Goal: Task Accomplishment & Management: Manage account settings

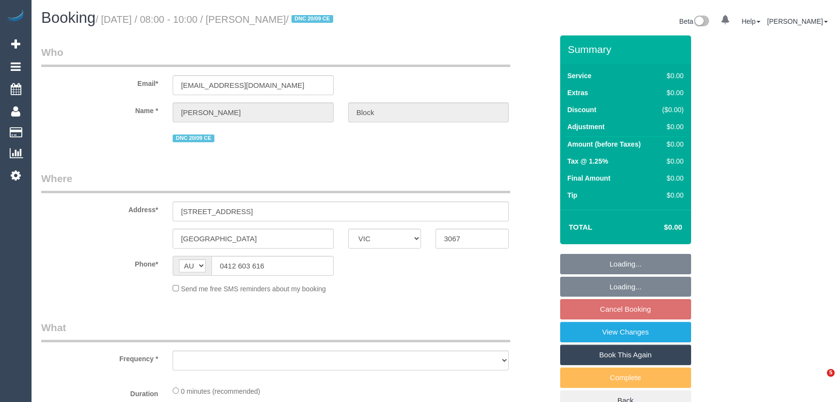
select select "VIC"
select select "string:stripe-pm_1S7RPn2GScqysDRVE07ToMx5"
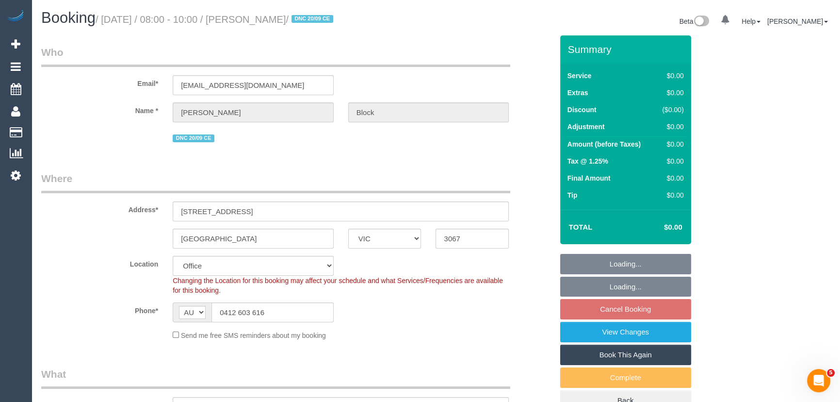
select select "object:776"
select select "number:28"
select select "number:14"
select select "number:18"
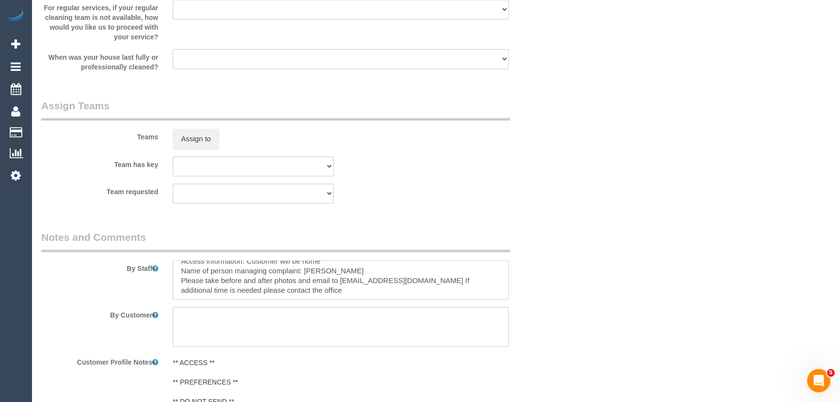
scroll to position [58, 0]
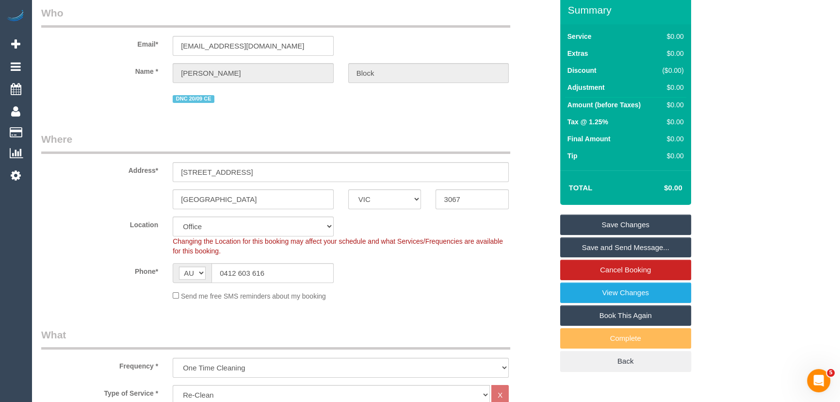
scroll to position [0, 0]
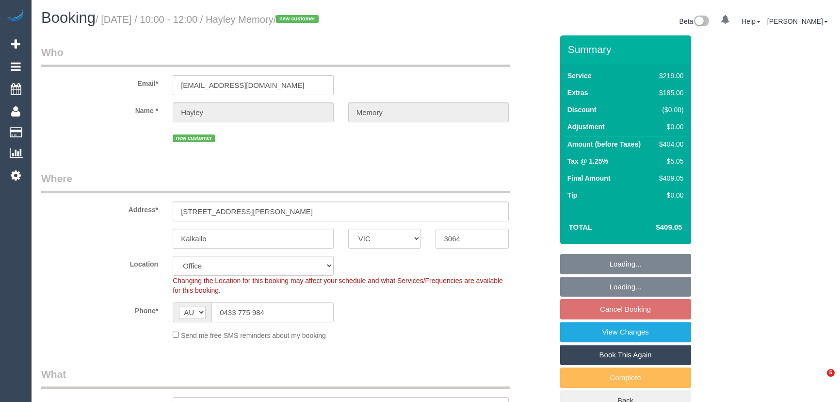
select select "VIC"
select select "number:29"
select select "number:14"
select select "number:19"
select select "number:22"
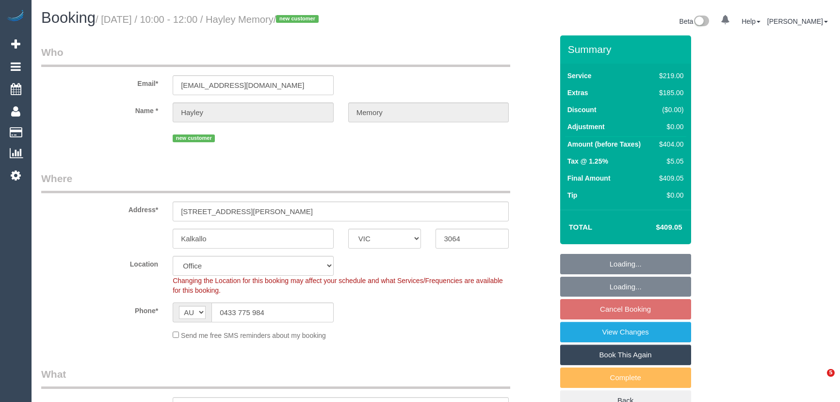
select select "number:26"
select select "object:2141"
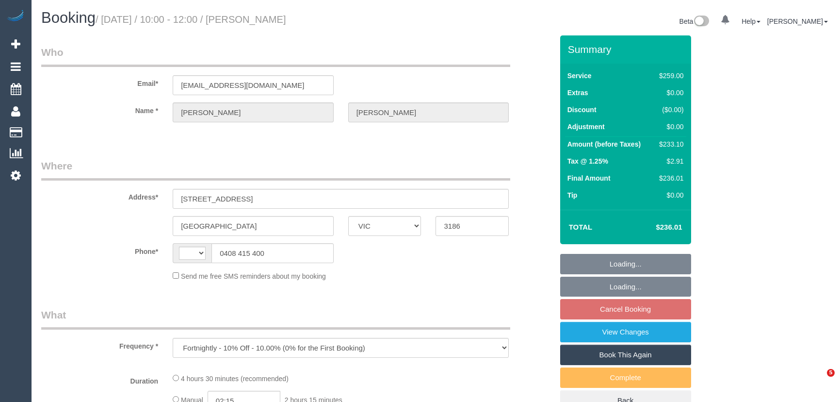
select select "VIC"
select select "string:AU"
select select "string:stripe-pm_1S6jA42GScqysDRVwFm61M1e"
select select "number:28"
select select "number:14"
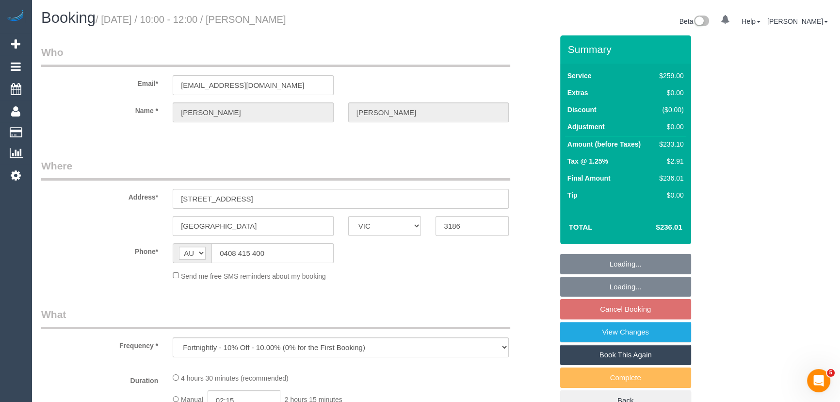
select select "number:19"
select select "number:35"
select select "number:11"
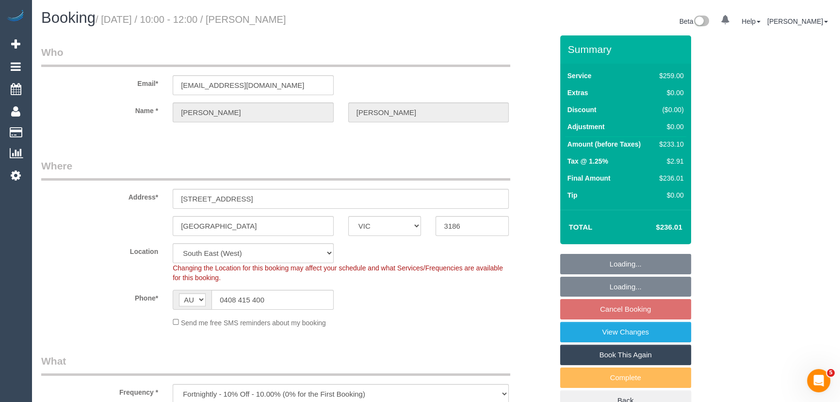
select select "object:1327"
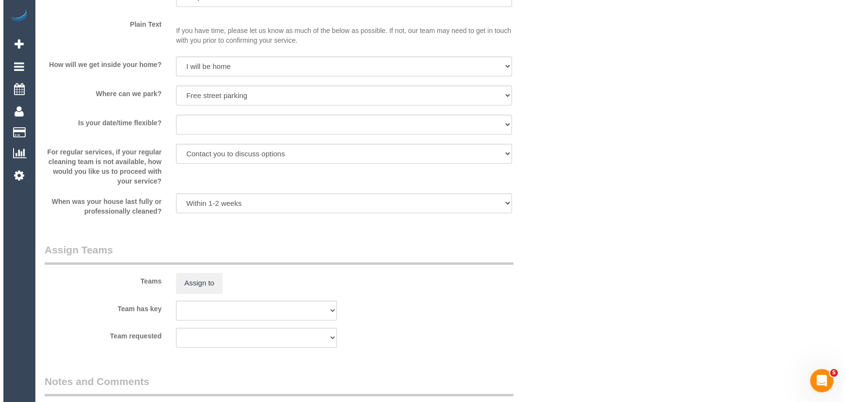
scroll to position [1367, 0]
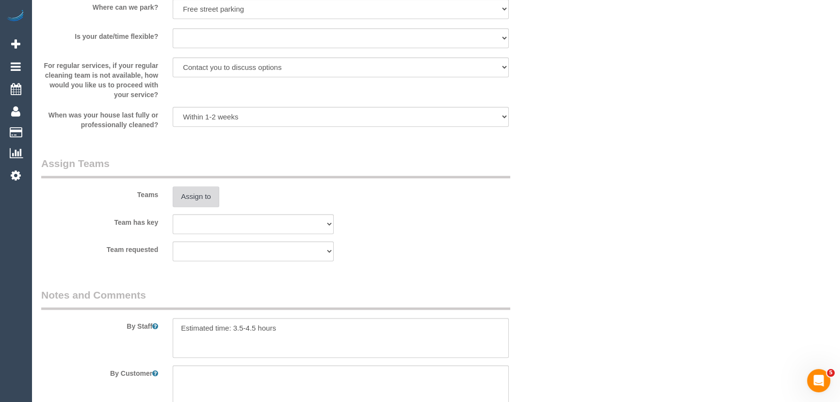
click at [188, 201] on button "Assign to" at bounding box center [196, 196] width 47 height 20
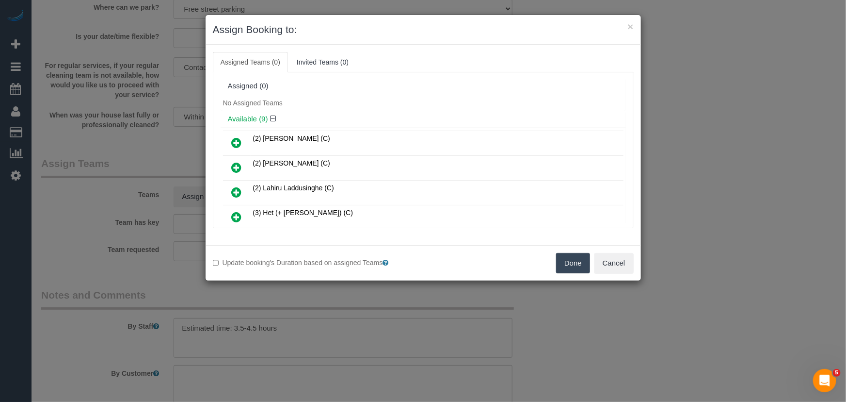
click at [237, 216] on icon at bounding box center [237, 217] width 10 height 12
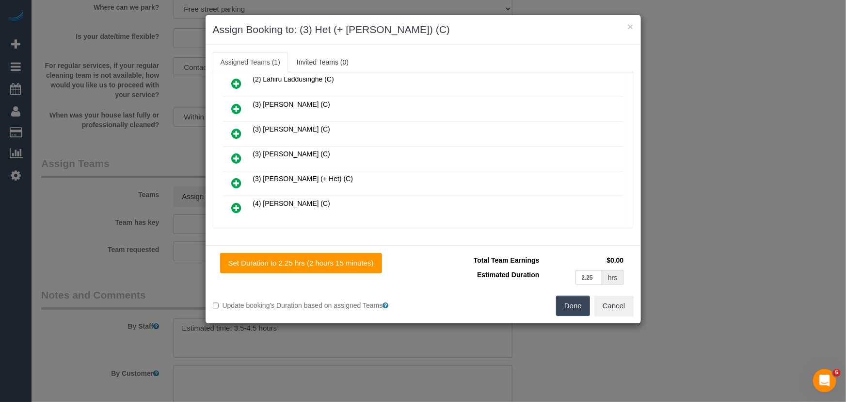
click at [237, 177] on icon at bounding box center [237, 183] width 10 height 12
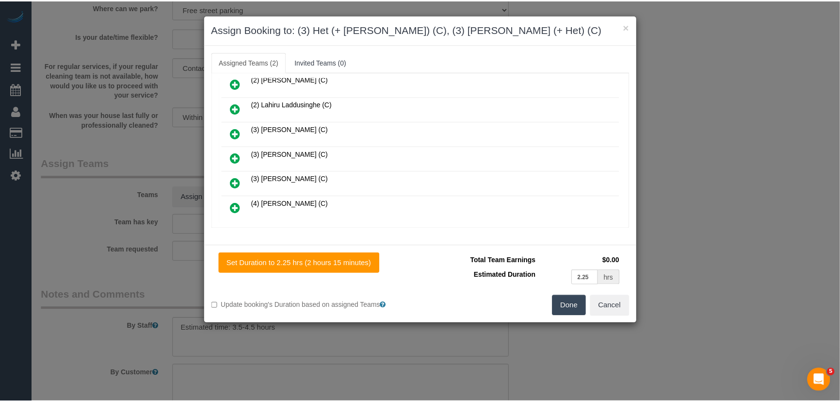
scroll to position [156, 0]
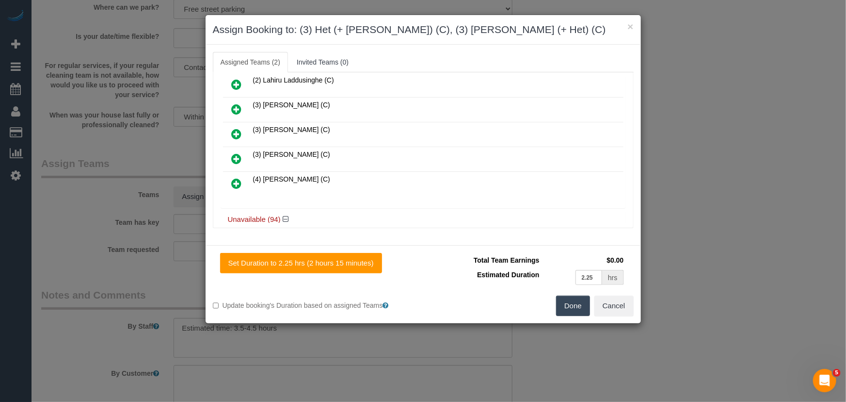
click at [582, 303] on button "Done" at bounding box center [573, 305] width 34 height 20
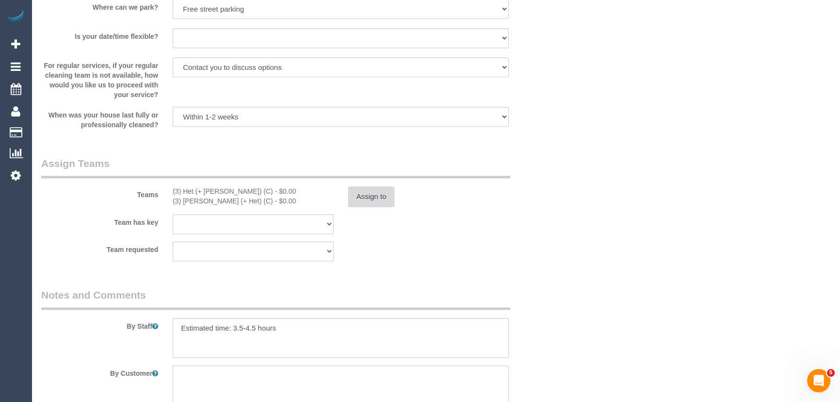
click at [372, 198] on button "Assign to" at bounding box center [371, 196] width 47 height 20
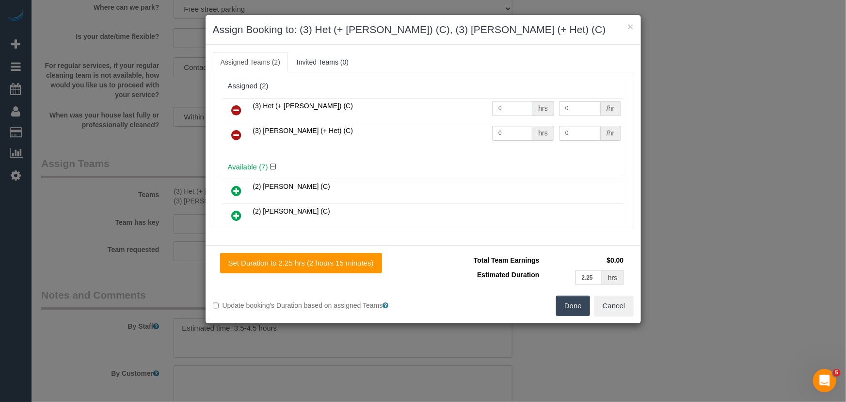
click at [517, 112] on input "0" at bounding box center [512, 108] width 40 height 15
type input "1"
type input "75"
click at [513, 129] on input "0" at bounding box center [512, 133] width 40 height 15
type input "1"
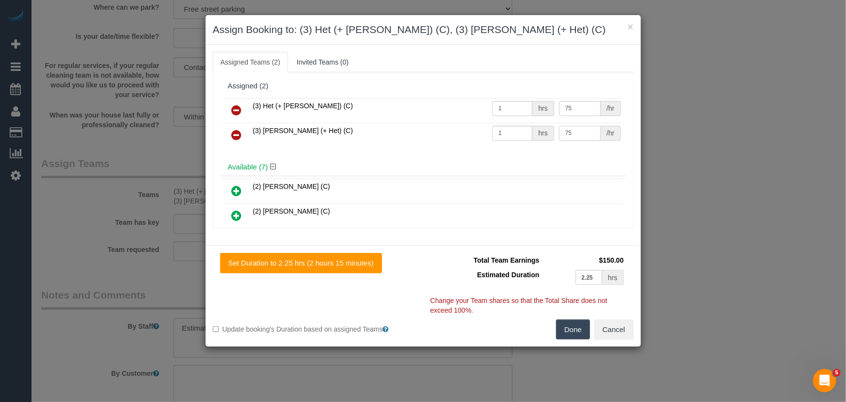
type input "75"
click at [579, 336] on button "Done" at bounding box center [573, 329] width 34 height 20
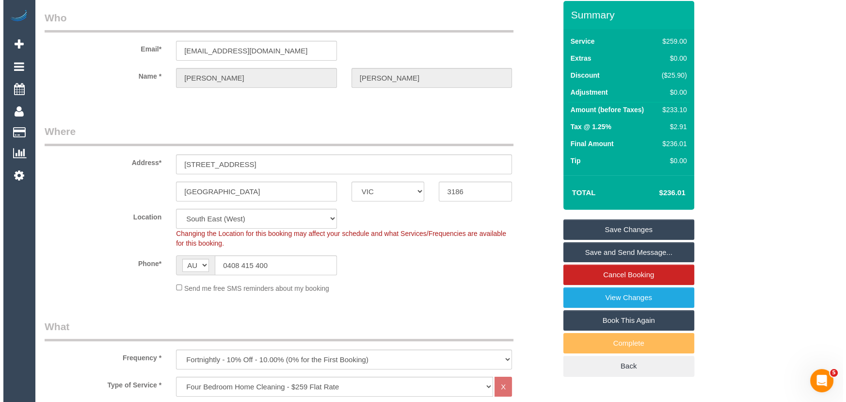
scroll to position [0, 0]
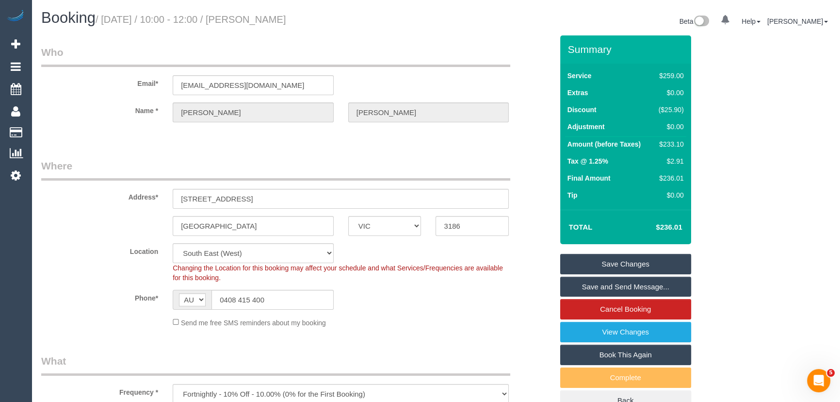
click at [268, 18] on small "/ October 03, 2025 / 10:00 - 12:00 / Richard Everett" at bounding box center [191, 19] width 191 height 11
copy small "Richard Everett"
click at [633, 287] on link "Save and Send Message..." at bounding box center [625, 286] width 131 height 20
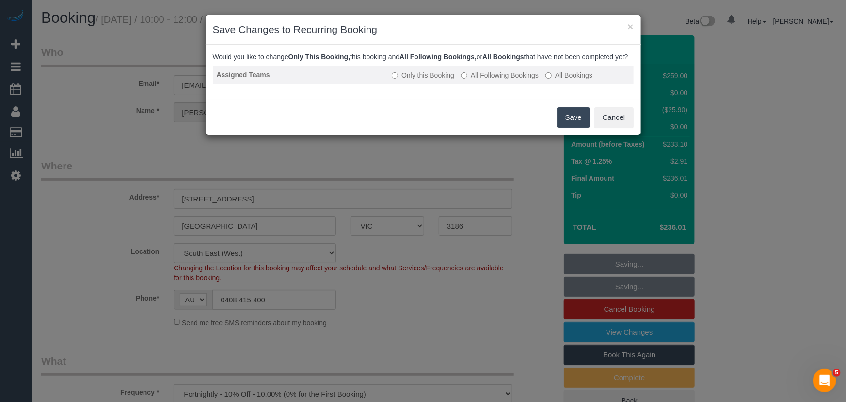
click at [495, 80] on label "All Following Bookings" at bounding box center [500, 75] width 78 height 10
click at [572, 124] on button "Save" at bounding box center [573, 117] width 33 height 20
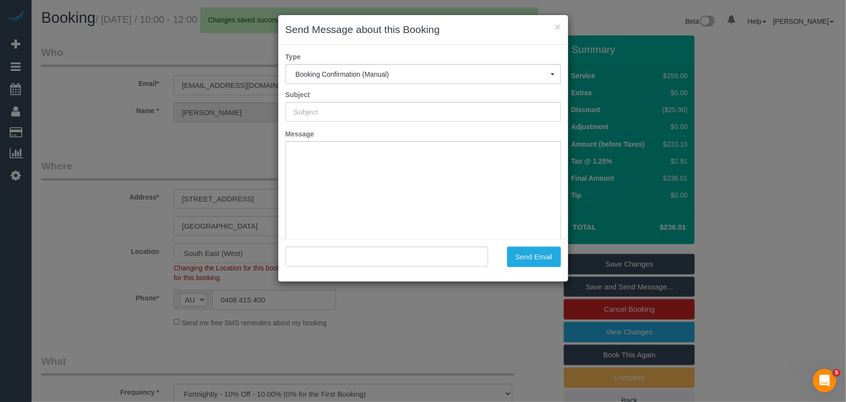
type input "Booking Confirmed"
type input ""Richard Everett" <r.everett1@bigpond.com>"
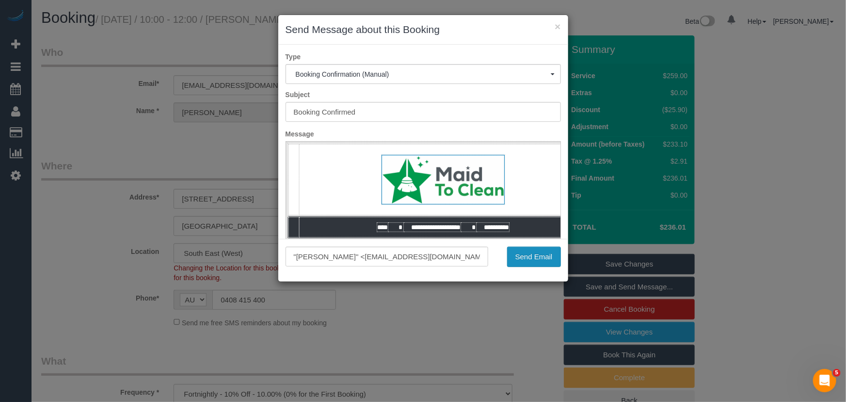
click at [529, 261] on button "Send Email" at bounding box center [534, 256] width 54 height 20
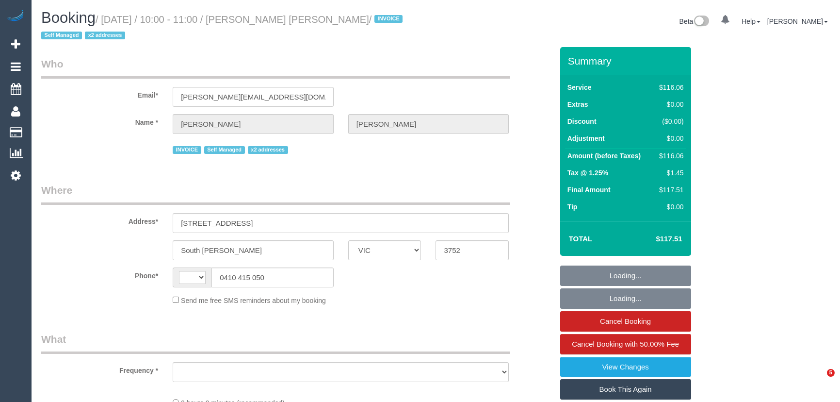
select select "VIC"
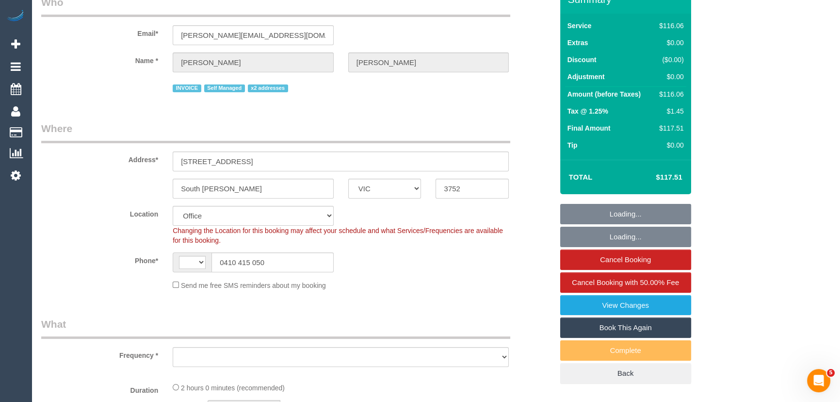
select select "string:AU"
select select "object:2129"
select select "34298"
select select "number:28"
select select "number:14"
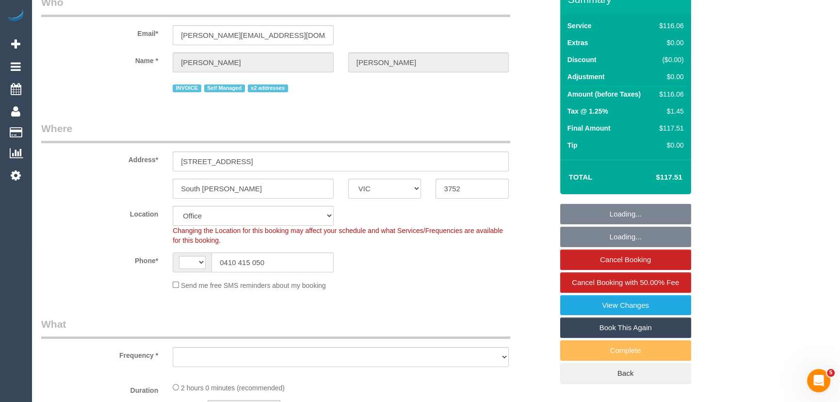
select select "number:19"
select select "number:36"
select select "number:35"
select select "number:11"
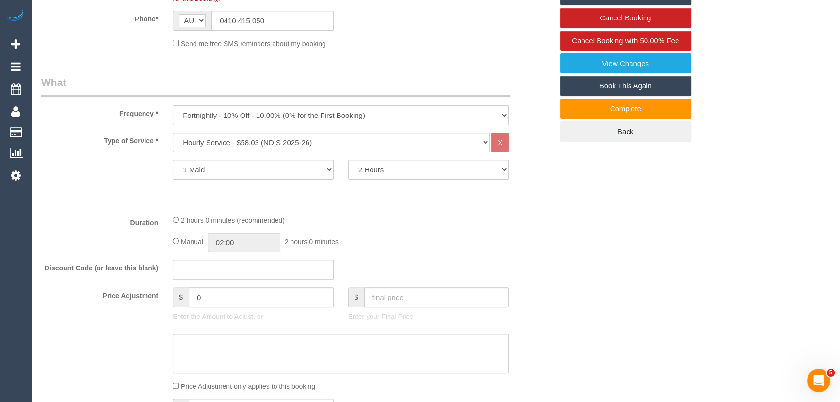
scroll to position [308, 0]
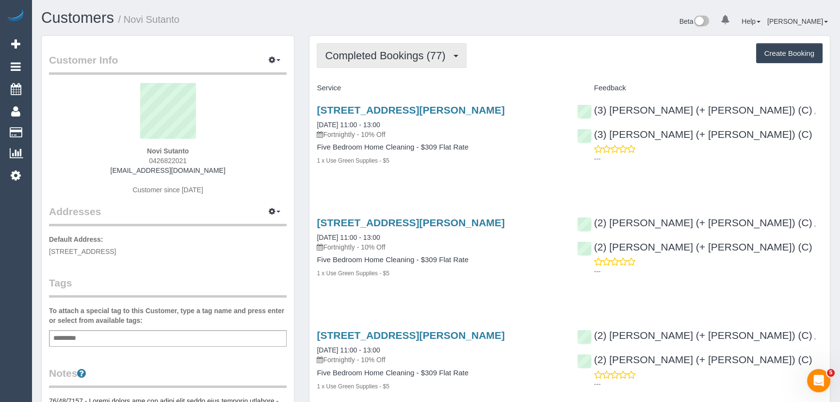
click at [430, 64] on button "Completed Bookings (77)" at bounding box center [391, 55] width 149 height 25
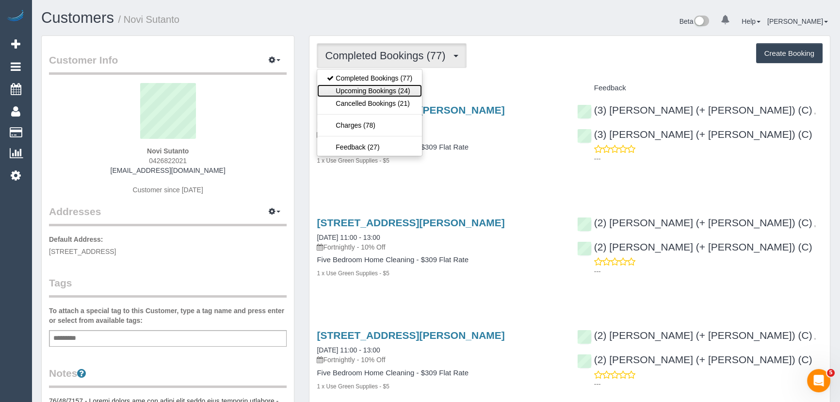
click at [413, 93] on link "Upcoming Bookings (24)" at bounding box center [369, 90] width 105 height 13
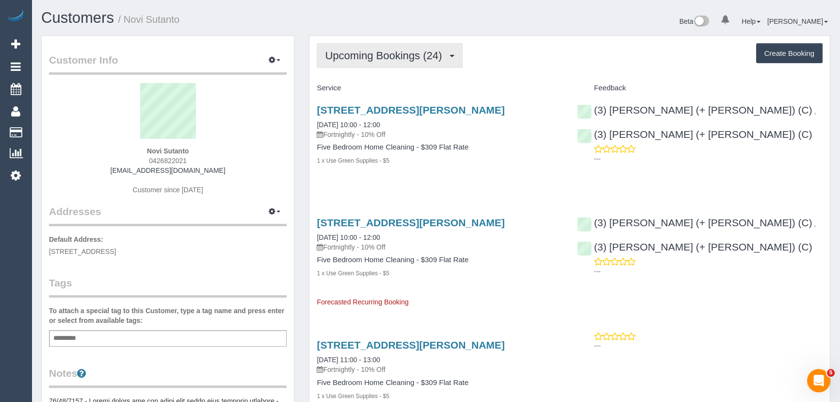
click at [362, 54] on span "Upcoming Bookings (24)" at bounding box center [386, 55] width 122 height 12
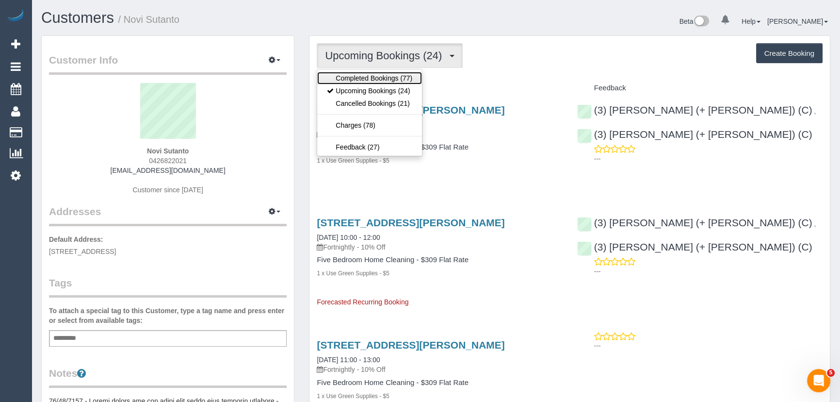
click at [361, 75] on link "Completed Bookings (77)" at bounding box center [369, 78] width 105 height 13
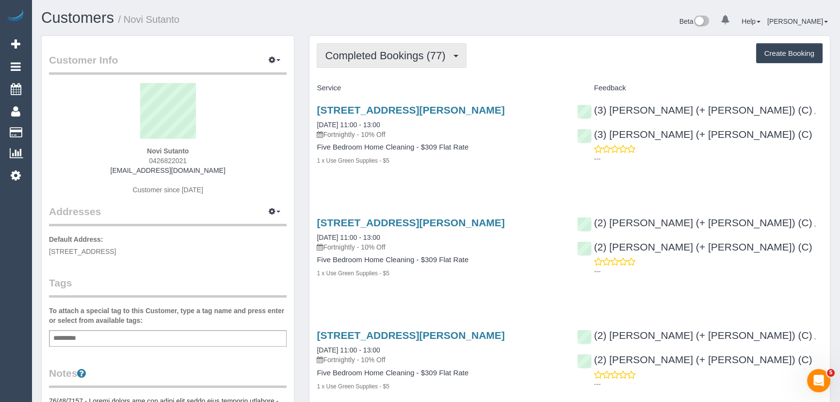
click at [398, 60] on span "Completed Bookings (77)" at bounding box center [387, 55] width 125 height 12
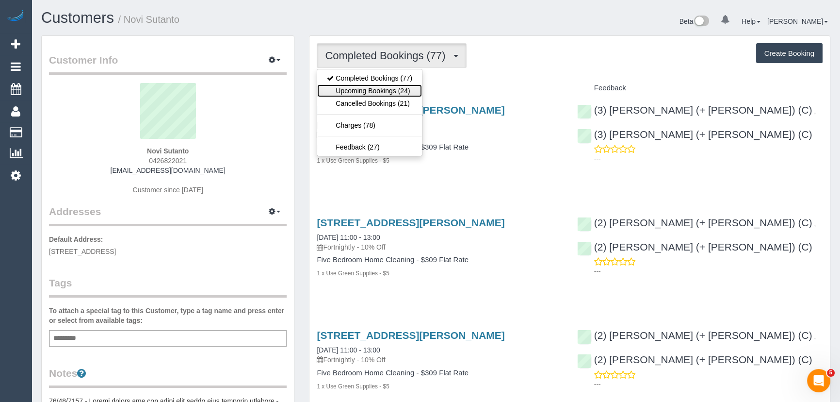
click at [394, 93] on link "Upcoming Bookings (24)" at bounding box center [369, 90] width 105 height 13
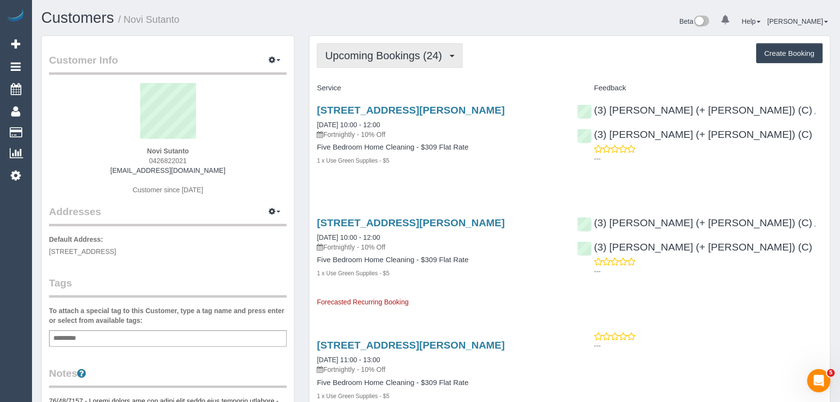
click at [375, 56] on span "Upcoming Bookings (24)" at bounding box center [386, 55] width 122 height 12
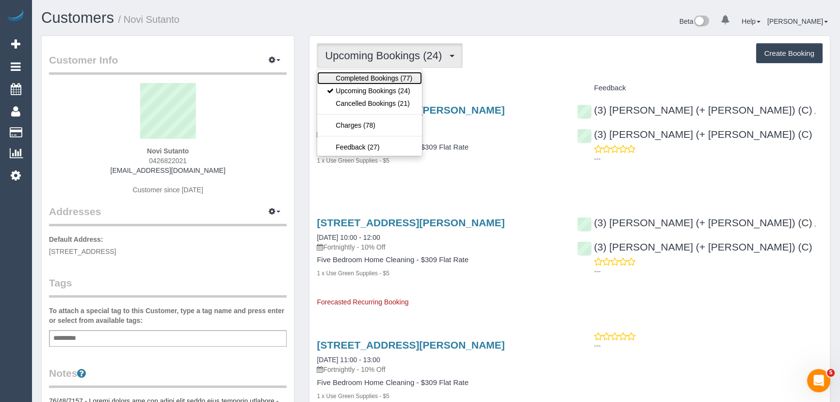
click at [381, 79] on link "Completed Bookings (77)" at bounding box center [369, 78] width 105 height 13
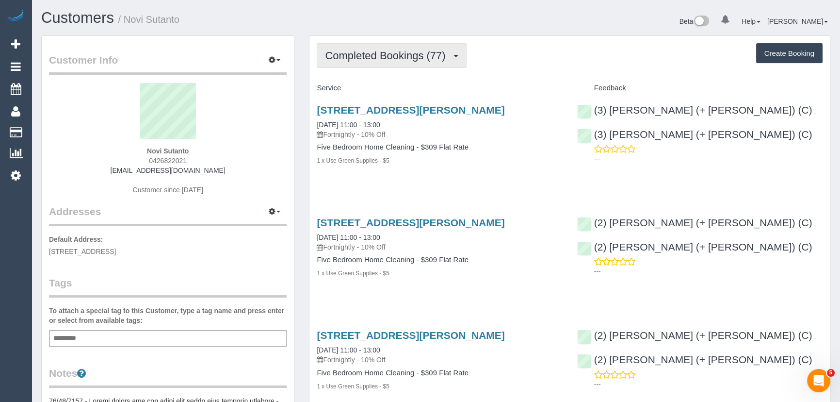
click at [387, 58] on span "Completed Bookings (77)" at bounding box center [387, 55] width 125 height 12
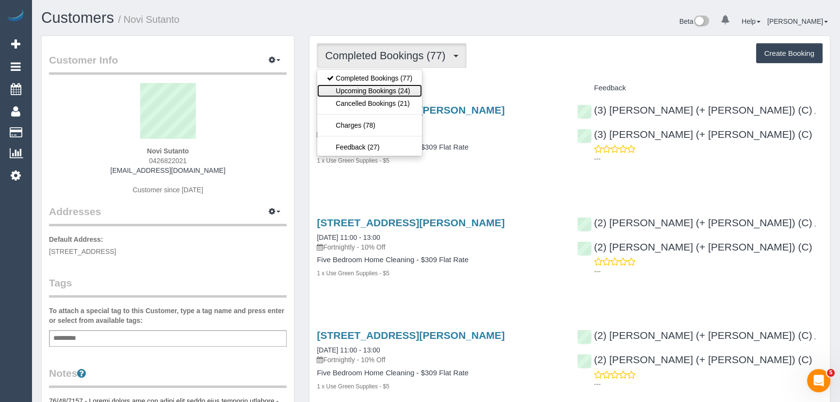
click at [389, 88] on link "Upcoming Bookings (24)" at bounding box center [369, 90] width 105 height 13
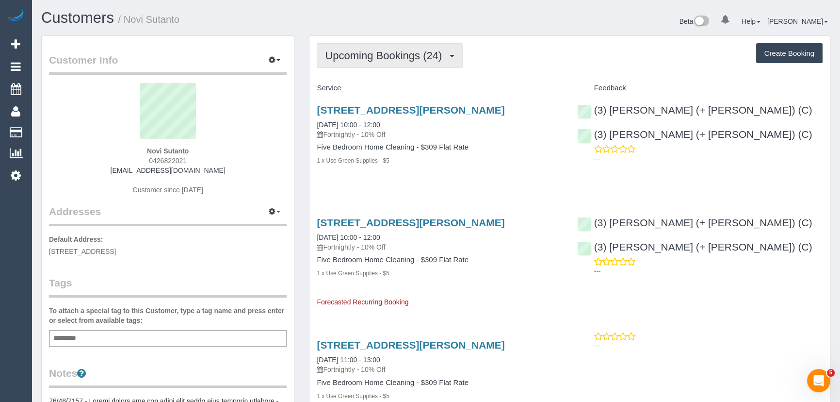
click at [404, 61] on button "Upcoming Bookings (24)" at bounding box center [390, 55] width 146 height 25
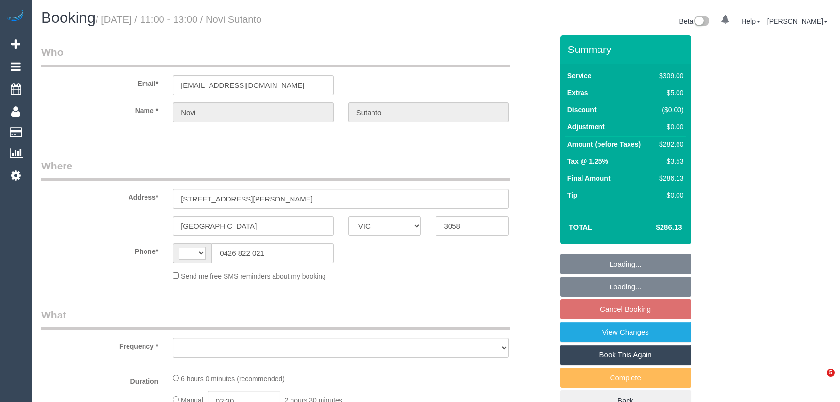
select select "VIC"
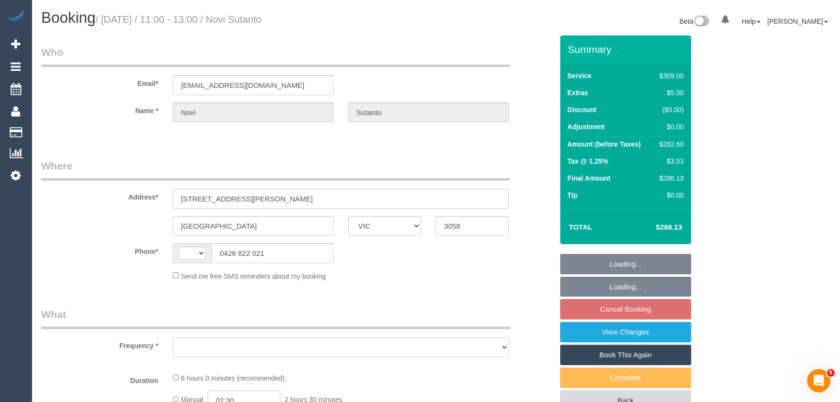
select select "string:AU"
select select "object:532"
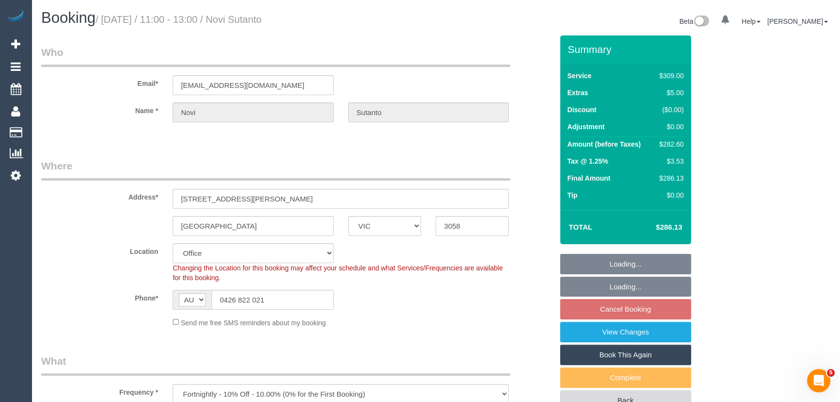
select select "string:stripe-pm_1NemVt2GScqysDRVcITDYG19"
select select "number:28"
select select "number:17"
select select "number:18"
select select "number:24"
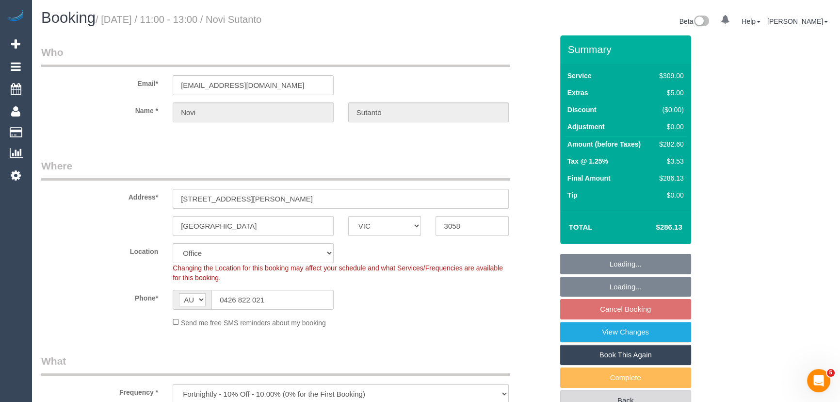
select select "number:34"
select select "number:12"
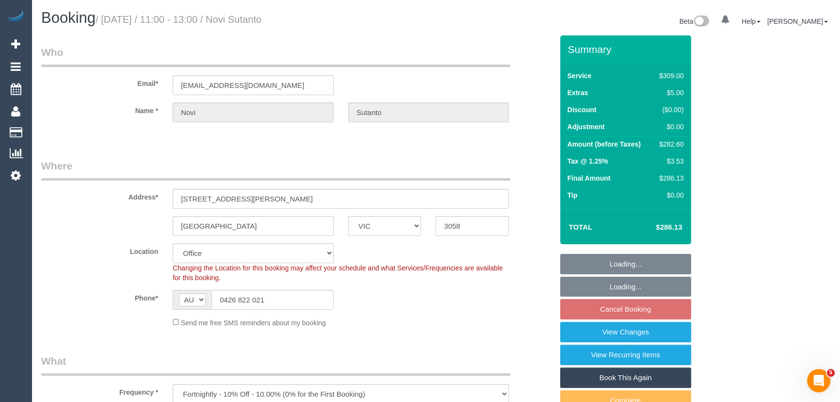
select select "object:786"
click at [609, 335] on link "View Changes" at bounding box center [625, 332] width 131 height 20
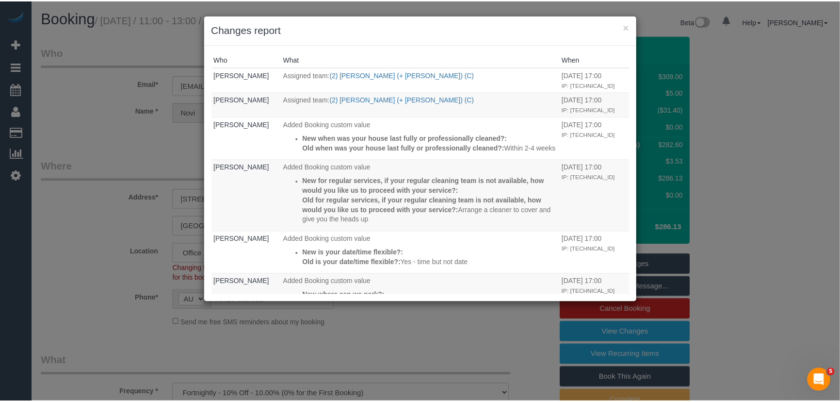
scroll to position [176, 0]
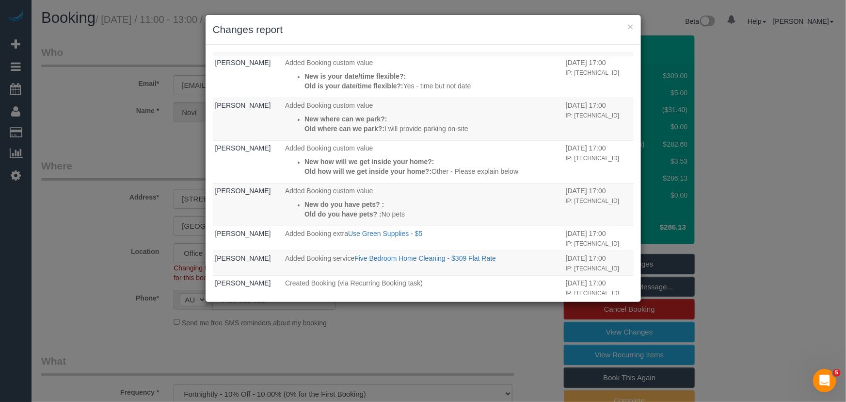
click at [97, 151] on div "× Changes report Who What When Vanessa Christou Assigned team: (2) Shachi (+ Ch…" at bounding box center [423, 201] width 846 height 402
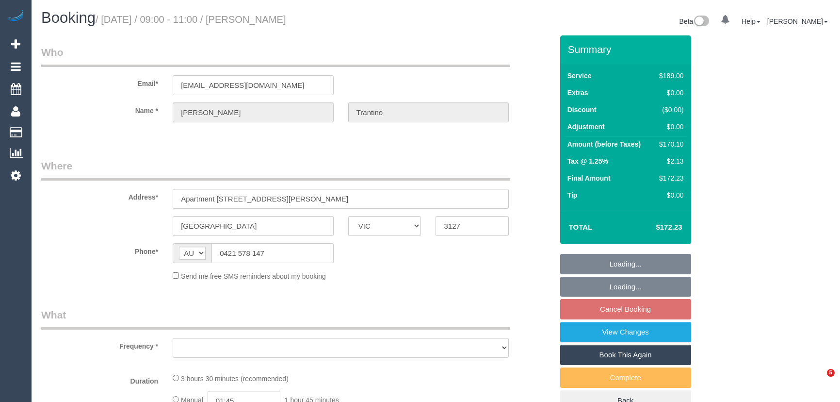
select select "VIC"
select select "string:stripe-pm_1QUGQK2GScqysDRVqztpwZjX"
select select "object:710"
select select "number:28"
select select "number:14"
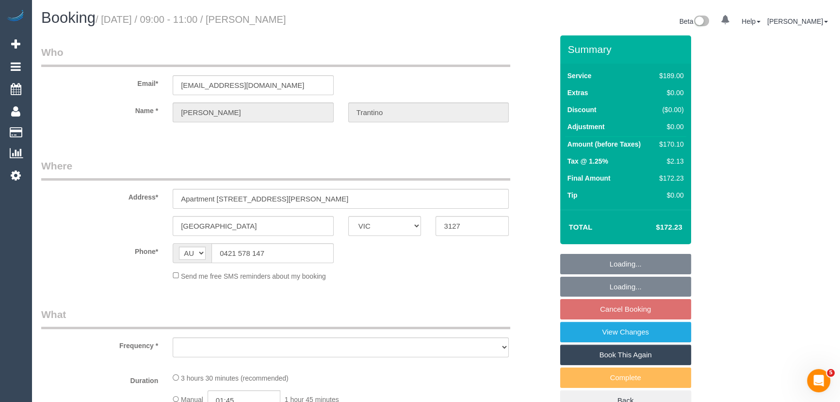
select select "number:18"
select select "number:24"
select select "number:34"
select select "number:11"
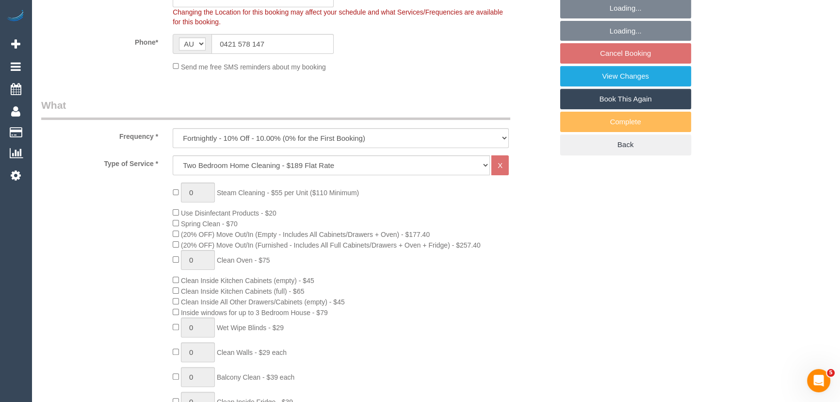
select select "object:1466"
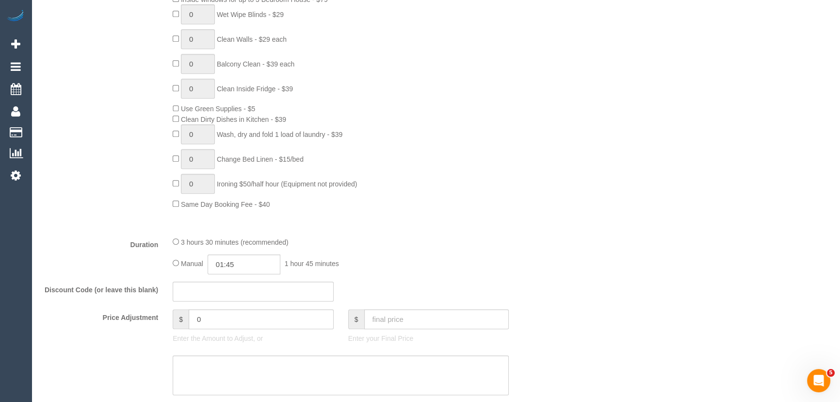
scroll to position [617, 0]
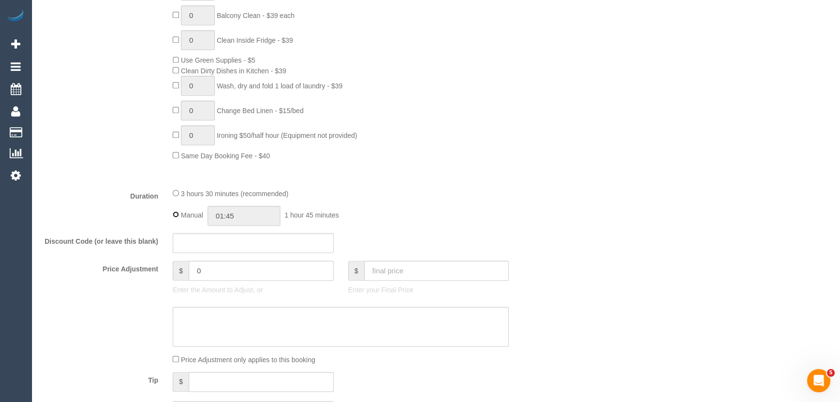
type input "03:30"
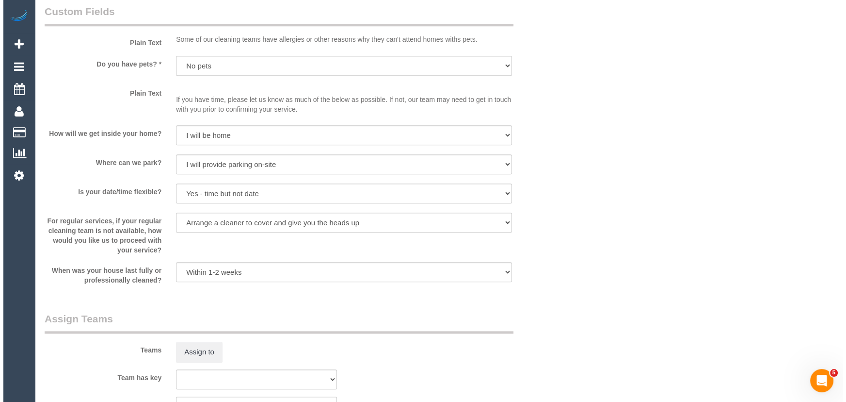
scroll to position [1323, 0]
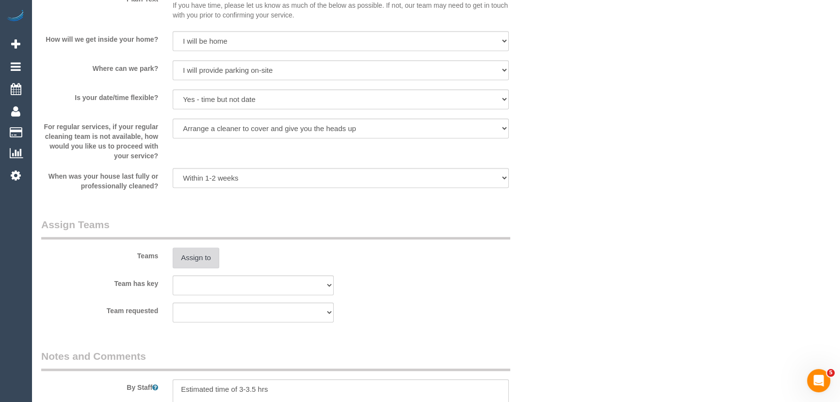
click at [198, 256] on button "Assign to" at bounding box center [196, 257] width 47 height 20
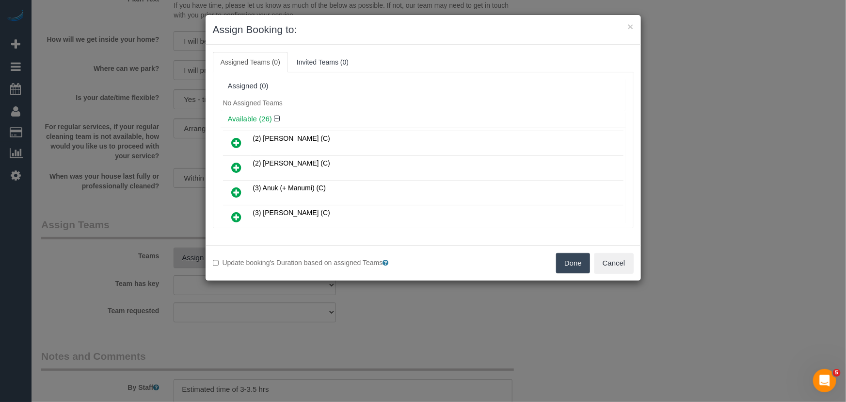
scroll to position [207, 0]
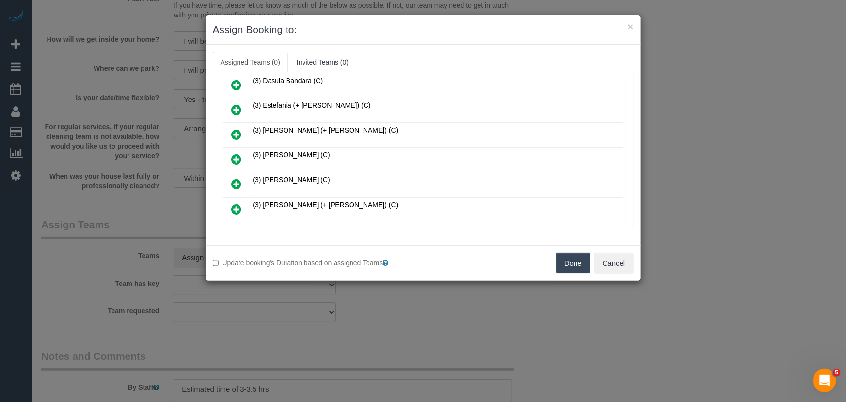
click at [239, 154] on icon at bounding box center [237, 159] width 10 height 12
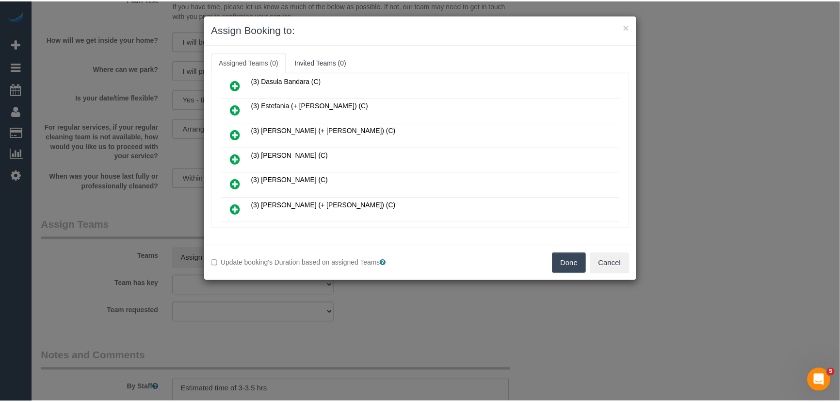
scroll to position [229, 0]
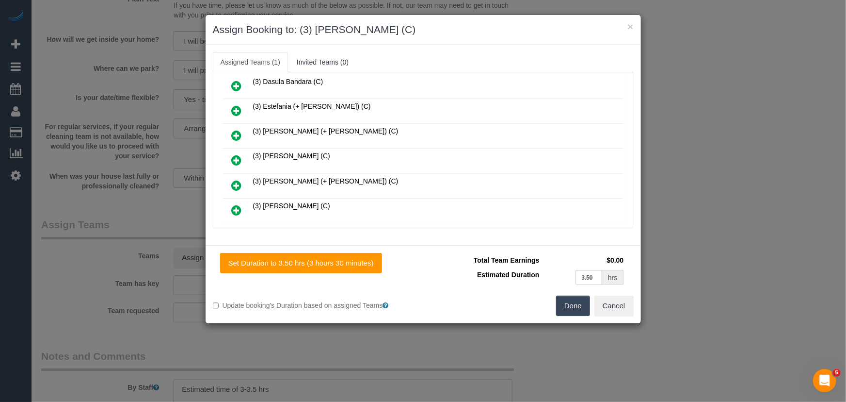
click at [577, 307] on button "Done" at bounding box center [573, 305] width 34 height 20
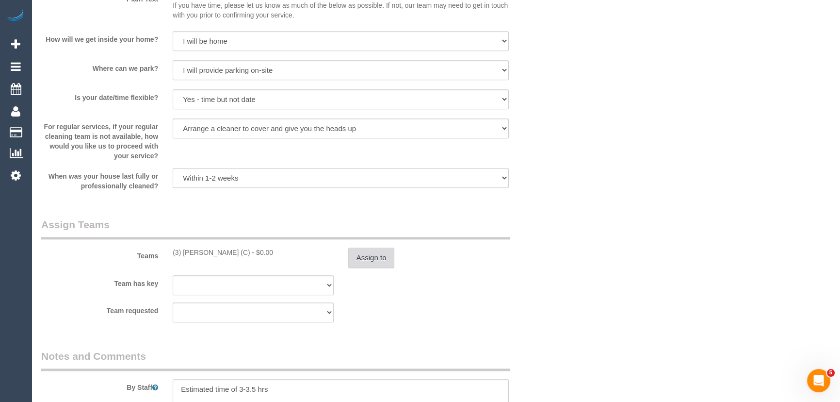
click at [367, 258] on button "Assign to" at bounding box center [371, 257] width 47 height 20
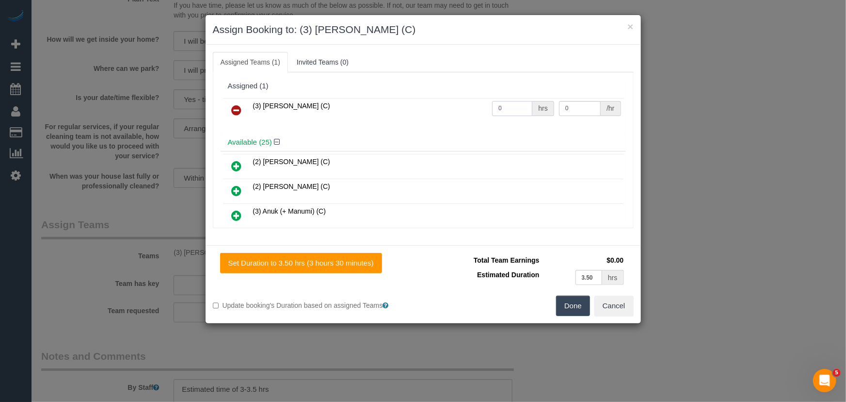
click at [507, 111] on input "0" at bounding box center [512, 108] width 40 height 15
type input "1"
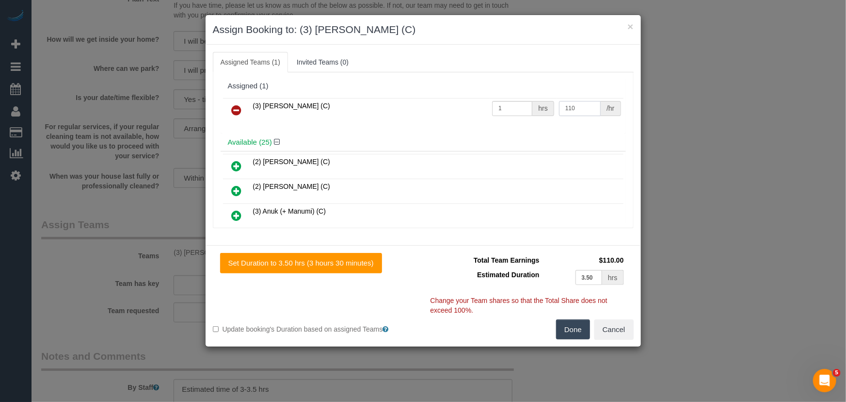
type input "110"
click at [577, 325] on button "Done" at bounding box center [573, 329] width 34 height 20
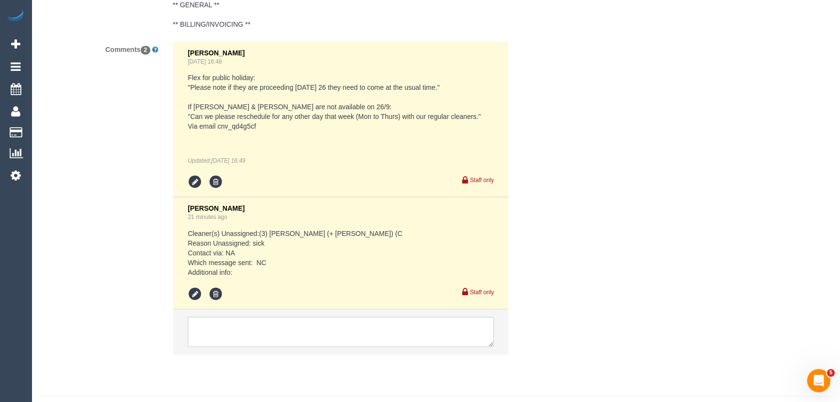
scroll to position [1891, 0]
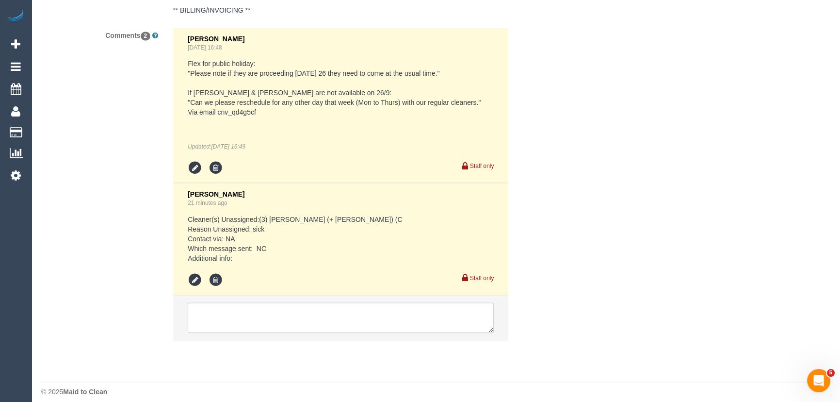
click at [239, 316] on textarea at bounding box center [341, 317] width 306 height 30
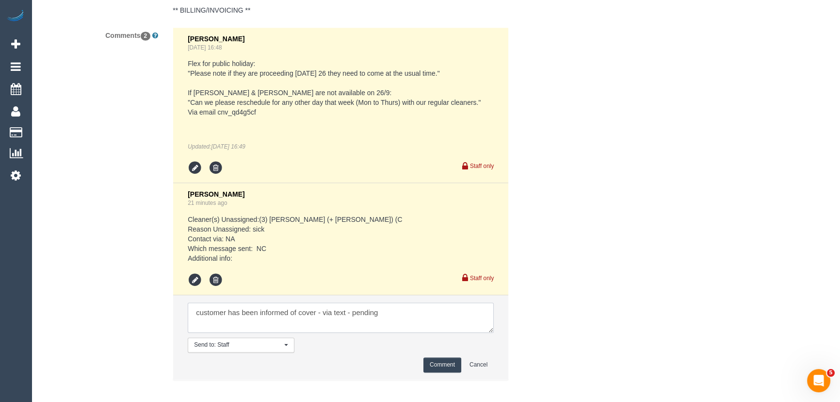
type textarea "customer has been informed of cover - via text - pending"
click at [436, 357] on button "Comment" at bounding box center [442, 364] width 38 height 15
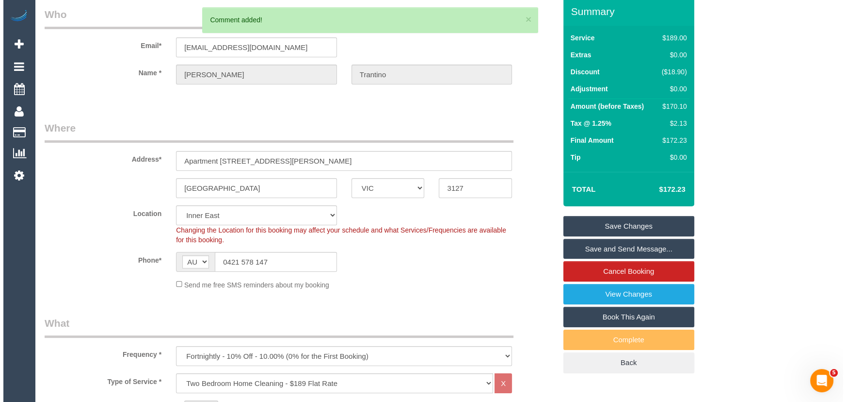
scroll to position [0, 0]
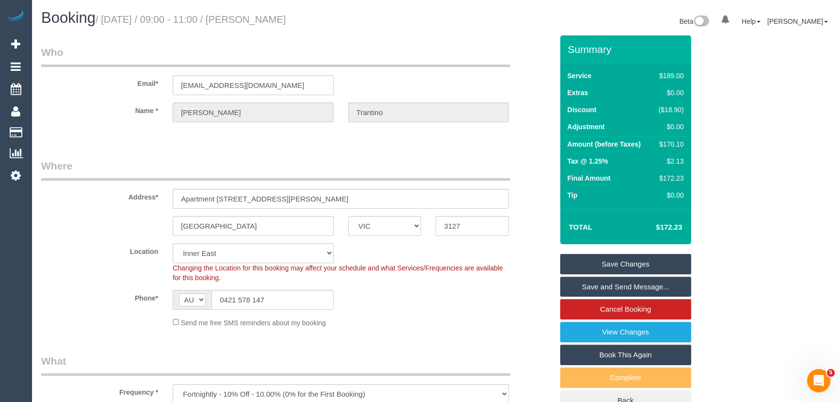
click at [275, 21] on small "/ [DATE] / 09:00 - 11:00 / [PERSON_NAME]" at bounding box center [191, 19] width 191 height 11
copy small "Erin Trantino"
drag, startPoint x: 604, startPoint y: 259, endPoint x: 607, endPoint y: 247, distance: 13.1
click at [604, 259] on link "Save Changes" at bounding box center [625, 264] width 131 height 20
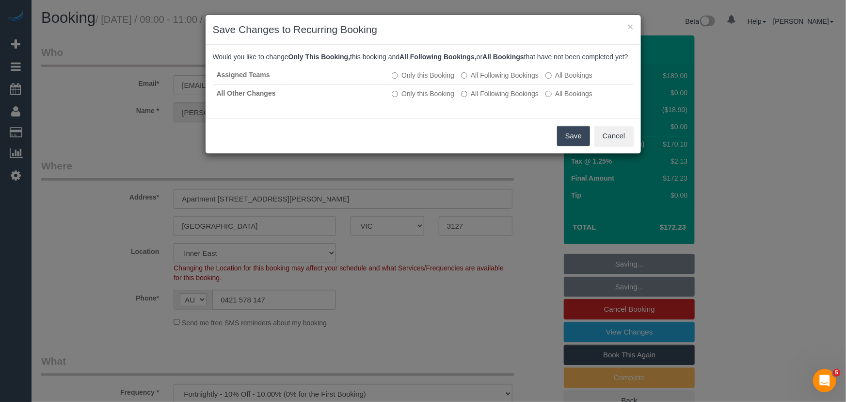
click at [566, 143] on button "Save" at bounding box center [573, 136] width 33 height 20
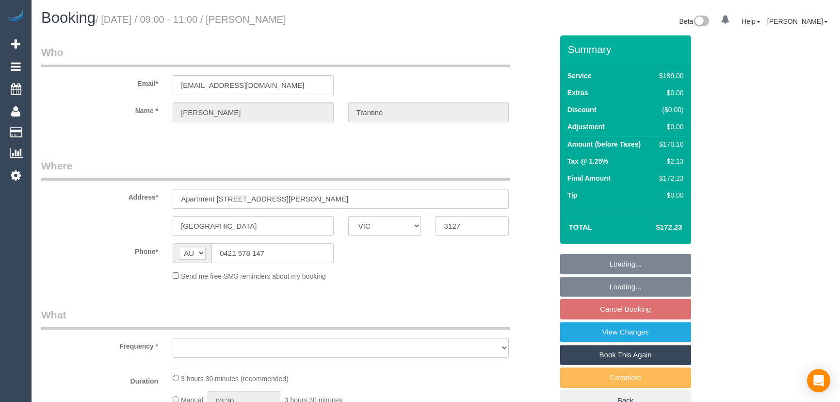
select select "VIC"
select select "object:528"
select select "string:stripe-pm_1QUGQK2GScqysDRVqztpwZjX"
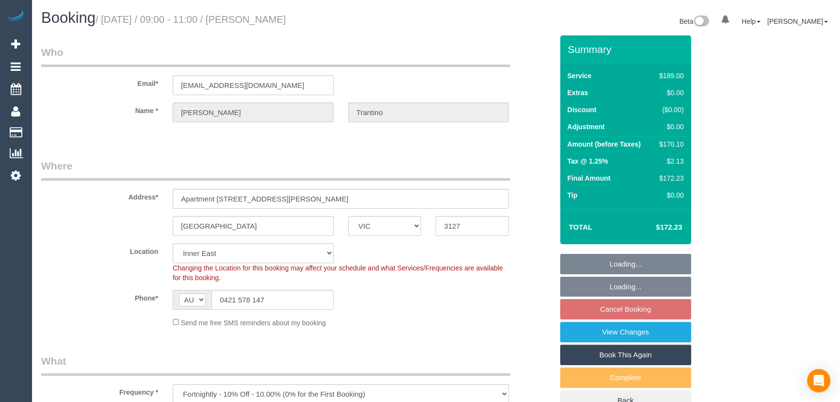
select select "number:28"
select select "number:14"
select select "number:18"
select select "number:24"
select select "number:34"
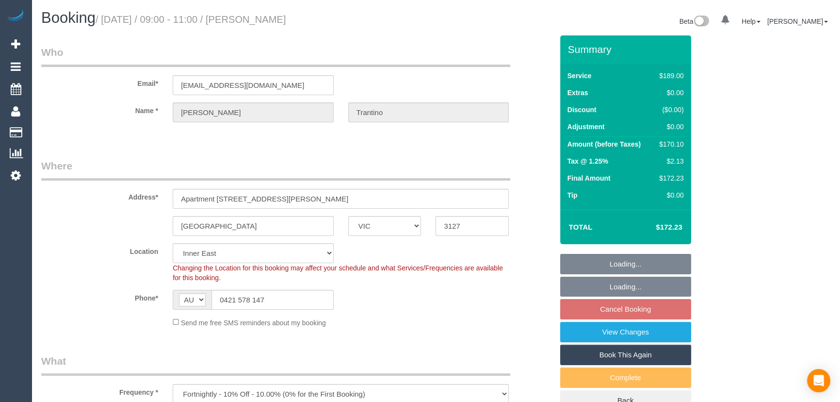
select select "number:11"
select select "object:837"
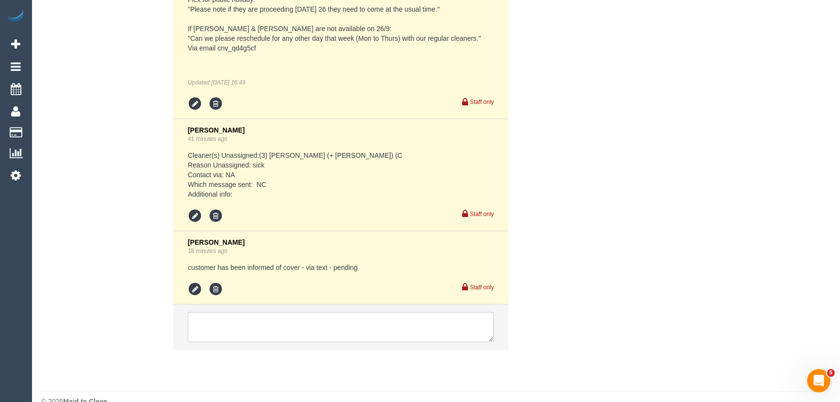
scroll to position [1964, 0]
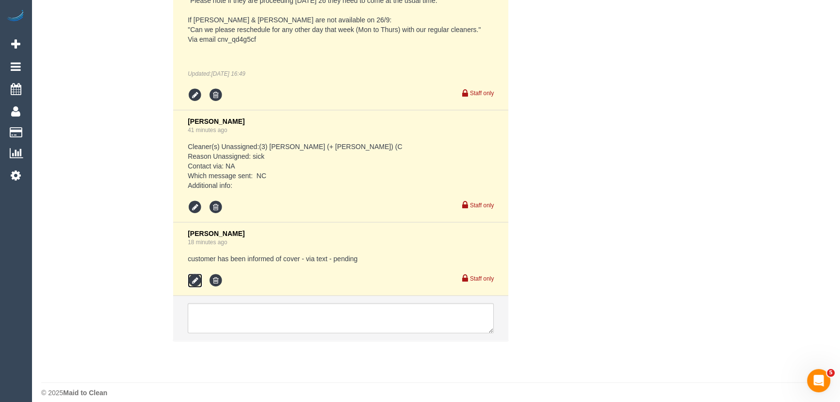
click at [191, 273] on icon at bounding box center [195, 280] width 15 height 15
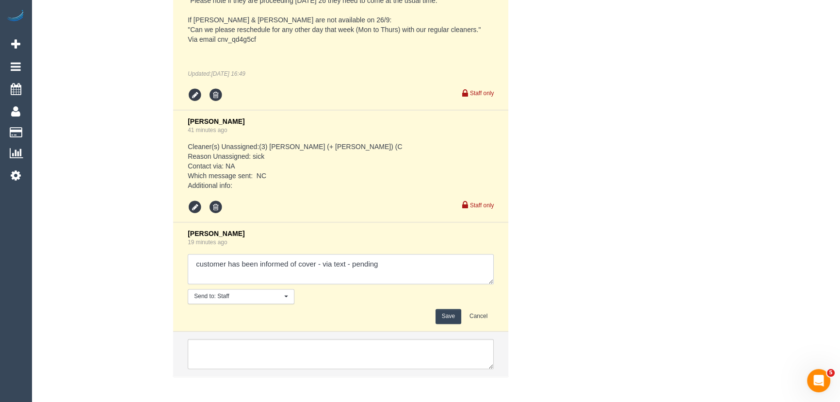
click at [411, 258] on textarea at bounding box center [341, 269] width 306 height 30
type textarea "customer has been informed of cover - via text - confirmed"
click at [451, 308] on button "Save" at bounding box center [449, 315] width 26 height 15
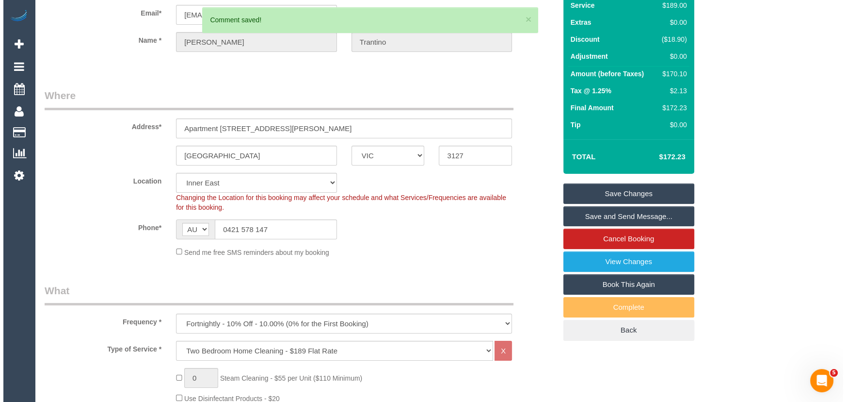
scroll to position [0, 0]
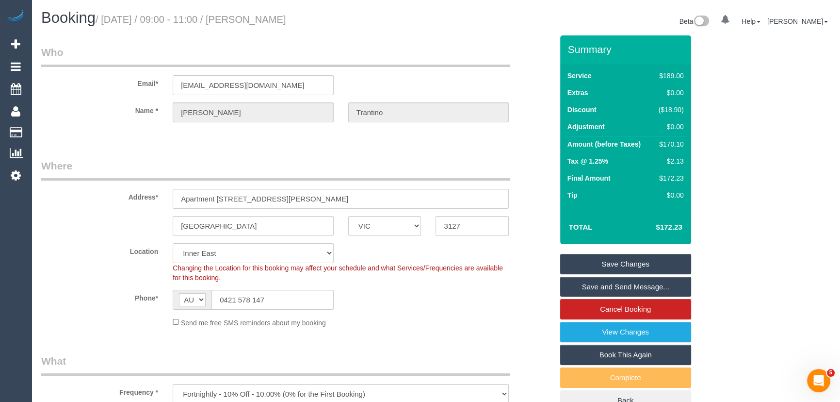
click at [589, 287] on link "Save and Send Message..." at bounding box center [625, 286] width 131 height 20
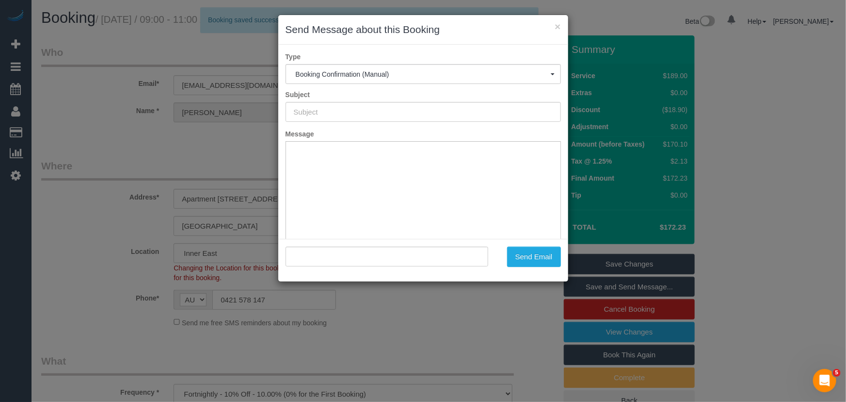
type input "Booking Confirmed"
type input ""[PERSON_NAME]" <[EMAIL_ADDRESS][DOMAIN_NAME]>"
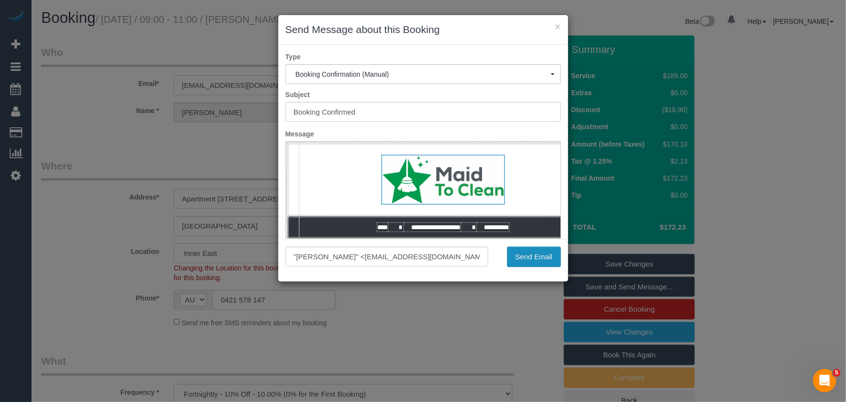
click at [540, 260] on button "Send Email" at bounding box center [534, 256] width 54 height 20
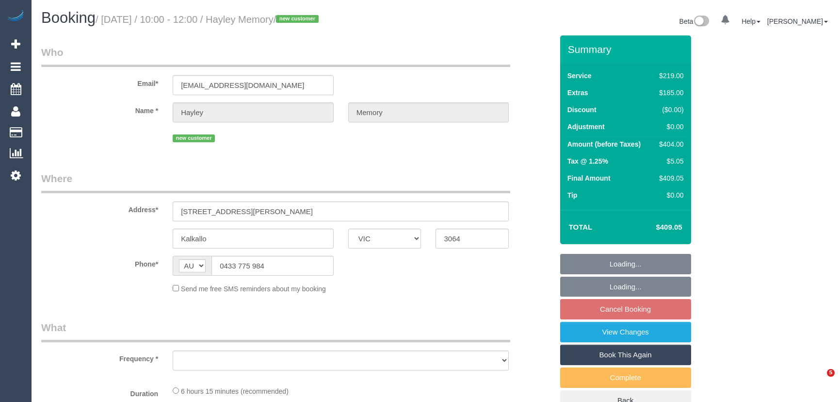
select select "VIC"
select select "object:552"
select select "string:stripe-pm_1S92Lk2GScqysDRVpAudvEzP"
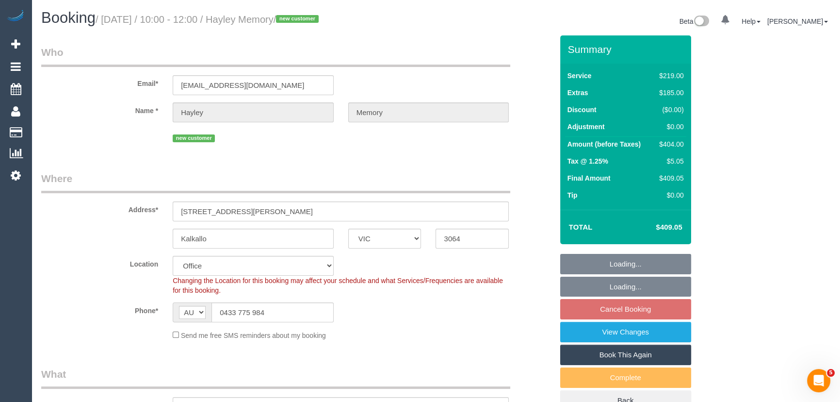
select select "number:29"
select select "number:14"
select select "number:19"
select select "number:22"
select select "number:26"
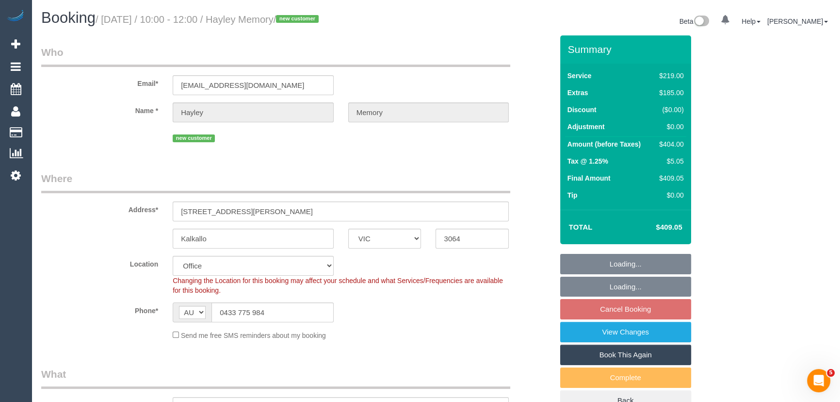
select select "object:801"
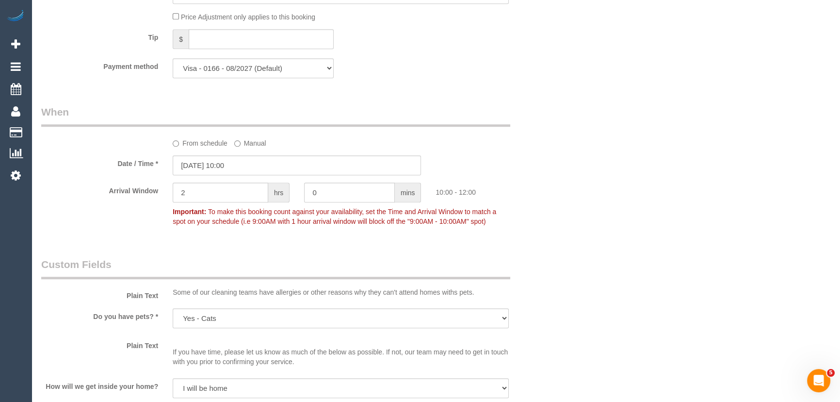
scroll to position [1014, 0]
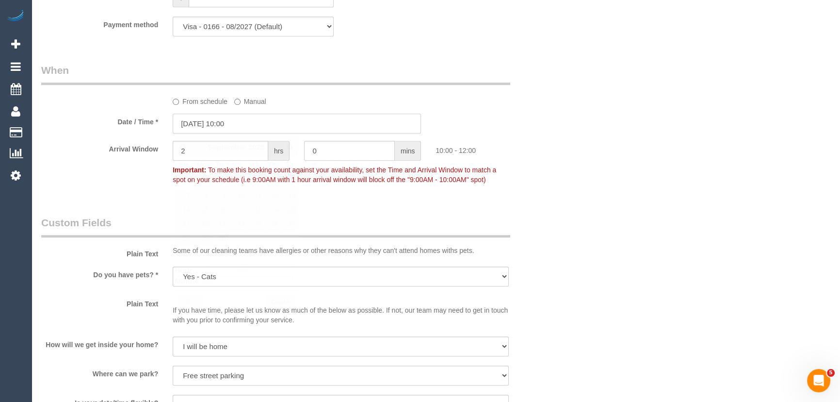
click at [256, 130] on input "[DATE] 10:00" at bounding box center [297, 123] width 248 height 20
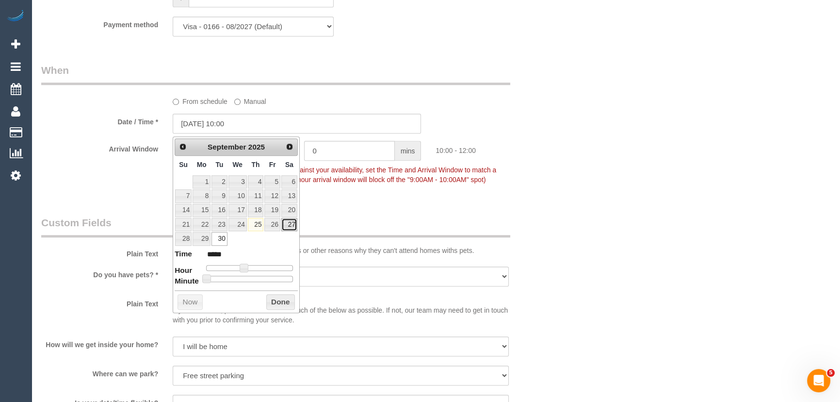
click at [290, 226] on link "27" at bounding box center [289, 224] width 16 height 13
type input "27/09/2025 09:00"
type input "*****"
click at [241, 267] on span at bounding box center [240, 267] width 9 height 9
click at [353, 208] on div "Who Email* hayleyjay1990@gmail.com Name * Hayley Memory new customer Where Addr…" at bounding box center [297, 48] width 526 height 2053
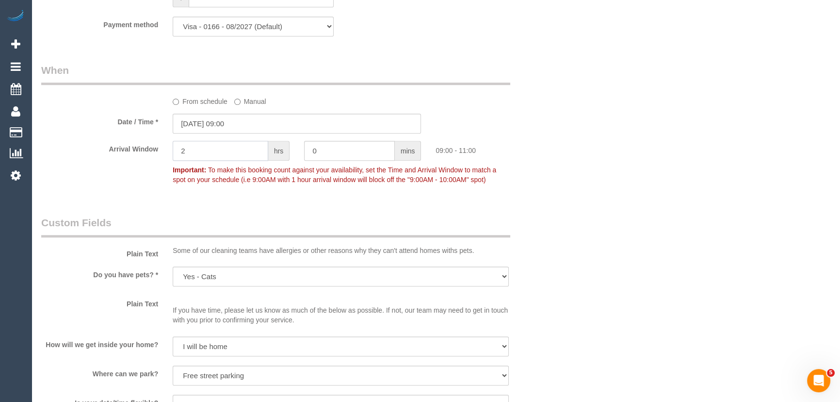
click at [212, 160] on input "2" at bounding box center [221, 151] width 96 height 20
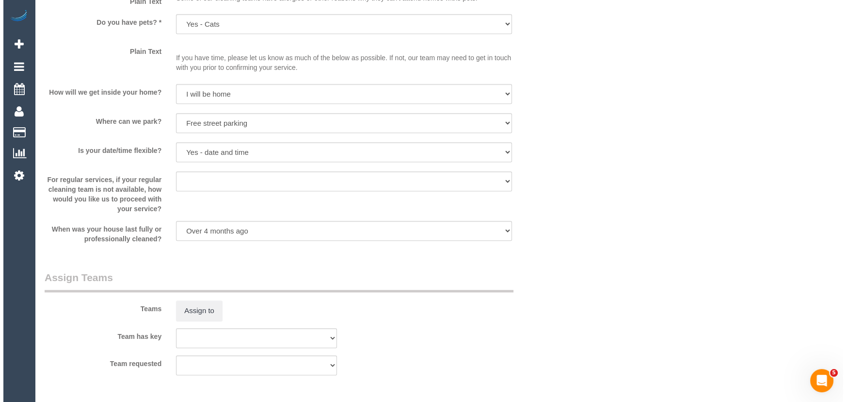
scroll to position [1323, 0]
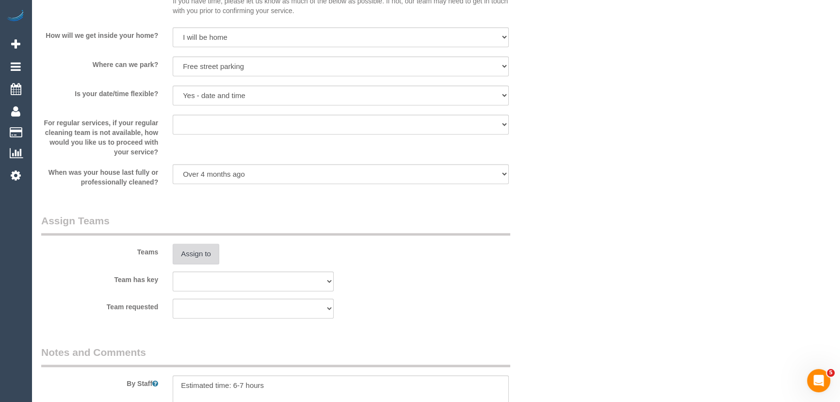
type input "1"
click at [198, 263] on button "Assign to" at bounding box center [196, 253] width 47 height 20
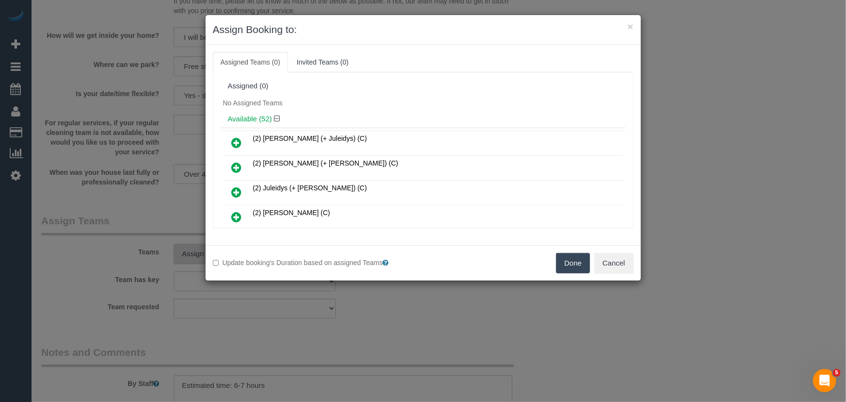
scroll to position [1080, 0]
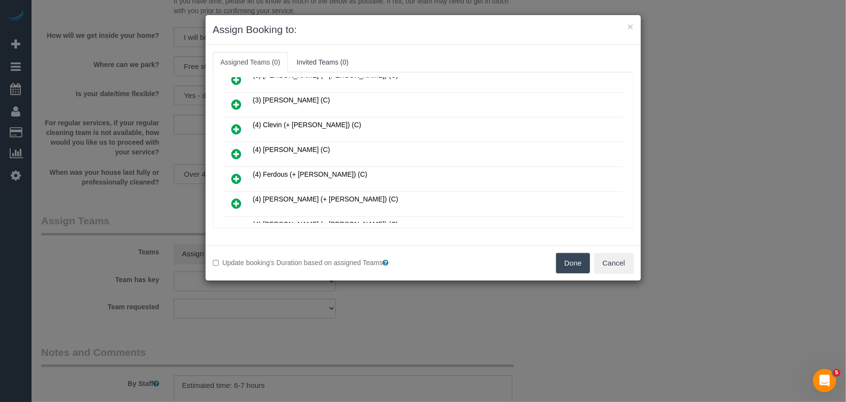
click at [234, 173] on icon at bounding box center [237, 179] width 10 height 12
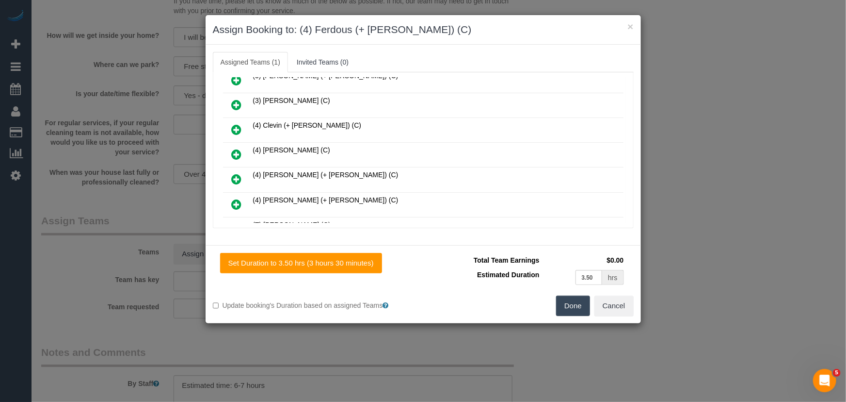
click at [234, 173] on icon at bounding box center [237, 179] width 10 height 12
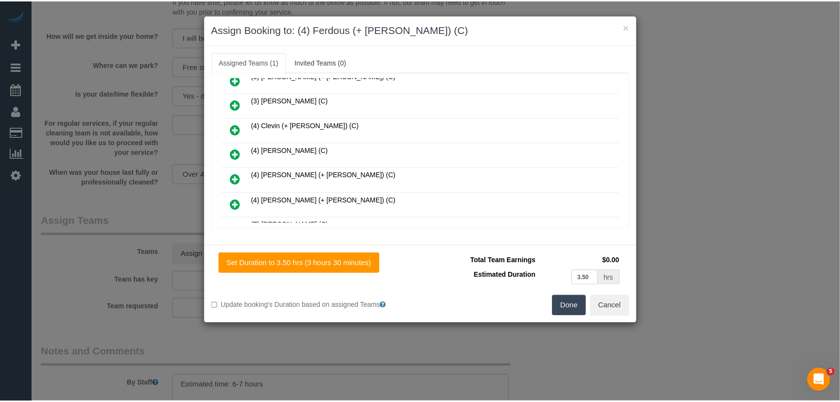
scroll to position [1127, 0]
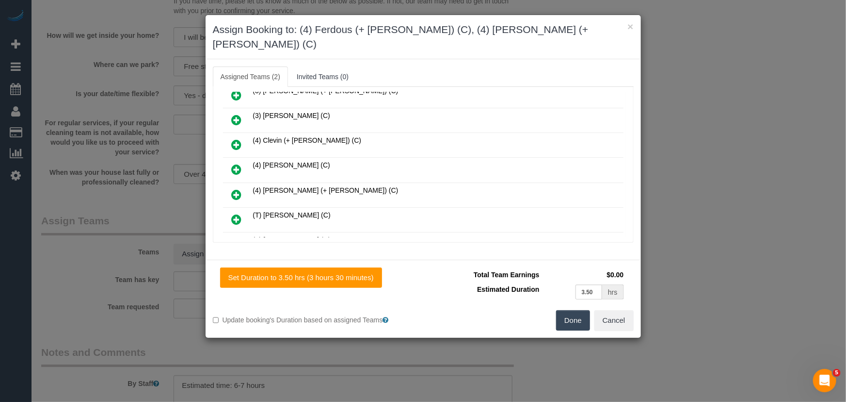
click at [572, 310] on button "Done" at bounding box center [573, 320] width 34 height 20
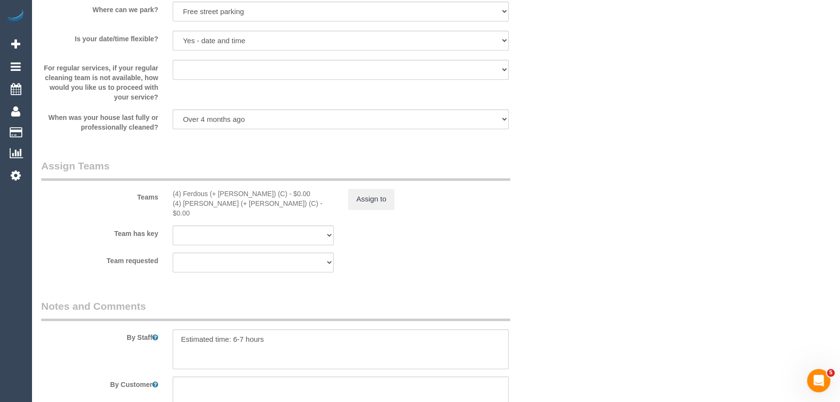
scroll to position [1455, 0]
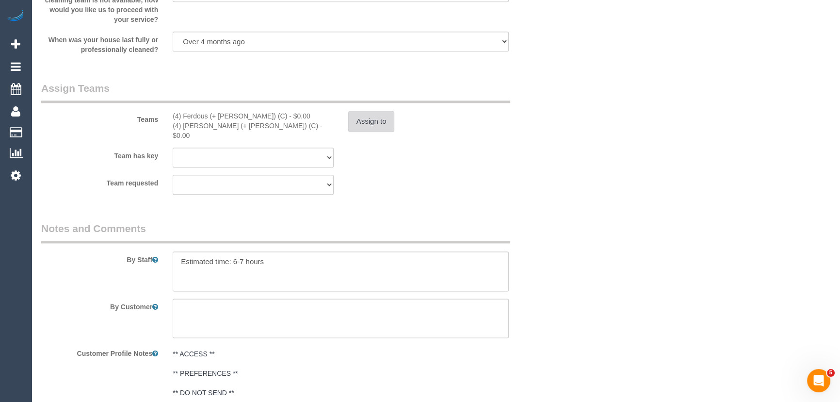
click at [372, 118] on button "Assign to" at bounding box center [371, 121] width 47 height 20
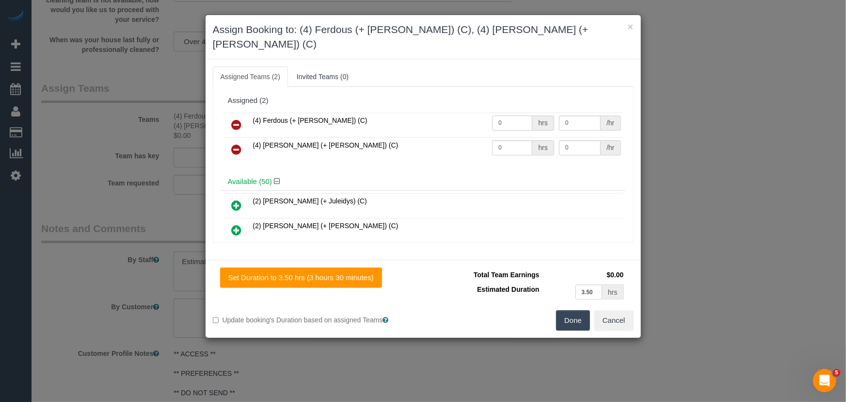
click at [502, 115] on input "0" at bounding box center [512, 122] width 40 height 15
type input "1"
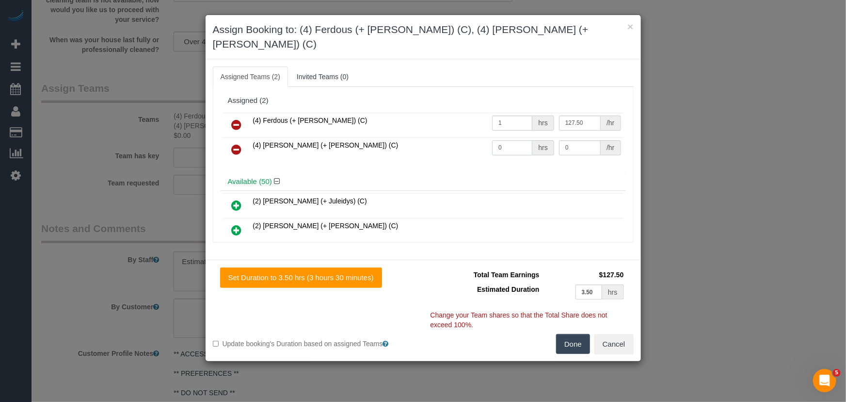
click at [510, 140] on input "0" at bounding box center [512, 147] width 40 height 15
type input "127.5"
type input "1"
type input "127.5"
click at [571, 334] on button "Done" at bounding box center [573, 344] width 34 height 20
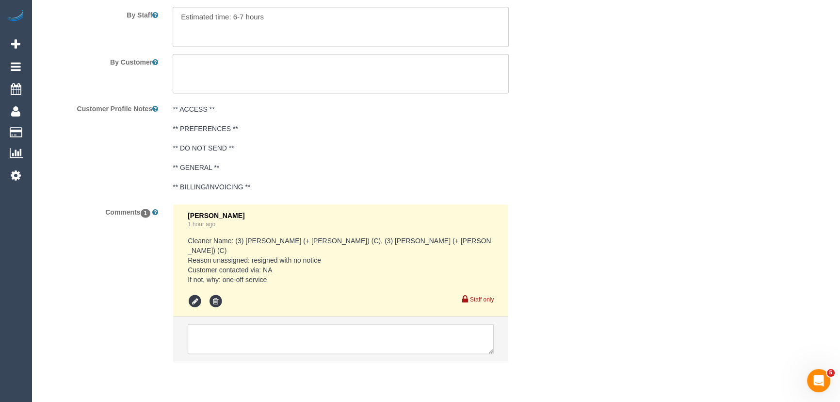
scroll to position [1712, 0]
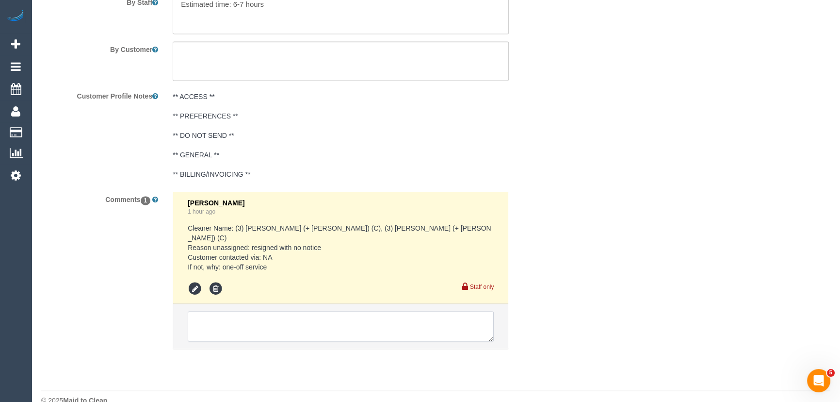
click at [226, 311] on textarea at bounding box center [341, 326] width 306 height 30
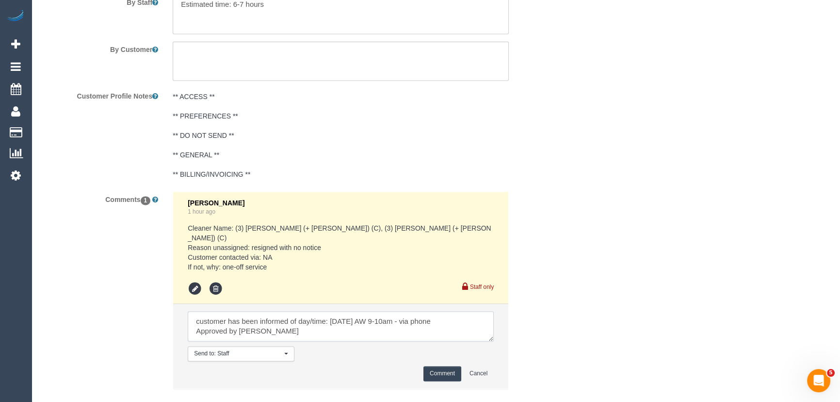
type textarea "customer has been informed of day/time: Saturday 27/9 AW 9-10am - via phone App…"
click at [443, 366] on button "Comment" at bounding box center [442, 373] width 38 height 15
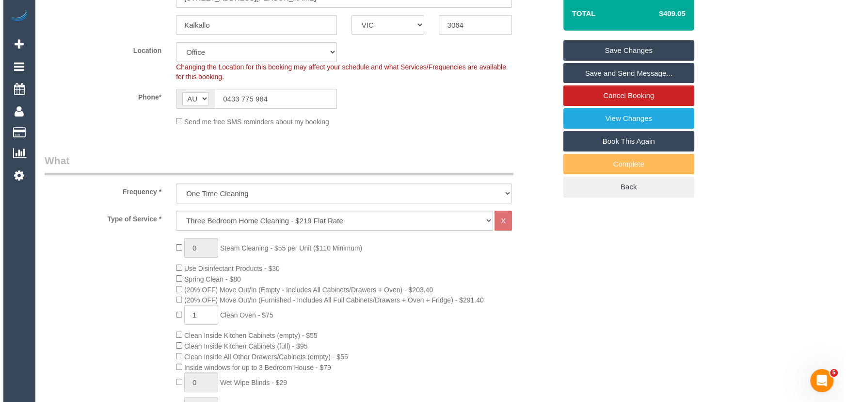
scroll to position [0, 0]
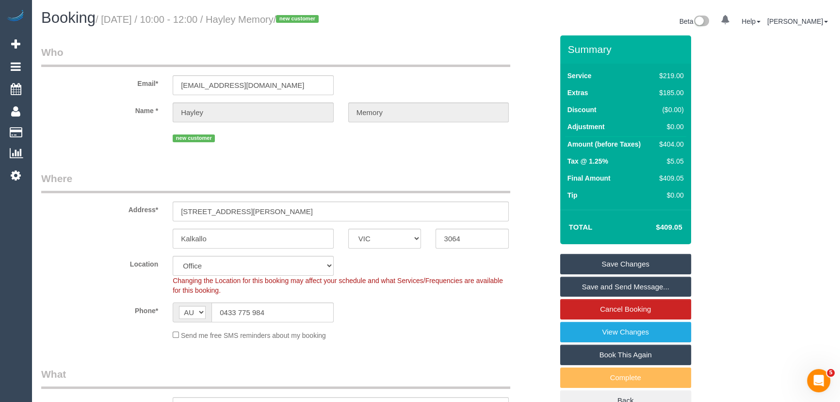
click at [279, 19] on small "/ September 30, 2025 / 10:00 - 12:00 / Hayley Memory / new customer" at bounding box center [209, 19] width 226 height 11
copy small "Hayley Memory"
click at [607, 290] on link "Save and Send Message..." at bounding box center [625, 286] width 131 height 20
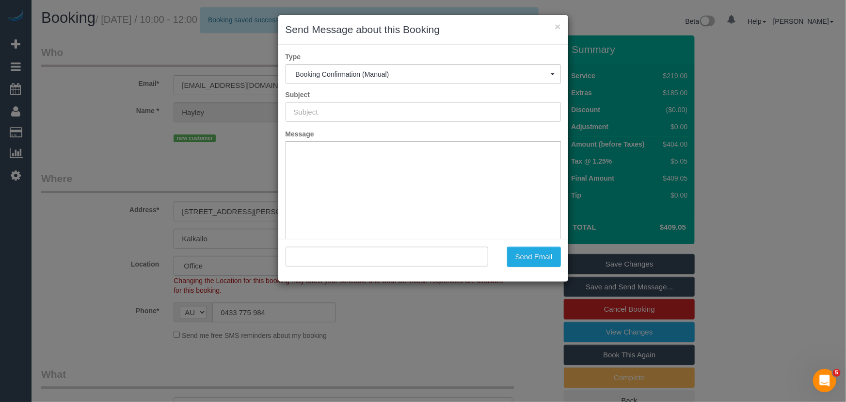
type input "Booking Confirmed"
type input ""Hayley Memory" <hayleyjay1990@gmail.com>"
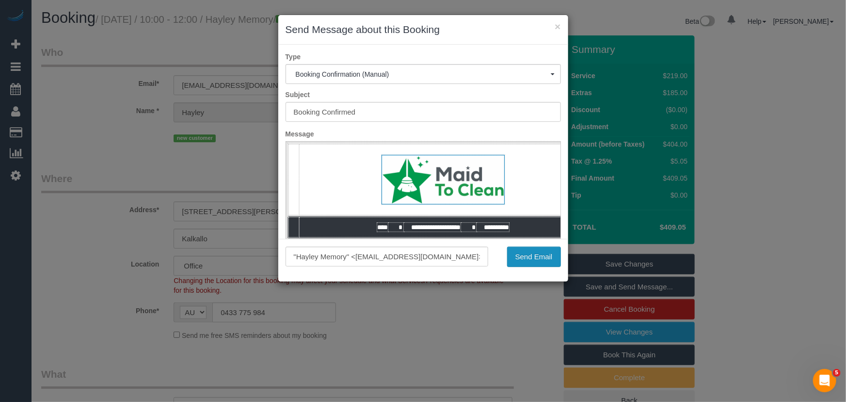
click at [531, 259] on button "Send Email" at bounding box center [534, 256] width 54 height 20
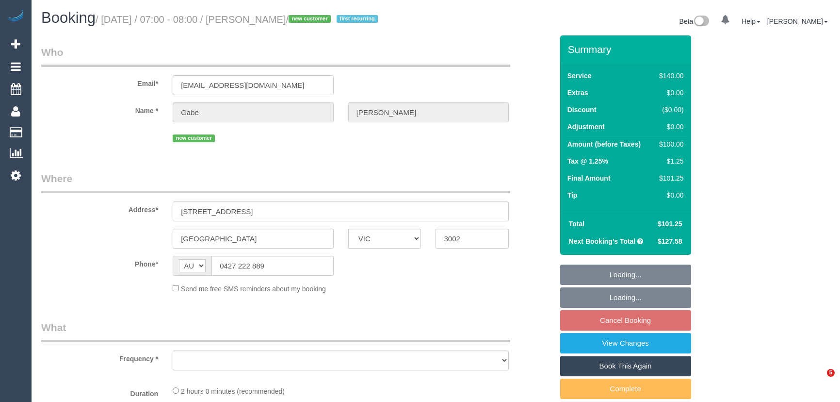
select select "VIC"
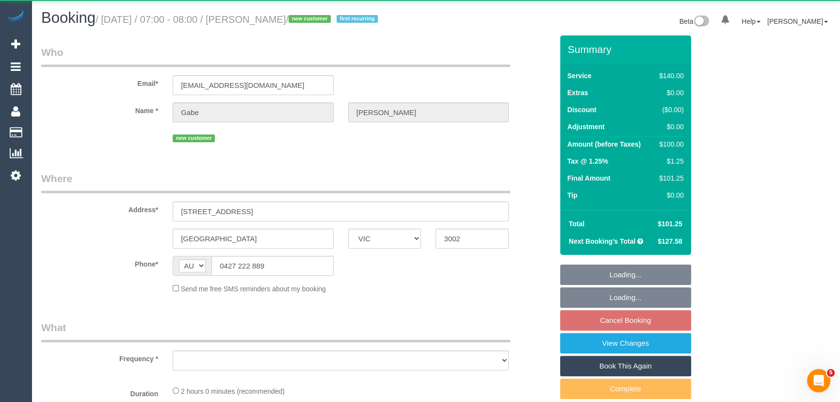
select select "string:stripe-pm_1SAFlB2GScqysDRVAwMV3LvU"
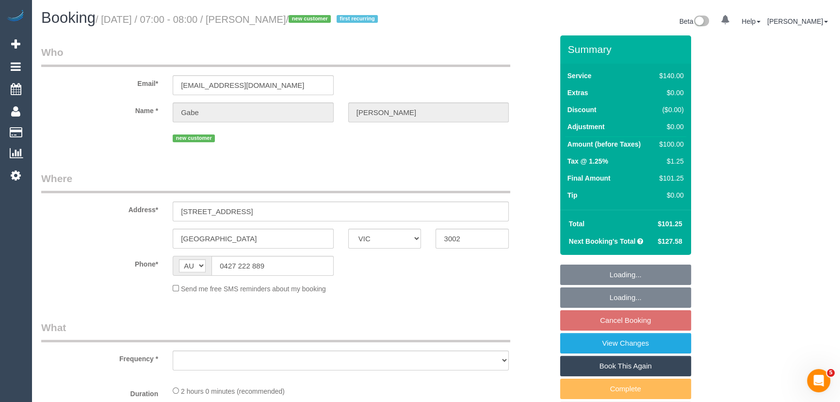
select select "object:536"
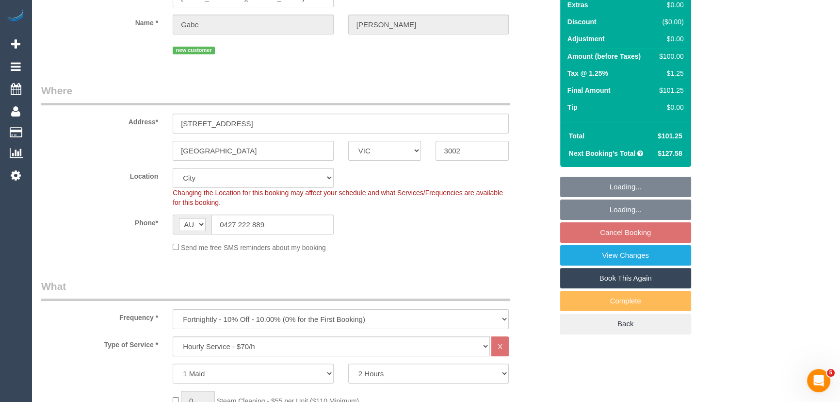
select select "number:27"
select select "number:14"
select select "number:19"
select select "number:36"
select select "number:35"
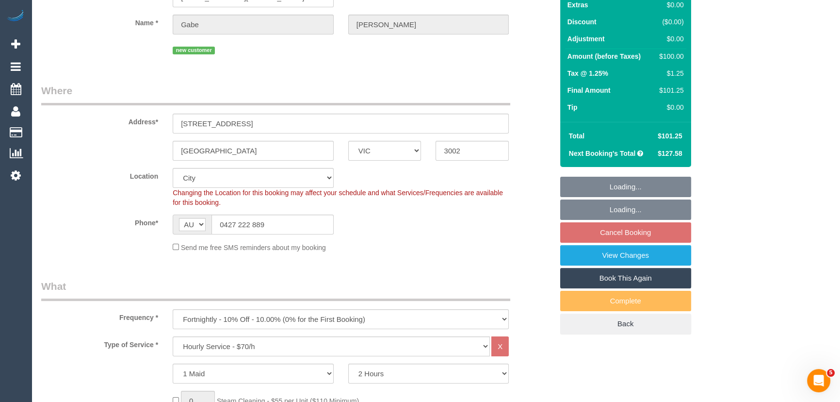
select select "number:13"
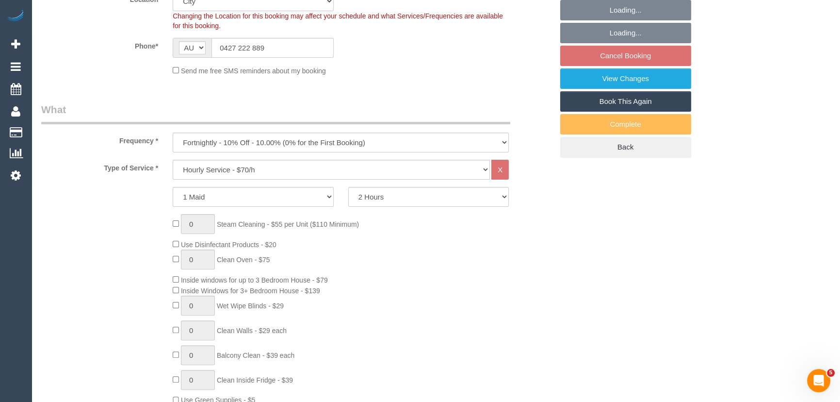
select select "object:1273"
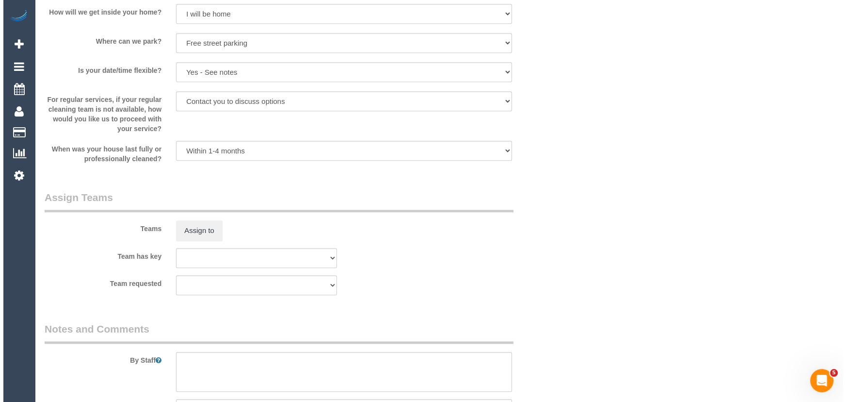
scroll to position [1367, 0]
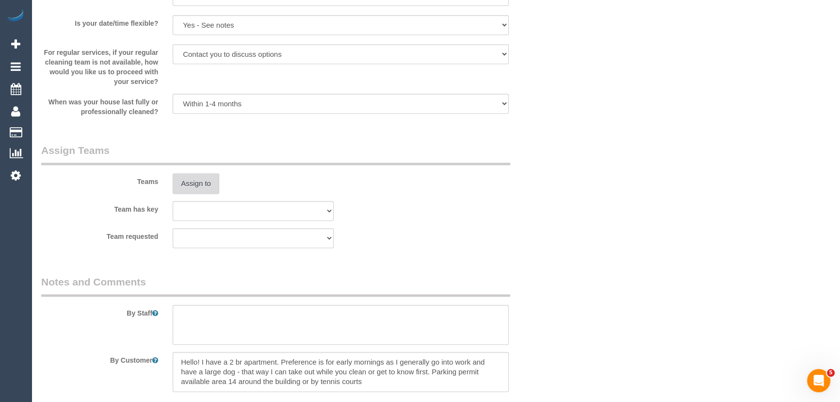
click at [199, 183] on button "Assign to" at bounding box center [196, 183] width 47 height 20
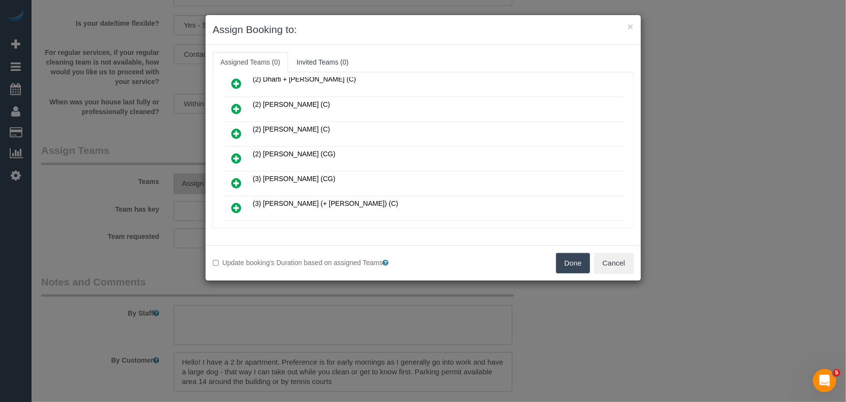
scroll to position [279, 0]
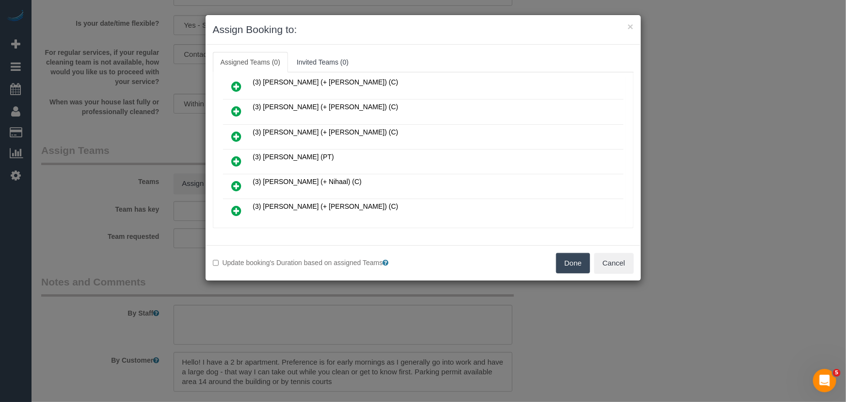
click at [236, 156] on icon at bounding box center [237, 161] width 10 height 12
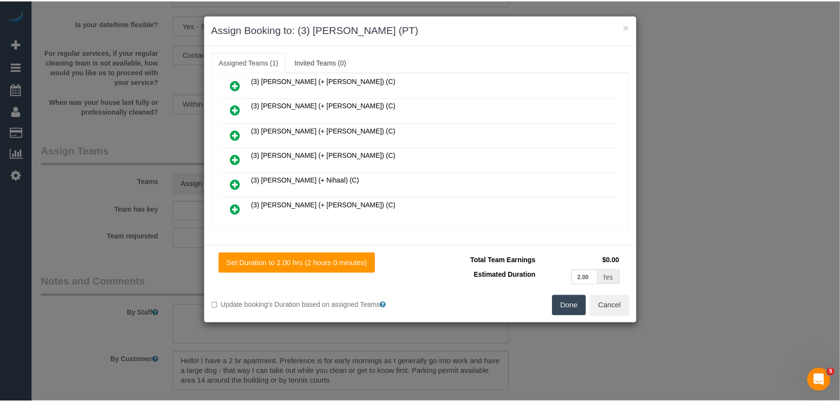
scroll to position [302, 0]
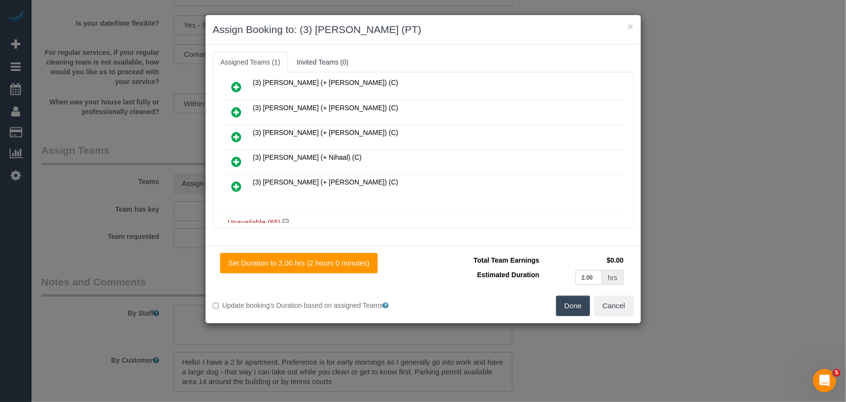
click at [572, 306] on button "Done" at bounding box center [573, 305] width 34 height 20
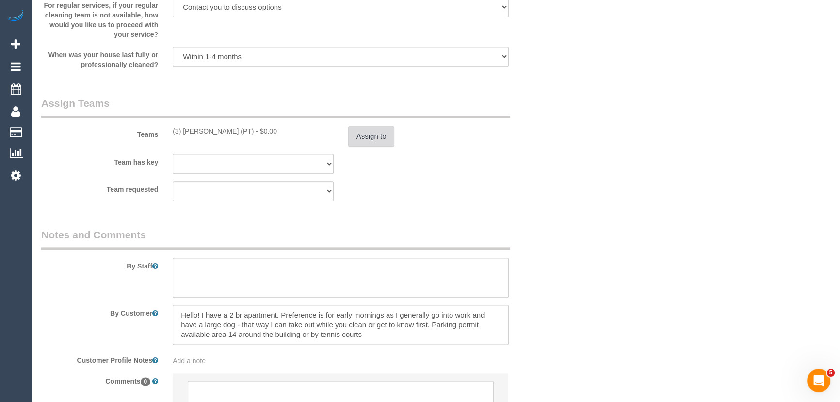
scroll to position [1412, 0]
click at [378, 142] on button "Assign to" at bounding box center [371, 138] width 47 height 20
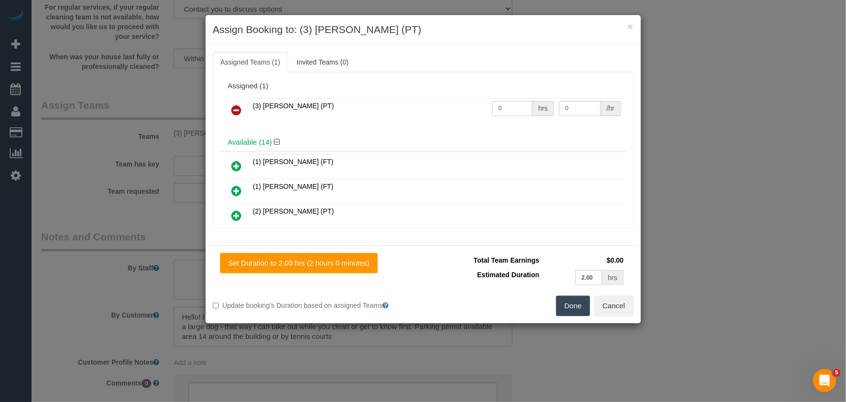
click at [510, 112] on input "0" at bounding box center [512, 108] width 40 height 15
type input "2"
type input "35"
click at [579, 299] on button "Done" at bounding box center [573, 305] width 34 height 20
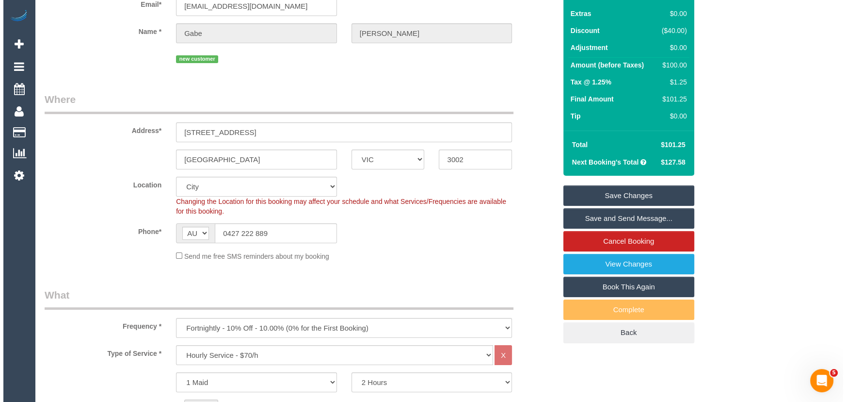
scroll to position [0, 0]
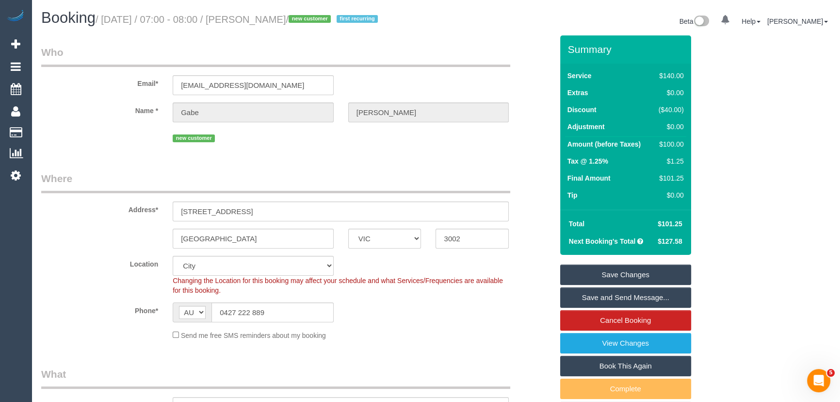
click at [266, 16] on small "/ October 03, 2025 / 07:00 - 08:00 / Gabe Lopata / new customer first recurring" at bounding box center [238, 19] width 285 height 11
copy small "Gabe Lopata"
click at [609, 294] on link "Save and Send Message..." at bounding box center [625, 297] width 131 height 20
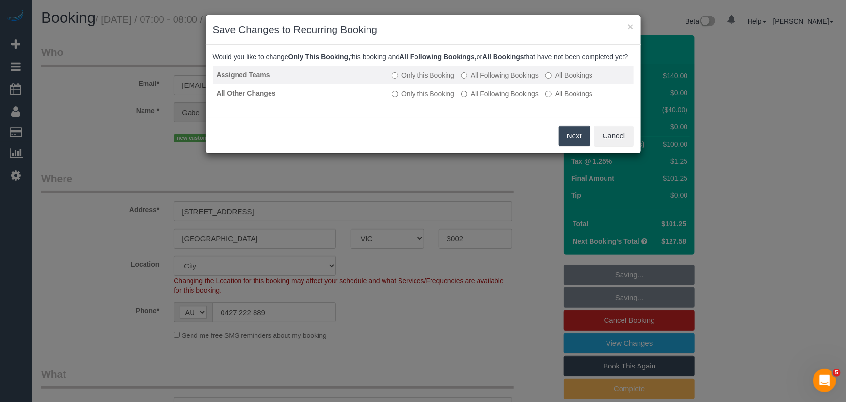
click at [499, 80] on label "All Following Bookings" at bounding box center [500, 75] width 78 height 10
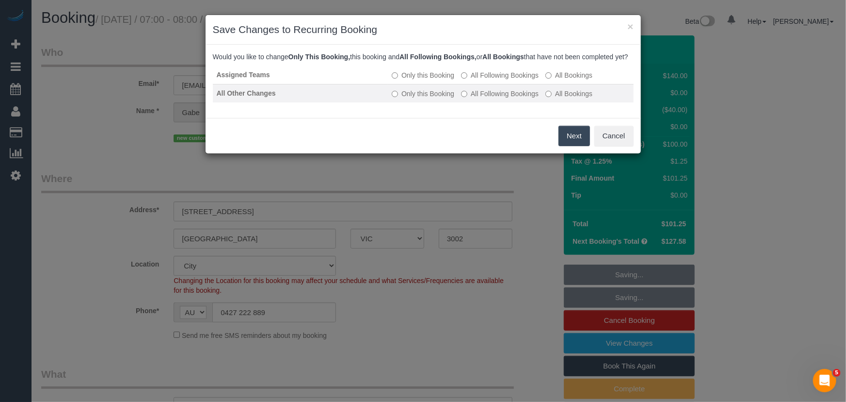
click at [500, 102] on td "Only this Booking All Following Bookings All Bookings" at bounding box center [510, 93] width 245 height 18
click at [495, 98] on label "All Following Bookings" at bounding box center [500, 94] width 78 height 10
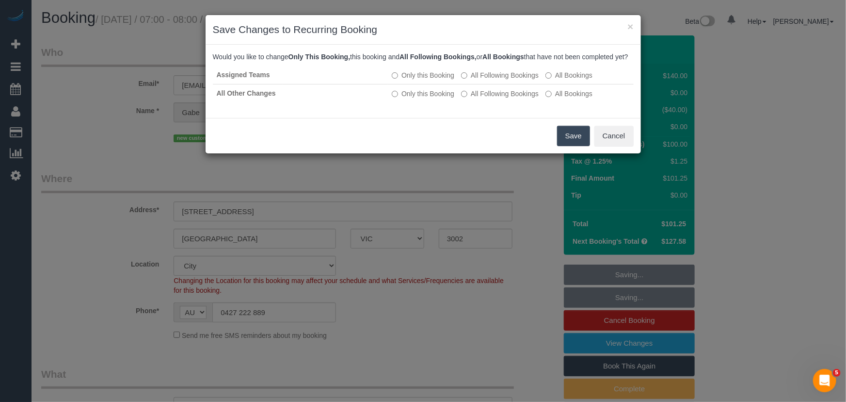
click at [574, 146] on button "Save" at bounding box center [573, 136] width 33 height 20
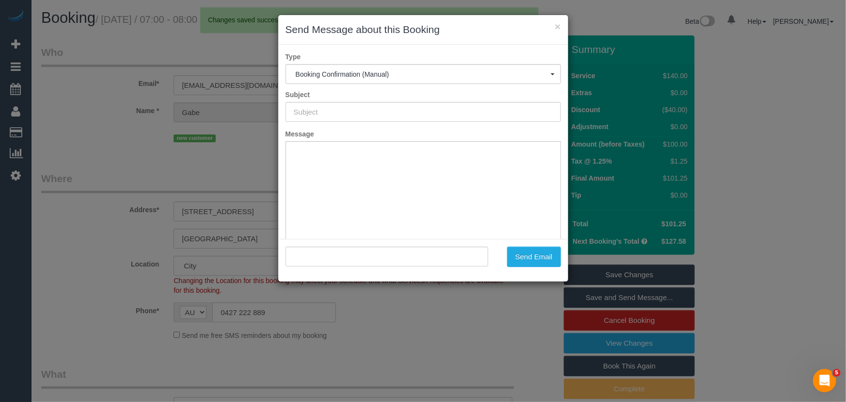
type input "Booking Confirmed"
type input ""Gabe Lopata" <gablopata@gmail.com>"
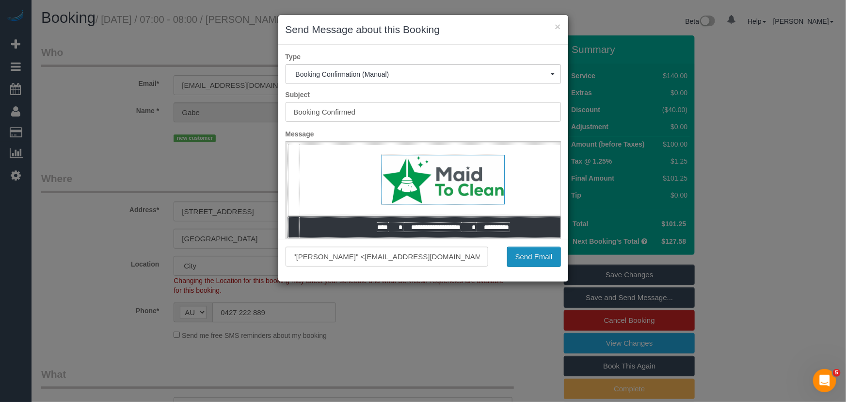
click at [538, 259] on button "Send Email" at bounding box center [534, 256] width 54 height 20
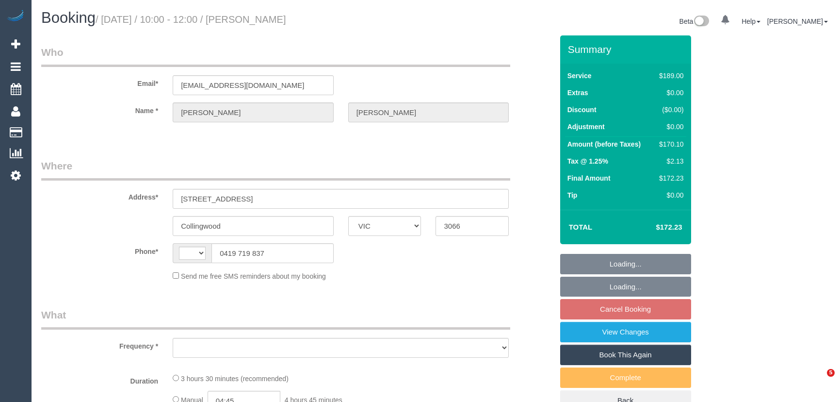
select select "VIC"
select select "object:275"
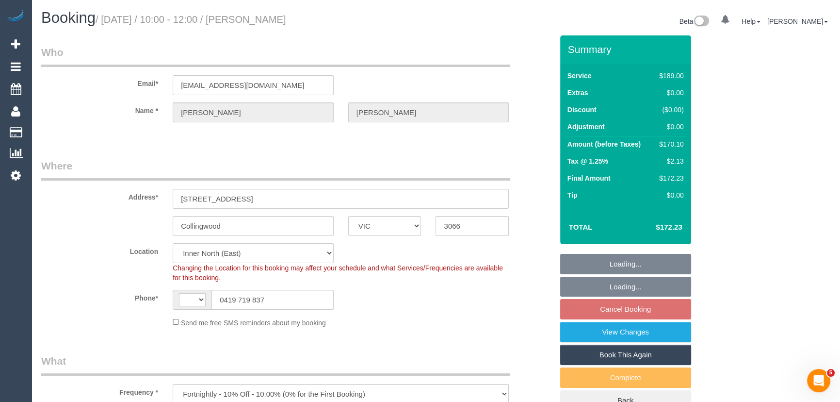
select select "string:stripe-pm_1Rj6Tu2GScqysDRVwiI3lQLl"
select select "object:785"
select select "string:AU"
select select "number:29"
select select "number:14"
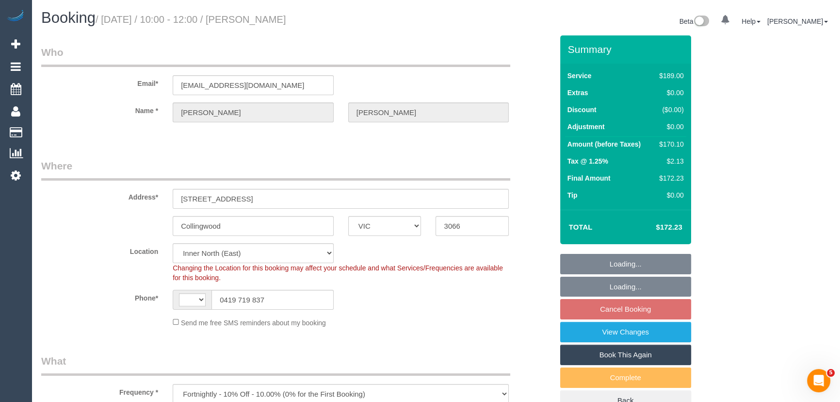
select select "number:20"
select select "number:24"
select select "number:35"
select select "number:26"
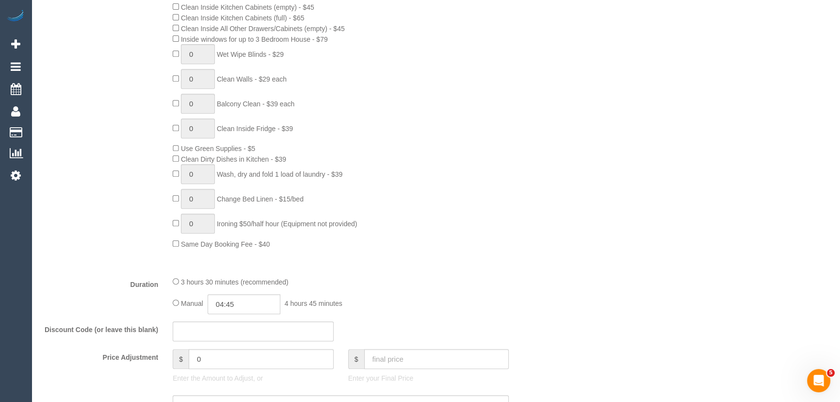
scroll to position [661, 0]
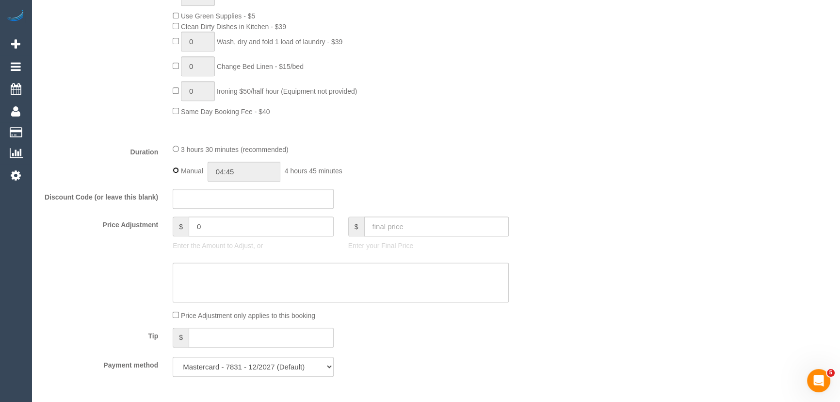
type input "03:30"
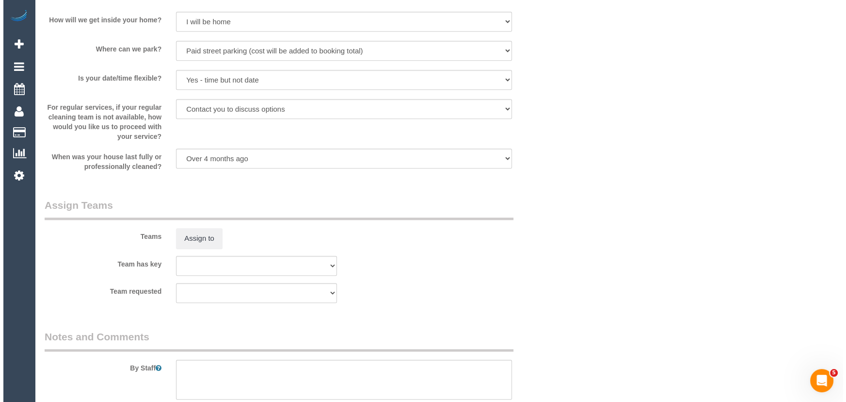
scroll to position [1367, 0]
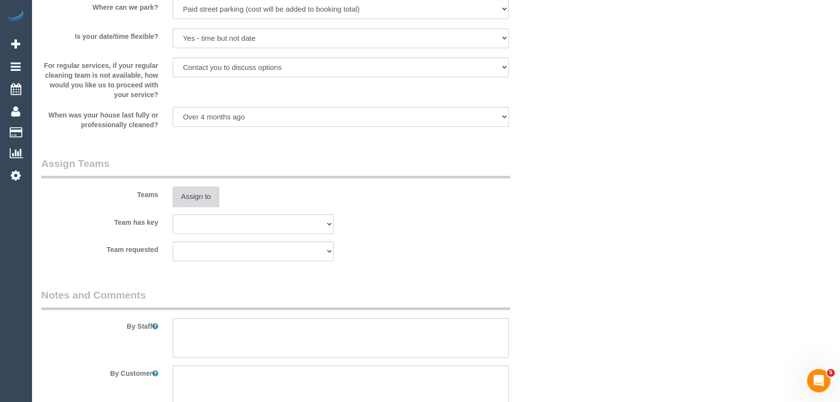
click at [193, 203] on button "Assign to" at bounding box center [196, 196] width 47 height 20
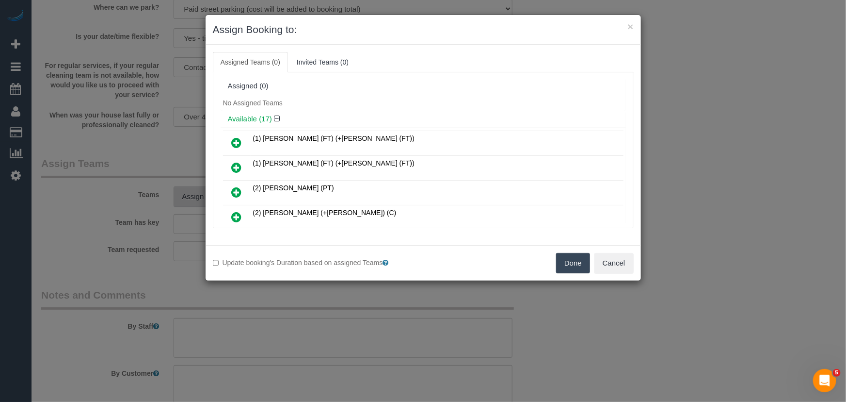
scroll to position [279, 0]
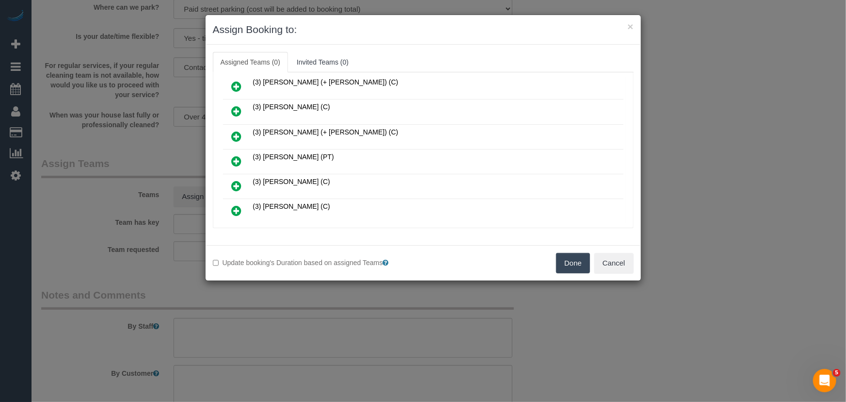
drag, startPoint x: 238, startPoint y: 150, endPoint x: 251, endPoint y: 156, distance: 13.9
click at [238, 155] on icon at bounding box center [237, 161] width 10 height 12
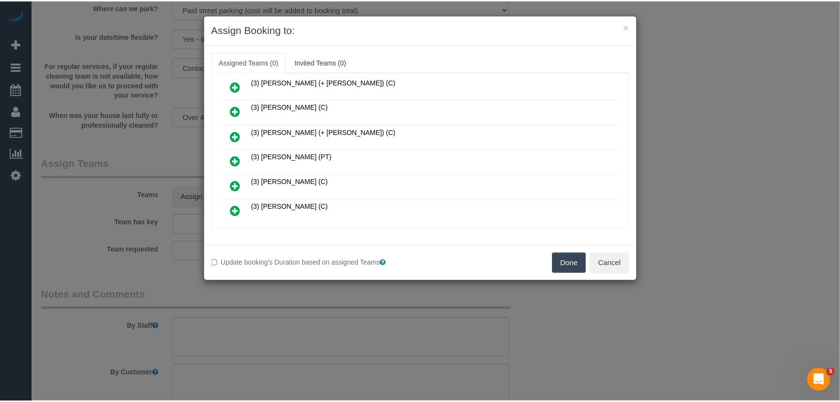
scroll to position [302, 0]
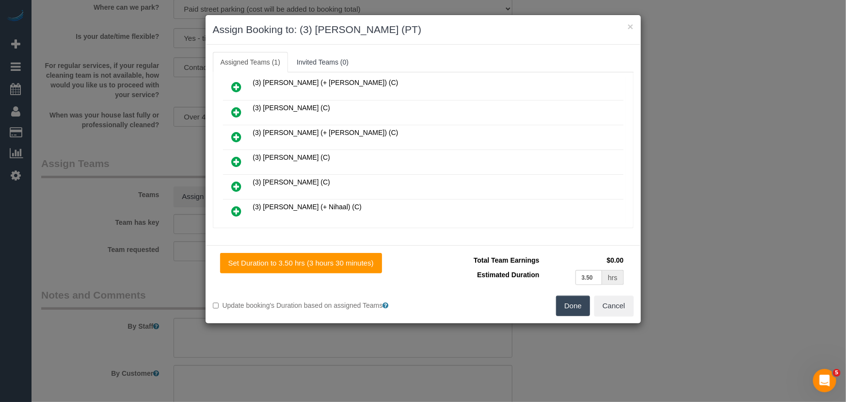
click at [566, 308] on button "Done" at bounding box center [573, 305] width 34 height 20
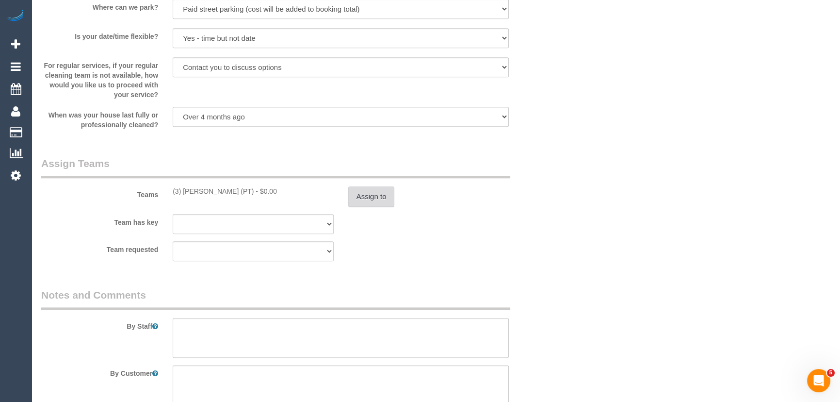
click at [374, 195] on button "Assign to" at bounding box center [371, 196] width 47 height 20
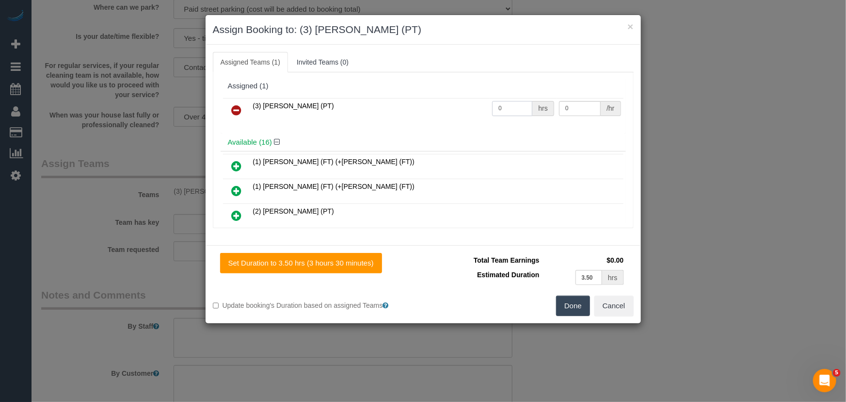
click at [514, 106] on input "0" at bounding box center [512, 108] width 40 height 15
type input "1"
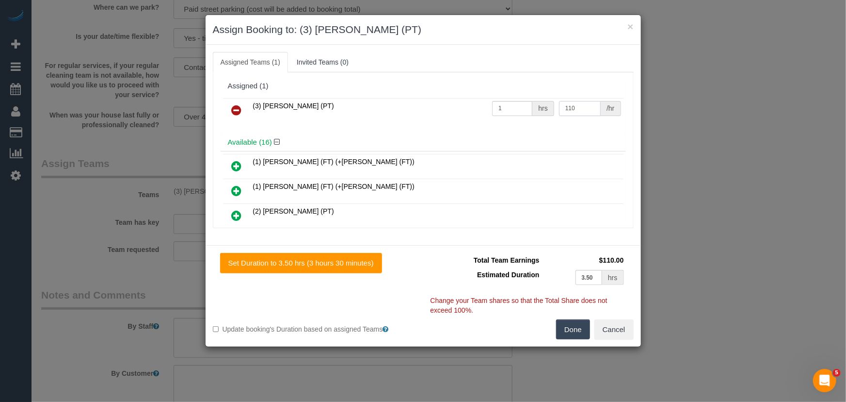
type input "110"
click at [565, 331] on button "Done" at bounding box center [573, 329] width 34 height 20
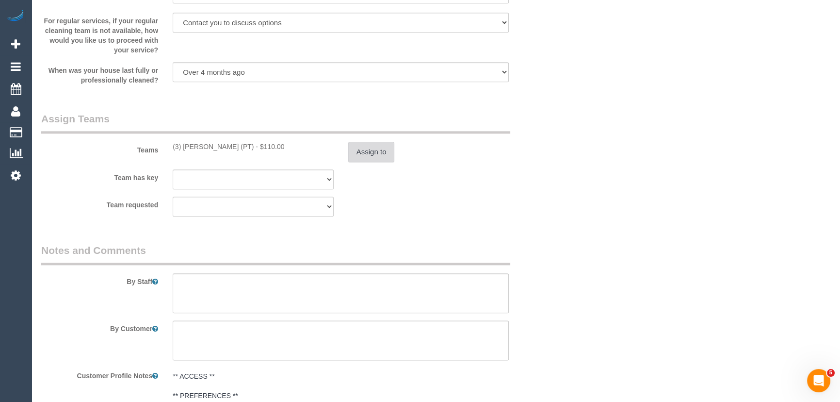
scroll to position [1455, 0]
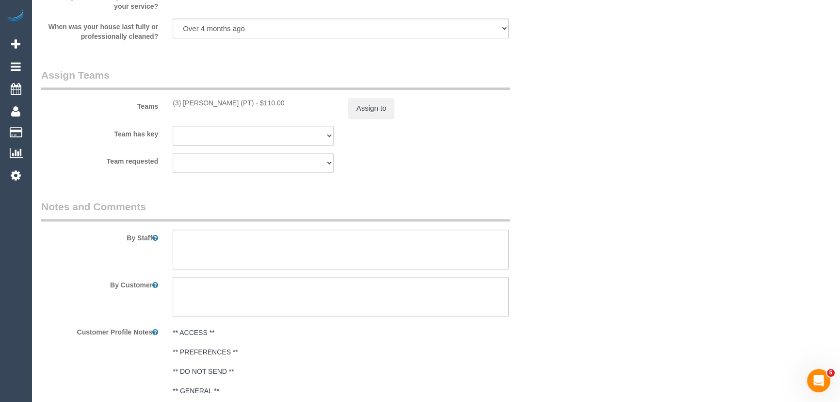
click at [204, 247] on textarea at bounding box center [341, 249] width 336 height 40
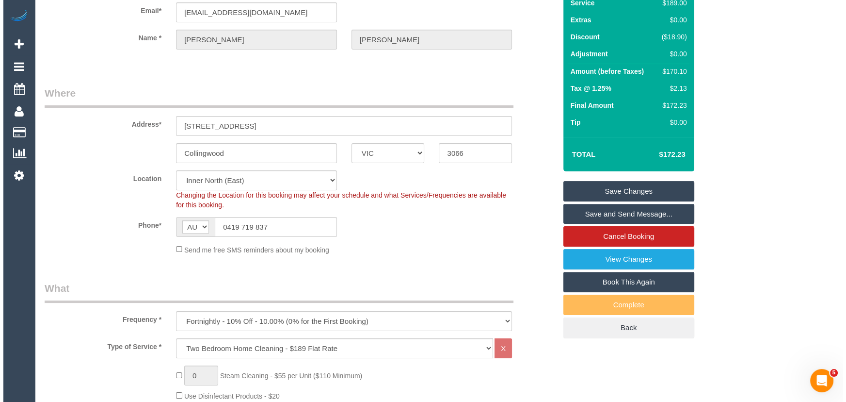
scroll to position [0, 0]
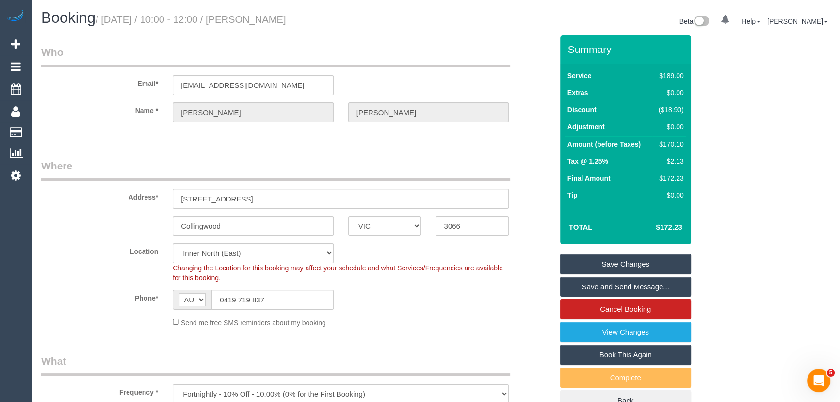
type textarea "Estimated time: 3-3.5 hours"
click at [266, 16] on small "/ [DATE] / 10:00 - 12:00 / [PERSON_NAME]" at bounding box center [191, 19] width 191 height 11
copy small "[PERSON_NAME]"
click at [624, 280] on link "Save and Send Message..." at bounding box center [625, 286] width 131 height 20
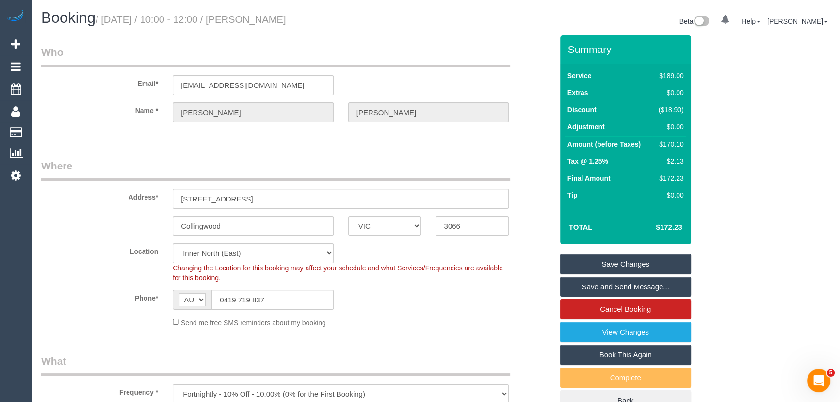
click at [624, 280] on fieldset "Save Changes Save and Send Message... Cancel Booking View Changes Book This Aga…" at bounding box center [625, 332] width 131 height 157
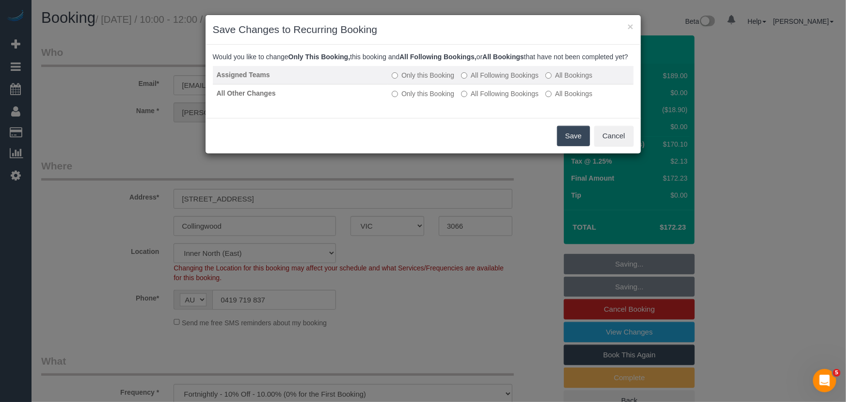
click at [486, 80] on label "All Following Bookings" at bounding box center [500, 75] width 78 height 10
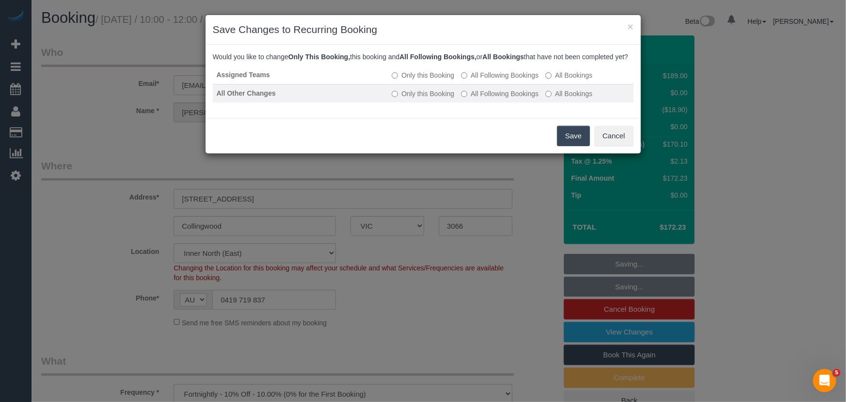
click at [488, 98] on label "All Following Bookings" at bounding box center [500, 94] width 78 height 10
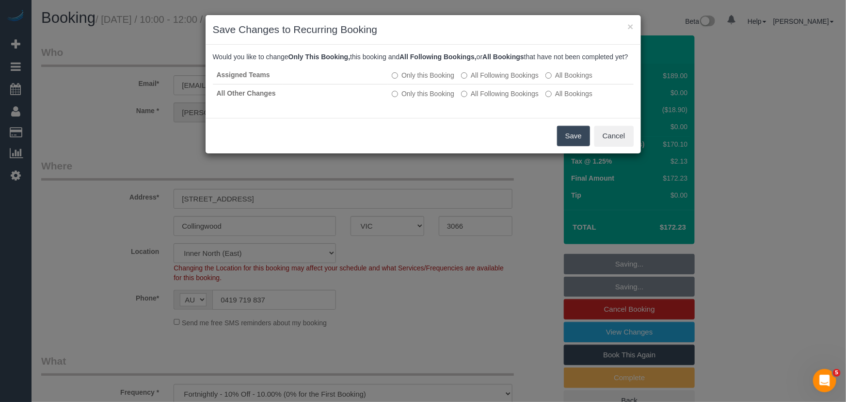
click at [574, 146] on button "Save" at bounding box center [573, 136] width 33 height 20
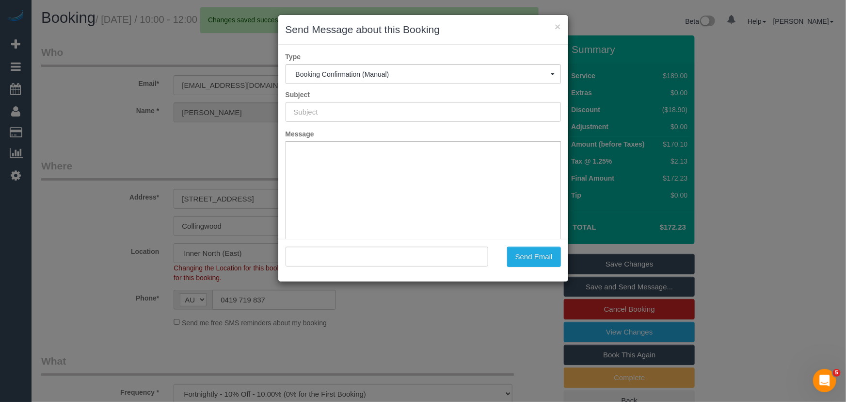
type input "Booking Confirmed"
type input ""[PERSON_NAME]" <[EMAIL_ADDRESS][DOMAIN_NAME]>"
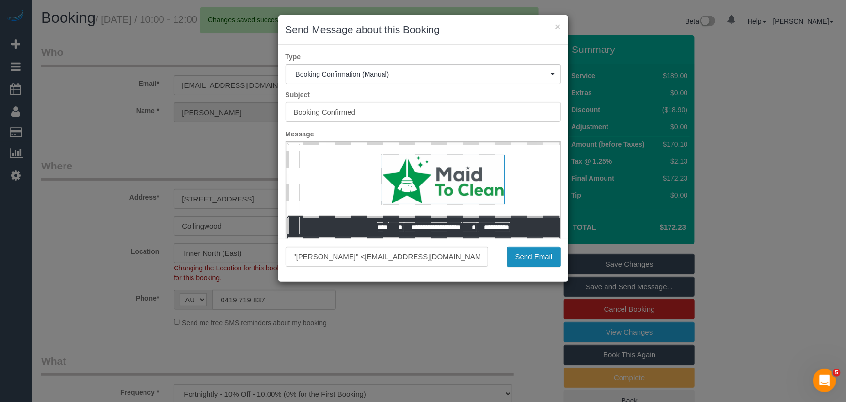
click at [530, 260] on button "Send Email" at bounding box center [534, 256] width 54 height 20
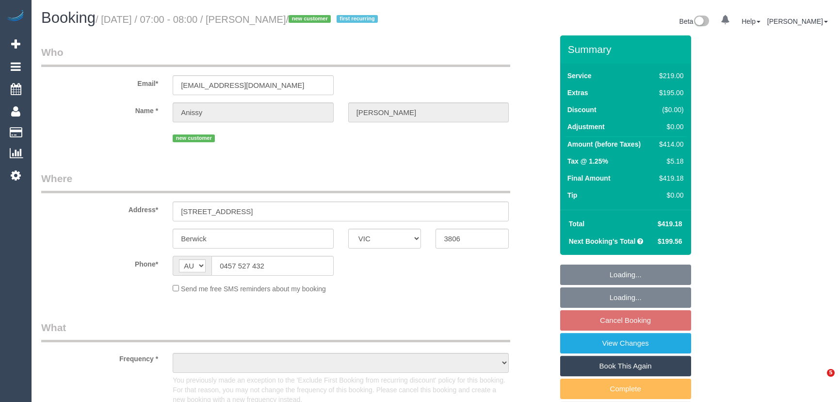
select select "VIC"
select select "object:660"
select select "string:stripe-pm_1S9ZvC2GScqysDRVmxksfFhw"
select select "number:28"
select select "number:15"
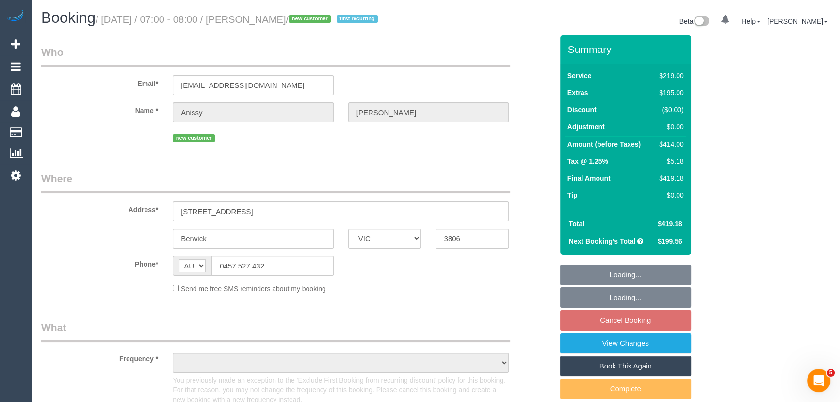
select select "number:18"
select select "number:25"
select select "number:33"
select select "number:11"
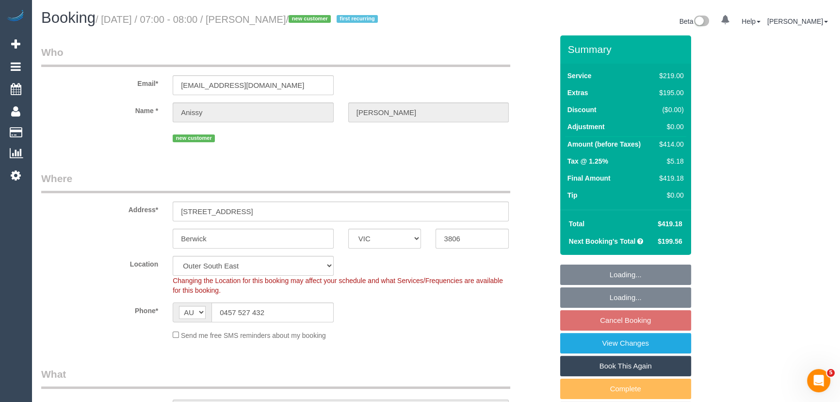
select select "object:811"
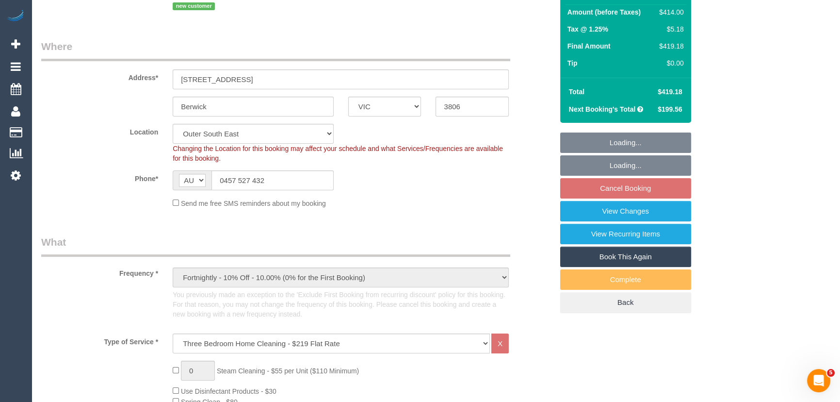
select select "spot1"
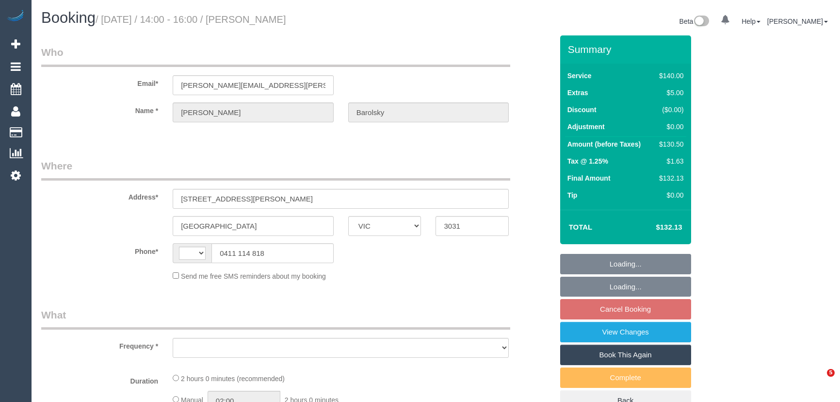
select select "VIC"
select select "string:AU"
select select "string:stripe-pm_1QpiC62GScqysDRV2RKlphUI"
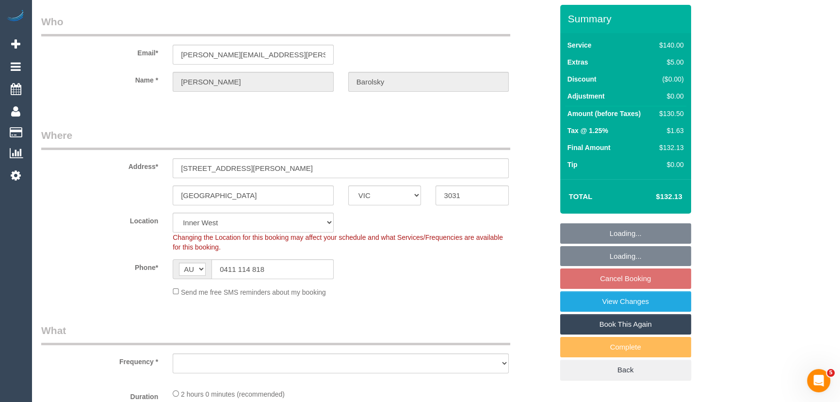
select select "object:715"
select select "number:27"
select select "number:14"
select select "number:19"
select select "number:22"
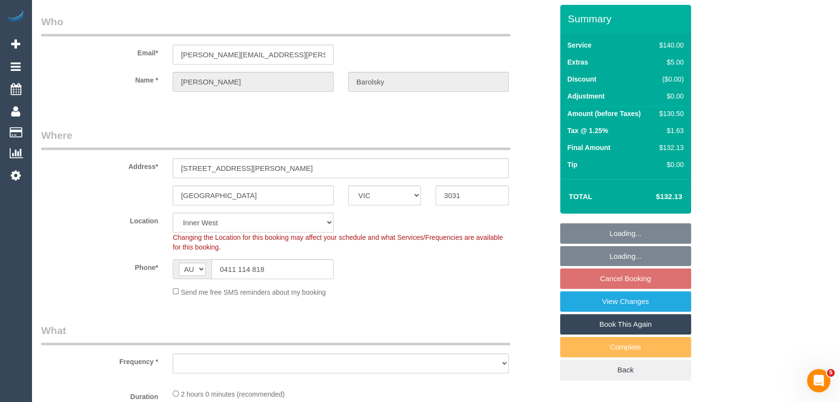
select select "number:34"
select select "number:11"
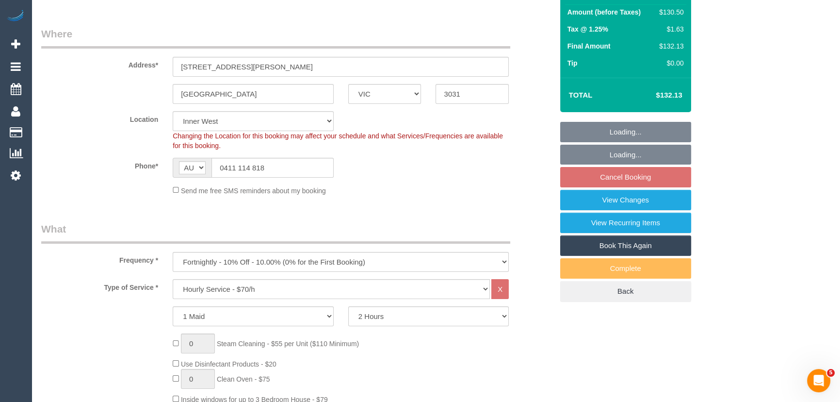
select select "object:1557"
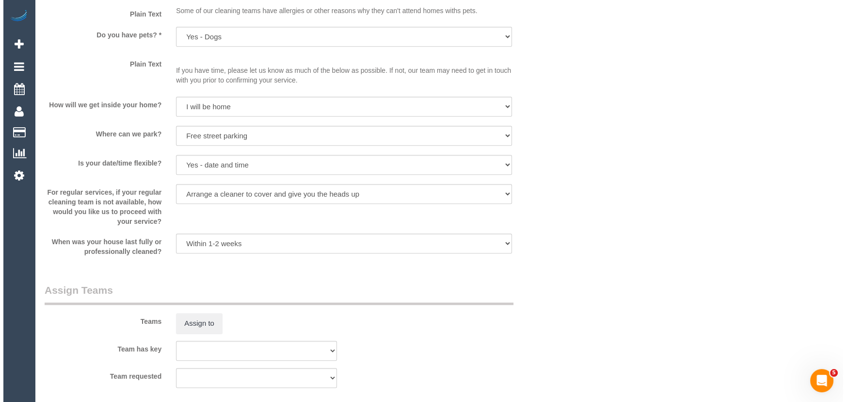
scroll to position [1278, 0]
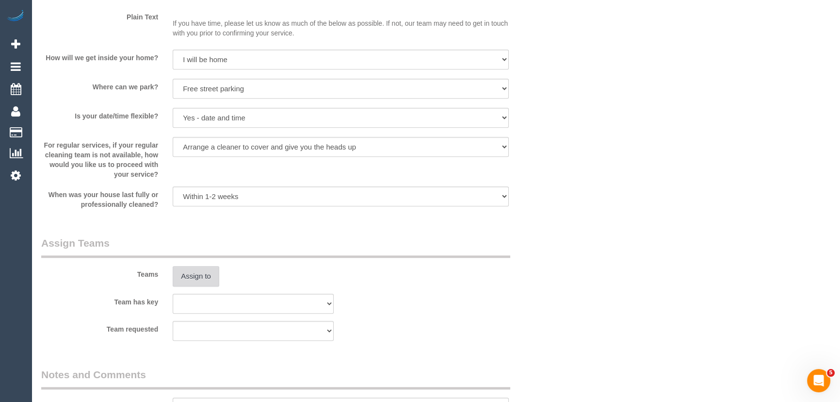
click at [198, 275] on button "Assign to" at bounding box center [196, 276] width 47 height 20
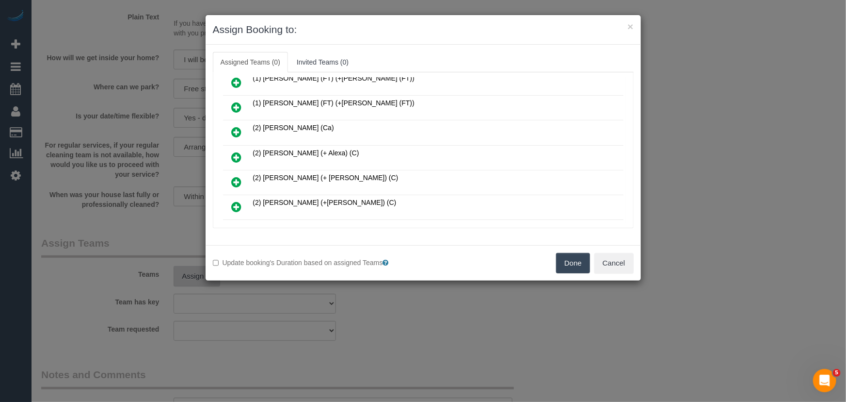
scroll to position [304, 0]
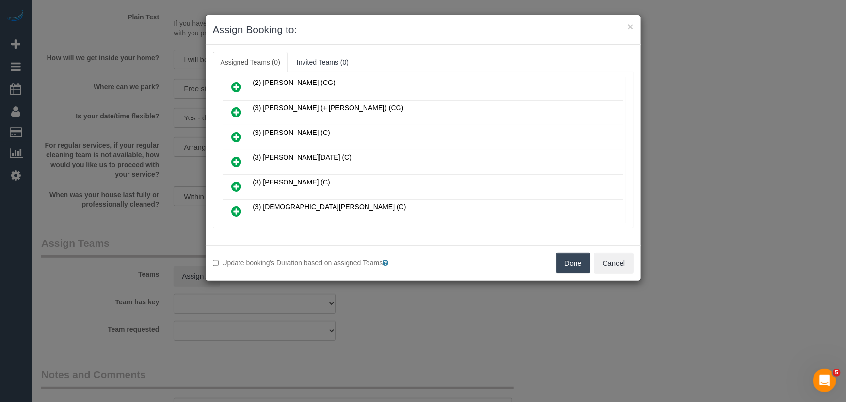
click at [233, 156] on icon at bounding box center [237, 162] width 10 height 12
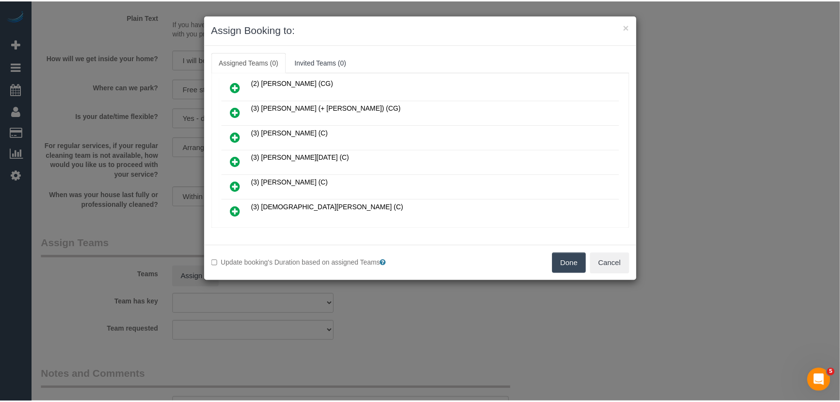
scroll to position [326, 0]
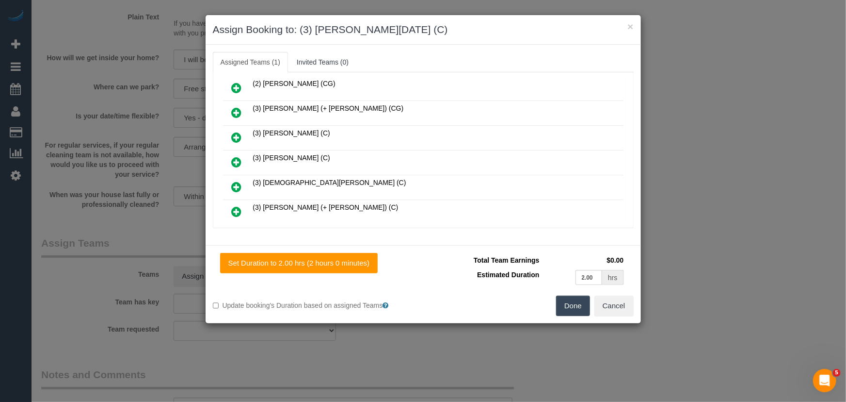
click at [568, 303] on button "Done" at bounding box center [573, 305] width 34 height 20
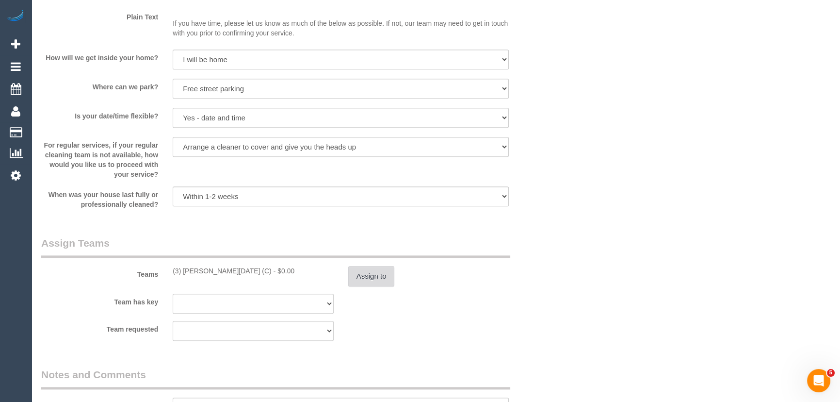
click at [383, 275] on button "Assign to" at bounding box center [371, 276] width 47 height 20
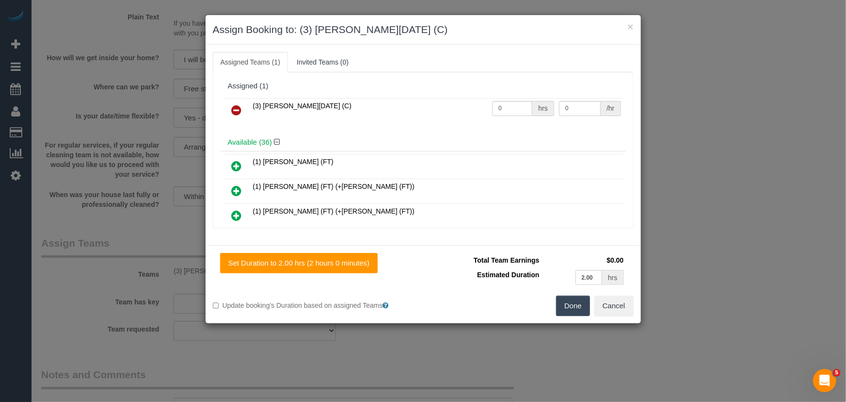
click at [509, 99] on td "0 hrs" at bounding box center [523, 110] width 67 height 25
click at [509, 106] on input "0" at bounding box center [512, 108] width 40 height 15
type input "2"
type input "35"
click at [577, 310] on button "Done" at bounding box center [573, 305] width 34 height 20
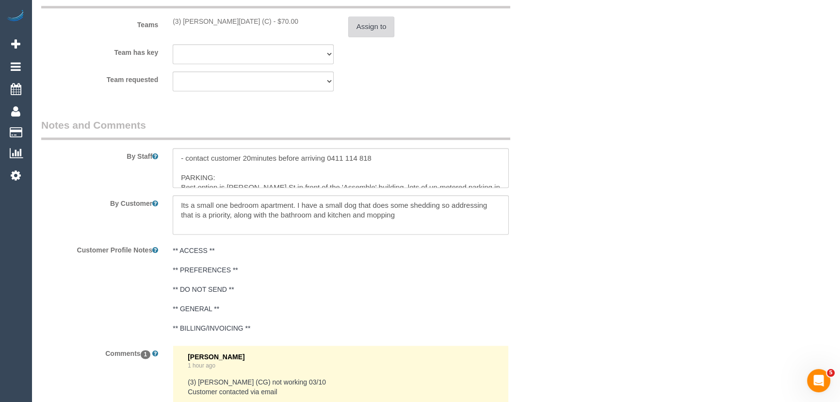
scroll to position [1499, 0]
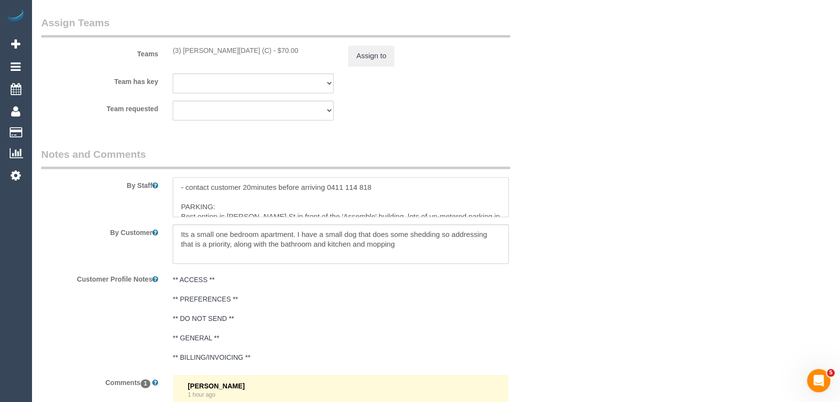
click at [174, 186] on textarea at bounding box center [341, 197] width 336 height 40
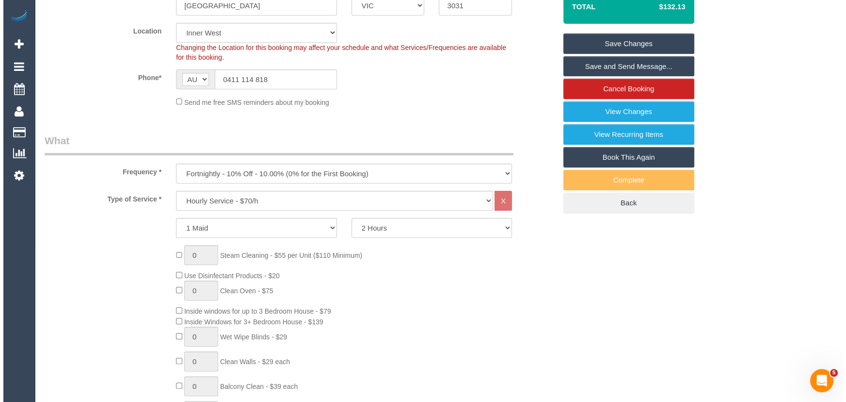
scroll to position [0, 0]
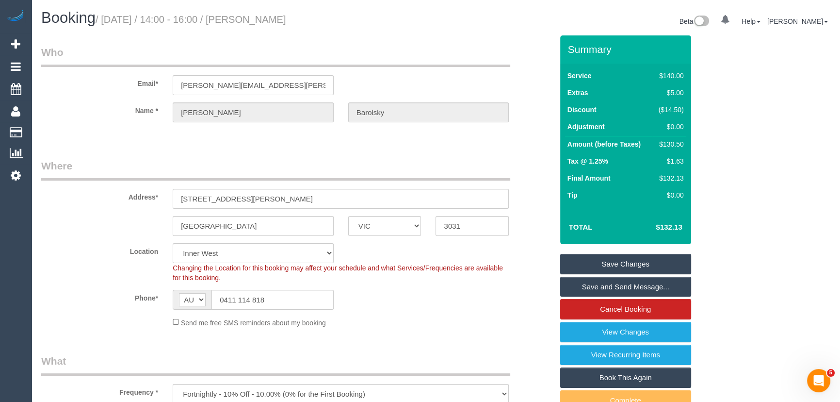
type textarea "*cover* - contact customer 20minutes before arriving 0411 114 818 PARKING: Best…"
click at [272, 19] on small "/ October 03, 2025 / 14:00 - 16:00 / Vanessa Barolsky" at bounding box center [191, 19] width 191 height 11
copy small "Vanessa Barolsky"
click at [612, 287] on link "Save and Send Message..." at bounding box center [625, 286] width 131 height 20
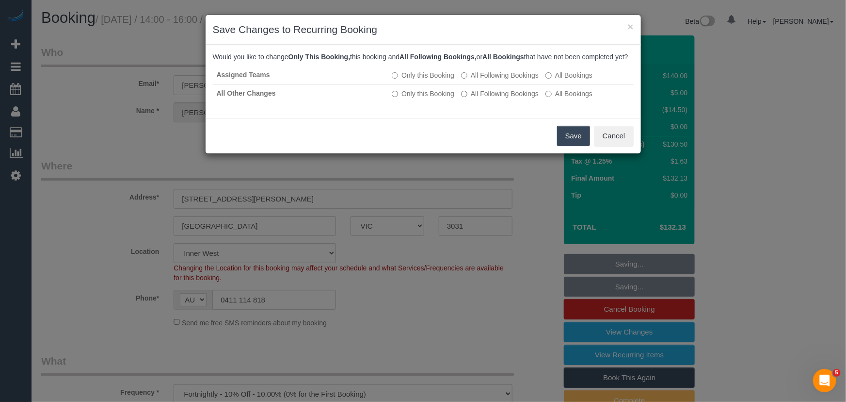
click at [567, 145] on button "Save" at bounding box center [573, 136] width 33 height 20
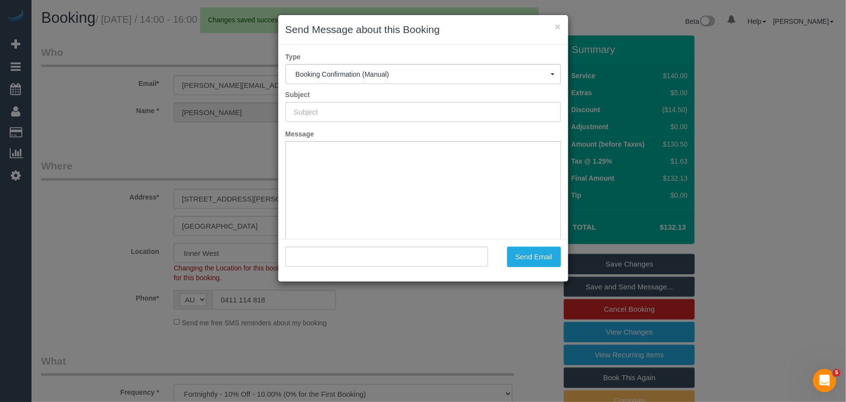
type input "Booking Confirmed"
type input ""Vanessa Barolsky" <vanessa.barolsky@outlook.com>"
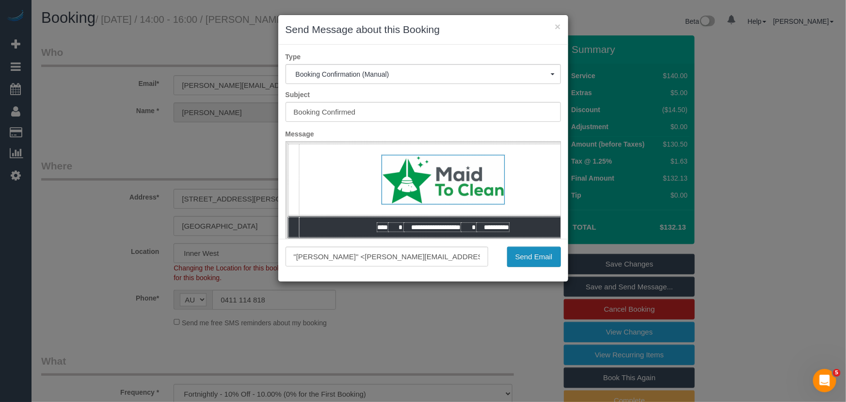
click at [529, 265] on button "Send Email" at bounding box center [534, 256] width 54 height 20
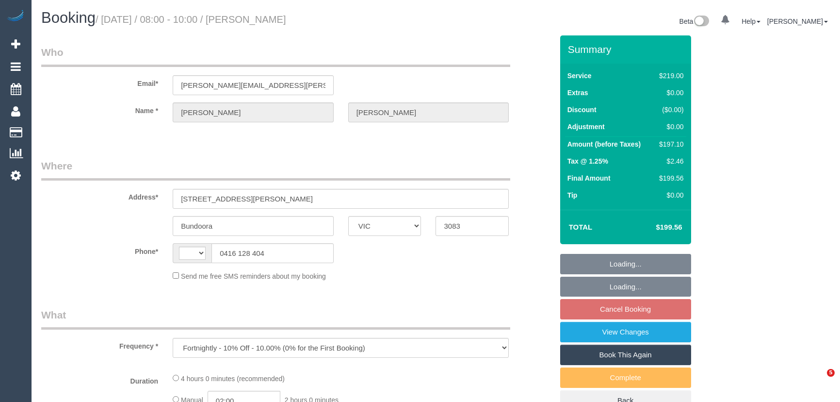
select select "VIC"
select select "string:stripe-pm_1KRV4A2GScqysDRVTUy8EGoh"
select select "number:30"
select select "number:14"
select select "number:19"
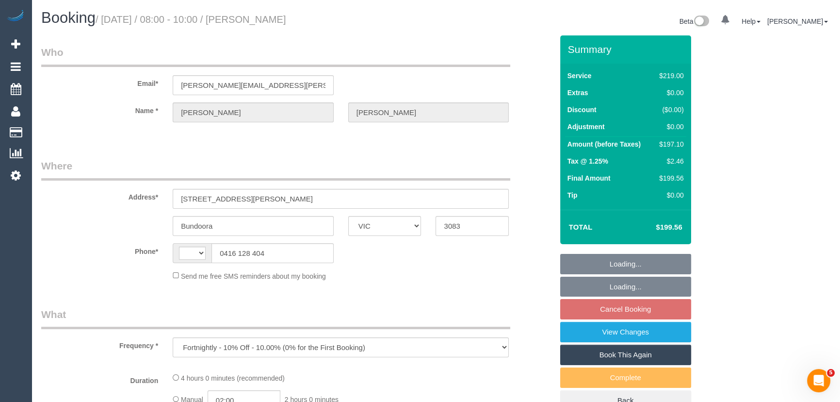
select select "number:22"
select select "number:34"
select select "number:12"
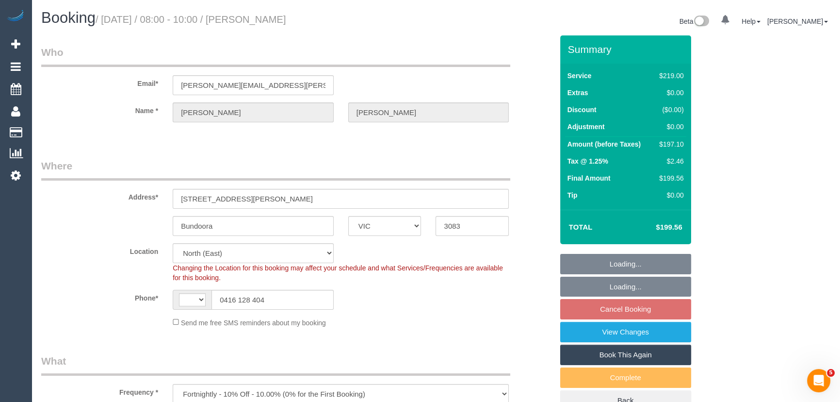
select select "object:795"
select select "string:AU"
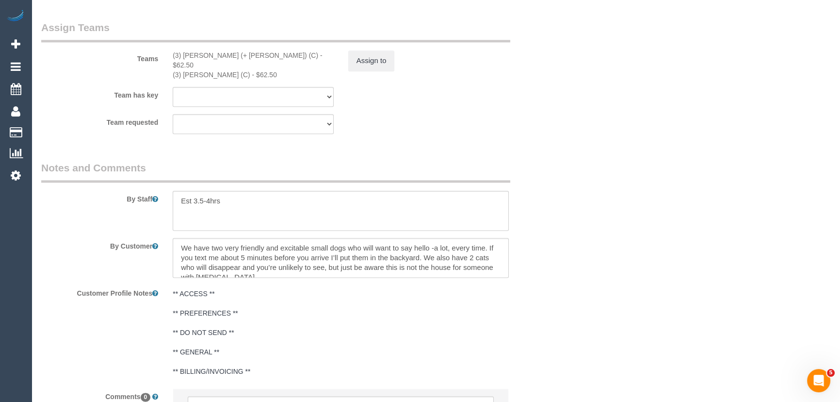
scroll to position [1411, 0]
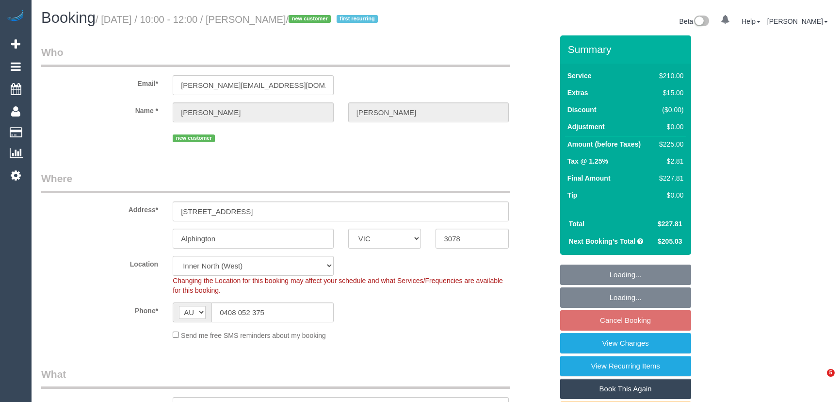
select select "VIC"
select select "180"
select select "number:27"
select select "number:14"
select select "number:19"
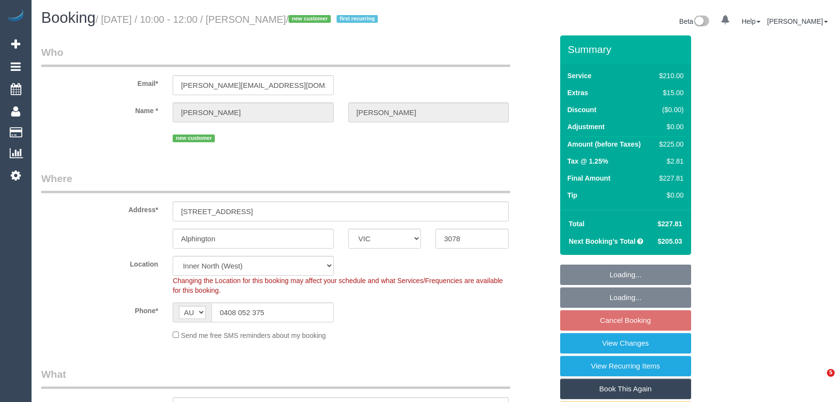
select select "number:22"
select select "number:35"
select select "number:11"
select select "object:861"
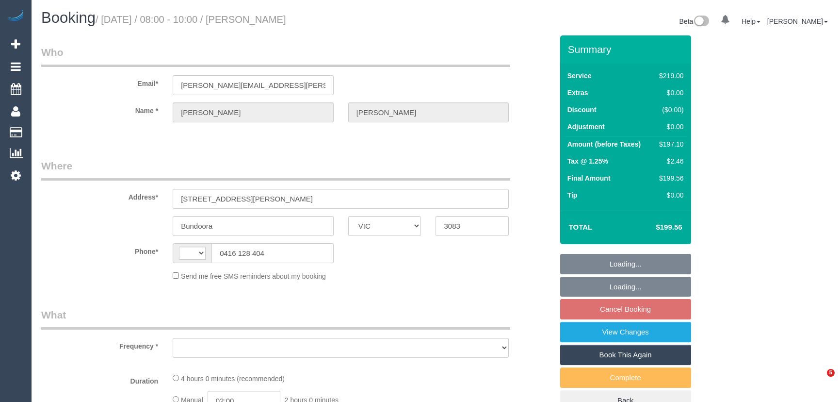
select select "VIC"
select select "string:AU"
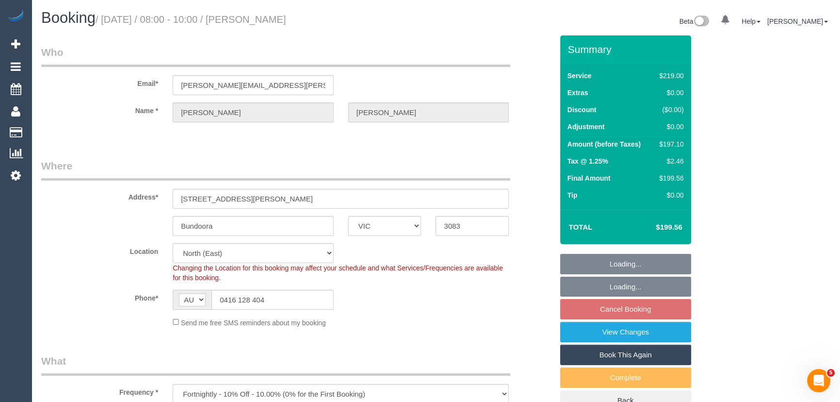
select select "object:635"
select select "string:stripe-pm_1KRV4A2GScqysDRVTUy8EGoh"
select select "number:30"
select select "number:14"
select select "number:19"
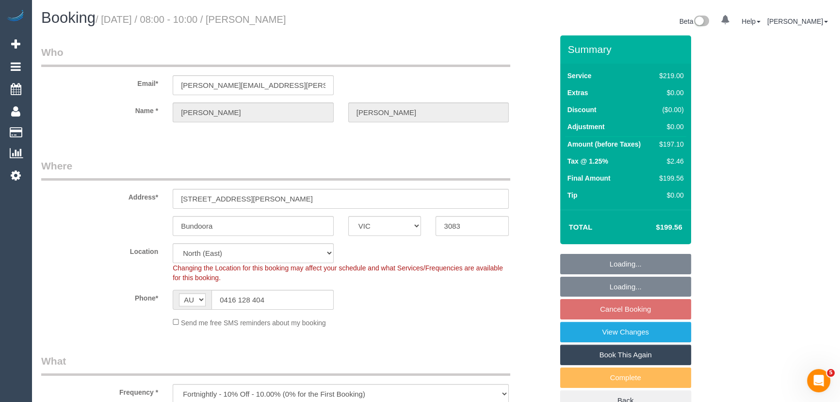
select select "number:22"
select select "number:34"
select select "number:12"
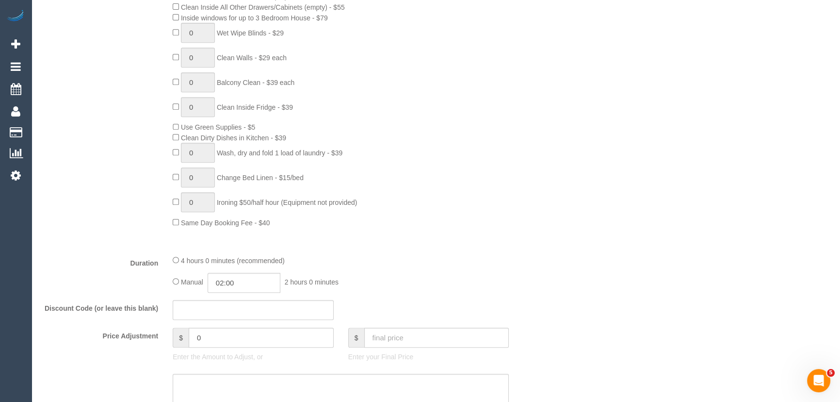
scroll to position [617, 0]
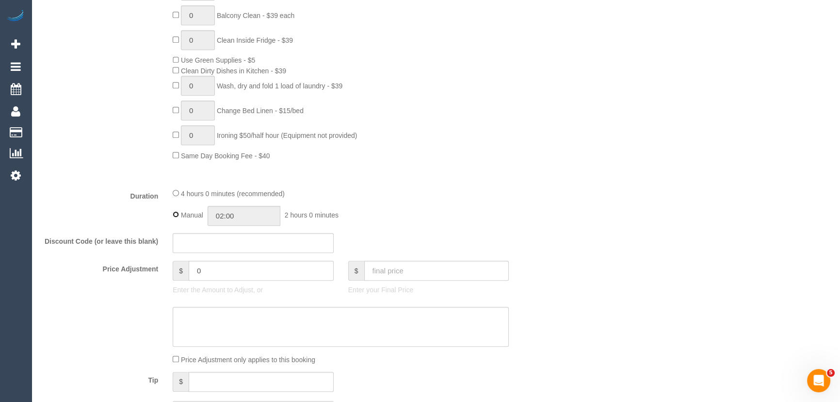
type input "04:00"
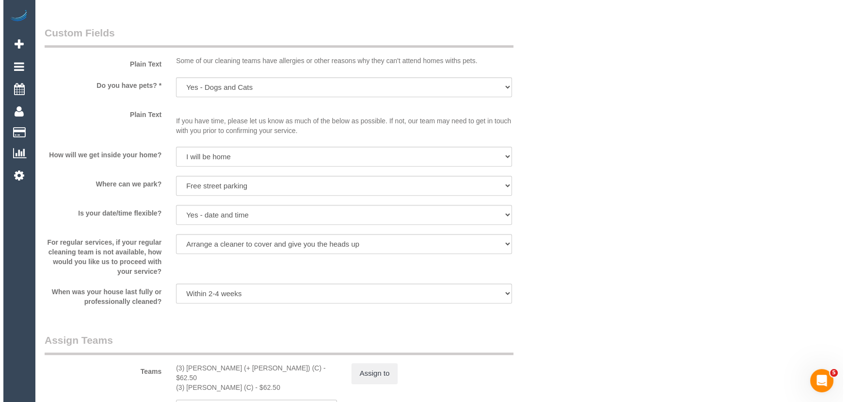
scroll to position [1323, 0]
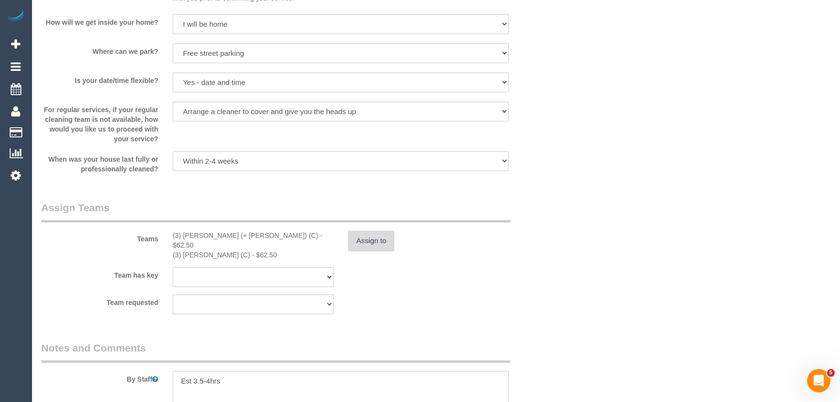
click at [378, 240] on button "Assign to" at bounding box center [371, 240] width 47 height 20
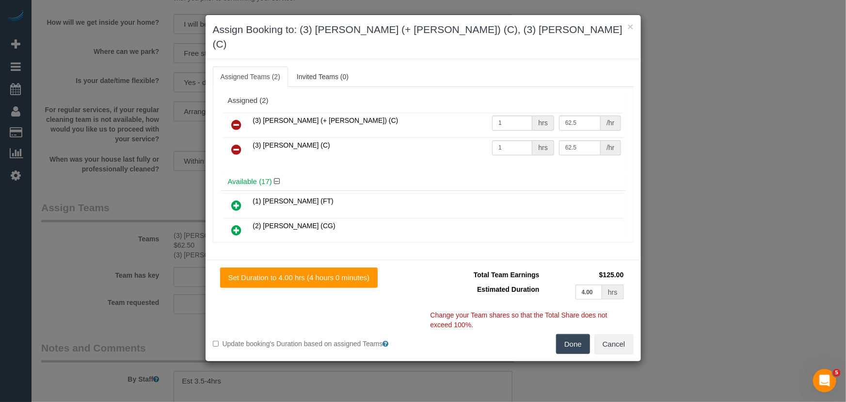
click at [236, 119] on icon at bounding box center [237, 125] width 10 height 12
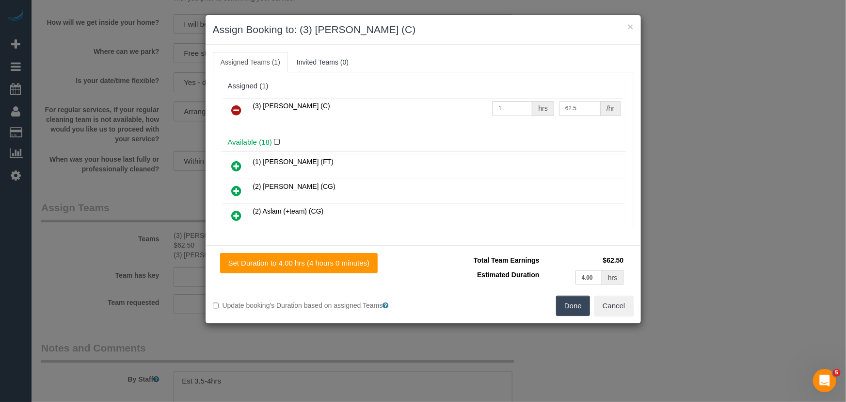
click at [585, 108] on input "62.5" at bounding box center [580, 108] width 42 height 15
click at [579, 109] on input "62.5" at bounding box center [580, 108] width 42 height 15
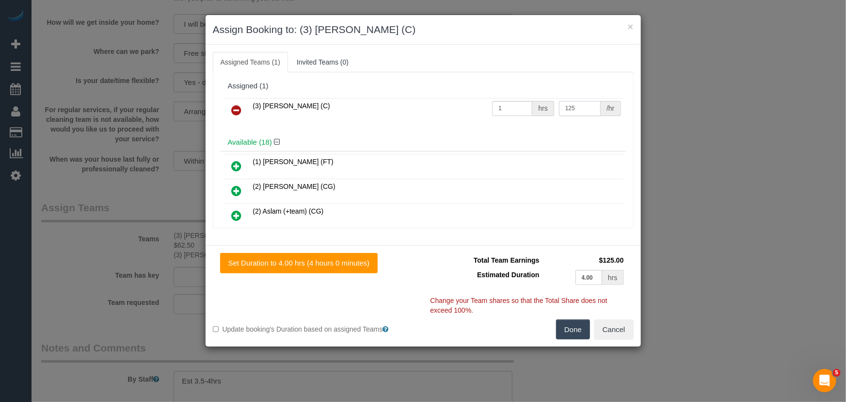
type input "125"
click at [582, 332] on button "Done" at bounding box center [573, 329] width 34 height 20
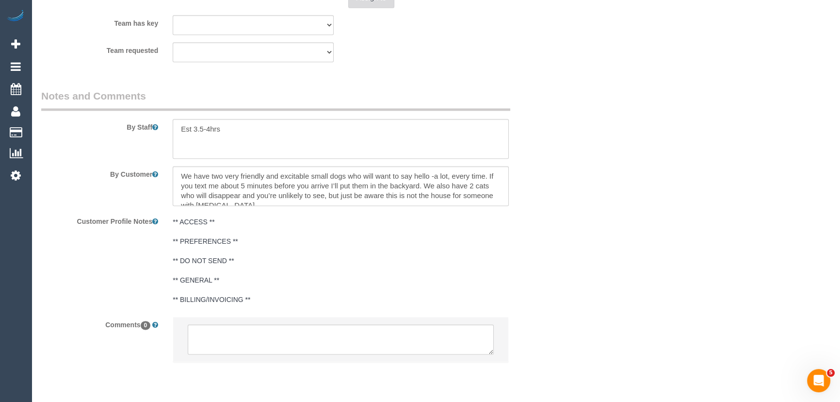
scroll to position [1597, 0]
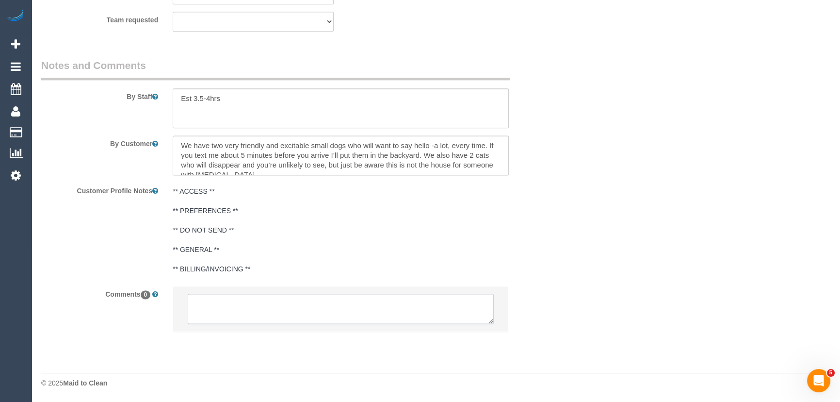
click at [252, 315] on textarea at bounding box center [341, 308] width 306 height 30
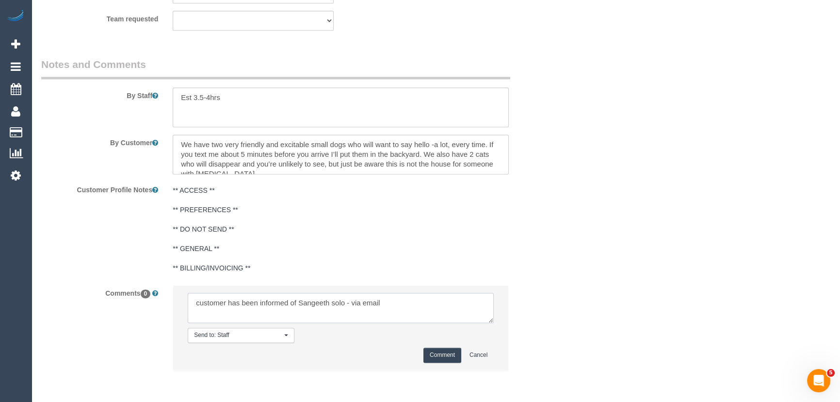
type textarea "customer has been informed of Sangeeth solo - via email"
click at [441, 354] on button "Comment" at bounding box center [442, 354] width 38 height 15
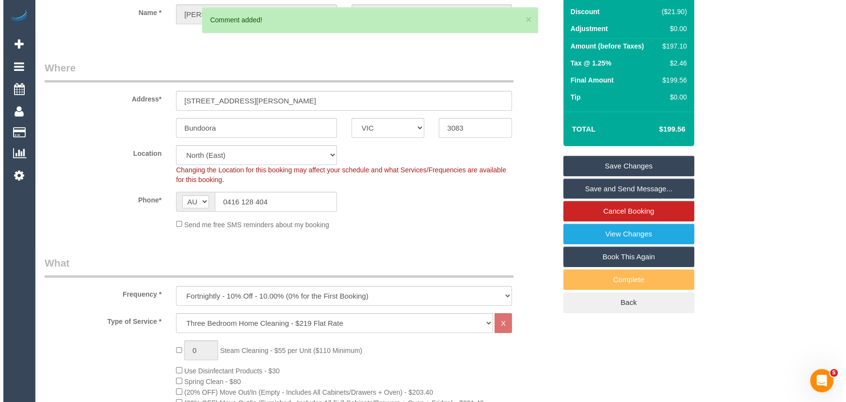
scroll to position [0, 0]
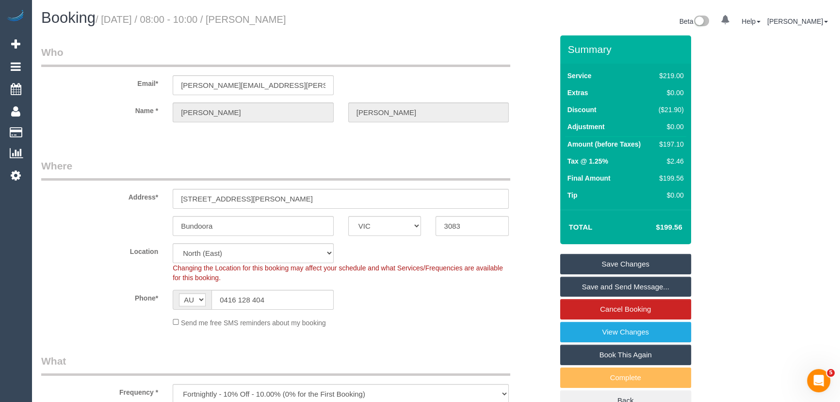
click at [268, 18] on small "/ October 03, 2025 / 08:00 - 10:00 / Julia Michaux" at bounding box center [191, 19] width 191 height 11
copy small "Julia Michaux"
click at [627, 266] on link "Save Changes" at bounding box center [625, 264] width 131 height 20
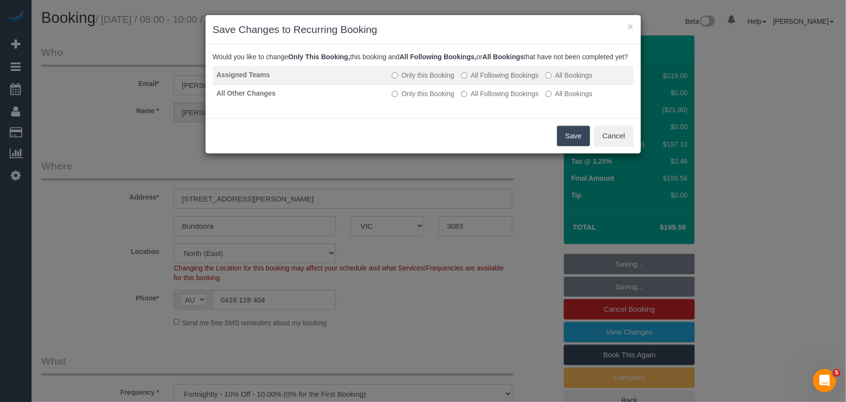
click at [474, 80] on label "All Following Bookings" at bounding box center [500, 75] width 78 height 10
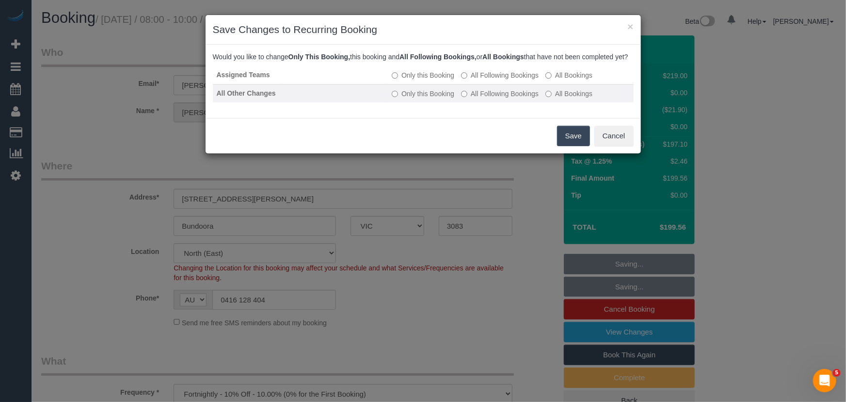
click at [480, 97] on td "Only this Booking All Following Bookings All Bookings" at bounding box center [510, 93] width 245 height 18
click at [485, 98] on label "All Following Bookings" at bounding box center [500, 94] width 78 height 10
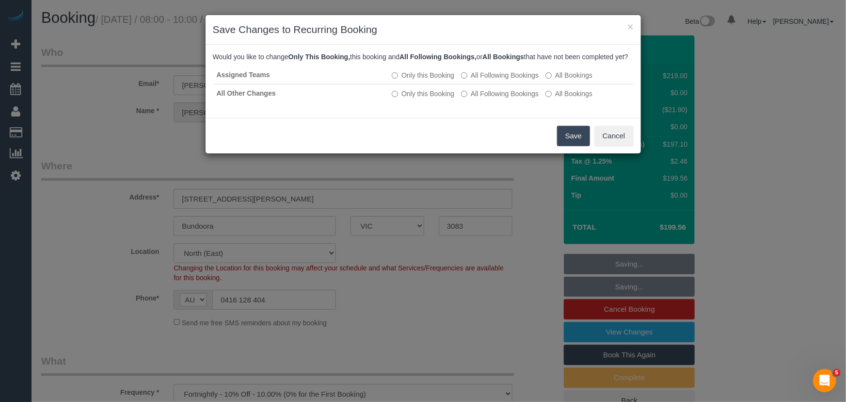
click at [573, 146] on button "Save" at bounding box center [573, 136] width 33 height 20
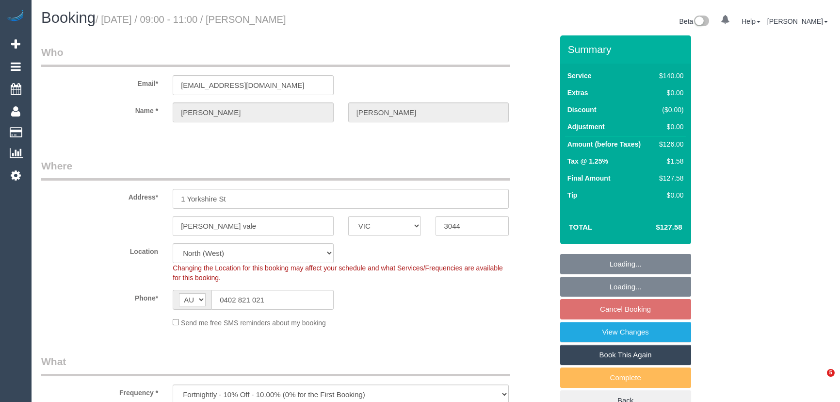
select select "VIC"
select select "object:1463"
select select "string:stripe-pm_1RNq8B2GScqysDRV02FKjjRH"
select select "number:27"
select select "number:14"
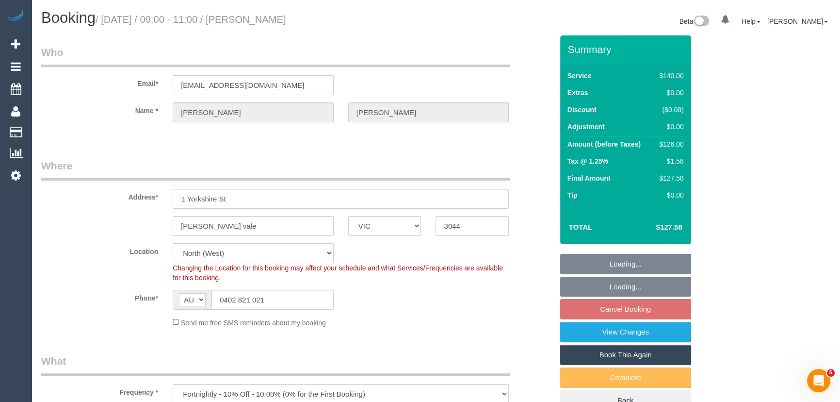
select select "number:19"
select select "number:22"
select select "number:35"
select select "number:11"
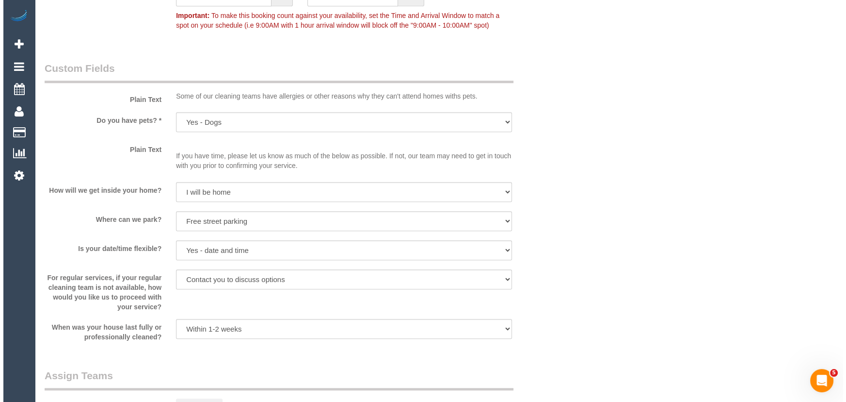
scroll to position [1278, 0]
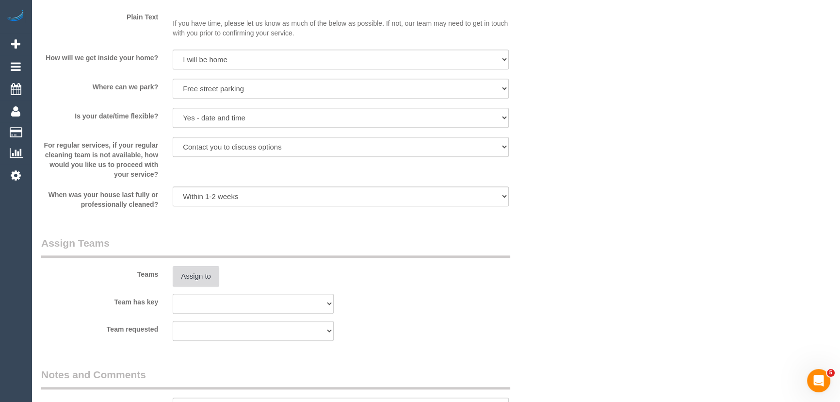
click at [198, 279] on button "Assign to" at bounding box center [196, 276] width 47 height 20
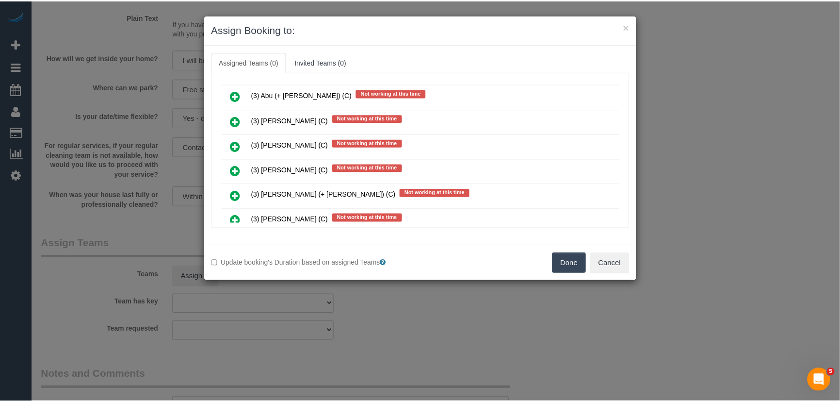
scroll to position [1405, 0]
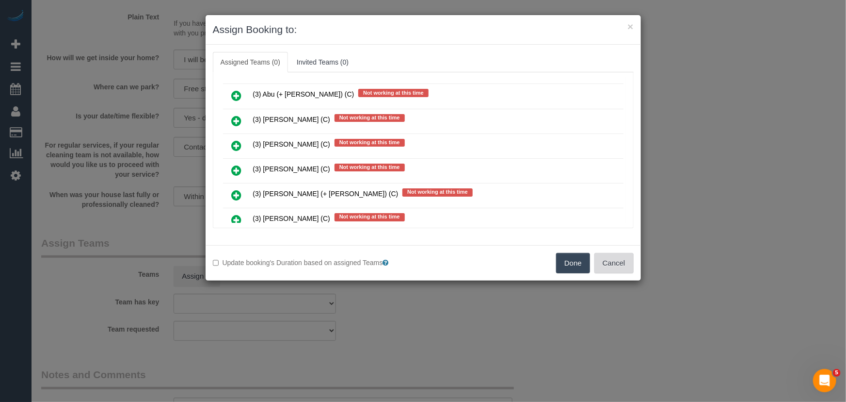
click at [622, 261] on button "Cancel" at bounding box center [614, 263] width 39 height 20
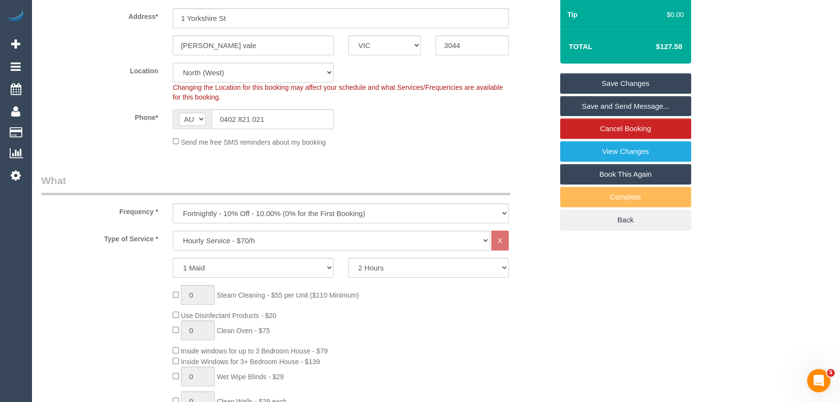
scroll to position [176, 0]
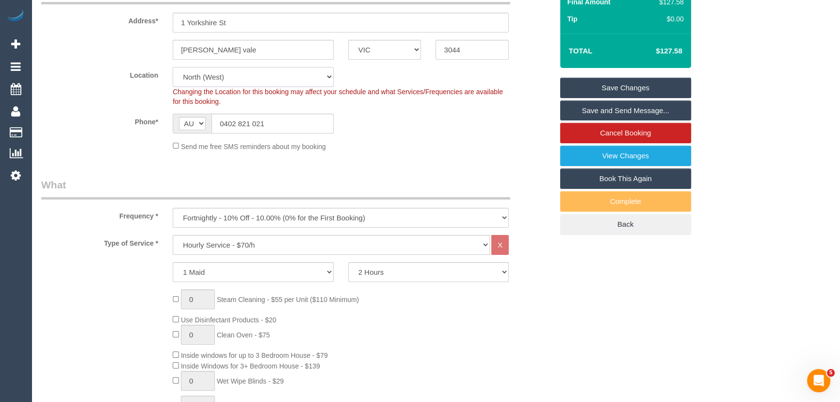
click at [204, 77] on select "Office [GEOGRAPHIC_DATA] (North) East (South) [GEOGRAPHIC_DATA] (East) [GEOGRAP…" at bounding box center [253, 77] width 161 height 20
select select "50"
click at [173, 67] on select "Office [GEOGRAPHIC_DATA] (North) East (South) [GEOGRAPHIC_DATA] (East) [GEOGRAP…" at bounding box center [253, 77] width 161 height 20
select select "object:4960"
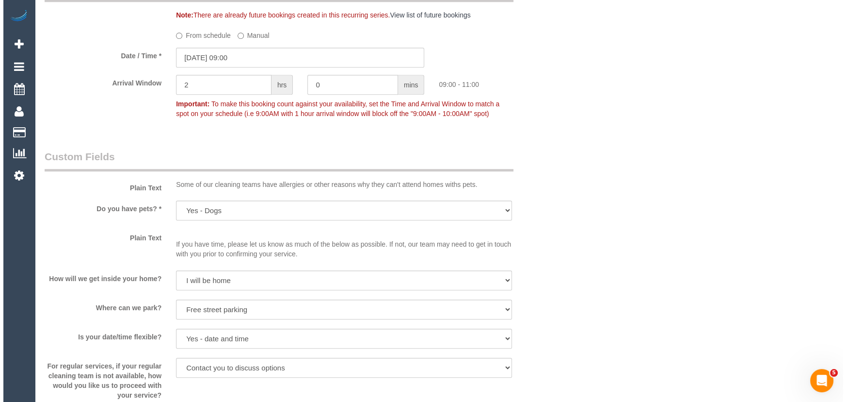
scroll to position [1411, 0]
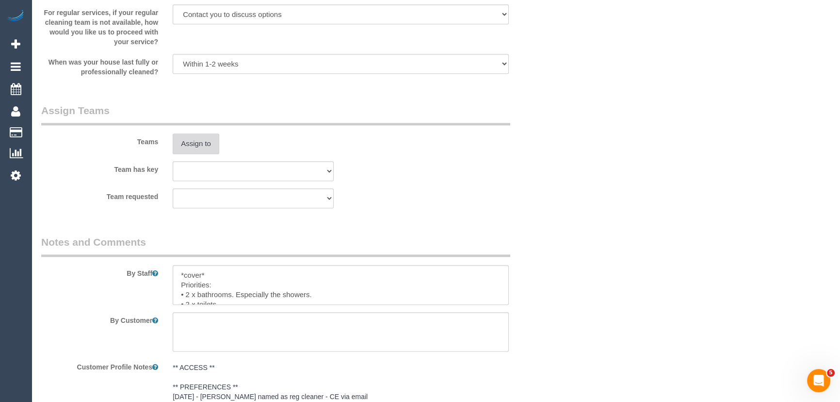
click at [193, 145] on button "Assign to" at bounding box center [196, 143] width 47 height 20
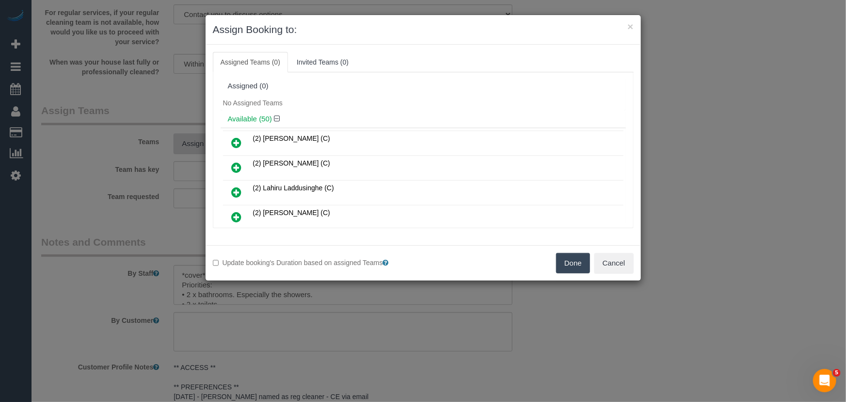
scroll to position [133, 0]
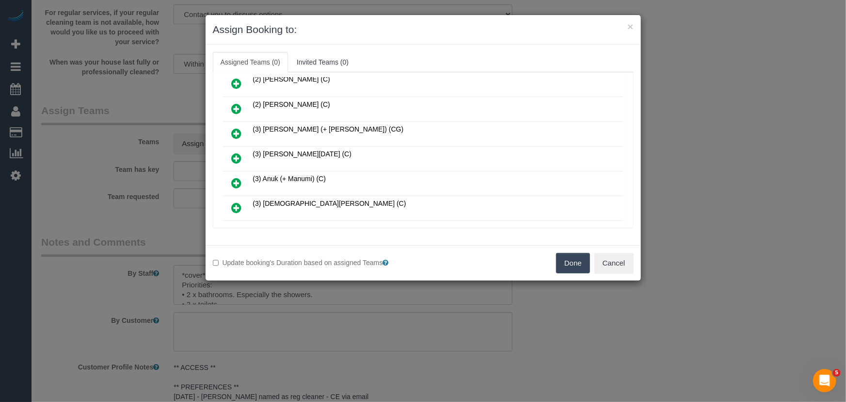
click at [235, 155] on icon at bounding box center [237, 158] width 10 height 12
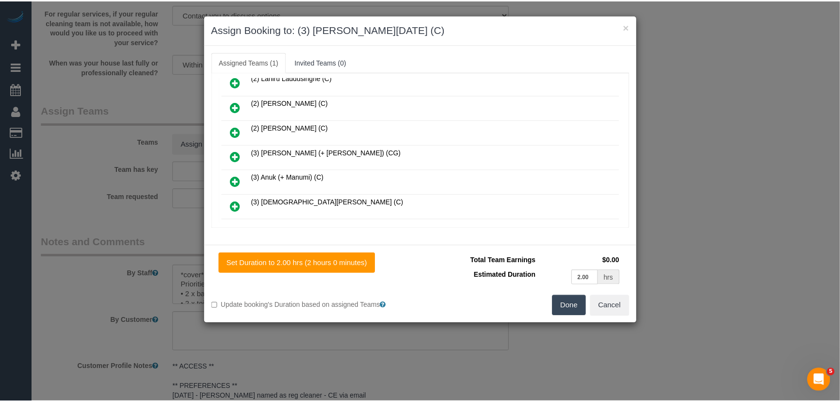
scroll to position [156, 0]
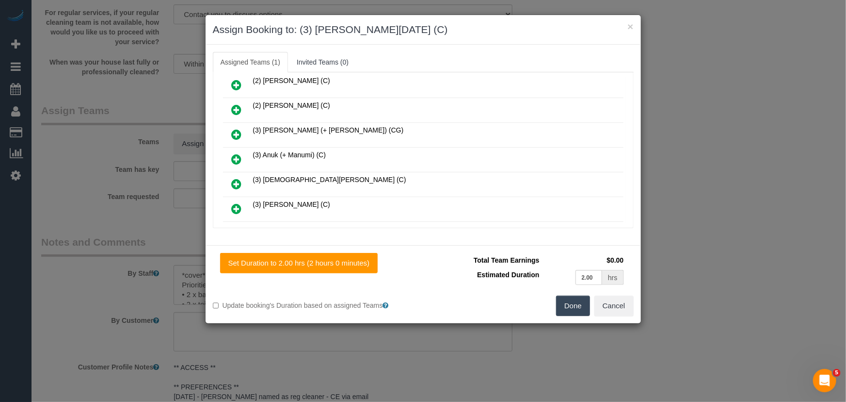
click at [582, 310] on button "Done" at bounding box center [573, 305] width 34 height 20
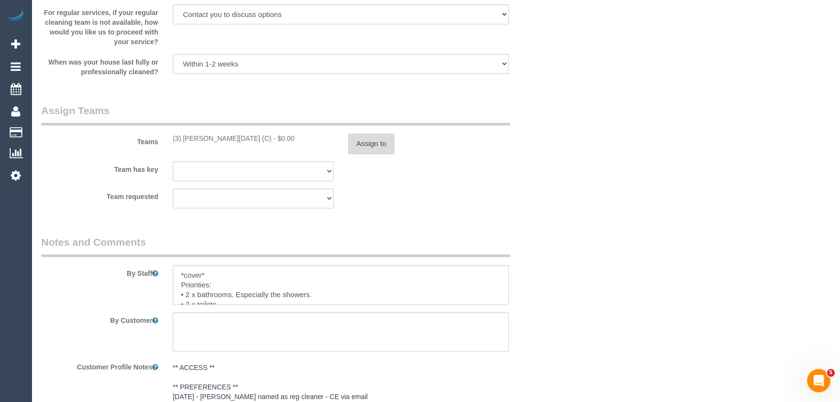
click at [360, 139] on button "Assign to" at bounding box center [371, 143] width 47 height 20
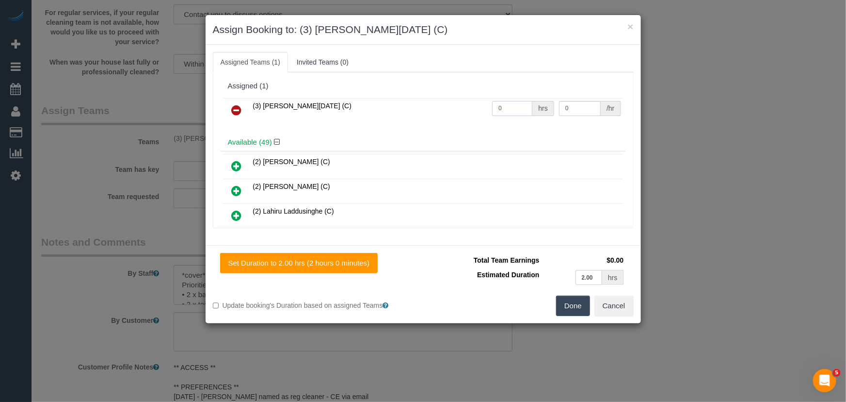
click at [512, 106] on input "0" at bounding box center [512, 108] width 40 height 15
type input "2"
type input "35"
click at [573, 310] on button "Done" at bounding box center [573, 305] width 34 height 20
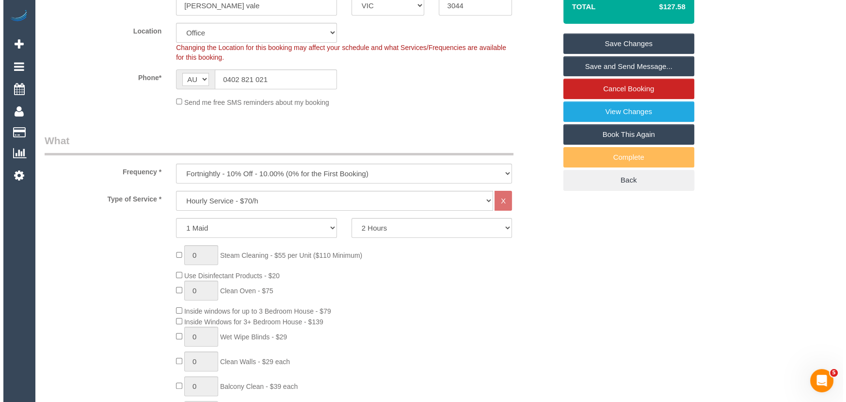
scroll to position [0, 0]
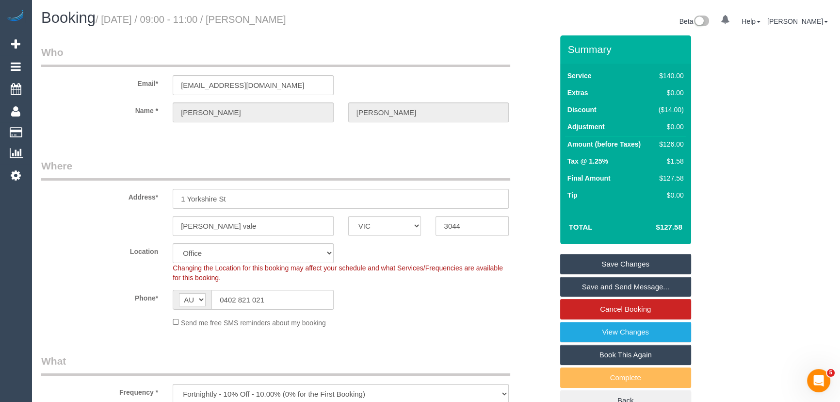
click at [275, 14] on h1 "Booking / September 26, 2025 / 09:00 - 11:00 / Yvette Taylor" at bounding box center [235, 18] width 388 height 16
copy small "Yvette Taylor"
click at [606, 267] on link "Save Changes" at bounding box center [625, 264] width 131 height 20
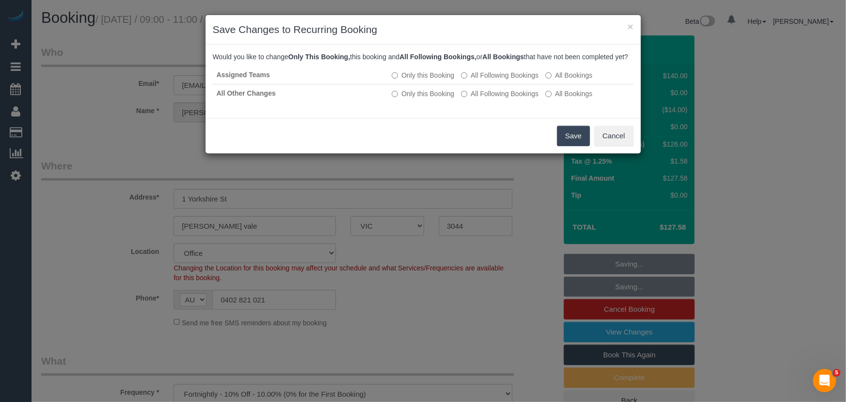
click at [571, 146] on button "Save" at bounding box center [573, 136] width 33 height 20
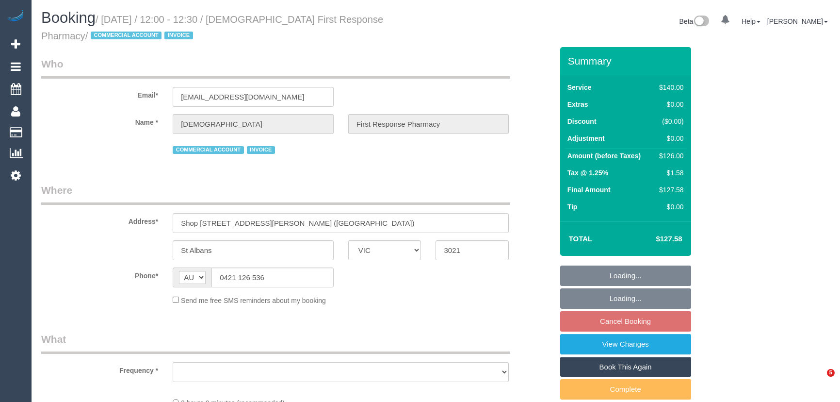
select select "VIC"
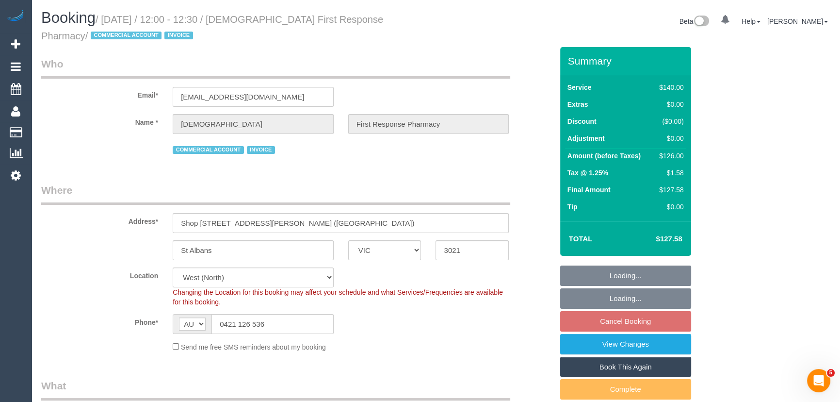
select select "object:706"
select select "number:28"
select select "number:14"
select select "number:19"
select select "number:25"
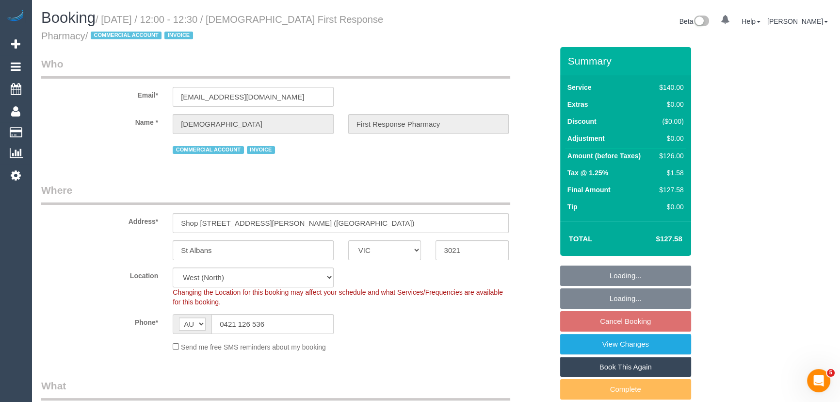
select select "number:35"
select select "number:26"
select select "object:857"
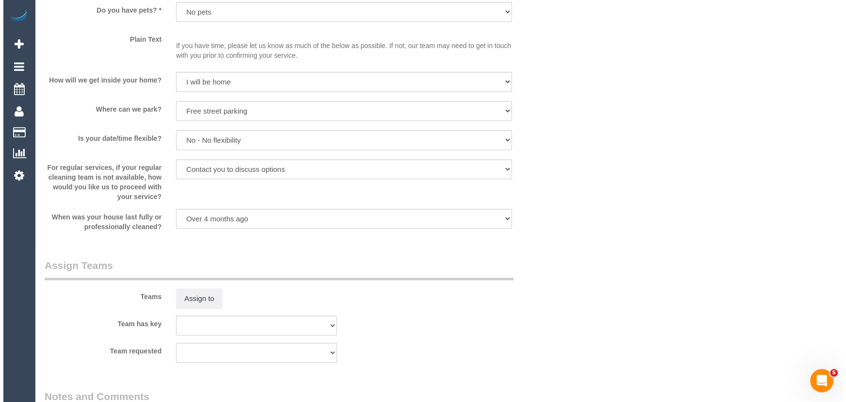
scroll to position [1323, 0]
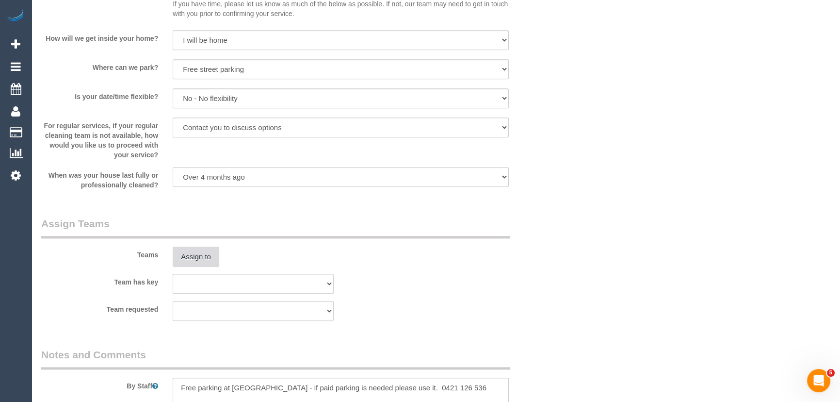
click at [187, 254] on button "Assign to" at bounding box center [196, 256] width 47 height 20
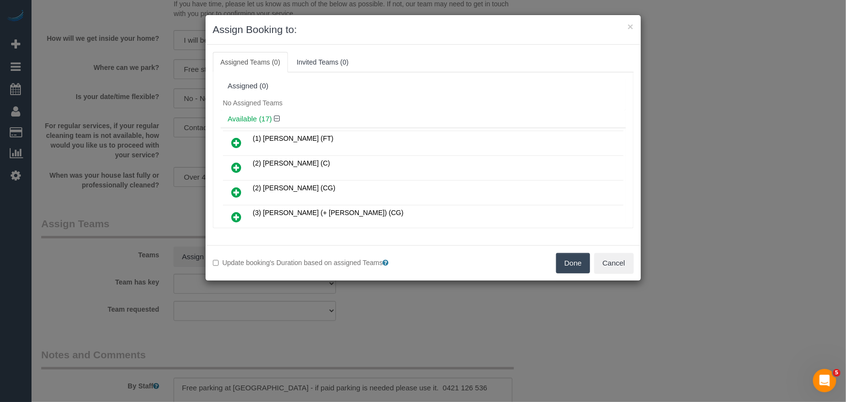
scroll to position [85, 0]
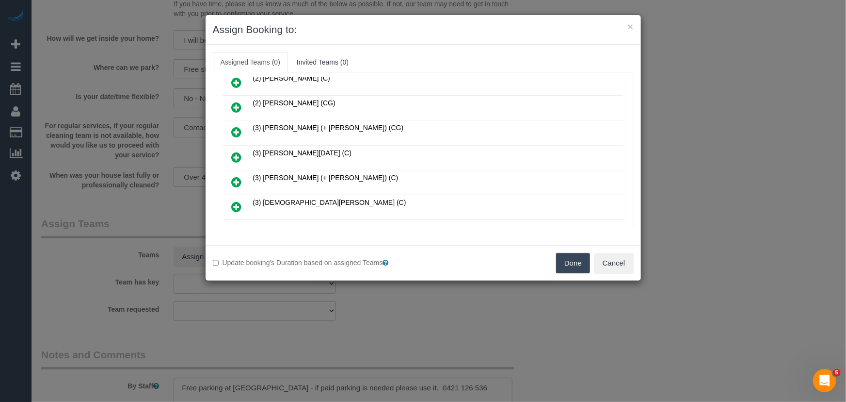
click at [238, 155] on icon at bounding box center [237, 157] width 10 height 12
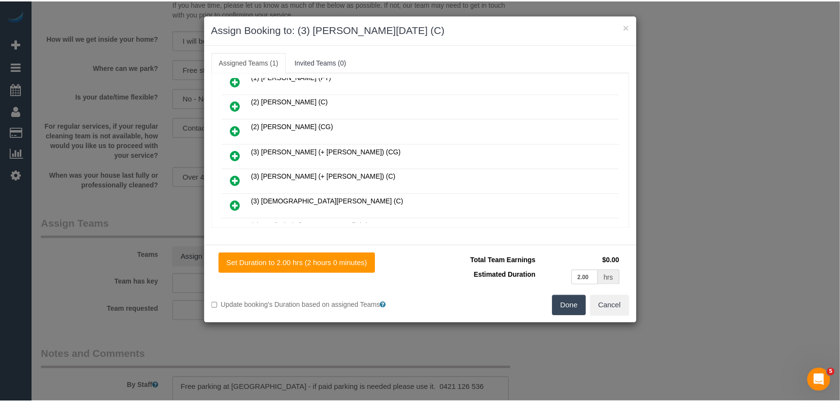
scroll to position [108, 0]
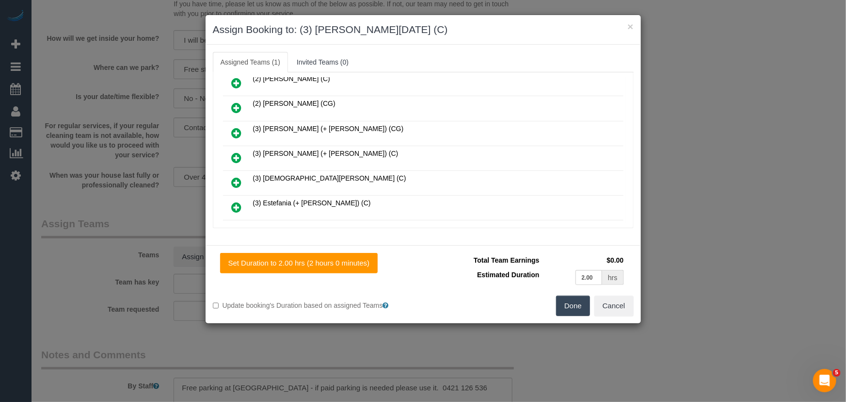
click at [575, 306] on button "Done" at bounding box center [573, 305] width 34 height 20
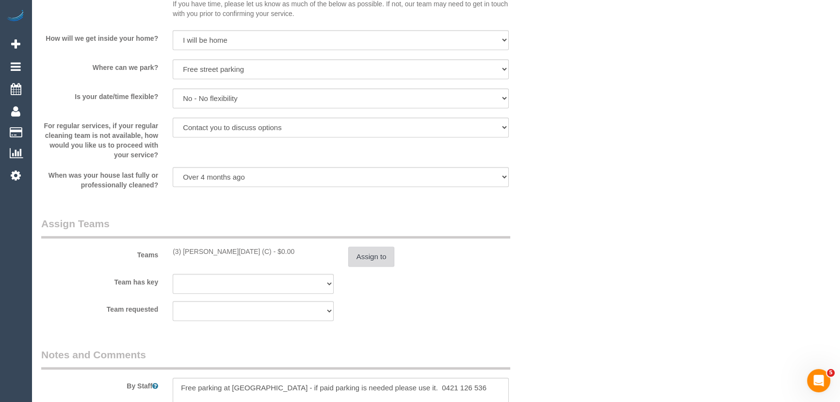
click at [367, 259] on button "Assign to" at bounding box center [371, 256] width 47 height 20
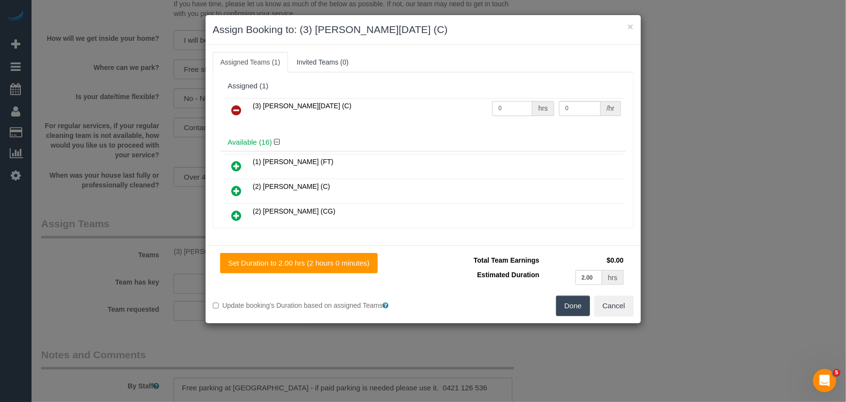
click at [510, 109] on input "0" at bounding box center [512, 108] width 40 height 15
type input "2"
type input "35"
click at [574, 309] on button "Done" at bounding box center [573, 305] width 34 height 20
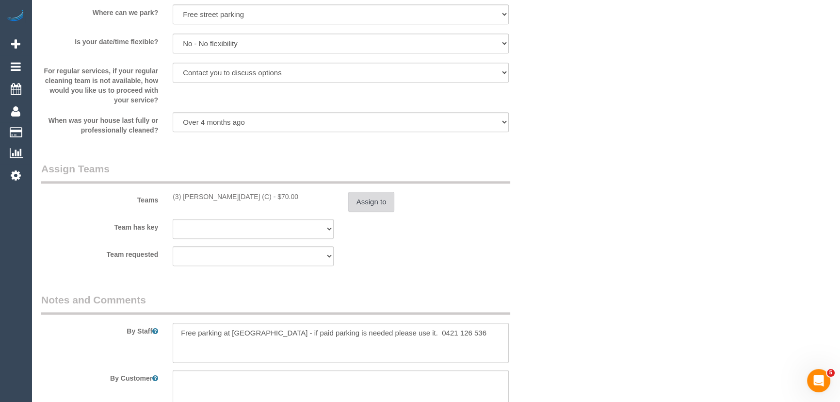
scroll to position [1455, 0]
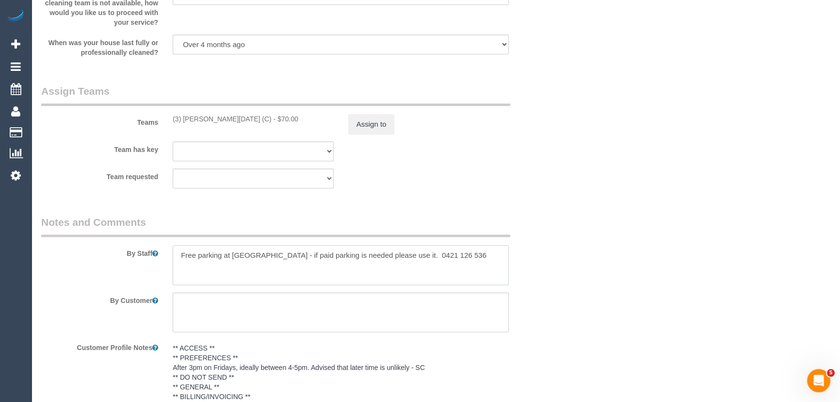
click at [178, 256] on textarea at bounding box center [341, 265] width 336 height 40
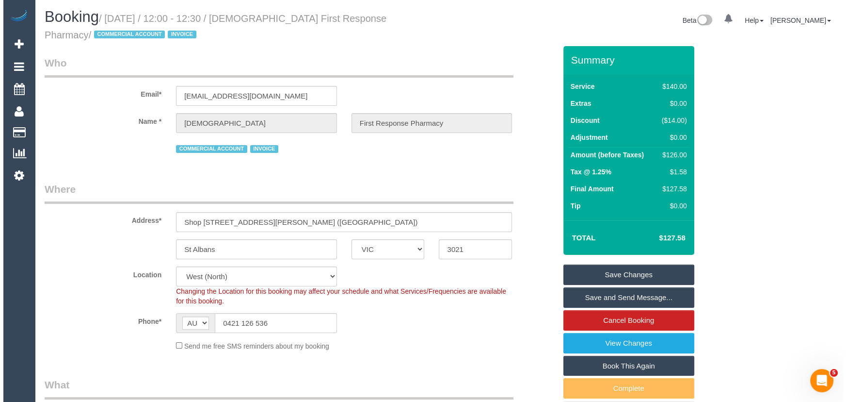
scroll to position [0, 0]
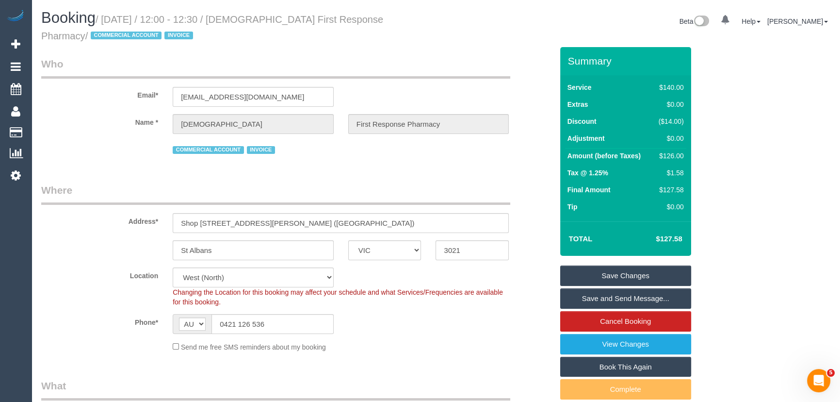
type textarea "*cover* Free parking at Club Italia - if paid parking is needed please use it. …"
click at [281, 18] on small "/ September 26, 2025 / 12:00 - 12:30 / Christian First Response Pharmacy / COMM…" at bounding box center [212, 27] width 342 height 27
copy small "Christian First Response Pharmacy"
click at [607, 295] on link "Save and Send Message..." at bounding box center [625, 298] width 131 height 20
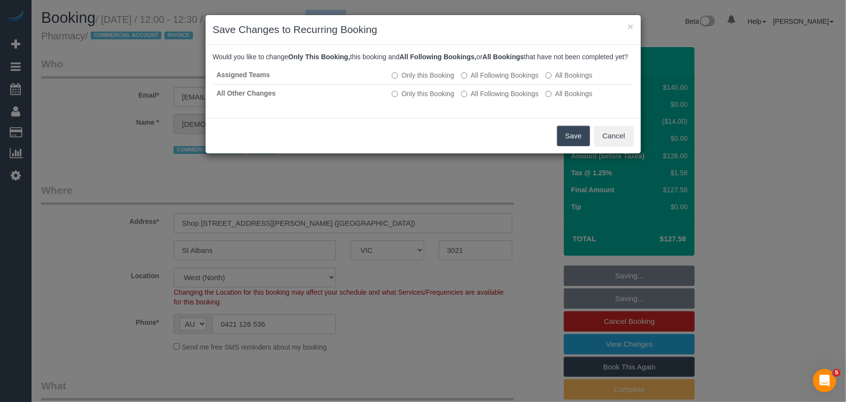
click at [578, 145] on button "Save" at bounding box center [573, 136] width 33 height 20
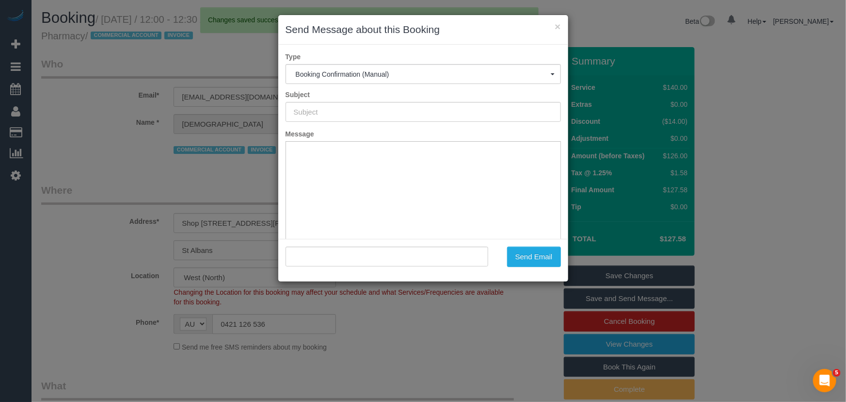
type input "Booking Confirmed"
type input ""Christian First Response Pharmacy" <sunshine@firstresponsepharmacy.com.au>"
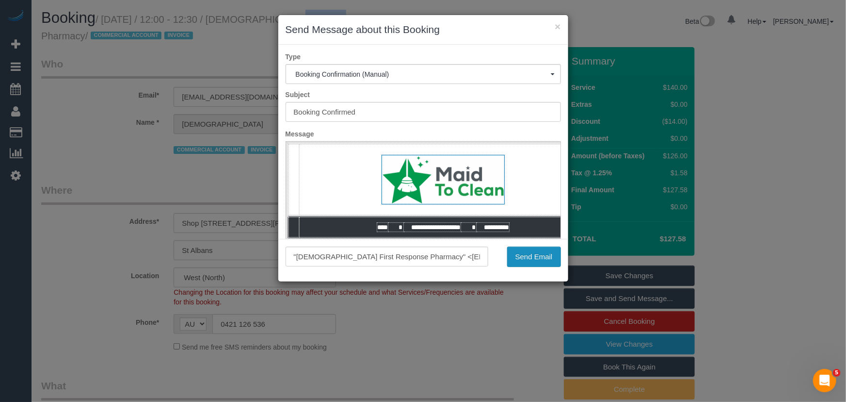
click at [516, 259] on button "Send Email" at bounding box center [534, 256] width 54 height 20
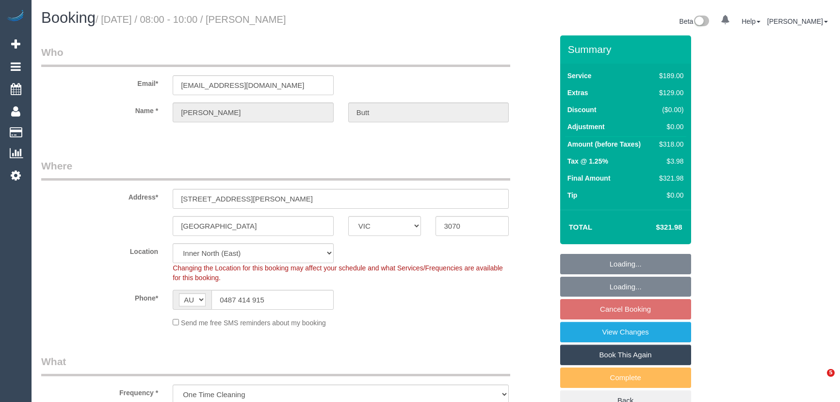
select select "VIC"
select select "string:stripe-pm_1RpUyz2GScqysDRV489LMmN8"
select select "number:28"
select select "number:14"
select select "number:19"
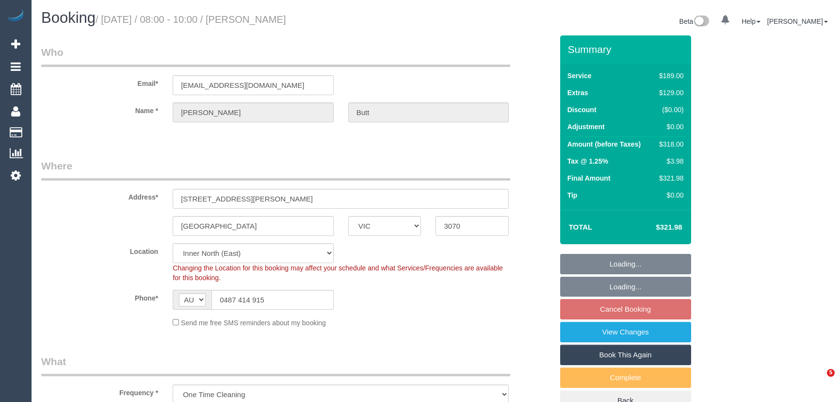
select select "number:25"
select select "number:13"
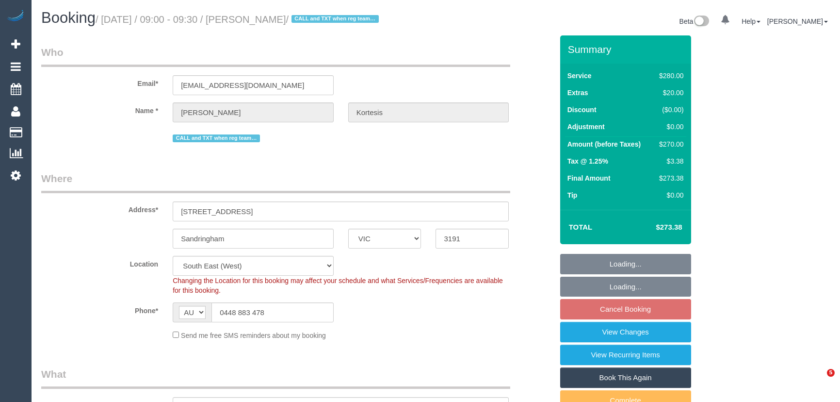
select select "VIC"
select select "2"
select select "number:27"
select select "number:14"
select select "number:19"
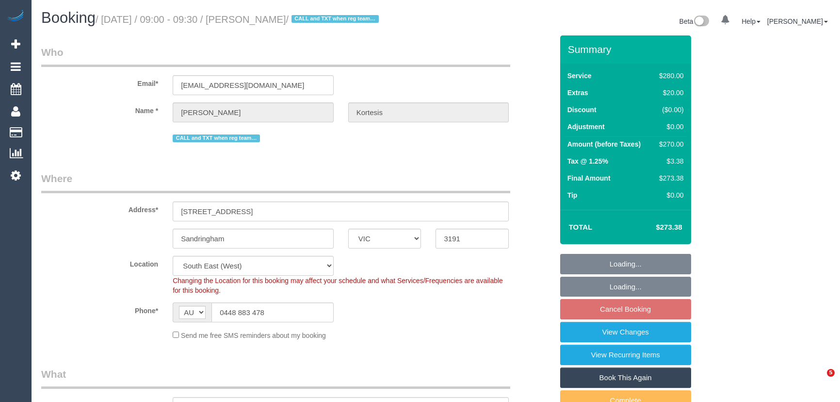
select select "number:23"
select select "number:35"
select select "number:12"
select select "object:903"
select select "string:stripe-pm_1Nl3Fx2GScqysDRVzw30aQpn"
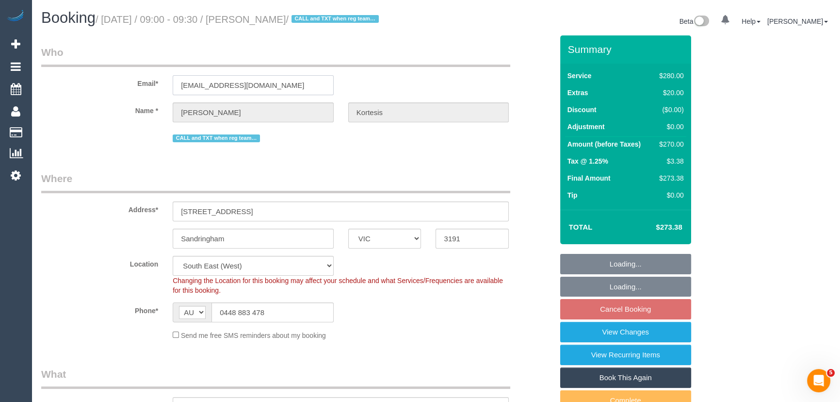
click at [279, 87] on input "[EMAIL_ADDRESS][DOMAIN_NAME]" at bounding box center [253, 85] width 161 height 20
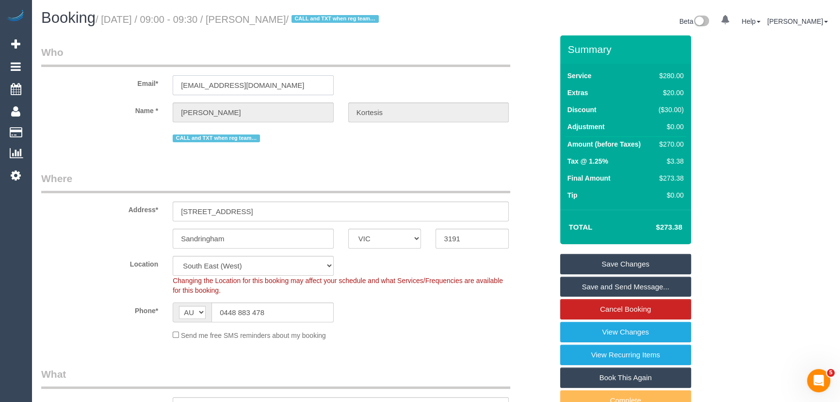
click at [288, 88] on input "[EMAIL_ADDRESS][DOMAIN_NAME]" at bounding box center [253, 85] width 161 height 20
click at [288, 88] on input "tanyatwo@bigpond.com" at bounding box center [253, 85] width 161 height 20
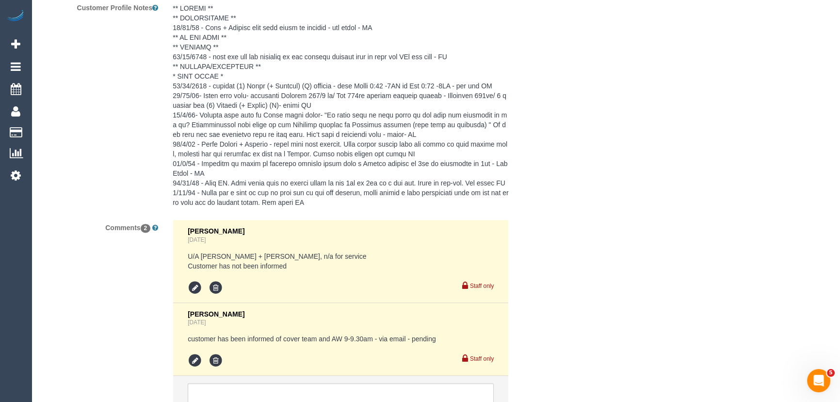
scroll to position [1882, 0]
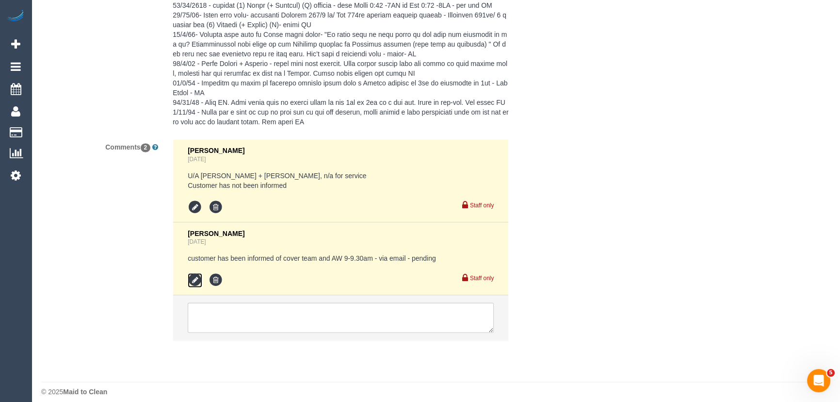
click at [193, 273] on icon at bounding box center [195, 280] width 15 height 15
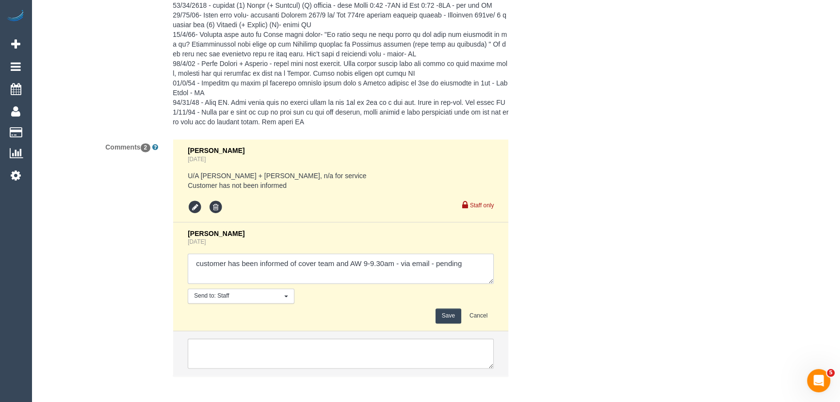
click at [472, 260] on textarea at bounding box center [341, 268] width 306 height 30
type textarea "customer has been informed of cover team and AW 9-9.30am - via email"
click at [456, 308] on button "Save" at bounding box center [449, 315] width 26 height 15
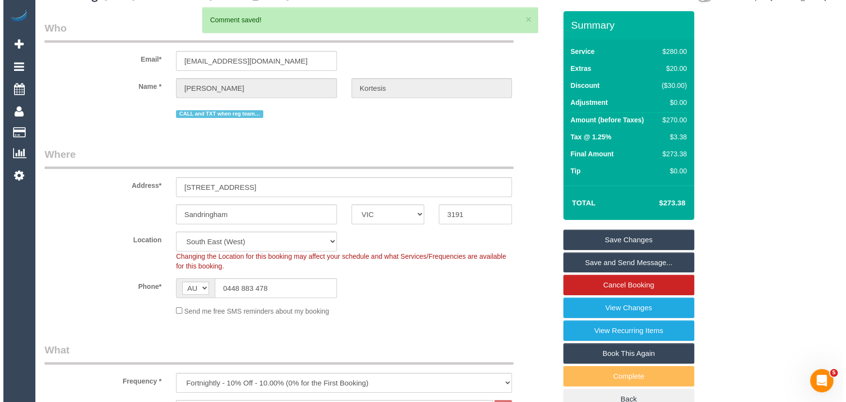
scroll to position [0, 0]
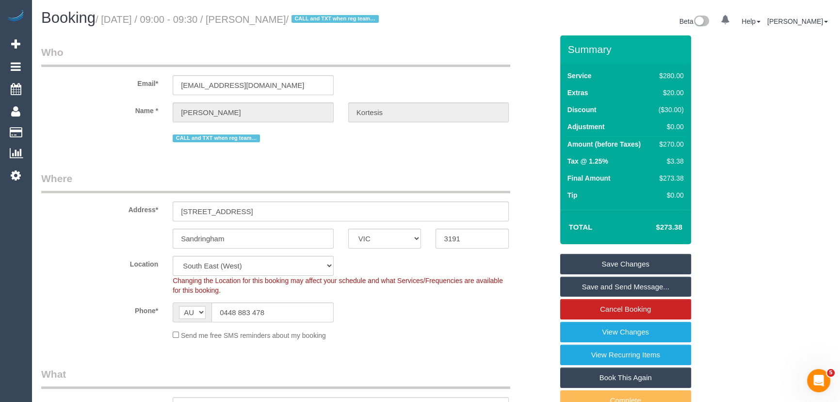
click at [619, 289] on link "Save and Send Message..." at bounding box center [625, 286] width 131 height 20
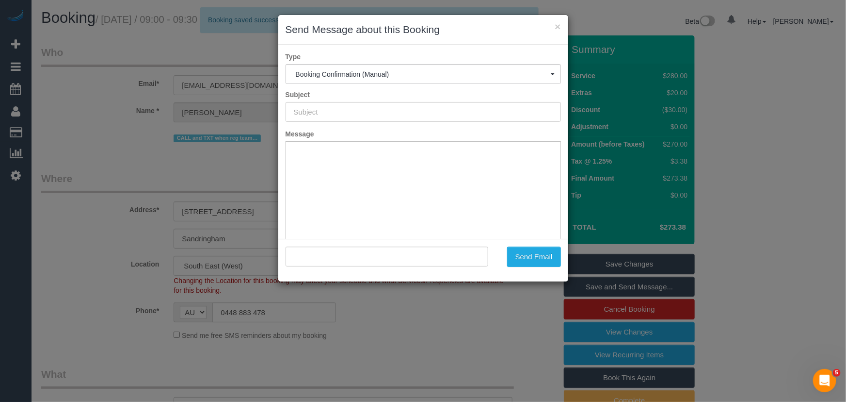
type input "Booking Confirmed"
type input ""Tanya Kortesis" <tanyatwo@bigpond.com>"
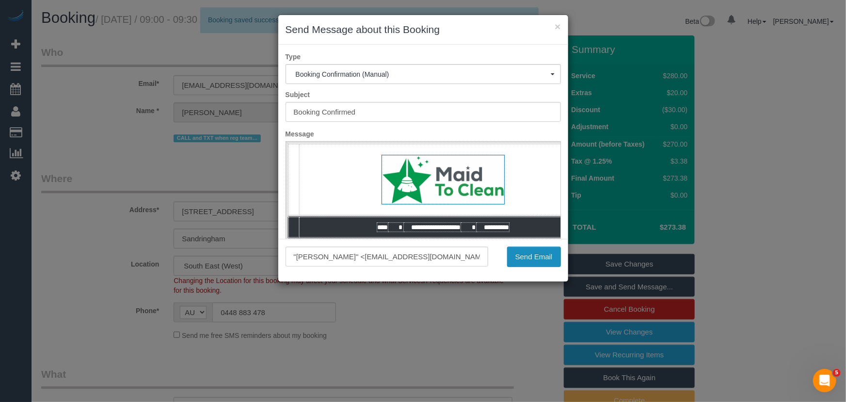
click at [541, 252] on button "Send Email" at bounding box center [534, 256] width 54 height 20
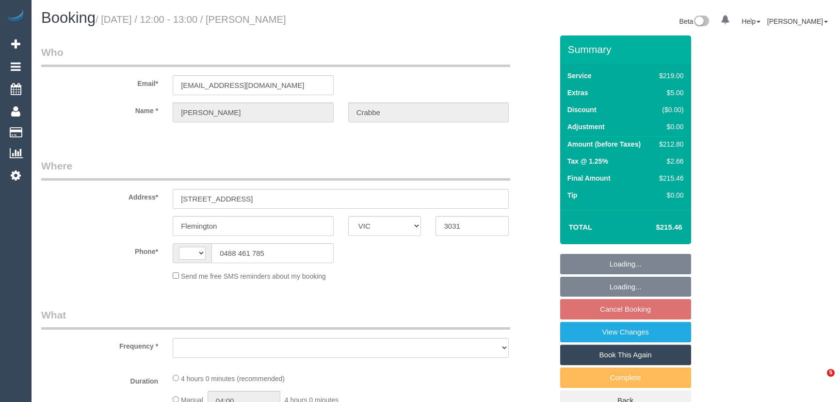
select select "VIC"
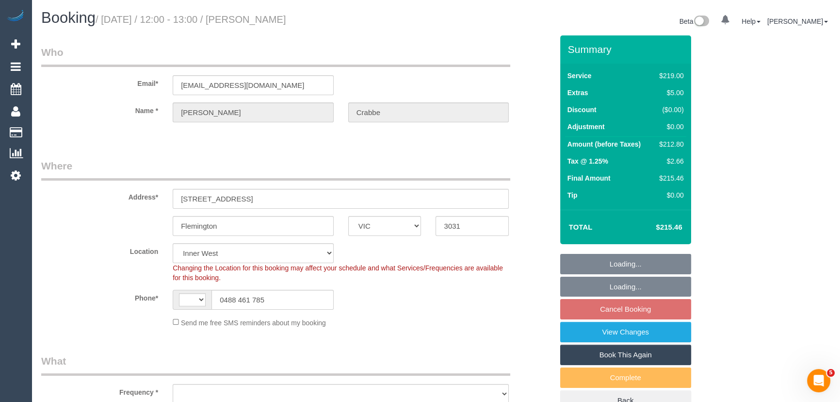
select select "string:AU"
select select "object:685"
select select "string:stripe-pm_1HtMy62GScqysDRV2xKeNcpS"
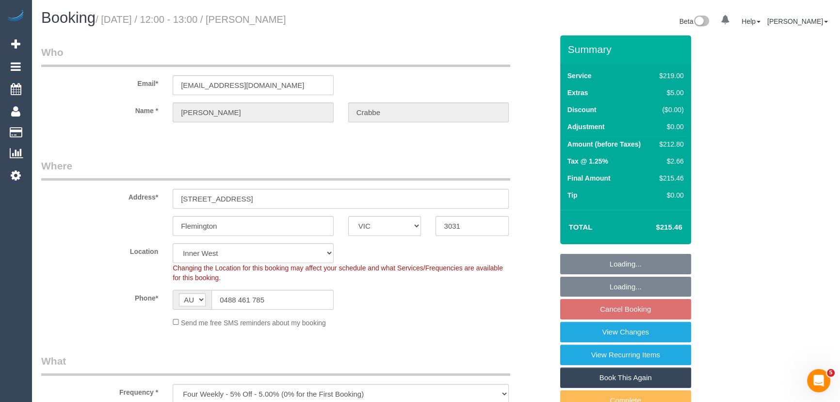
select select "number:28"
select select "number:14"
select select "number:19"
select select "number:24"
select select "number:12"
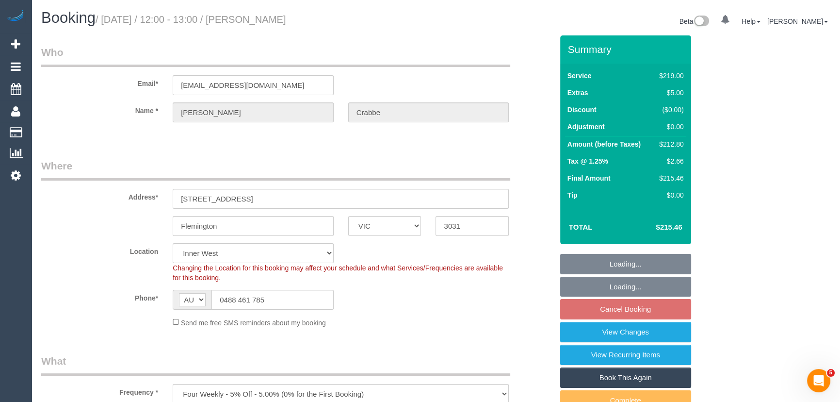
select select "object:1533"
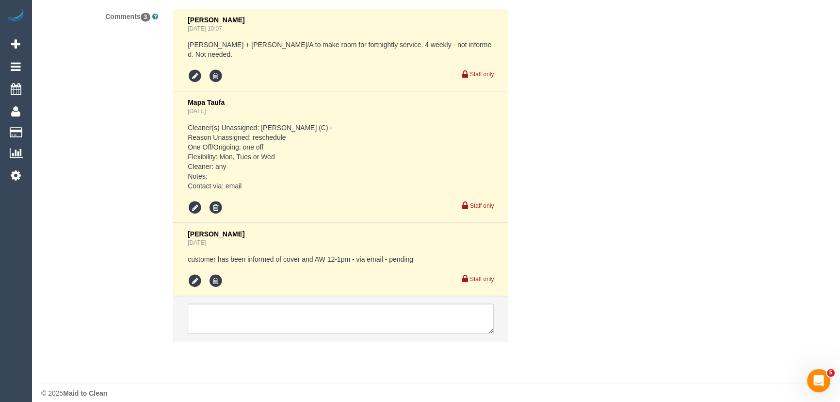
scroll to position [1939, 0]
click at [192, 273] on icon at bounding box center [195, 280] width 15 height 15
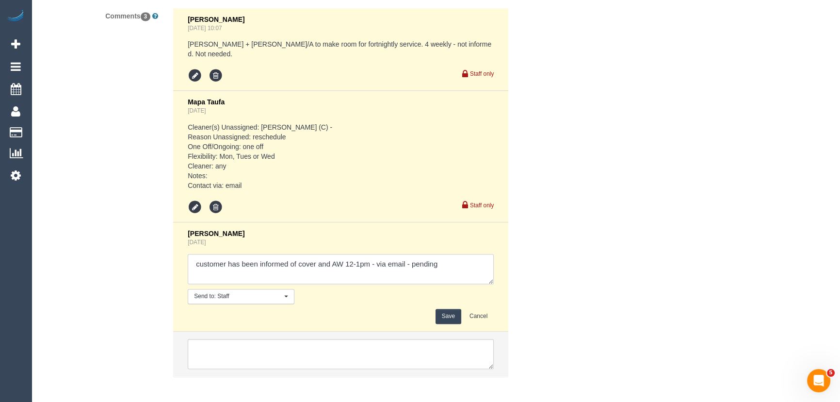
click at [458, 257] on textarea at bounding box center [341, 269] width 306 height 30
type textarea "customer has been informed of cover and AW 12-1pm - via email - confirmed"
click at [457, 308] on button "Save" at bounding box center [449, 315] width 26 height 15
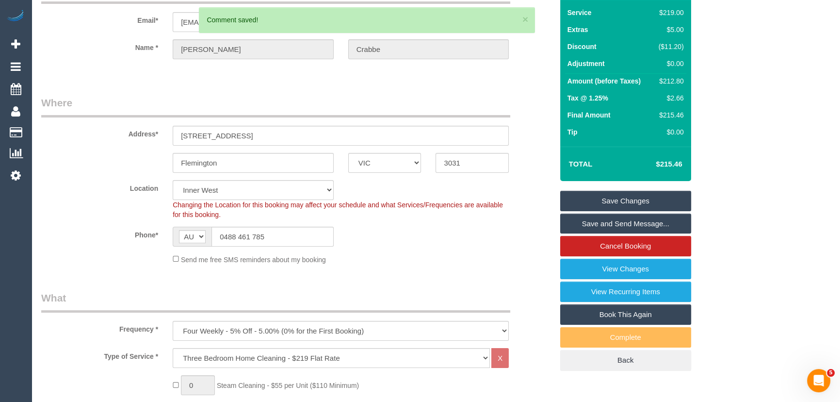
scroll to position [0, 0]
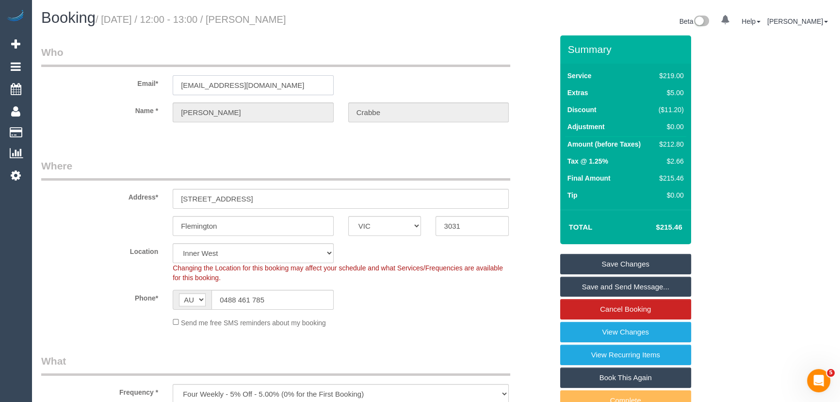
click at [292, 88] on input "kyliecrabbe@gmail.com" at bounding box center [253, 85] width 161 height 20
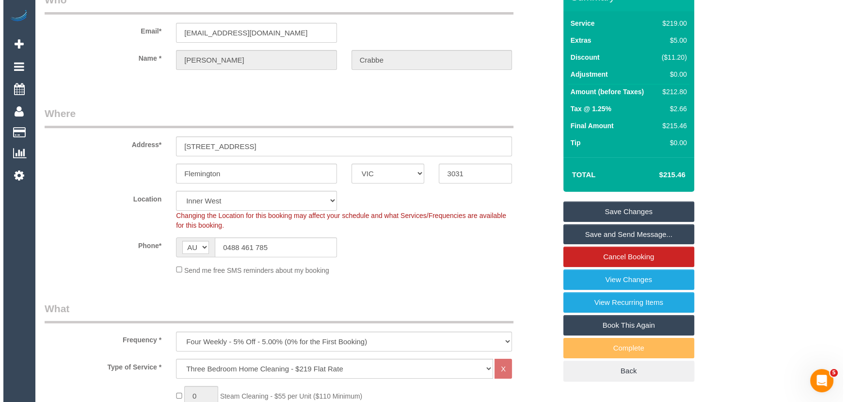
scroll to position [132, 0]
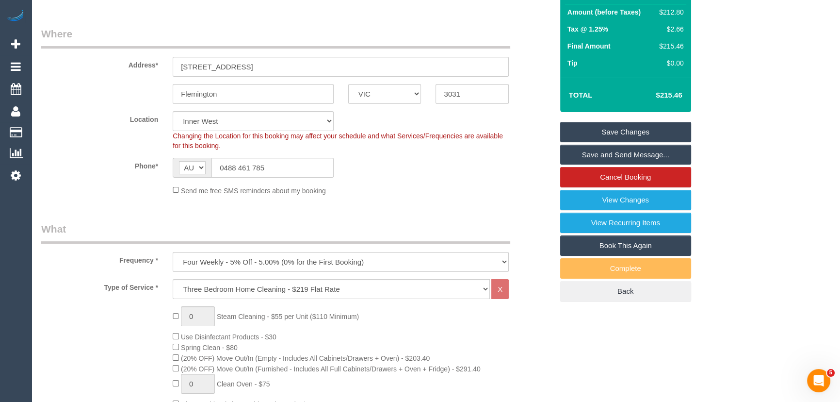
click at [592, 157] on link "Save and Send Message..." at bounding box center [625, 155] width 131 height 20
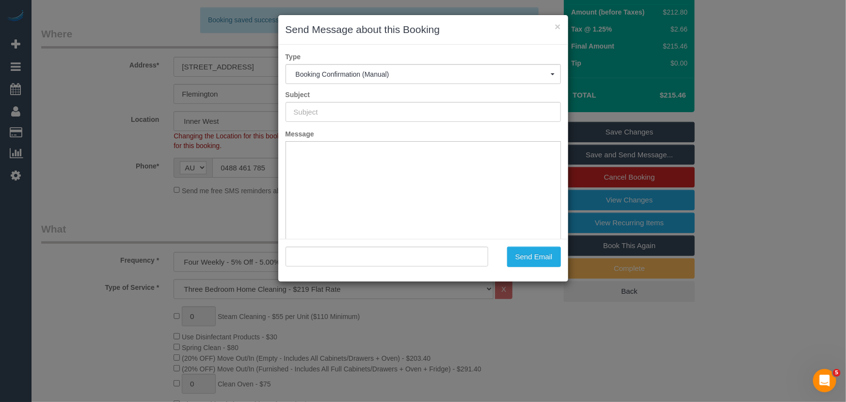
scroll to position [0, 0]
type input "Booking Confirmed"
type input ""Kylie Crabbe" <kyliecrabbe@gmail.com>"
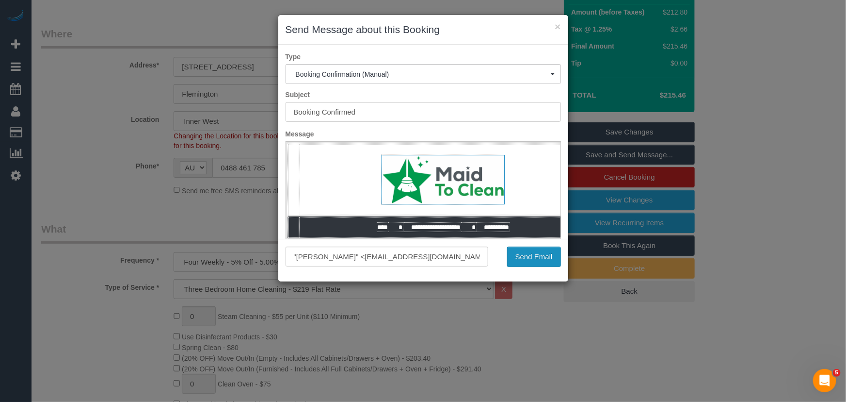
click at [535, 263] on button "Send Email" at bounding box center [534, 256] width 54 height 20
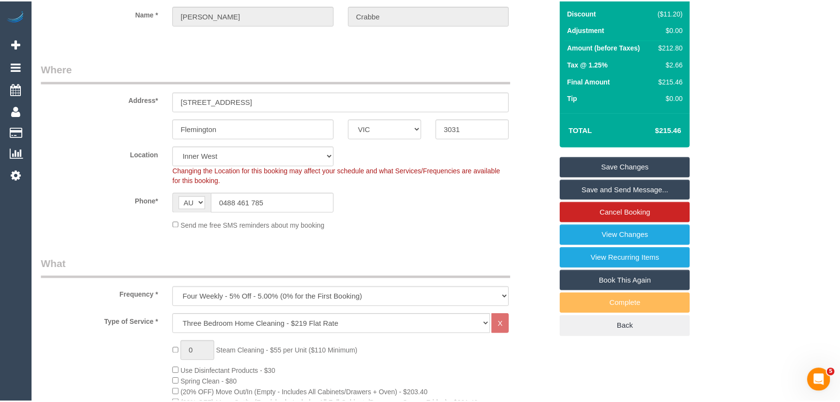
scroll to position [167, 0]
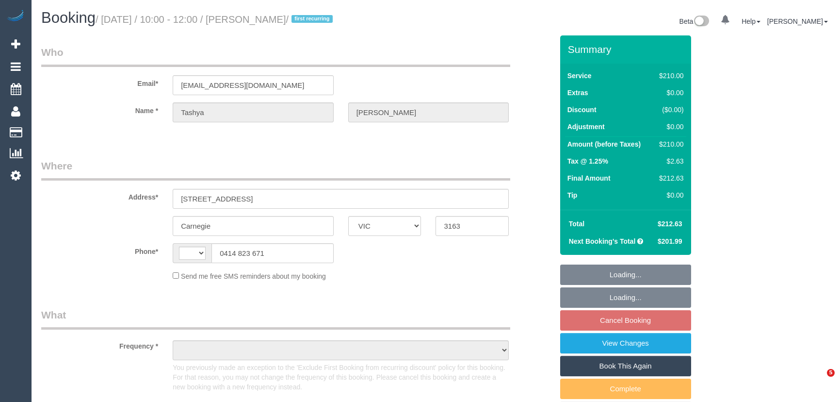
select select "VIC"
select select "string:AU"
select select "180"
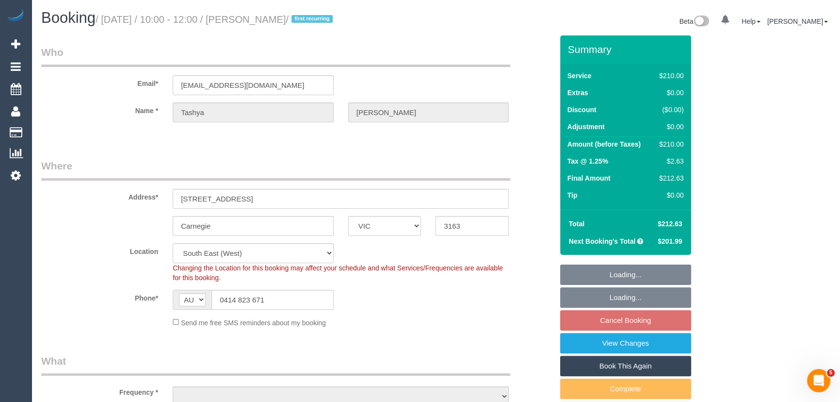
select select "object:852"
select select "string:stripe-pm_1SAg952GScqysDRVgRIolzgb"
select select "number:28"
select select "number:14"
select select "number:19"
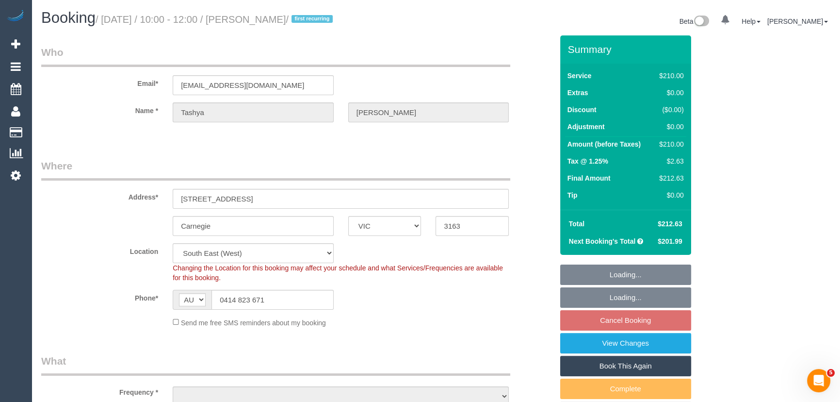
select select "number:22"
select select "number:34"
select select "number:13"
select select "object:1405"
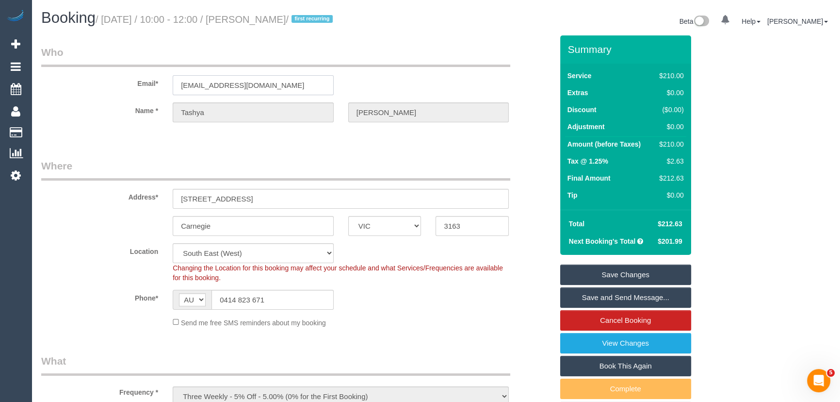
click at [260, 83] on input "[EMAIL_ADDRESS][DOMAIN_NAME]" at bounding box center [253, 85] width 161 height 20
click at [579, 345] on link "View Changes" at bounding box center [625, 343] width 131 height 20
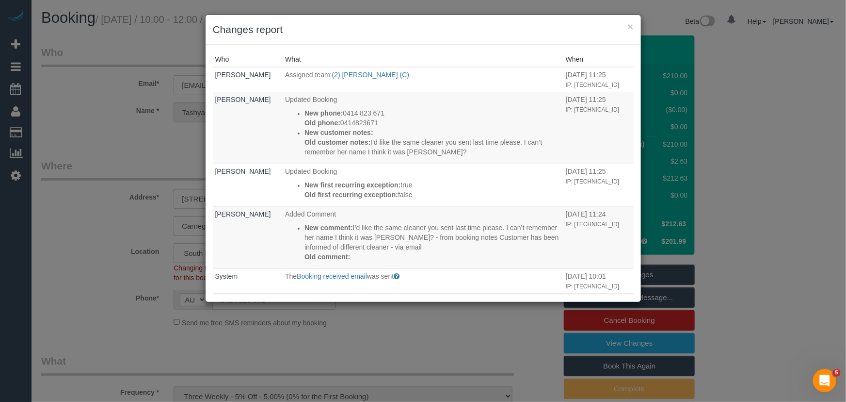
click at [473, 307] on div "× Changes report Who What When [PERSON_NAME] Assigned team: (2) [PERSON_NAME] (…" at bounding box center [423, 201] width 846 height 402
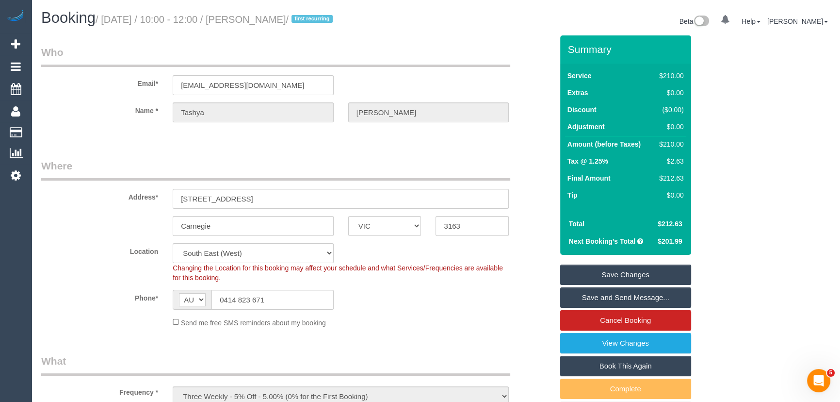
click at [621, 300] on link "Save and Send Message..." at bounding box center [625, 297] width 131 height 20
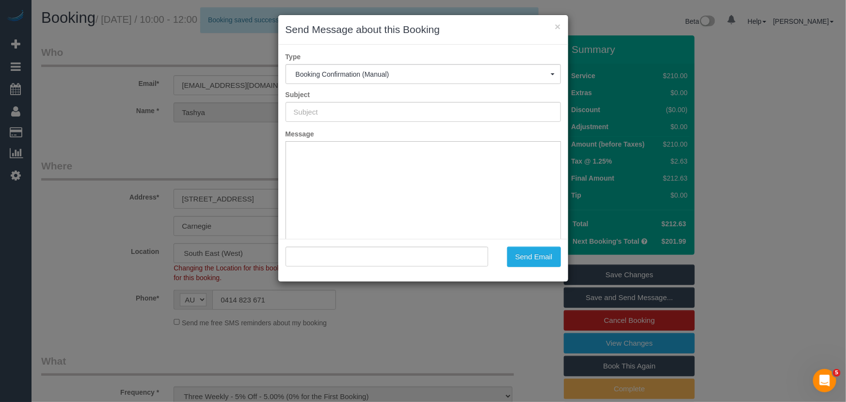
type input "Booking Confirmed"
type input ""Tashya De Silva" <tashya1@gmail.com>"
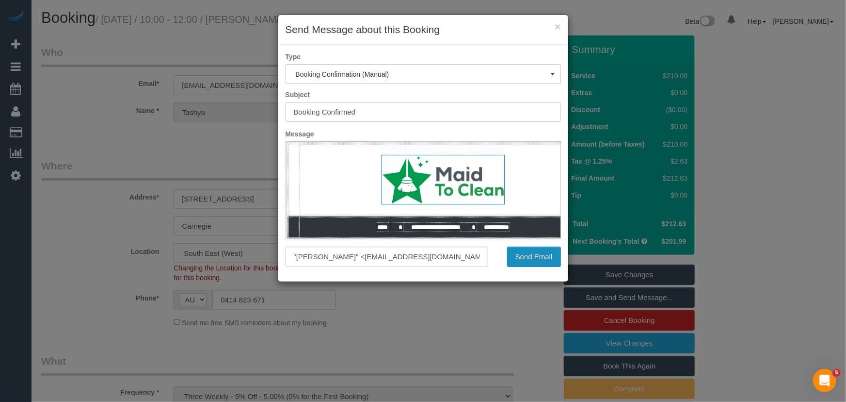
click at [538, 255] on button "Send Email" at bounding box center [534, 256] width 54 height 20
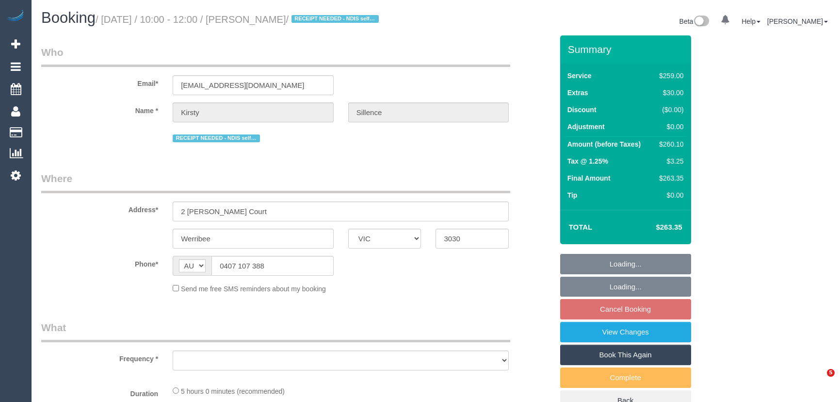
select select "VIC"
select select "object:541"
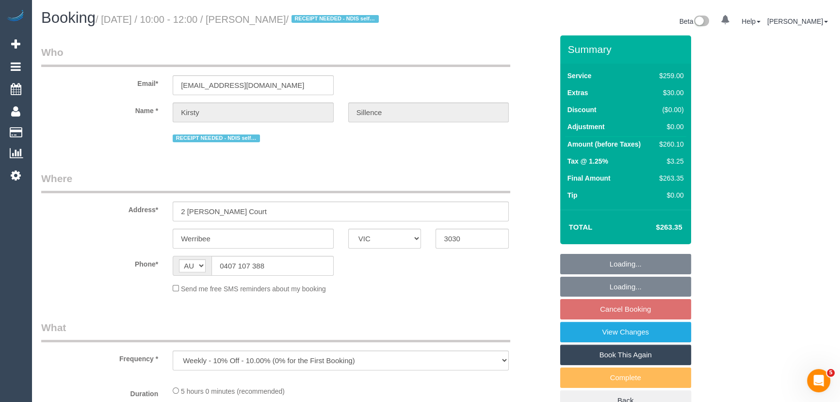
select select "string:stripe-pm_1S1avb2GScqysDRV1EGwo1dm"
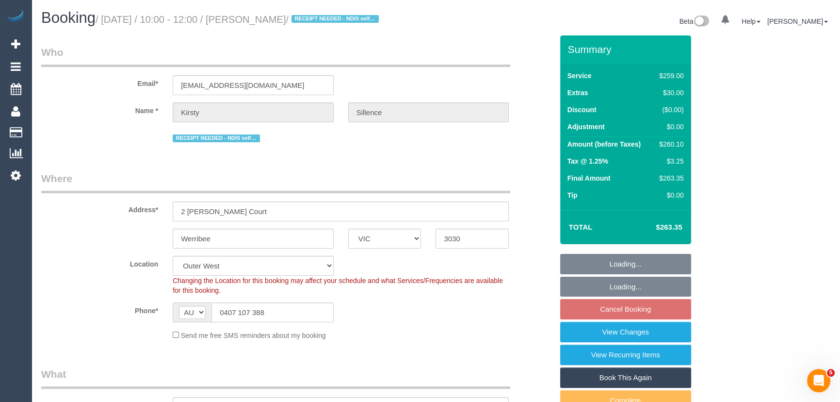
select select "object:813"
select select "number:29"
select select "number:14"
select select "number:19"
select select "number:22"
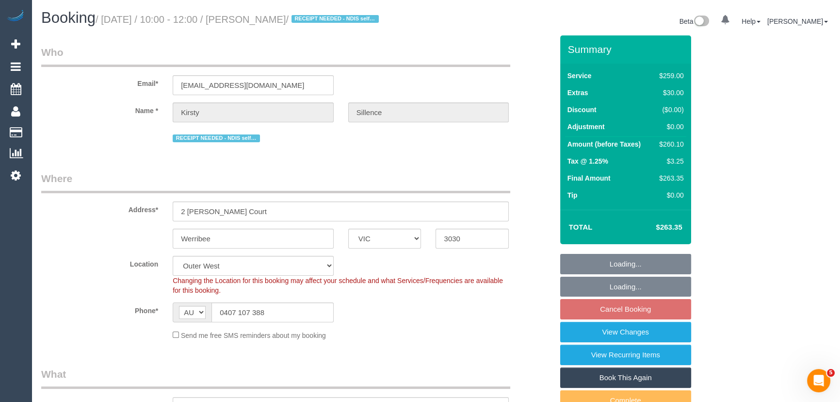
select select "number:33"
select select "number:26"
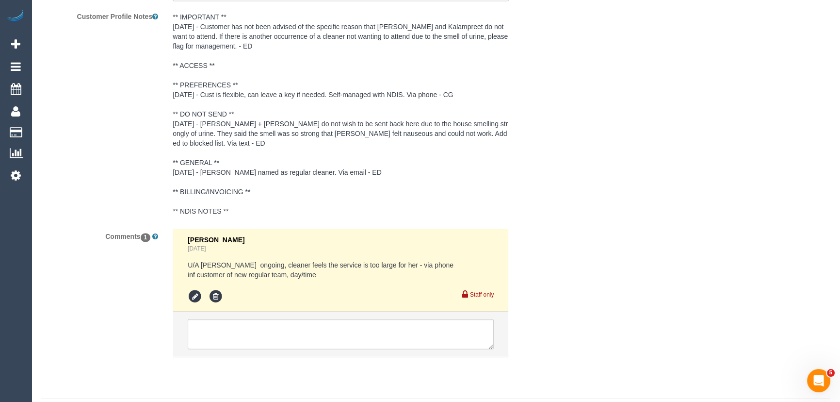
scroll to position [1809, 0]
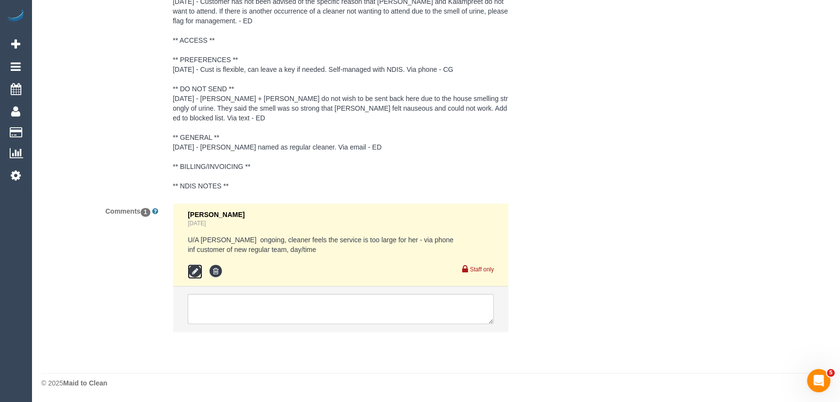
click at [192, 272] on icon at bounding box center [195, 271] width 15 height 15
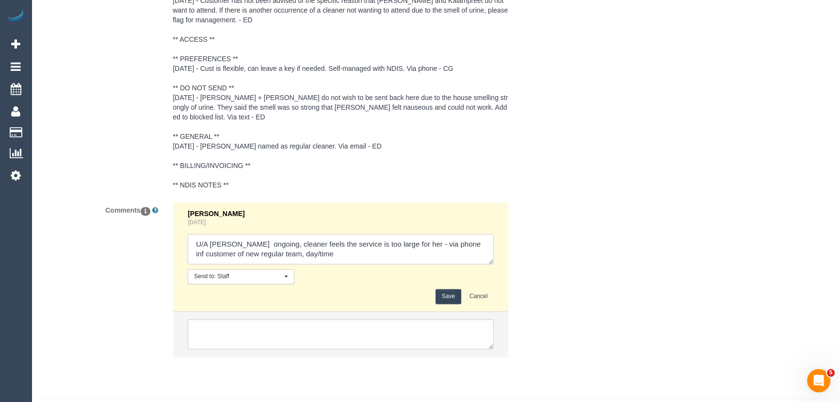
click at [355, 258] on textarea at bounding box center [341, 249] width 306 height 30
type textarea "U/A Joanne ongoing, cleaner feels the service is too large for her - via phone …"
click at [451, 303] on button "Save" at bounding box center [449, 296] width 26 height 15
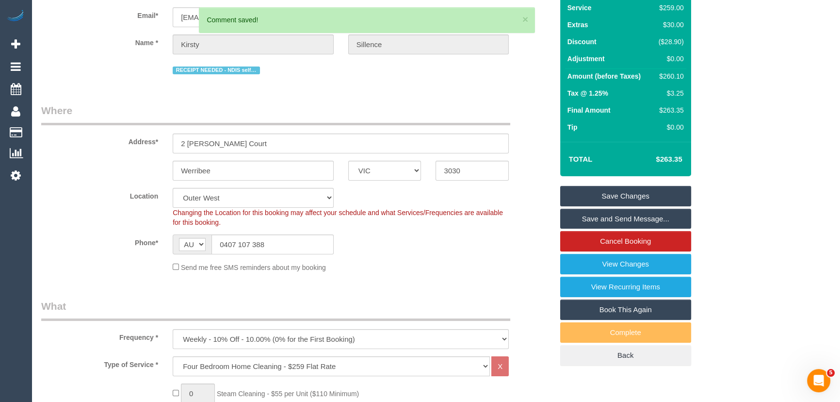
scroll to position [0, 0]
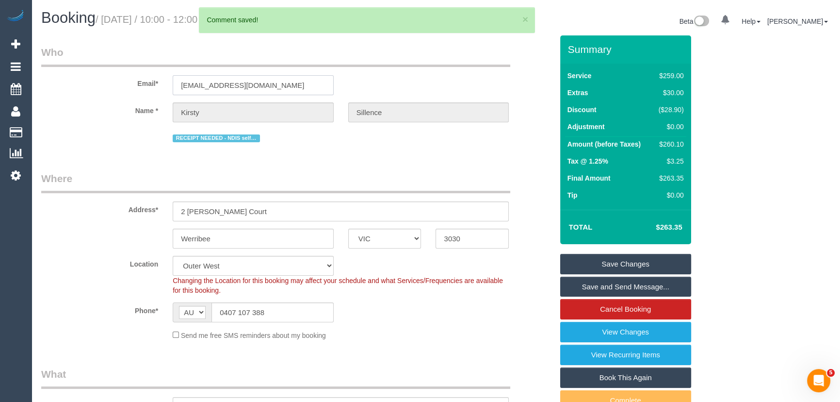
click at [288, 81] on input "kirsty.sillence@hotmail.com" at bounding box center [253, 85] width 161 height 20
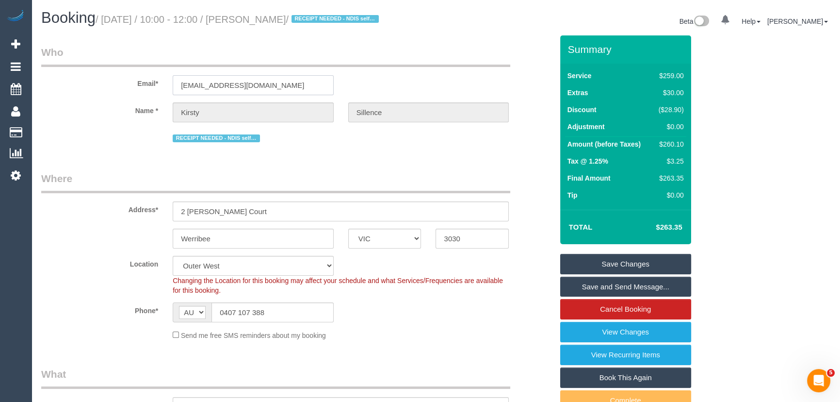
click at [288, 81] on input "kirsty.sillence@hotmail.com" at bounding box center [253, 85] width 161 height 20
click at [597, 284] on link "Save and Send Message..." at bounding box center [625, 286] width 131 height 20
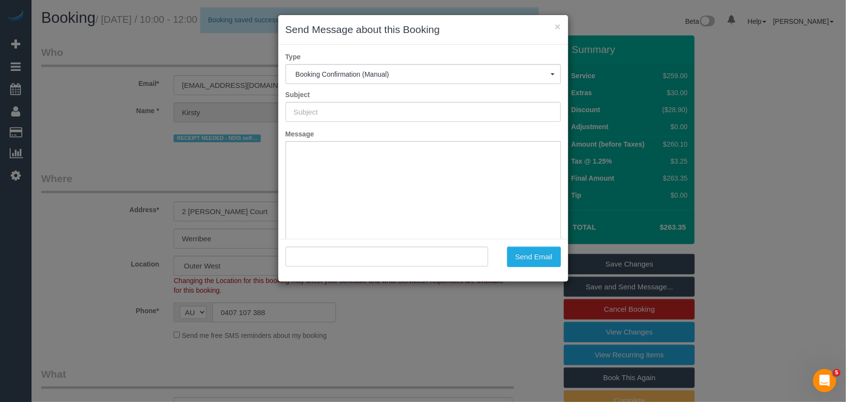
type input "Booking Confirmed"
type input ""Kirsty Sillence" <kirsty.sillence@hotmail.com>"
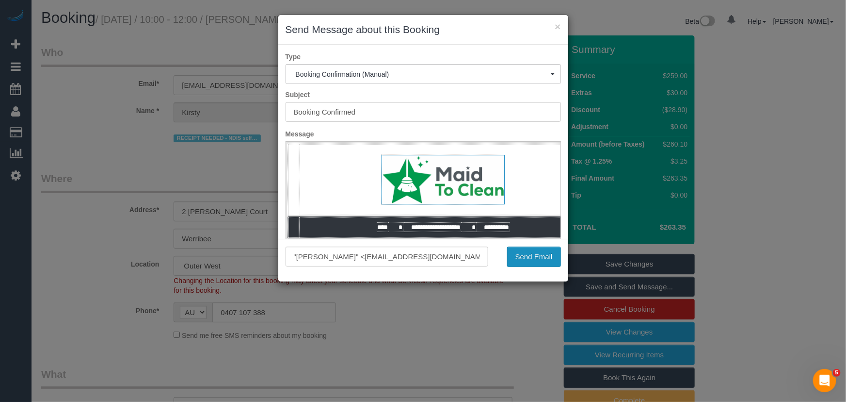
click at [535, 258] on button "Send Email" at bounding box center [534, 256] width 54 height 20
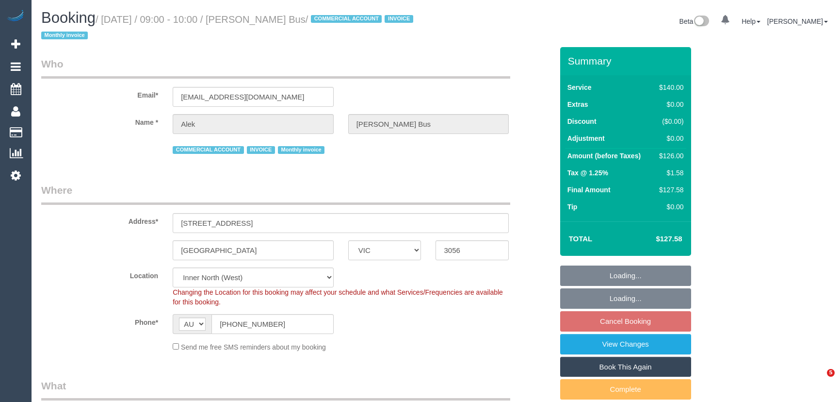
select select "VIC"
select select "object:597"
select select "number:28"
select select "number:14"
select select "number:19"
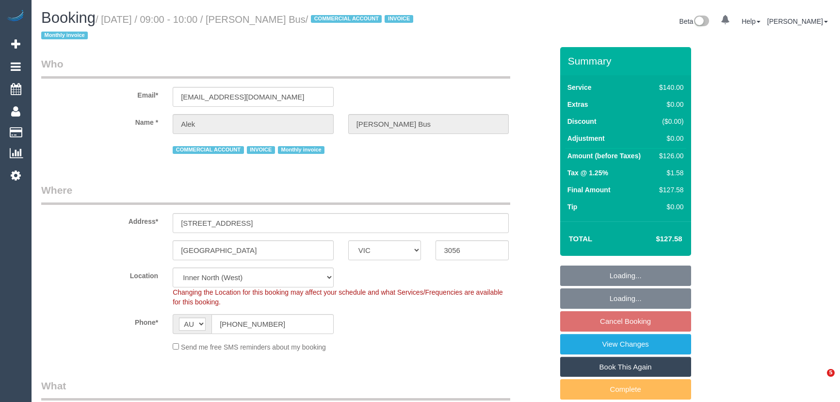
select select "number:24"
select select "number:35"
select select "number:11"
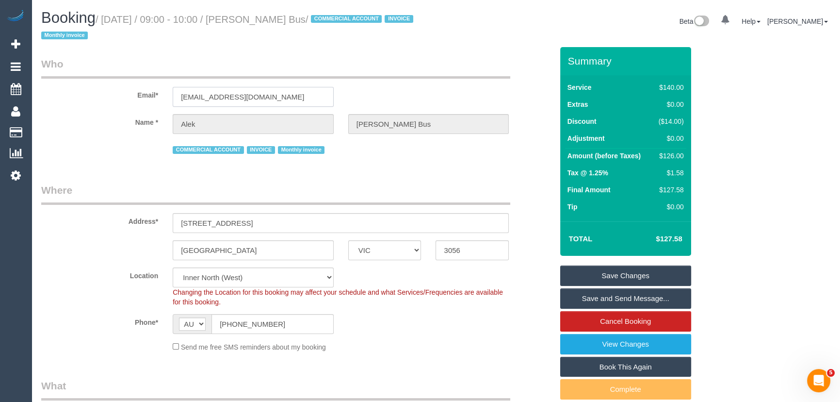
click at [304, 93] on input "[EMAIL_ADDRESS][DOMAIN_NAME]" at bounding box center [253, 97] width 161 height 20
click at [318, 97] on input "[EMAIL_ADDRESS][DOMAIN_NAME]" at bounding box center [253, 97] width 161 height 20
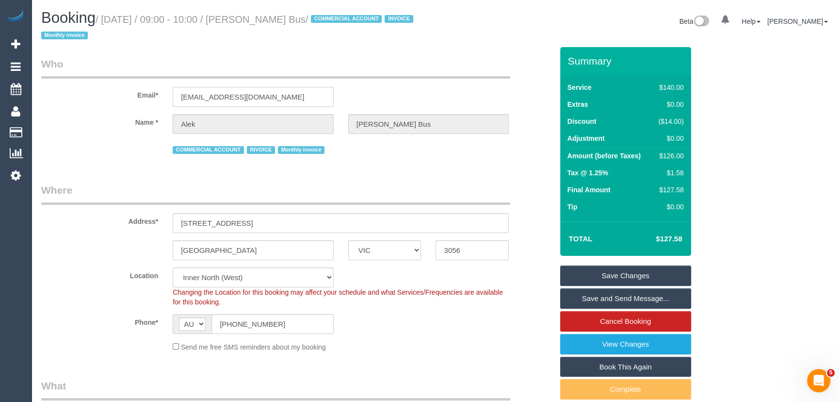
click at [318, 97] on input "[EMAIL_ADDRESS][DOMAIN_NAME]" at bounding box center [253, 97] width 161 height 20
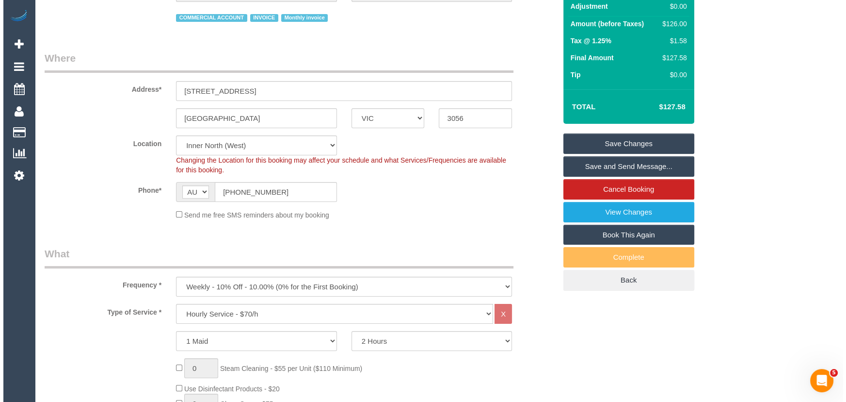
scroll to position [44, 0]
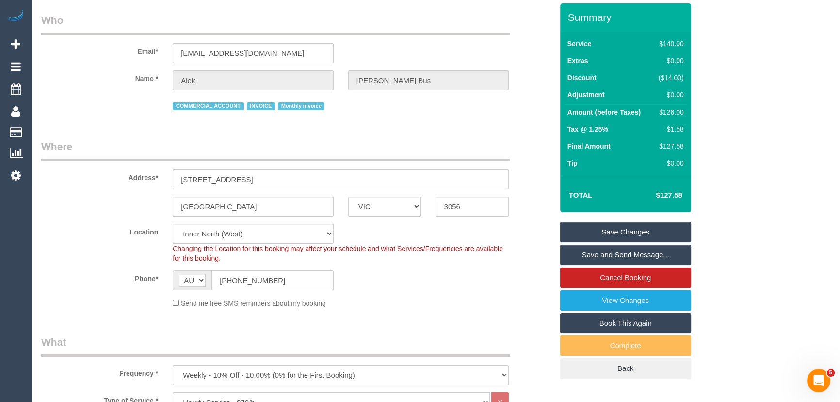
click at [613, 256] on link "Save and Send Message..." at bounding box center [625, 254] width 131 height 20
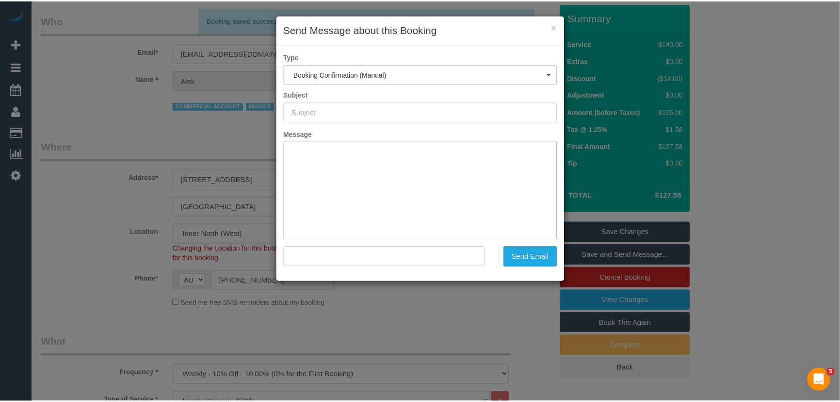
scroll to position [0, 0]
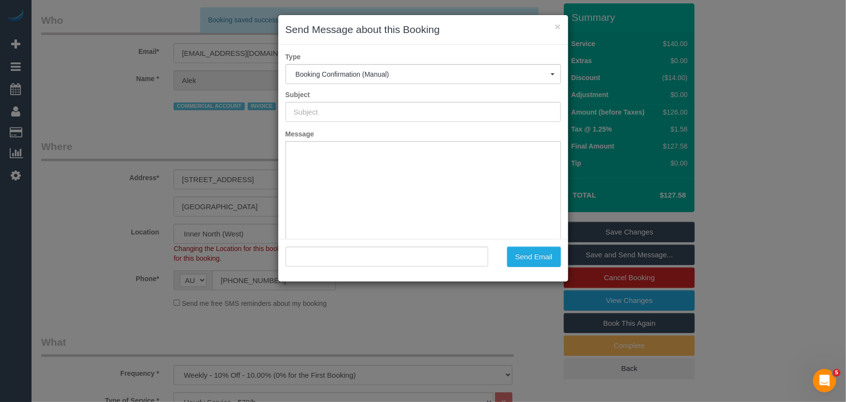
type input "Booking Confirmed"
type input ""Alek Moreland Bus" <opssupervisor@morelandbus.com.au>"
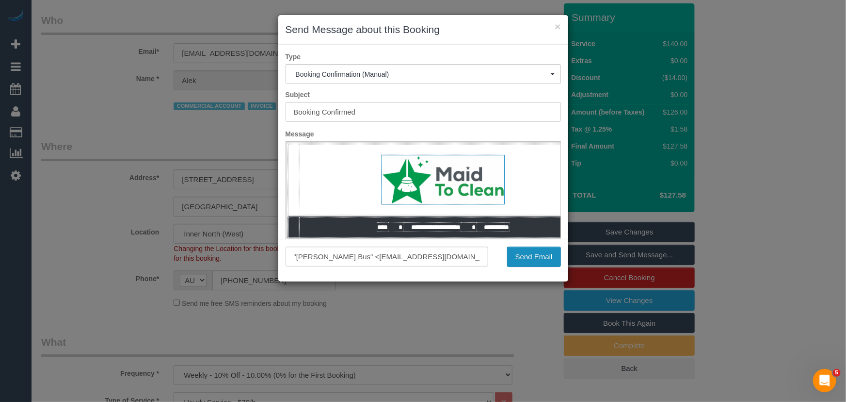
click at [532, 263] on button "Send Email" at bounding box center [534, 256] width 54 height 20
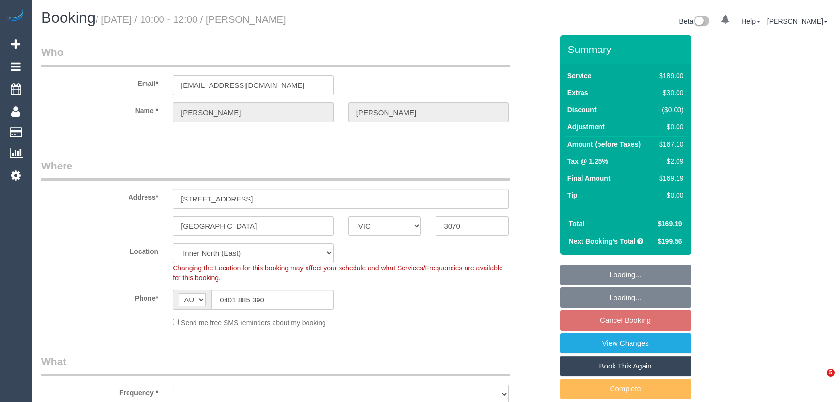
select select "VIC"
select select "string:stripe-pm_1LAUdz2GScqysDRVq1Zkc9jP"
select select "number:27"
select select "number:15"
select select "number:19"
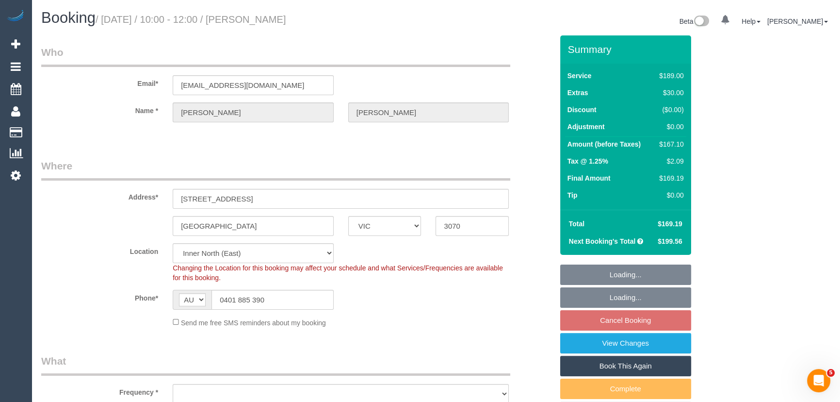
select select "number:22"
select select "number:34"
select select "number:13"
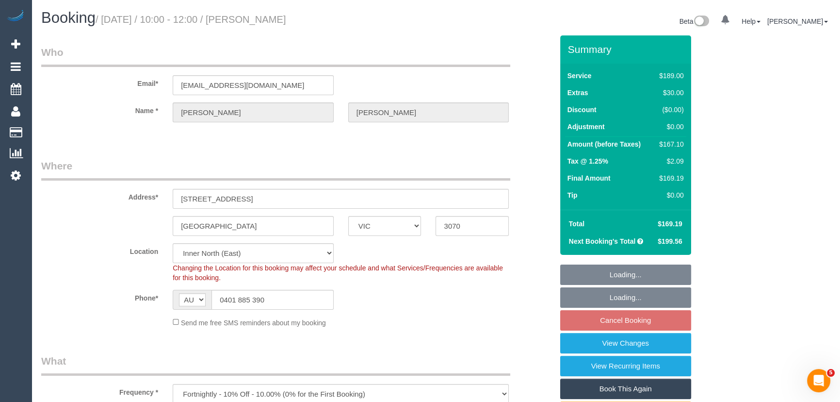
select select "object:1667"
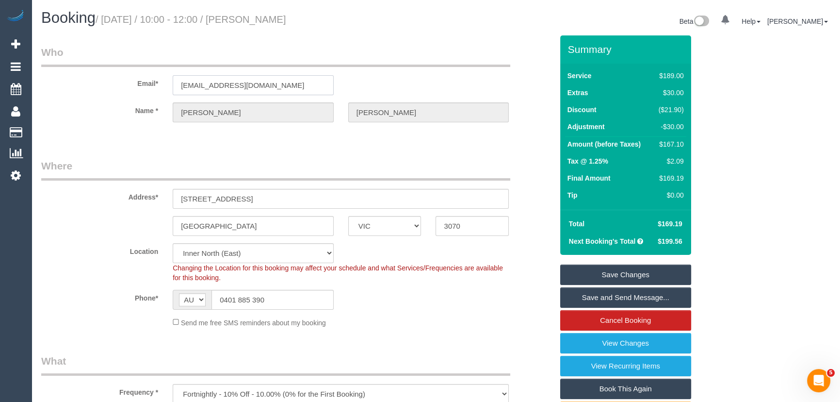
click at [258, 82] on input "ghalim@gmail.com" at bounding box center [253, 85] width 161 height 20
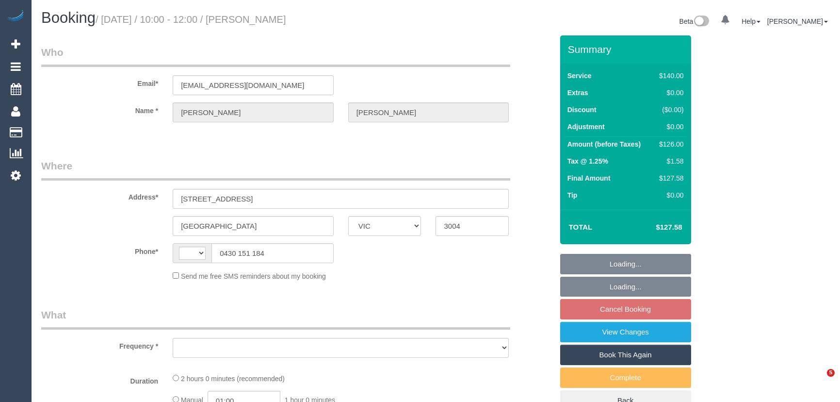
select select "VIC"
select select "string:AU"
select select "object:285"
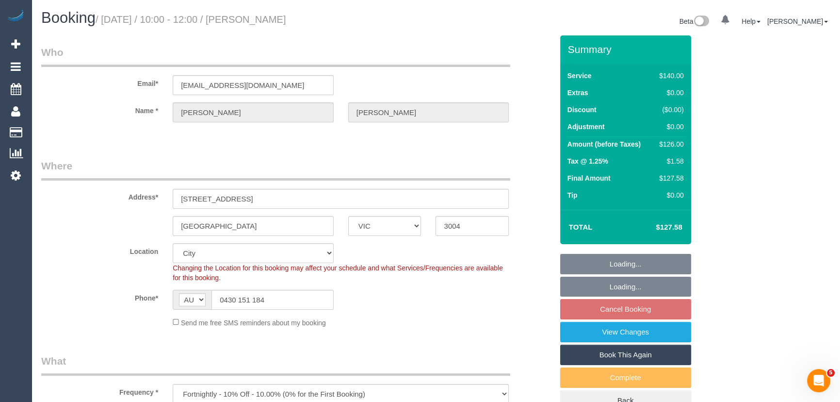
select select "string:stripe-pm_1QxNTe2GScqysDRVPf9L6M3Z"
select select "number:29"
select select "number:14"
select select "number:20"
select select "number:24"
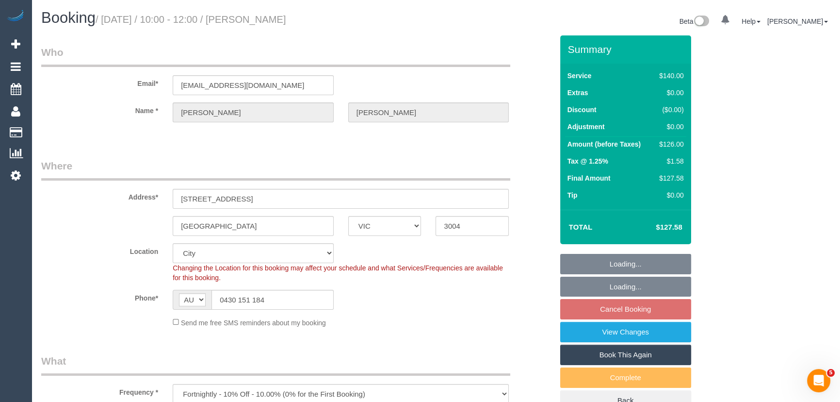
select select "number:34"
select select "number:13"
select select "object:706"
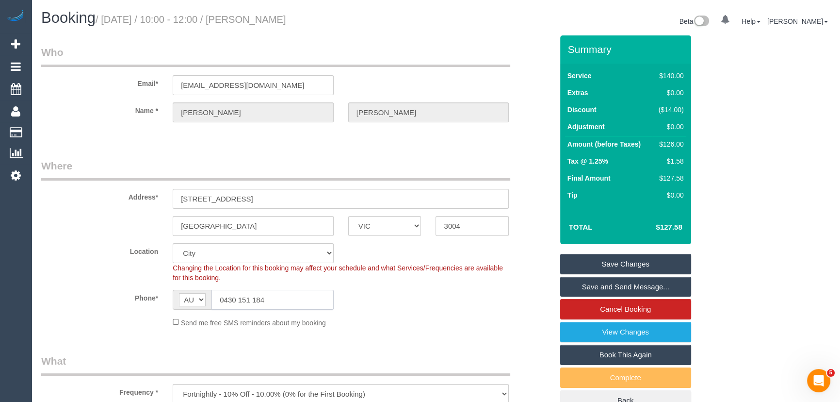
click at [288, 300] on input "0430 151 184" at bounding box center [272, 300] width 122 height 20
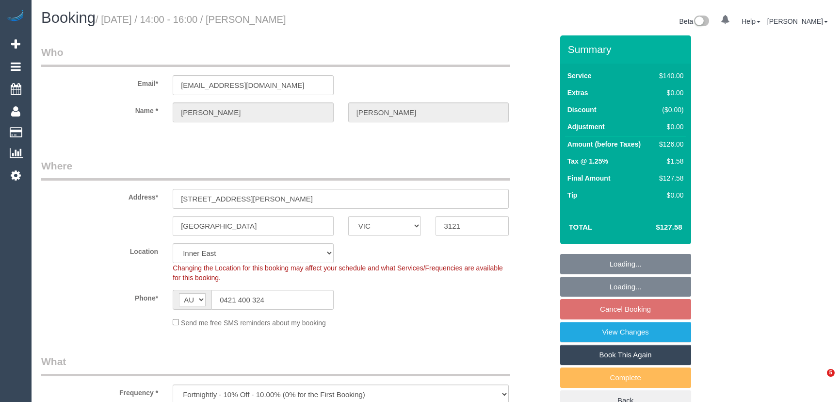
select select "VIC"
select select "number:28"
select select "number:14"
select select "number:20"
select select "number:24"
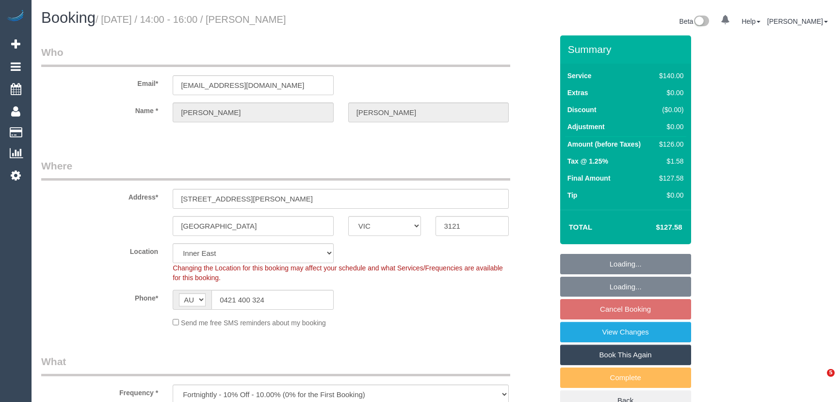
select select "number:34"
select select "number:12"
select select "24342"
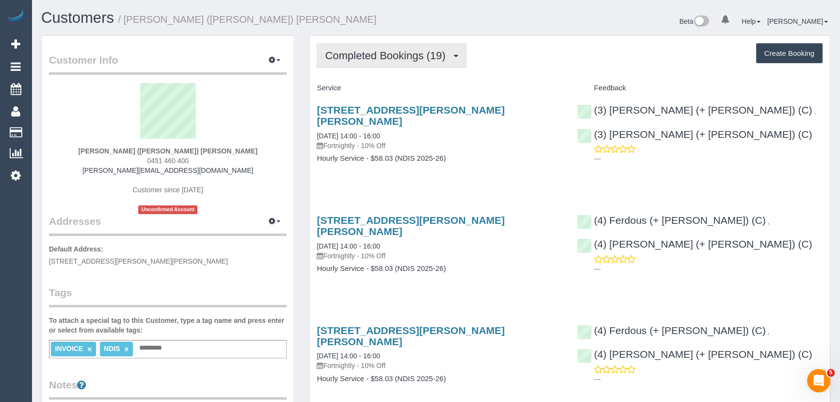
click at [390, 63] on button "Completed Bookings (19)" at bounding box center [391, 55] width 149 height 25
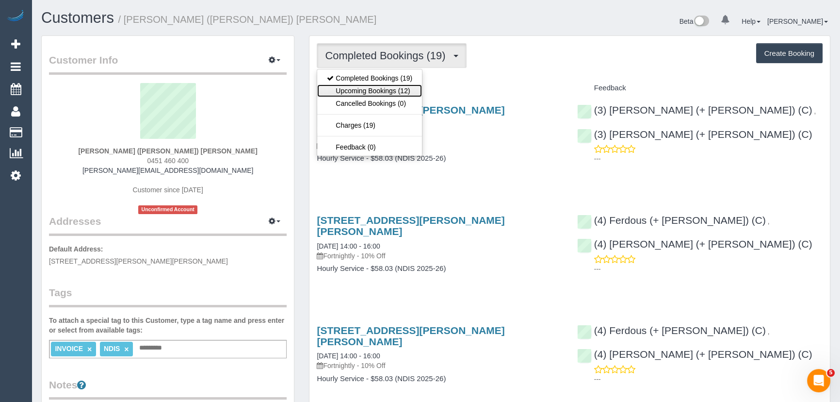
click at [388, 92] on link "Upcoming Bookings (12)" at bounding box center [369, 90] width 105 height 13
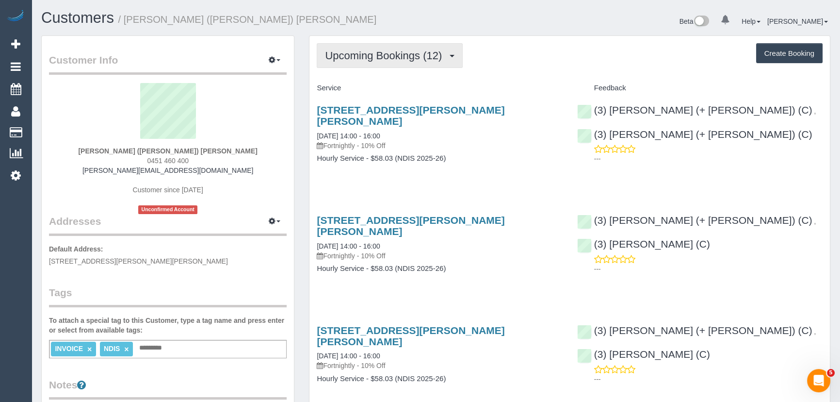
click at [393, 53] on span "Upcoming Bookings (12)" at bounding box center [386, 55] width 122 height 12
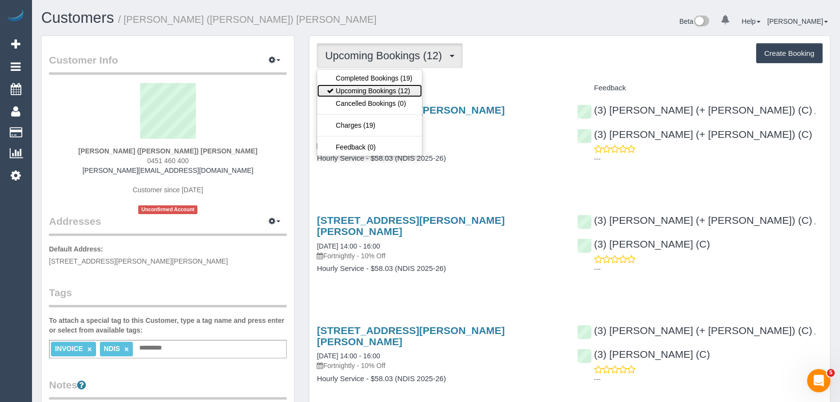
click at [389, 88] on link "Upcoming Bookings (12)" at bounding box center [369, 90] width 105 height 13
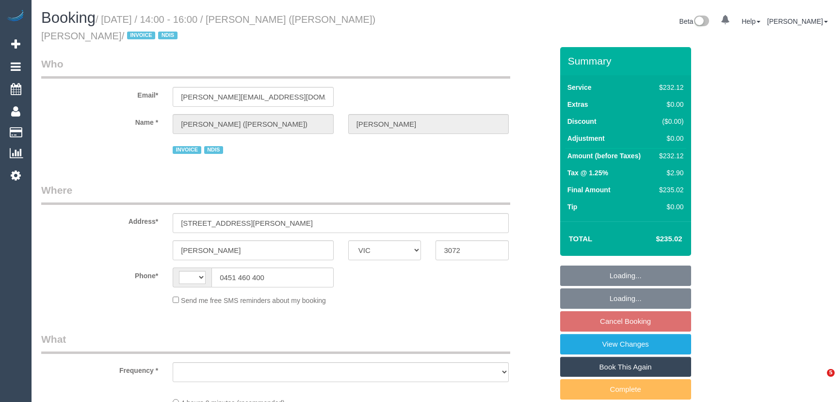
select select "VIC"
select select "string:AU"
select select "object:588"
select select "240"
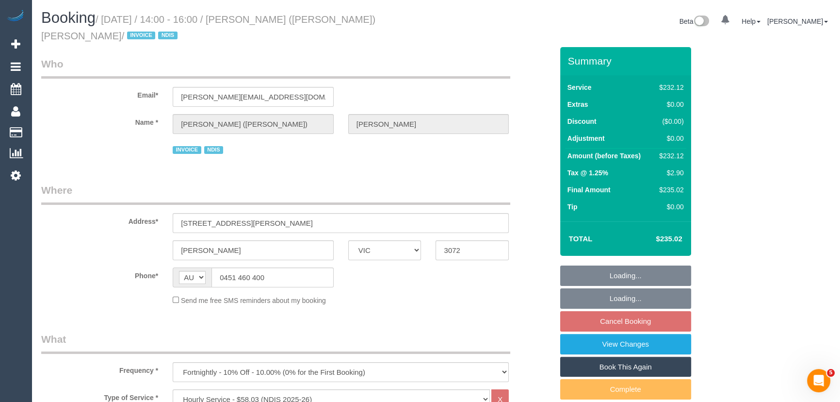
select select "number:28"
select select "number:14"
select select "number:18"
select select "number:36"
select select "number:33"
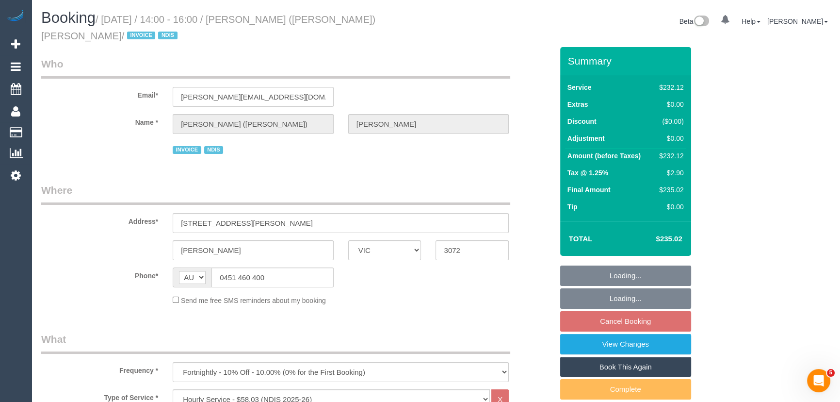
select select "number:26"
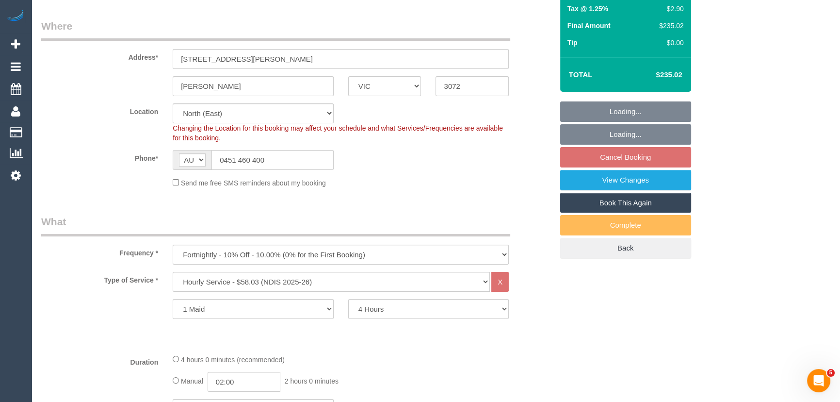
select select "object:746"
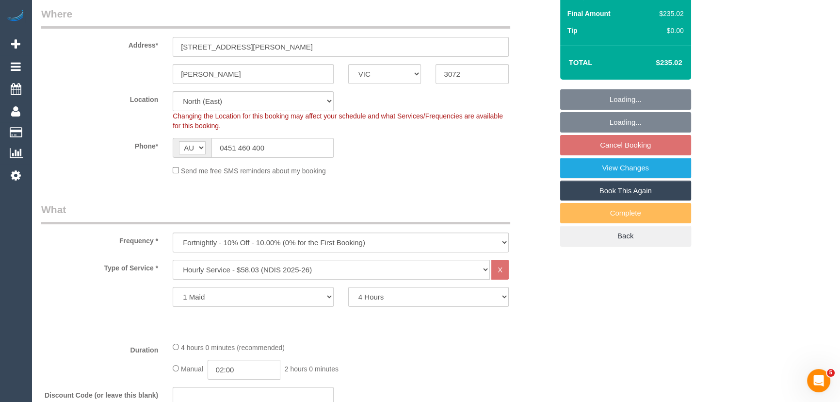
select select "spot5"
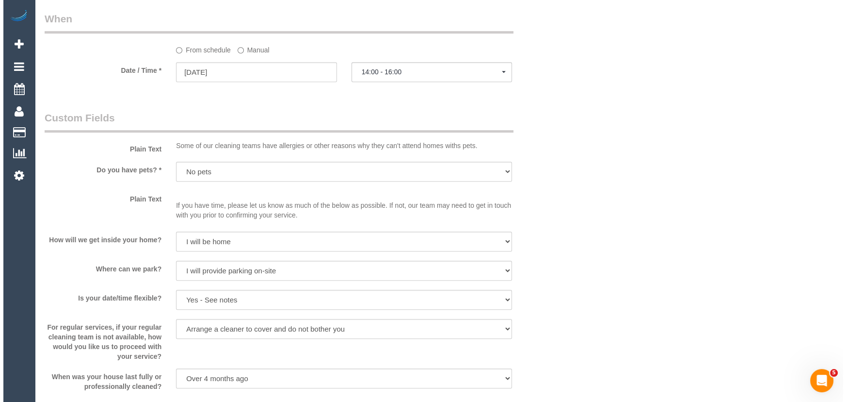
scroll to position [1014, 0]
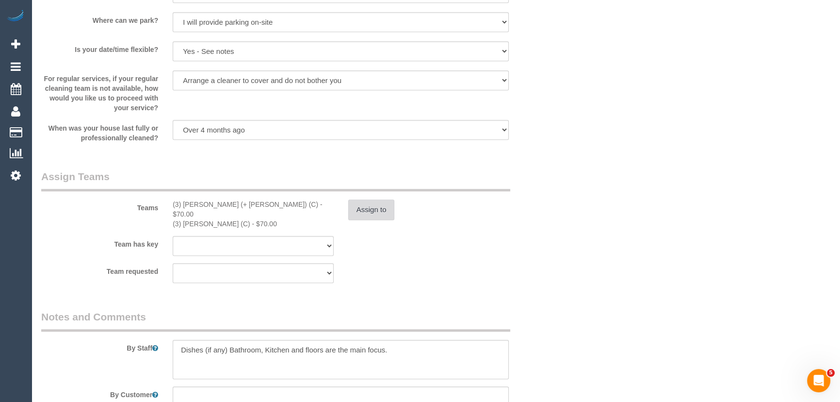
click at [364, 210] on button "Assign to" at bounding box center [371, 209] width 47 height 20
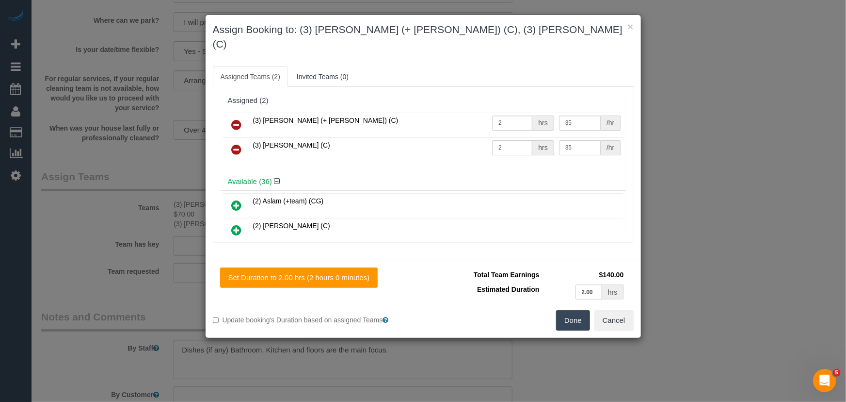
click at [236, 119] on icon at bounding box center [237, 125] width 10 height 12
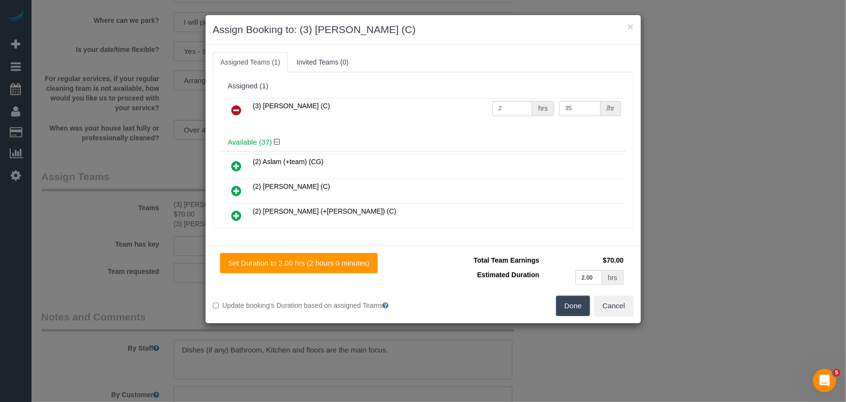
click at [236, 110] on icon at bounding box center [237, 110] width 10 height 12
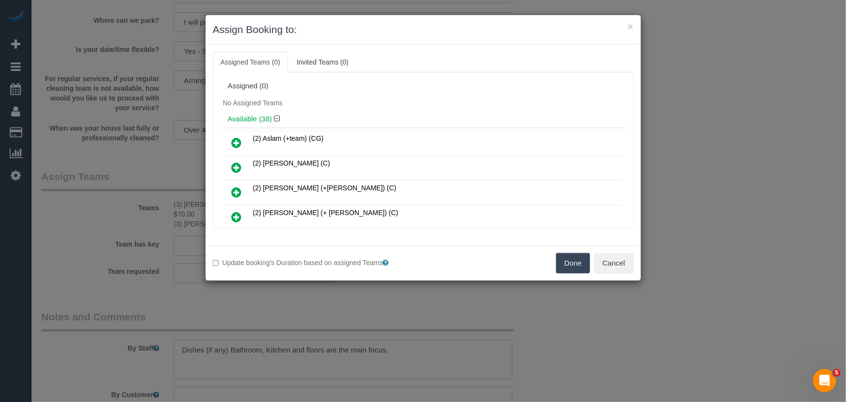
scroll to position [449, 0]
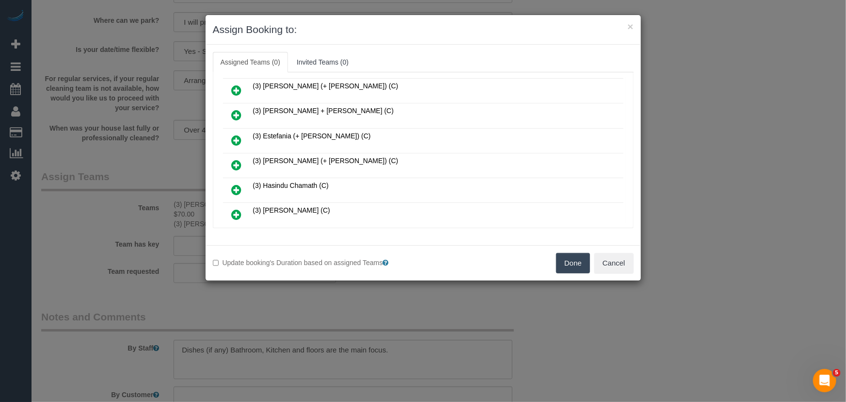
click at [234, 159] on icon at bounding box center [237, 165] width 10 height 12
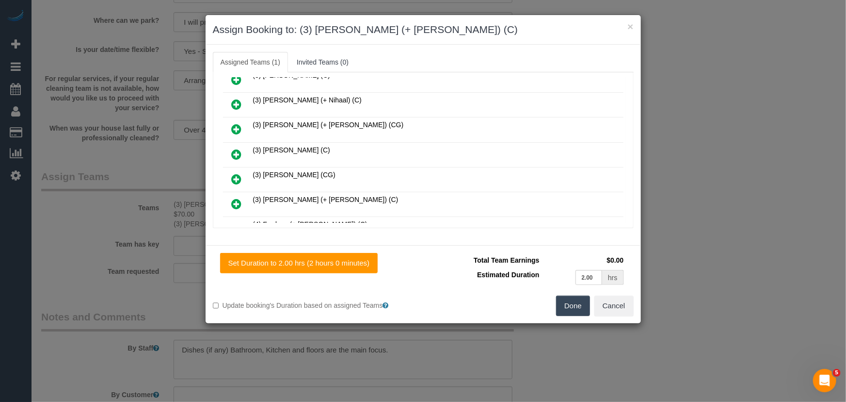
click at [236, 198] on icon at bounding box center [237, 204] width 10 height 12
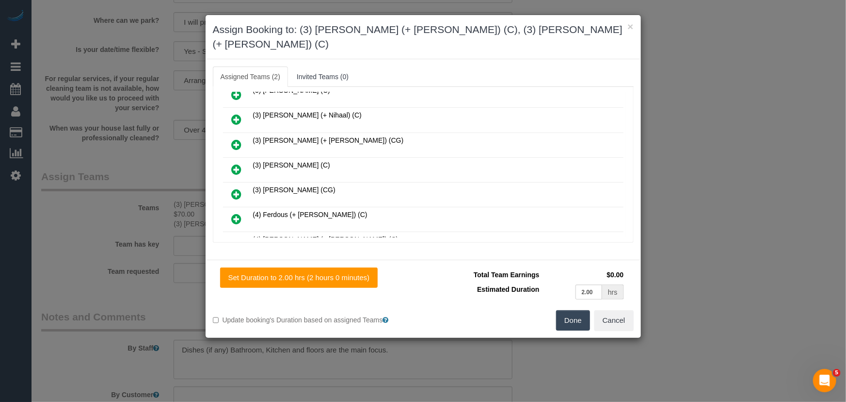
click at [586, 310] on button "Done" at bounding box center [573, 320] width 34 height 20
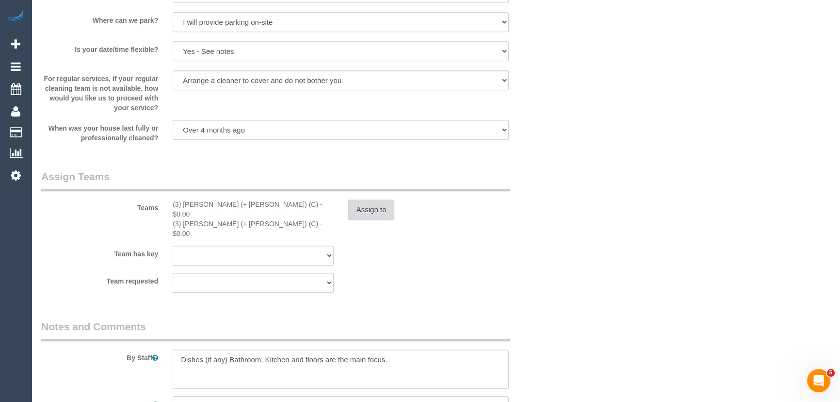
click at [373, 209] on button "Assign to" at bounding box center [371, 209] width 47 height 20
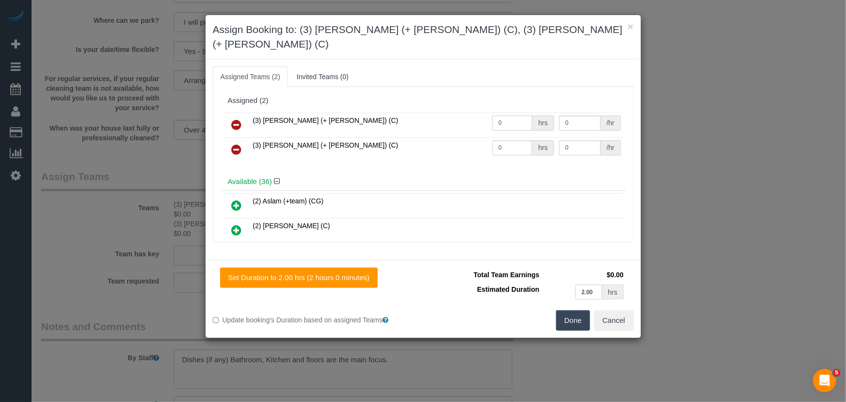
click at [509, 115] on input "0" at bounding box center [512, 122] width 40 height 15
type input "2"
type input "35"
click at [504, 140] on input "0" at bounding box center [512, 147] width 40 height 15
type input "2"
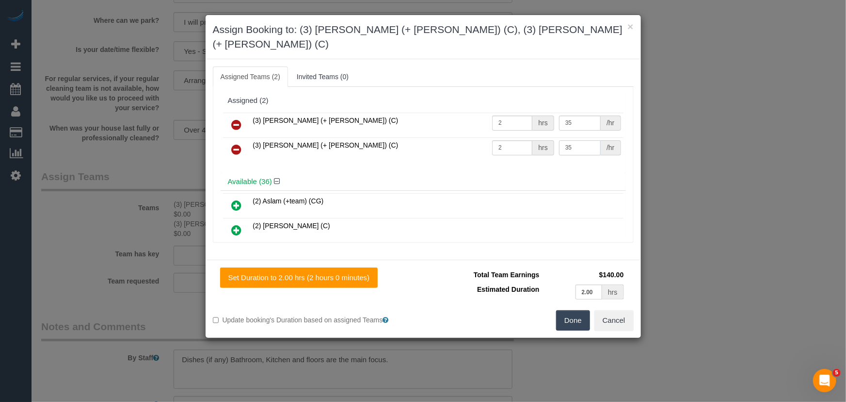
type input "35"
click at [559, 310] on button "Done" at bounding box center [573, 320] width 34 height 20
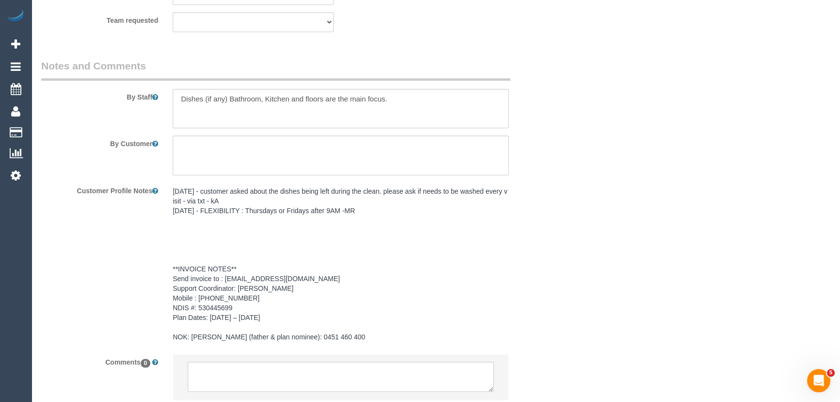
scroll to position [1322, 0]
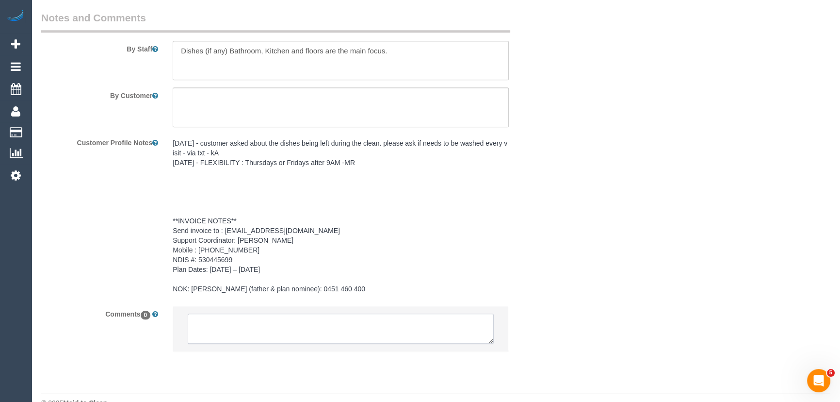
click at [246, 313] on textarea at bounding box center [341, 328] width 306 height 30
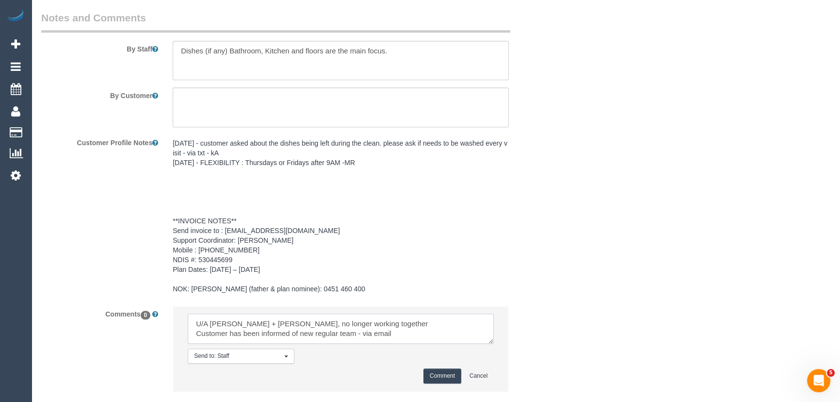
type textarea "U/A Kaveen + Sangeeth, no longer working together Customer has been informed of…"
click at [437, 368] on button "Comment" at bounding box center [442, 375] width 38 height 15
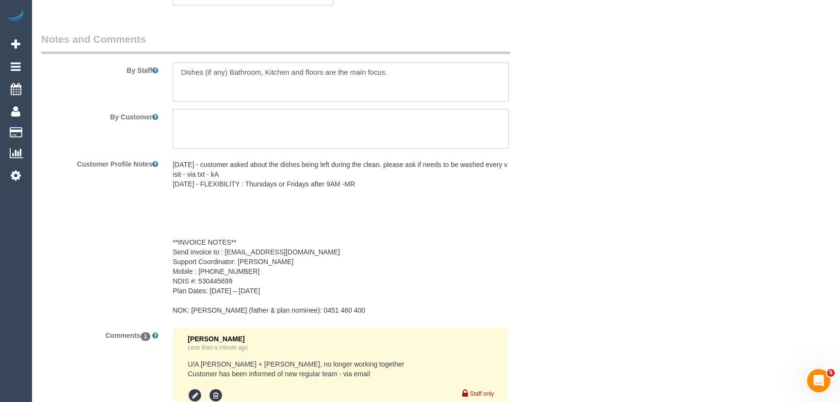
scroll to position [1367, 0]
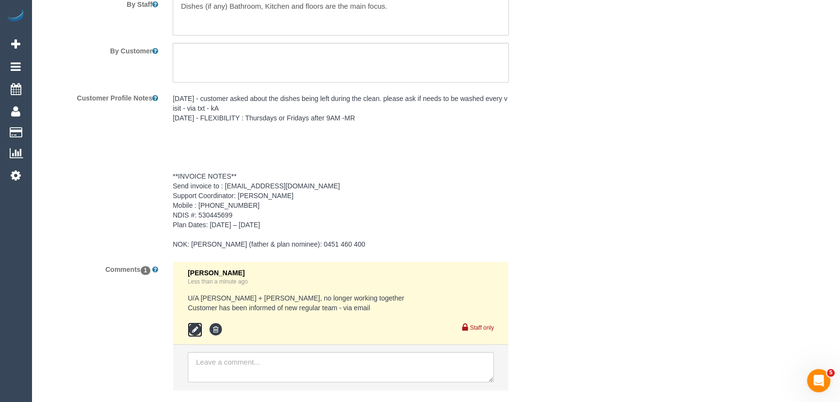
click at [190, 322] on icon at bounding box center [195, 329] width 15 height 15
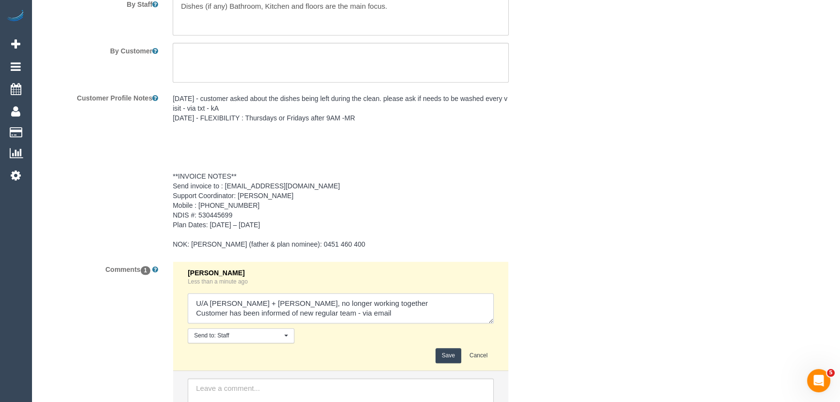
click at [397, 298] on textarea at bounding box center [341, 308] width 306 height 30
type textarea "U/A Kaveen + Sangeeth, no longer working together Customer has been informed of…"
click at [446, 348] on button "Save" at bounding box center [449, 355] width 26 height 15
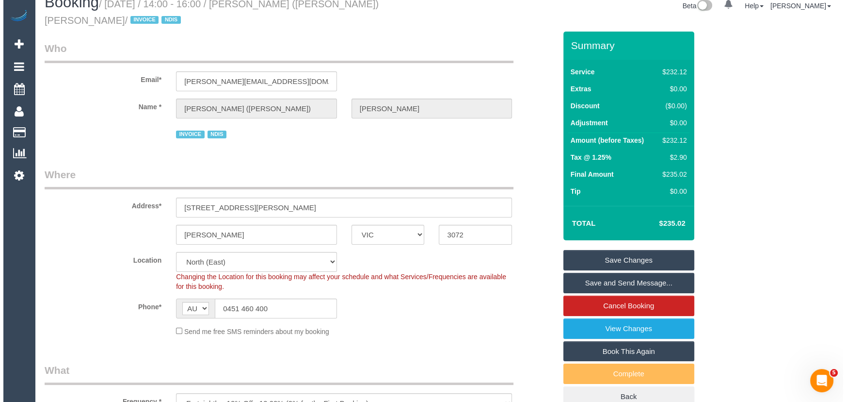
scroll to position [0, 0]
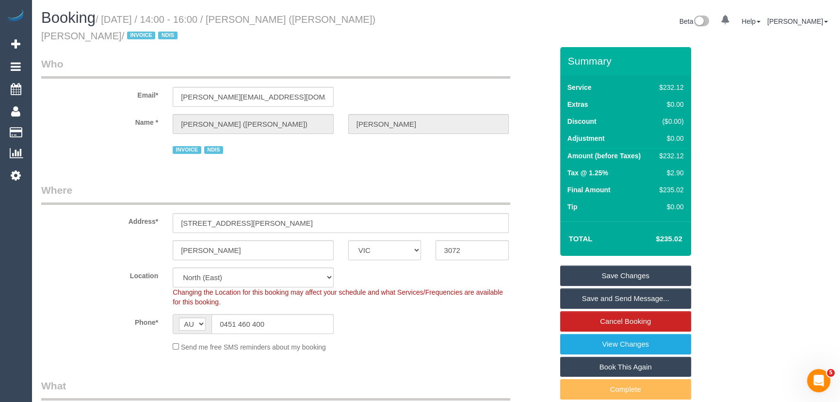
click at [263, 23] on small "/ October 10, 2025 / 14:00 - 16:00 / Gabriel (Alexia) Ellul-Romero / INVOICE ND…" at bounding box center [208, 27] width 334 height 27
copy small "Gabriel (Alexia) Ellul-Romero"
click at [632, 279] on link "Save Changes" at bounding box center [625, 275] width 131 height 20
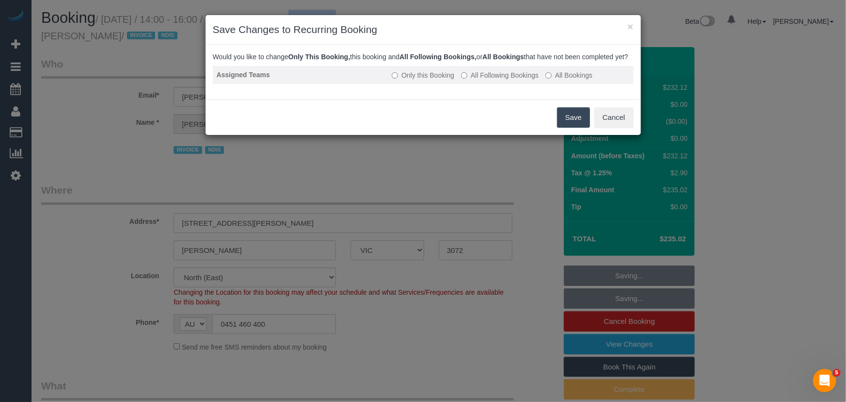
drag, startPoint x: 485, startPoint y: 83, endPoint x: 519, endPoint y: 119, distance: 49.1
click at [485, 80] on label "All Following Bookings" at bounding box center [500, 75] width 78 height 10
click at [568, 128] on button "Save" at bounding box center [573, 117] width 33 height 20
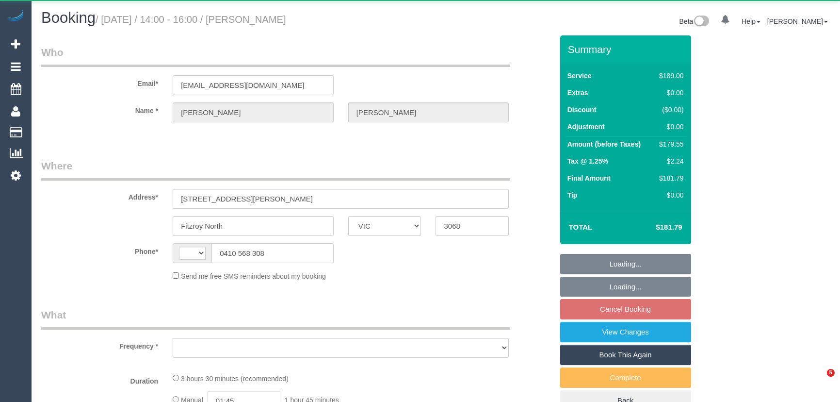
select select "VIC"
select select "object:275"
select select "string:stripe-pm_1OSxi22GScqysDRV8YerFqkd"
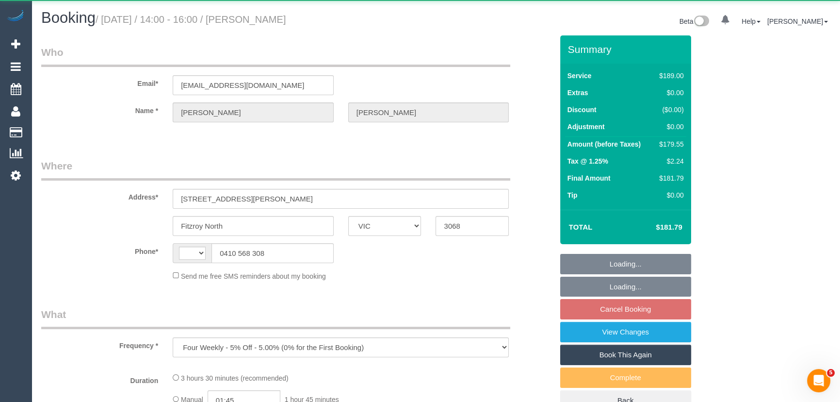
select select "string:AU"
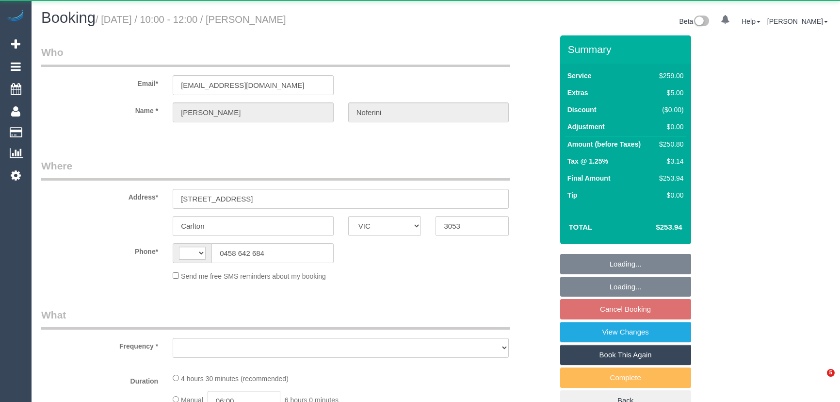
select select "VIC"
select select "number:28"
select select "number:14"
select select "number:20"
select select "number:24"
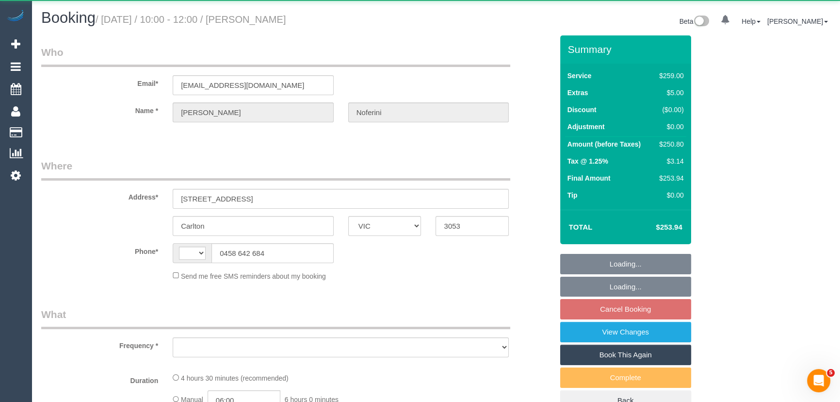
select select "number:35"
select select "number:13"
select select "string:AU"
select select "object:668"
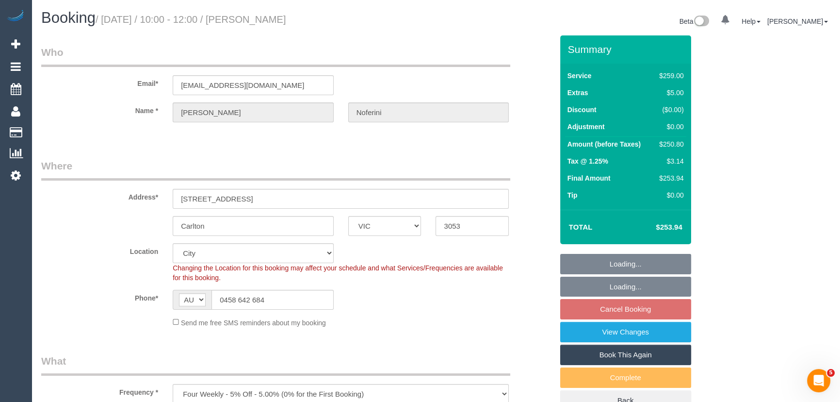
select select "string:stripe-pm_1RtzuE2GScqysDRVMu0lspX8"
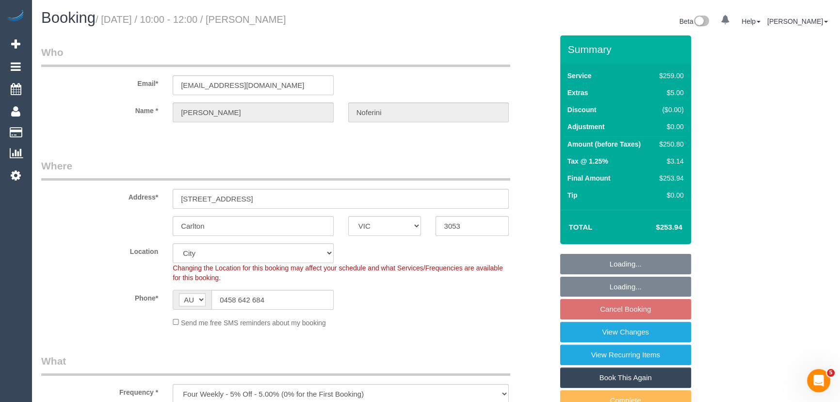
select select "spot3"
select select "object:1184"
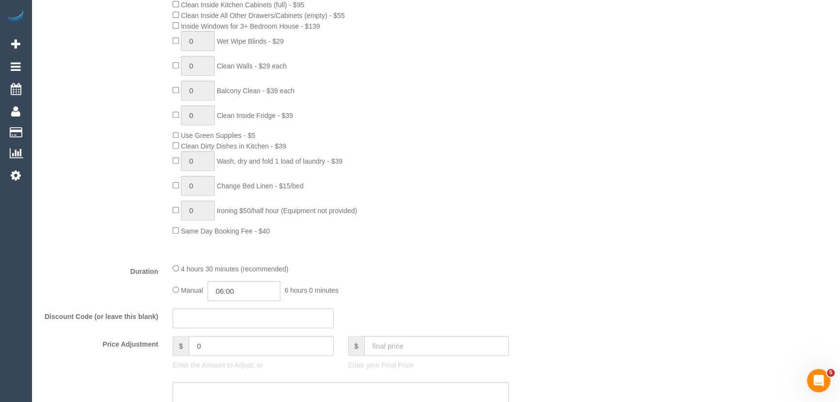
scroll to position [617, 0]
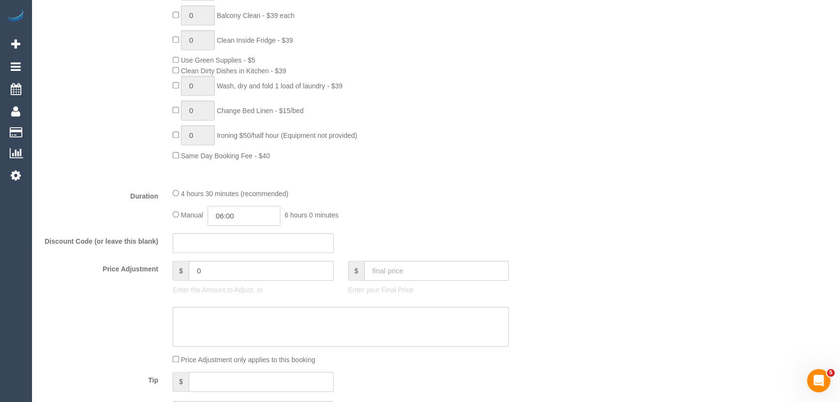
click at [258, 217] on input "06:00" at bounding box center [244, 216] width 73 height 20
click at [242, 239] on li "02:00" at bounding box center [233, 234] width 43 height 13
click at [243, 216] on input "02:00" at bounding box center [244, 216] width 73 height 20
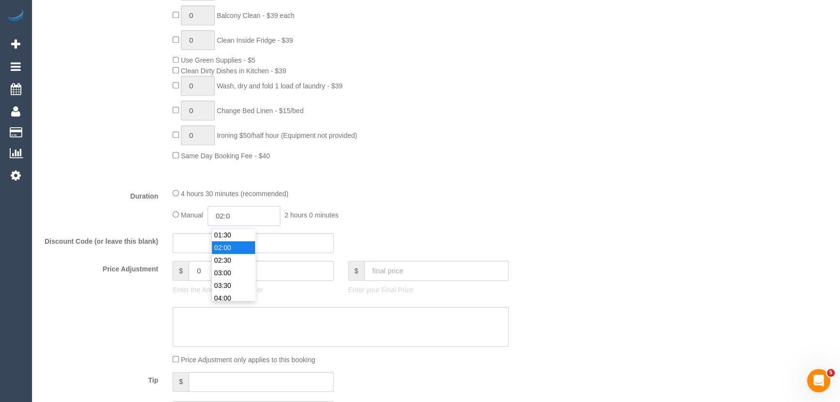
type input "02:"
select select "spot28"
type input "02:15"
click at [449, 191] on div "4 hours 30 minutes (recommended)" at bounding box center [341, 193] width 336 height 11
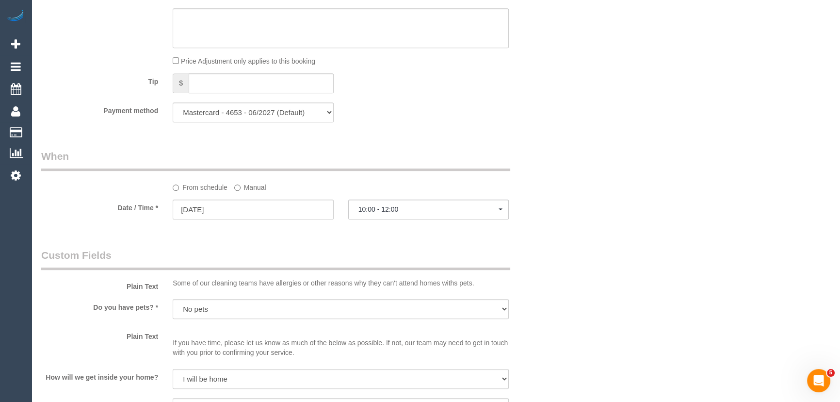
select select "spot53"
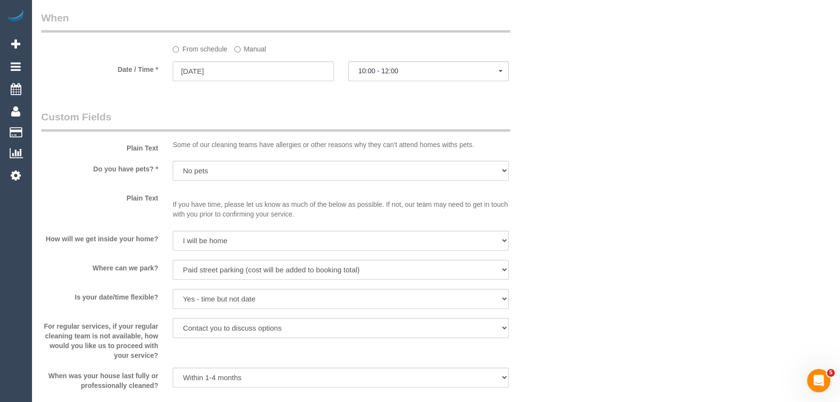
select select "spot78"
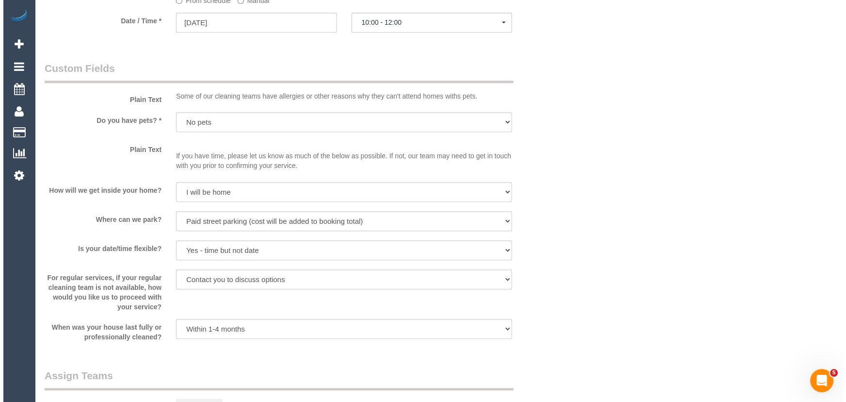
scroll to position [1234, 0]
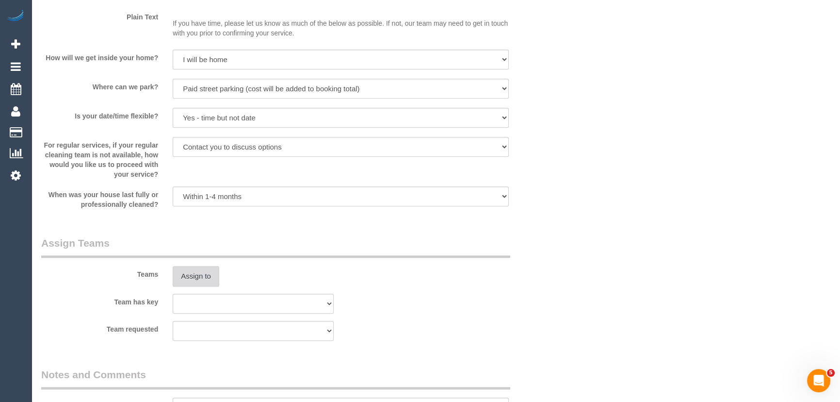
click at [185, 281] on button "Assign to" at bounding box center [196, 276] width 47 height 20
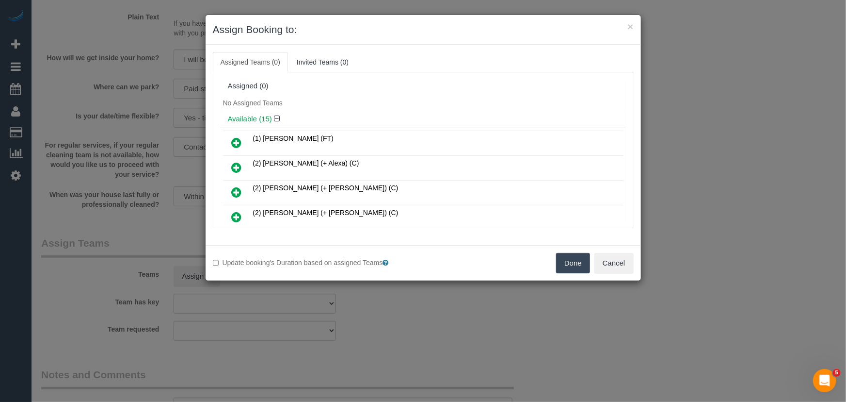
click at [233, 166] on icon at bounding box center [237, 168] width 10 height 12
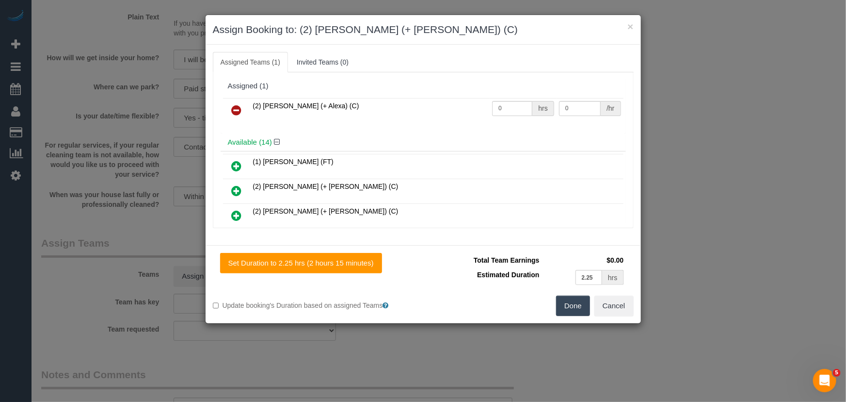
click at [240, 188] on icon at bounding box center [237, 191] width 10 height 12
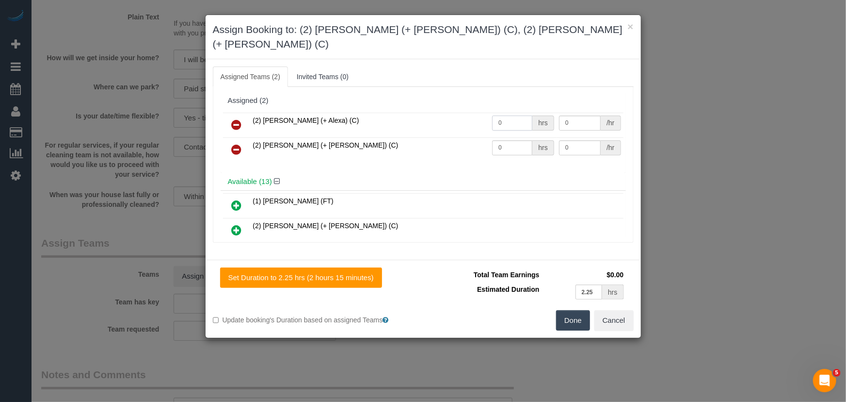
click at [507, 115] on input "0" at bounding box center [512, 122] width 40 height 15
type input "1"
type input "80"
click at [515, 140] on input "0" at bounding box center [512, 147] width 40 height 15
type input "1"
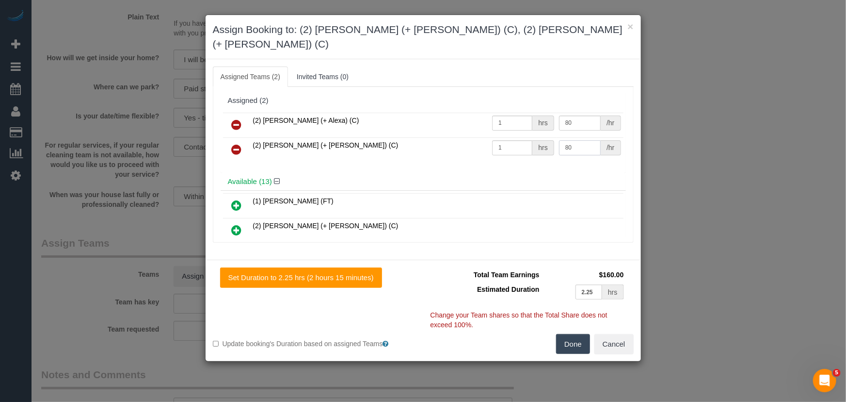
type input "80"
click at [576, 334] on button "Done" at bounding box center [573, 344] width 34 height 20
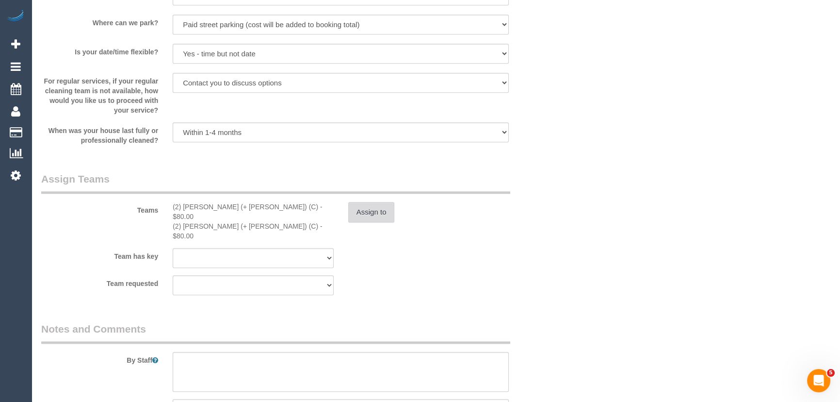
scroll to position [1367, 0]
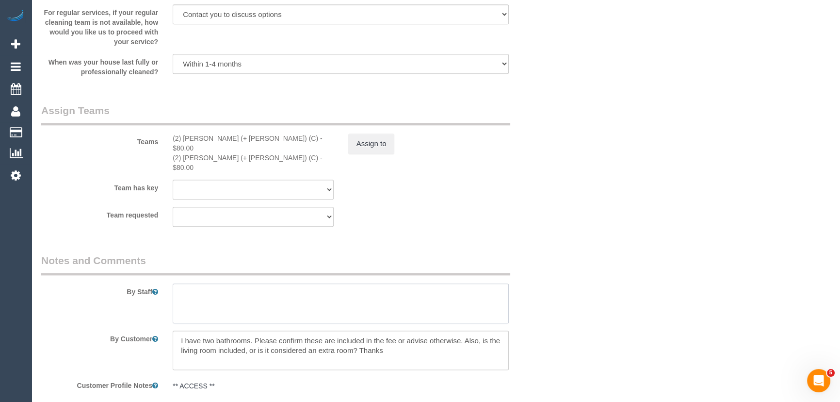
click at [252, 283] on textarea at bounding box center [341, 303] width 336 height 40
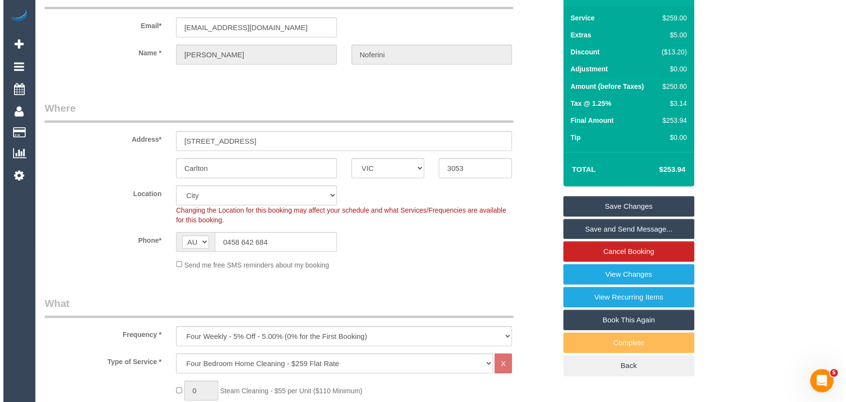
scroll to position [0, 0]
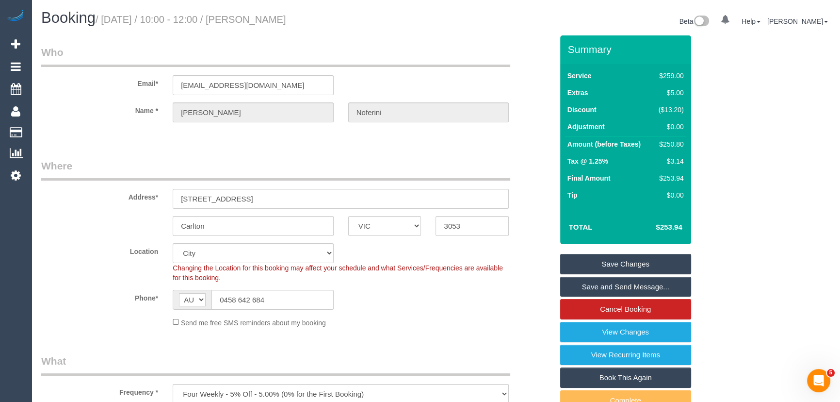
type textarea "Estimated time: 4-4.5 hours"
click at [267, 20] on small "/ October 07, 2025 / 10:00 - 12:00 / Luca Noferini" at bounding box center [191, 19] width 191 height 11
copy small "Luca Noferini"
click at [582, 290] on link "Save and Send Message..." at bounding box center [625, 286] width 131 height 20
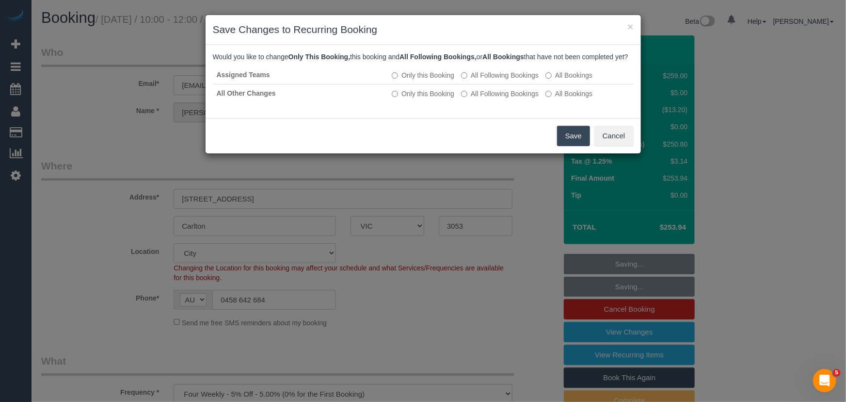
click at [574, 146] on button "Save" at bounding box center [573, 136] width 33 height 20
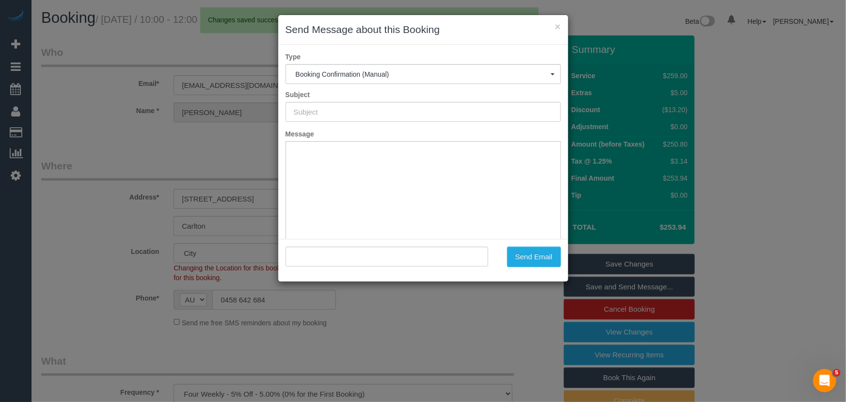
type input "Booking Confirmed"
type input ""Luca Noferini" <luca.noferini@gmail.com>"
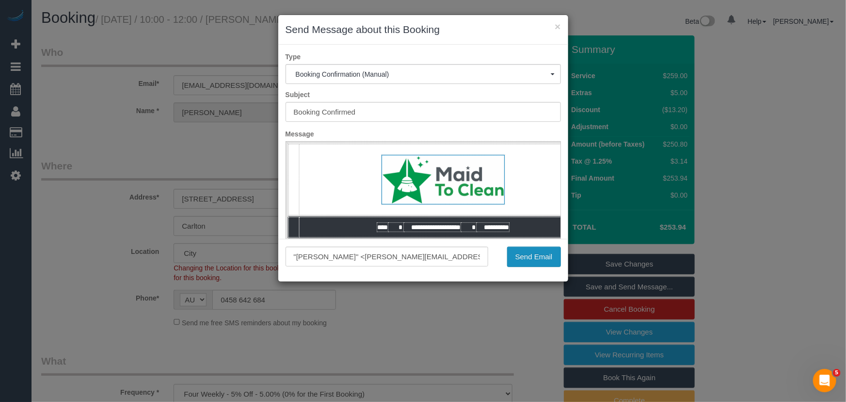
click at [538, 256] on button "Send Email" at bounding box center [534, 256] width 54 height 20
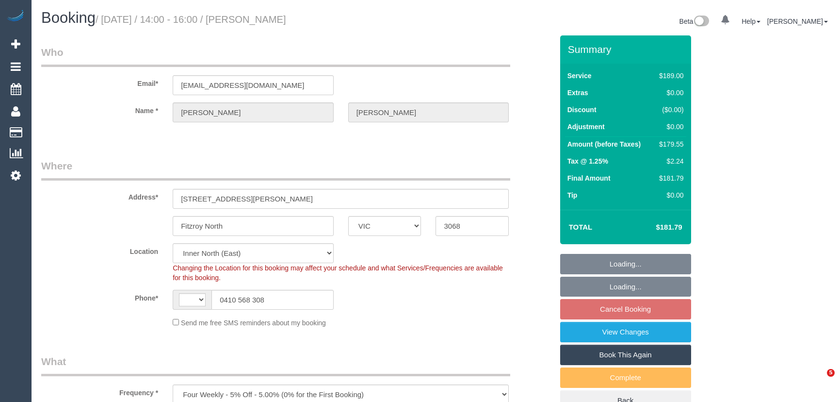
select select "VIC"
select select "spot5"
select select "string:AU"
select select "string:stripe-pm_1OSxi22GScqysDRV8YerFqkd"
select select "number:28"
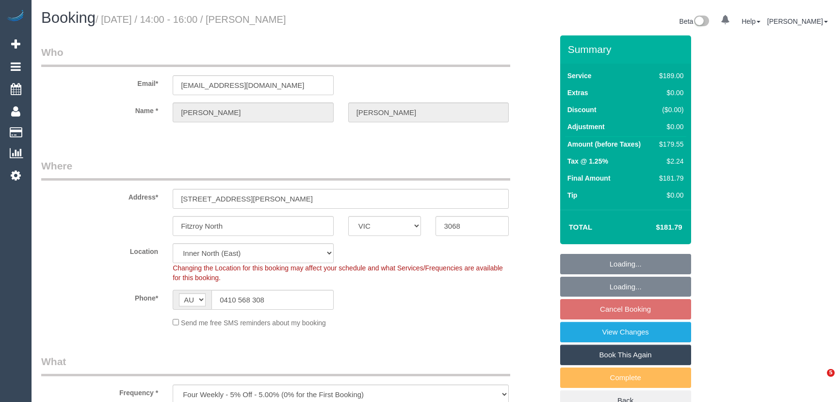
select select "number:14"
select select "number:19"
select select "number:22"
select select "number:13"
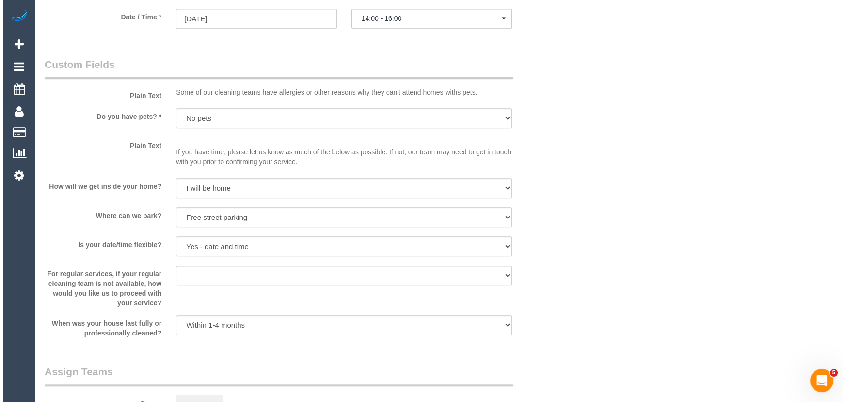
scroll to position [1146, 0]
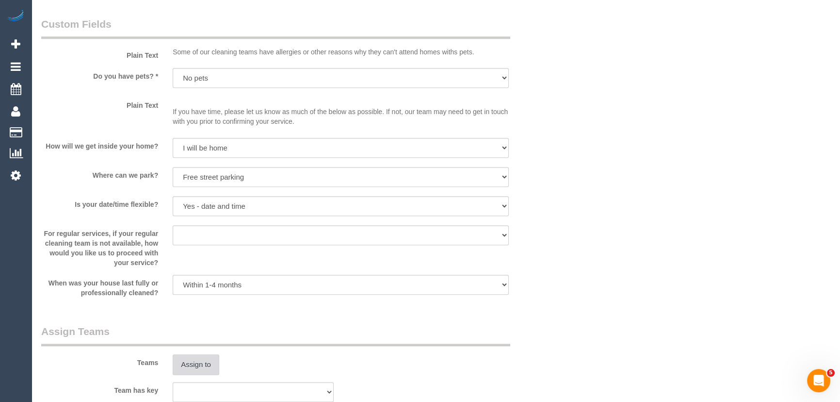
click at [192, 365] on button "Assign to" at bounding box center [196, 364] width 47 height 20
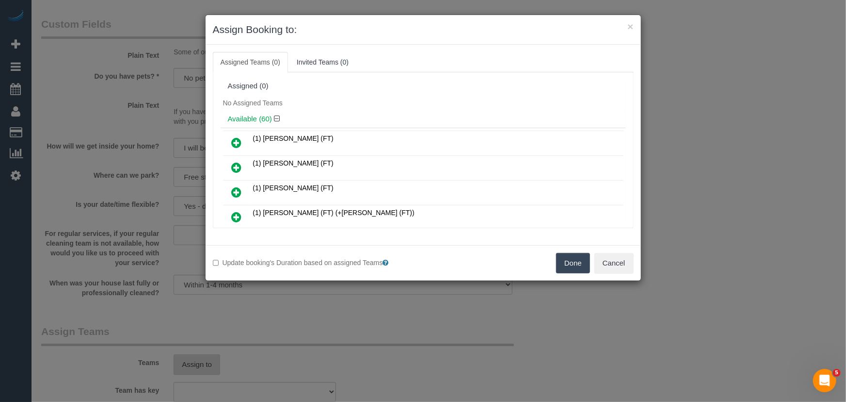
scroll to position [109, 0]
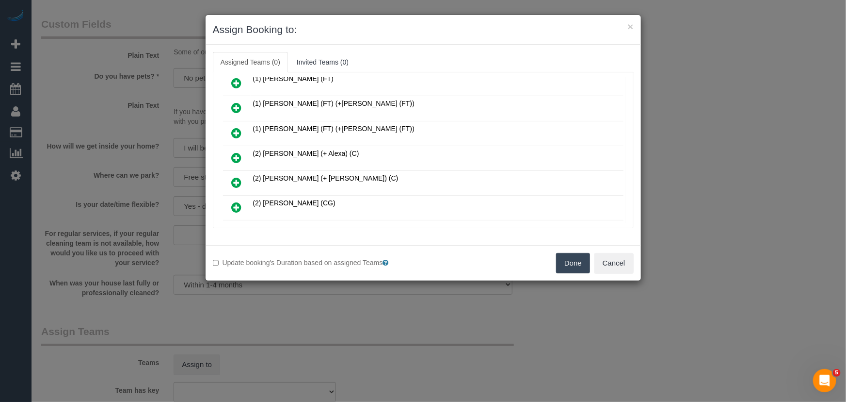
click at [237, 155] on icon at bounding box center [237, 158] width 10 height 12
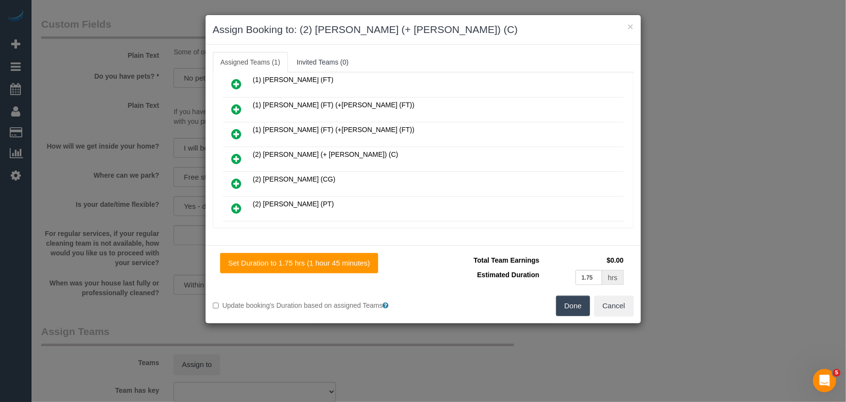
click at [237, 155] on icon at bounding box center [237, 159] width 10 height 12
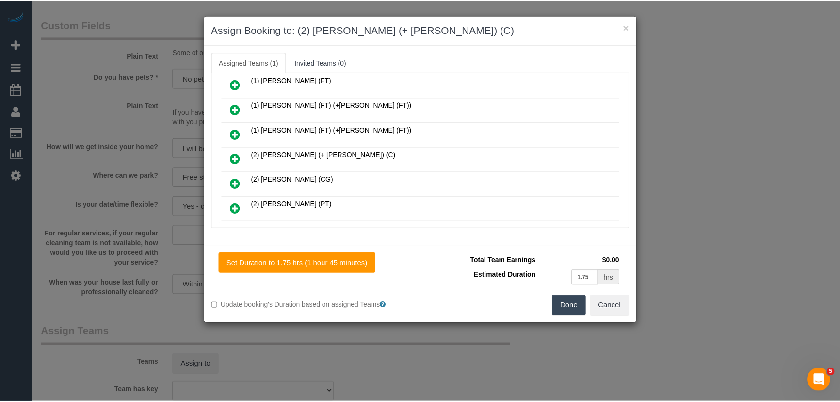
scroll to position [156, 0]
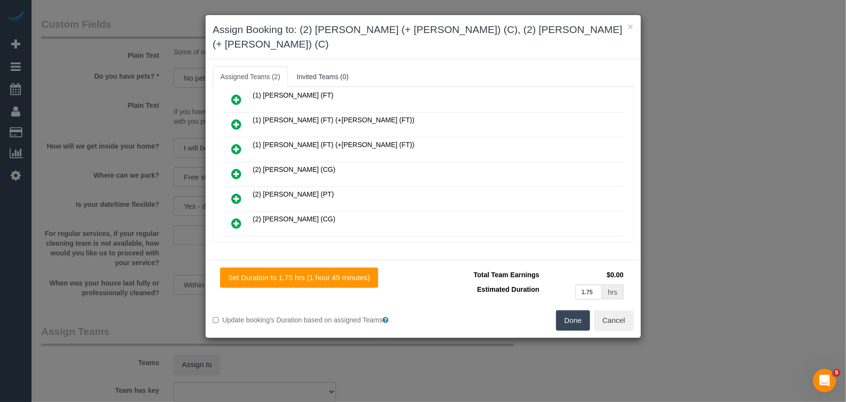
click at [570, 310] on button "Done" at bounding box center [573, 320] width 34 height 20
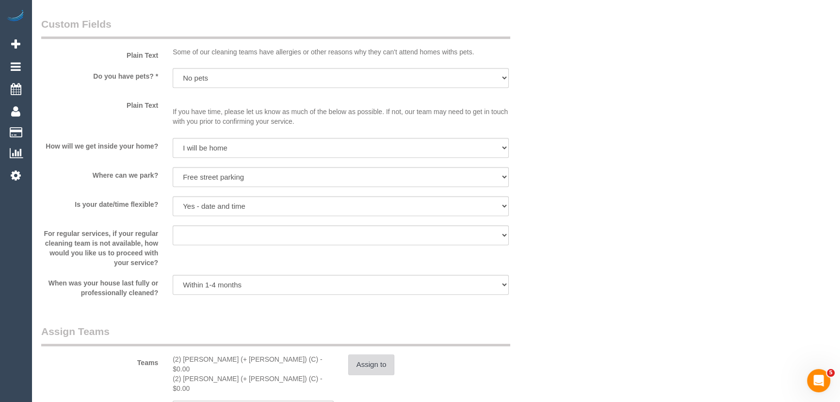
click at [368, 366] on button "Assign to" at bounding box center [371, 364] width 47 height 20
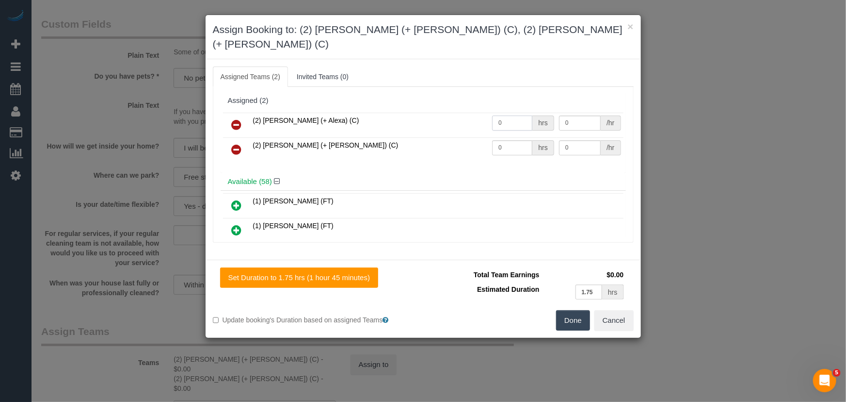
click at [511, 115] on input "0" at bounding box center [512, 122] width 40 height 15
type input "1"
click at [512, 140] on input "0" at bounding box center [512, 147] width 40 height 15
type input "57.5"
type input "1"
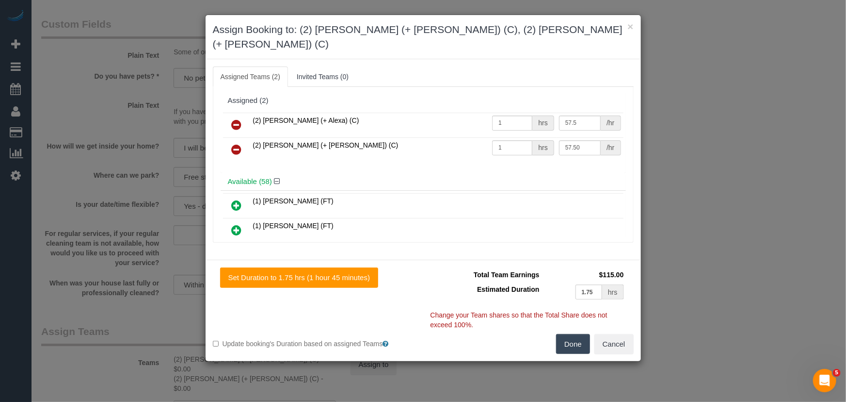
type input "57.5"
click at [567, 334] on button "Done" at bounding box center [573, 344] width 34 height 20
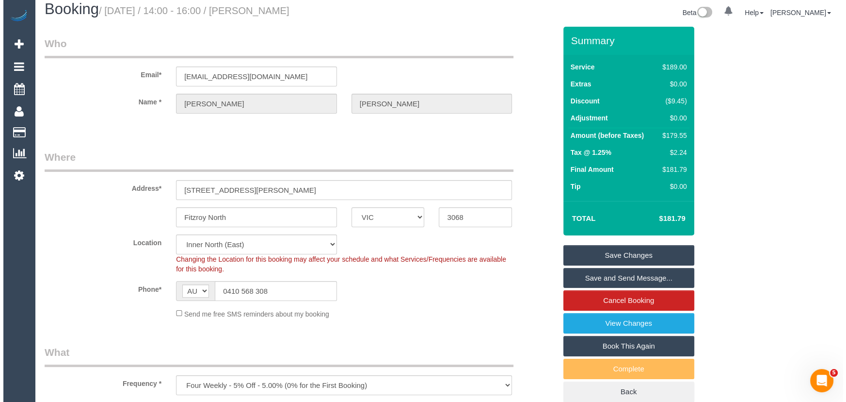
scroll to position [0, 0]
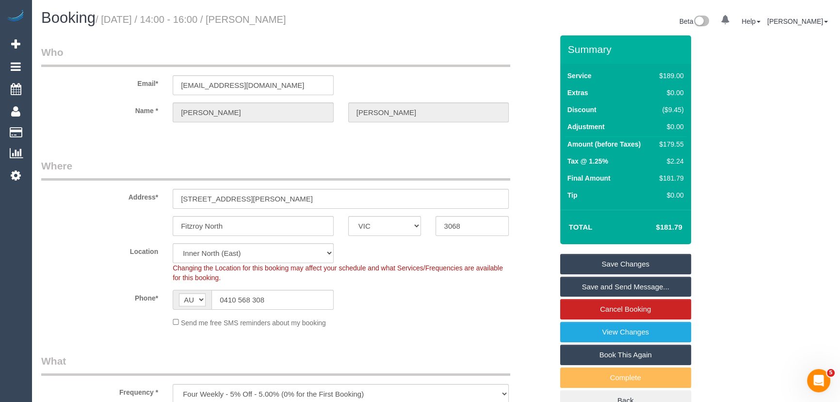
click at [271, 17] on small "/ October 07, 2025 / 14:00 - 16:00 / Charles Richardson" at bounding box center [191, 19] width 191 height 11
copy small "Charles Richardson"
click at [635, 286] on link "Save and Send Message..." at bounding box center [625, 286] width 131 height 20
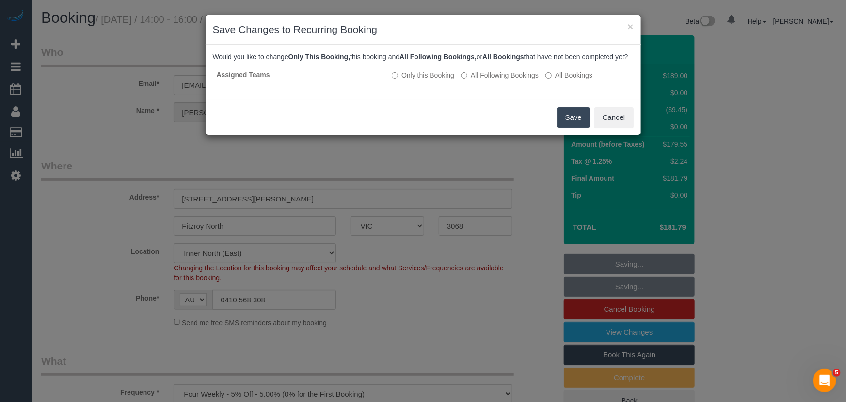
click at [564, 126] on button "Save" at bounding box center [573, 117] width 33 height 20
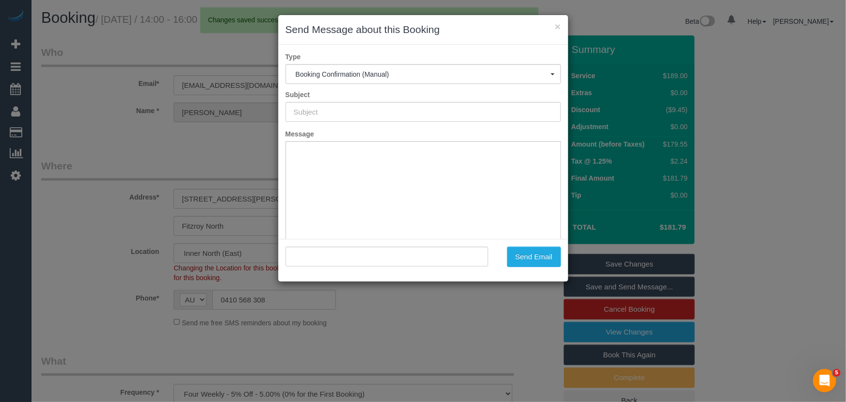
type input "Booking Confirmed"
type input ""Charles Richardson" <charlesr@ozemail.com.au>"
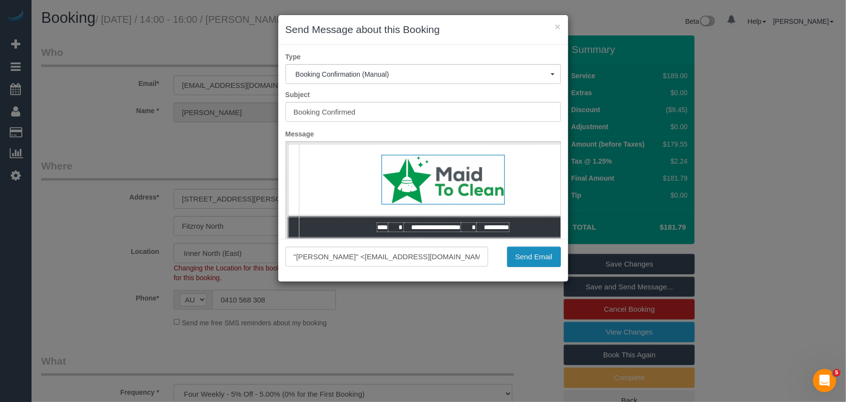
click at [513, 255] on button "Send Email" at bounding box center [534, 256] width 54 height 20
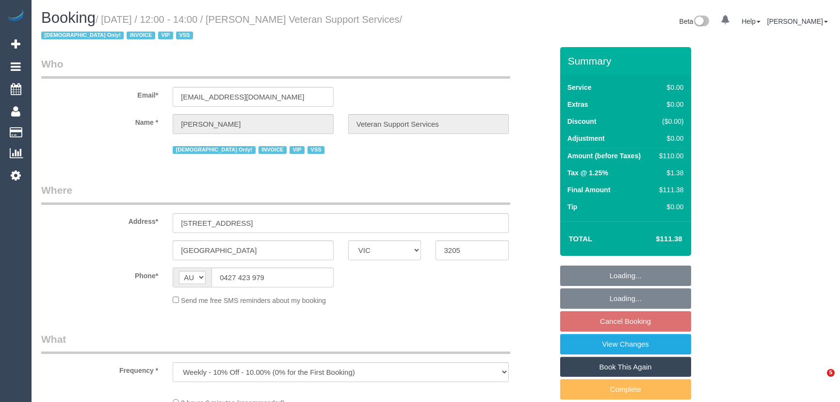
select select "VIC"
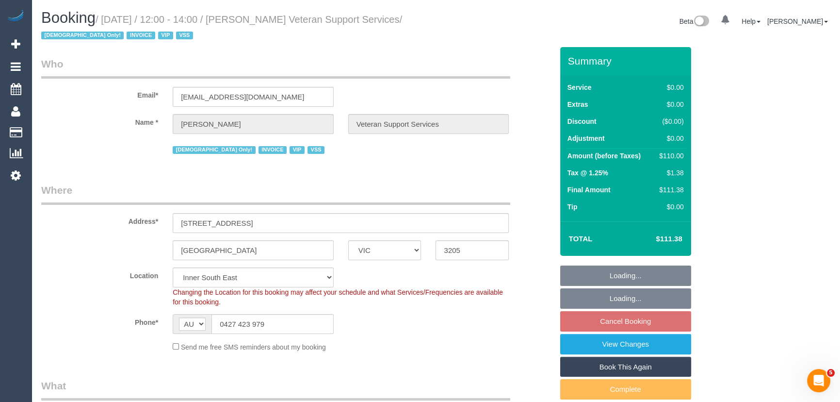
select select "object:674"
select select "120"
select select "spot4"
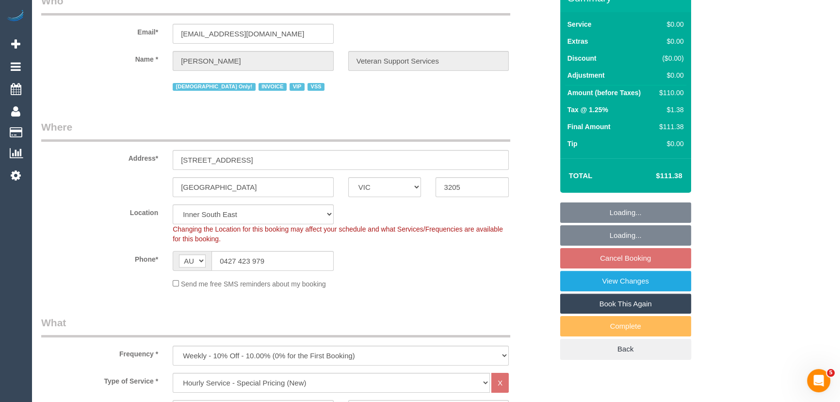
select select "number:27"
select select "number:14"
select select "number:19"
select select "number:36"
select select "number:34"
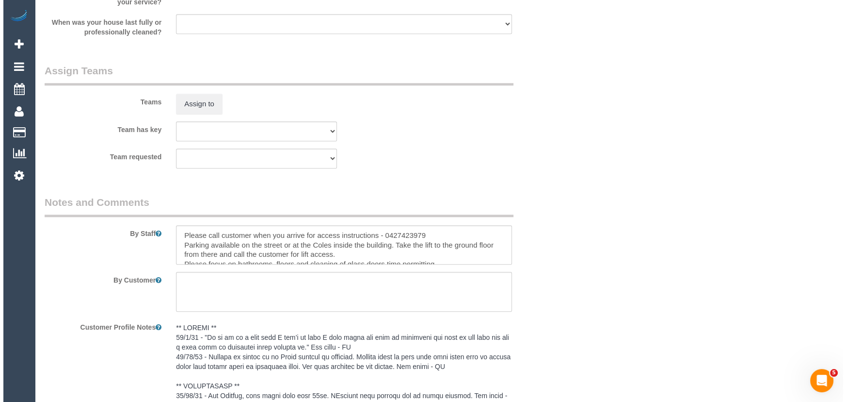
scroll to position [1058, 0]
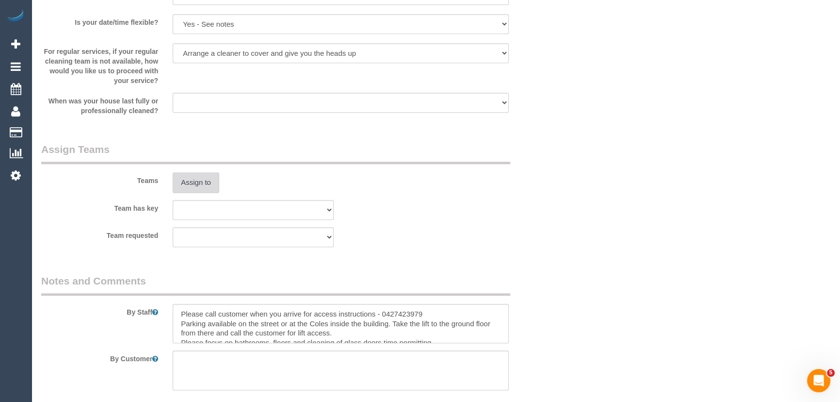
click at [207, 183] on button "Assign to" at bounding box center [196, 182] width 47 height 20
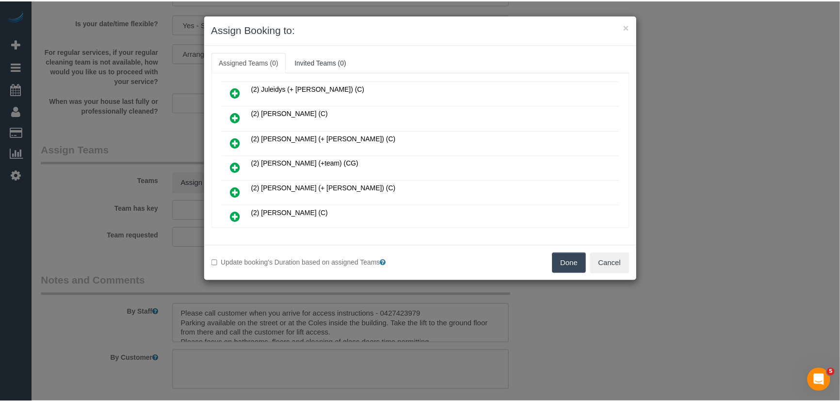
scroll to position [268, 0]
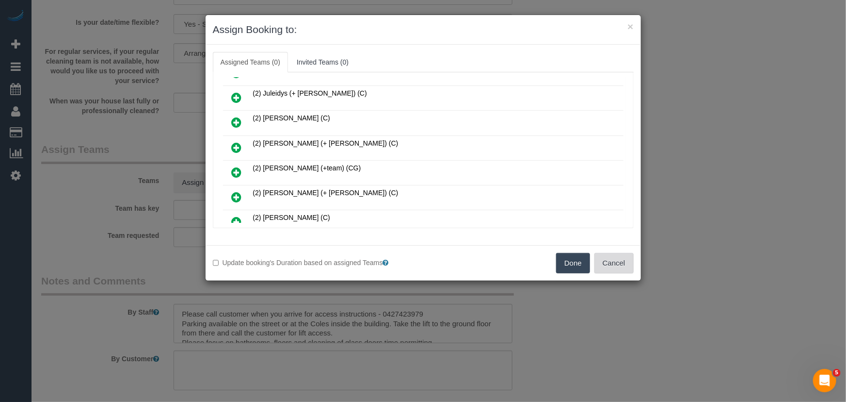
click at [615, 266] on button "Cancel" at bounding box center [614, 263] width 39 height 20
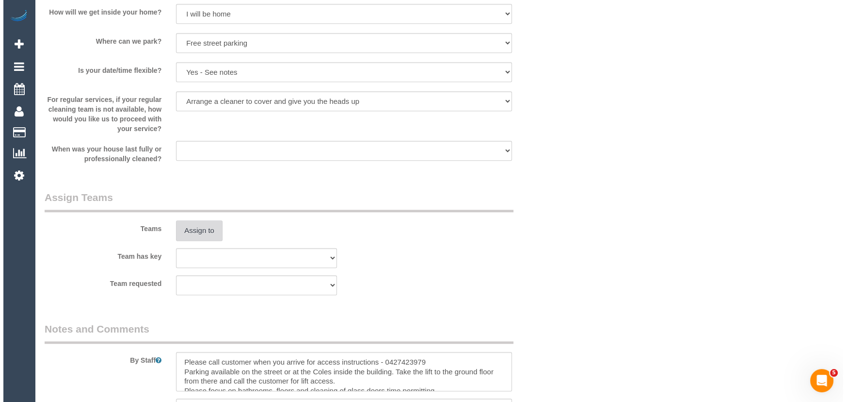
scroll to position [1058, 0]
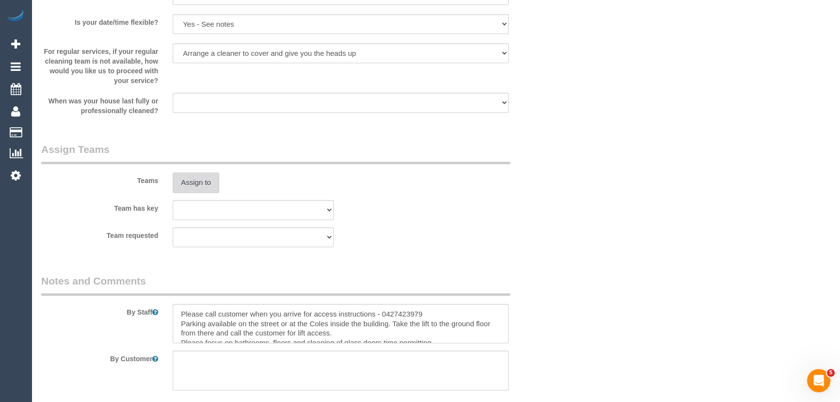
click at [191, 178] on button "Assign to" at bounding box center [196, 182] width 47 height 20
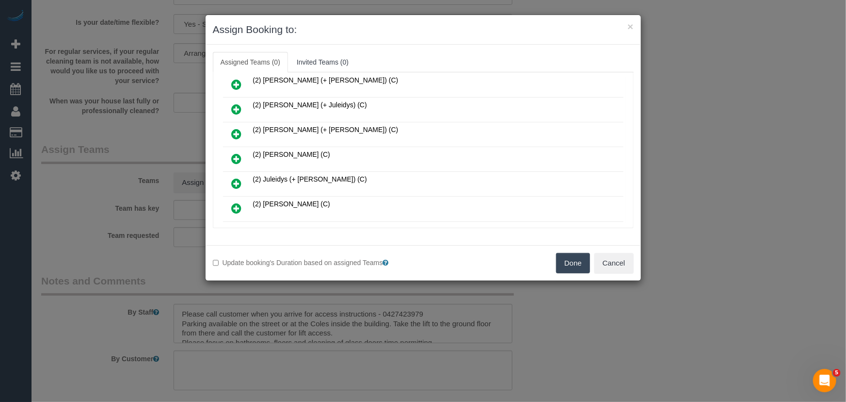
scroll to position [789, 0]
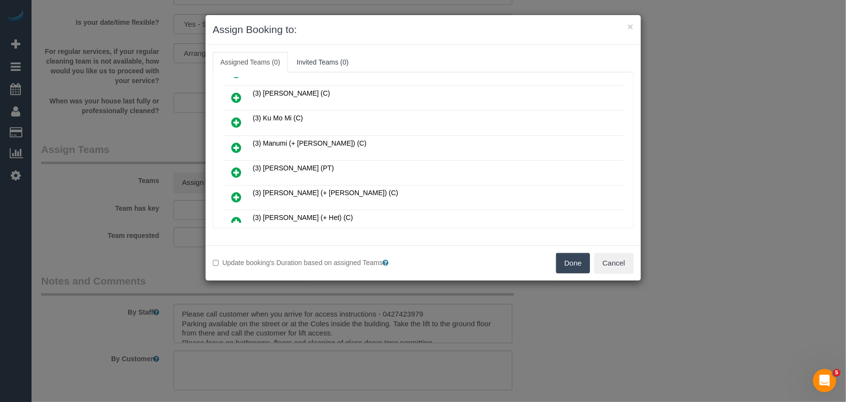
click at [236, 166] on icon at bounding box center [237, 172] width 10 height 12
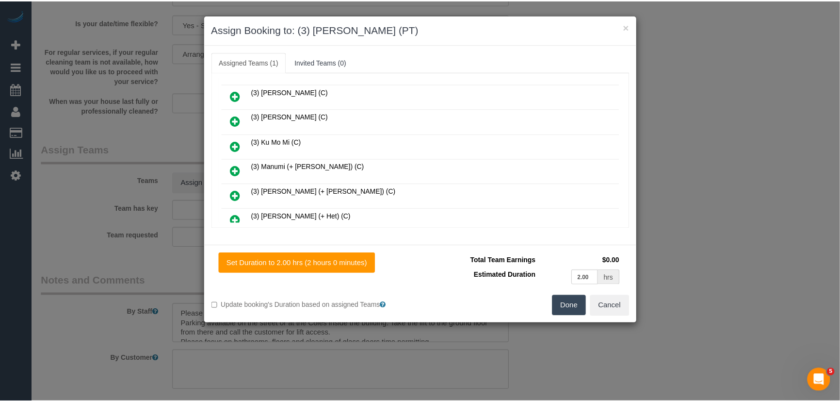
scroll to position [812, 0]
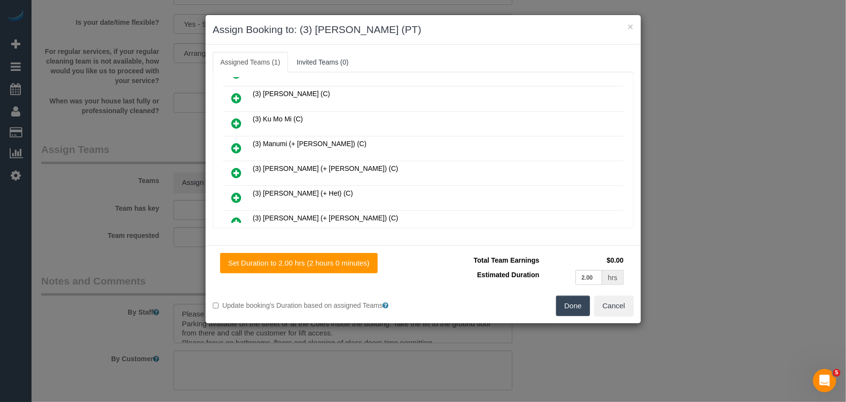
click at [573, 306] on button "Done" at bounding box center [573, 305] width 34 height 20
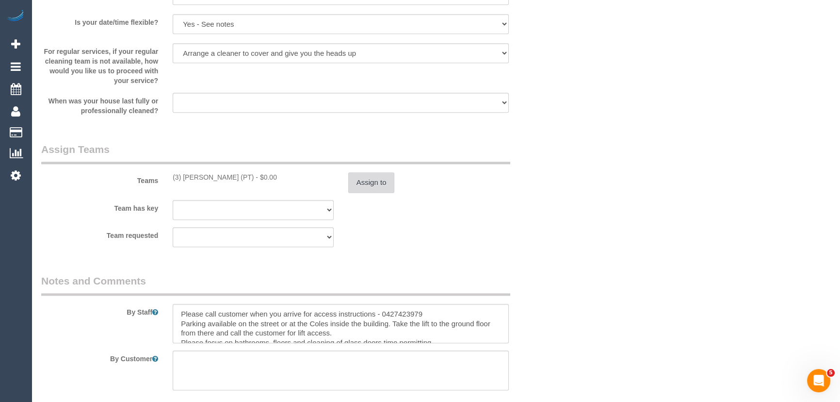
click at [370, 174] on button "Assign to" at bounding box center [371, 182] width 47 height 20
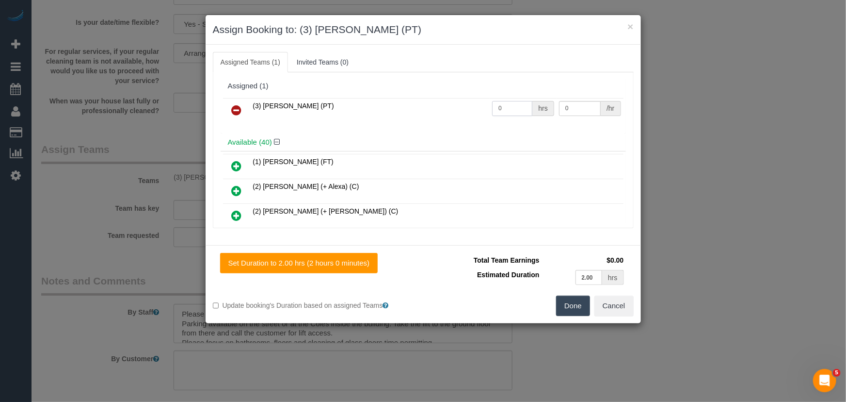
click at [517, 112] on input "0" at bounding box center [512, 108] width 40 height 15
type input "2"
type input "35"
click at [571, 310] on button "Done" at bounding box center [573, 305] width 34 height 20
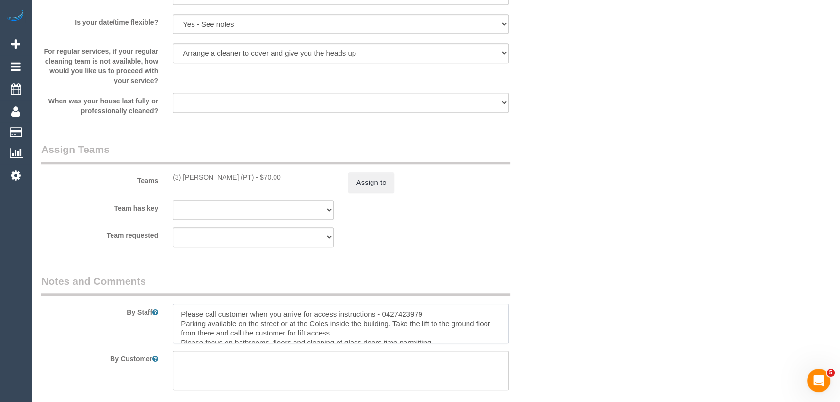
click at [177, 309] on textarea at bounding box center [341, 324] width 336 height 40
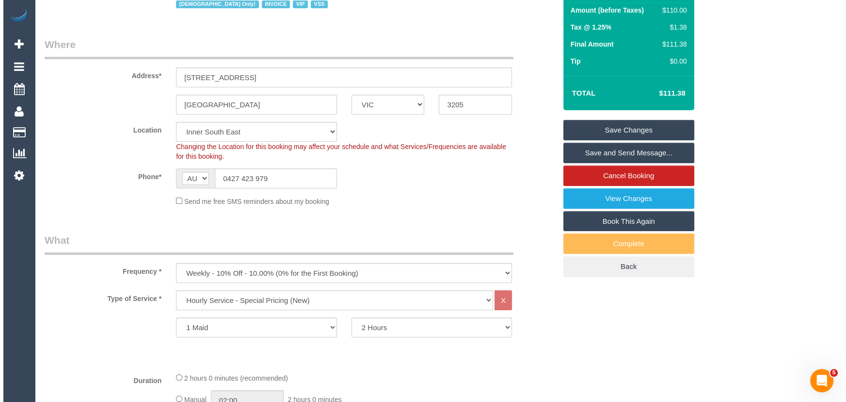
scroll to position [0, 0]
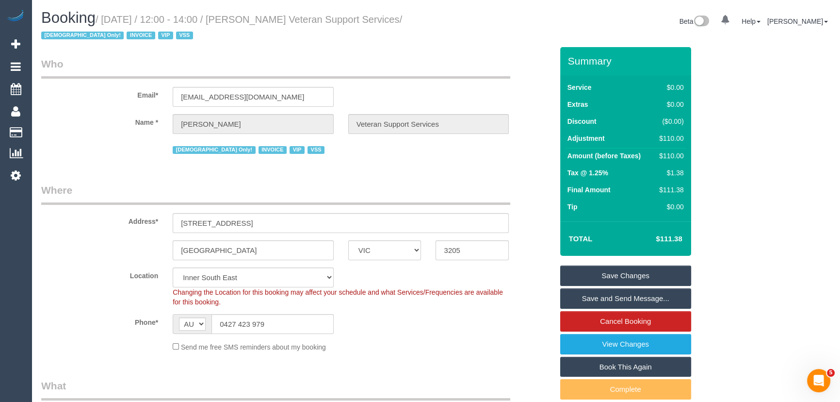
type textarea "*cover* Please call customer when you arrive for access instructions - 04274239…"
click at [271, 21] on small "/ October 07, 2025 / 12:00 - 14:00 / Evelyne Ward Veteran Support Services / Fe…" at bounding box center [221, 27] width 361 height 27
copy small "Evelyne Ward Veteran Support Services"
click at [609, 299] on link "Save and Send Message..." at bounding box center [625, 298] width 131 height 20
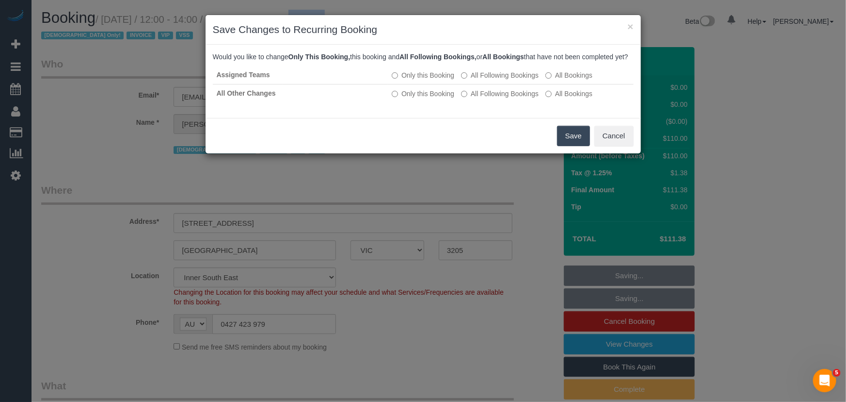
click at [576, 146] on button "Save" at bounding box center [573, 136] width 33 height 20
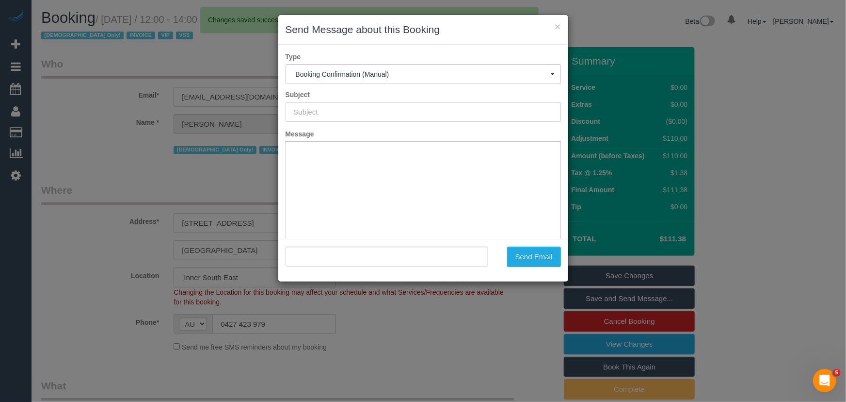
type input "Booking Confirmed"
type input ""Evelyne Ward Veteran Support Services" <evelyneward24@gmail.com>"
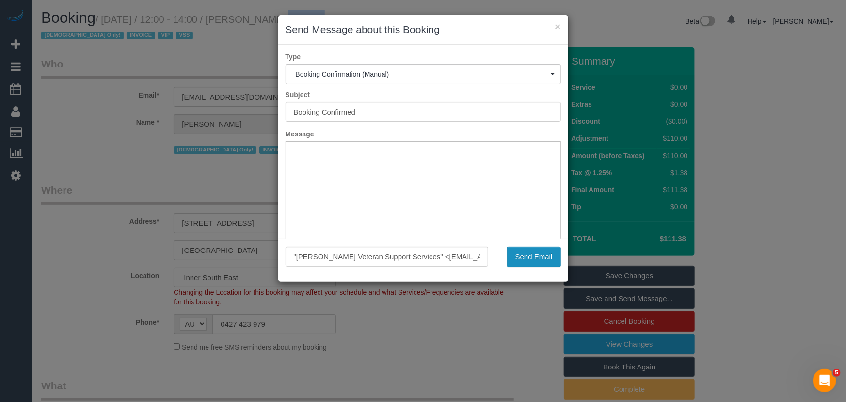
click at [542, 259] on button "Send Email" at bounding box center [534, 256] width 54 height 20
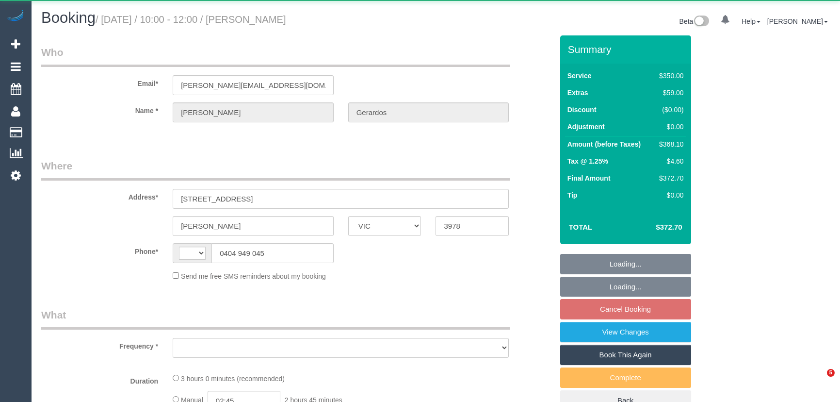
select select "VIC"
select select "string:AU"
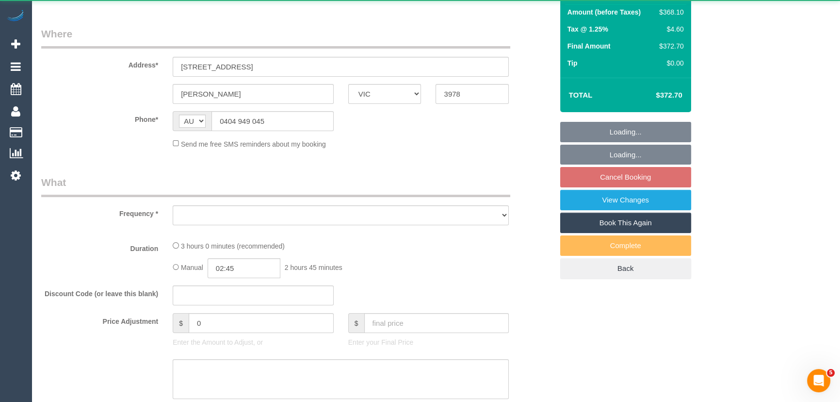
select select "object:709"
select select "string:stripe-pm_1S3npw2GScqysDRVMyCt39Ei"
select select "2"
select select "150"
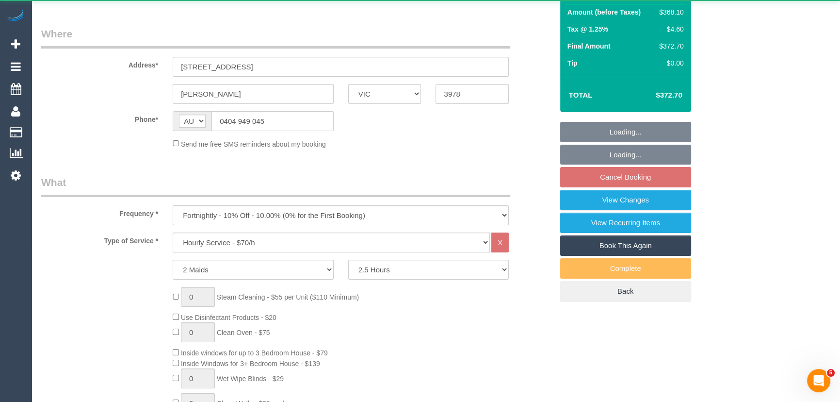
select select "number:28"
select select "number:14"
select select "number:19"
select select "number:22"
select select "number:34"
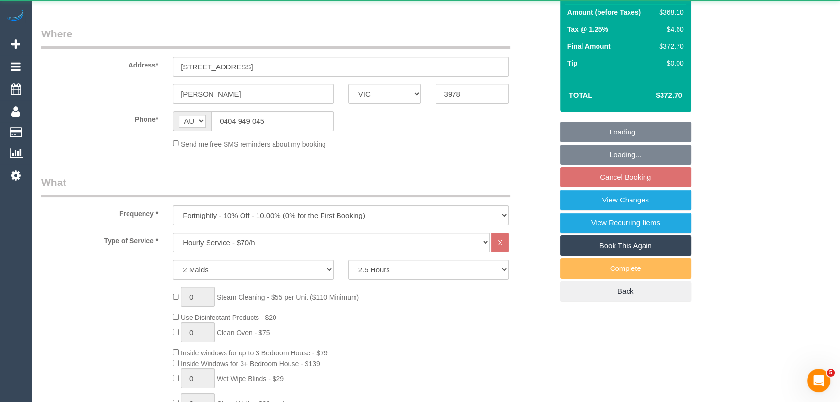
select select "number:13"
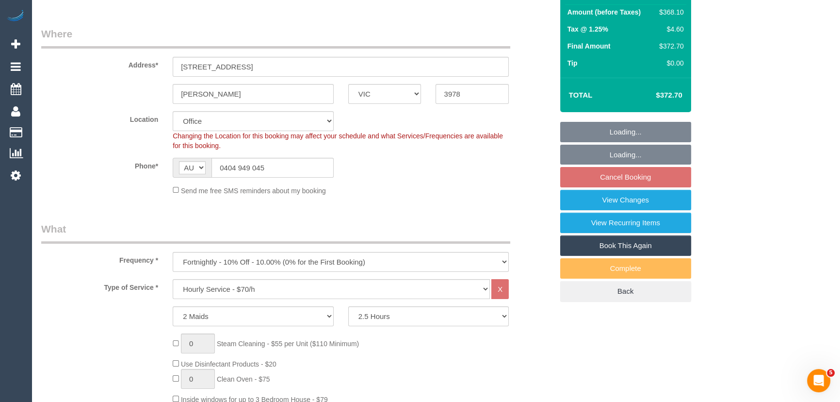
select select "object:879"
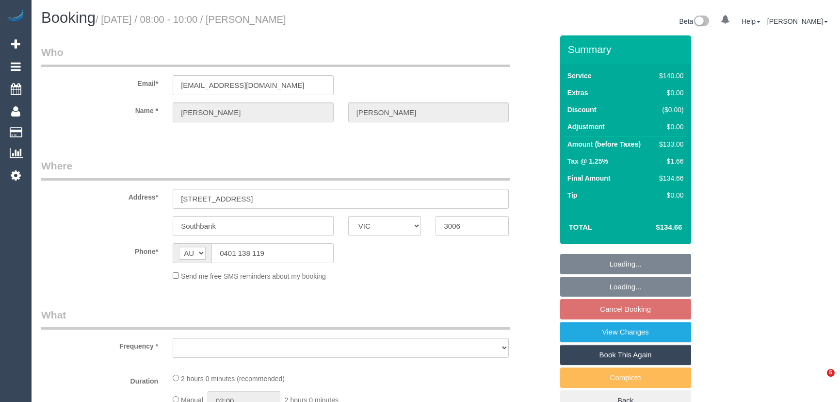
select select "VIC"
select select "object:522"
select select "string:stripe-pm_1MKWMW2GScqysDRVc5rmOdac"
select select "number:28"
select select "number:14"
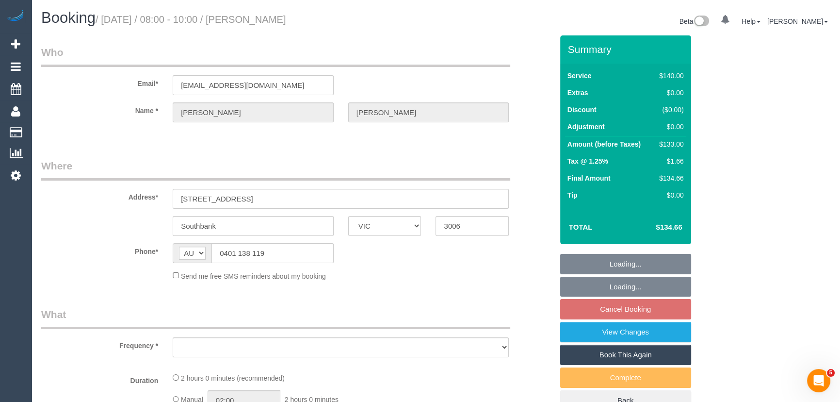
select select "number:20"
select select "number:24"
select select "number:35"
select select "number:12"
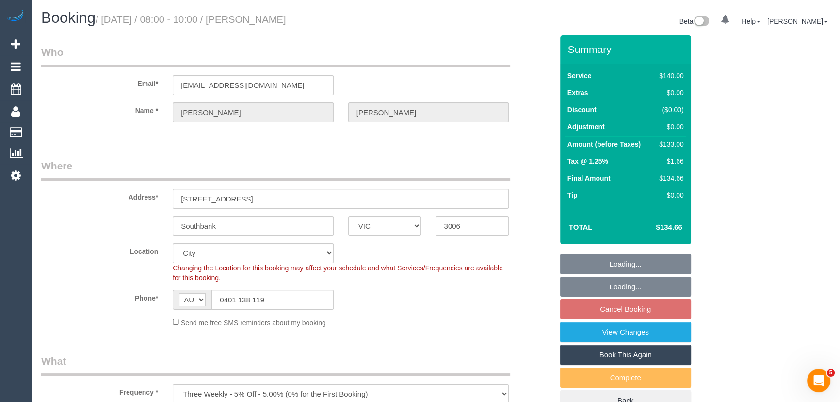
select select "object:1266"
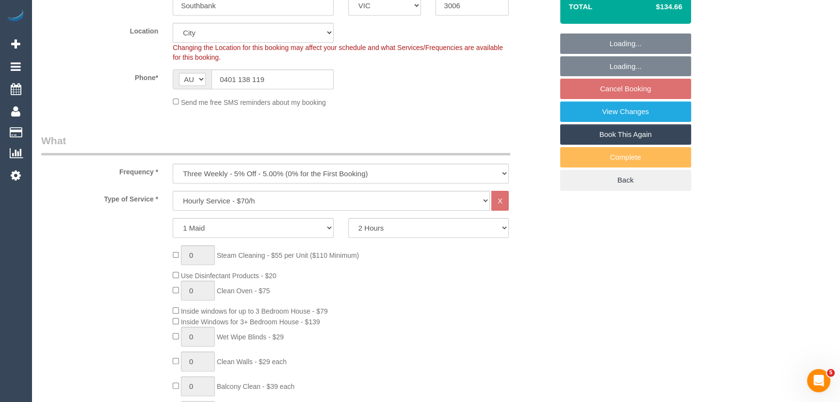
select select "spot2"
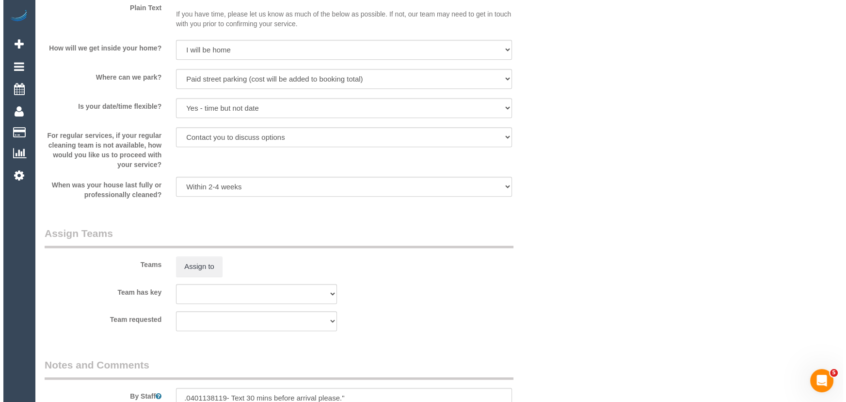
scroll to position [1323, 0]
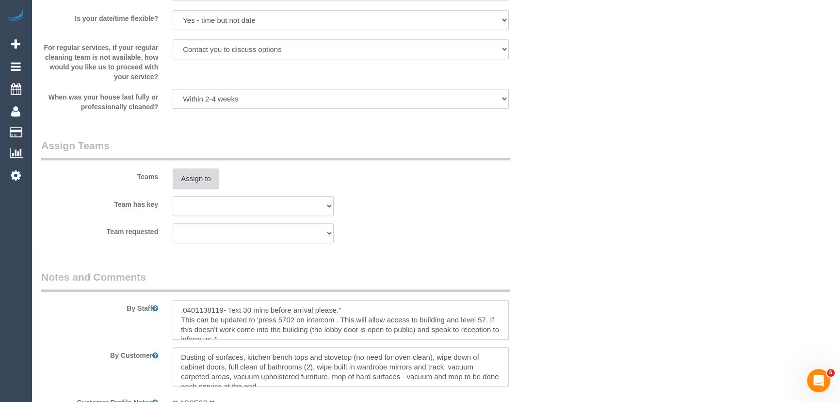
click at [196, 179] on button "Assign to" at bounding box center [196, 178] width 47 height 20
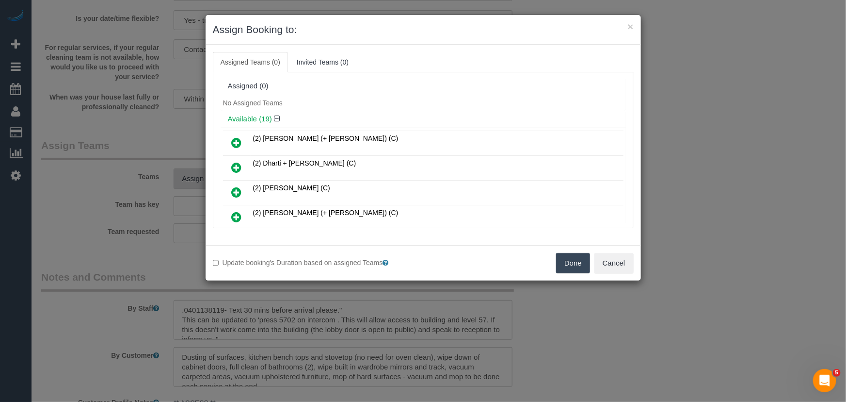
scroll to position [133, 0]
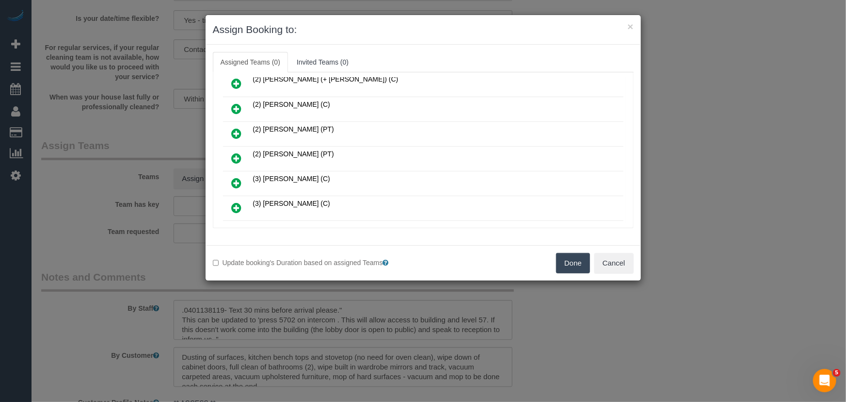
click at [236, 153] on icon at bounding box center [237, 158] width 10 height 12
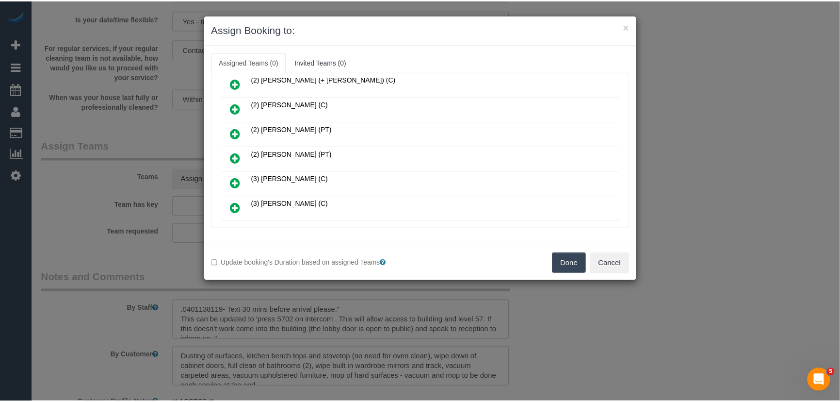
scroll to position [156, 0]
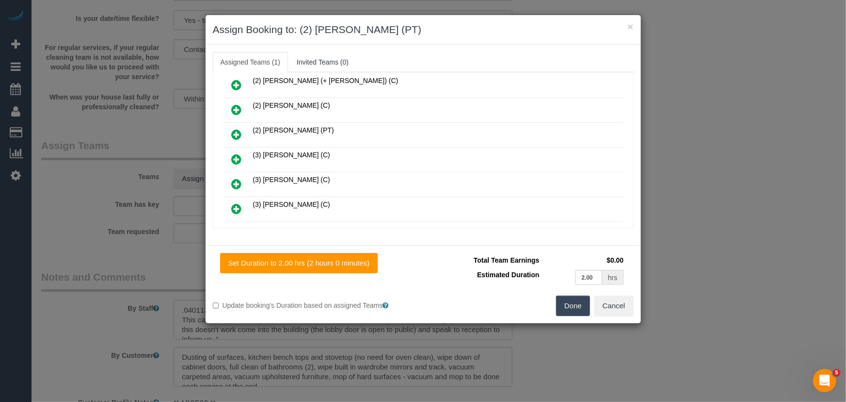
click at [580, 306] on button "Done" at bounding box center [573, 305] width 34 height 20
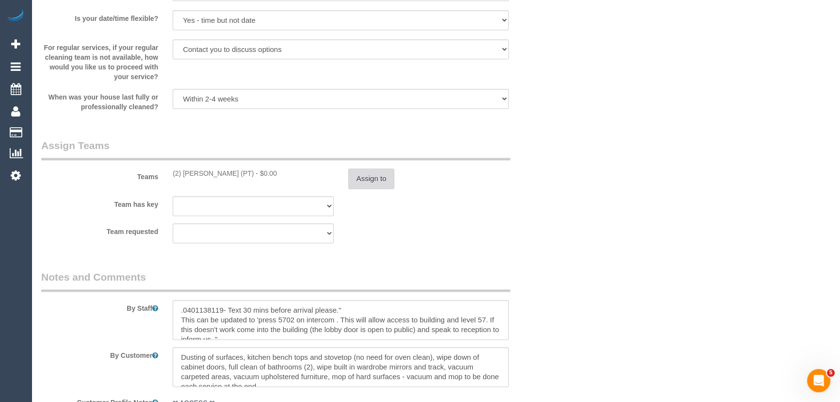
click at [383, 181] on button "Assign to" at bounding box center [371, 178] width 47 height 20
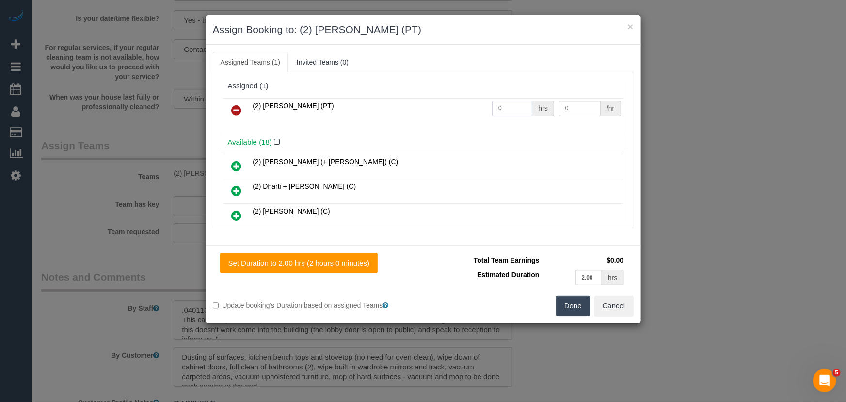
click at [512, 105] on input "0" at bounding box center [512, 108] width 40 height 15
type input "2"
type input "37.5"
click at [580, 307] on button "Done" at bounding box center [573, 305] width 34 height 20
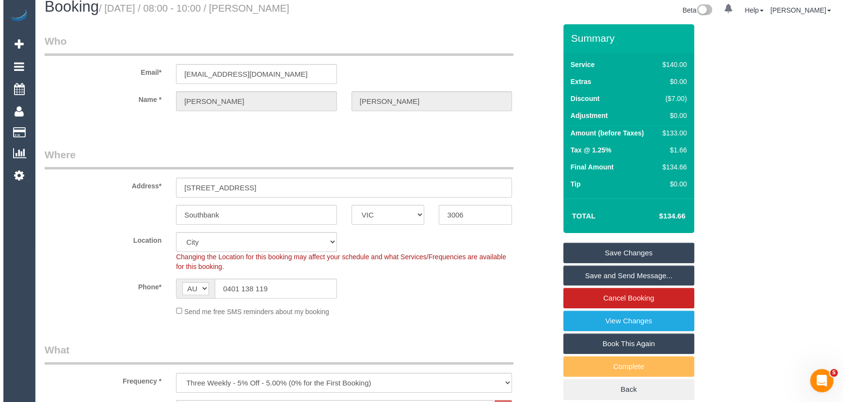
scroll to position [0, 0]
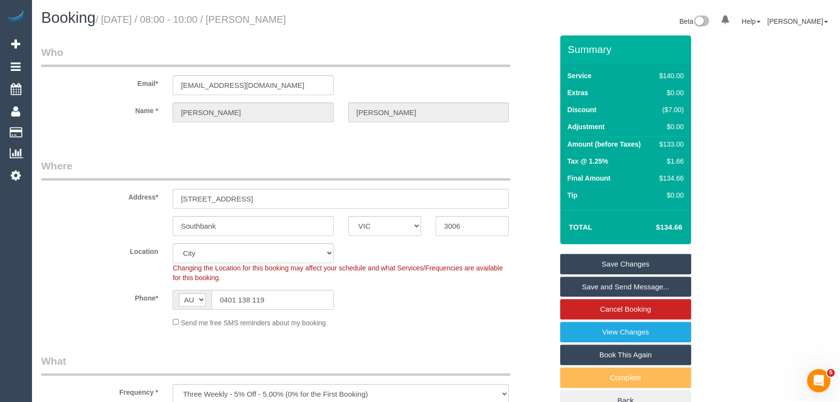
click at [267, 21] on small "/ October 07, 2025 / 08:00 - 10:00 / Anna Lee" at bounding box center [191, 19] width 191 height 11
copy small "Anna Lee"
click at [631, 285] on link "Save and Send Message..." at bounding box center [625, 286] width 131 height 20
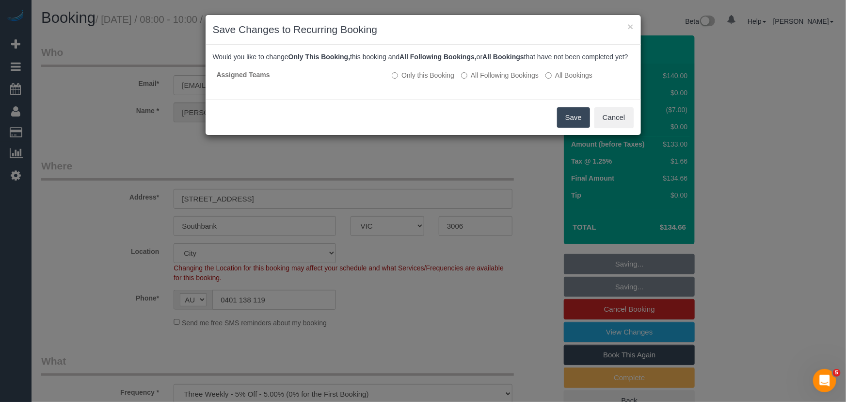
click at [573, 128] on button "Save" at bounding box center [573, 117] width 33 height 20
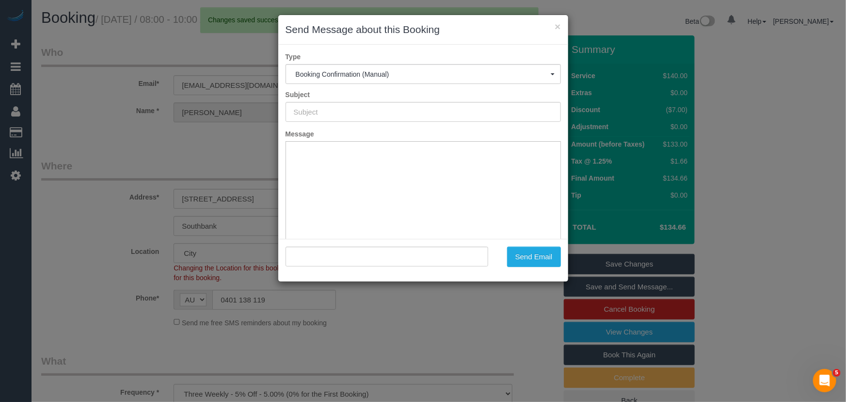
type input "Booking Confirmed"
type input ""Anna Lee" <annayklee@gmail.com>"
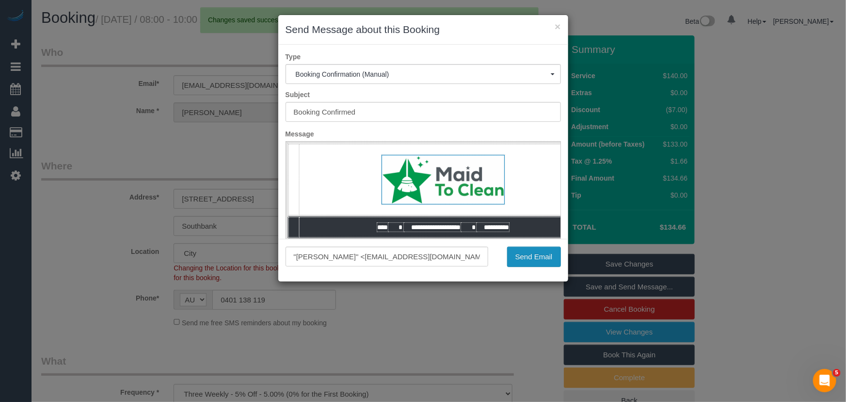
click at [516, 253] on button "Send Email" at bounding box center [534, 256] width 54 height 20
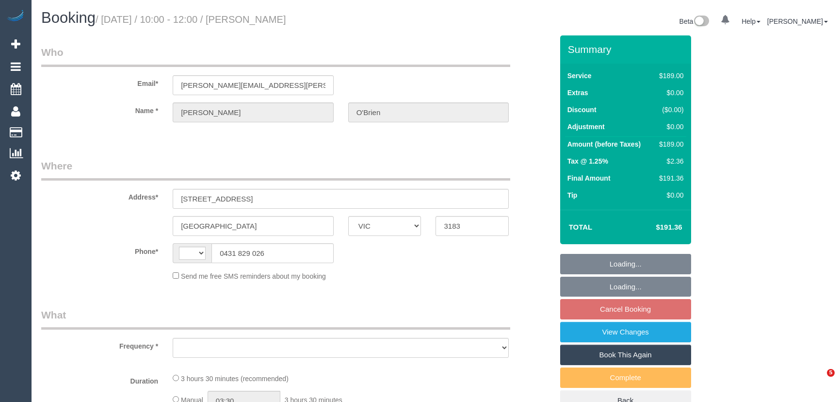
select select "VIC"
select select "string:AU"
select select "string:stripe-pm_1S2MX22GScqysDRVra3GqLKb"
select select "number:27"
select select "number:15"
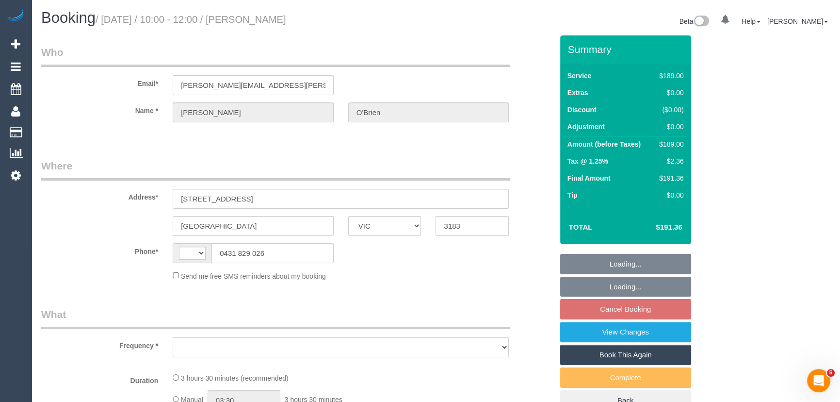
select select "number:19"
select select "number:24"
select select "number:12"
select select "object:675"
select select "spot3"
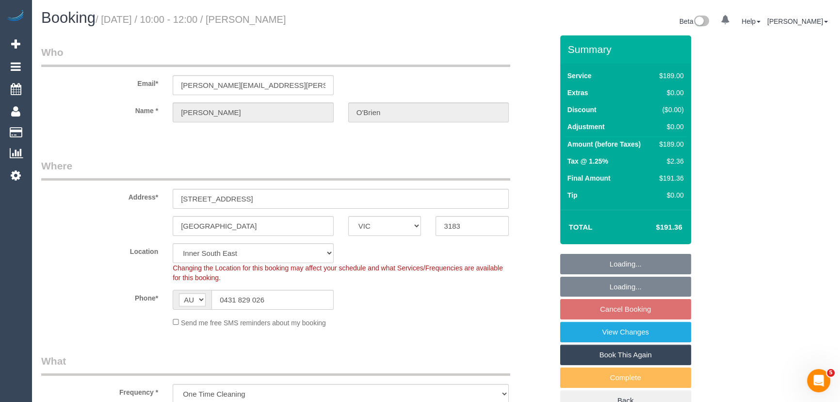
select select "object:1377"
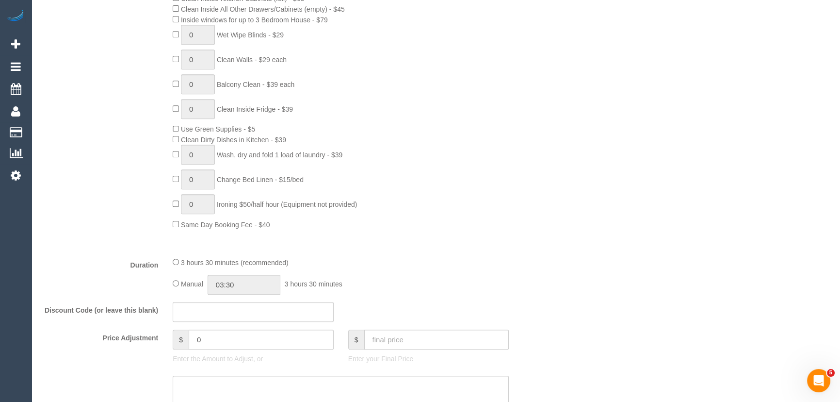
scroll to position [617, 0]
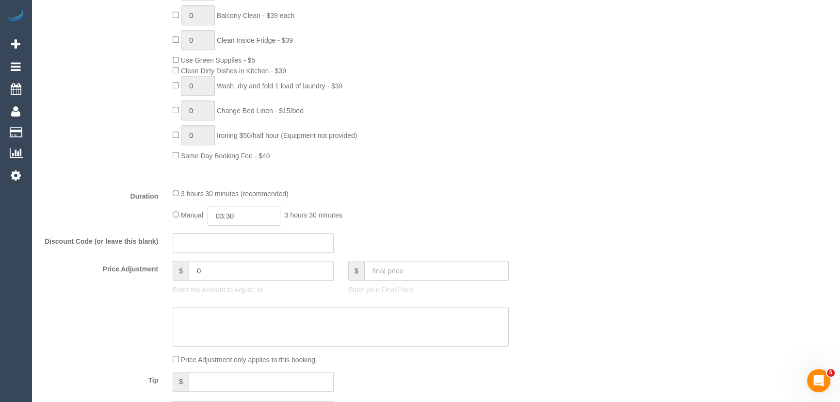
click at [246, 217] on input "03:30" at bounding box center [244, 216] width 73 height 20
click at [242, 249] on li "01:30" at bounding box center [233, 249] width 43 height 13
click at [247, 216] on input "01:30" at bounding box center [244, 216] width 73 height 20
type input "01:"
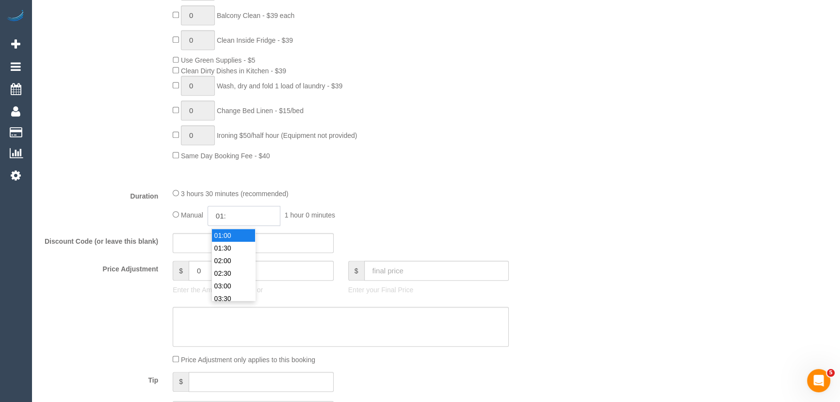
select select "spot28"
type input "01:45"
select select "spot78"
select select "spot103"
type input "01:45"
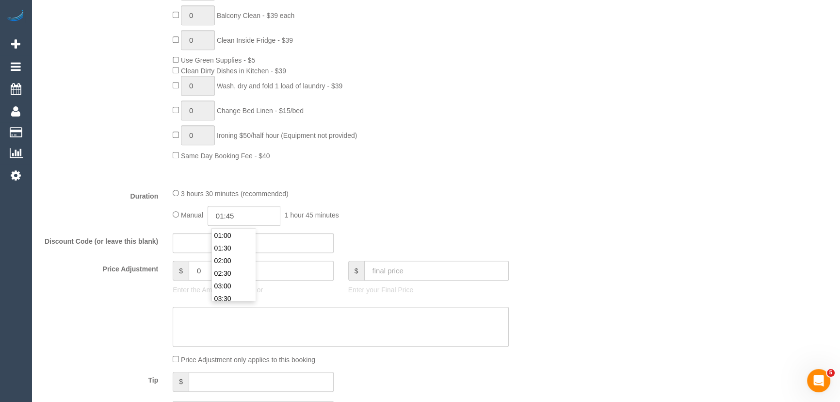
click at [521, 200] on div "Duration 3 hours 30 minutes (recommended) Manual 01:45 1 hour 45 minutes" at bounding box center [297, 207] width 526 height 38
select select "spot128"
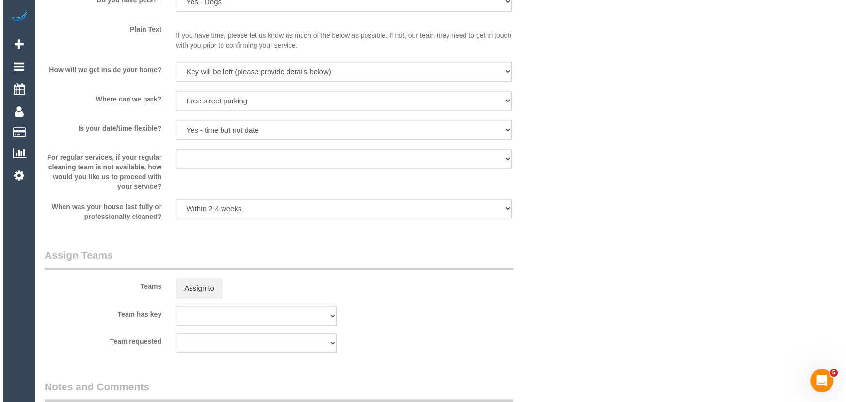
scroll to position [1234, 0]
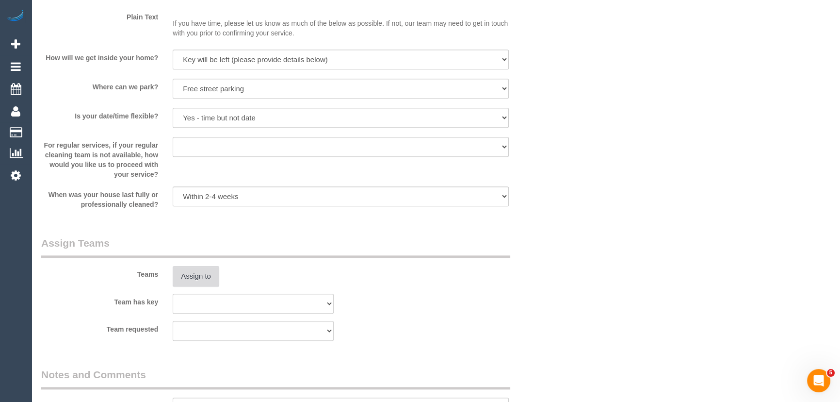
click at [197, 276] on button "Assign to" at bounding box center [196, 276] width 47 height 20
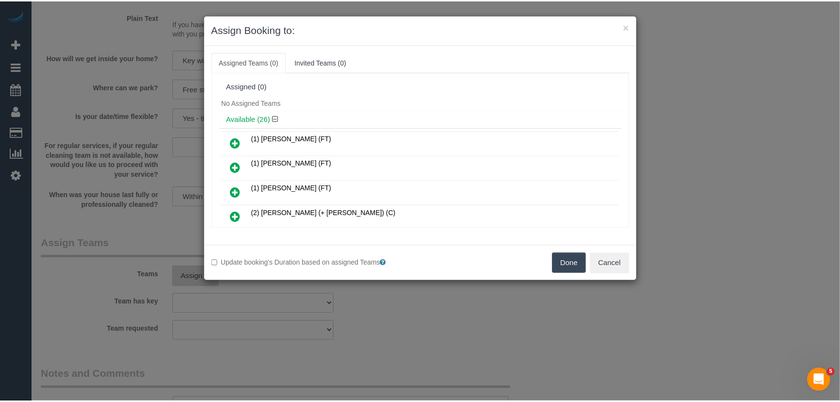
scroll to position [1248, 0]
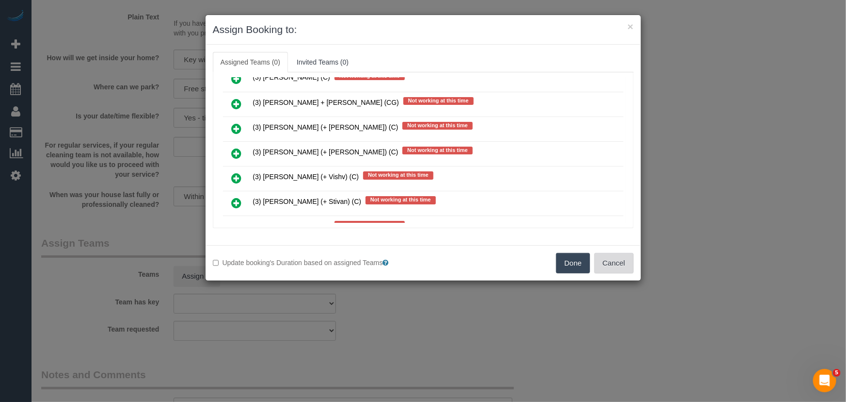
click at [624, 262] on button "Cancel" at bounding box center [614, 263] width 39 height 20
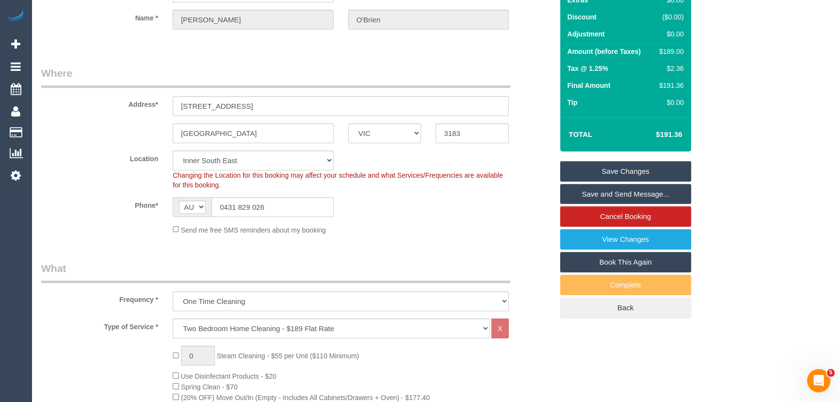
scroll to position [88, 0]
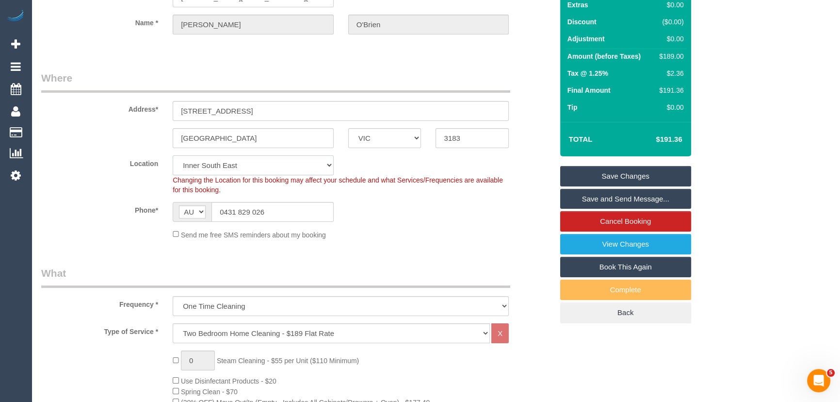
click at [236, 162] on select "Office City East (North) East (South) Inner East Inner North (East) Inner North…" at bounding box center [253, 165] width 161 height 20
select select "50"
click at [173, 155] on select "Office City East (North) East (South) Inner East Inner North (East) Inner North…" at bounding box center [253, 165] width 161 height 20
select select "object:5263"
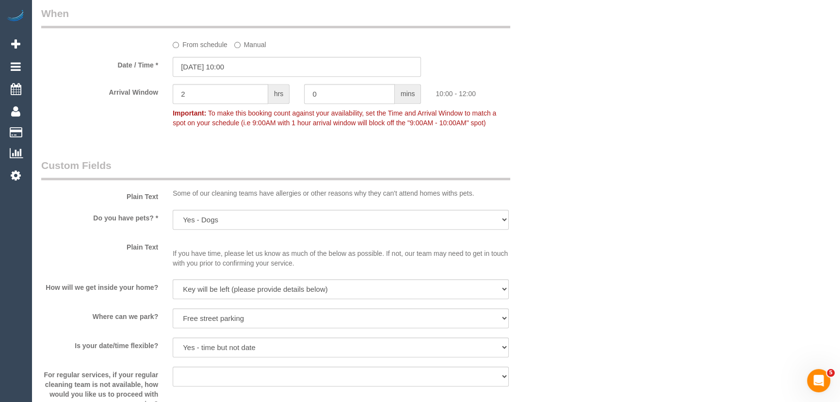
scroll to position [1154, 0]
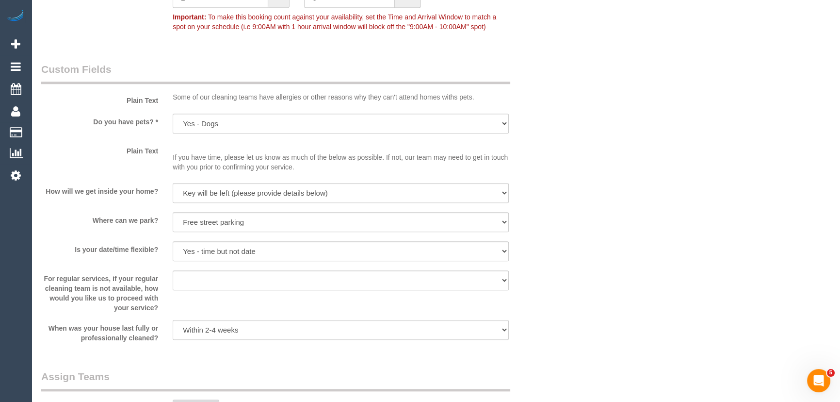
click at [184, 399] on button "Assign to" at bounding box center [196, 409] width 47 height 20
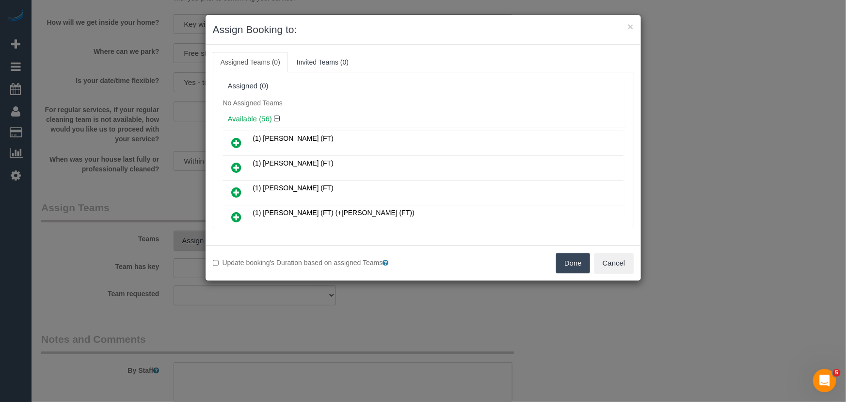
scroll to position [352, 0]
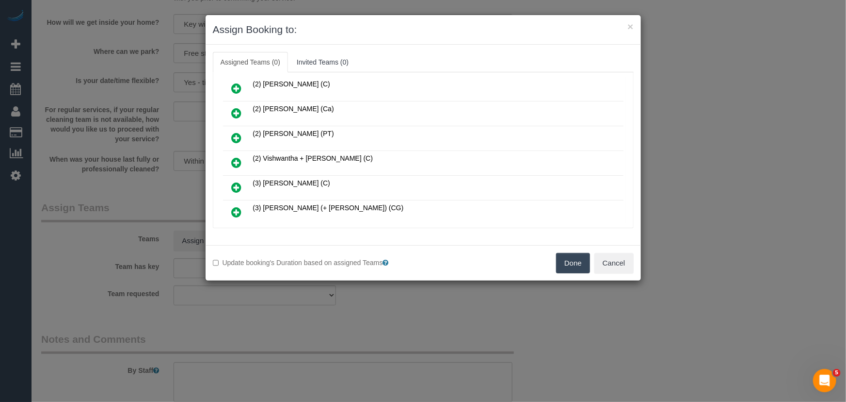
drag, startPoint x: 237, startPoint y: 151, endPoint x: 254, endPoint y: 165, distance: 21.7
click at [237, 157] on icon at bounding box center [237, 163] width 10 height 12
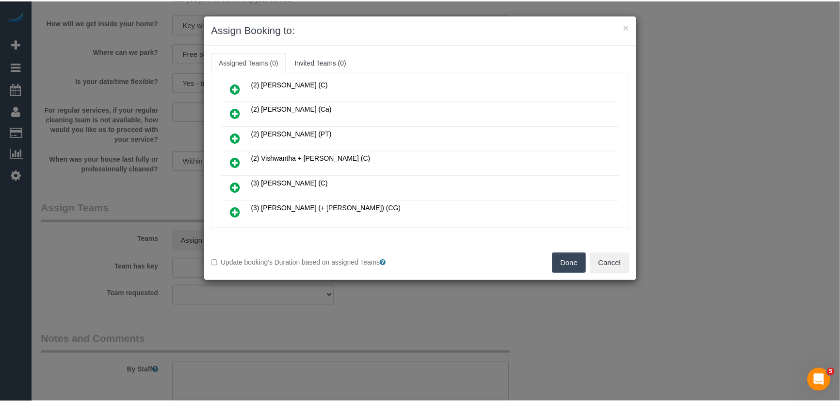
scroll to position [375, 0]
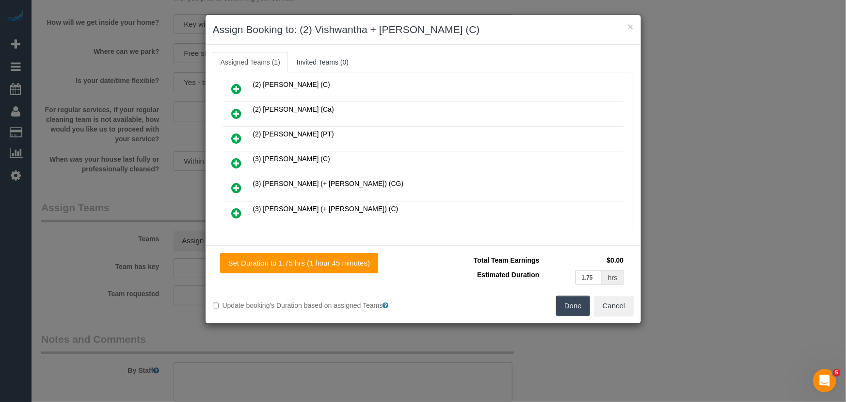
click at [566, 311] on button "Done" at bounding box center [573, 305] width 34 height 20
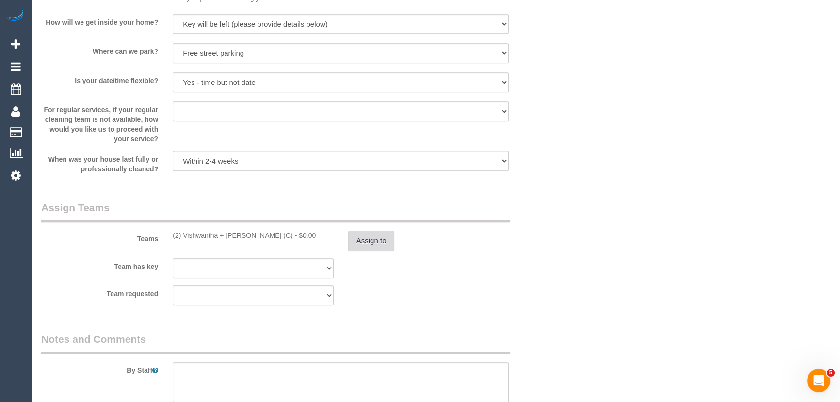
click at [384, 247] on button "Assign to" at bounding box center [371, 240] width 47 height 20
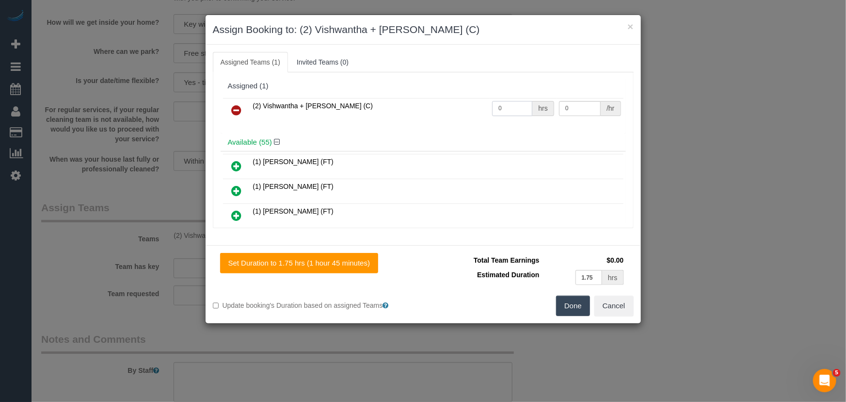
click at [508, 106] on input "0" at bounding box center [512, 108] width 40 height 15
type input "1"
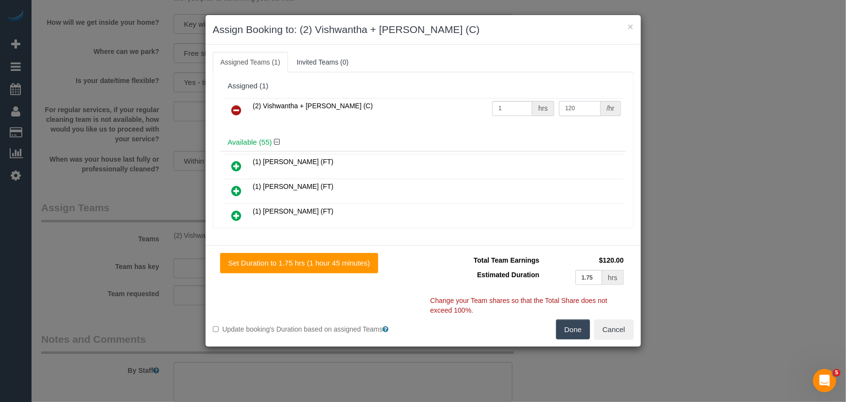
type input "120"
click at [572, 328] on button "Done" at bounding box center [573, 329] width 34 height 20
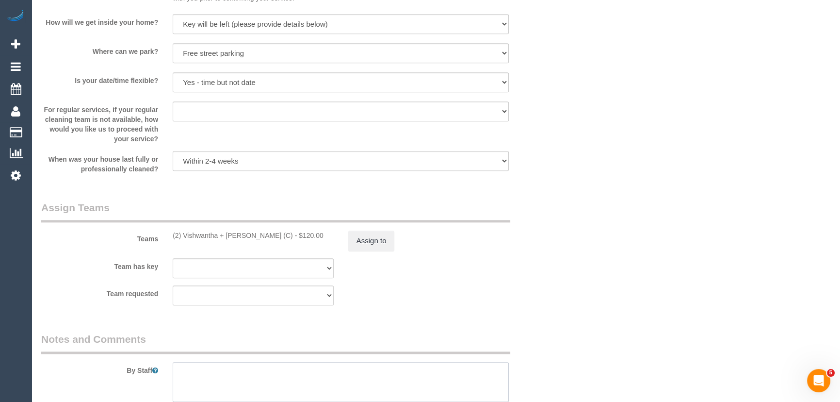
click at [249, 371] on textarea at bounding box center [341, 382] width 336 height 40
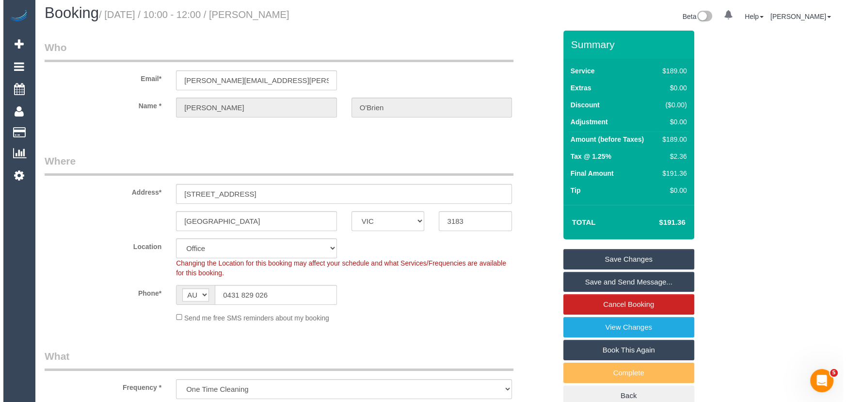
scroll to position [0, 0]
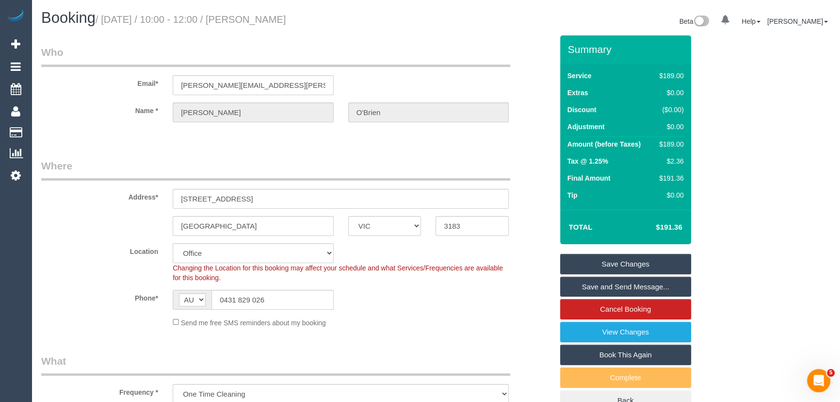
type textarea "Estimated time: 3-3.5 hours"
click at [264, 21] on small "/ October 07, 2025 / 10:00 - 12:00 / Jarrad O'Brien" at bounding box center [191, 19] width 191 height 11
copy small "Jarrad O'Brien"
click at [611, 289] on link "Save and Send Message..." at bounding box center [625, 286] width 131 height 20
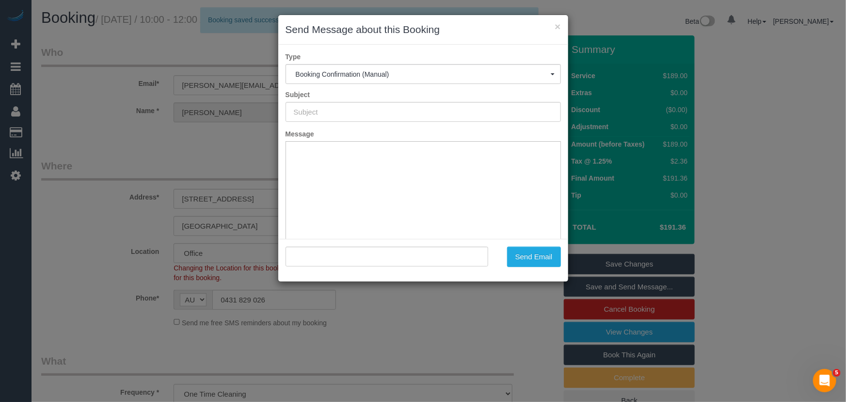
type input "Booking Confirmed"
type input ""Jarrad O'Brien" <jarrad.obrien@gmail.com>"
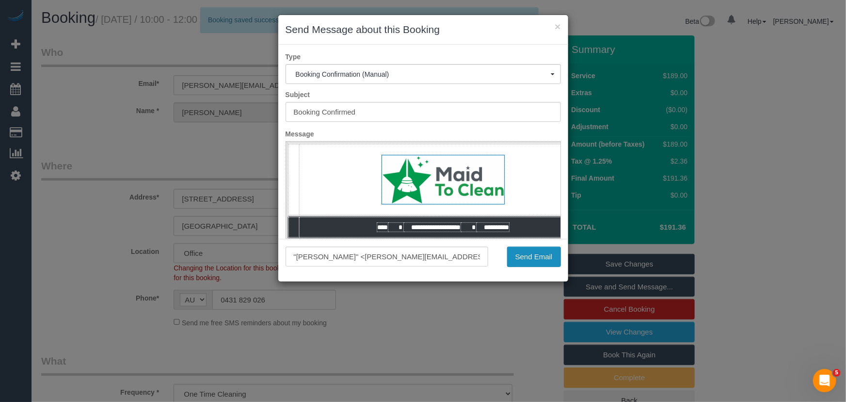
click at [528, 258] on button "Send Email" at bounding box center [534, 256] width 54 height 20
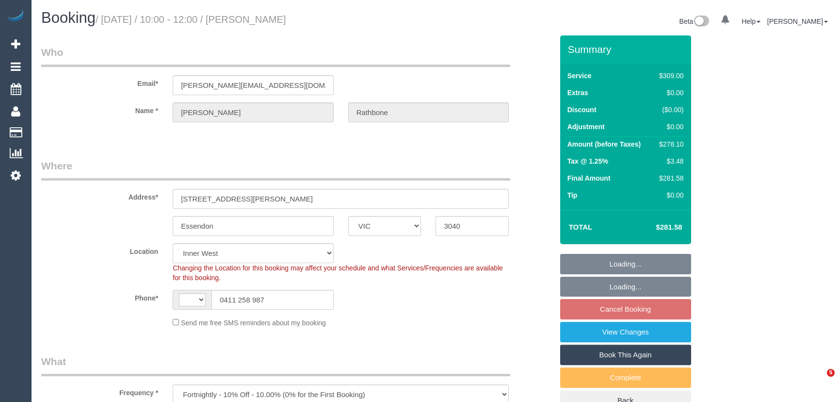
select select "VIC"
select select "object:524"
select select "string:AU"
select select "number:27"
select select "number:14"
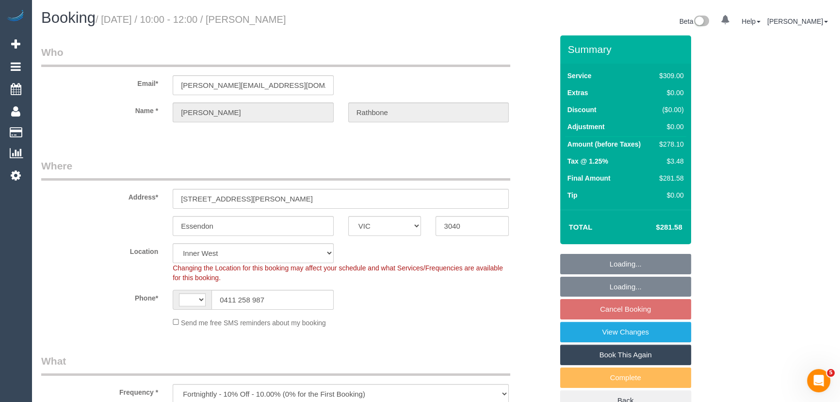
select select "number:18"
select select "number:22"
select select "number:35"
select select "spot3"
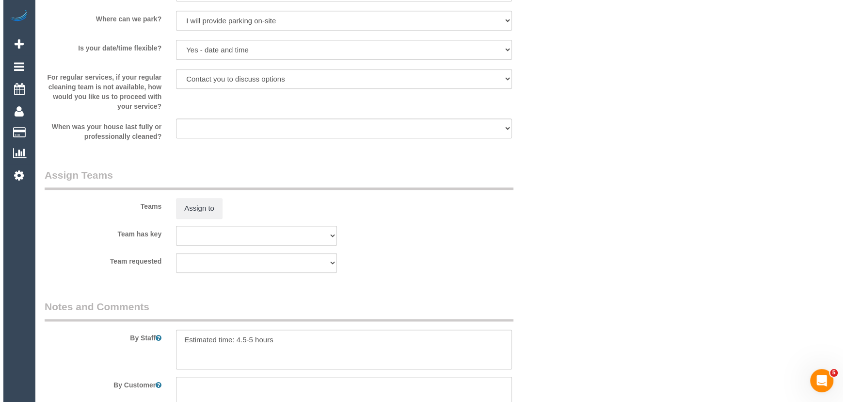
scroll to position [1323, 0]
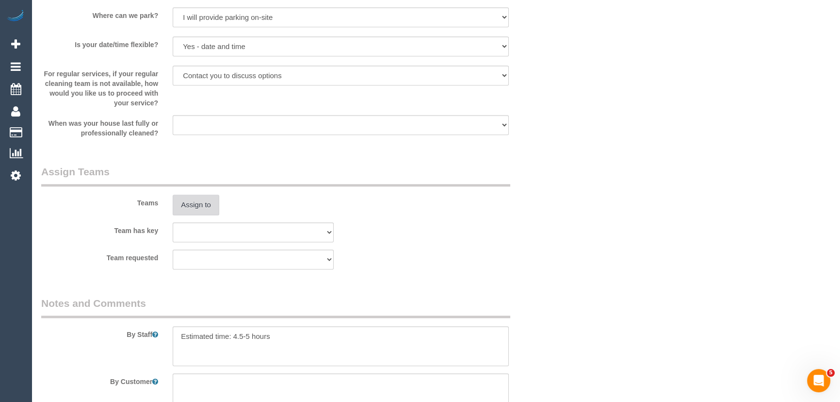
click at [192, 195] on div "Teams Assign to" at bounding box center [297, 189] width 526 height 50
click at [192, 207] on button "Assign to" at bounding box center [196, 204] width 47 height 20
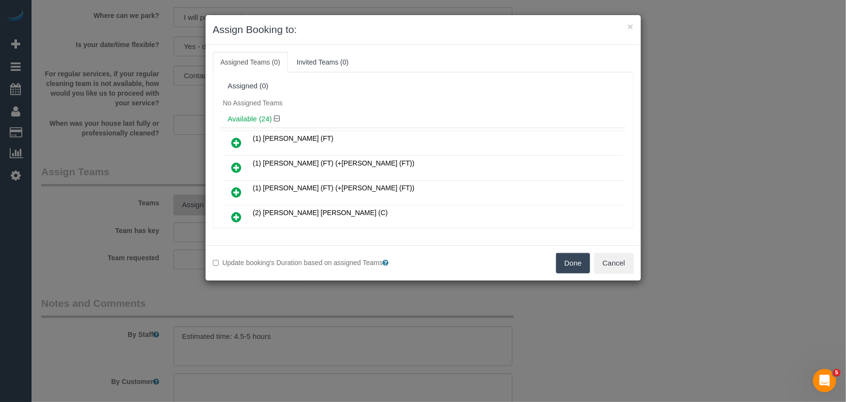
scroll to position [207, 0]
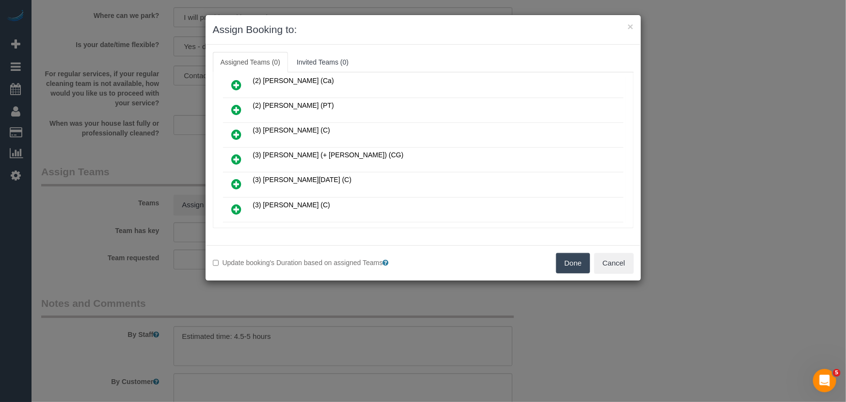
click at [238, 155] on icon at bounding box center [237, 159] width 10 height 12
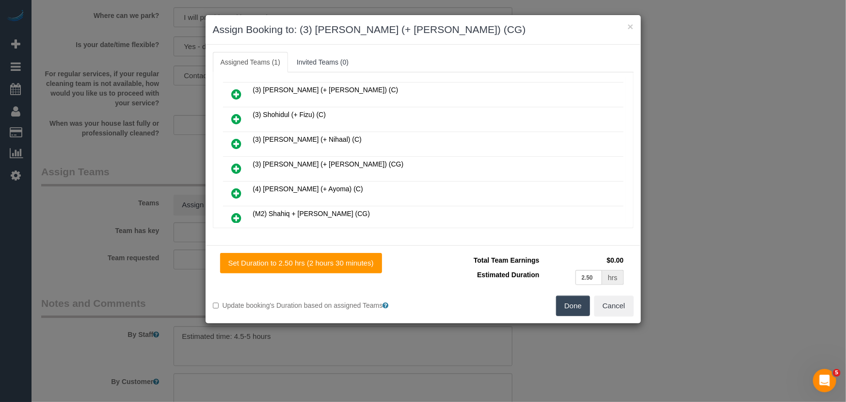
click at [236, 162] on icon at bounding box center [237, 168] width 10 height 12
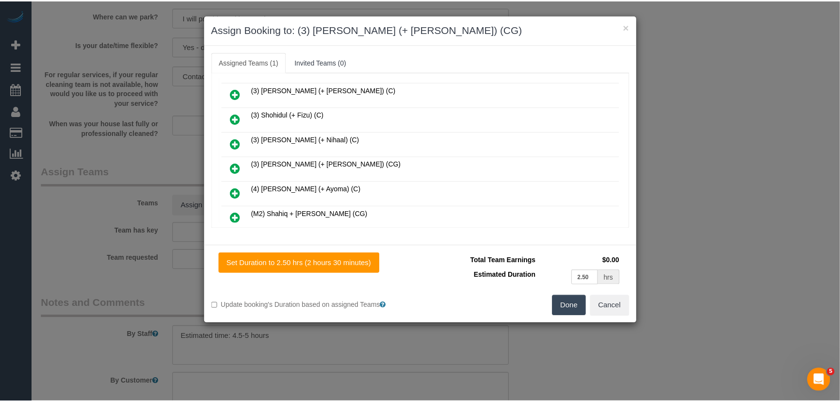
scroll to position [518, 0]
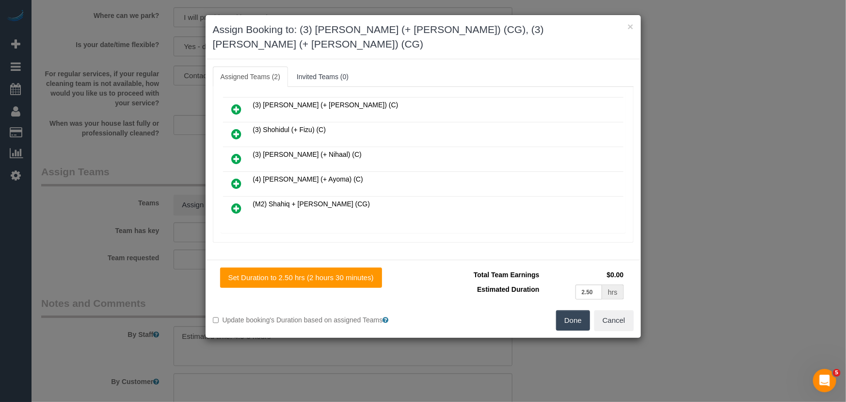
click at [569, 310] on button "Done" at bounding box center [573, 320] width 34 height 20
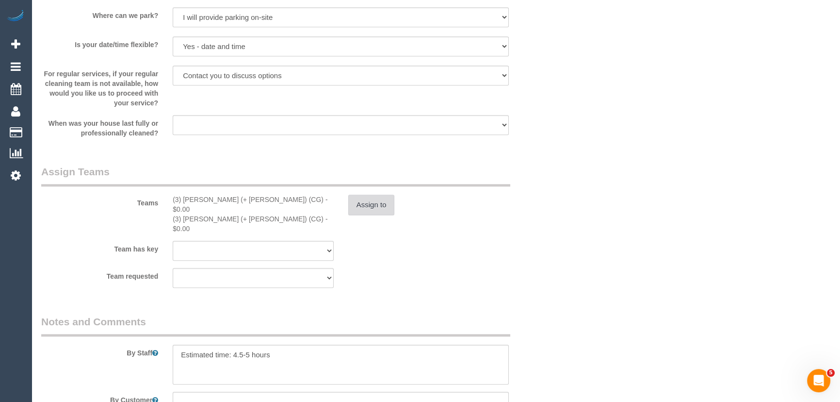
click at [378, 205] on button "Assign to" at bounding box center [371, 204] width 47 height 20
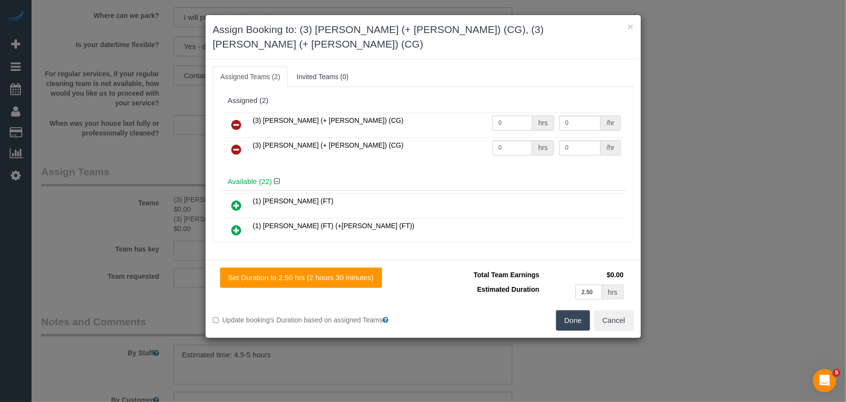
click at [517, 115] on input "0" at bounding box center [512, 122] width 40 height 15
type input "1"
type input "97.5"
click at [509, 140] on input "0" at bounding box center [512, 147] width 40 height 15
type input "1"
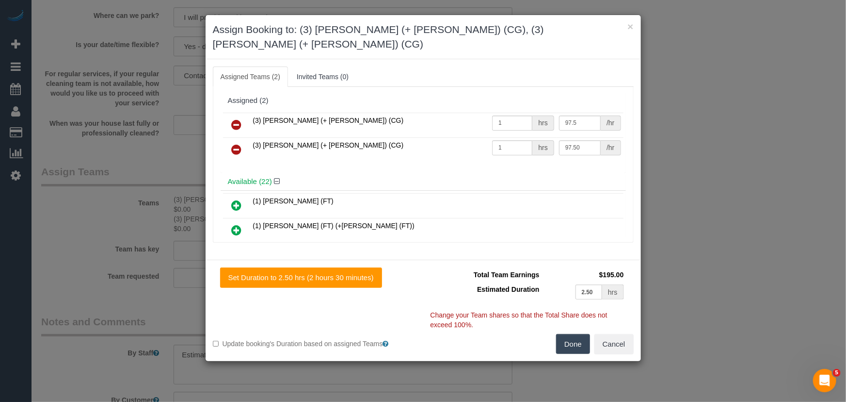
type input "97.5"
click at [569, 334] on button "Done" at bounding box center [573, 344] width 34 height 20
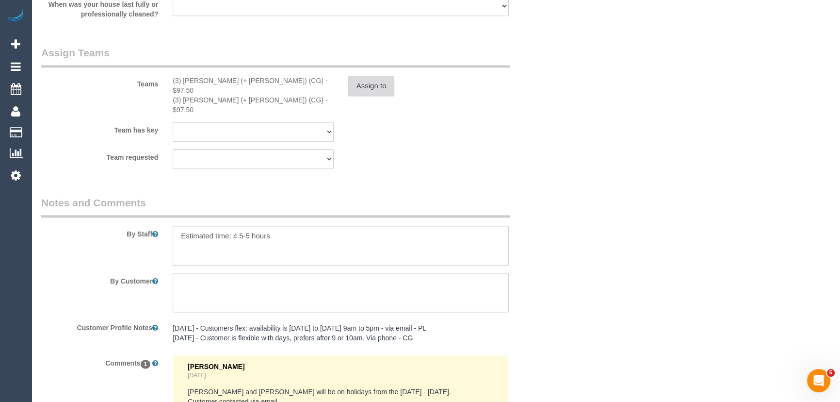
scroll to position [1455, 0]
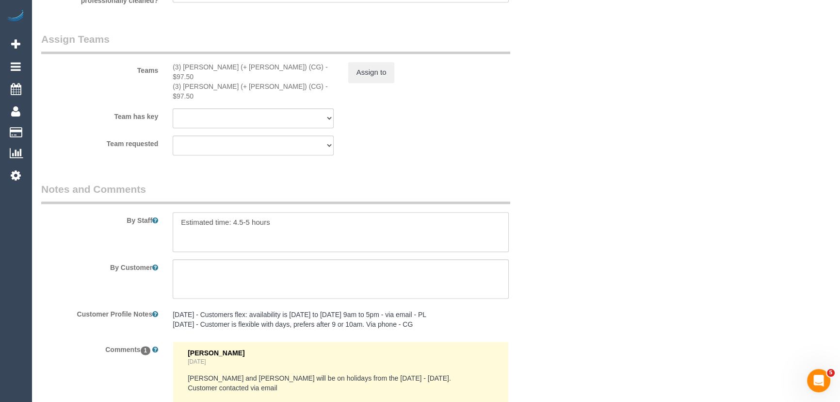
click at [176, 212] on textarea at bounding box center [341, 232] width 336 height 40
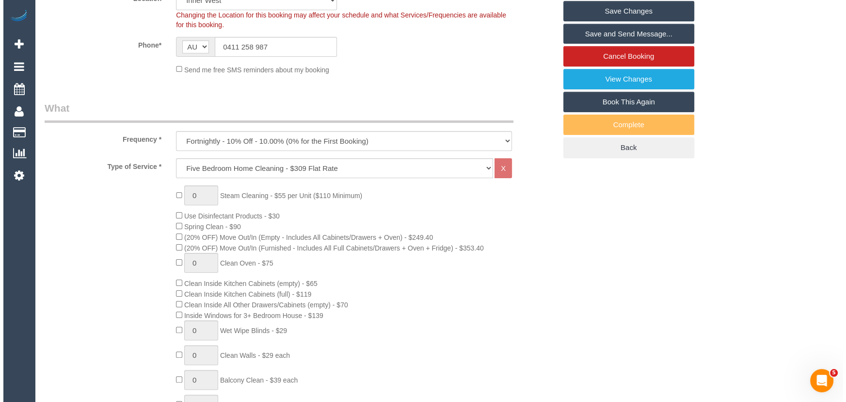
scroll to position [0, 0]
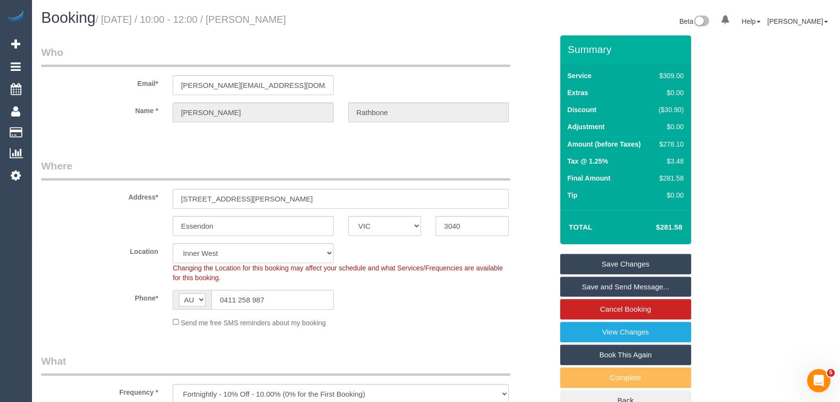
type textarea "*cover* Estimated time: 4.5-5 hours"
click at [271, 18] on small "/ October 07, 2025 / 10:00 - 12:00 / Doug Rathbone" at bounding box center [191, 19] width 191 height 11
click at [273, 48] on legend "Who" at bounding box center [275, 56] width 469 height 22
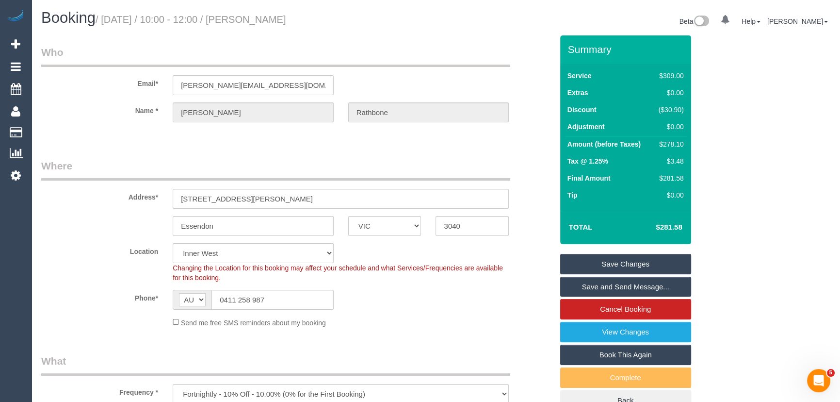
click at [272, 17] on small "/ October 07, 2025 / 10:00 - 12:00 / Doug Rathbone" at bounding box center [191, 19] width 191 height 11
copy small "Doug Rathbone"
click at [613, 284] on link "Save and Send Message..." at bounding box center [625, 286] width 131 height 20
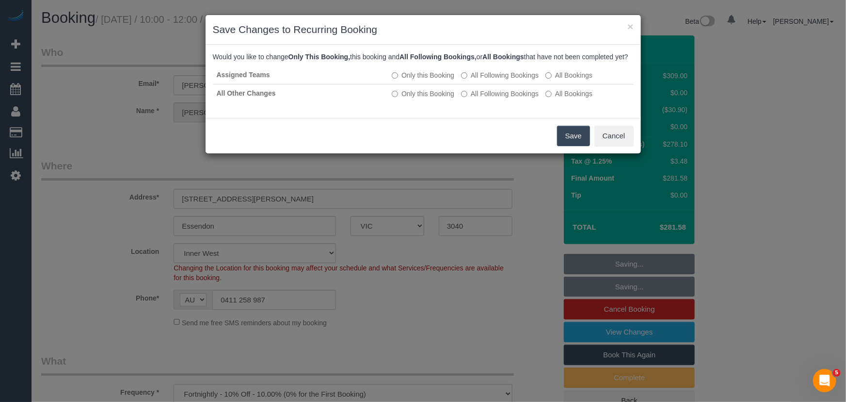
click at [572, 146] on button "Save" at bounding box center [573, 136] width 33 height 20
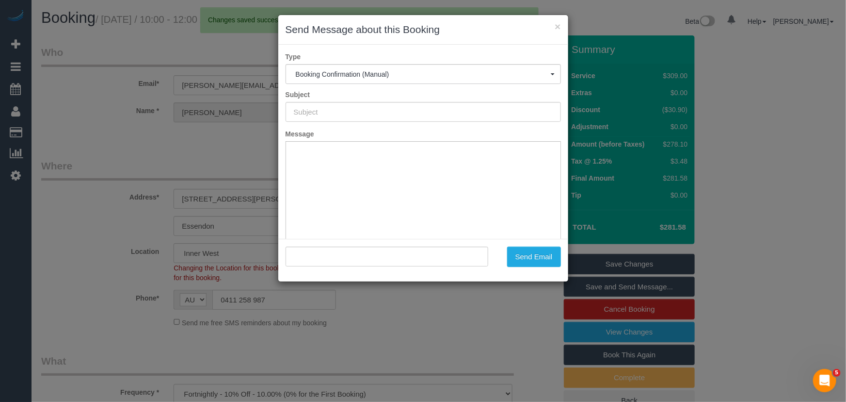
type input "Booking Confirmed"
type input ""Doug Rathbone" <doug@rathbonewinegroup.com>"
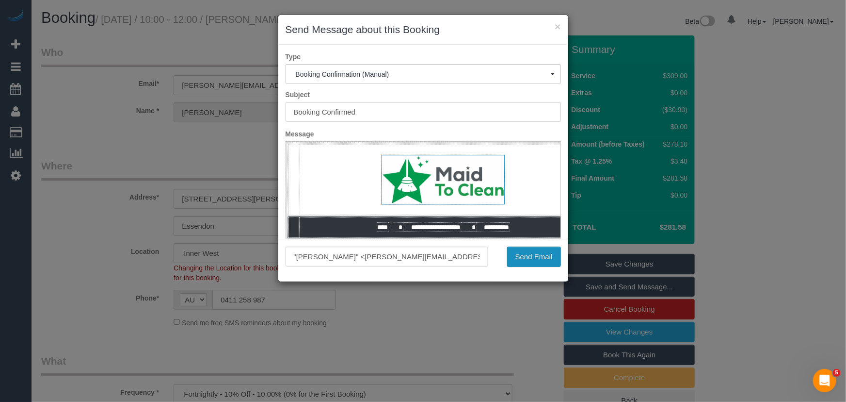
click at [529, 261] on button "Send Email" at bounding box center [534, 256] width 54 height 20
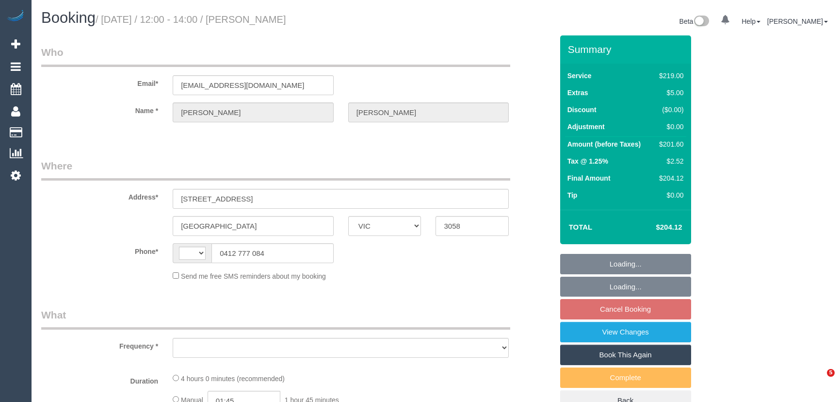
select select "VIC"
select select "object:318"
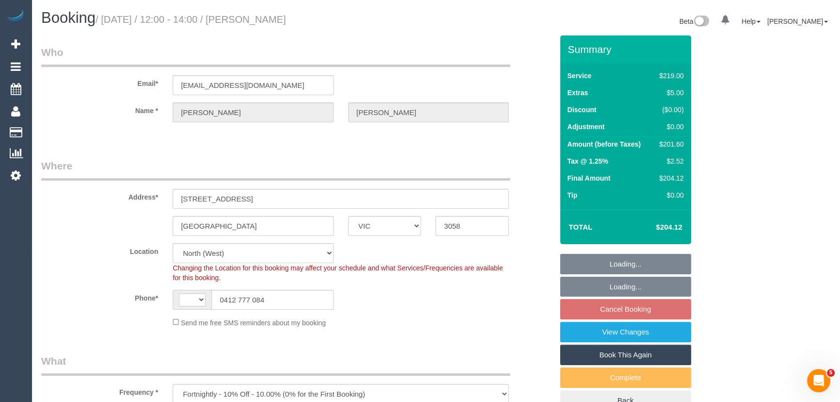
select select "string:AU"
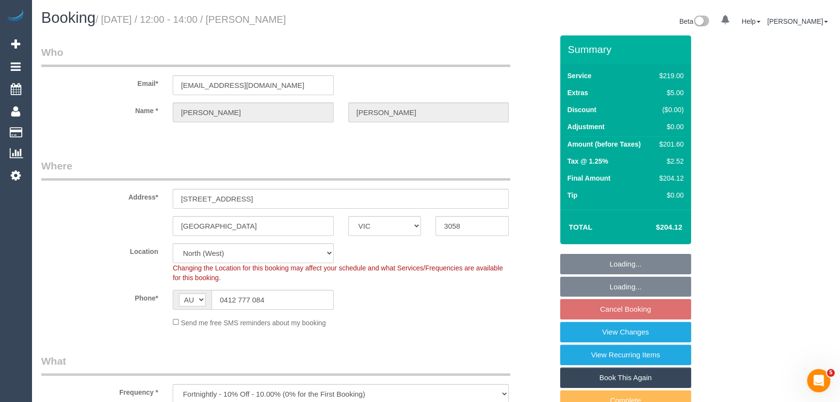
select select "object:819"
select select "string:stripe-pm_1ROVYG2GScqysDRVhp4mOrax"
select select "spot4"
select select "number:27"
select select "number:16"
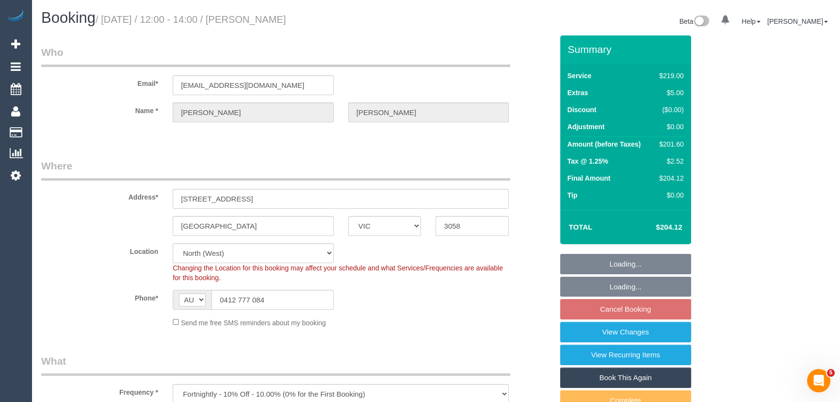
select select "number:19"
select select "number:36"
select select "number:33"
select select "number:11"
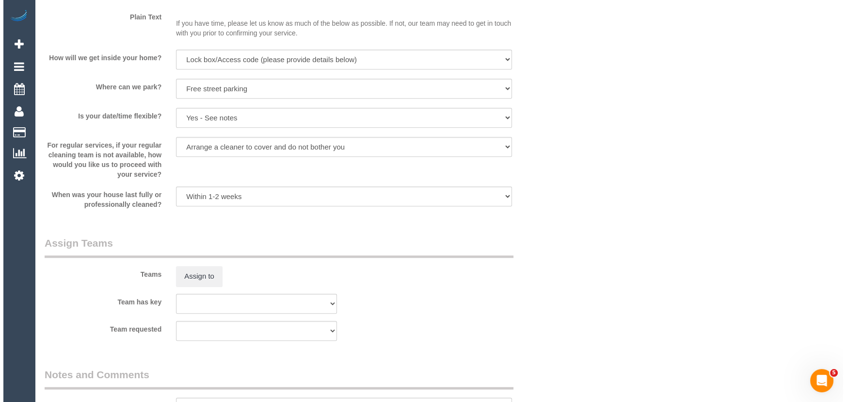
scroll to position [1278, 0]
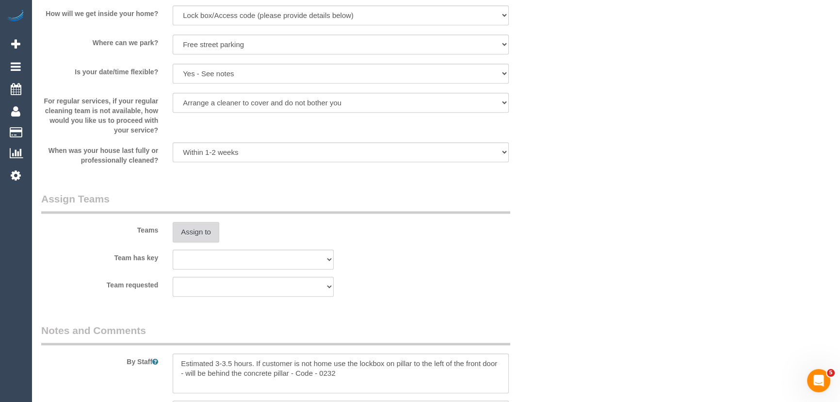
click at [194, 233] on button "Assign to" at bounding box center [196, 232] width 47 height 20
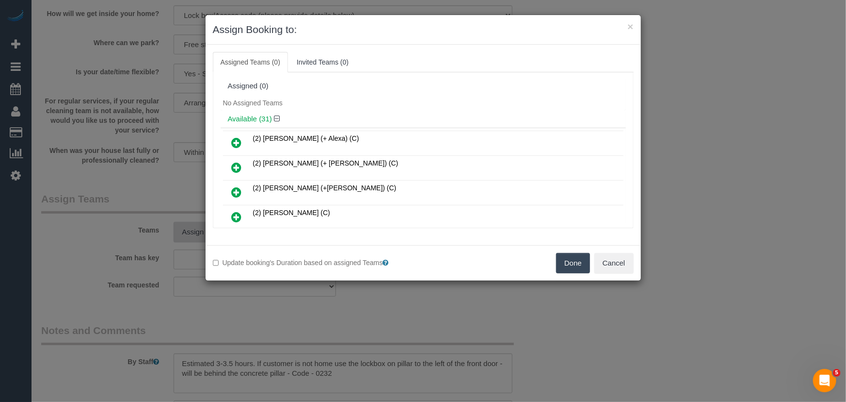
scroll to position [328, 0]
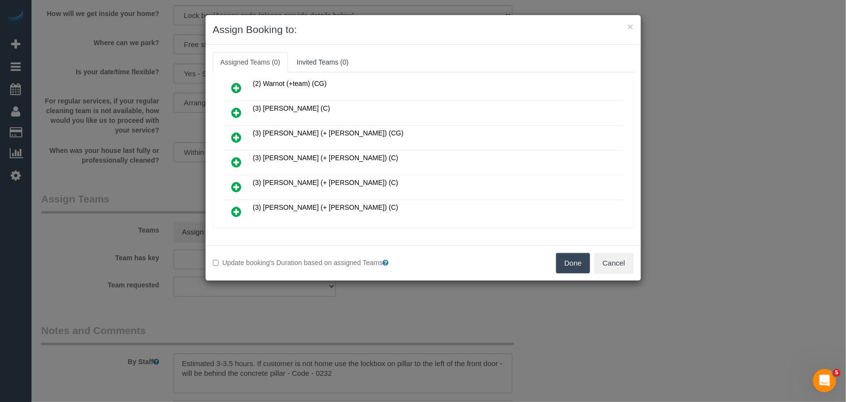
click at [238, 156] on icon at bounding box center [237, 162] width 10 height 12
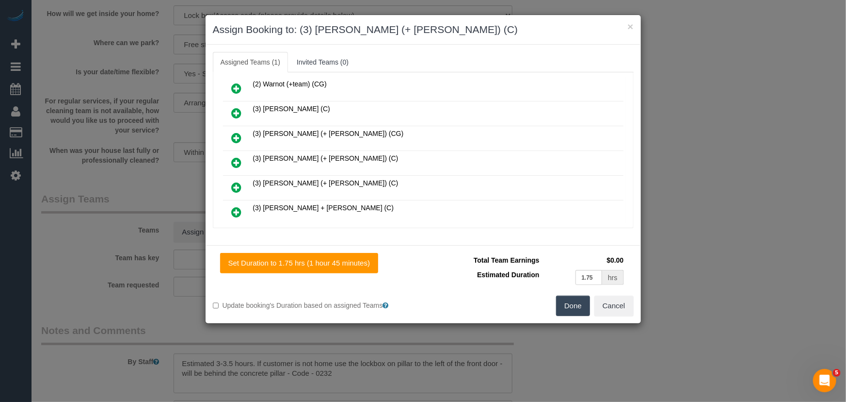
click at [238, 157] on icon at bounding box center [237, 163] width 10 height 12
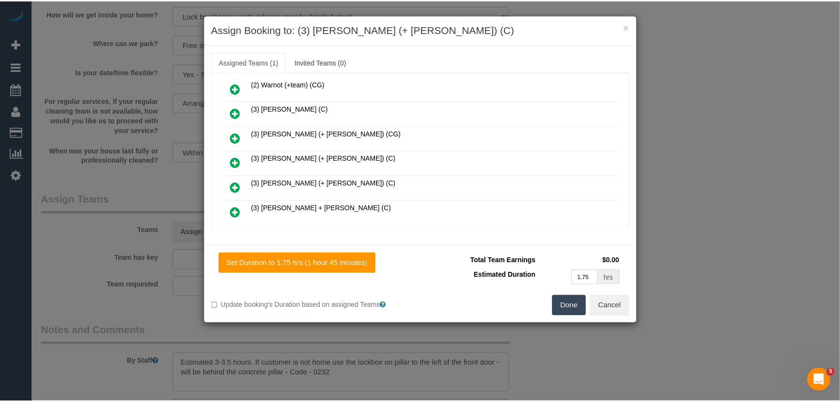
scroll to position [375, 0]
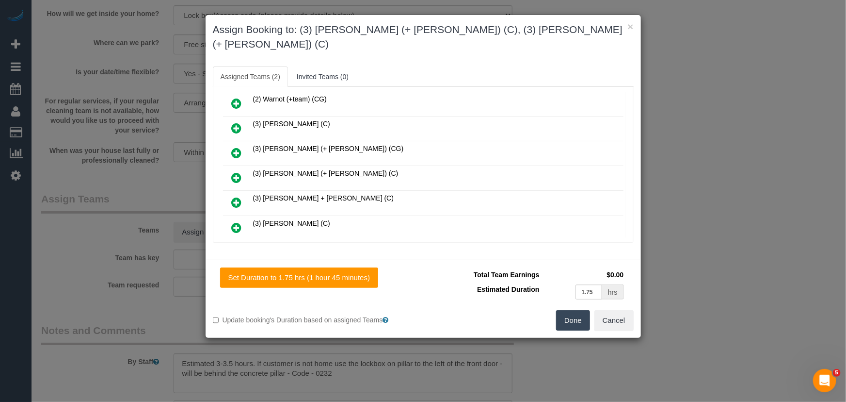
click at [578, 310] on button "Done" at bounding box center [573, 320] width 34 height 20
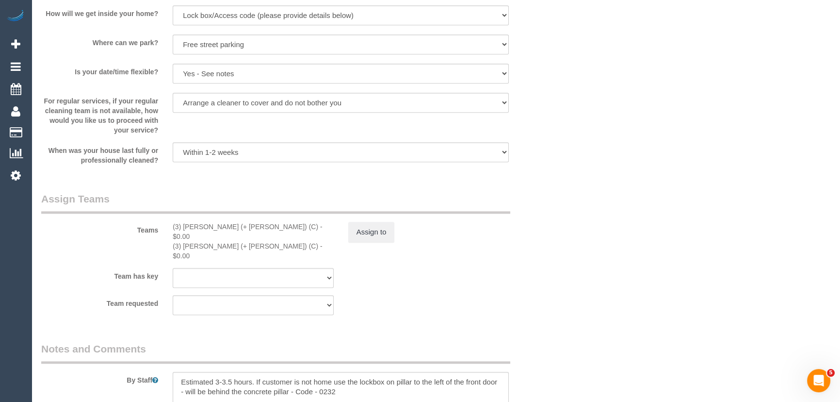
click at [380, 222] on div "Teams (3) Anna (+ Dan) (C) - $0.00 (3) Dan (+ Anna) (C) - $0.00 Assign to" at bounding box center [297, 226] width 526 height 69
click at [369, 240] on button "Assign to" at bounding box center [371, 232] width 47 height 20
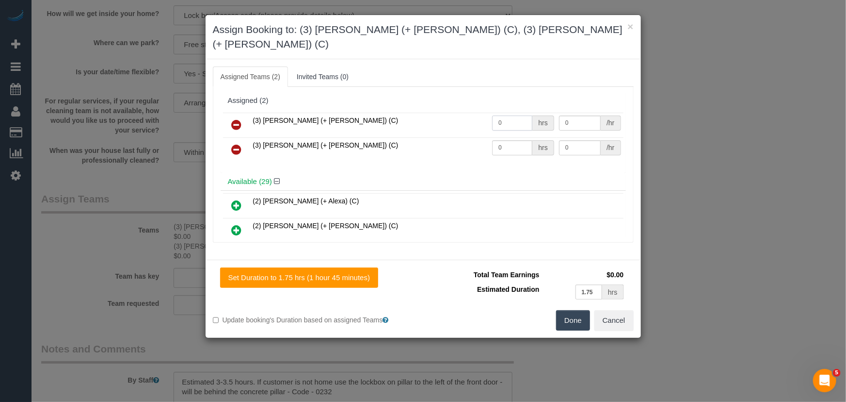
click at [507, 115] on input "0" at bounding box center [512, 122] width 40 height 15
type input "1"
type input "65"
click at [497, 140] on input "0" at bounding box center [512, 147] width 40 height 15
type input "1"
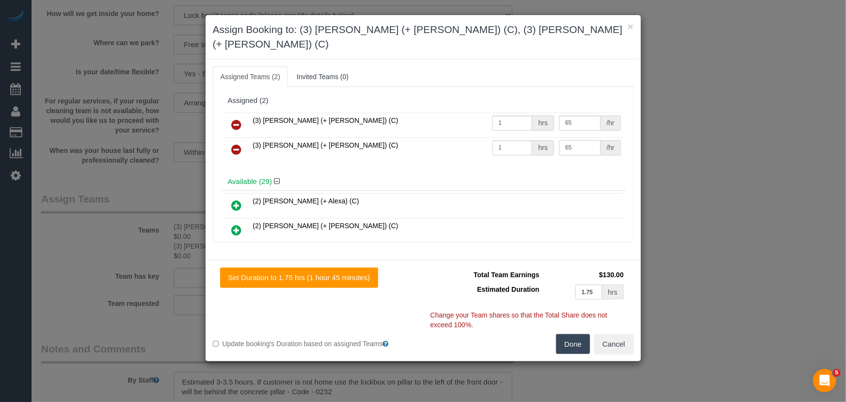
type input "65"
click at [580, 334] on button "Done" at bounding box center [573, 344] width 34 height 20
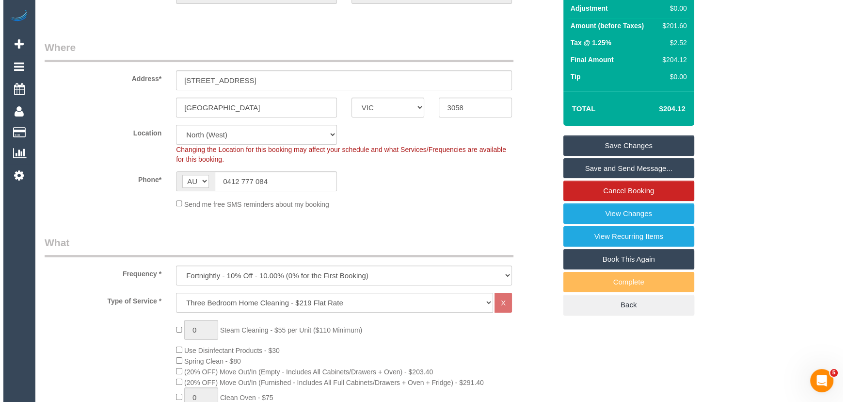
scroll to position [0, 0]
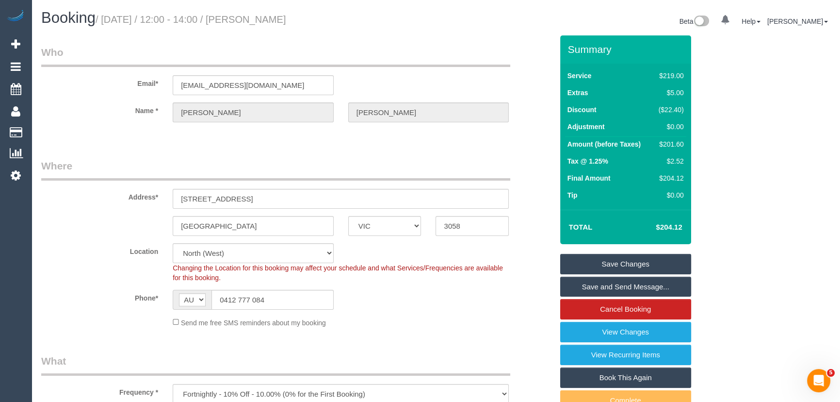
click at [264, 19] on small "/ October 07, 2025 / 12:00 - 14:00 / James Shirvill" at bounding box center [191, 19] width 191 height 11
copy small "James Shirvill"
click at [604, 288] on link "Save and Send Message..." at bounding box center [625, 286] width 131 height 20
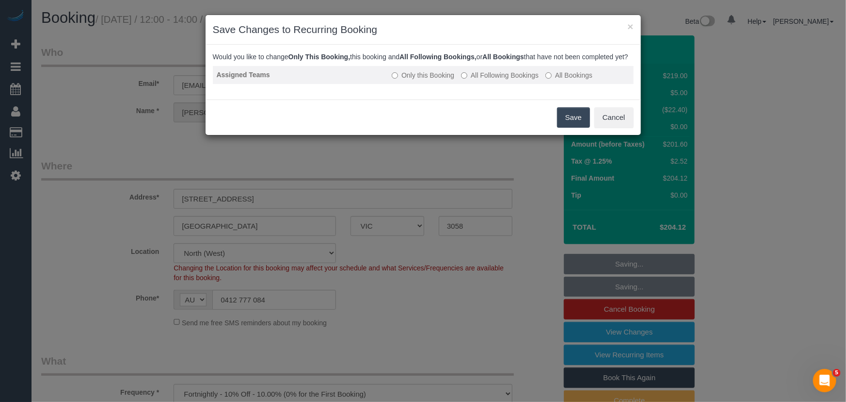
click at [501, 80] on label "All Following Bookings" at bounding box center [500, 75] width 78 height 10
click at [563, 128] on button "Save" at bounding box center [573, 117] width 33 height 20
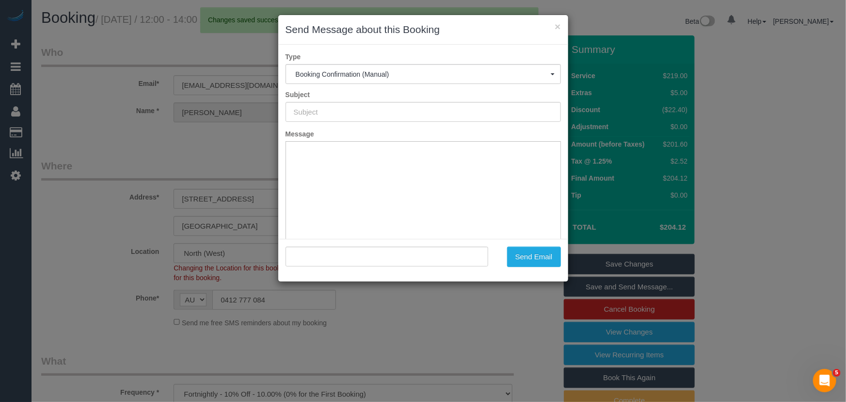
type input "Booking Confirmed"
type input ""James Shirvill" <shirvill@gmail.com>"
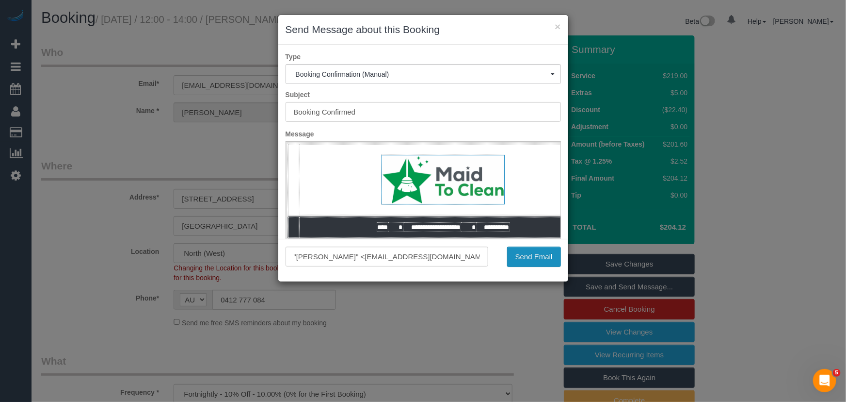
click at [534, 263] on button "Send Email" at bounding box center [534, 256] width 54 height 20
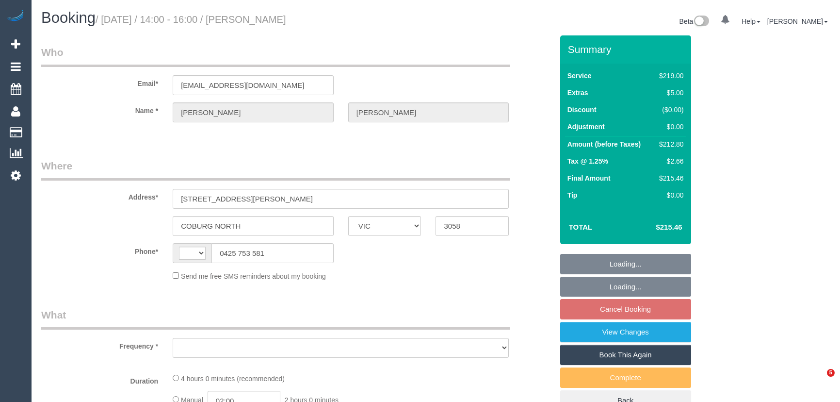
select select "VIC"
select select "string:AU"
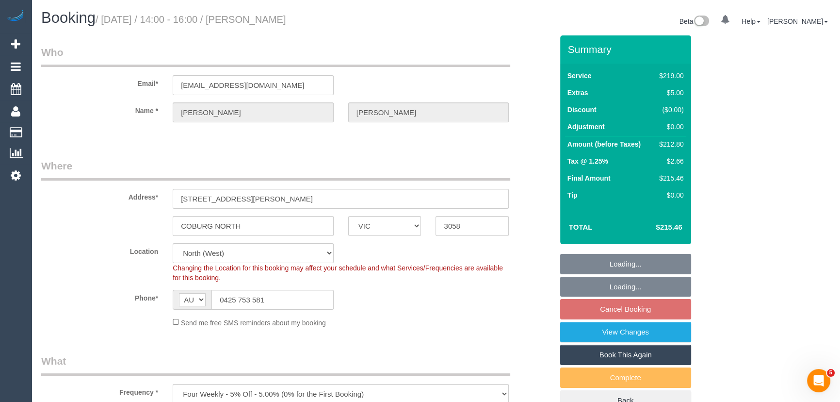
select select "object:797"
select select "string:stripe-pm_1RulVx2GScqysDRVi0ptIyB0"
select select "number:27"
select select "number:14"
select select "number:19"
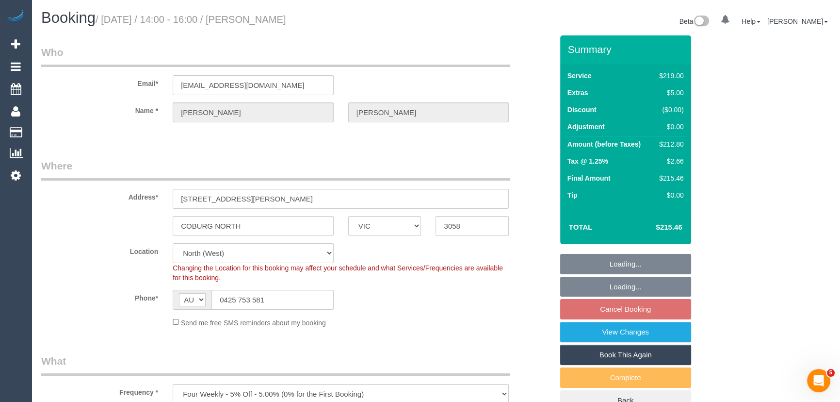
select select "number:22"
select select "number:35"
select select "number:26"
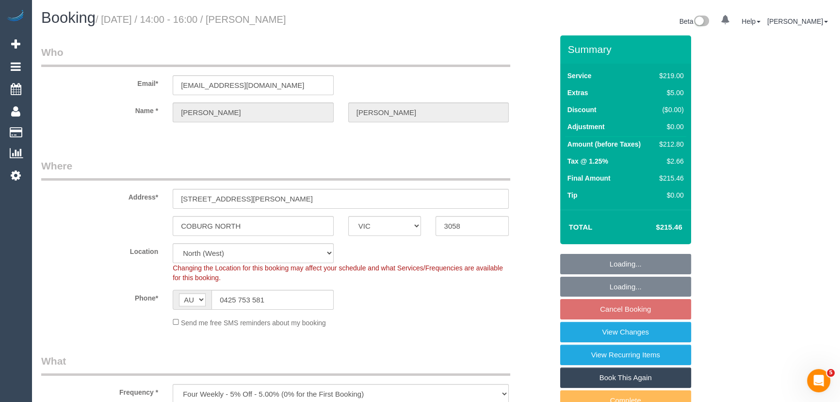
select select "spot5"
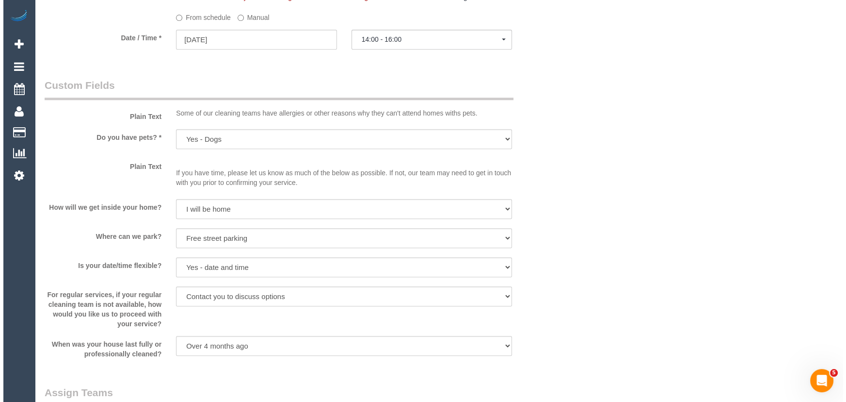
scroll to position [1190, 0]
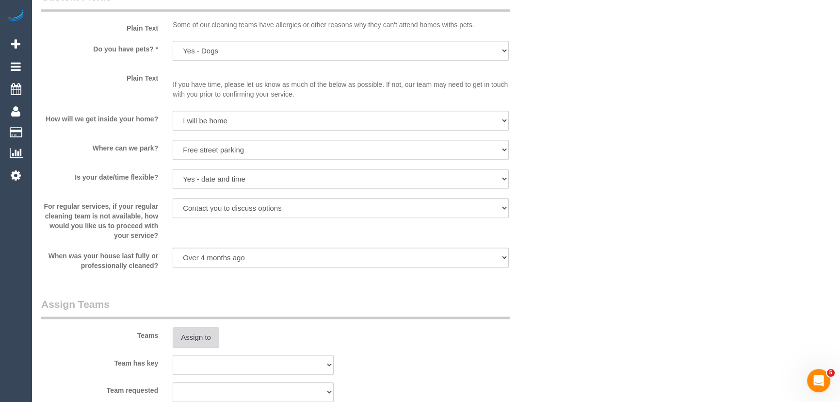
click at [188, 337] on button "Assign to" at bounding box center [196, 337] width 47 height 20
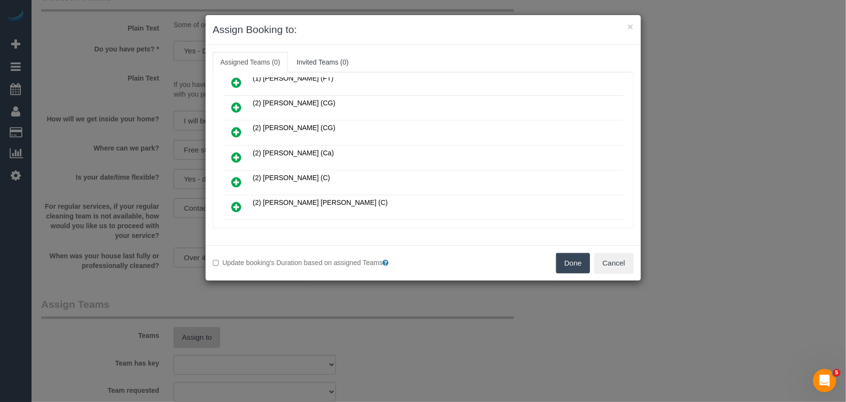
scroll to position [376, 0]
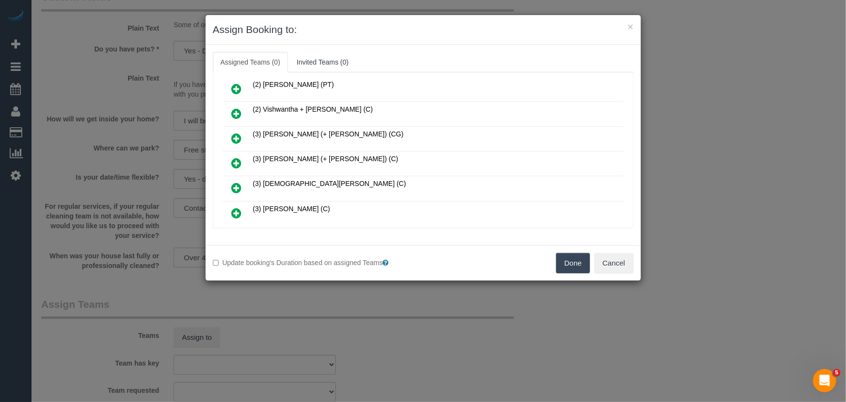
click at [237, 157] on icon at bounding box center [237, 163] width 10 height 12
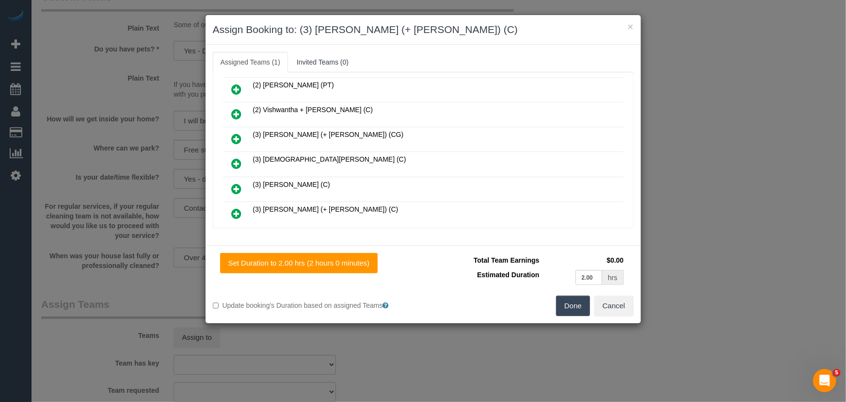
click at [233, 208] on icon at bounding box center [237, 214] width 10 height 12
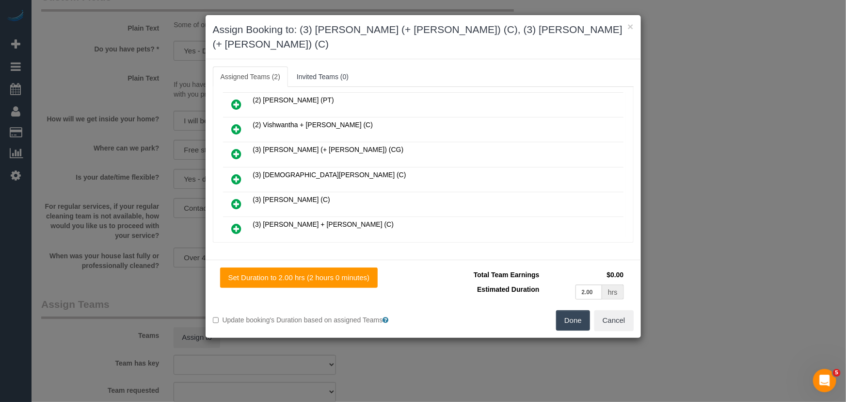
click at [579, 311] on button "Done" at bounding box center [573, 320] width 34 height 20
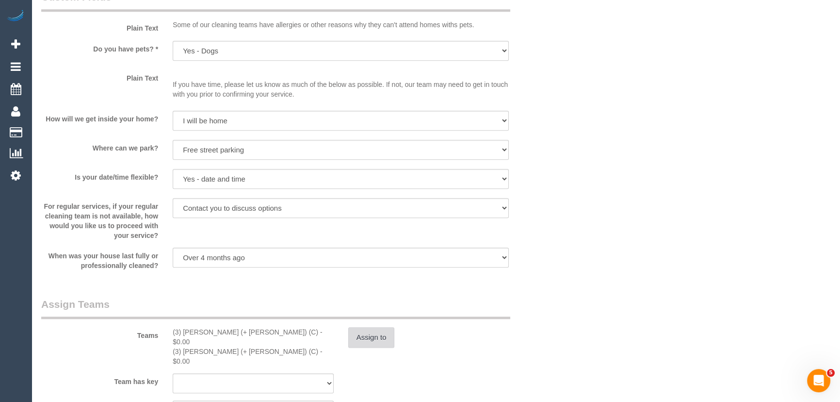
click at [382, 335] on button "Assign to" at bounding box center [371, 337] width 47 height 20
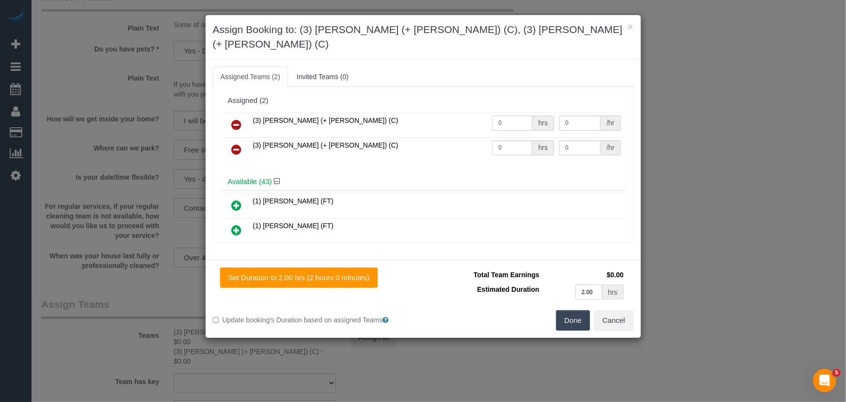
click at [509, 115] on input "0" at bounding box center [512, 122] width 40 height 15
click at [505, 115] on input "0" at bounding box center [512, 122] width 40 height 15
type input "1"
type input "67.5"
click at [511, 140] on input "0" at bounding box center [512, 147] width 40 height 15
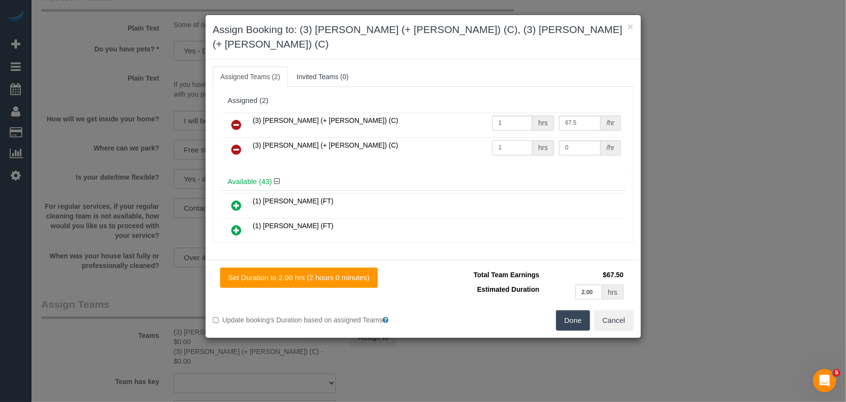
type input "1"
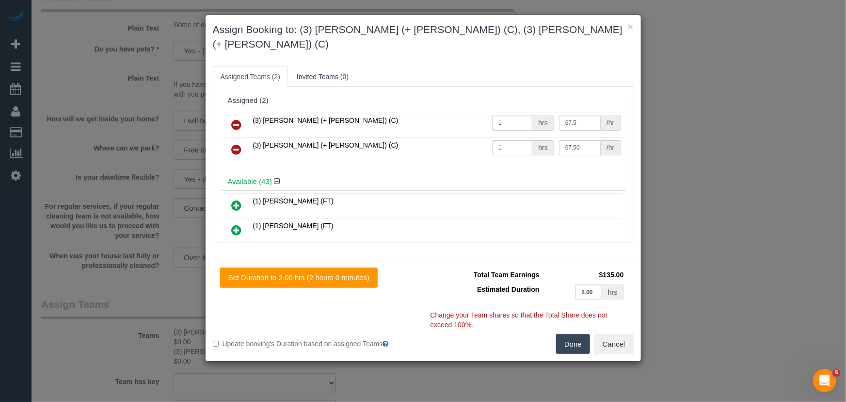
type input "67.5"
click at [569, 334] on button "Done" at bounding box center [573, 344] width 34 height 20
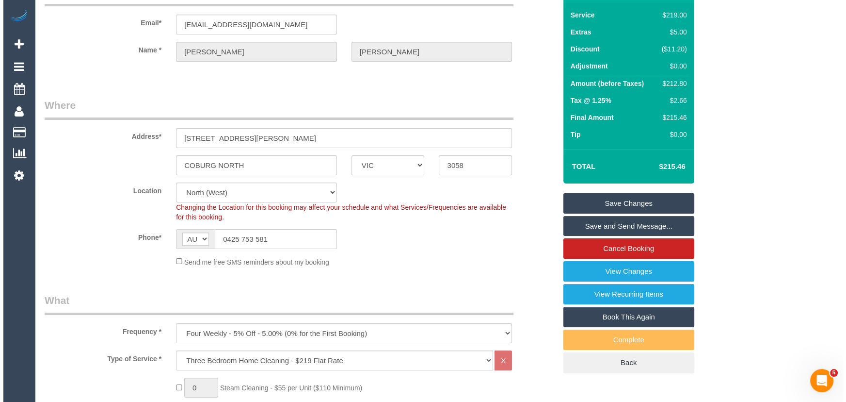
scroll to position [0, 0]
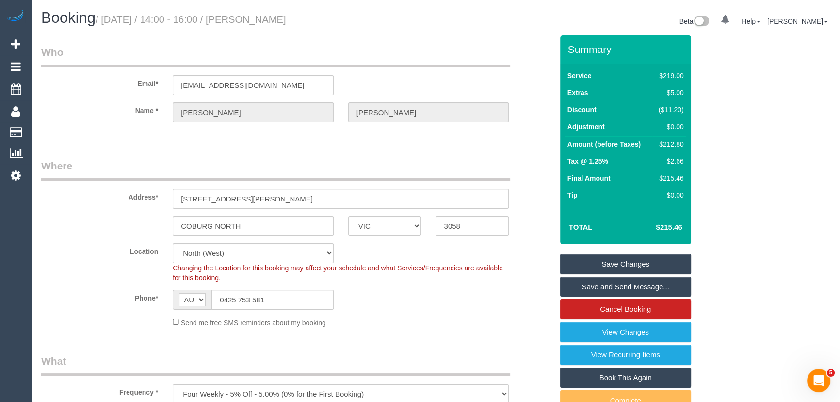
click at [274, 23] on small "/ October 07, 2025 / 14:00 - 16:00 / Darren Coghlan" at bounding box center [191, 19] width 191 height 11
copy small "Darren Coghlan"
click at [612, 288] on link "Save and Send Message..." at bounding box center [625, 286] width 131 height 20
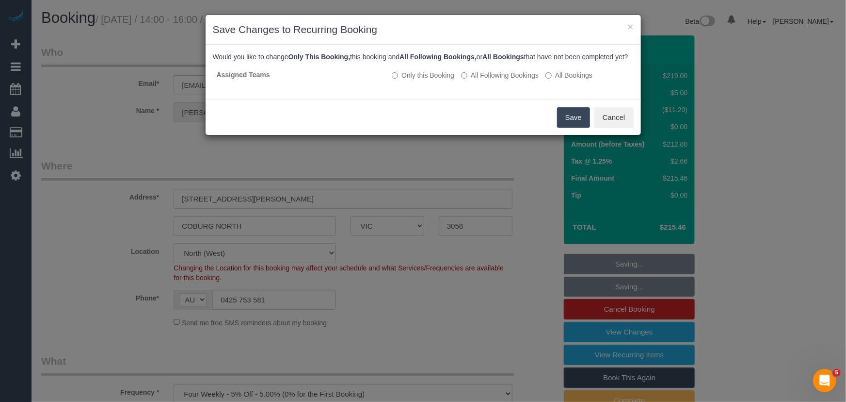
click at [566, 128] on button "Save" at bounding box center [573, 117] width 33 height 20
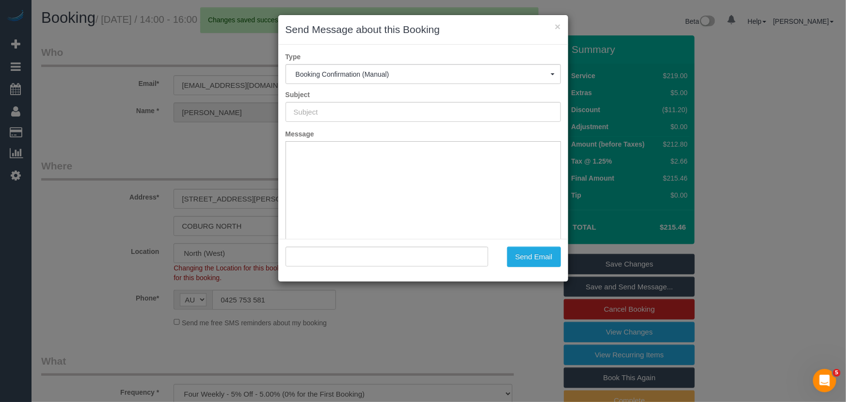
type input "Booking Confirmed"
type input ""Darren Coghlan" <dlcoghlan@me.com>"
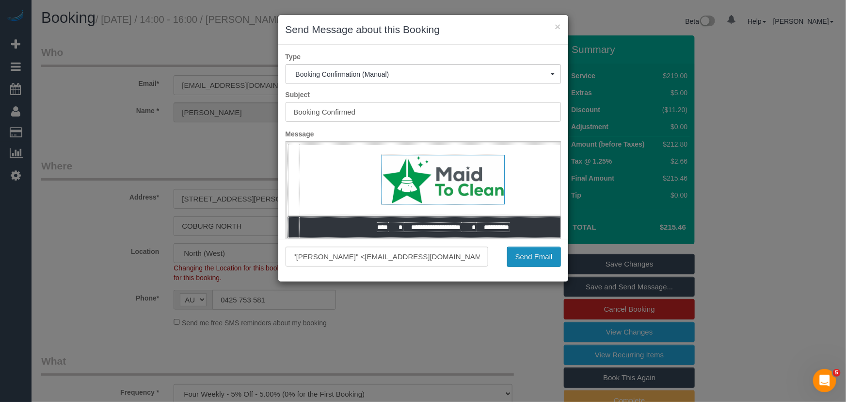
click at [544, 258] on button "Send Email" at bounding box center [534, 256] width 54 height 20
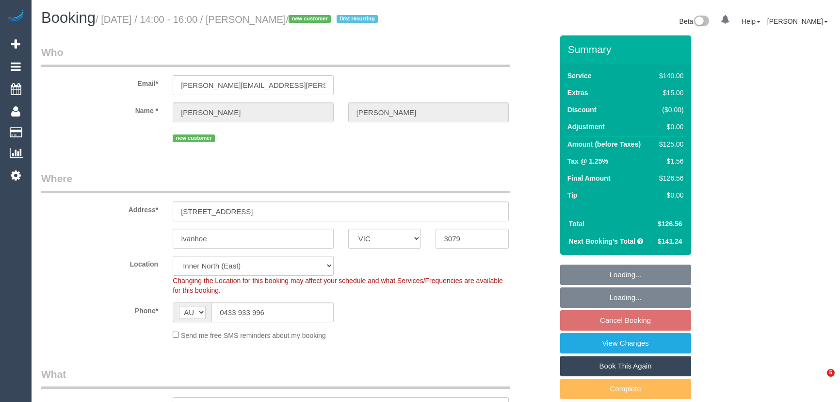
select select "VIC"
select select "object:1676"
select select "number:27"
select select "number:14"
select select "number:19"
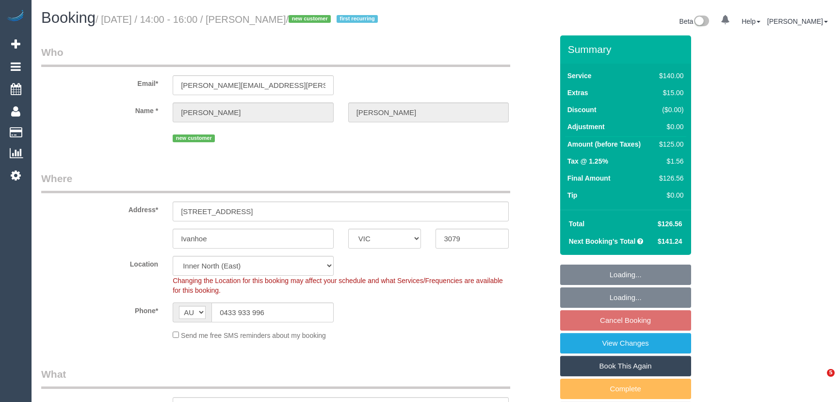
select select "number:24"
select select "number:33"
select select "number:12"
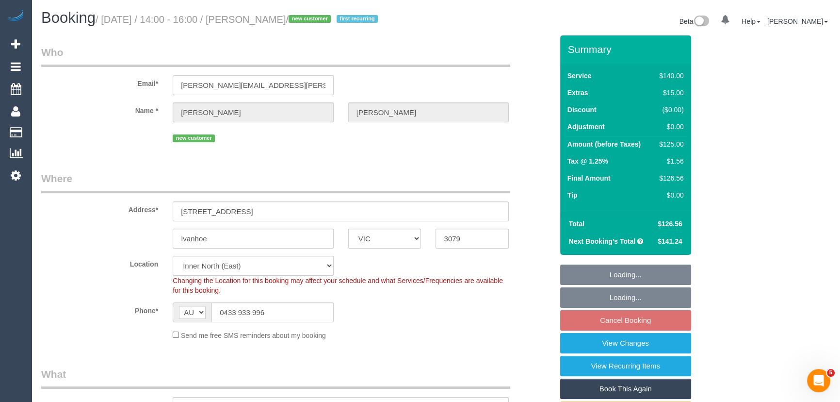
select select "spot5"
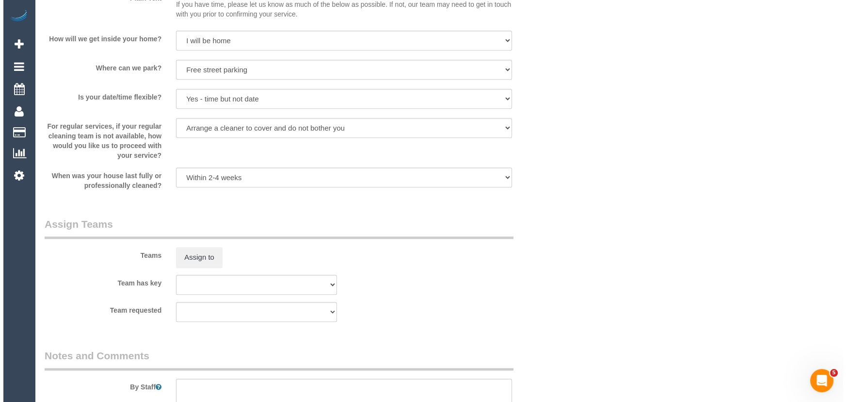
scroll to position [1323, 0]
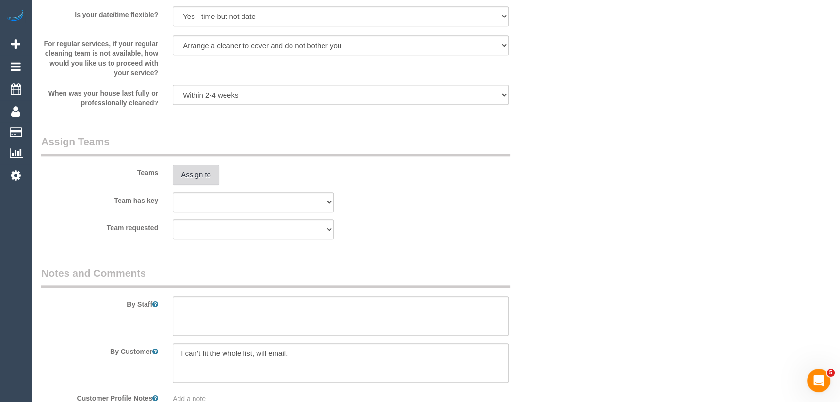
click at [207, 175] on button "Assign to" at bounding box center [196, 174] width 47 height 20
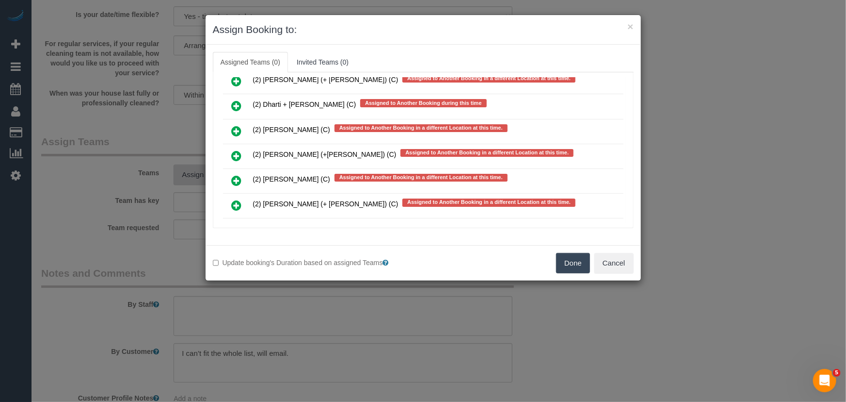
scroll to position [813, 0]
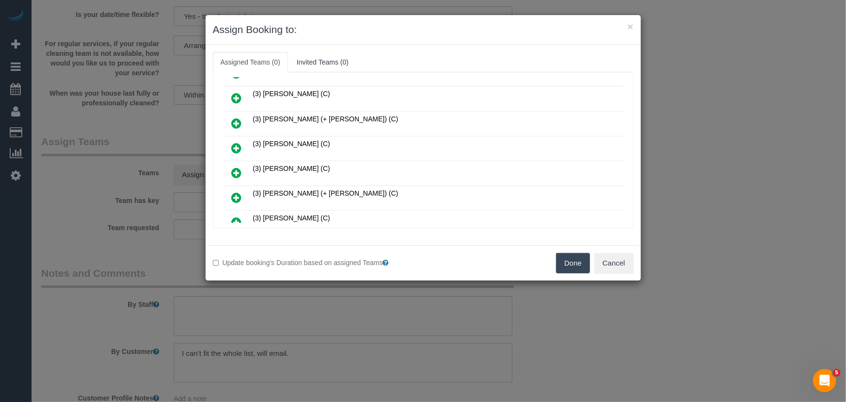
drag, startPoint x: 236, startPoint y: 152, endPoint x: 281, endPoint y: 174, distance: 50.5
click at [236, 167] on icon at bounding box center [237, 173] width 10 height 12
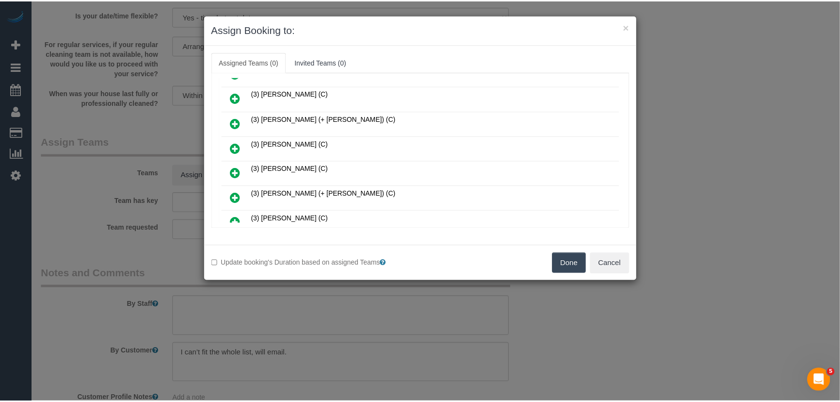
scroll to position [836, 0]
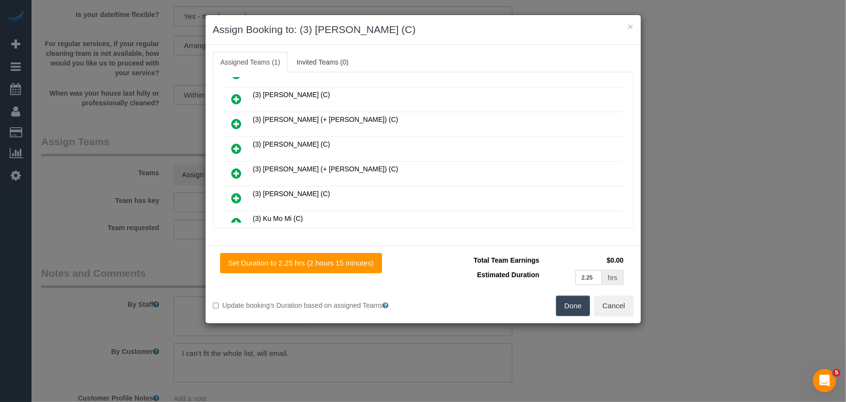
click at [567, 305] on button "Done" at bounding box center [573, 305] width 34 height 20
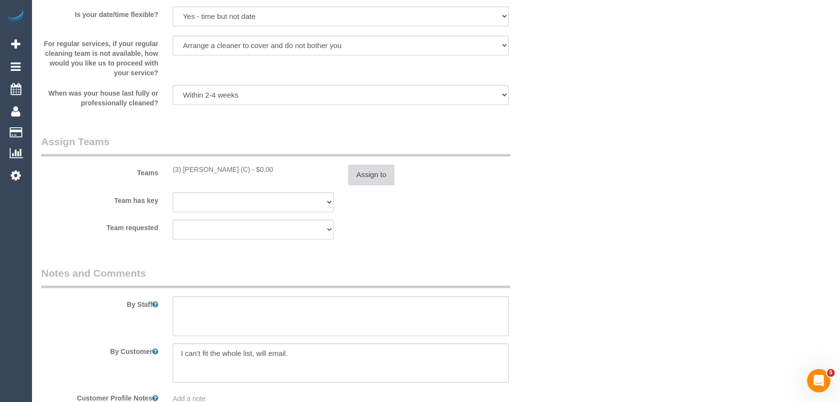
click at [366, 178] on button "Assign to" at bounding box center [371, 174] width 47 height 20
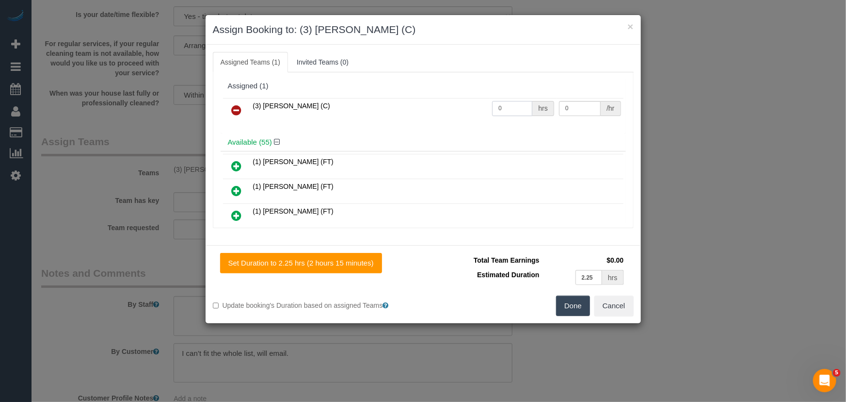
click at [512, 107] on input "0" at bounding box center [512, 108] width 40 height 15
type input "2.25"
type input "35"
click at [578, 312] on button "Done" at bounding box center [573, 305] width 34 height 20
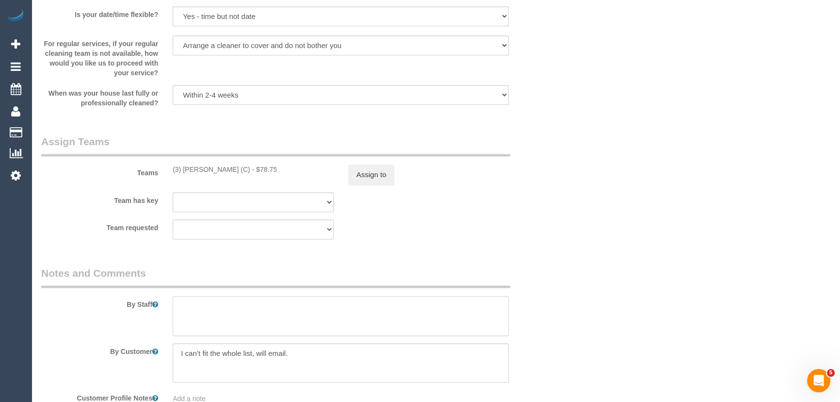
click at [250, 316] on textarea at bounding box center [341, 316] width 336 height 40
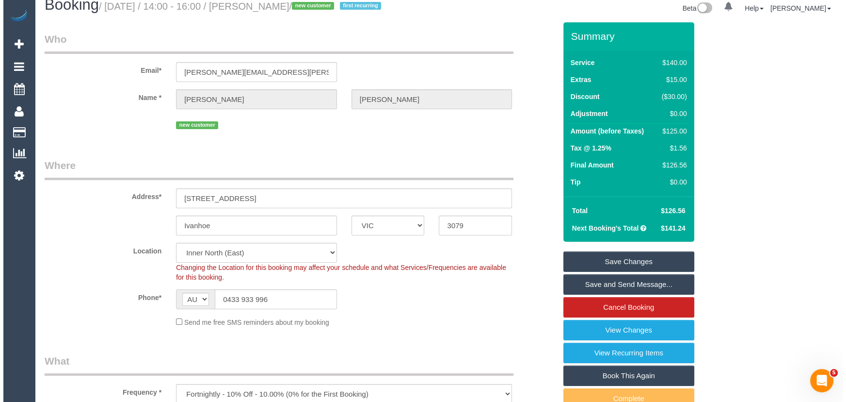
scroll to position [0, 0]
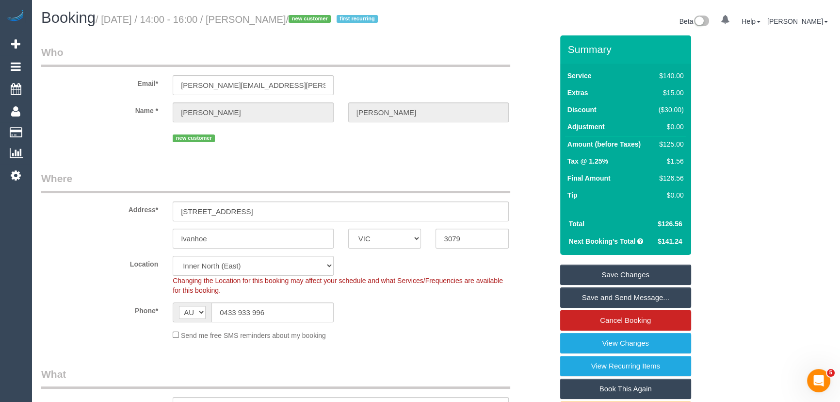
type textarea "Duration: 2 hours + linen = approximately 2hr15min"
click at [265, 19] on small "/ [DATE] / 14:00 - 16:00 / [PERSON_NAME] / new customer first recurring" at bounding box center [238, 19] width 285 height 11
copy small "[PERSON_NAME]"
click at [598, 303] on link "Save and Send Message..." at bounding box center [625, 297] width 131 height 20
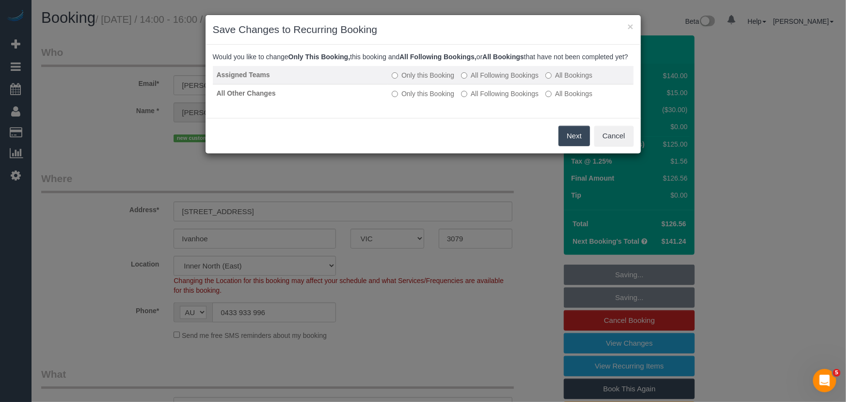
click at [486, 80] on label "All Following Bookings" at bounding box center [500, 75] width 78 height 10
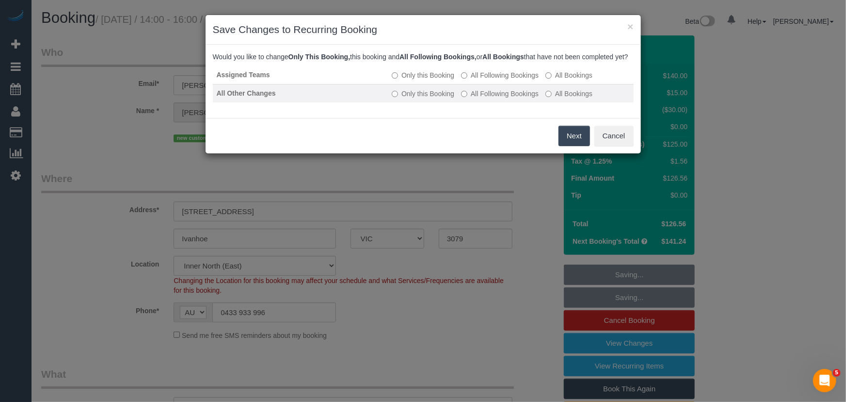
click at [488, 98] on label "All Following Bookings" at bounding box center [500, 94] width 78 height 10
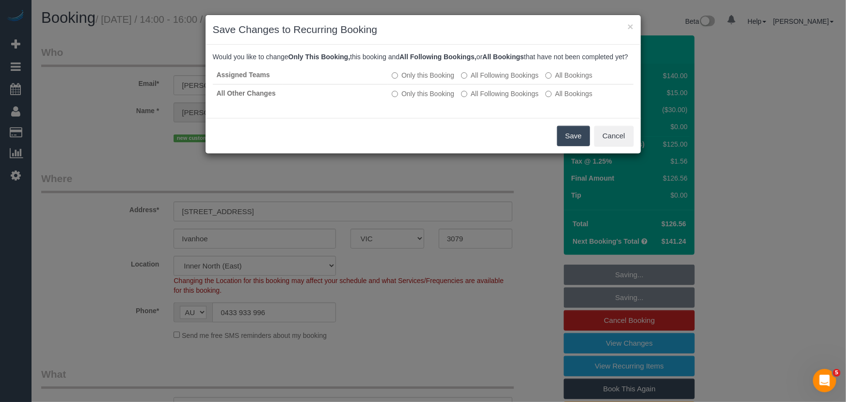
click at [560, 145] on button "Save" at bounding box center [573, 136] width 33 height 20
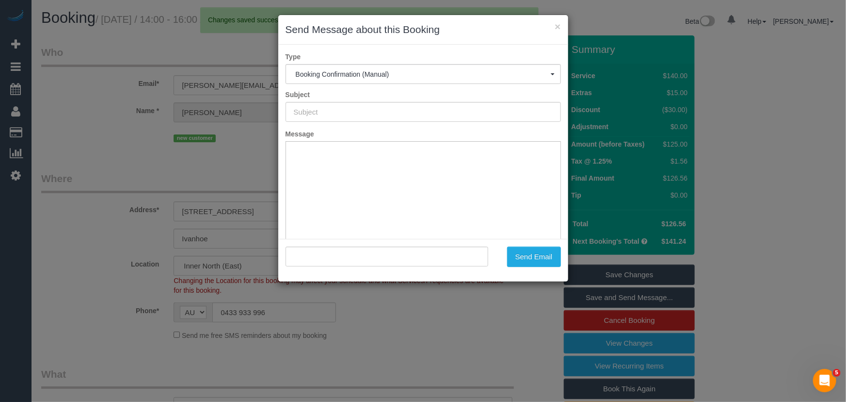
type input "Booking Confirmed"
type input ""Luke Venditti" <luke.venditti@icloud.com>"
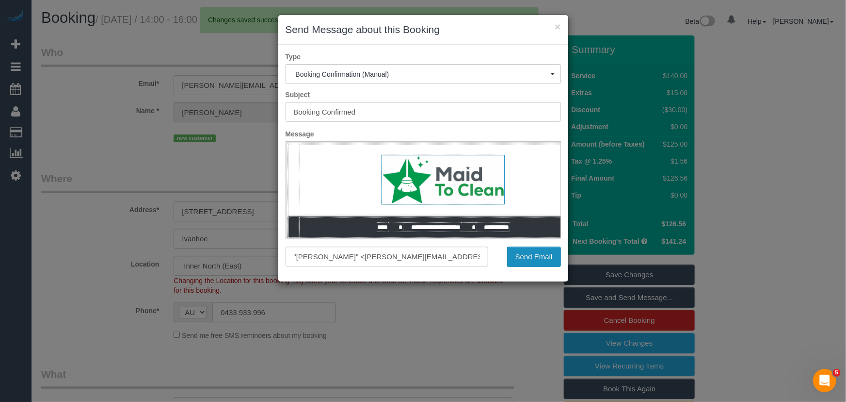
click at [533, 259] on button "Send Email" at bounding box center [534, 256] width 54 height 20
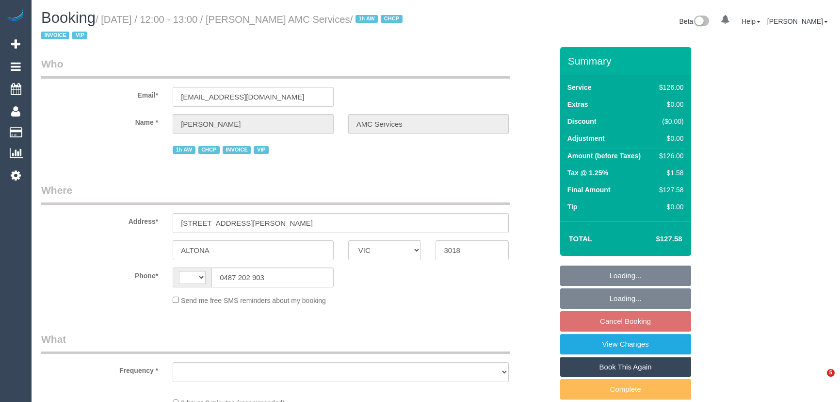
select select "VIC"
select select "string:AU"
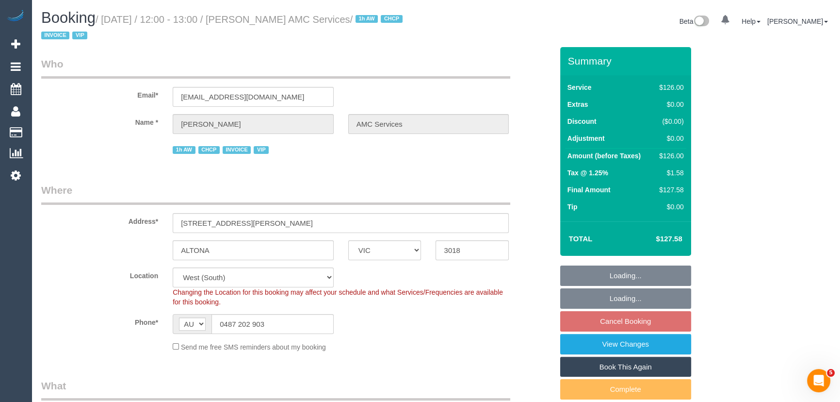
select select "object:555"
select select "120"
select select "number:28"
select select "number:14"
select select "number:19"
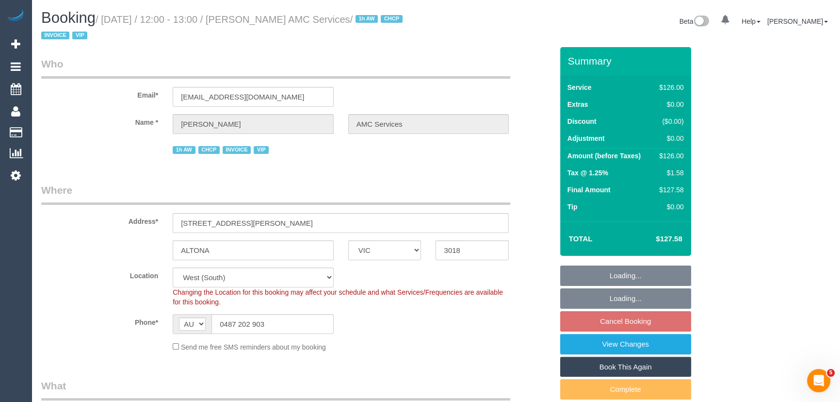
select select "number:24"
select select "number:35"
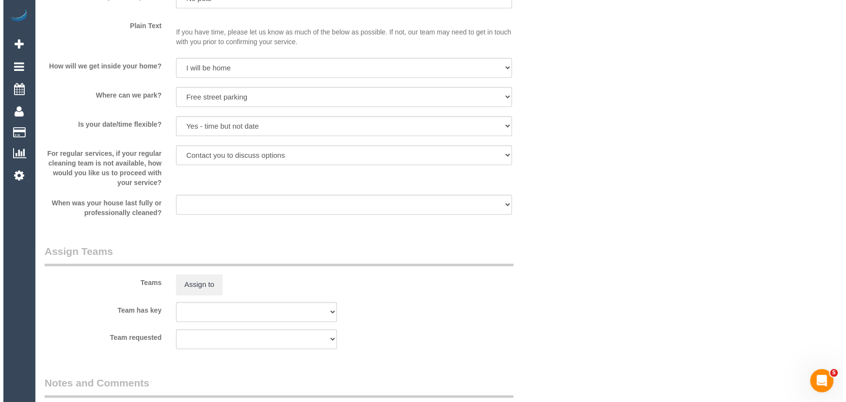
scroll to position [1102, 0]
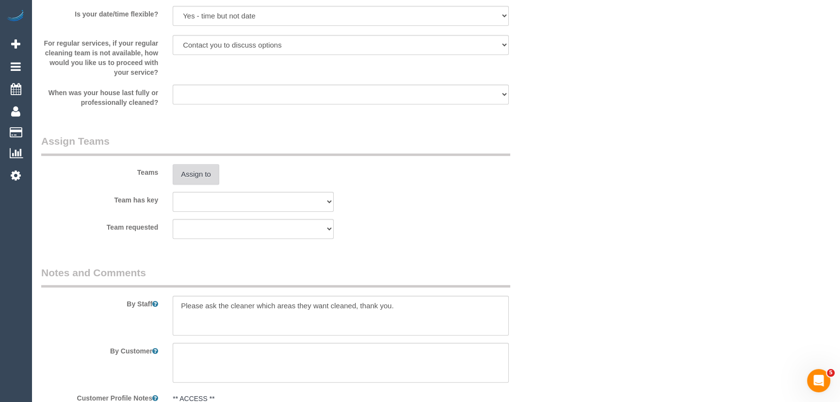
click at [198, 178] on button "Assign to" at bounding box center [196, 174] width 47 height 20
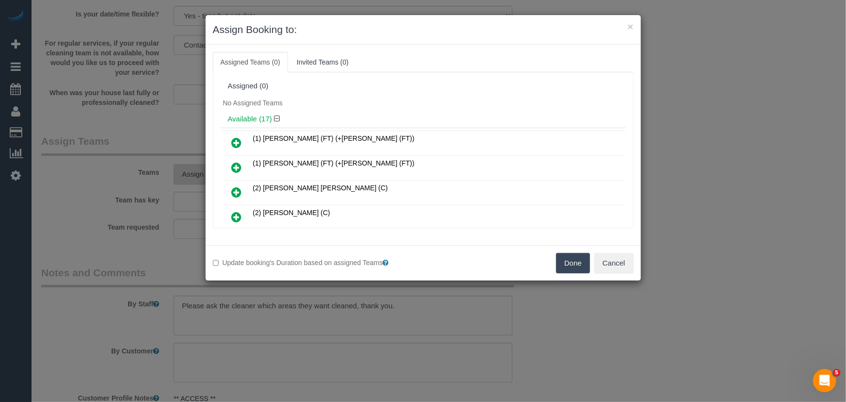
scroll to position [1968, 0]
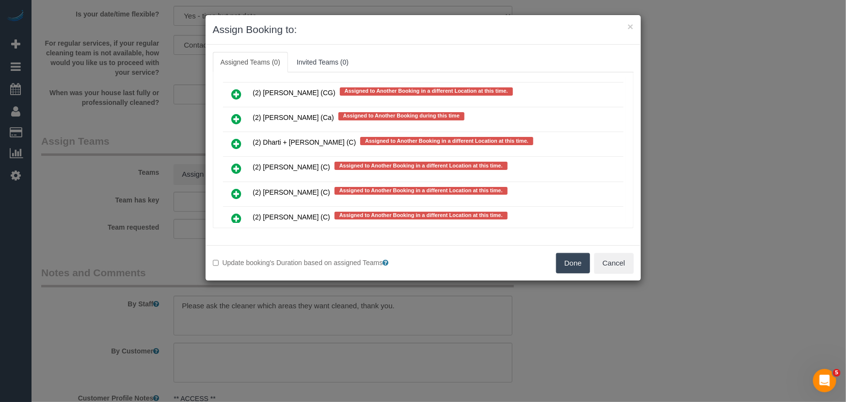
click at [234, 188] on icon at bounding box center [237, 194] width 10 height 12
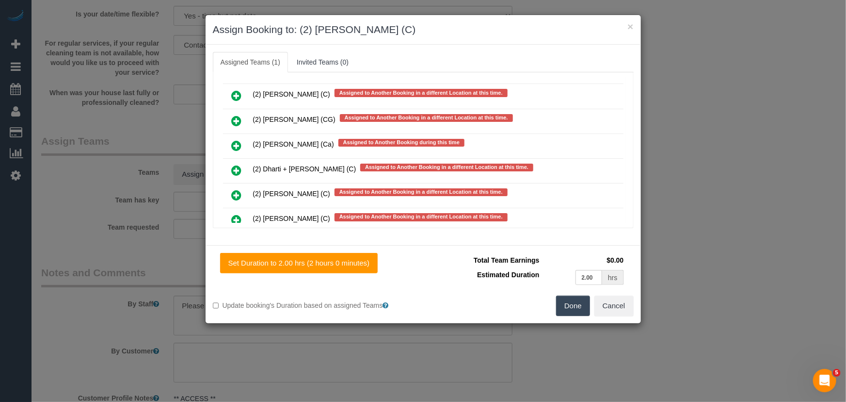
scroll to position [1994, 0]
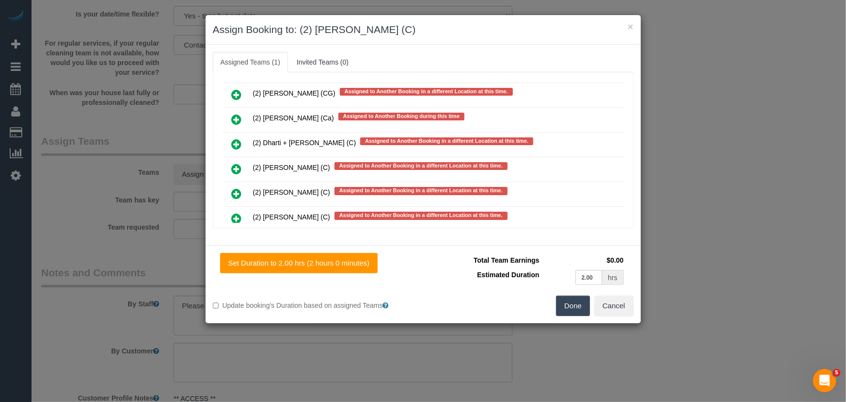
click at [575, 306] on button "Done" at bounding box center [573, 305] width 34 height 20
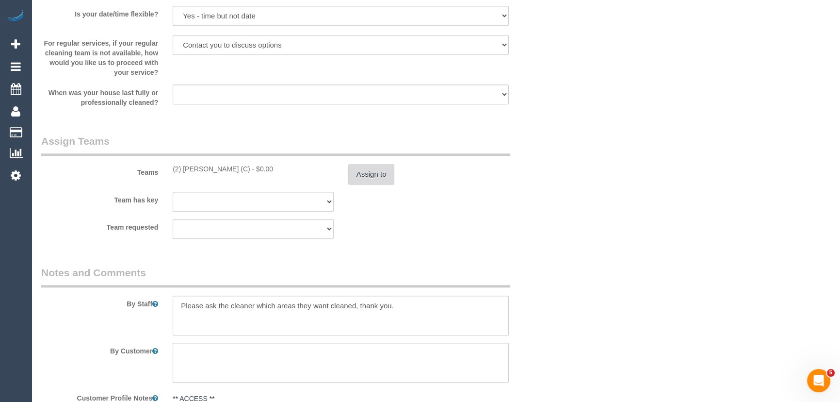
click at [369, 182] on button "Assign to" at bounding box center [371, 174] width 47 height 20
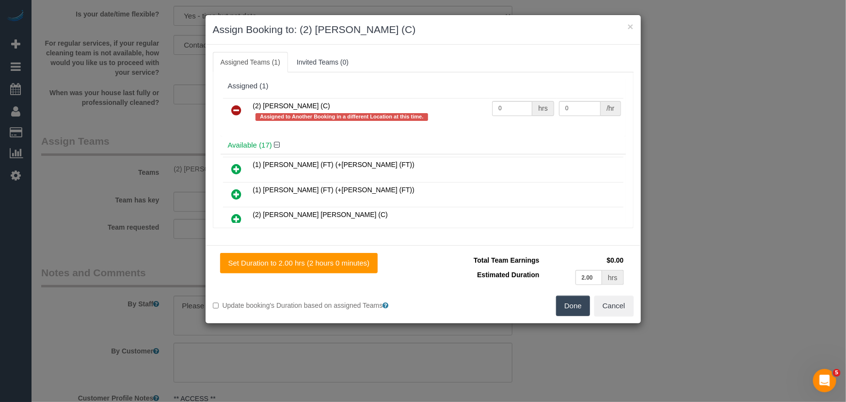
click at [239, 112] on icon at bounding box center [237, 110] width 10 height 12
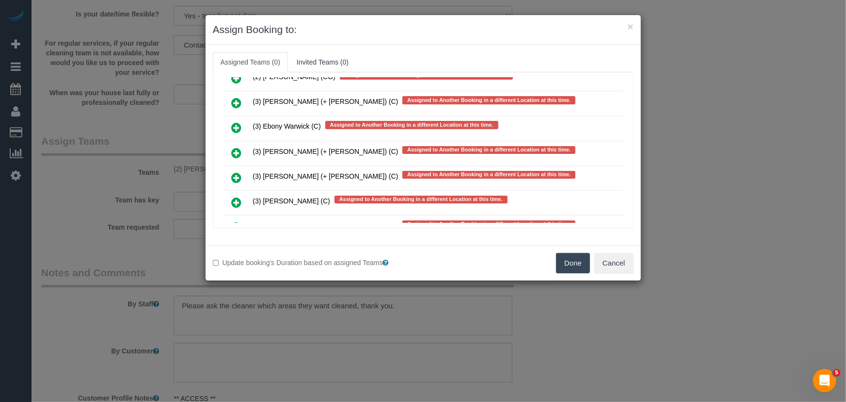
scroll to position [2220, 0]
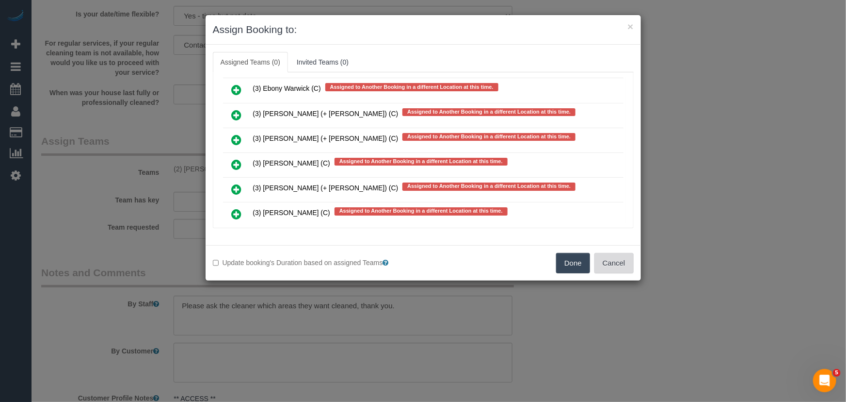
click at [625, 269] on button "Cancel" at bounding box center [614, 263] width 39 height 20
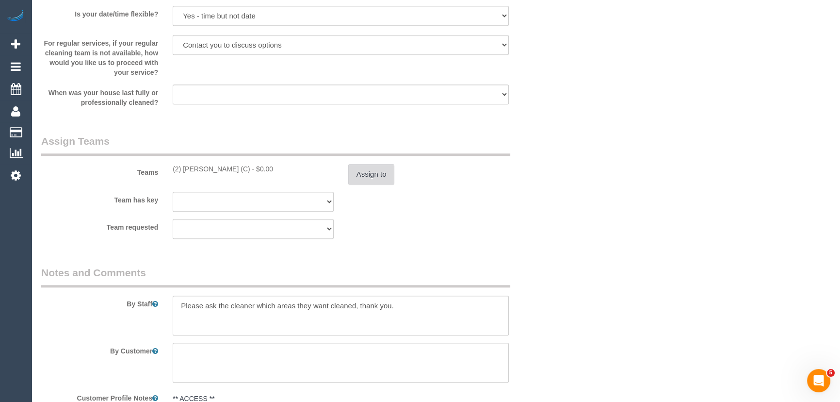
click at [382, 177] on button "Assign to" at bounding box center [371, 174] width 47 height 20
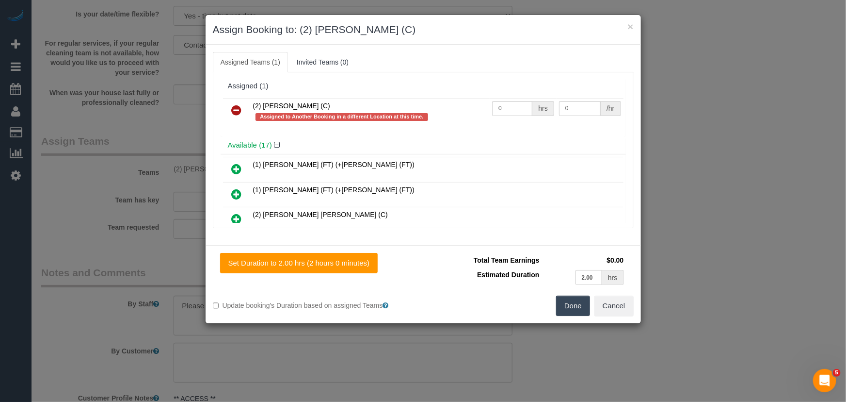
click at [241, 104] on icon at bounding box center [237, 110] width 10 height 12
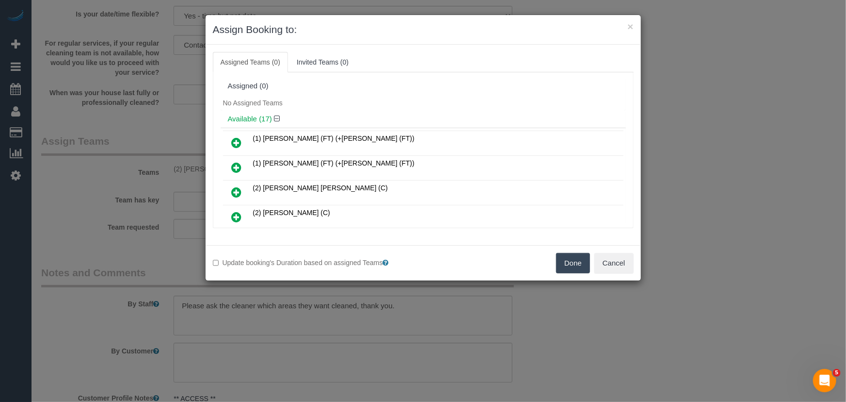
click at [574, 263] on button "Done" at bounding box center [573, 263] width 34 height 20
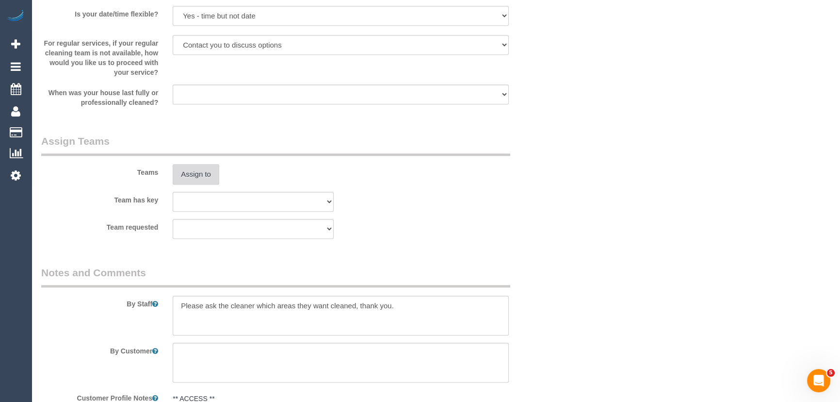
click at [184, 171] on button "Assign to" at bounding box center [196, 174] width 47 height 20
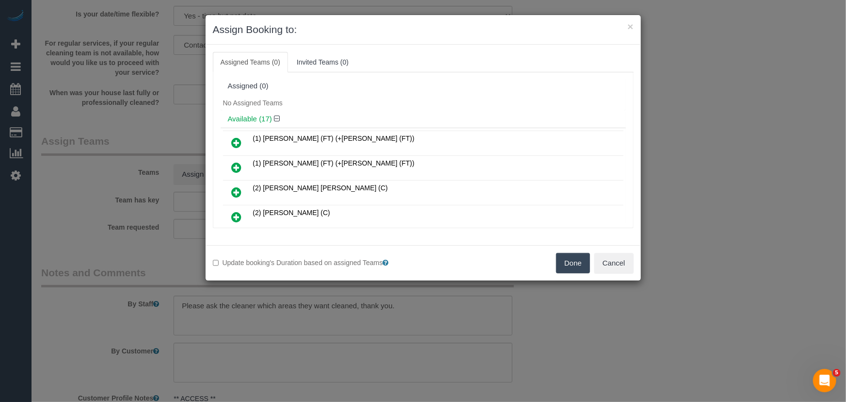
scroll to position [255, 0]
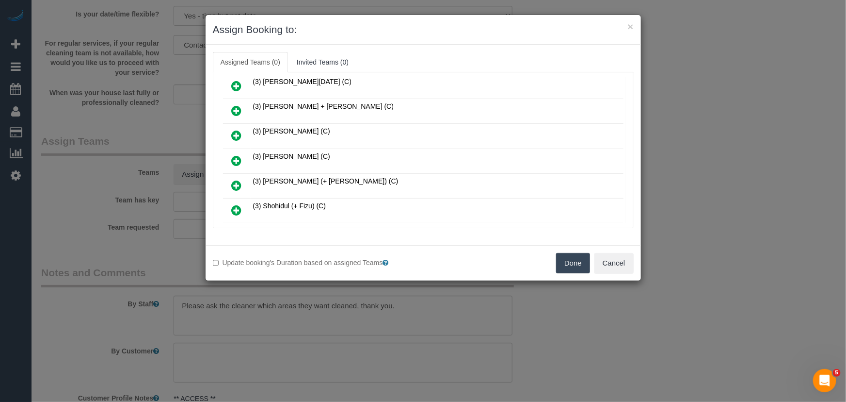
click at [233, 155] on icon at bounding box center [237, 161] width 10 height 12
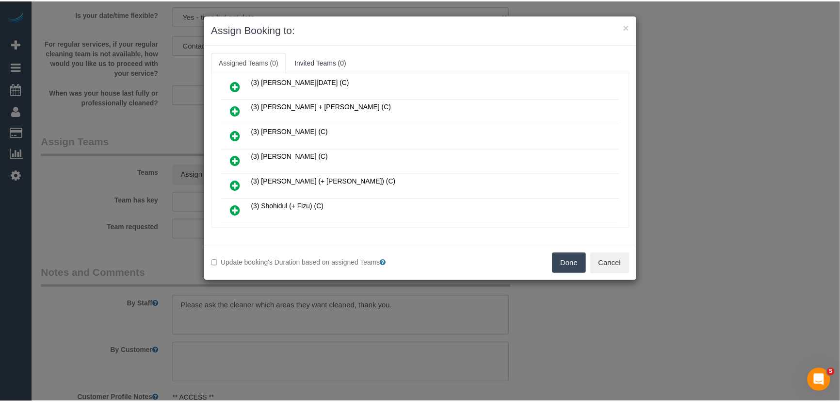
scroll to position [278, 0]
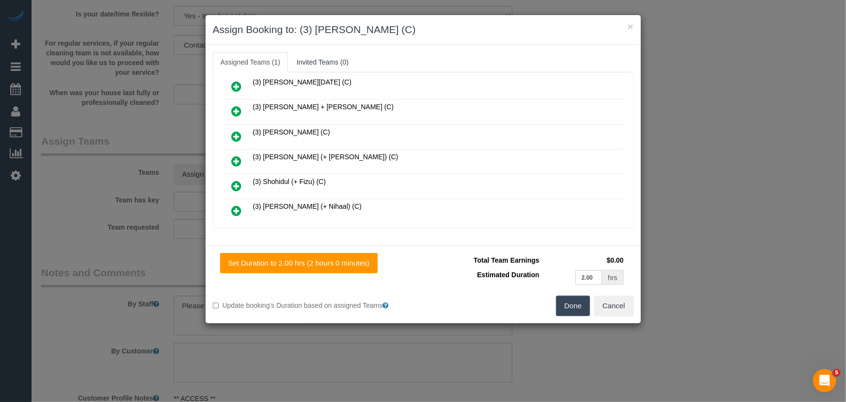
click at [578, 307] on button "Done" at bounding box center [573, 305] width 34 height 20
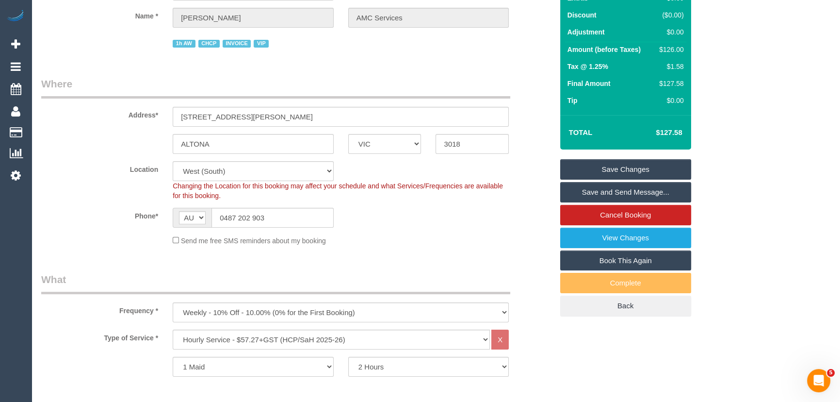
scroll to position [0, 0]
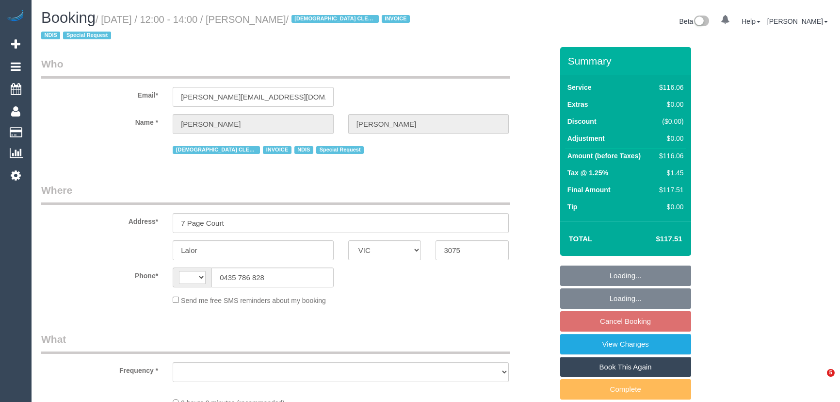
select select "VIC"
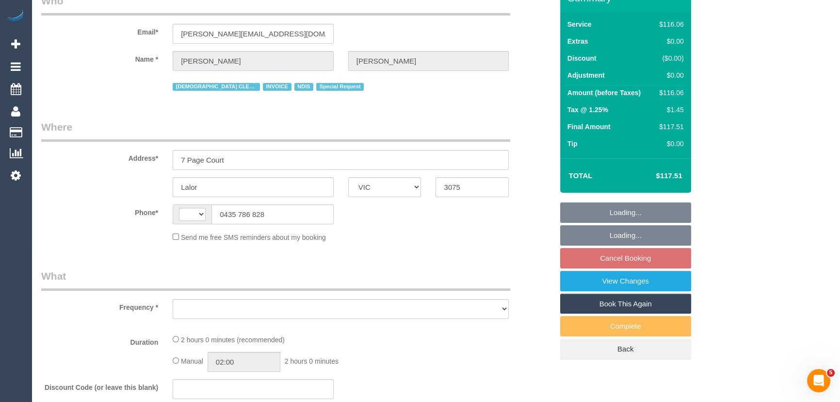
select select "object:286"
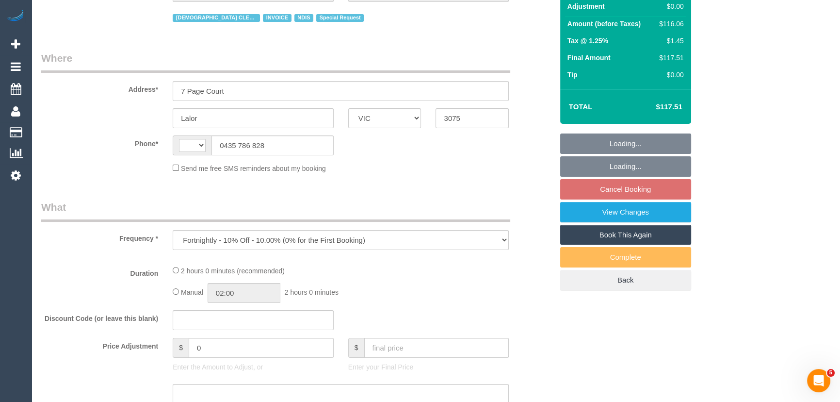
select select "string:AU"
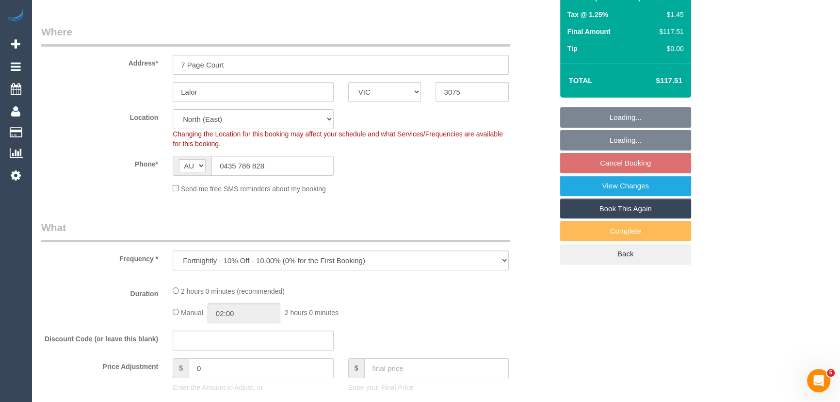
select select "object:686"
select select "number:28"
select select "number:14"
select select "number:19"
select select "number:25"
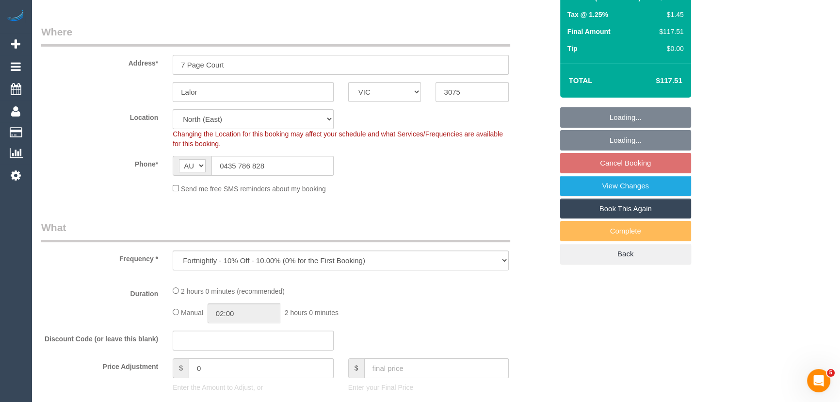
select select "number:35"
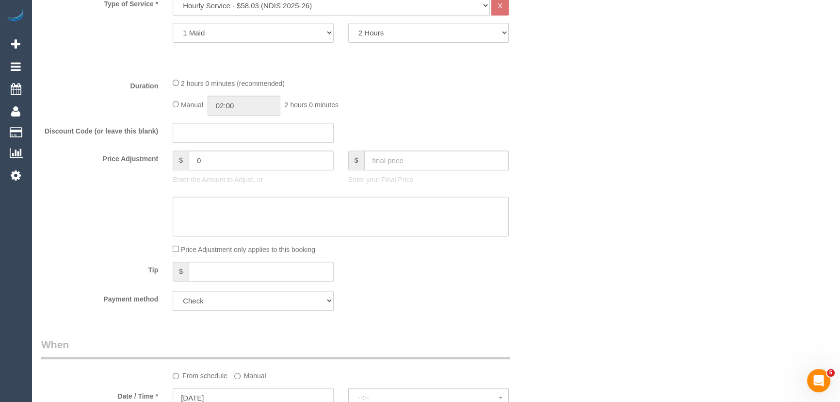
select select "spot4"
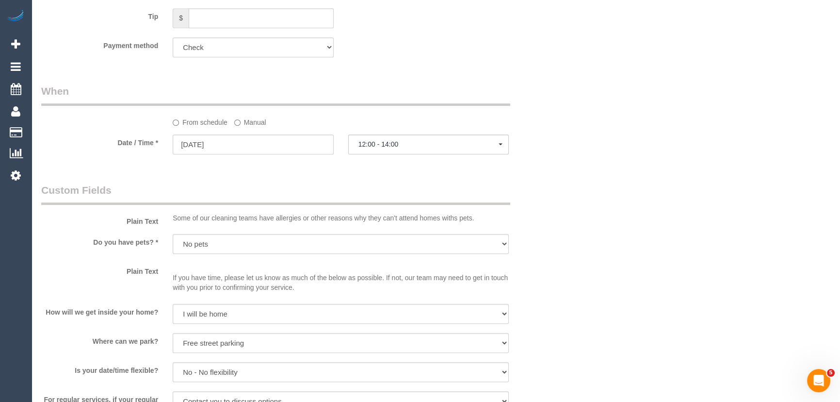
scroll to position [705, 0]
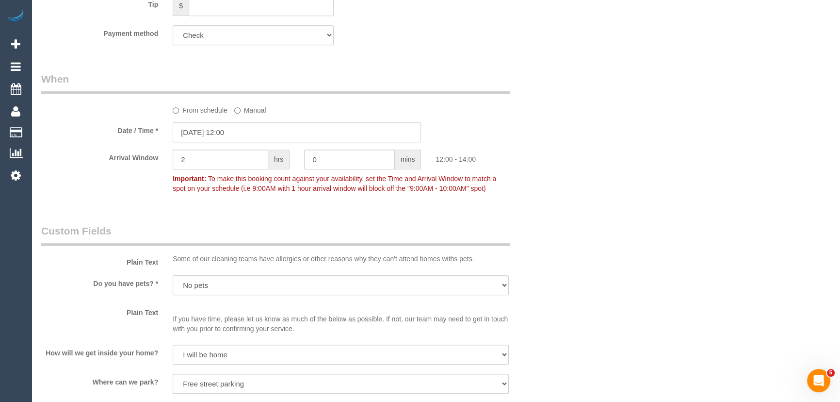
click at [253, 138] on input "[DATE] 12:00" at bounding box center [297, 132] width 248 height 20
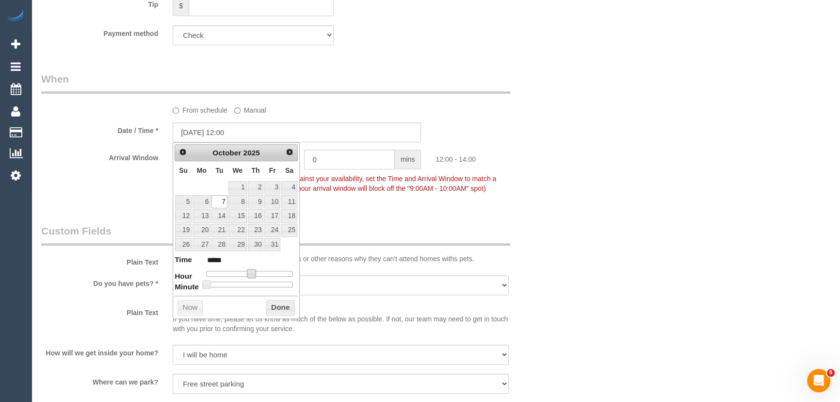
type input "[DATE] 11:00"
type input "*****"
type input "[DATE] 10:00"
type input "*****"
type input "[DATE] 09:00"
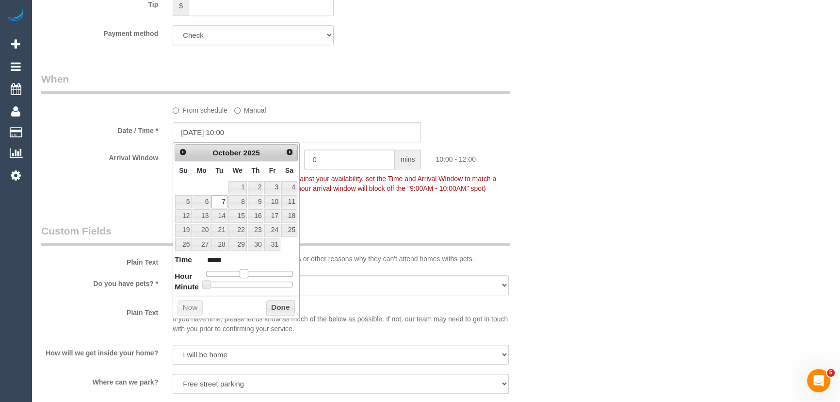
type input "*****"
drag, startPoint x: 251, startPoint y: 275, endPoint x: 241, endPoint y: 276, distance: 10.2
click at [241, 276] on span at bounding box center [240, 273] width 9 height 9
click at [391, 208] on div "Who Email* [PERSON_NAME][EMAIL_ADDRESS][DOMAIN_NAME] Name * [PERSON_NAME][GEOGR…" at bounding box center [297, 258] width 526 height 1833
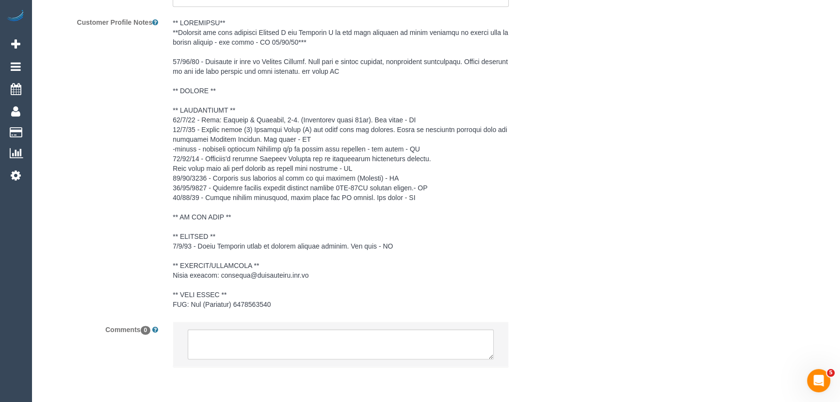
scroll to position [1511, 0]
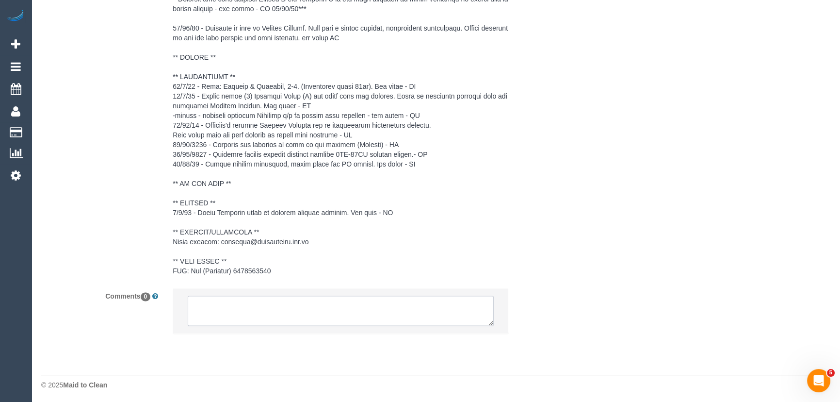
click at [231, 310] on textarea at bounding box center [341, 310] width 306 height 30
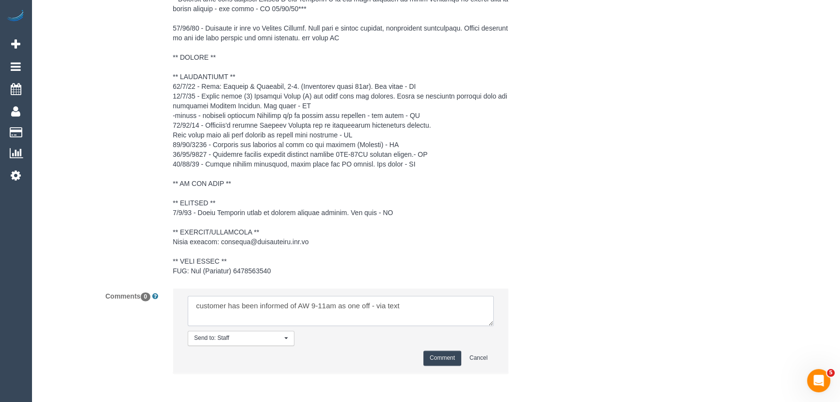
type textarea "customer has been informed of AW 9-11am as one off - via text"
click at [449, 358] on button "Comment" at bounding box center [442, 357] width 38 height 15
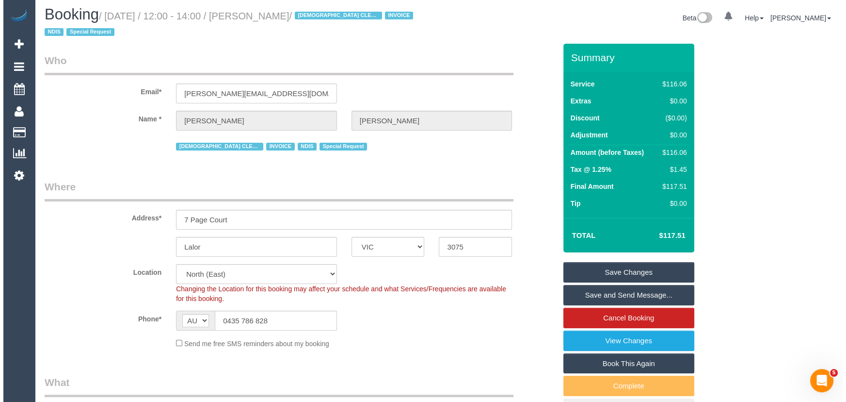
scroll to position [0, 0]
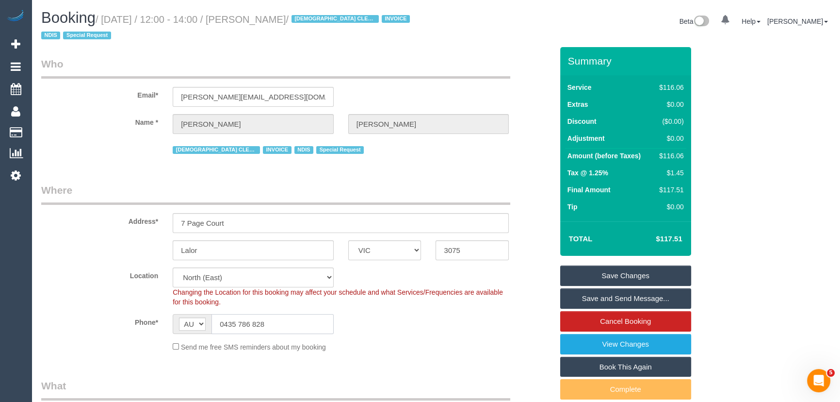
click at [278, 320] on input "0435 786 828" at bounding box center [272, 324] width 122 height 20
drag, startPoint x: 630, startPoint y: 297, endPoint x: 640, endPoint y: 286, distance: 15.1
click at [630, 297] on link "Save and Send Message..." at bounding box center [625, 298] width 131 height 20
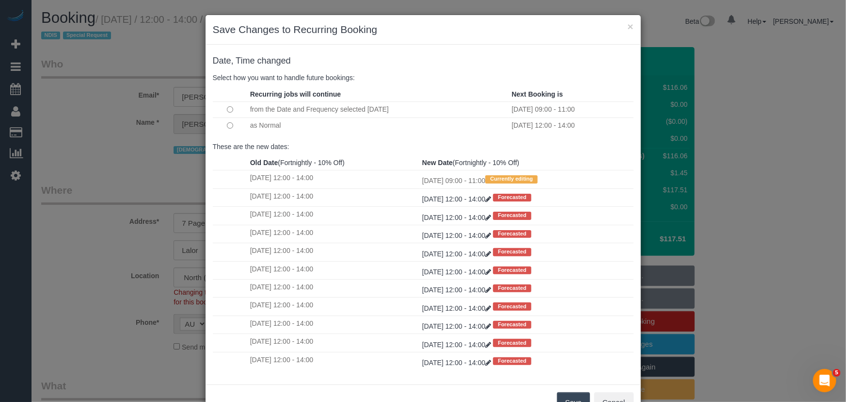
click at [577, 397] on button "Save" at bounding box center [573, 402] width 33 height 20
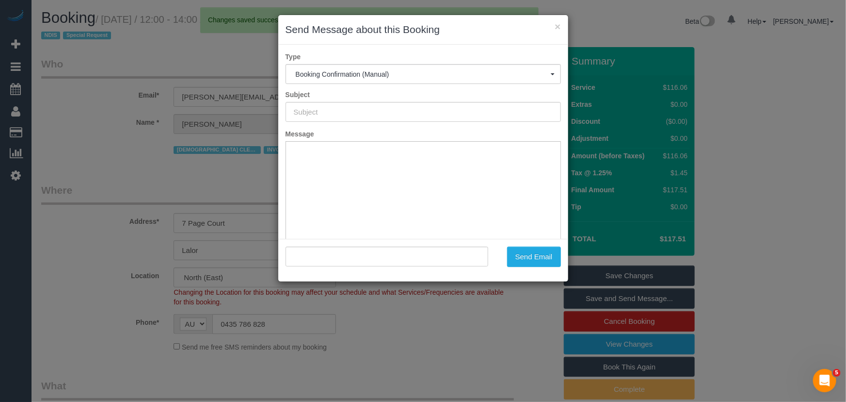
type input "Booking Confirmed"
type input ""[PERSON_NAME]" <[PERSON_NAME][EMAIL_ADDRESS][DOMAIN_NAME]>"
click at [526, 263] on button "Send Email" at bounding box center [534, 256] width 54 height 20
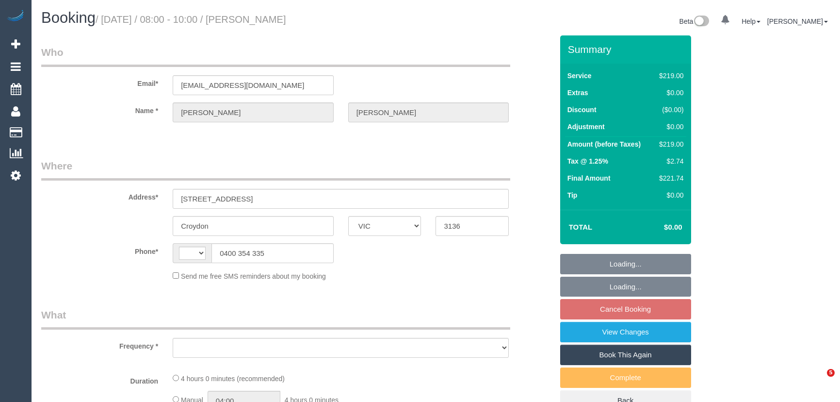
select select "VIC"
select select "string:stripe-pm_1RWwkZ2GScqysDRVUSIKSBcs"
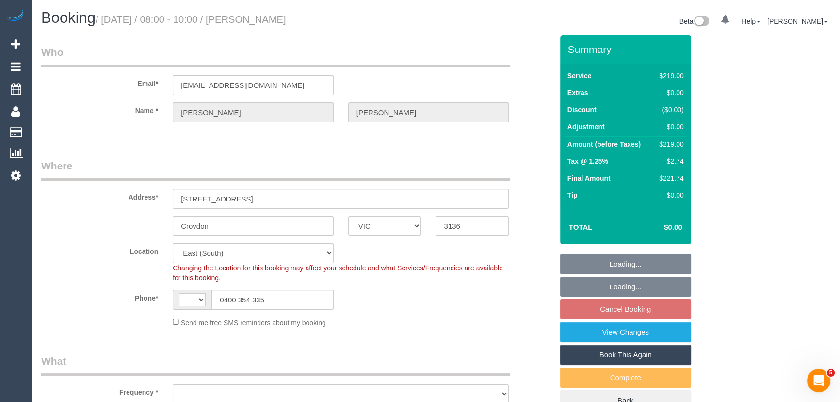
select select "string:AU"
select select "object:625"
select select "number:28"
select select "number:15"
select select "number:18"
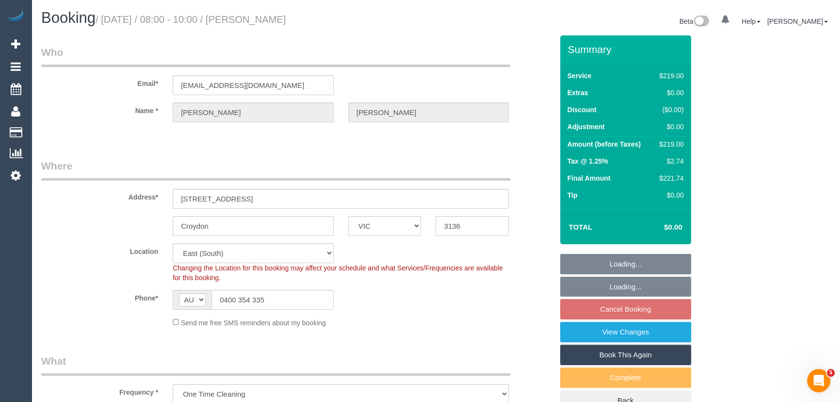
select select "number:22"
select select "number:13"
select select "spot2"
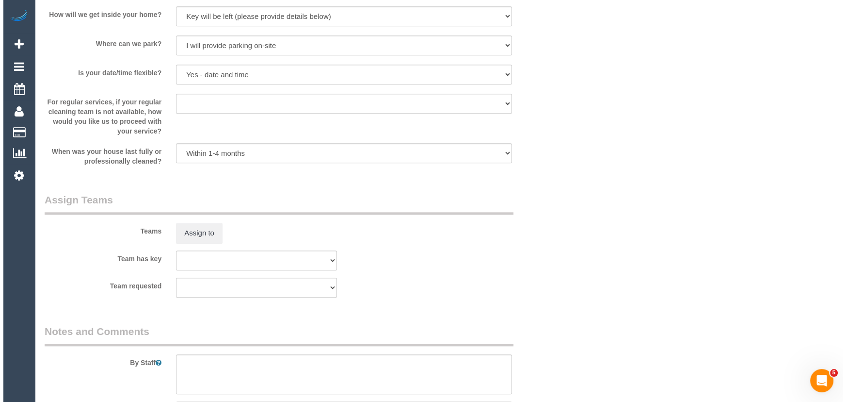
scroll to position [1367, 0]
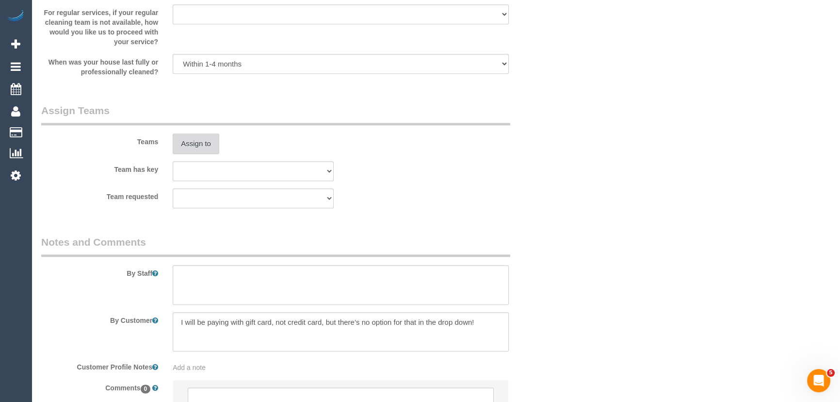
click at [194, 149] on button "Assign to" at bounding box center [196, 143] width 47 height 20
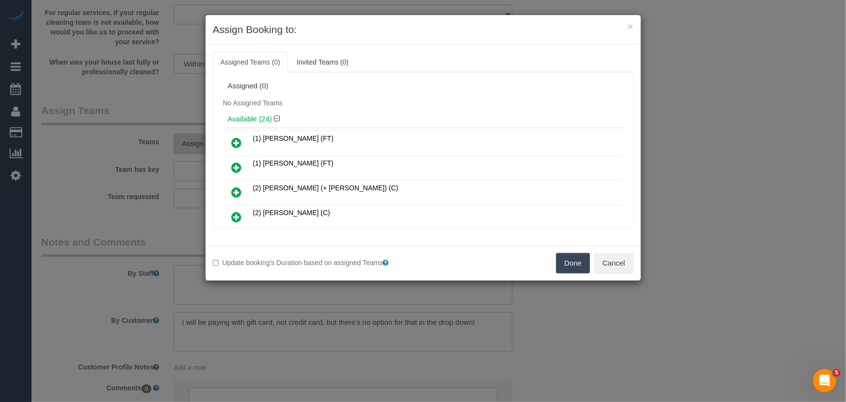
scroll to position [1199, 0]
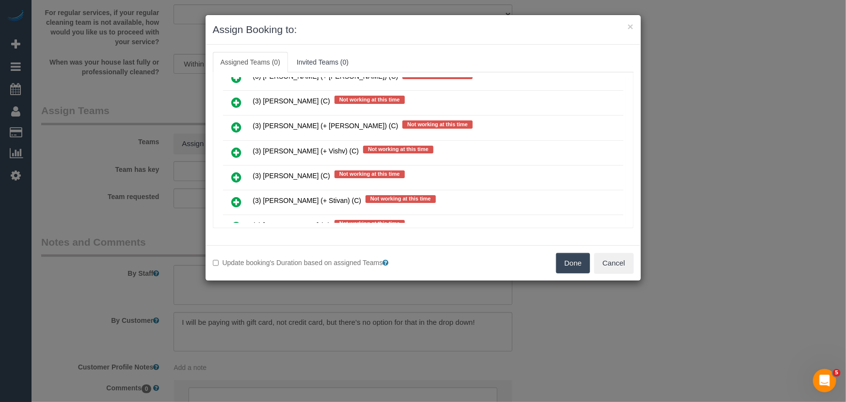
drag, startPoint x: 231, startPoint y: 150, endPoint x: 237, endPoint y: 151, distance: 5.9
click at [232, 171] on icon at bounding box center [237, 177] width 10 height 12
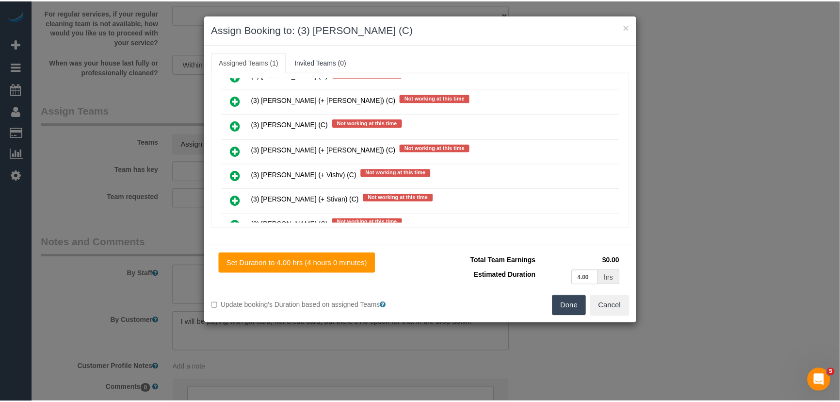
scroll to position [1222, 0]
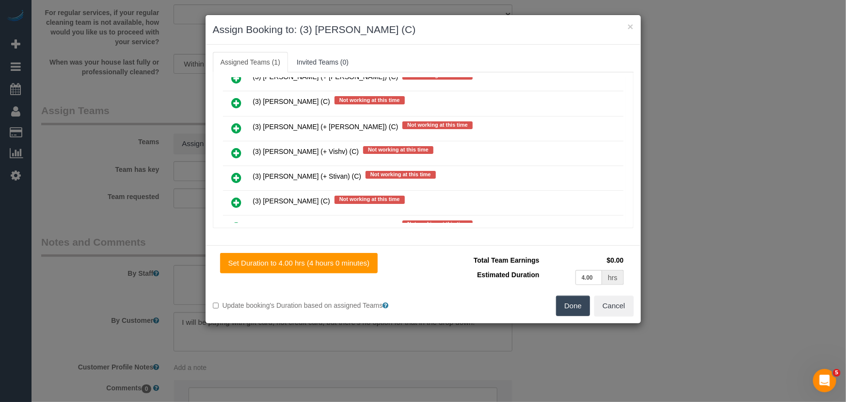
click at [576, 306] on button "Done" at bounding box center [573, 305] width 34 height 20
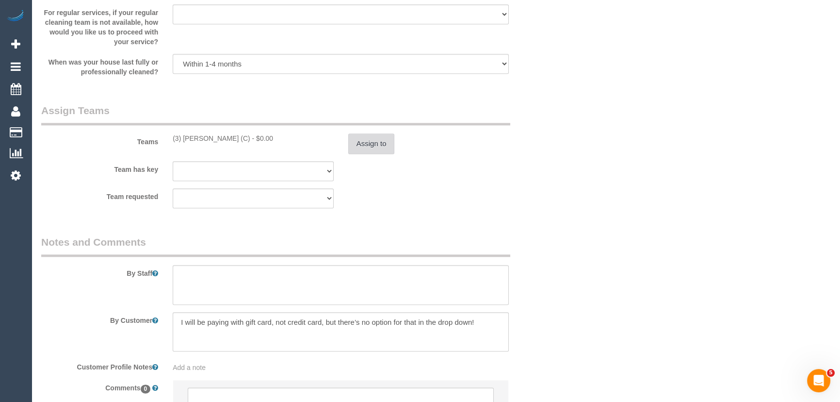
click at [372, 152] on button "Assign to" at bounding box center [371, 143] width 47 height 20
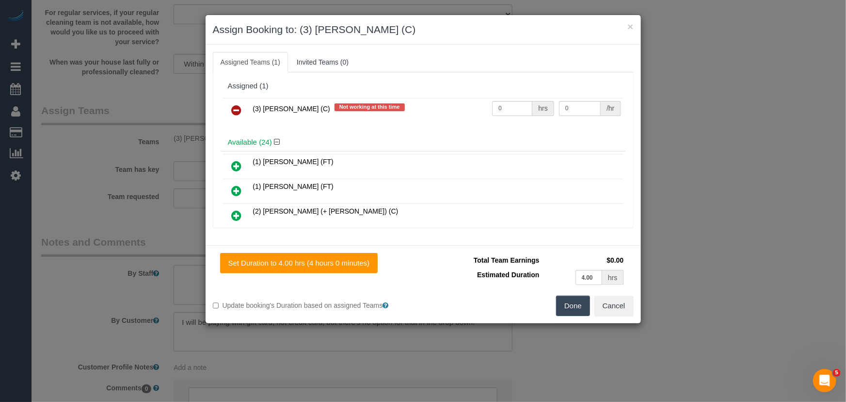
click at [520, 117] on td "0 hrs" at bounding box center [523, 110] width 67 height 25
click at [519, 107] on input "0" at bounding box center [512, 108] width 40 height 15
type input "1"
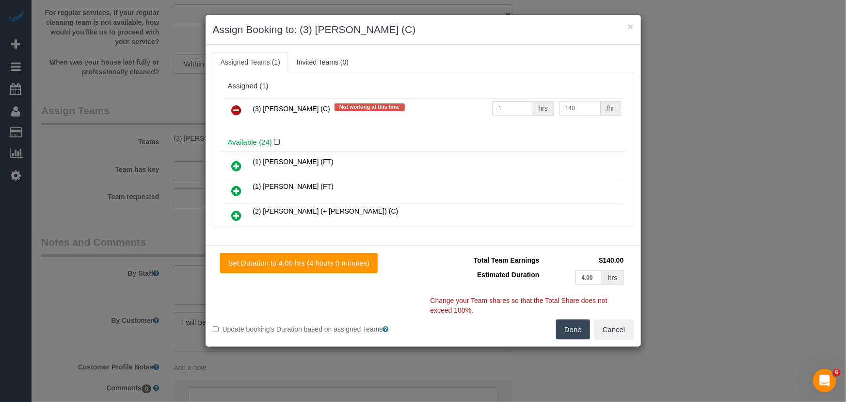
type input "140"
click at [582, 328] on button "Done" at bounding box center [573, 329] width 34 height 20
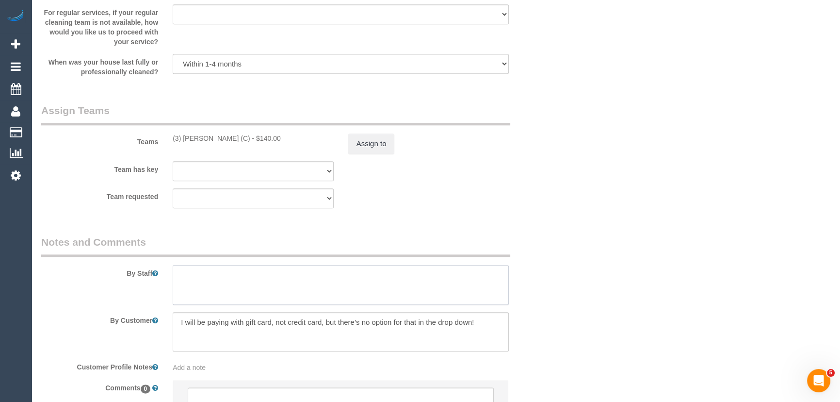
click at [356, 293] on textarea at bounding box center [341, 285] width 336 height 40
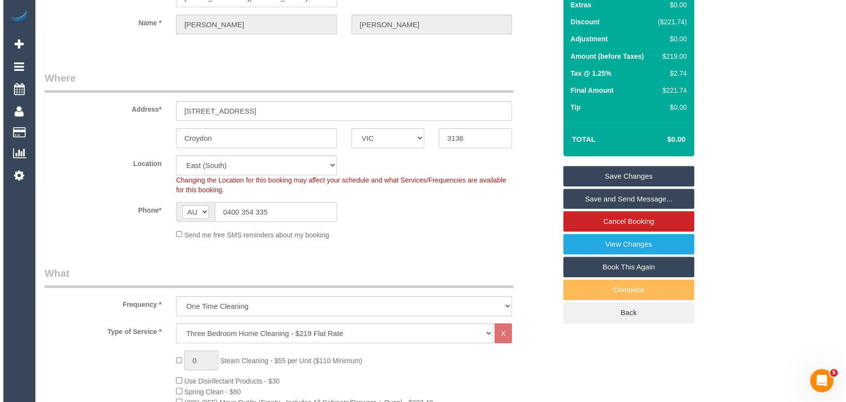
scroll to position [0, 0]
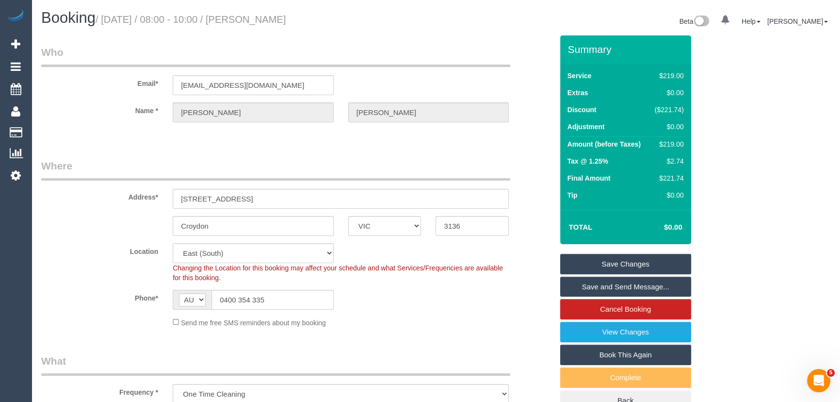
type textarea "Estimated time: 3-4 hours"
click at [265, 22] on small "/ [DATE] / 08:00 - 10:00 / [PERSON_NAME]" at bounding box center [191, 19] width 191 height 11
copy small "[PERSON_NAME]"
click at [609, 284] on link "Save and Send Message..." at bounding box center [625, 286] width 131 height 20
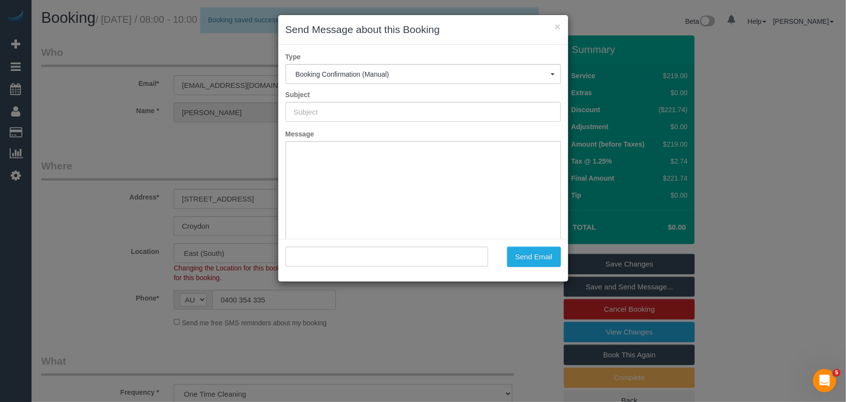
type input "Booking Confirmed"
type input ""[PERSON_NAME]" <[EMAIL_ADDRESS][DOMAIN_NAME]>"
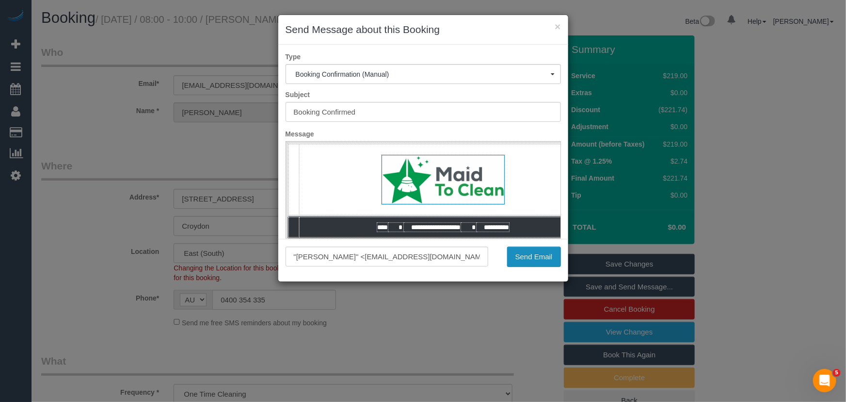
drag, startPoint x: 528, startPoint y: 257, endPoint x: 525, endPoint y: 276, distance: 19.7
click at [528, 257] on button "Send Email" at bounding box center [534, 256] width 54 height 20
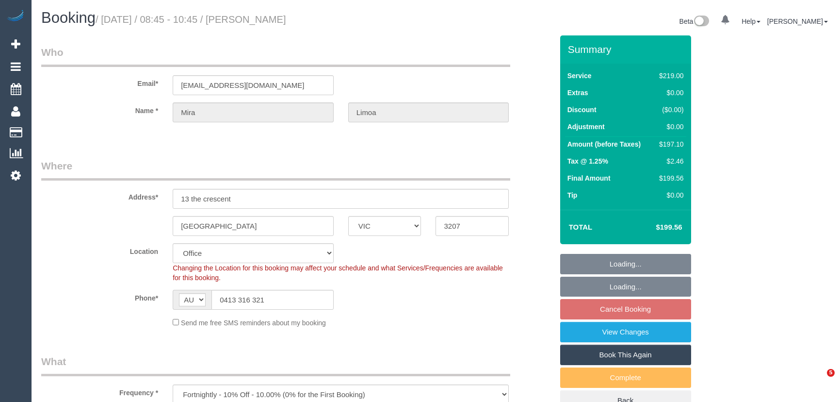
select select "VIC"
select select "number:28"
select select "number:14"
select select "number:19"
select select "number:23"
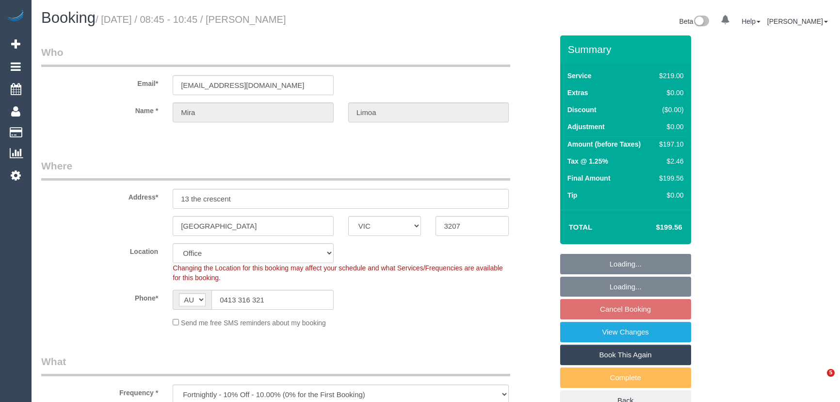
select select "number:34"
select select "number:13"
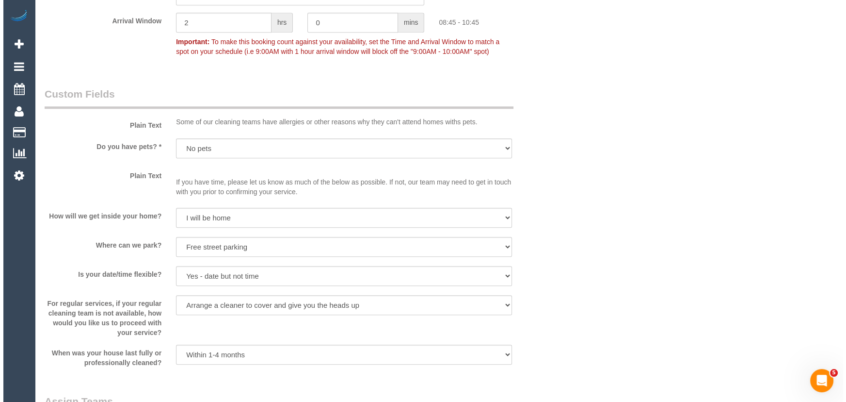
scroll to position [1234, 0]
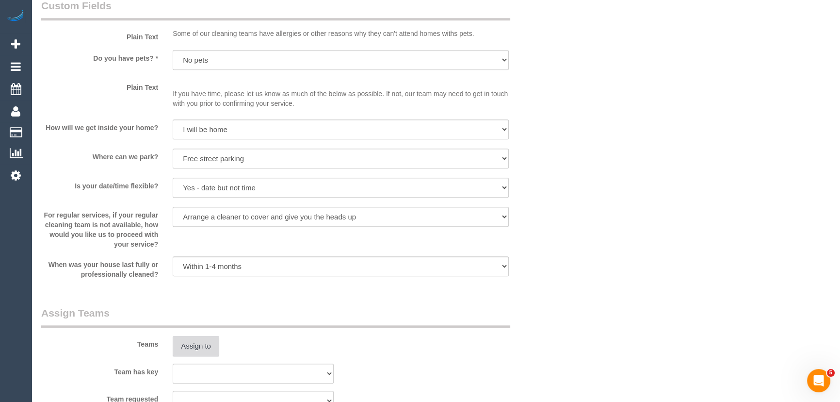
click at [212, 351] on button "Assign to" at bounding box center [196, 346] width 47 height 20
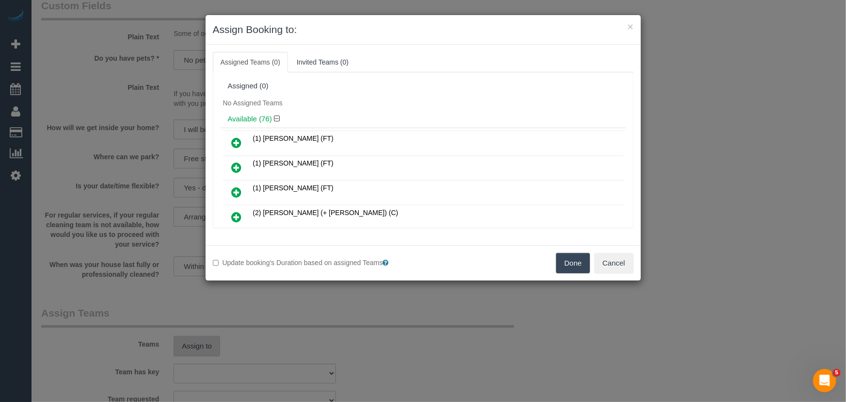
scroll to position [1032, 0]
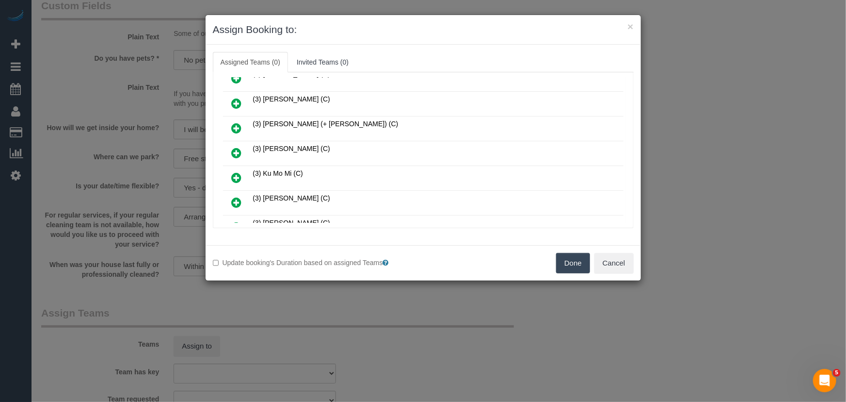
click at [233, 172] on icon at bounding box center [237, 178] width 10 height 12
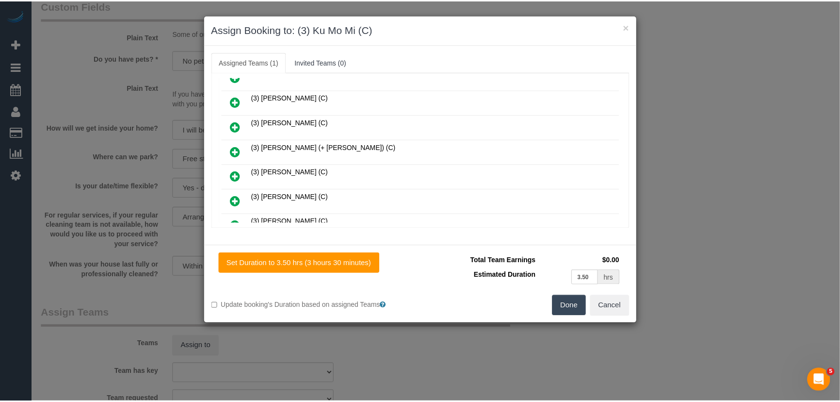
scroll to position [1054, 0]
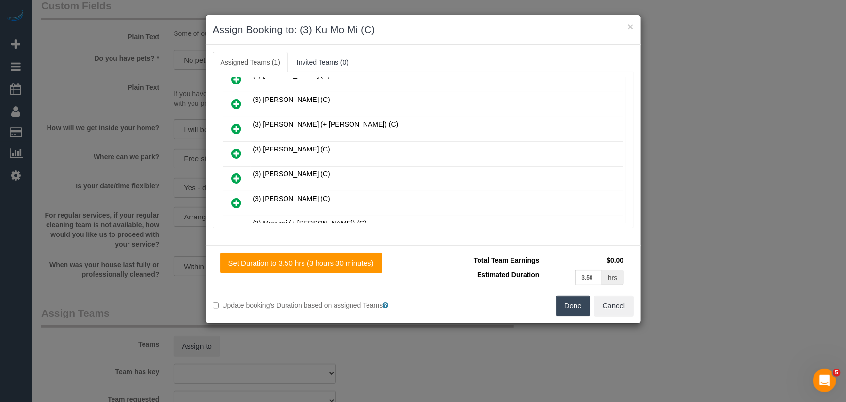
click at [570, 310] on button "Done" at bounding box center [573, 305] width 34 height 20
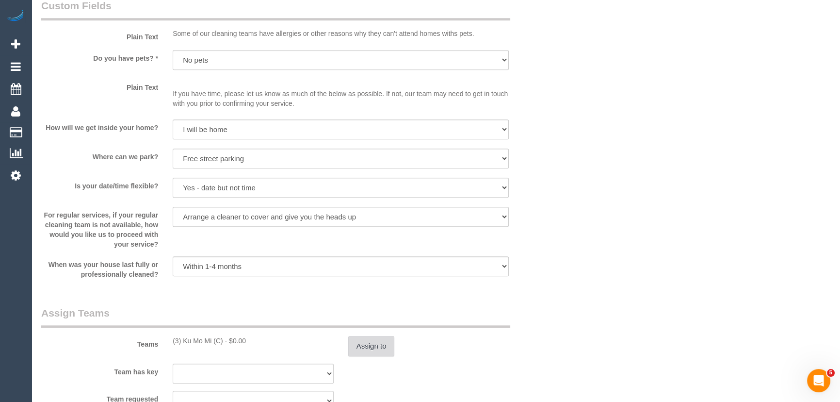
click at [371, 345] on button "Assign to" at bounding box center [371, 346] width 47 height 20
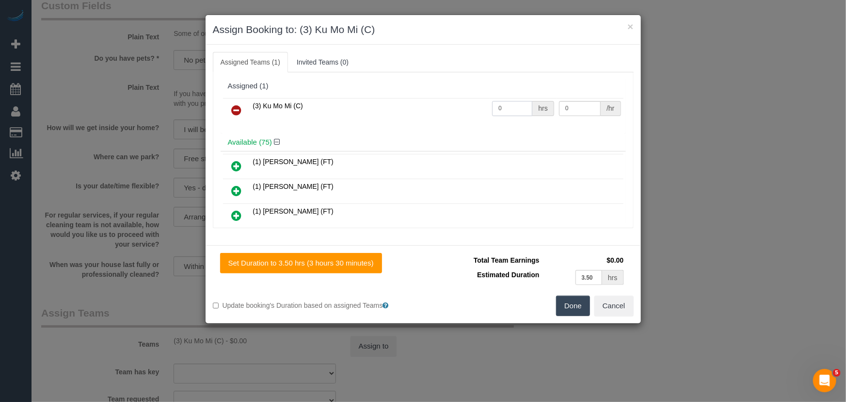
click at [514, 111] on input "0" at bounding box center [512, 108] width 40 height 15
type input "1"
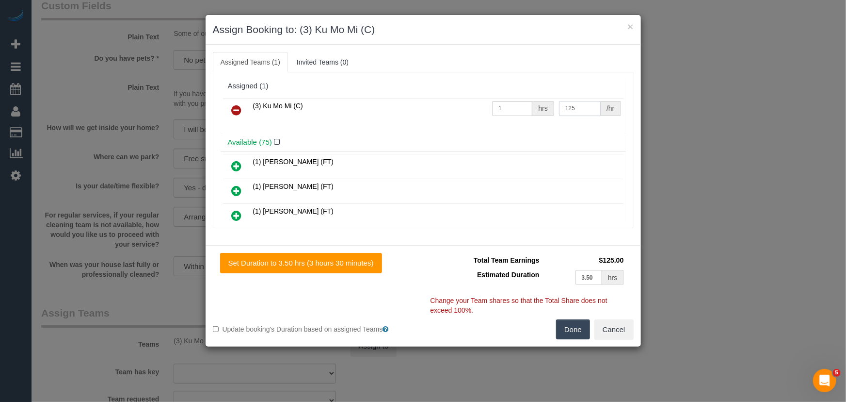
type input "125"
click at [577, 324] on button "Done" at bounding box center [573, 329] width 34 height 20
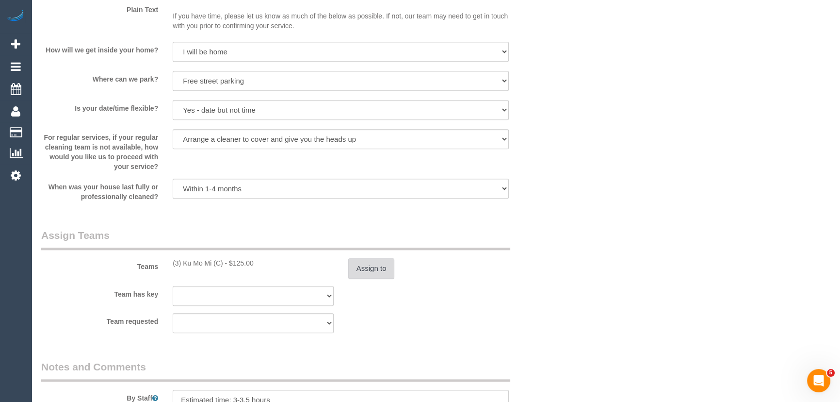
scroll to position [1411, 0]
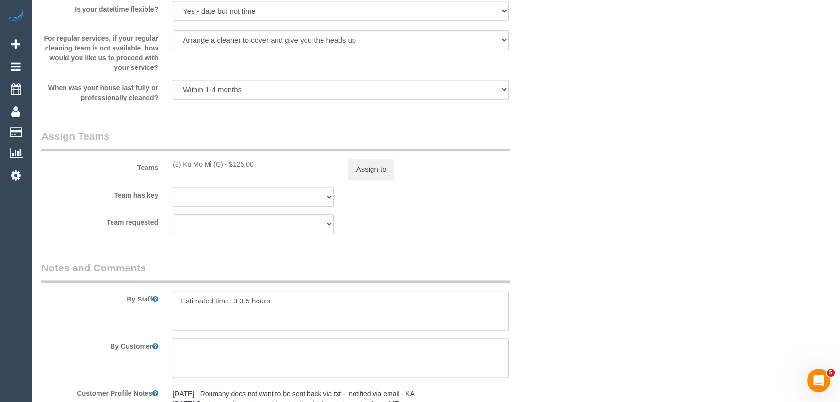
click at [176, 298] on textarea at bounding box center [341, 311] width 336 height 40
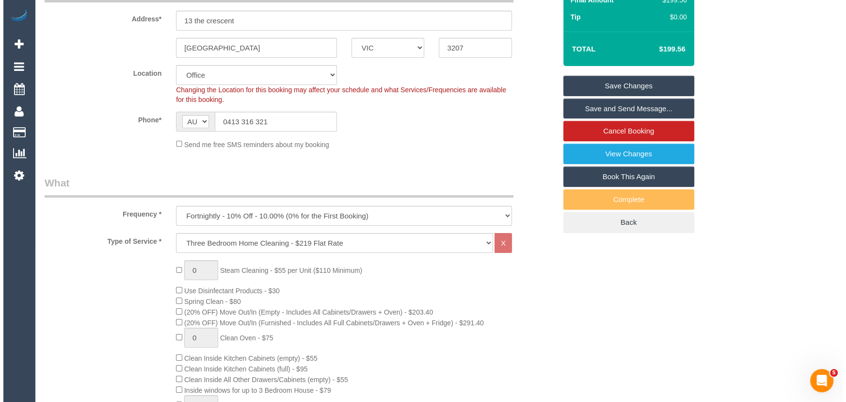
scroll to position [0, 0]
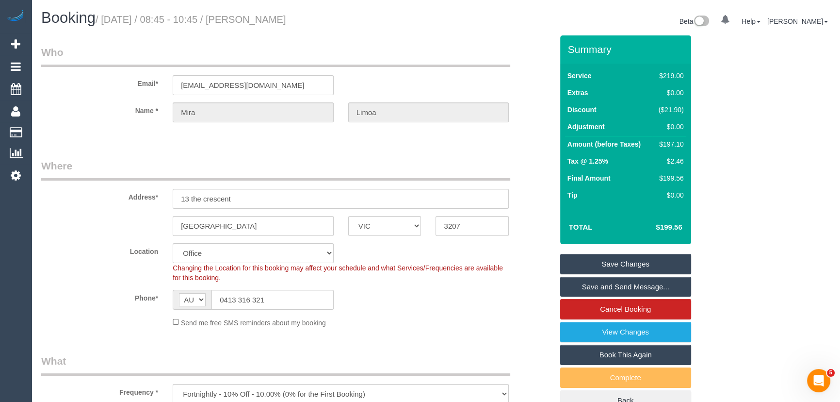
type textarea "*cover* Estimated time: 3-3.5 hours"
click at [257, 25] on h1 "Booking / October 07, 2025 / 08:45 - 10:45 / Mira Limoa" at bounding box center [235, 18] width 388 height 16
click at [262, 19] on small "/ October 07, 2025 / 08:45 - 10:45 / Mira Limoa" at bounding box center [191, 19] width 191 height 11
copy small "Mira Limoa"
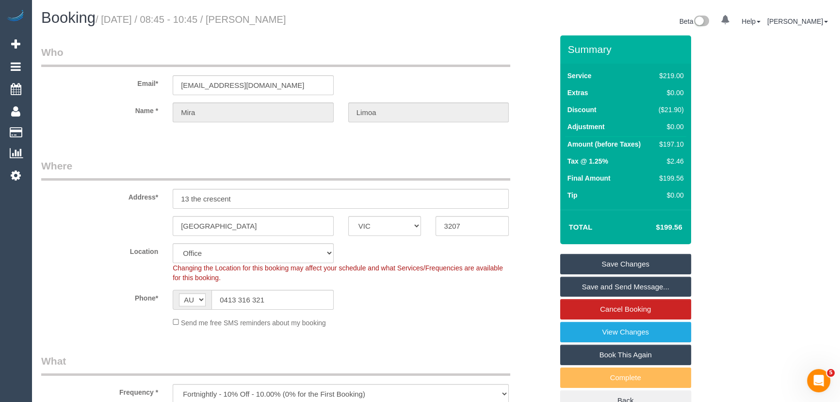
click at [578, 288] on link "Save and Send Message..." at bounding box center [625, 286] width 131 height 20
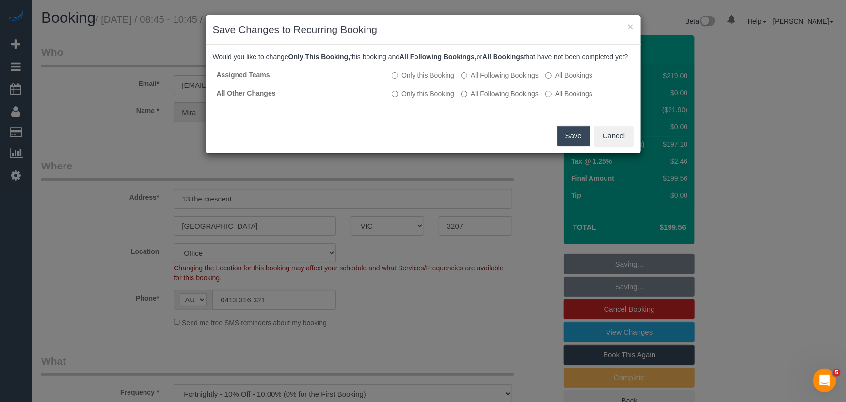
click at [580, 144] on button "Save" at bounding box center [573, 136] width 33 height 20
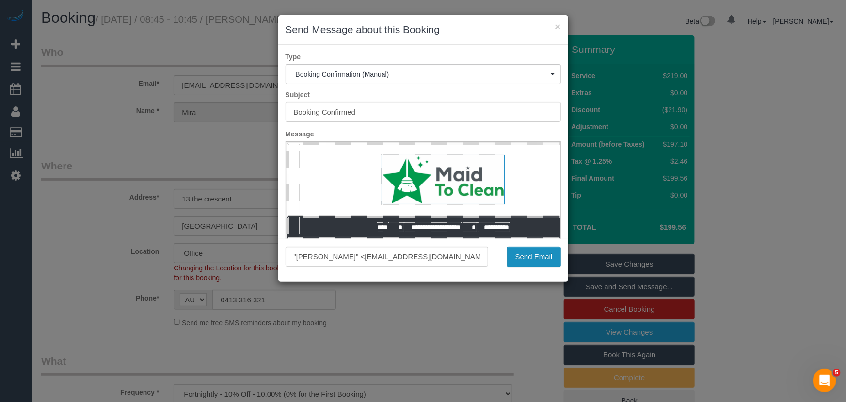
click at [531, 261] on button "Send Email" at bounding box center [534, 256] width 54 height 20
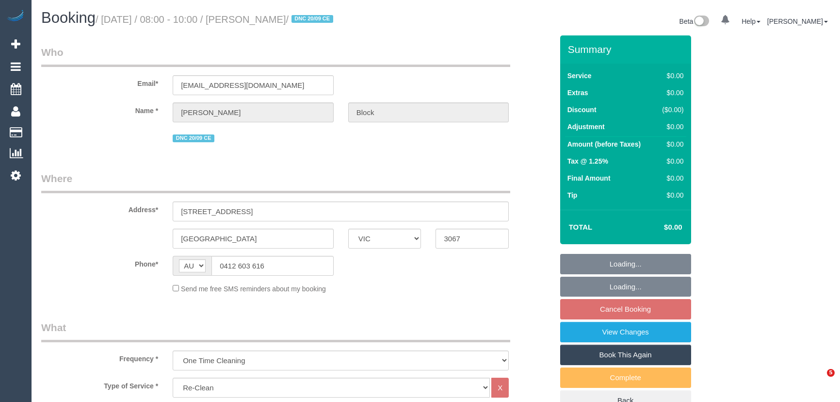
select select "VIC"
select select "number:28"
select select "number:14"
select select "number:18"
select select "object:2102"
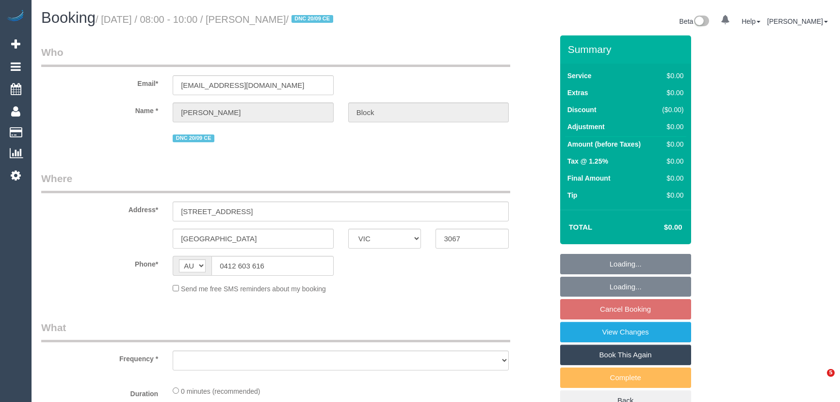
select select "VIC"
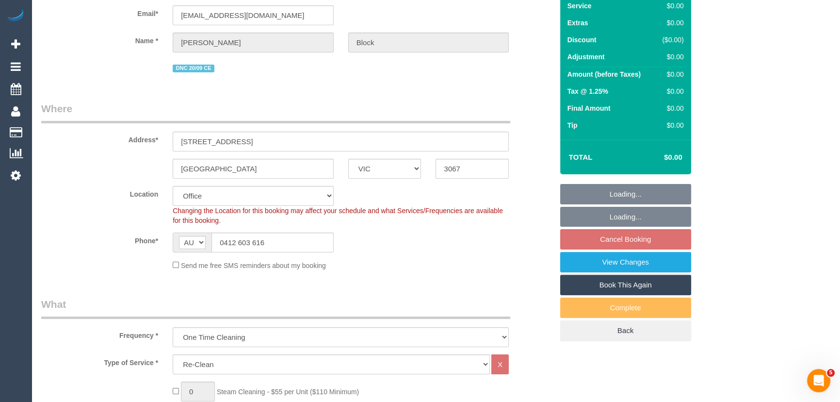
select select "object:762"
select select "string:stripe-pm_1S7RPn2GScqysDRVE07ToMx5"
select select "number:28"
select select "number:14"
select select "number:18"
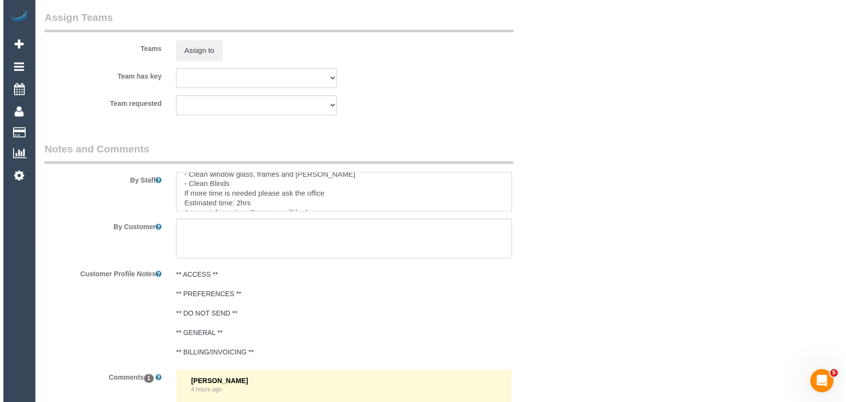
scroll to position [35, 0]
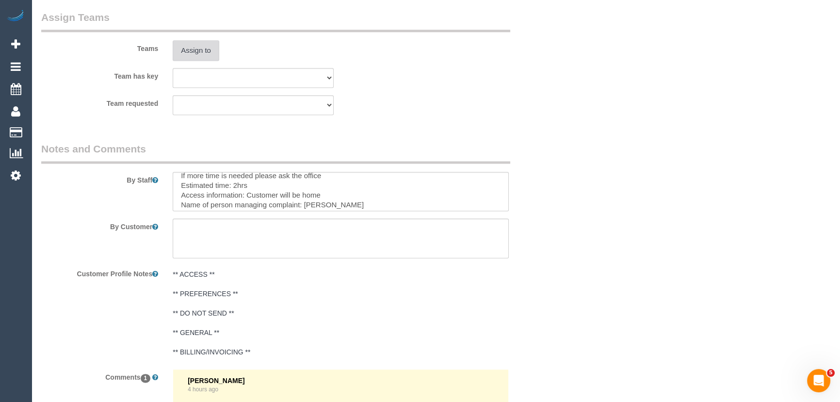
click at [198, 48] on button "Assign to" at bounding box center [196, 50] width 47 height 20
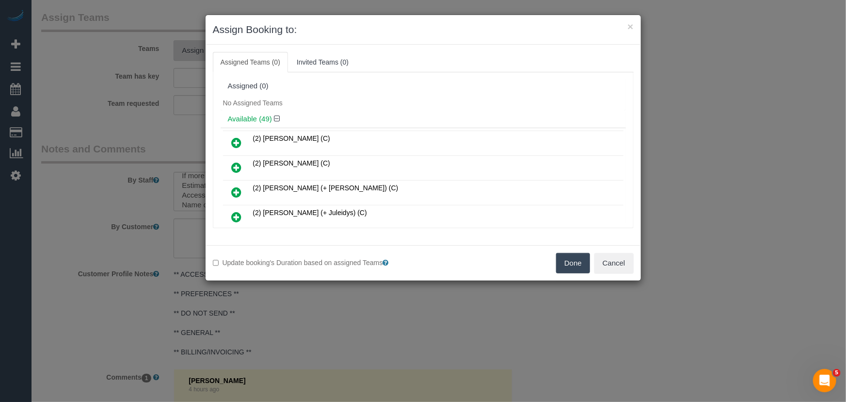
scroll to position [5876, 0]
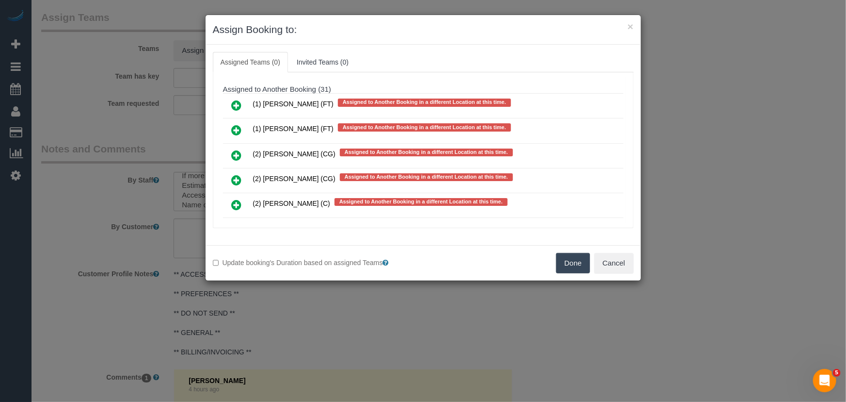
click at [233, 273] on icon at bounding box center [237, 279] width 10 height 12
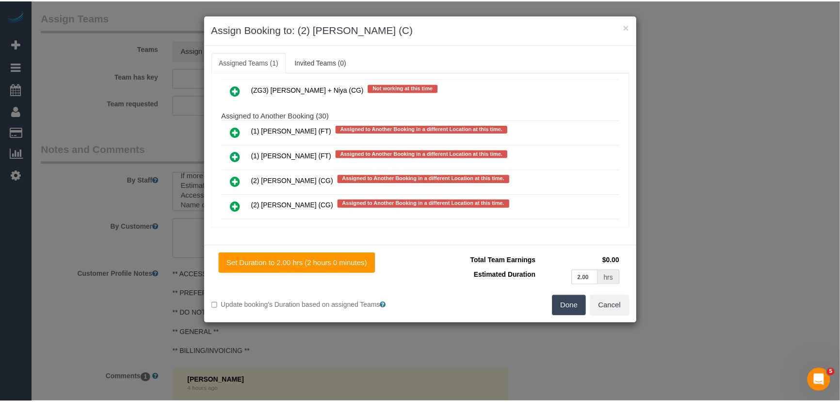
scroll to position [5902, 0]
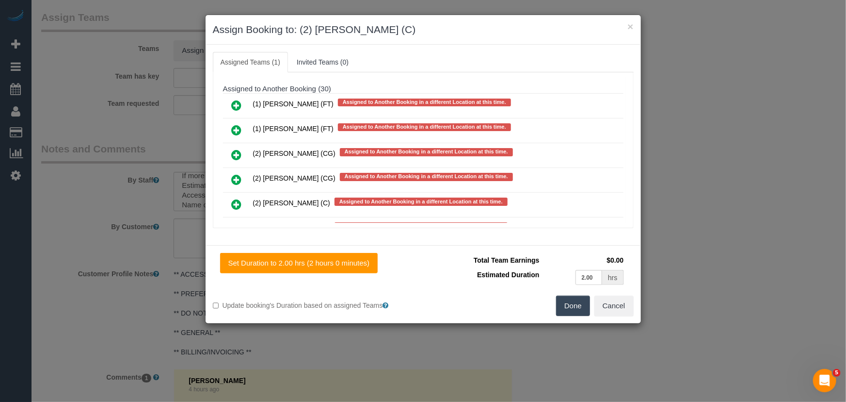
click at [566, 302] on button "Done" at bounding box center [573, 305] width 34 height 20
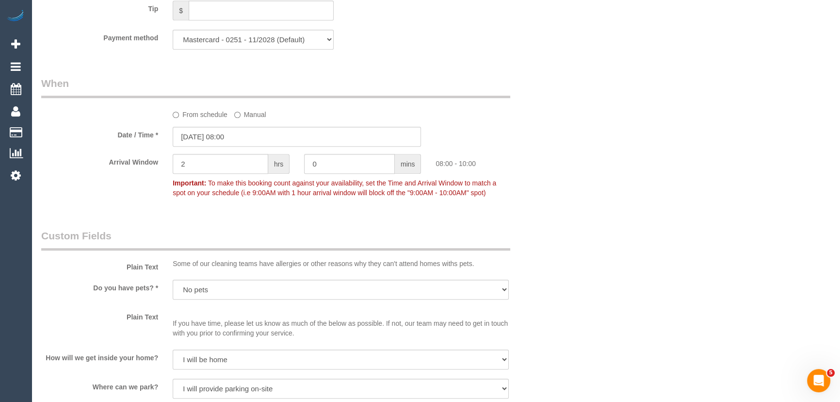
scroll to position [838, 0]
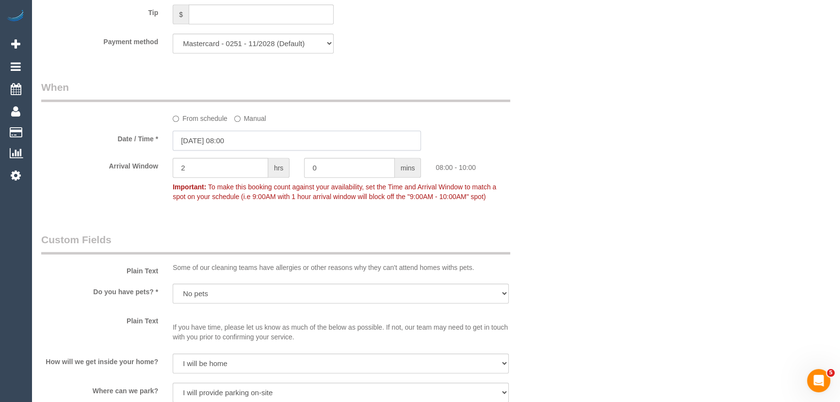
click at [248, 141] on input "[DATE] 08:00" at bounding box center [297, 140] width 248 height 20
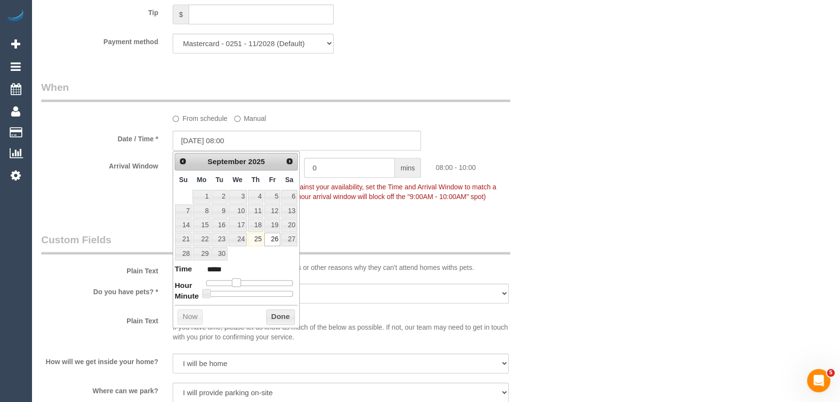
type input "[DATE] 09:00"
type input "*****"
type input "[DATE] 10:00"
type input "*****"
type input "[DATE] 11:00"
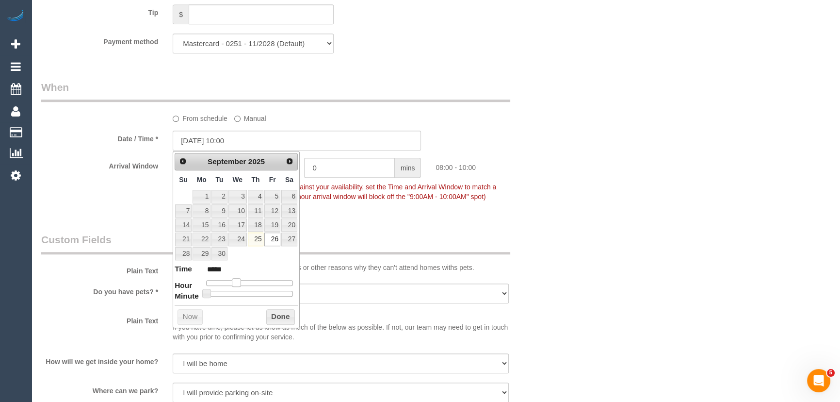
type input "*****"
type input "[DATE] 12:00"
type input "*****"
type input "[DATE] 13:00"
type input "*****"
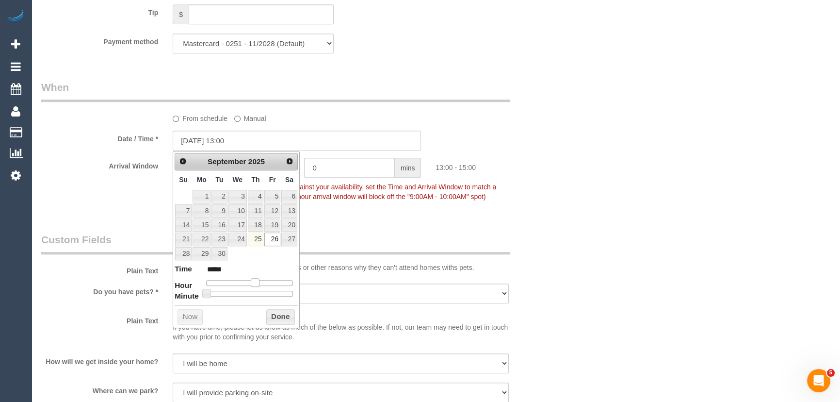
type input "[DATE] 14:00"
type input "*****"
drag, startPoint x: 237, startPoint y: 282, endPoint x: 259, endPoint y: 278, distance: 22.6
click at [259, 278] on span at bounding box center [258, 282] width 9 height 9
click at [401, 227] on div "Who Email* [EMAIL_ADDRESS][DOMAIN_NAME] Name * [PERSON_NAME] Block DNC 20/09 CE…" at bounding box center [297, 174] width 526 height 1952
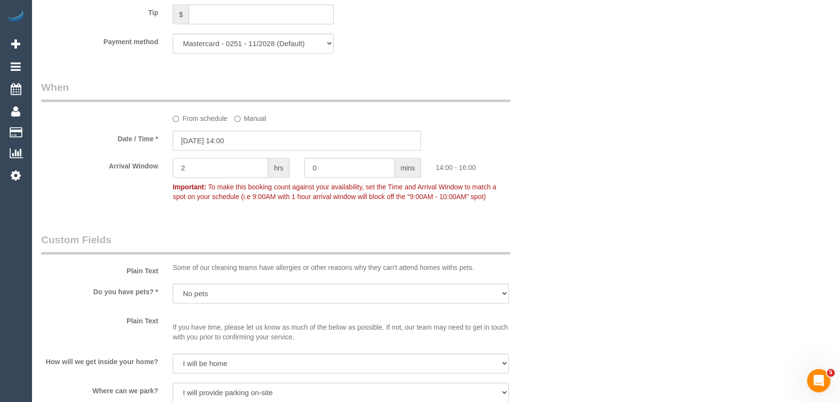
click at [229, 168] on input "2" at bounding box center [221, 168] width 96 height 20
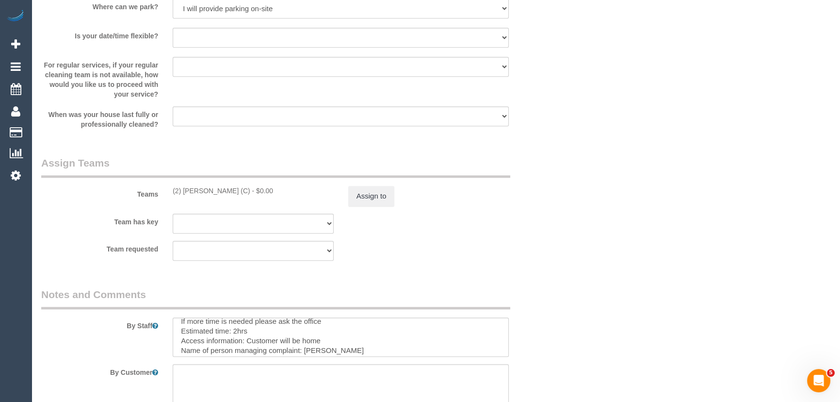
scroll to position [1234, 0]
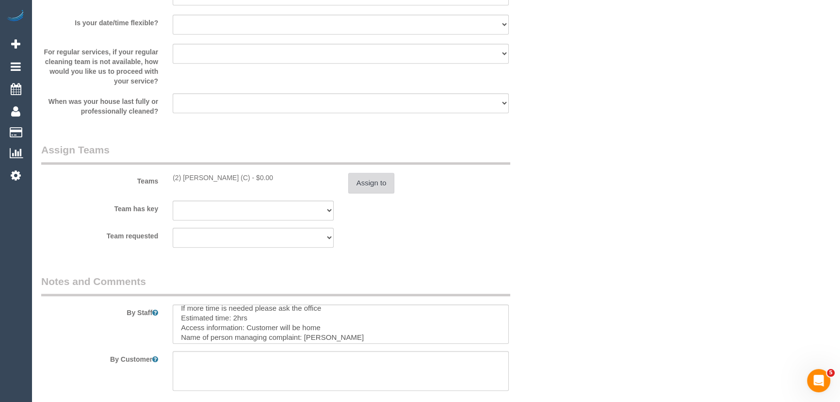
type input "1"
click at [377, 178] on button "Assign to" at bounding box center [371, 183] width 47 height 20
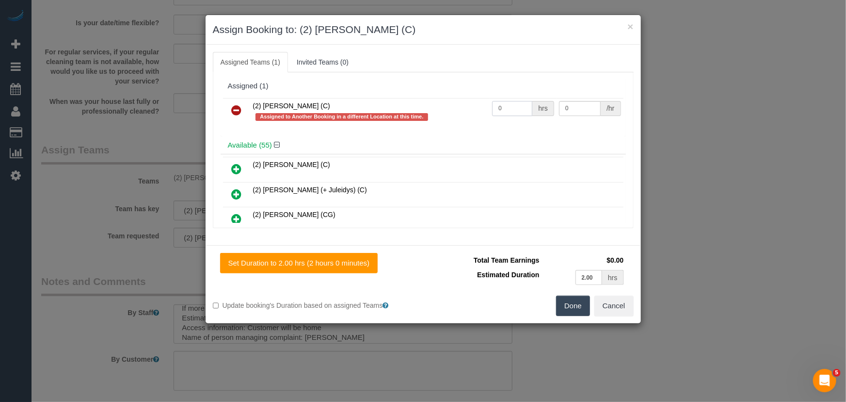
click at [517, 111] on input "0" at bounding box center [512, 108] width 40 height 15
type input "2"
type input "40"
click at [572, 298] on button "Done" at bounding box center [573, 305] width 34 height 20
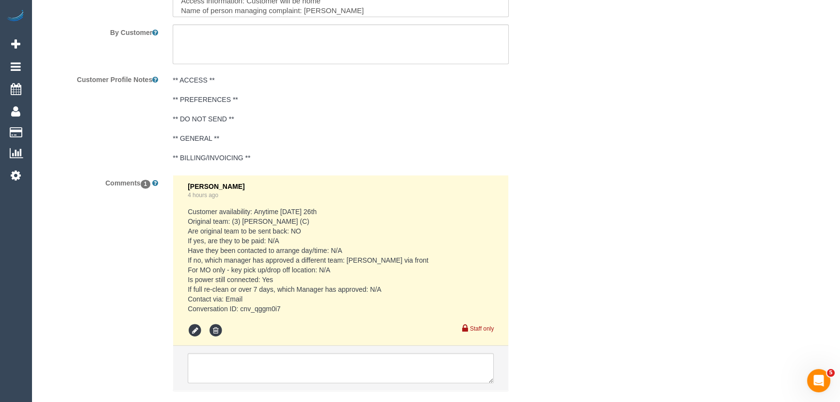
scroll to position [1619, 0]
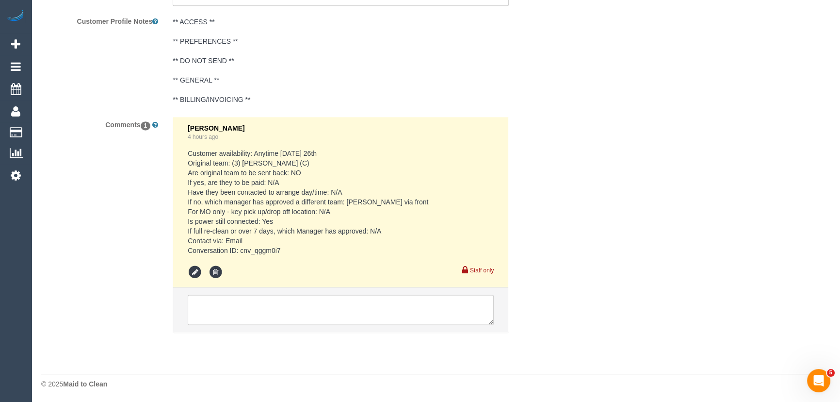
click at [243, 253] on pre "Customer availability: Anytime [DATE] 26th Original team: (3) [PERSON_NAME] (C)…" at bounding box center [341, 201] width 306 height 107
click at [247, 247] on pre "Customer availability: Anytime [DATE] 26th Original team: (3) [PERSON_NAME] (C)…" at bounding box center [341, 201] width 306 height 107
copy pre "cnv_qggm0i7"
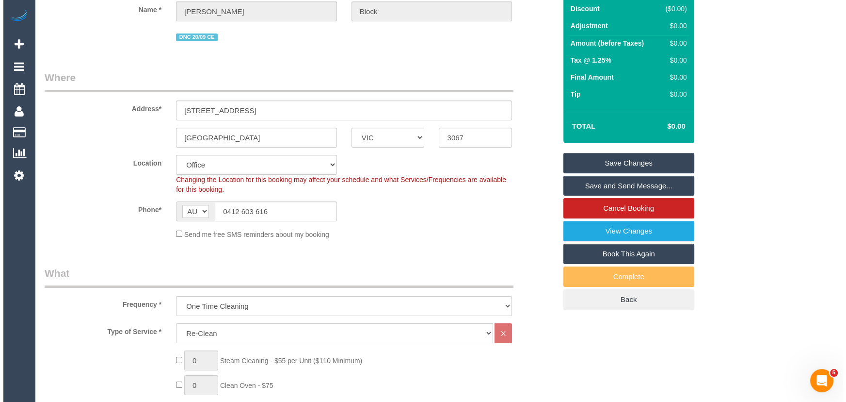
scroll to position [0, 0]
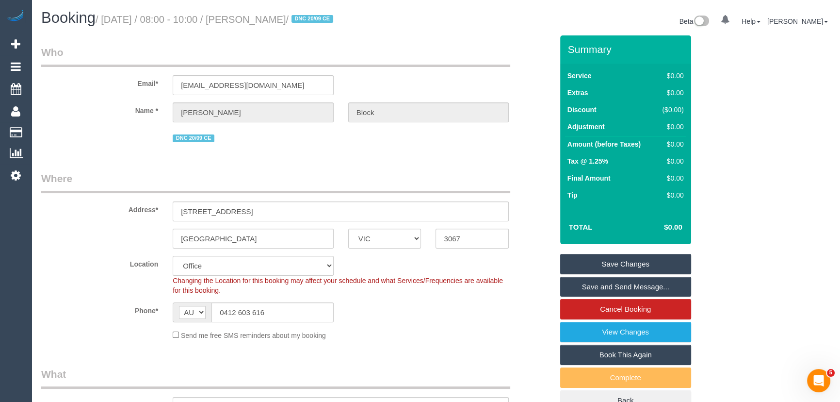
click at [278, 18] on small "/ [DATE] / 08:00 - 10:00 / [PERSON_NAME] / DNC 20/09 CE" at bounding box center [216, 19] width 241 height 11
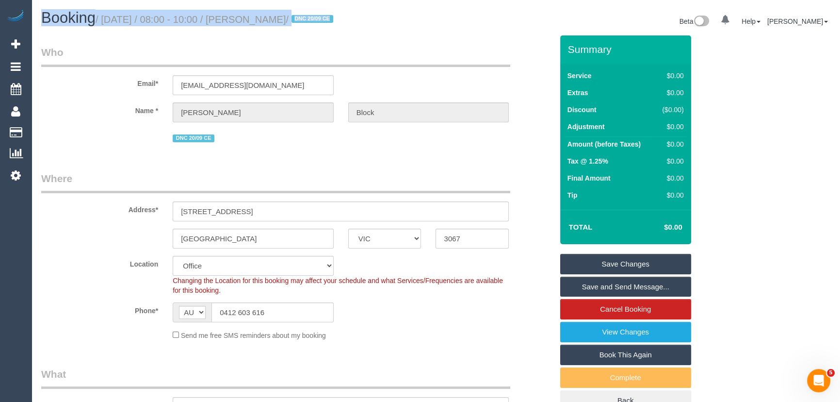
click at [278, 18] on small "/ [DATE] / 08:00 - 10:00 / [PERSON_NAME] / DNC 20/09 CE" at bounding box center [216, 19] width 241 height 11
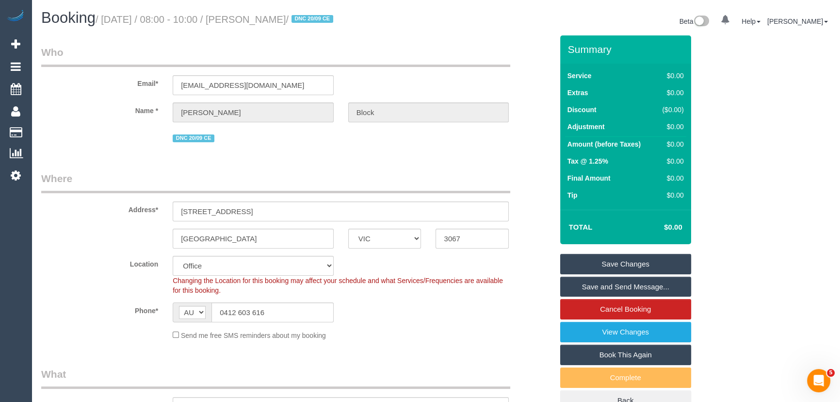
click at [284, 68] on div "Email* [EMAIL_ADDRESS][DOMAIN_NAME]" at bounding box center [297, 70] width 526 height 50
click at [272, 16] on small "/ [DATE] / 08:00 - 10:00 / [PERSON_NAME] / DNC 20/09 CE" at bounding box center [216, 19] width 241 height 11
copy small "[PERSON_NAME]"
click at [607, 267] on link "Save Changes" at bounding box center [625, 264] width 131 height 20
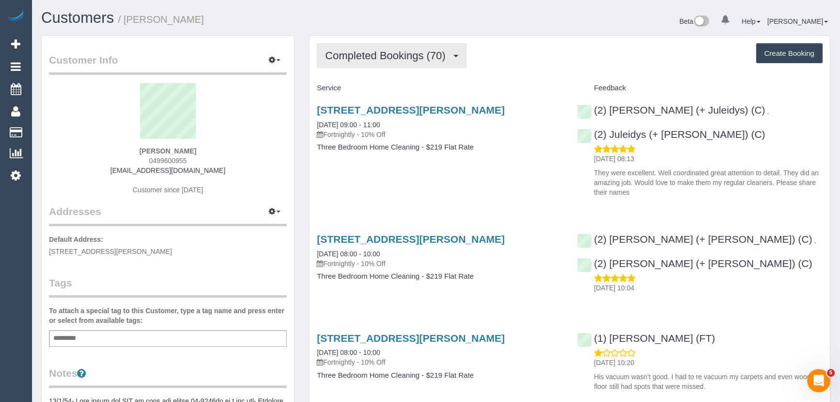
click at [408, 65] on button "Completed Bookings (70)" at bounding box center [391, 55] width 149 height 25
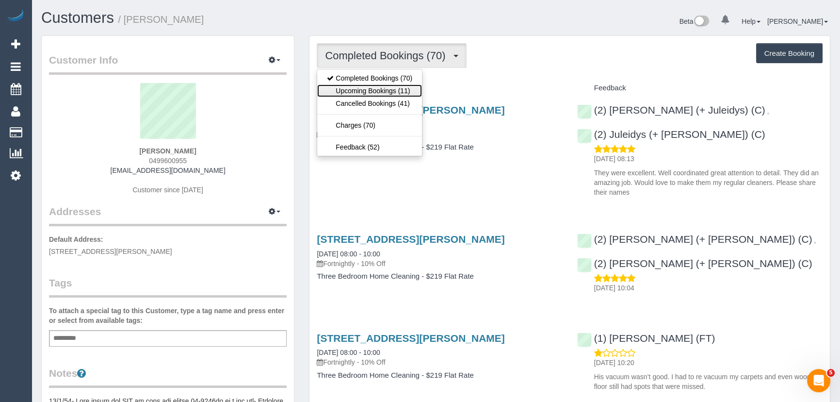
click at [406, 90] on link "Upcoming Bookings (11)" at bounding box center [369, 90] width 105 height 13
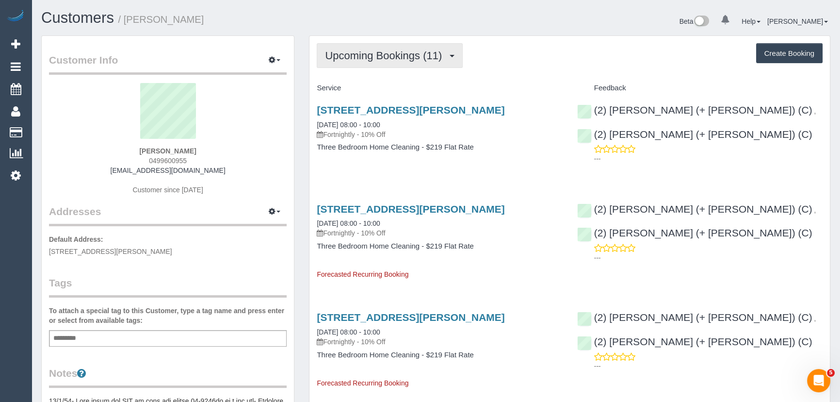
click at [379, 50] on span "Upcoming Bookings (11)" at bounding box center [386, 55] width 122 height 12
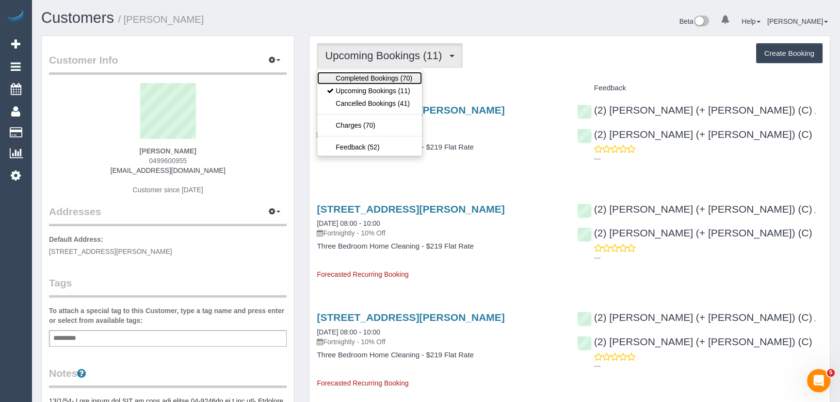
click at [383, 76] on link "Completed Bookings (70)" at bounding box center [369, 78] width 105 height 13
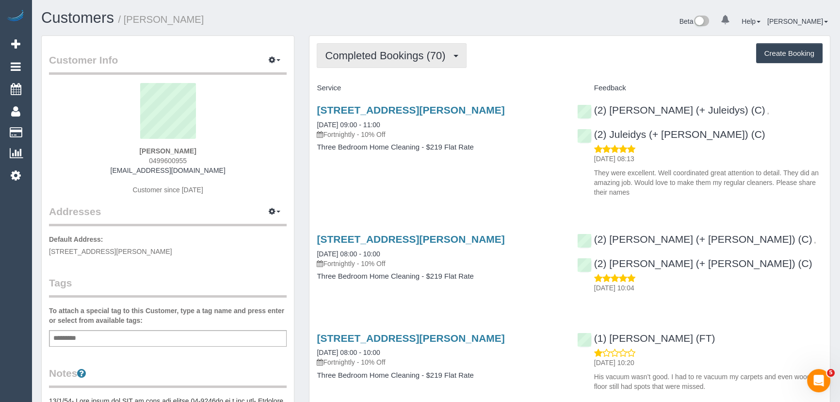
click at [388, 60] on span "Completed Bookings (70)" at bounding box center [387, 55] width 125 height 12
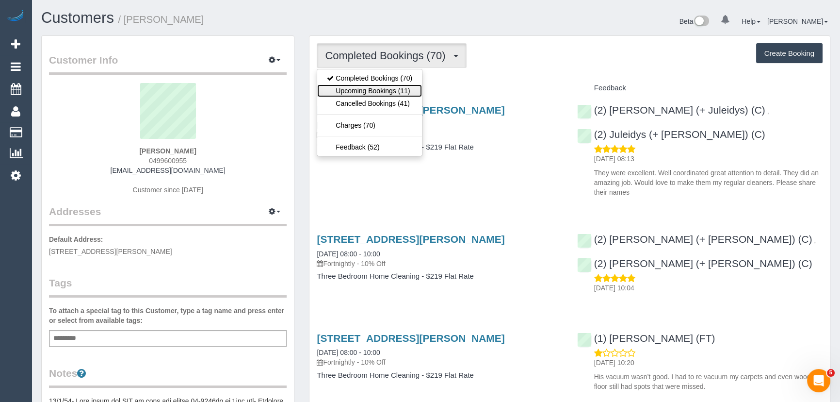
click at [384, 88] on link "Upcoming Bookings (11)" at bounding box center [369, 90] width 105 height 13
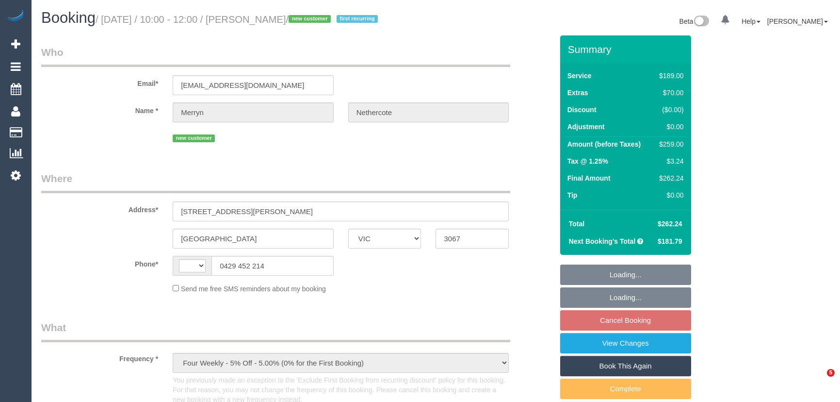
select select "VIC"
select select "string:AU"
select select "number:28"
select select "number:14"
select select "number:19"
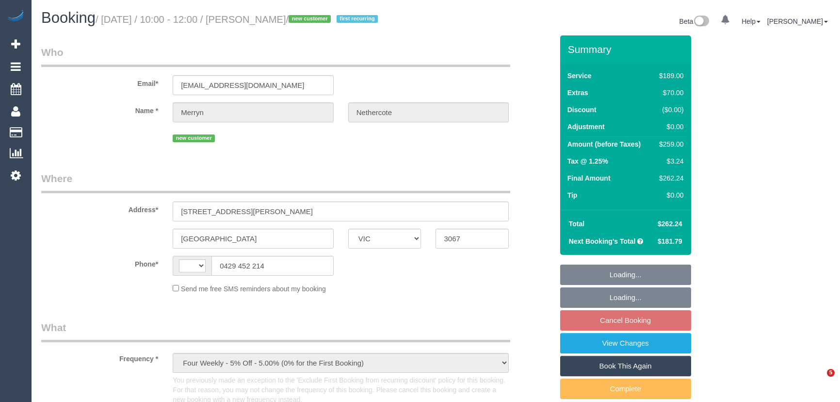
select select "number:22"
select select "number:34"
select select "number:13"
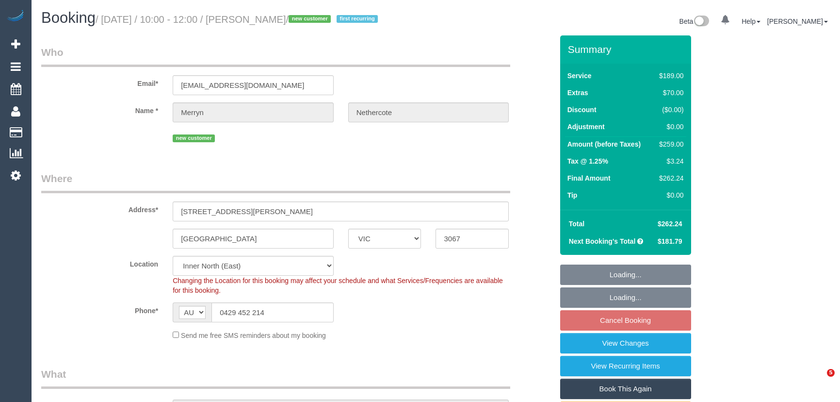
select select "object:1651"
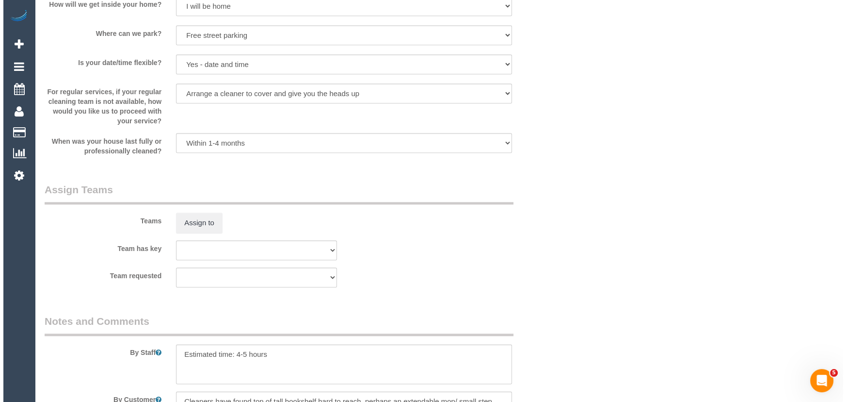
scroll to position [1455, 0]
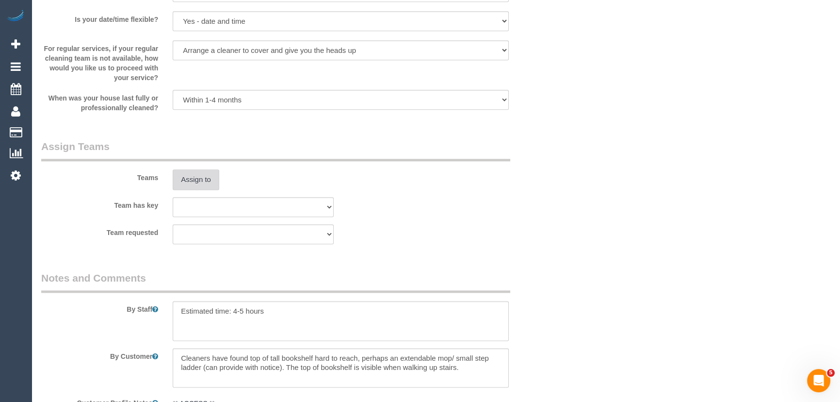
click at [186, 187] on button "Assign to" at bounding box center [196, 179] width 47 height 20
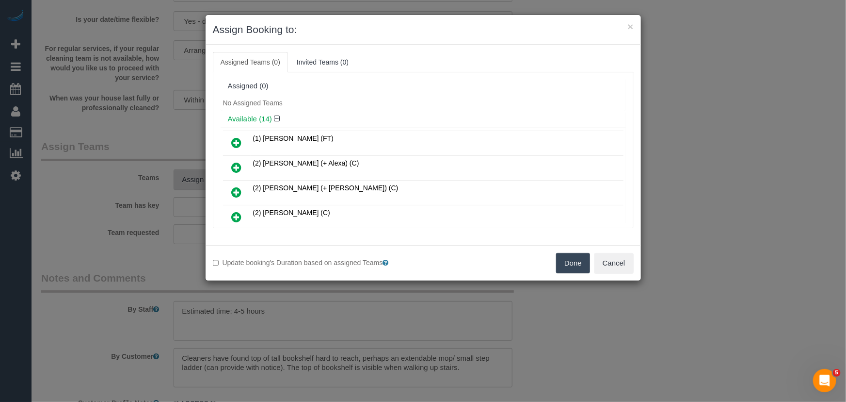
scroll to position [255, 0]
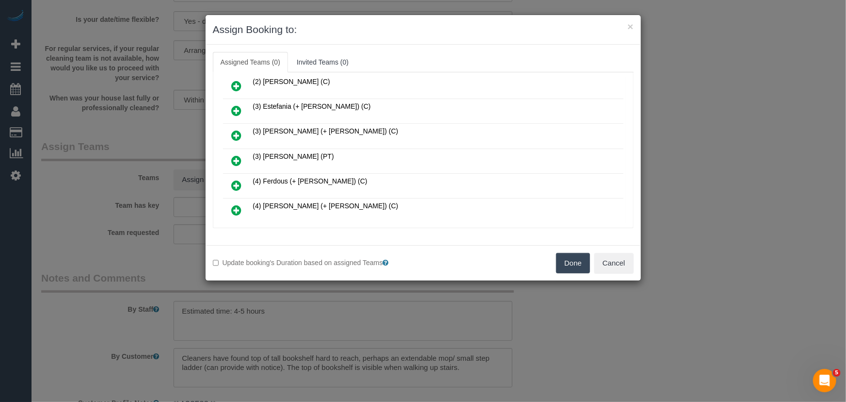
click at [238, 157] on icon at bounding box center [237, 161] width 10 height 12
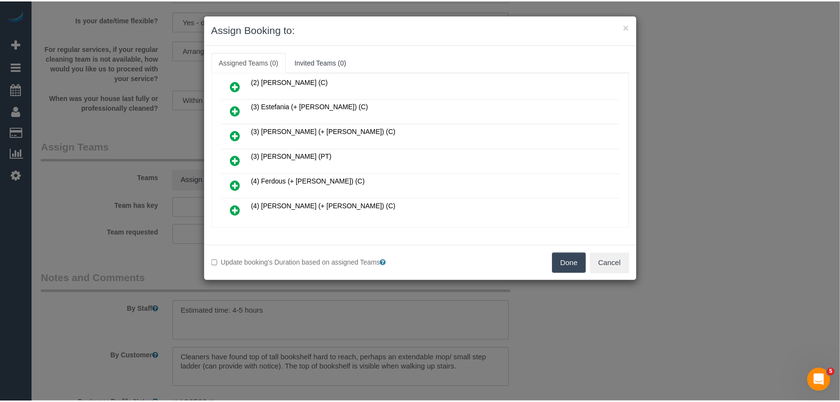
scroll to position [278, 0]
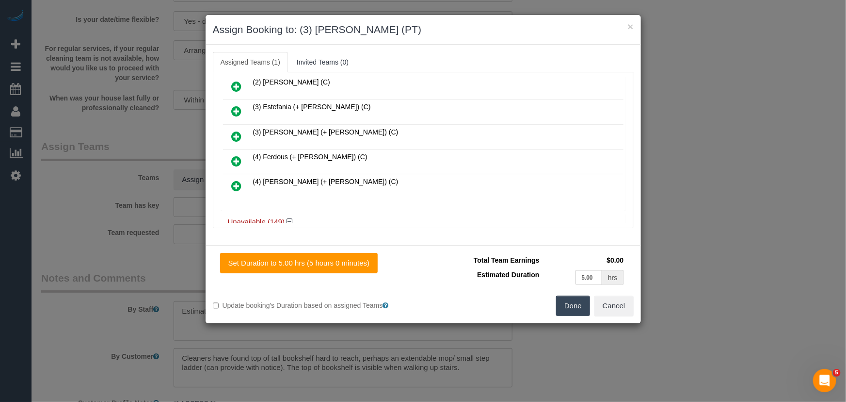
click at [568, 306] on button "Done" at bounding box center [573, 305] width 34 height 20
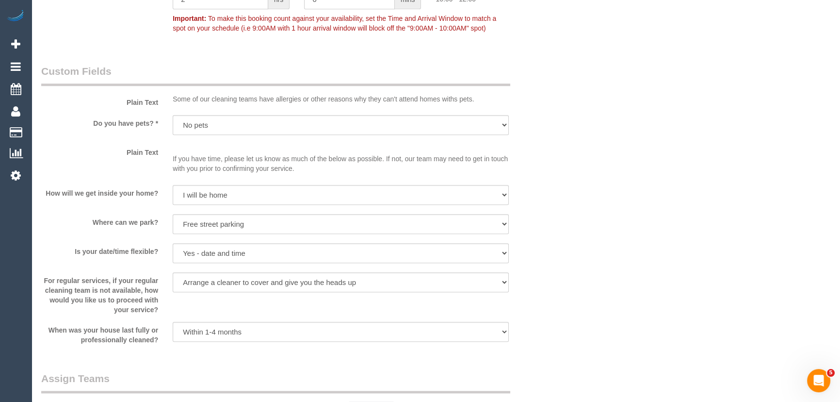
scroll to position [1411, 0]
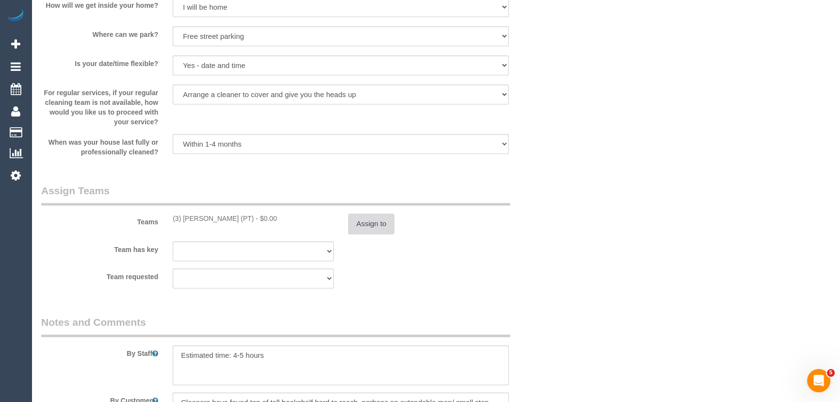
click at [374, 234] on button "Assign to" at bounding box center [371, 223] width 47 height 20
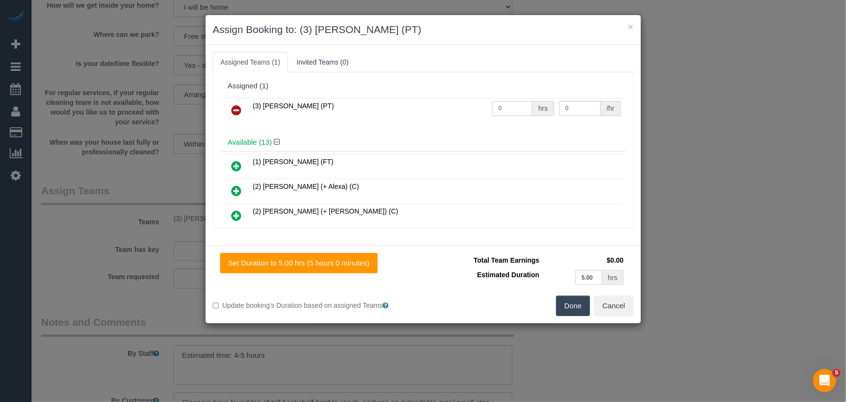
click at [509, 110] on input "0" at bounding box center [512, 108] width 40 height 15
type input "1"
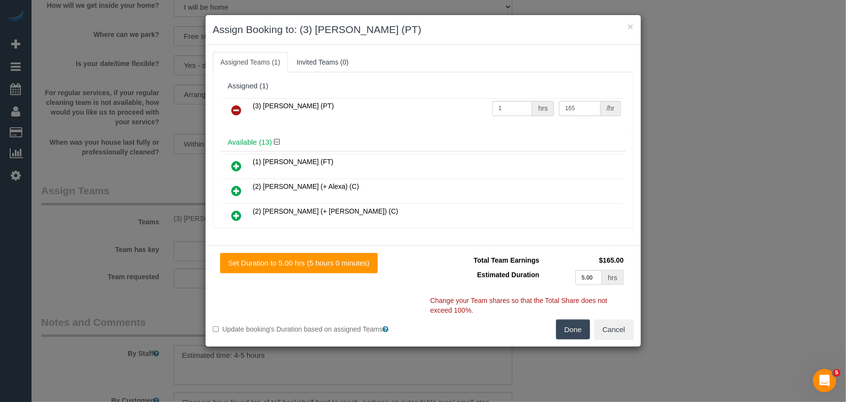
type input "165"
click at [581, 330] on button "Done" at bounding box center [573, 329] width 34 height 20
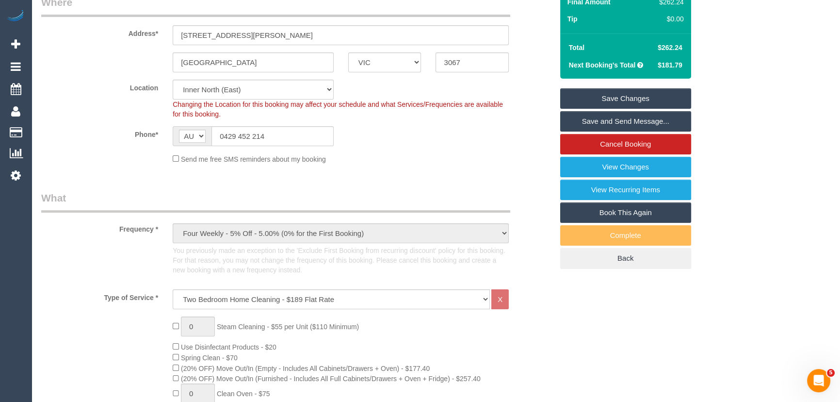
scroll to position [0, 0]
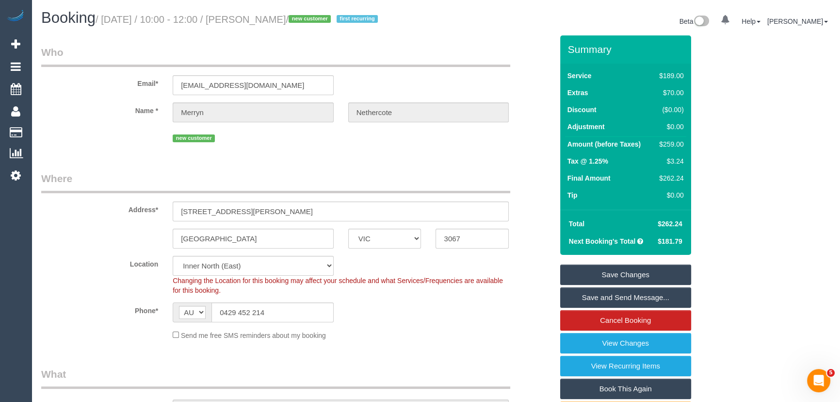
click at [274, 20] on small "/ [DATE] / 10:00 - 12:00 / [PERSON_NAME] / new customer first recurring" at bounding box center [238, 19] width 285 height 11
copy small "[PERSON_NAME]"
click at [596, 285] on link "Save Changes" at bounding box center [625, 274] width 131 height 20
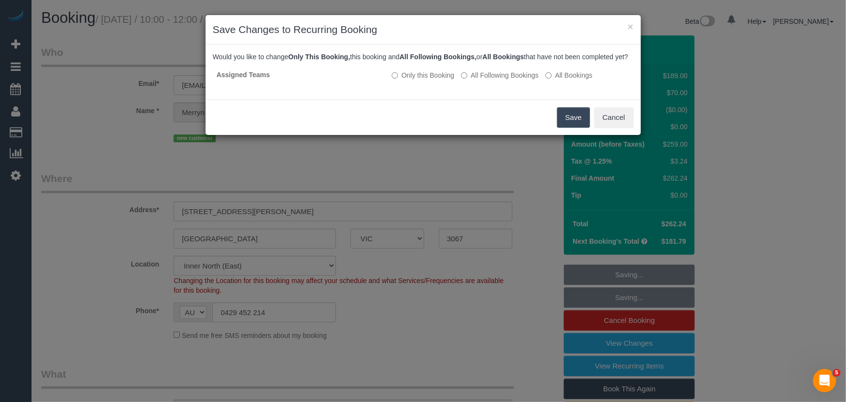
click at [572, 128] on button "Save" at bounding box center [573, 117] width 33 height 20
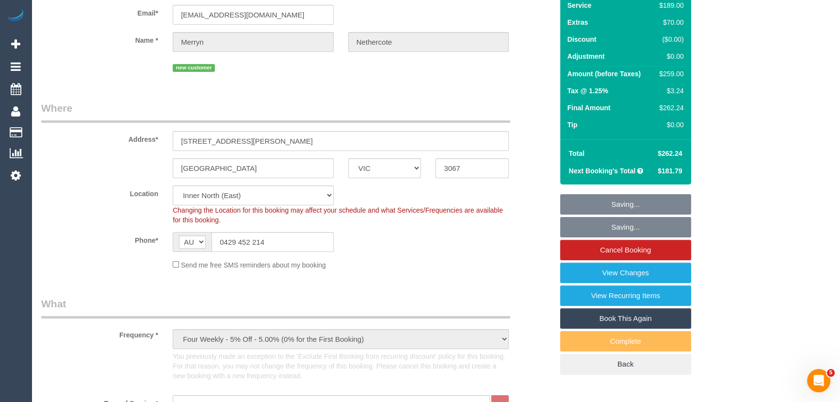
scroll to position [88, 0]
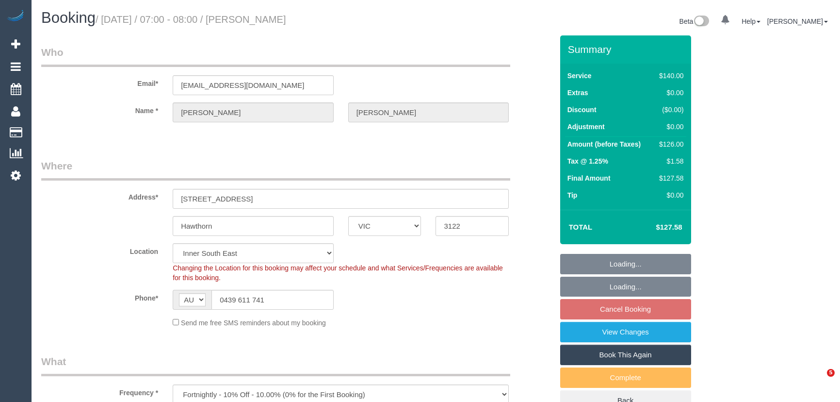
select select "VIC"
select select "spot1"
select select "number:27"
select select "number:14"
select select "number:18"
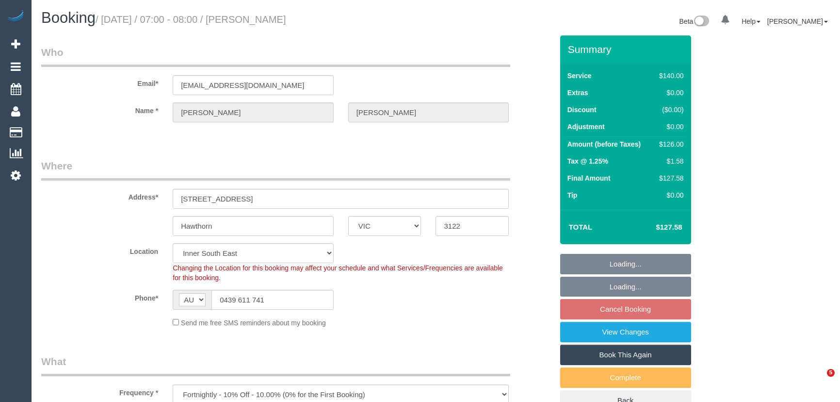
select select "number:22"
select select "number:34"
select select "number:26"
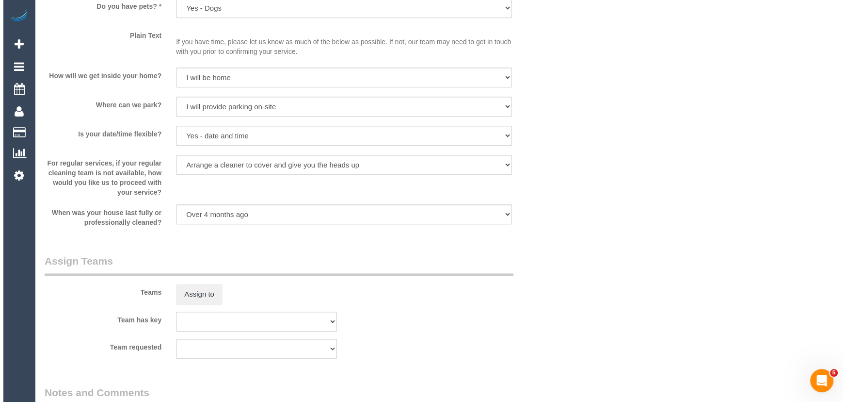
scroll to position [1278, 0]
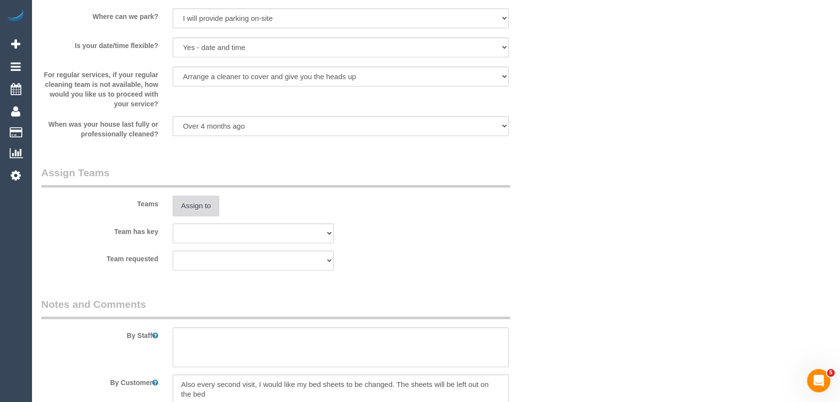
click at [199, 206] on button "Assign to" at bounding box center [196, 205] width 47 height 20
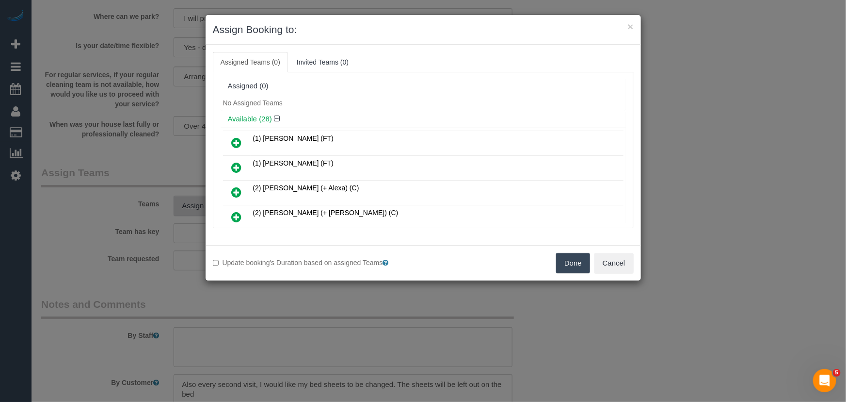
scroll to position [1151, 0]
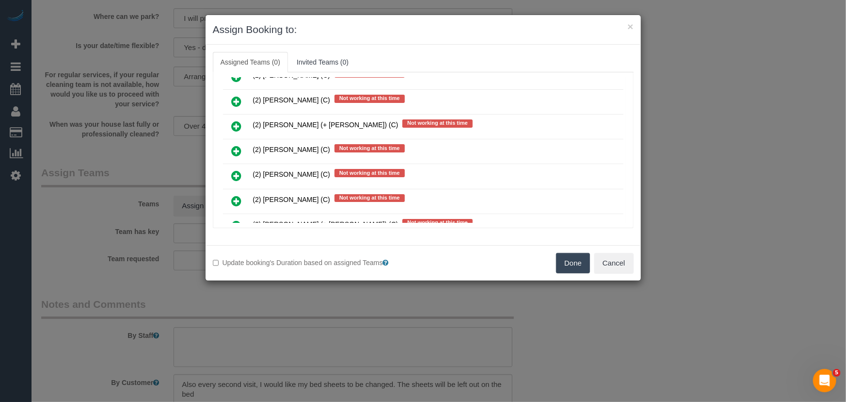
click at [235, 170] on icon at bounding box center [237, 176] width 10 height 12
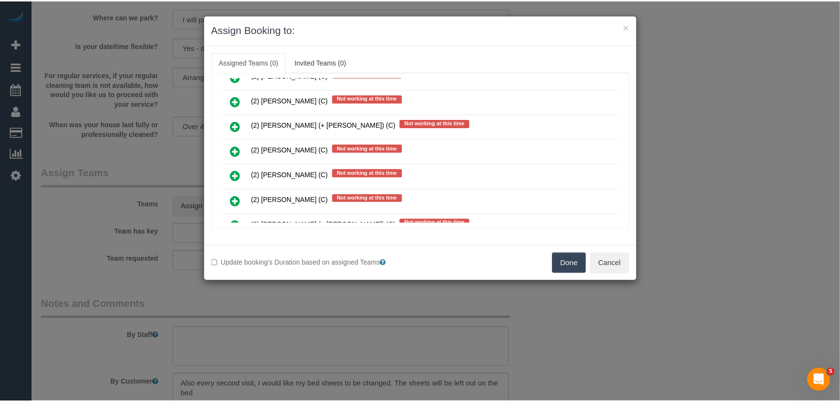
scroll to position [1174, 0]
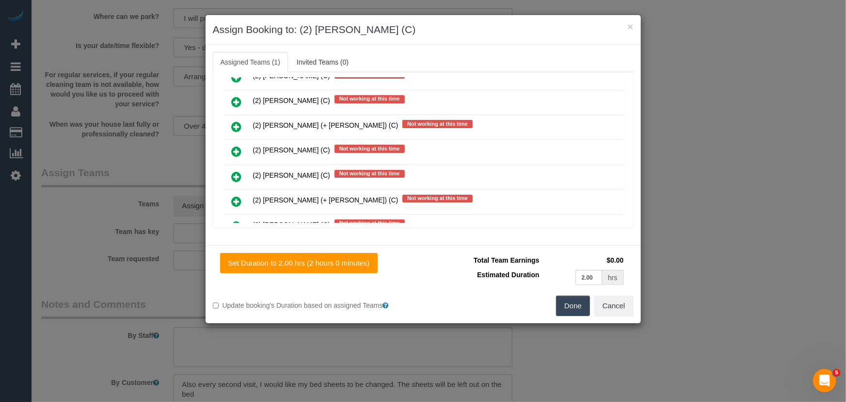
click at [575, 307] on button "Done" at bounding box center [573, 305] width 34 height 20
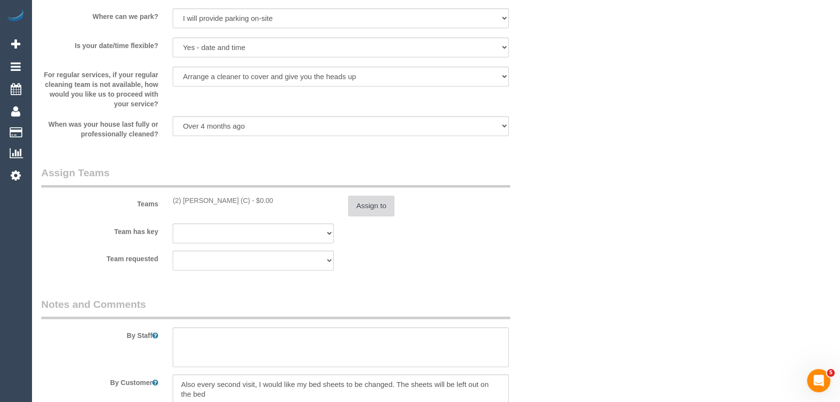
click at [384, 209] on button "Assign to" at bounding box center [371, 205] width 47 height 20
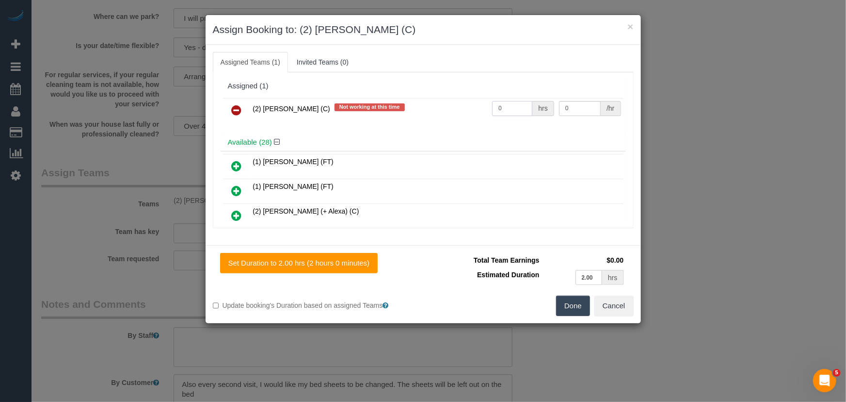
click at [513, 102] on input "0" at bounding box center [512, 108] width 40 height 15
type input "2"
type input "37.5"
click at [581, 307] on button "Done" at bounding box center [573, 305] width 34 height 20
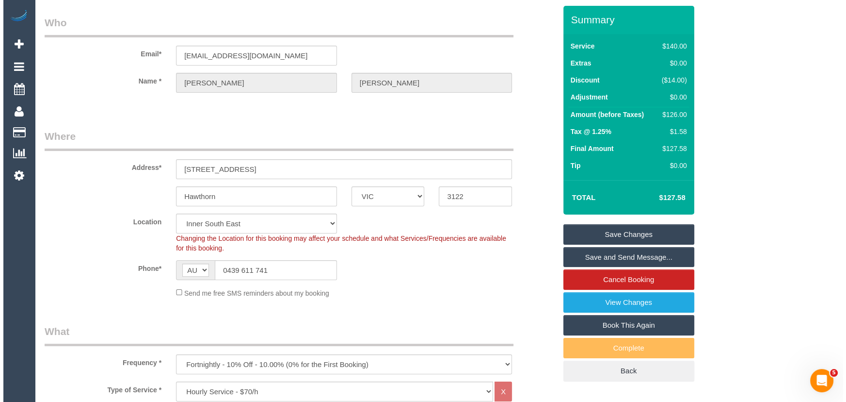
scroll to position [0, 0]
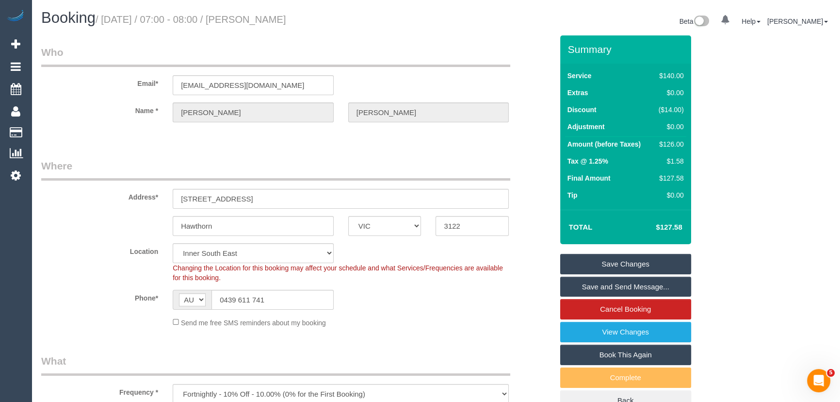
click at [272, 19] on small "/ [DATE] / 07:00 - 08:00 / [PERSON_NAME]" at bounding box center [191, 19] width 191 height 11
copy small "[PERSON_NAME]"
click at [587, 287] on link "Save and Send Message..." at bounding box center [625, 286] width 131 height 20
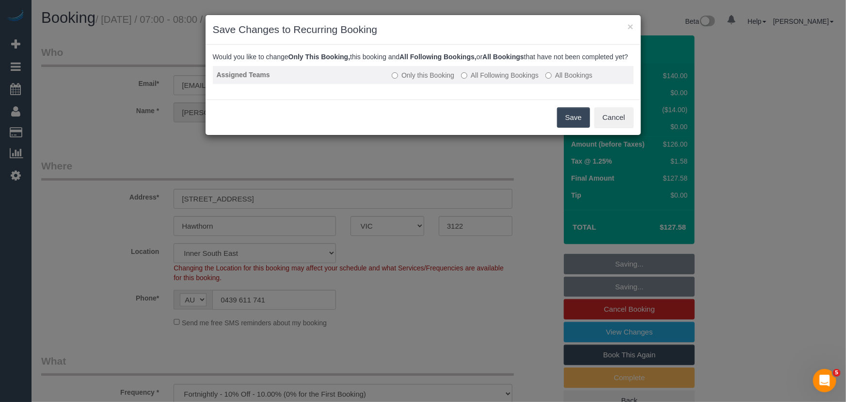
click at [485, 80] on label "All Following Bookings" at bounding box center [500, 75] width 78 height 10
click at [566, 126] on button "Save" at bounding box center [573, 117] width 33 height 20
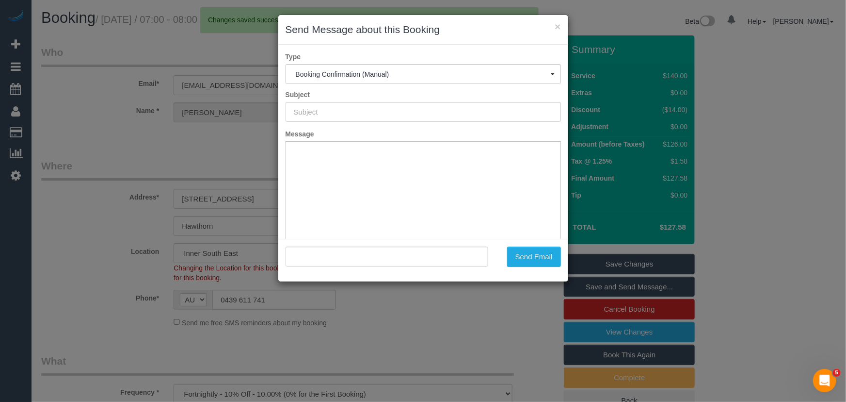
type input "Booking Confirmed"
type input ""[PERSON_NAME]" <[EMAIL_ADDRESS][DOMAIN_NAME]>"
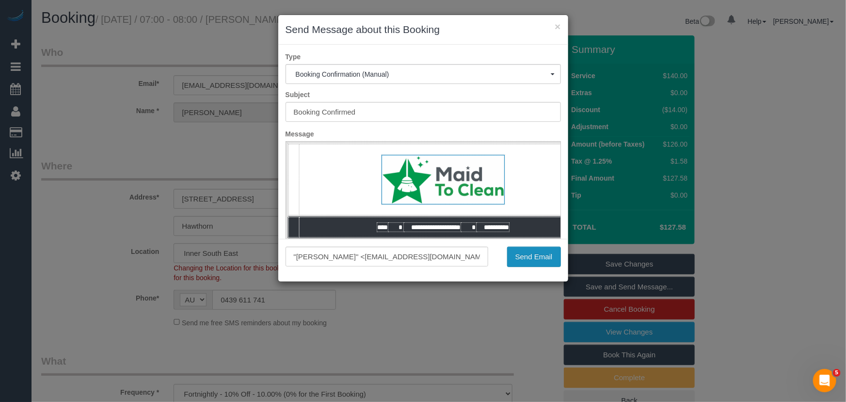
click at [524, 251] on button "Send Email" at bounding box center [534, 256] width 54 height 20
click at [524, 251] on div "Send Email" at bounding box center [532, 256] width 73 height 20
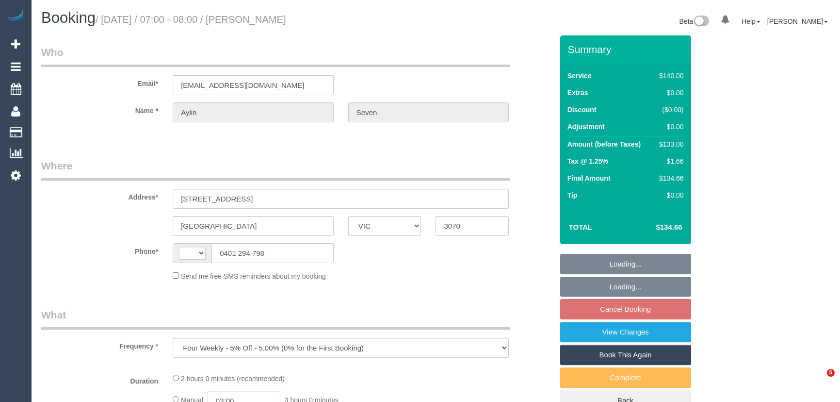
select select "VIC"
select select "string:AU"
select select "number:28"
select select "number:16"
select select "number:19"
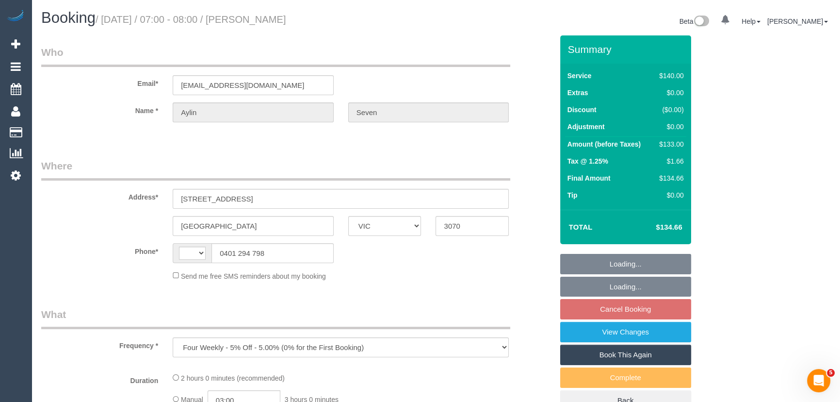
select select "number:24"
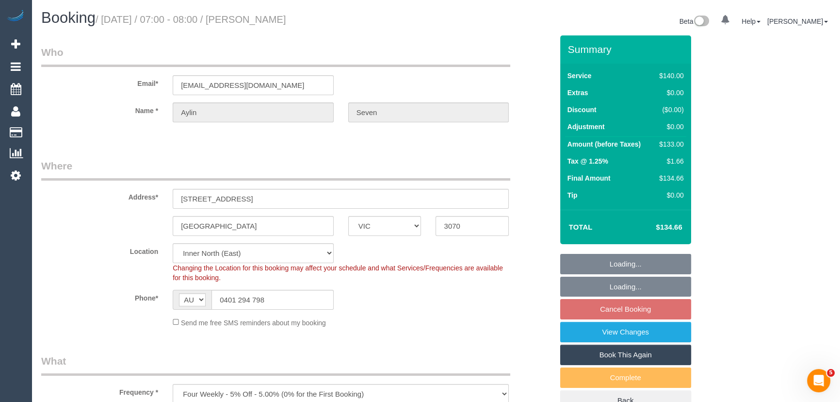
select select "object:1501"
select select "string:stripe-pm_1RtKGZ2GScqysDRV780zYAGg"
select select "spot1"
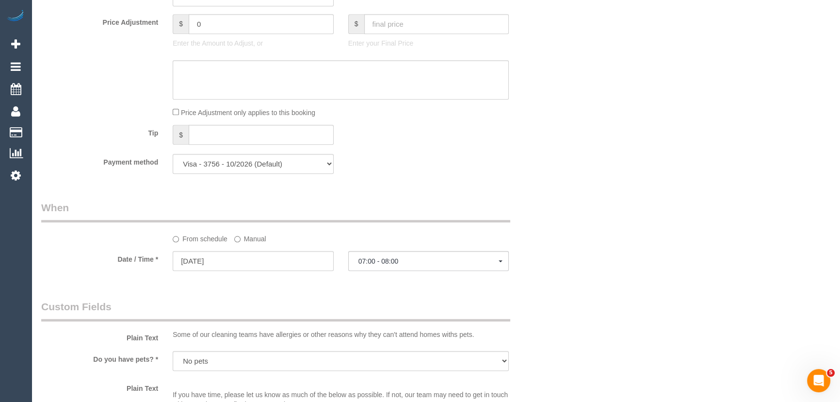
scroll to position [617, 0]
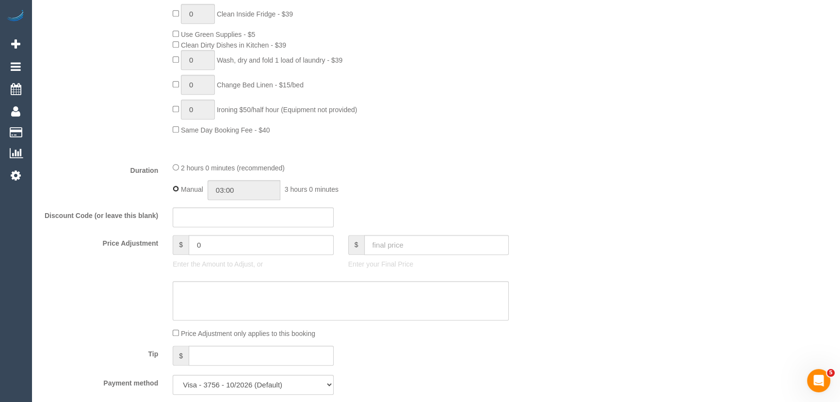
type input "02:00"
select select "spot26"
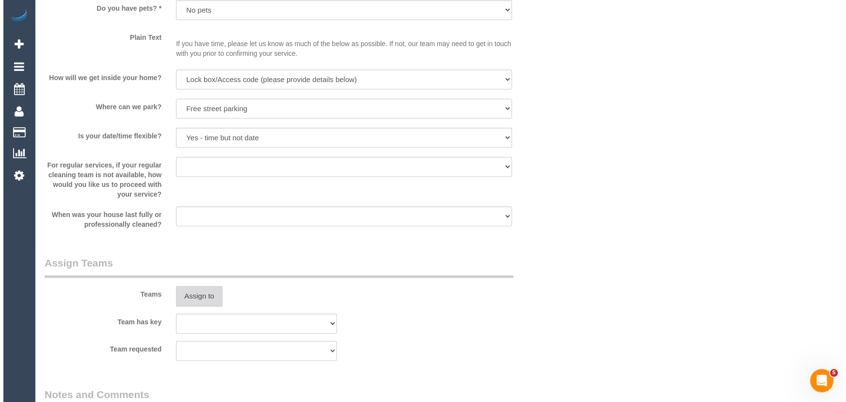
scroll to position [1190, 0]
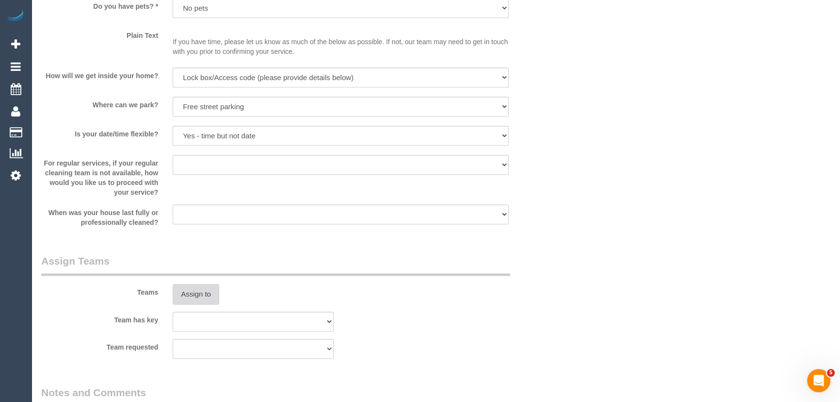
click at [202, 299] on button "Assign to" at bounding box center [196, 294] width 47 height 20
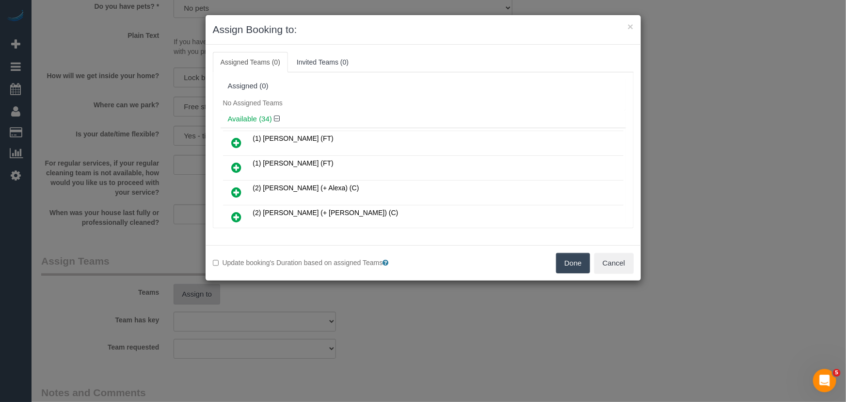
scroll to position [328, 0]
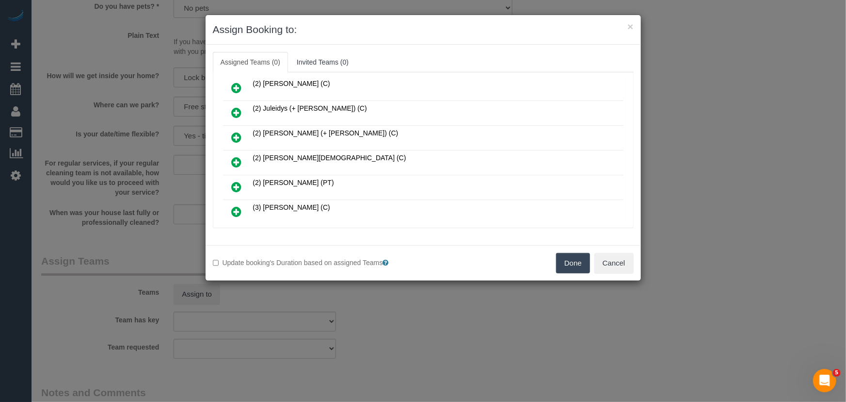
click at [234, 156] on icon at bounding box center [237, 162] width 10 height 12
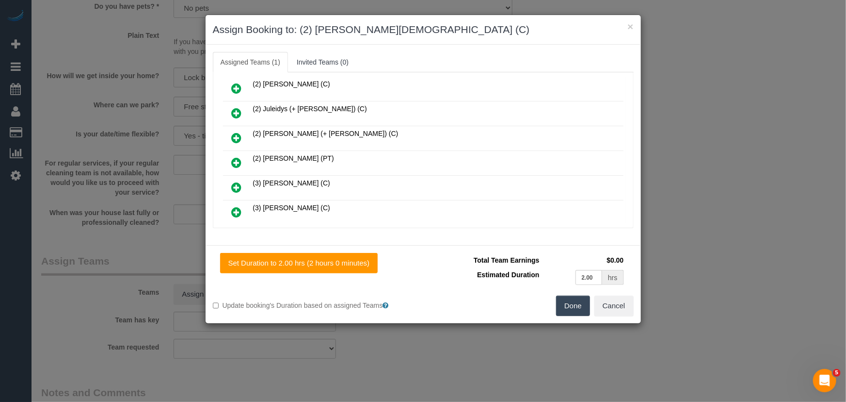
click at [575, 306] on button "Done" at bounding box center [573, 305] width 34 height 20
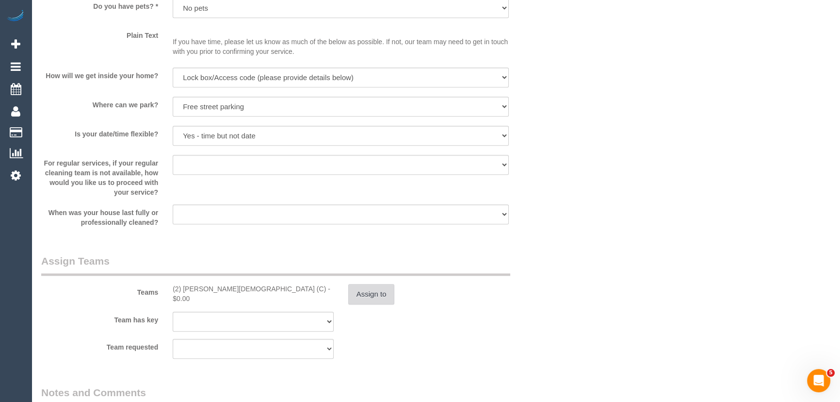
click at [381, 292] on button "Assign to" at bounding box center [371, 294] width 47 height 20
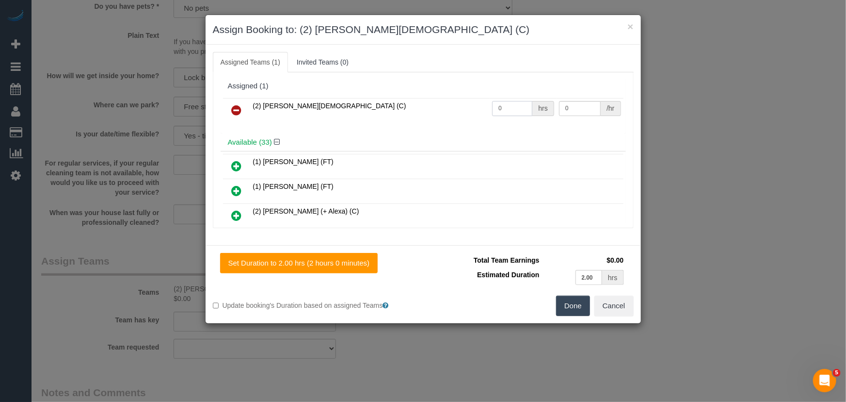
click at [508, 107] on input "0" at bounding box center [512, 108] width 40 height 15
type input "2"
type input "37.5"
click at [571, 306] on button "Done" at bounding box center [573, 305] width 34 height 20
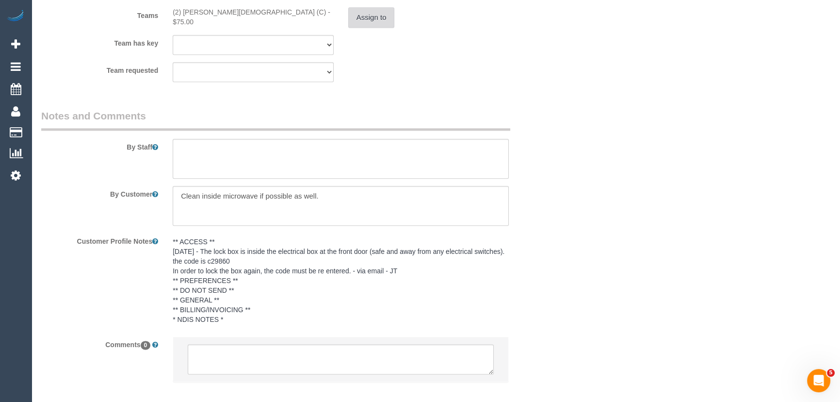
scroll to position [1526, 0]
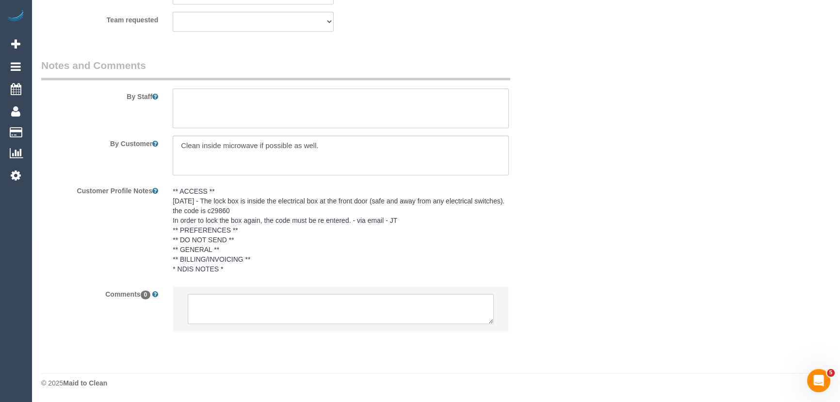
click at [205, 192] on pre "** ACCESS ** [DATE] - The lock box is inside the electrical box at the front do…" at bounding box center [341, 229] width 336 height 87
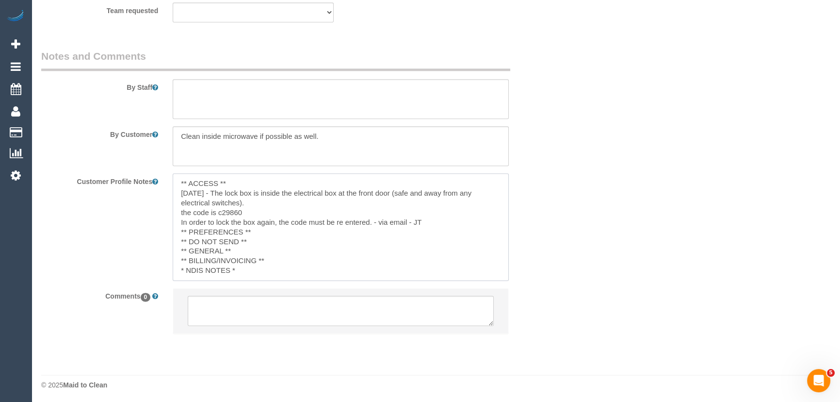
click at [205, 192] on textarea "** ACCESS ** [DATE] - The lock box is inside the electrical box at the front do…" at bounding box center [341, 226] width 336 height 107
click at [218, 191] on textarea "** ACCESS ** [DATE] - The lock box is inside the electrical box at the front do…" at bounding box center [341, 226] width 336 height 107
click at [196, 85] on textarea at bounding box center [341, 99] width 336 height 40
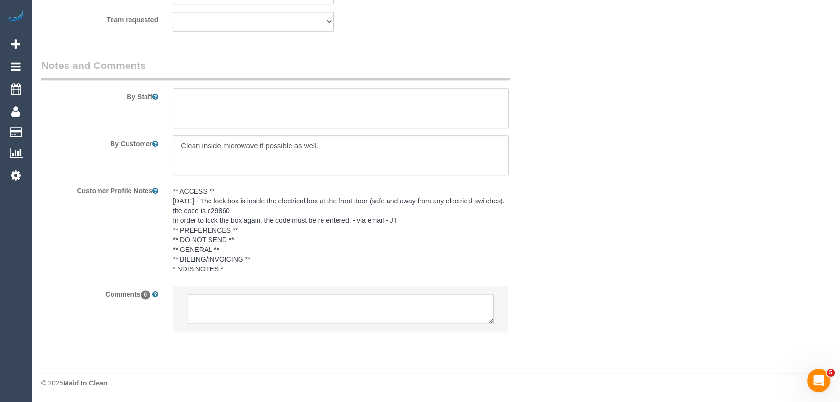
paste textarea "The lock box is inside the electrical box at the front door (safe and away from…"
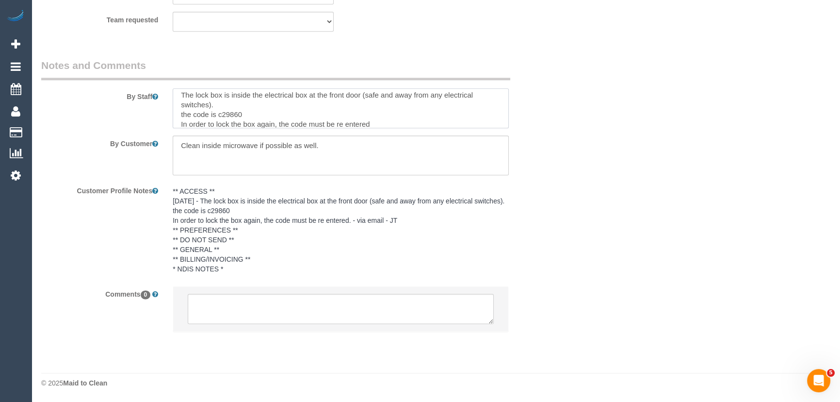
type textarea "The lock box is inside the electrical box at the front door (safe and away from…"
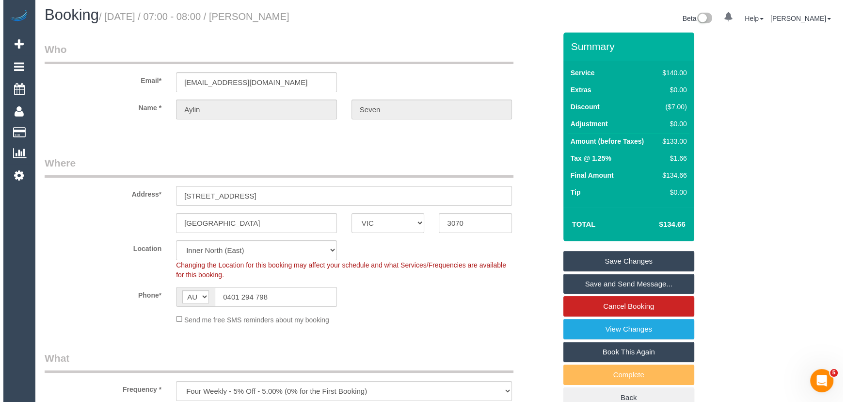
scroll to position [0, 0]
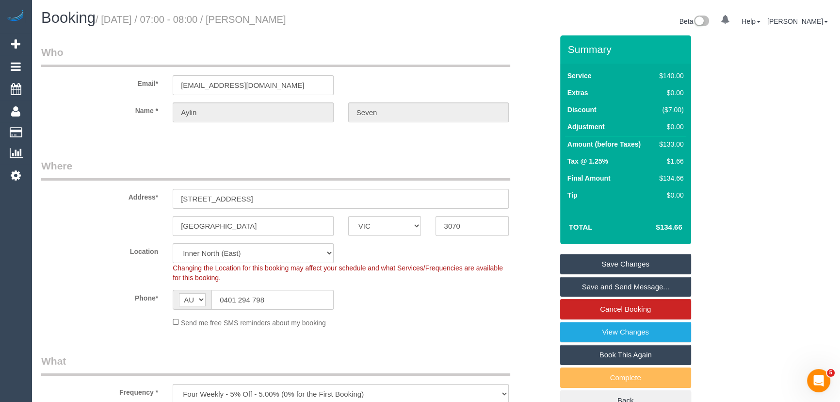
click at [267, 18] on small "/ October 07, 2025 / 07:00 - 08:00 / Aylin Seven" at bounding box center [191, 19] width 191 height 11
copy small "Aylin Seven"
click at [589, 285] on link "Save and Send Message..." at bounding box center [625, 286] width 131 height 20
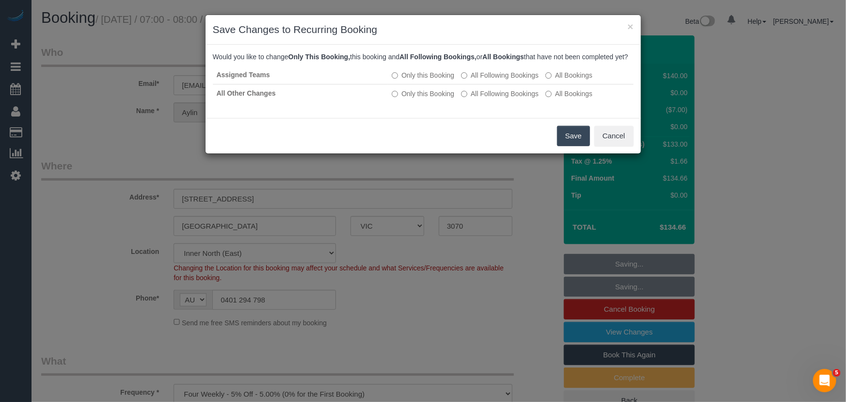
click at [570, 145] on button "Save" at bounding box center [573, 136] width 33 height 20
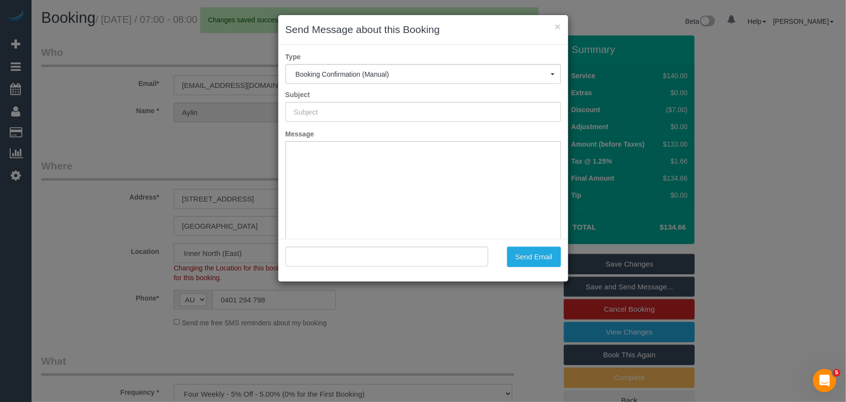
type input "Booking Confirmed"
type input ""Aylin Seven" <aylin.s@gmail.com>"
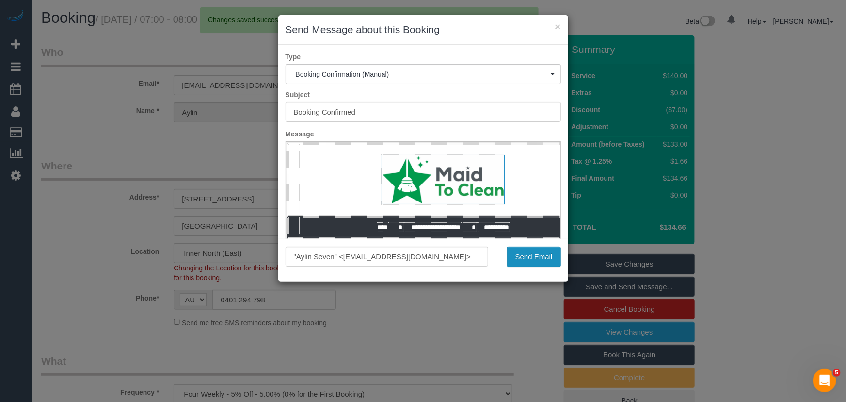
click at [531, 254] on button "Send Email" at bounding box center [534, 256] width 54 height 20
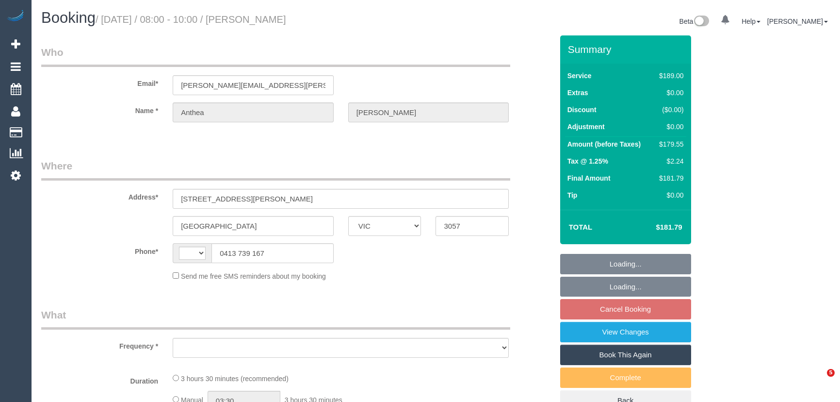
select select "VIC"
select select "string:AU"
select select "number:28"
select select "number:14"
select select "number:19"
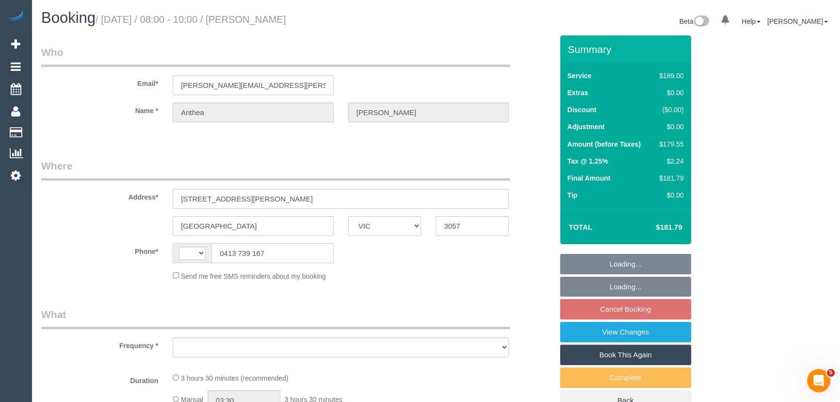
select select "number:22"
select select "number:33"
select select "number:12"
select select "object:668"
select select "spot2"
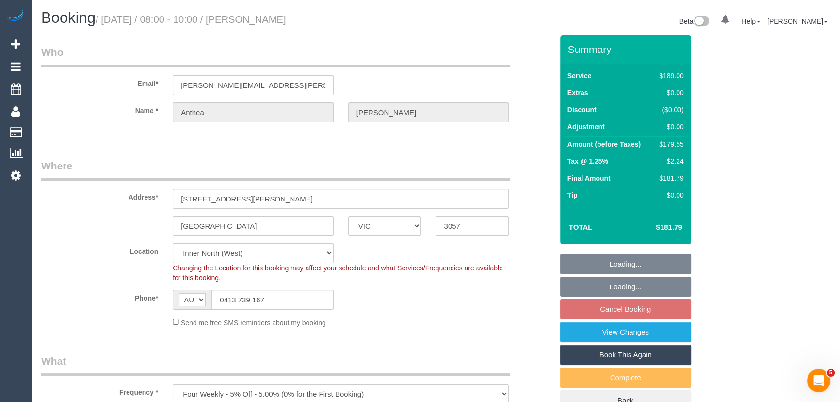
select select "object:1668"
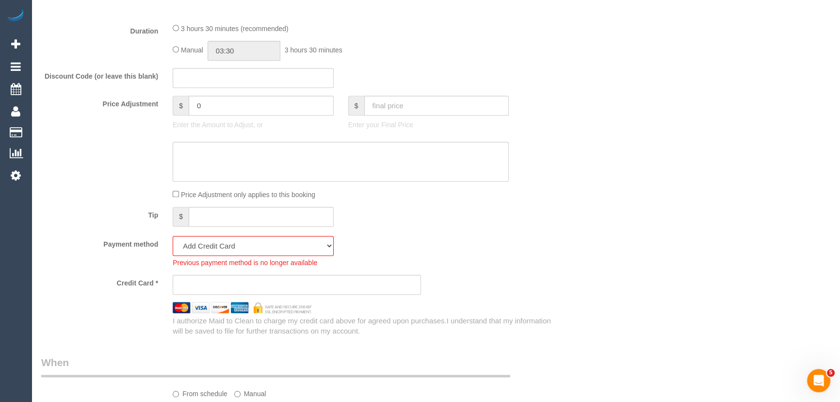
scroll to position [882, 0]
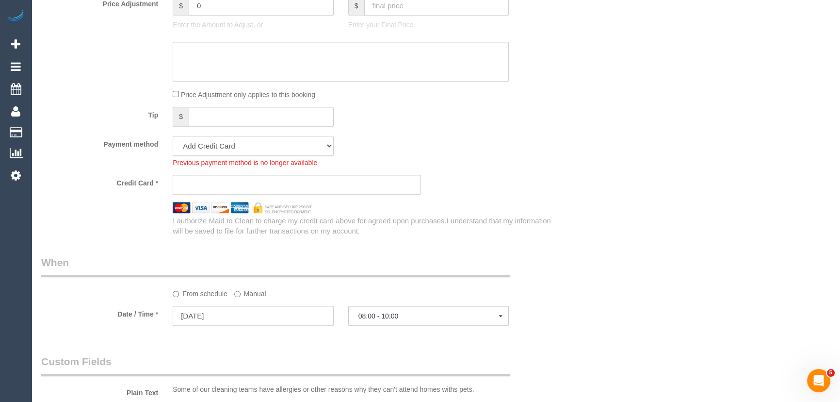
click at [210, 145] on select "Mastercard - 3992 - 08/2029 (Default) Add Credit Card ─────────────── Cash Chec…" at bounding box center [253, 146] width 161 height 20
select select "string:stripe-pm_1S5ZUP2GScqysDRVXQ9hS6zI"
click at [173, 138] on select "Mastercard - 3992 - 08/2029 (Default) Add Credit Card ─────────────── Cash Chec…" at bounding box center [253, 146] width 161 height 20
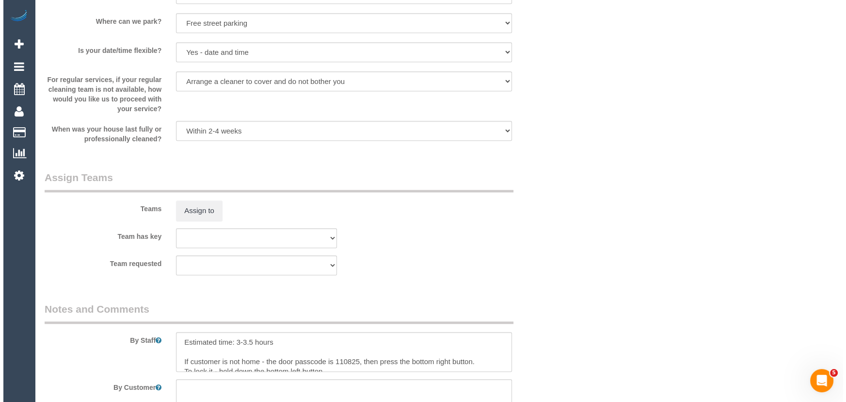
scroll to position [1367, 0]
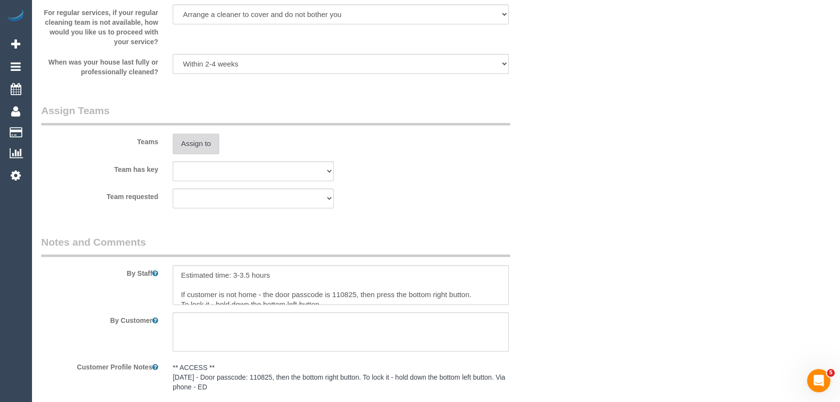
click at [194, 141] on button "Assign to" at bounding box center [196, 143] width 47 height 20
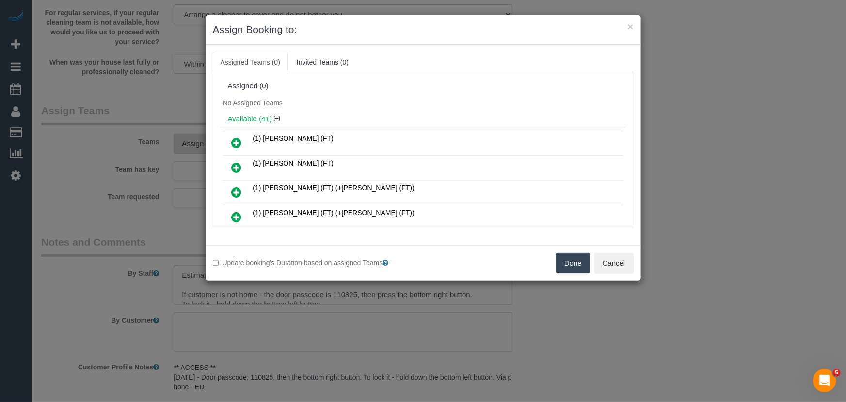
scroll to position [3909, 0]
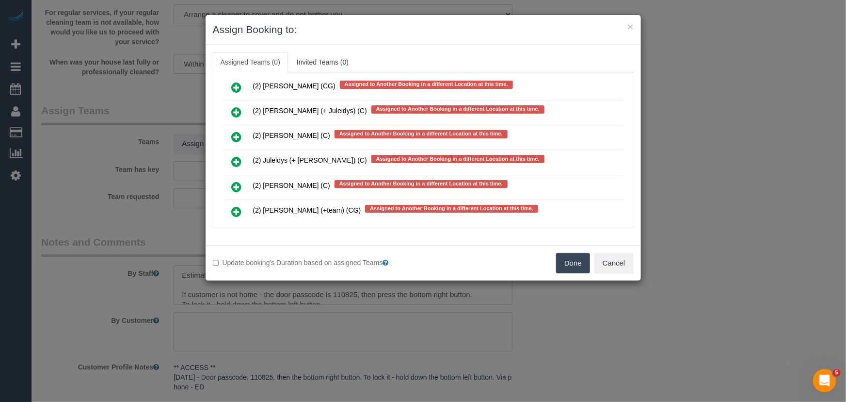
click at [236, 227] on link at bounding box center [237, 236] width 23 height 19
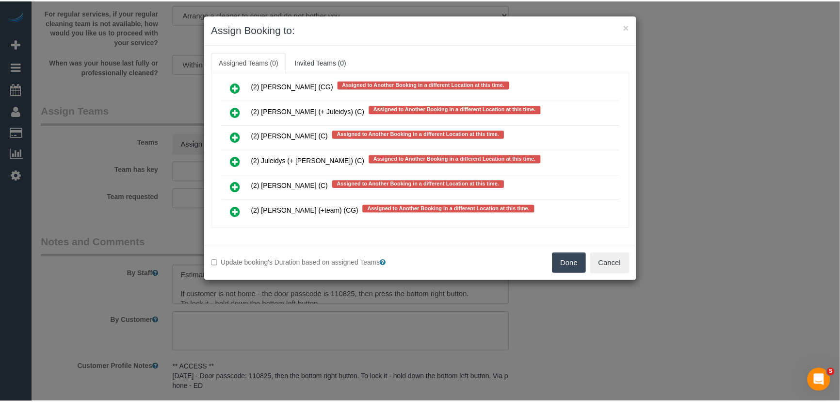
scroll to position [3937, 0]
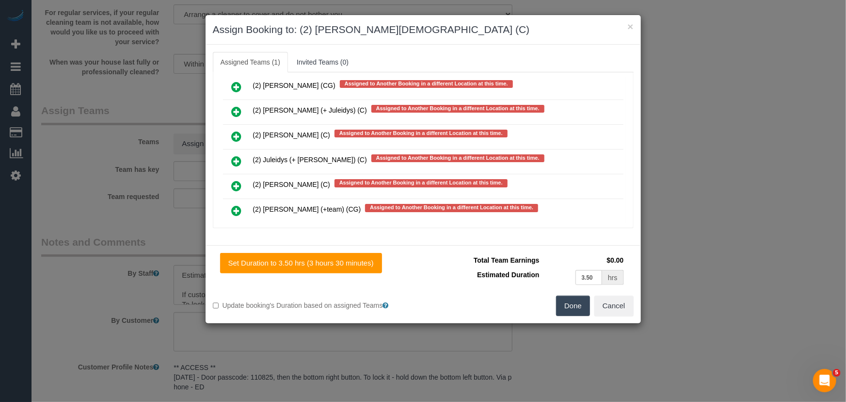
click at [584, 311] on button "Done" at bounding box center [573, 305] width 34 height 20
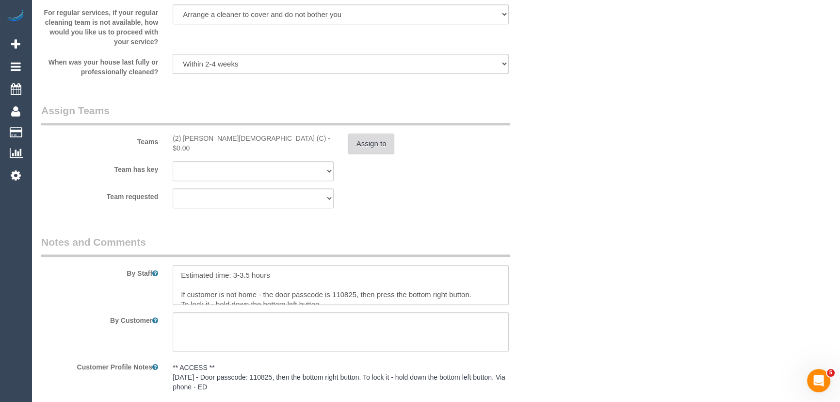
click at [371, 146] on button "Assign to" at bounding box center [371, 143] width 47 height 20
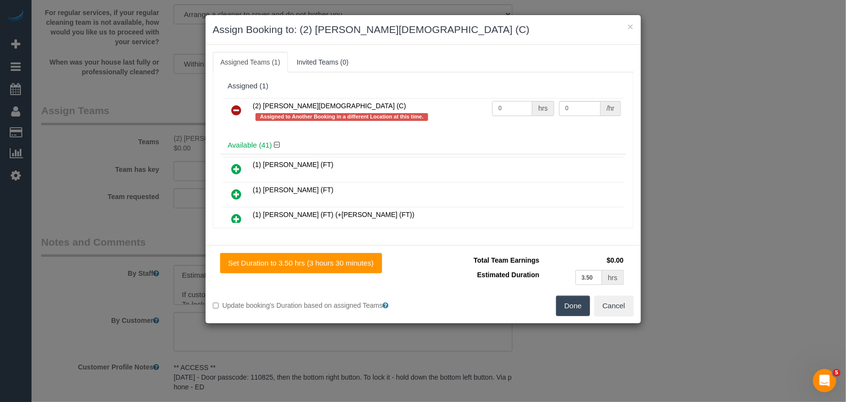
click at [516, 110] on input "0" at bounding box center [512, 108] width 40 height 15
type input "1"
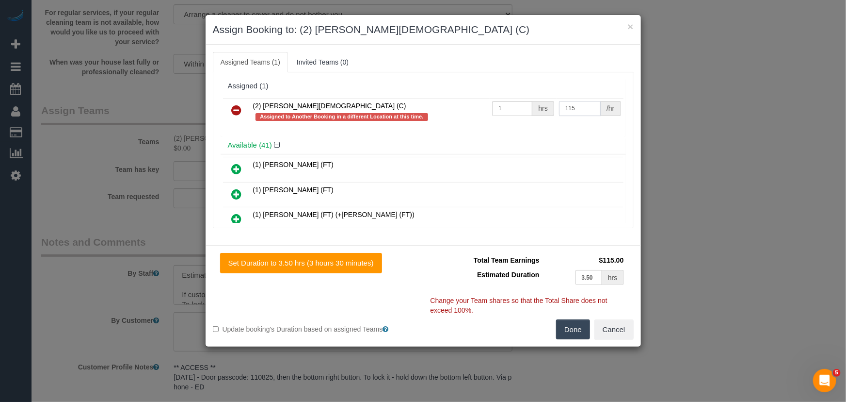
type input "115"
click at [577, 322] on button "Done" at bounding box center [573, 329] width 34 height 20
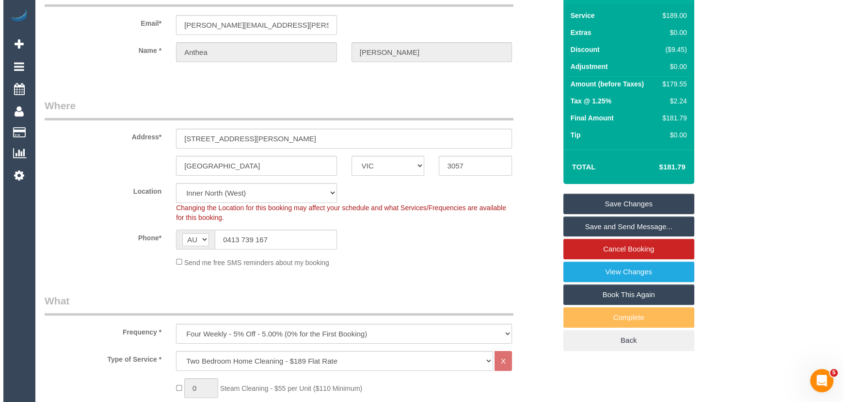
scroll to position [0, 0]
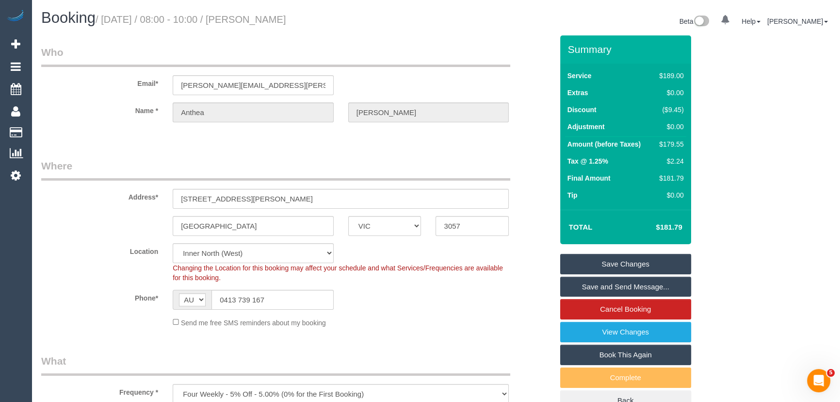
click at [267, 19] on small "/ October 07, 2025 / 08:00 - 10:00 / Anthea Clarke" at bounding box center [191, 19] width 191 height 11
copy small "Anthea Clarke"
click at [582, 290] on link "Save and Send Message..." at bounding box center [625, 286] width 131 height 20
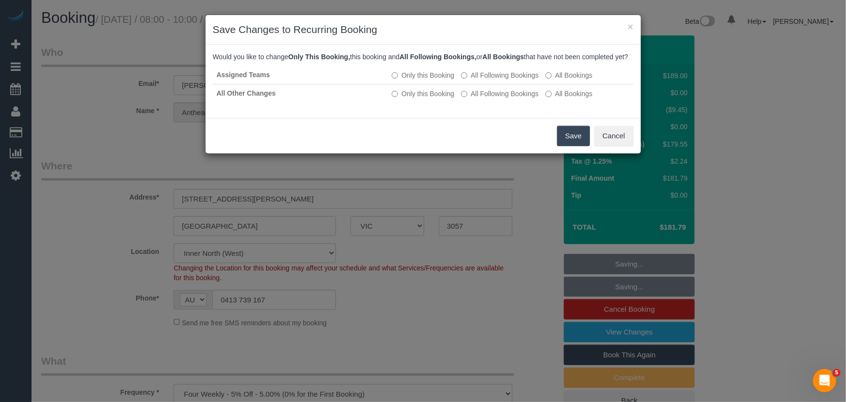
click at [565, 145] on button "Save" at bounding box center [573, 136] width 33 height 20
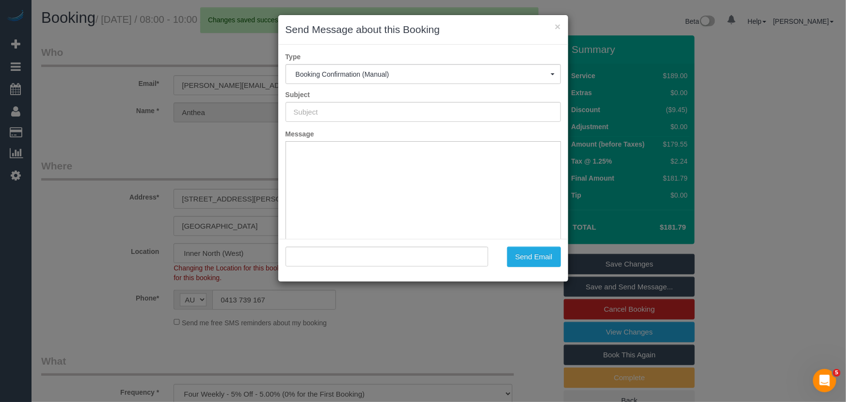
type input "Booking Confirmed"
type input ""Anthea Clarke" <clarke.anthea@hotmail.com>"
click at [532, 267] on div ""Anthea Clarke" <clarke.anthea@hotmail.com> Send Email" at bounding box center [423, 260] width 290 height 43
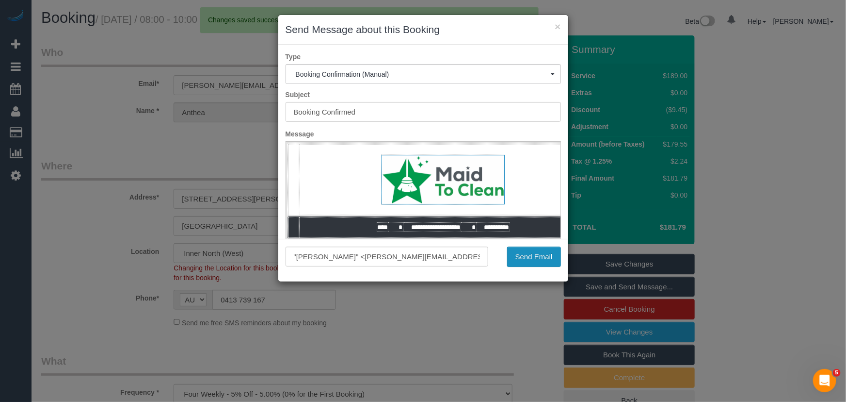
click at [533, 257] on button "Send Email" at bounding box center [534, 256] width 54 height 20
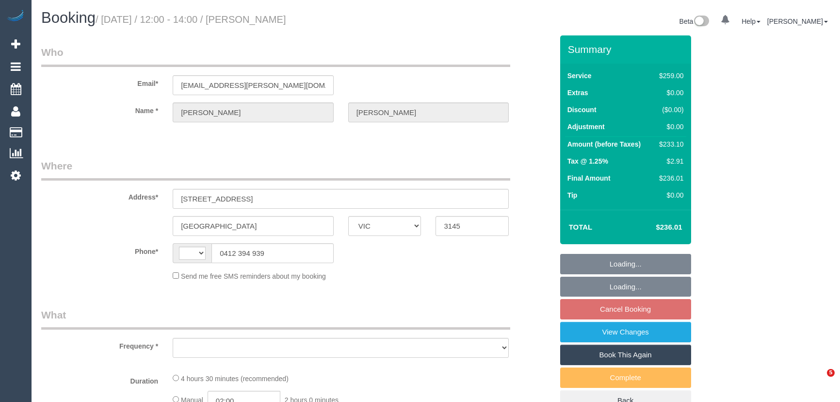
select select "VIC"
select select "string:AU"
select select "string:stripe-pm_1OLwZL2GScqysDRVLBTljC3f"
select select "number:28"
select select "number:14"
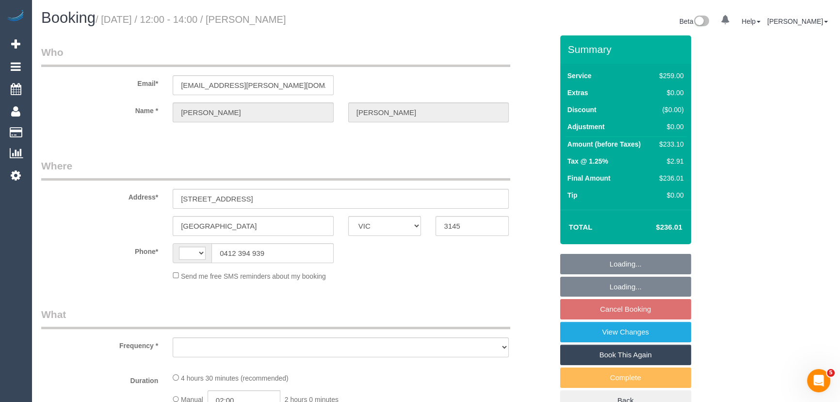
select select "number:19"
select select "number:22"
select select "number:34"
select select "number:11"
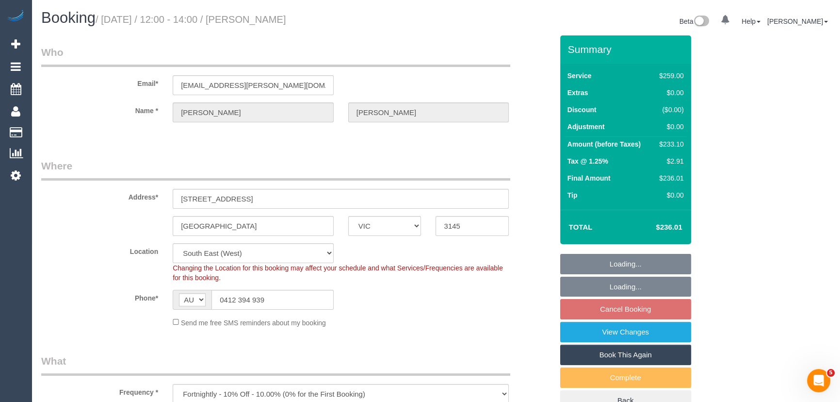
select select "object:1321"
select select "spot4"
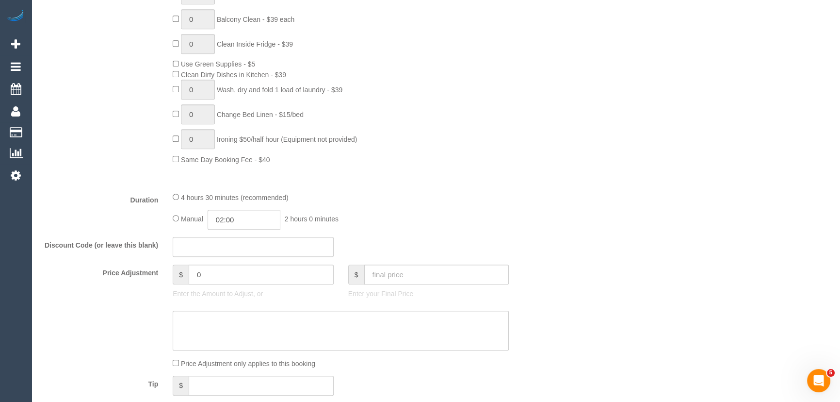
scroll to position [661, 0]
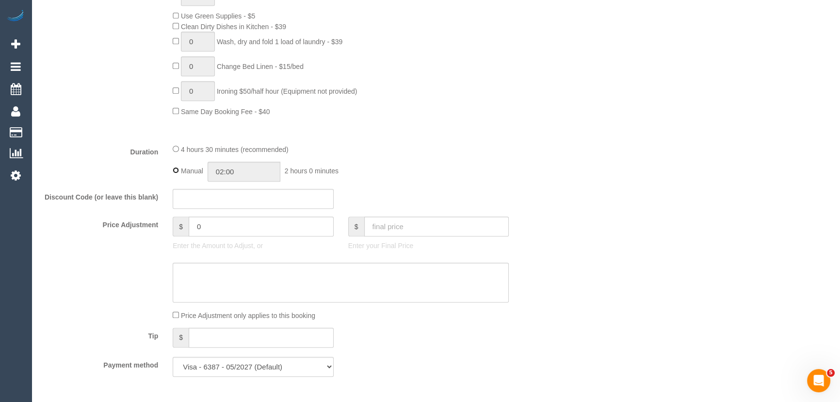
type input "04:30"
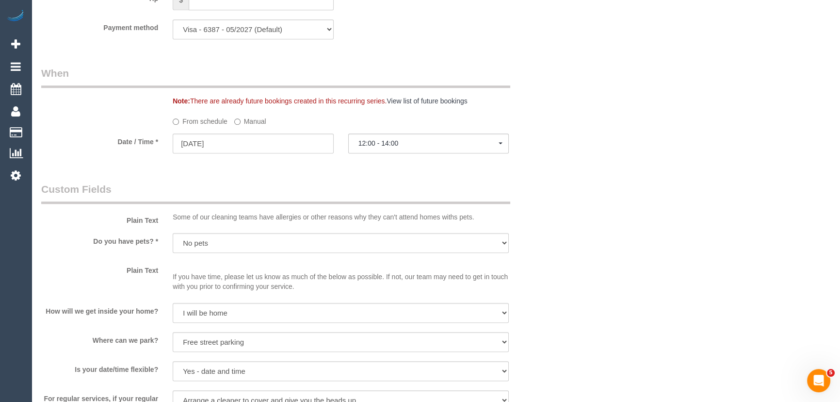
select select "spot29"
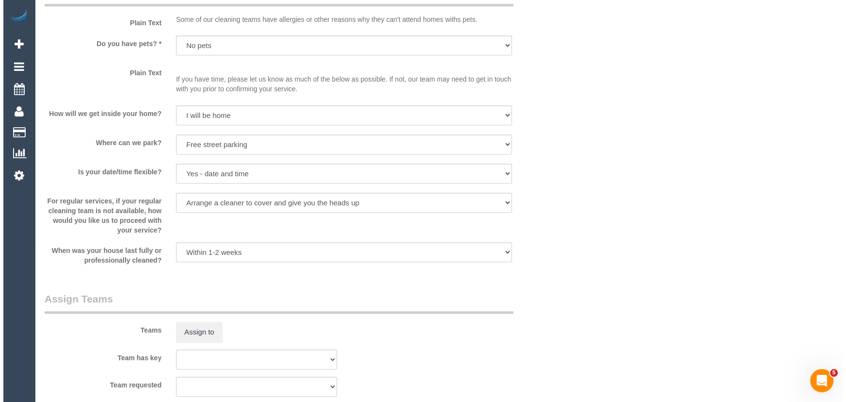
scroll to position [1278, 0]
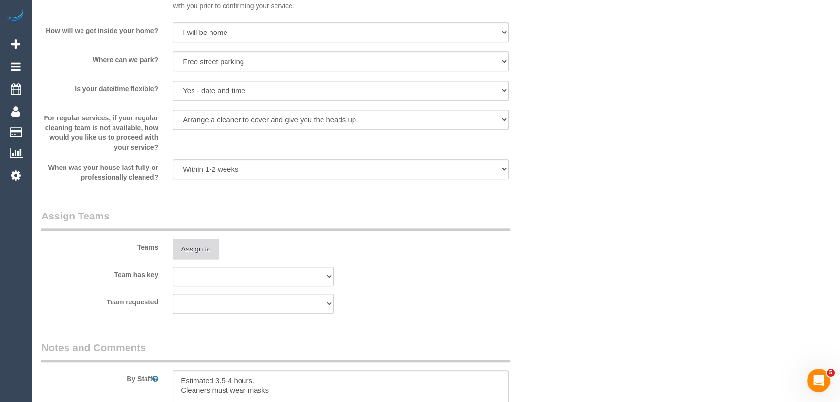
click at [202, 244] on button "Assign to" at bounding box center [196, 249] width 47 height 20
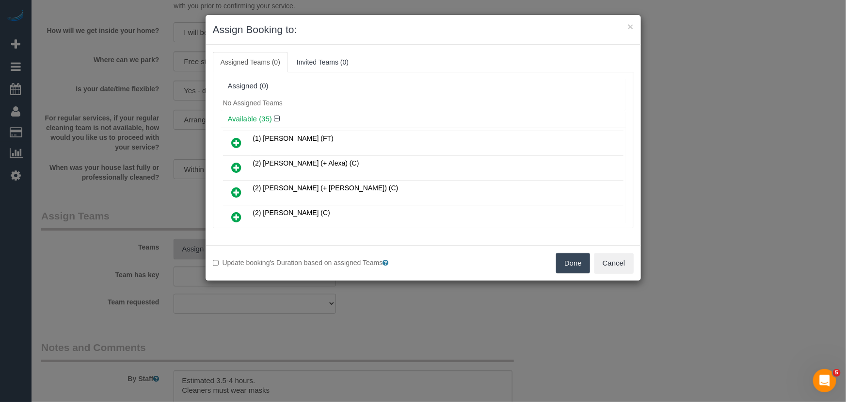
scroll to position [376, 0]
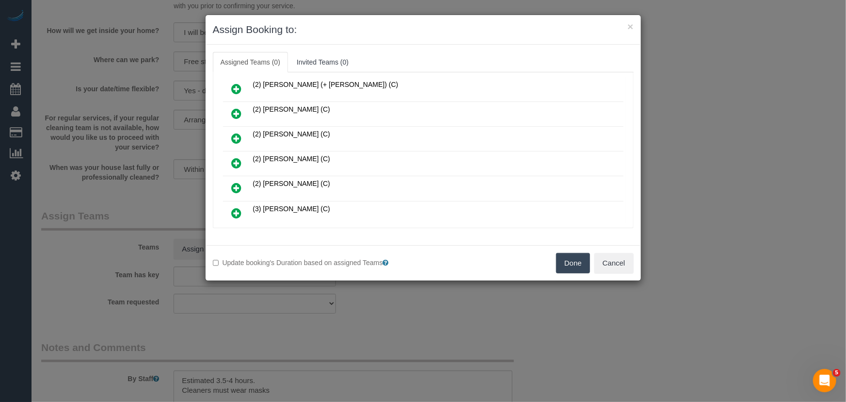
drag, startPoint x: 236, startPoint y: 155, endPoint x: 258, endPoint y: 169, distance: 26.1
click at [236, 157] on icon at bounding box center [237, 163] width 10 height 12
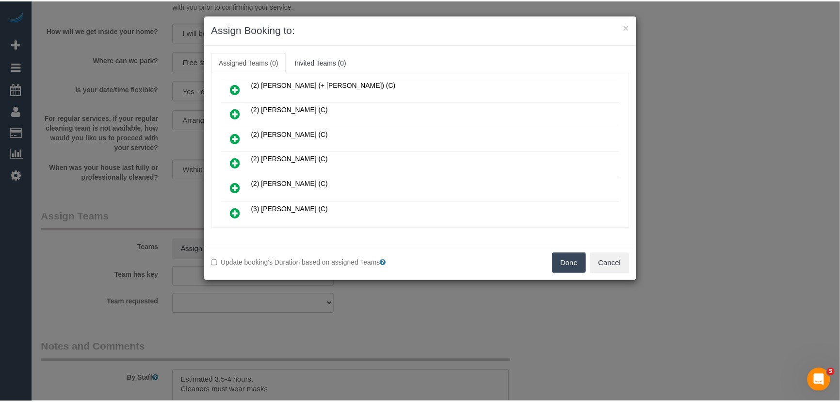
scroll to position [399, 0]
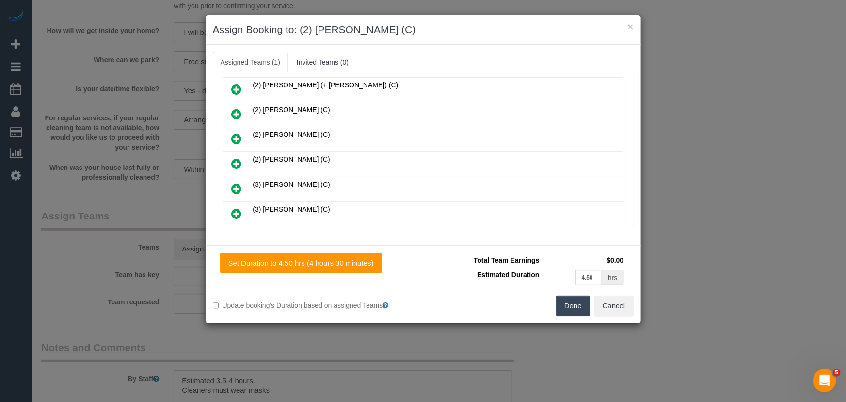
click at [566, 303] on button "Done" at bounding box center [573, 305] width 34 height 20
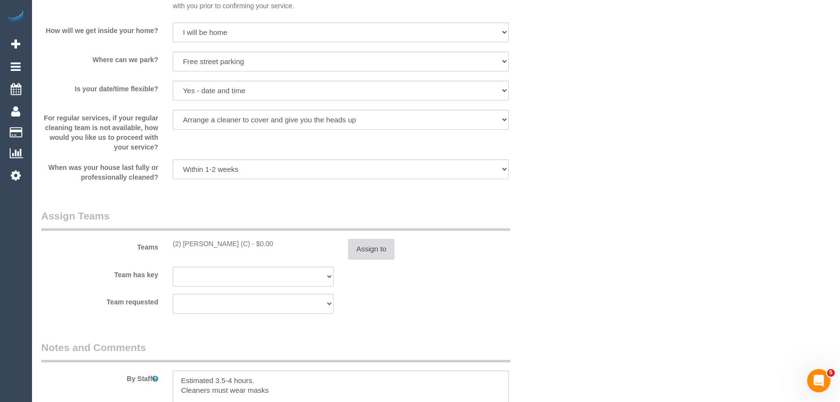
click at [382, 248] on button "Assign to" at bounding box center [371, 249] width 47 height 20
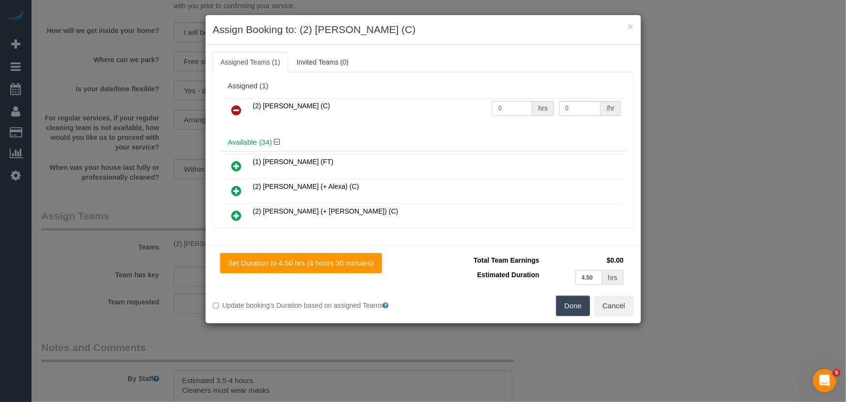
click at [509, 107] on input "0" at bounding box center [512, 108] width 40 height 15
type input "1"
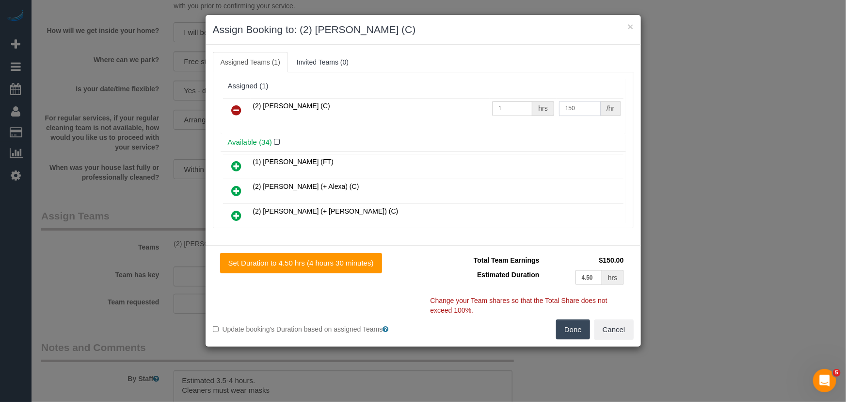
type input "150"
click at [571, 327] on button "Done" at bounding box center [573, 329] width 34 height 20
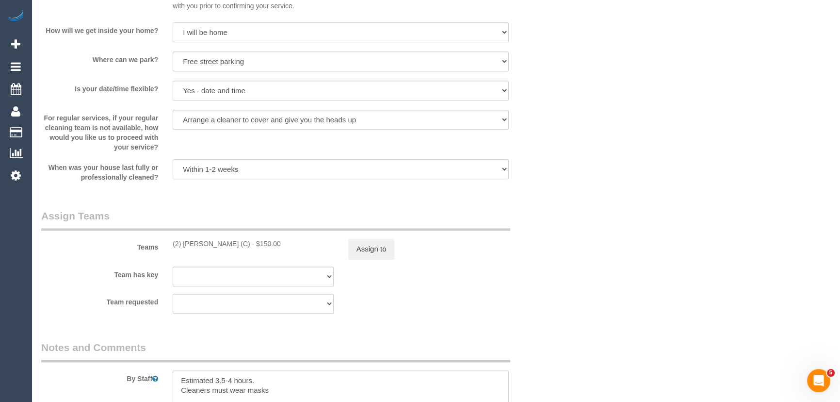
click at [231, 382] on textarea at bounding box center [341, 390] width 336 height 40
click at [178, 378] on textarea at bounding box center [341, 390] width 336 height 40
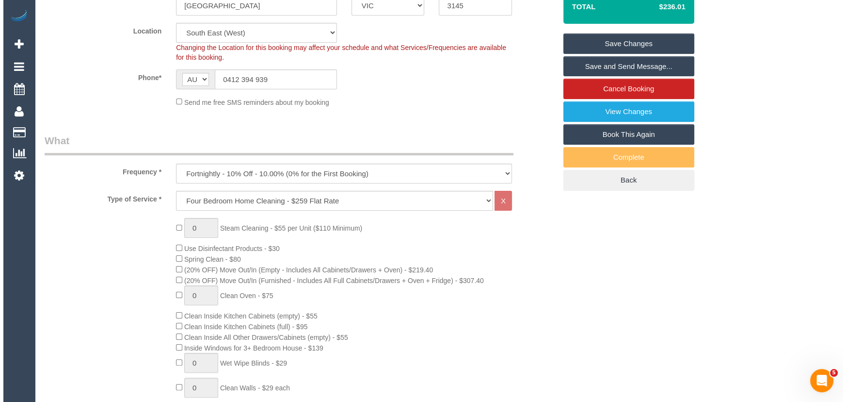
scroll to position [0, 0]
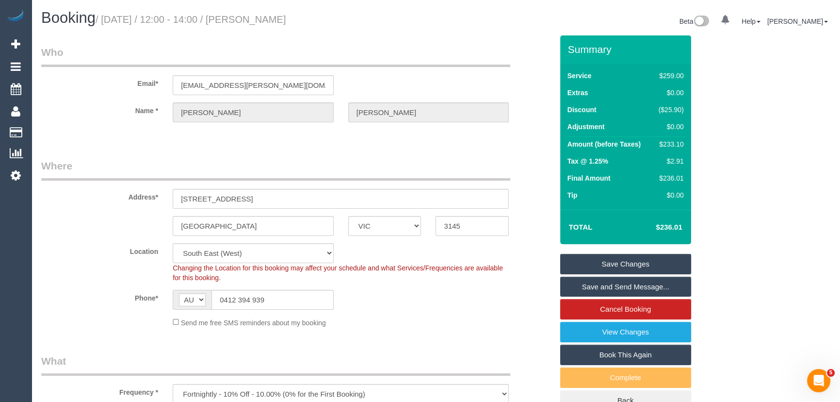
type textarea "*cover* Estimated 3.5-4.5 hours. Cleaners must wear masks"
click at [268, 18] on small "/ [DATE] / 12:00 - 14:00 / [PERSON_NAME]" at bounding box center [191, 19] width 191 height 11
copy small "[PERSON_NAME]"
click at [583, 285] on link "Save and Send Message..." at bounding box center [625, 286] width 131 height 20
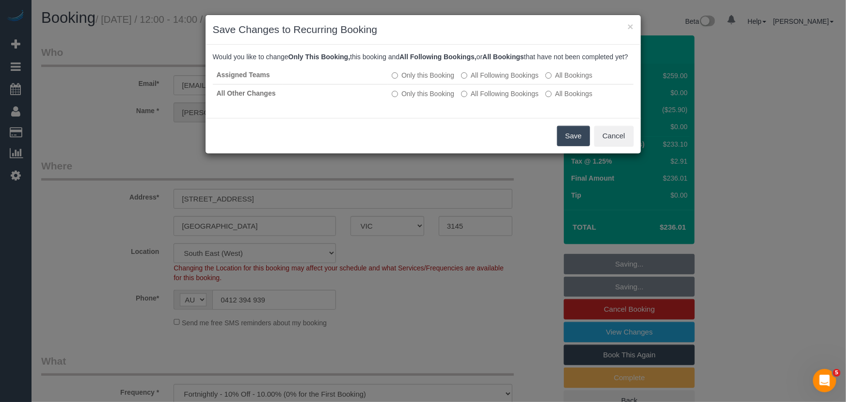
drag, startPoint x: 572, startPoint y: 141, endPoint x: 572, endPoint y: 146, distance: 4.9
click at [572, 141] on button "Save" at bounding box center [573, 136] width 33 height 20
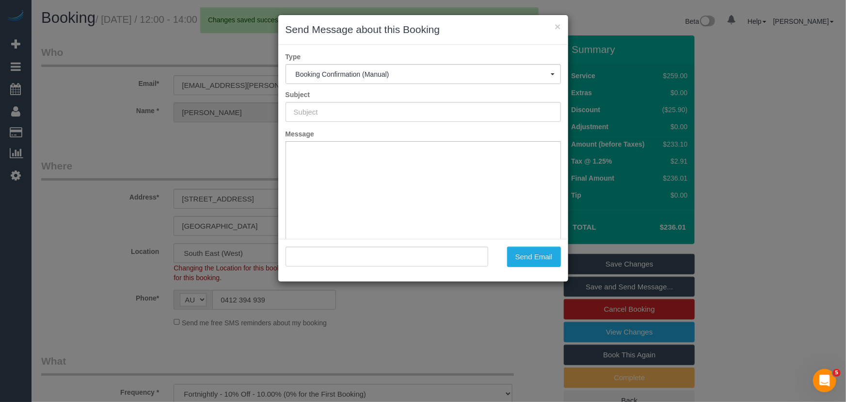
type input "Booking Confirmed"
type input ""[PERSON_NAME]" <[EMAIL_ADDRESS][PERSON_NAME][DOMAIN_NAME]>"
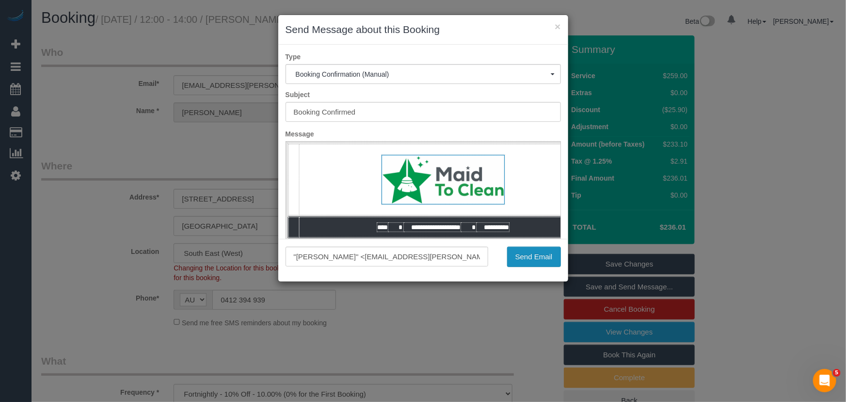
click at [540, 262] on button "Send Email" at bounding box center [534, 256] width 54 height 20
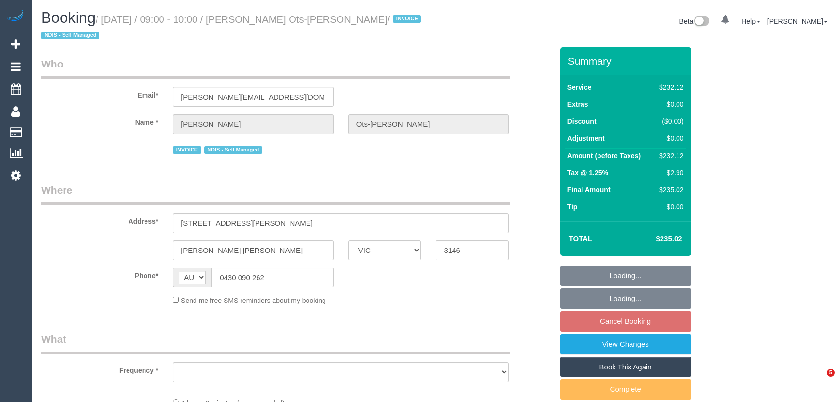
select select "VIC"
select select "object:540"
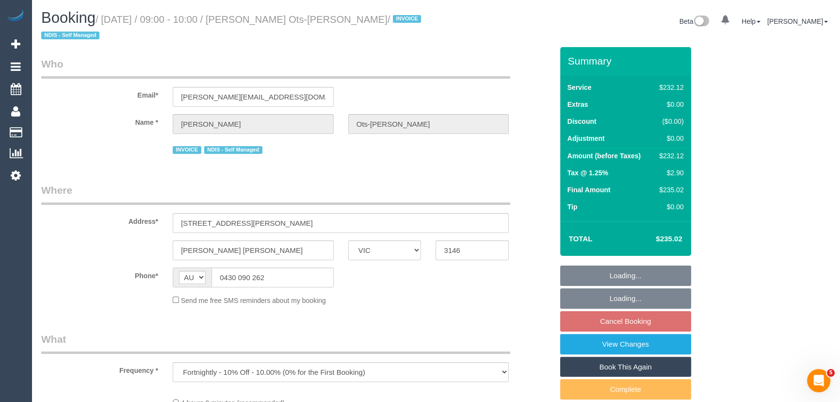
select select "240"
select select "number:28"
select select "number:14"
select select "number:19"
select select "number:23"
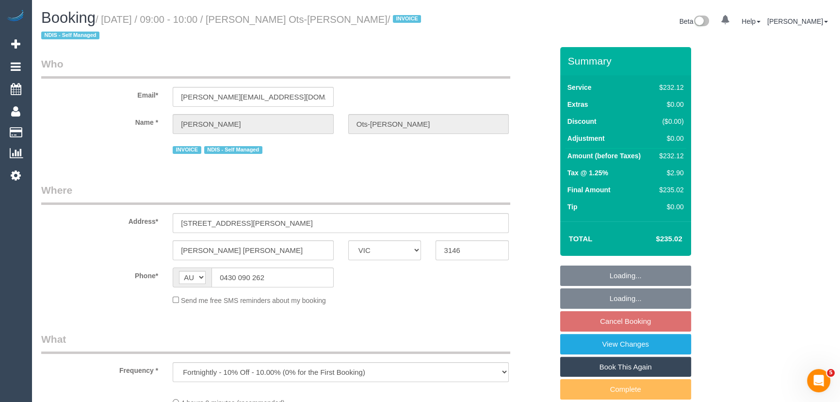
select select "number:34"
select select "number:11"
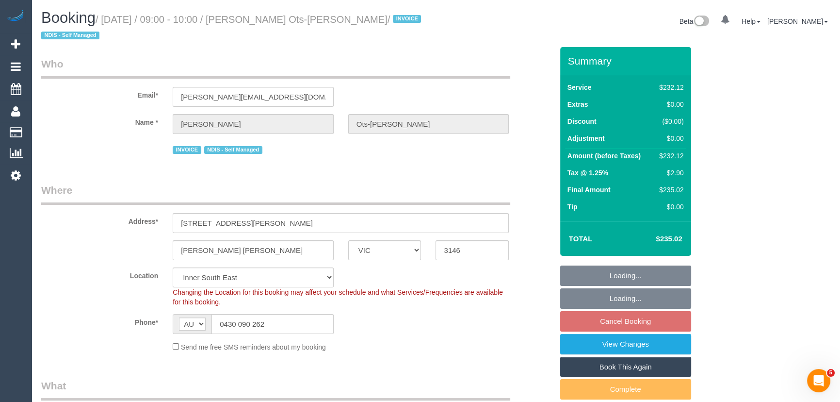
select select "object:1353"
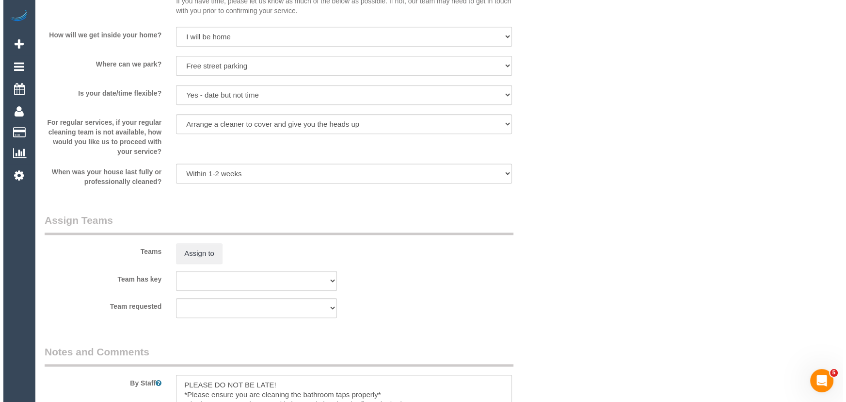
scroll to position [1102, 0]
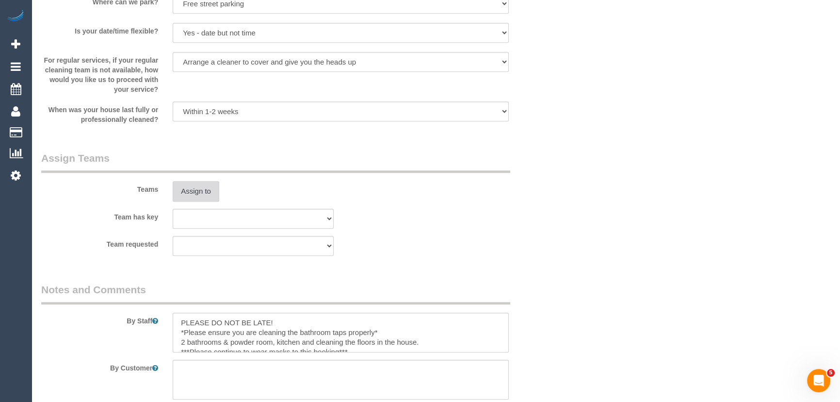
click at [198, 190] on button "Assign to" at bounding box center [196, 191] width 47 height 20
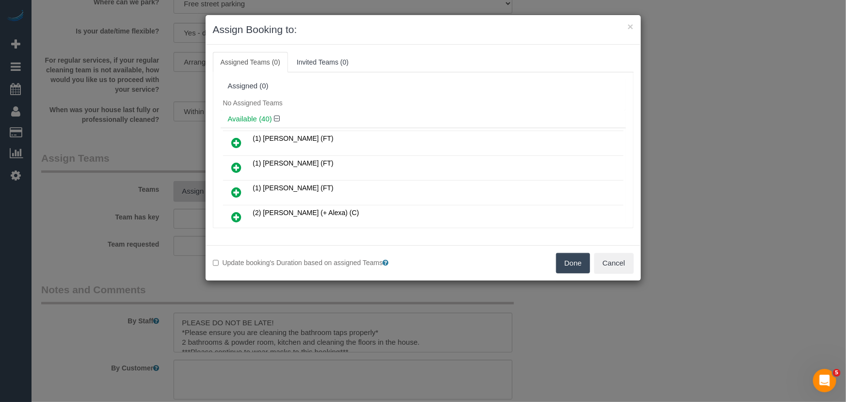
scroll to position [401, 0]
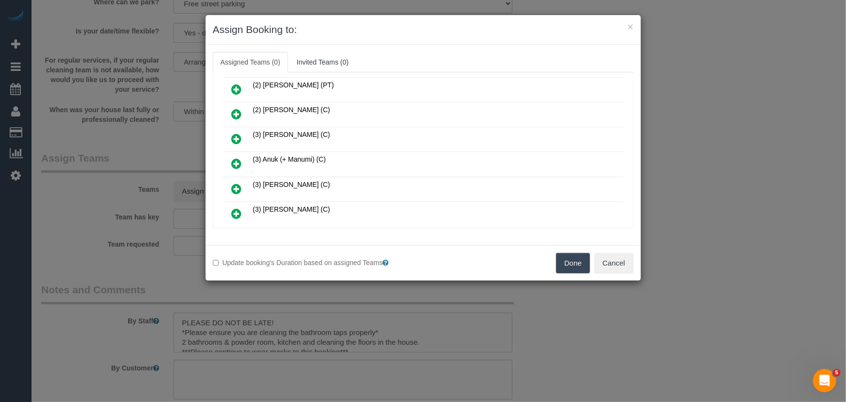
click at [237, 158] on icon at bounding box center [237, 164] width 10 height 12
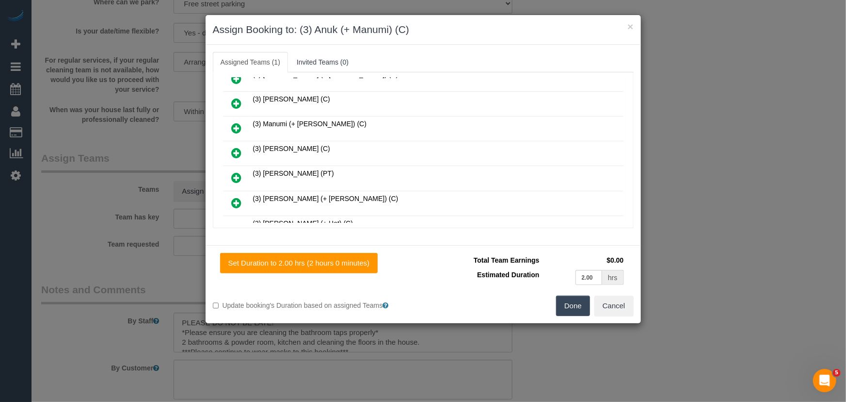
click at [236, 122] on icon at bounding box center [237, 128] width 10 height 12
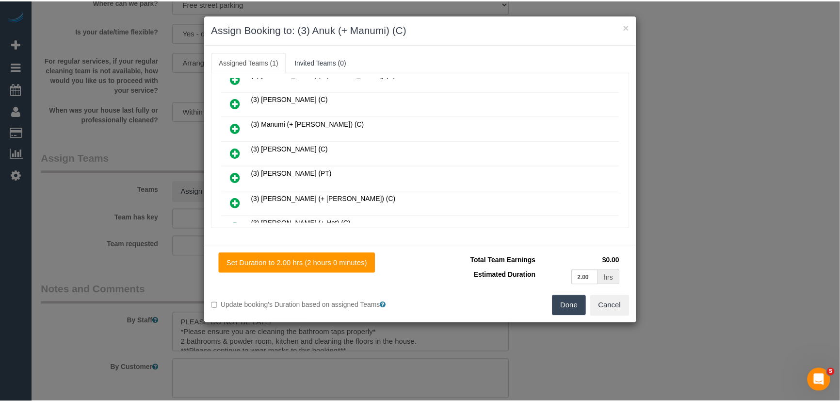
scroll to position [757, 0]
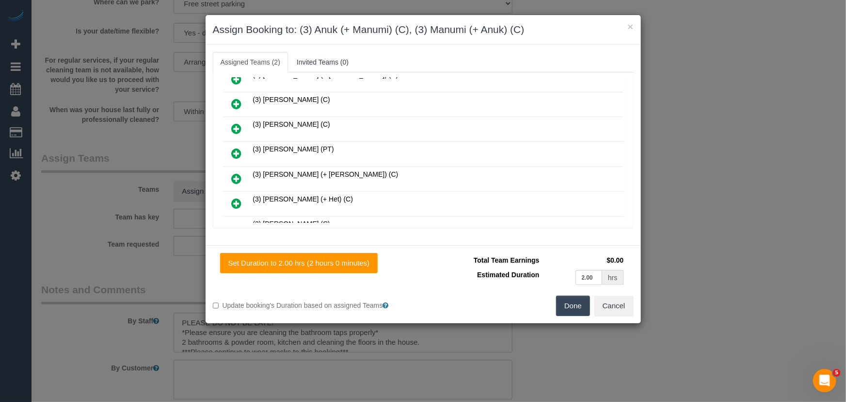
click at [568, 301] on button "Done" at bounding box center [573, 305] width 34 height 20
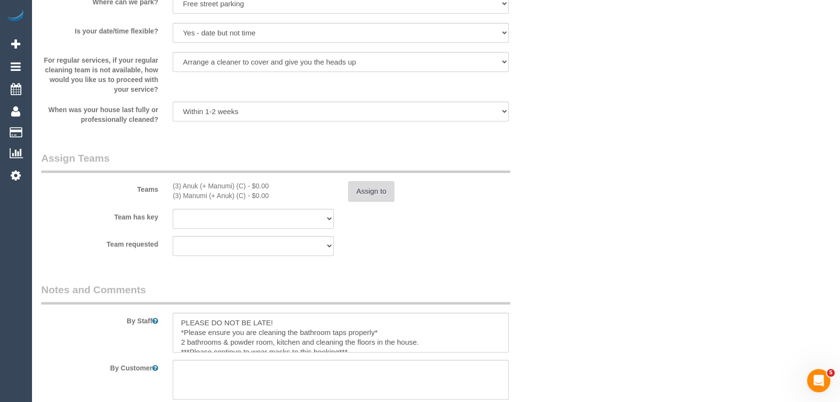
click at [351, 189] on button "Assign to" at bounding box center [371, 191] width 47 height 20
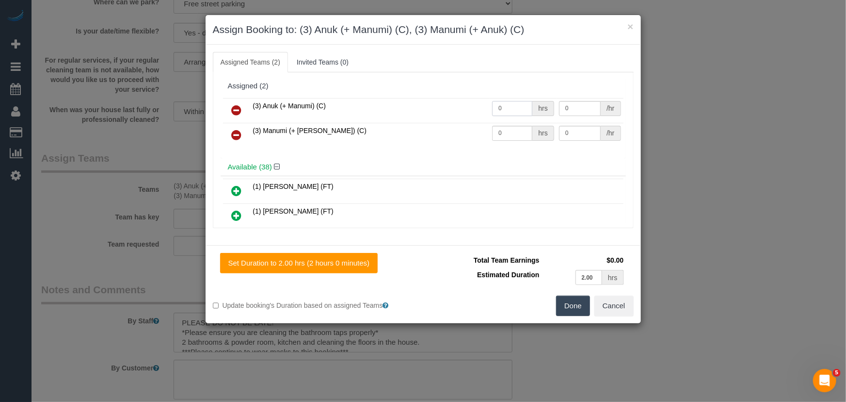
click at [506, 102] on input "0" at bounding box center [512, 108] width 40 height 15
type input "2"
type input "35"
click at [515, 135] on input "0" at bounding box center [512, 133] width 40 height 15
type input "2"
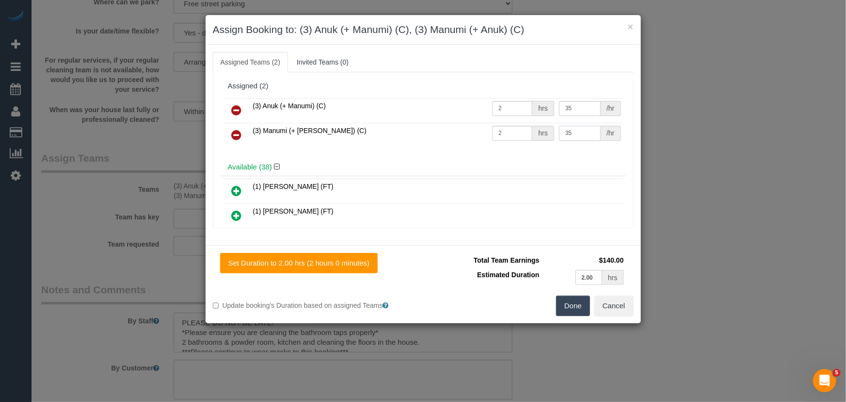
type input "35"
click at [572, 306] on button "Done" at bounding box center [573, 305] width 34 height 20
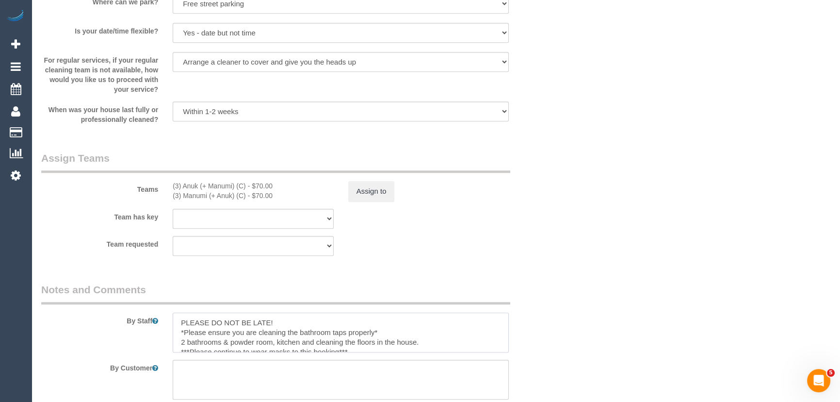
click at [174, 317] on textarea at bounding box center [341, 332] width 336 height 40
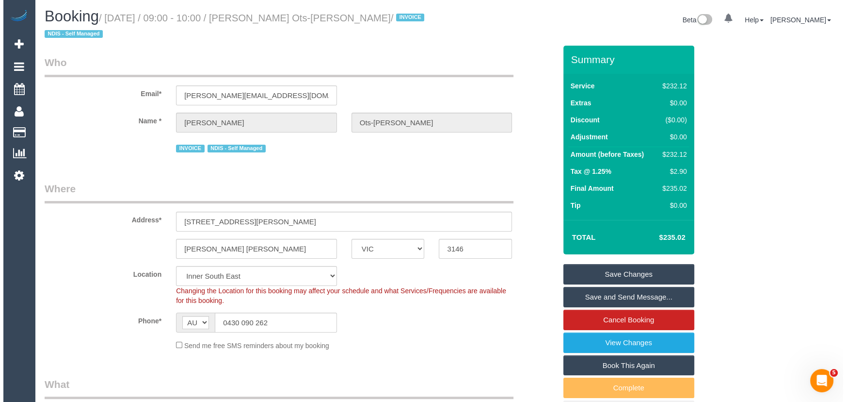
scroll to position [0, 0]
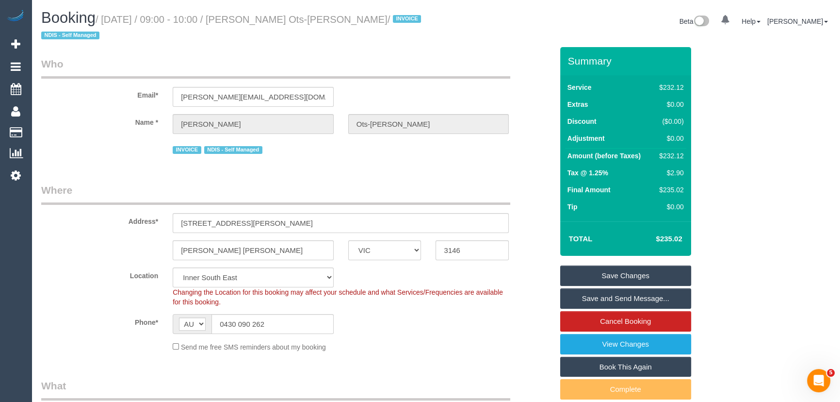
type textarea "*cover* PLEASE DO NOT BE LATE! *Please ensure you are cleaning the bathroom tap…"
click at [274, 19] on small "/ October 07, 2025 / 09:00 - 10:00 / Susanna Ots-Maher / INVOICE NDIS - Self Ma…" at bounding box center [232, 27] width 383 height 27
copy small "Susanna Ots-Maher"
click at [597, 301] on link "Save and Send Message..." at bounding box center [625, 298] width 131 height 20
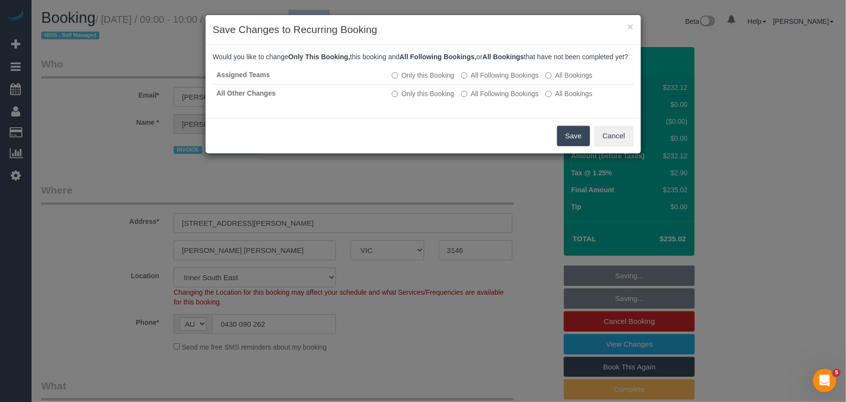
click at [565, 142] on button "Save" at bounding box center [573, 136] width 33 height 20
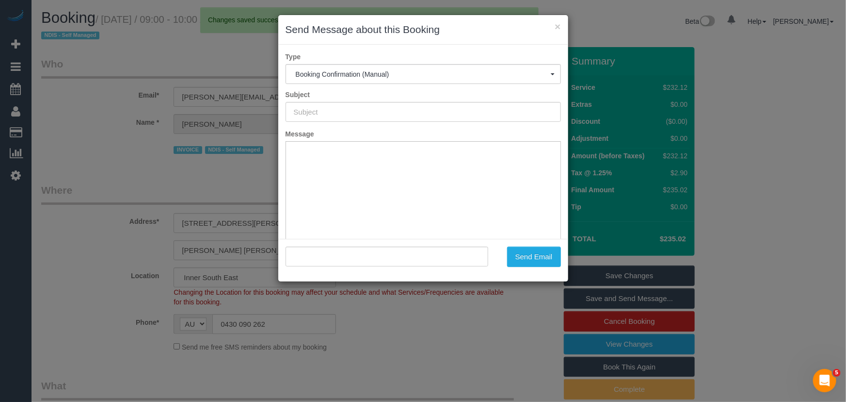
type input "Booking Confirmed"
type input ""Susanna Ots-Maher" <susanna.otsmaher@gmail.com>"
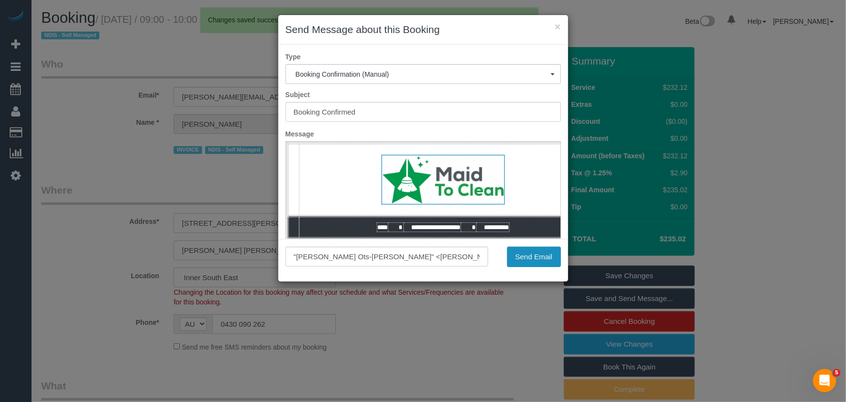
click at [538, 257] on button "Send Email" at bounding box center [534, 256] width 54 height 20
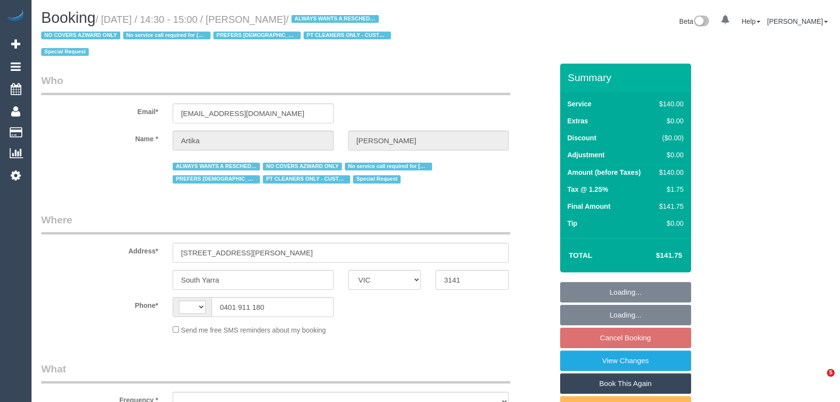
select select "VIC"
select select "string:AU"
select select "object:551"
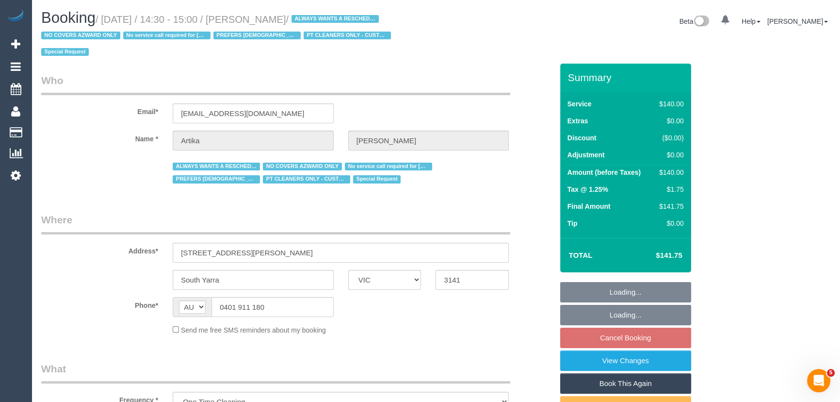
select select "string:stripe-pm_1Rv5C02GScqysDRVtmPIs2vl"
select select "number:27"
select select "number:14"
select select "number:19"
select select "number:22"
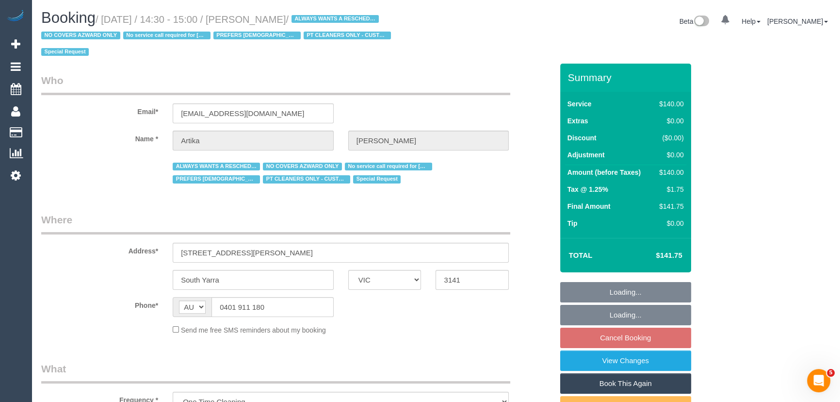
select select "number:35"
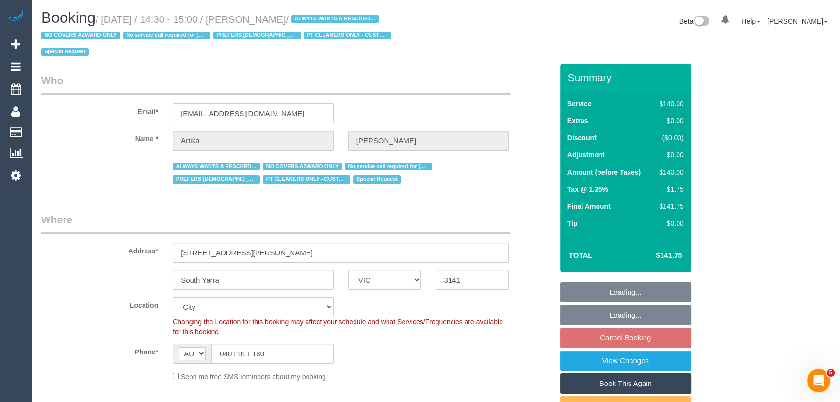
select select "object:868"
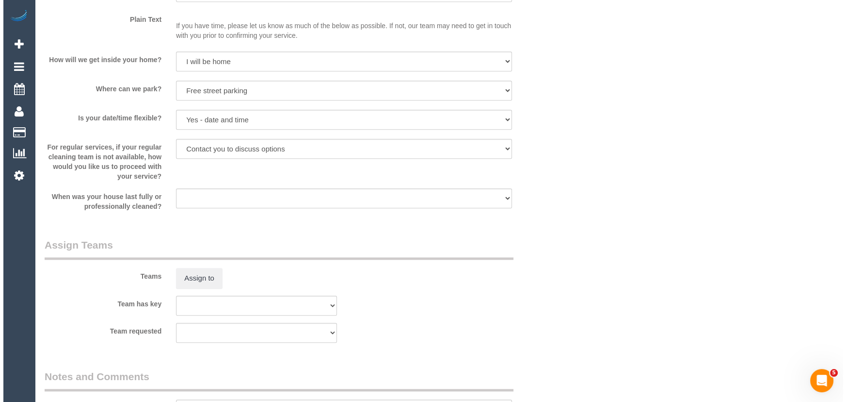
scroll to position [1367, 0]
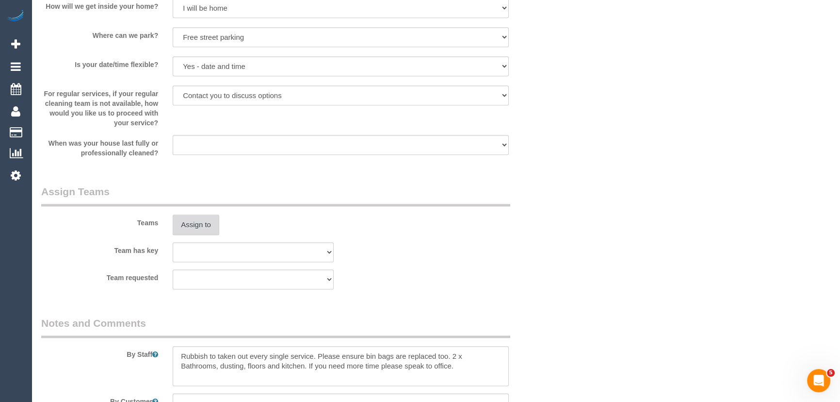
click at [199, 214] on button "Assign to" at bounding box center [196, 224] width 47 height 20
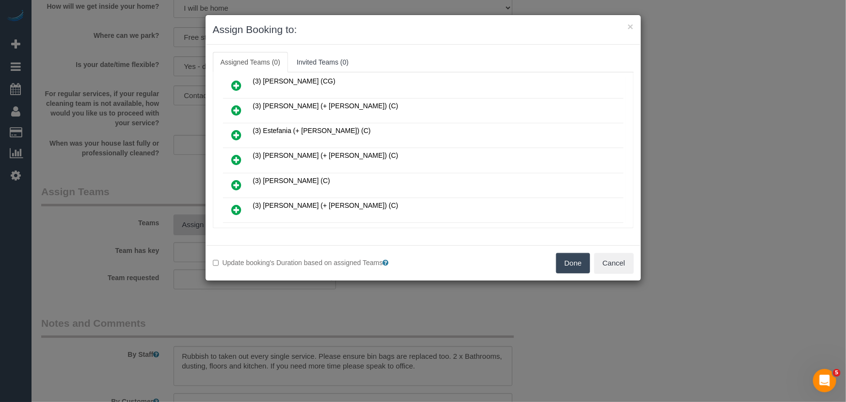
scroll to position [762, 0]
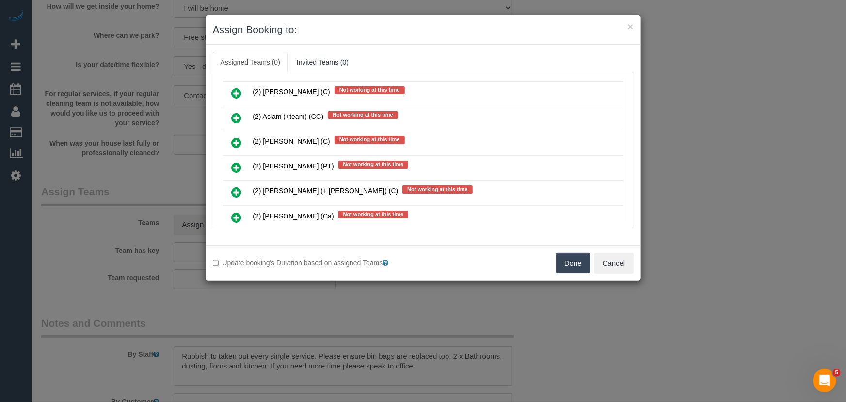
drag, startPoint x: 238, startPoint y: 147, endPoint x: 286, endPoint y: 174, distance: 54.9
click at [238, 162] on icon at bounding box center [237, 168] width 10 height 12
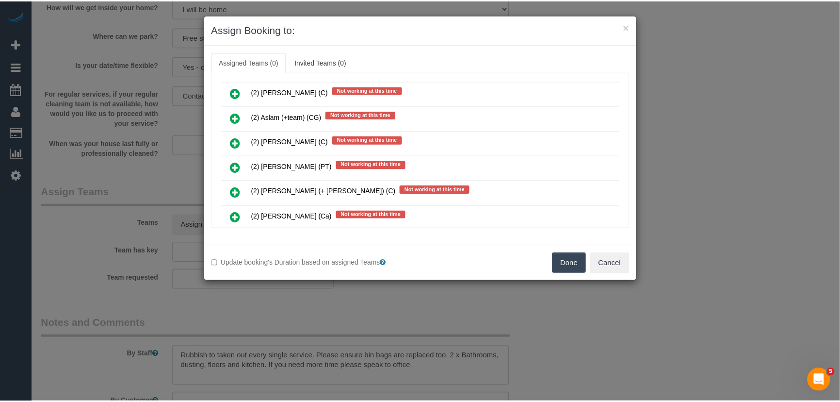
scroll to position [786, 0]
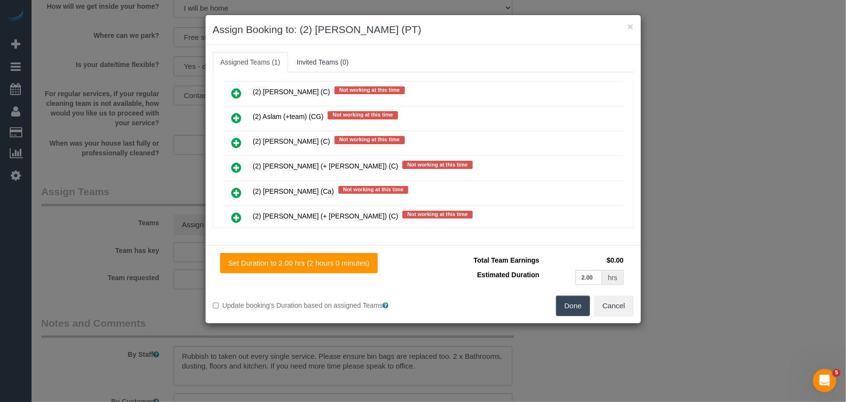
click at [564, 299] on button "Done" at bounding box center [573, 305] width 34 height 20
click at [564, 299] on div "Done Cancel" at bounding box center [532, 305] width 218 height 20
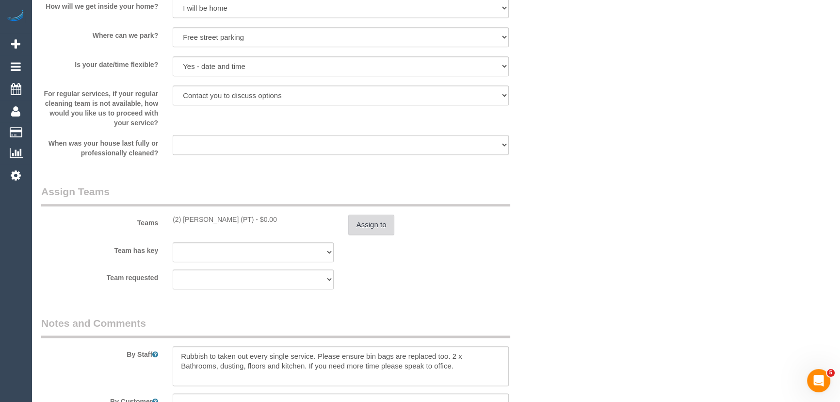
click at [372, 214] on button "Assign to" at bounding box center [371, 224] width 47 height 20
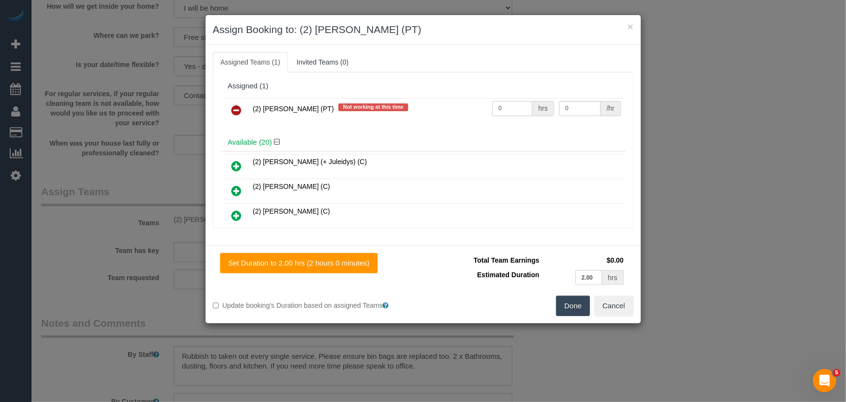
click at [505, 113] on input "0" at bounding box center [512, 108] width 40 height 15
type input "2"
type input "37.5"
click at [564, 303] on button "Done" at bounding box center [573, 305] width 34 height 20
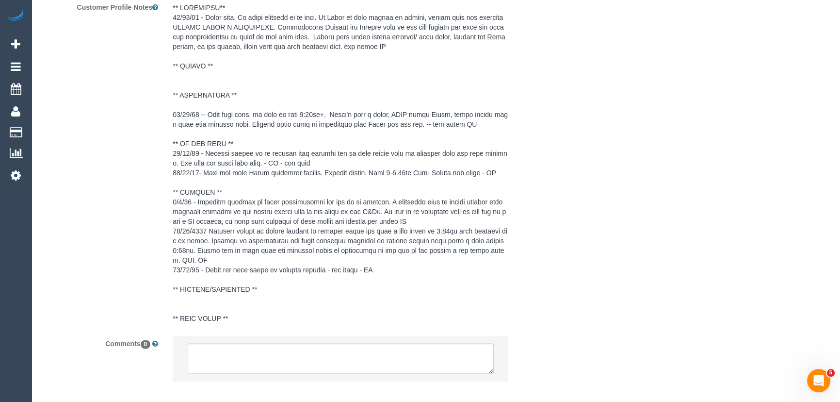
scroll to position [1841, 0]
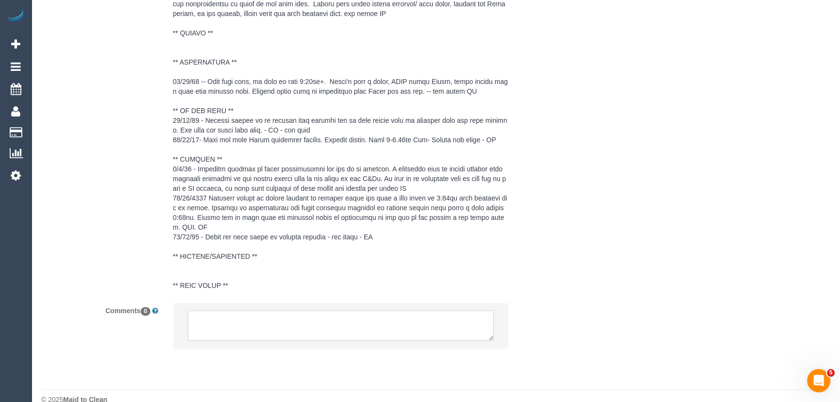
click at [279, 315] on textarea at bounding box center [341, 325] width 306 height 30
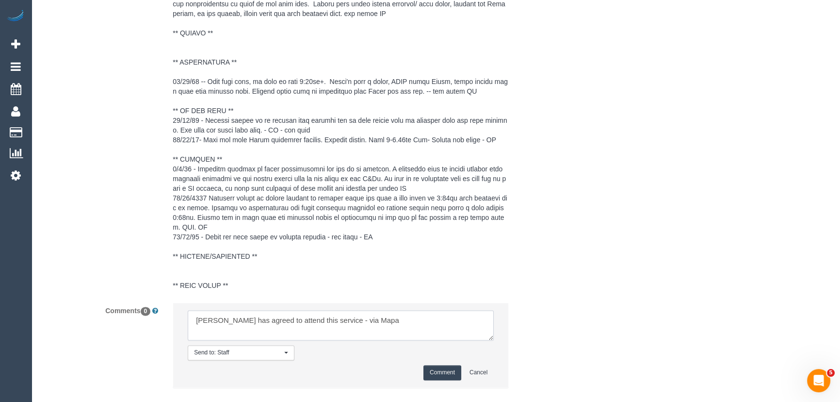
type textarea "Azward has agreed to attend this service - via Mapa"
click at [435, 365] on button "Comment" at bounding box center [442, 372] width 38 height 15
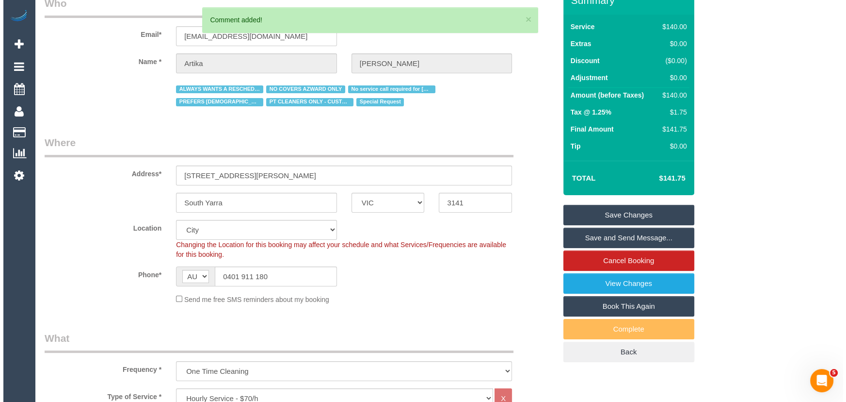
scroll to position [0, 0]
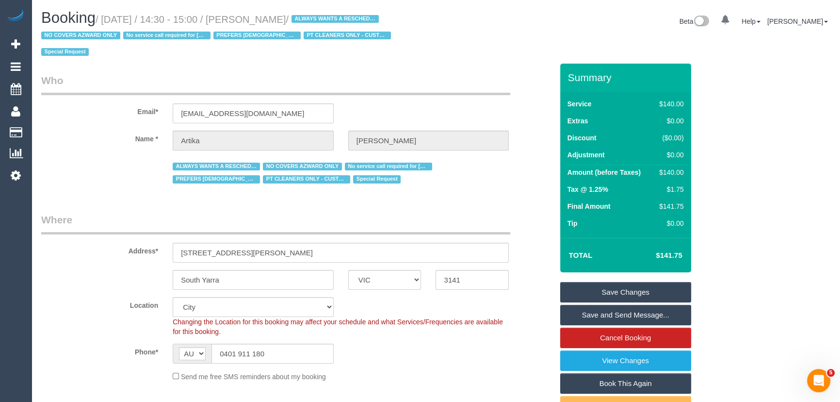
click at [279, 16] on small "/ September 26, 2025 / 14:30 - 15:00 / Artika Singh / ALWAYS WANTS A RESCHEDULE…" at bounding box center [217, 36] width 353 height 44
copy small "Artika Singh"
click at [595, 305] on link "Save and Send Message..." at bounding box center [625, 315] width 131 height 20
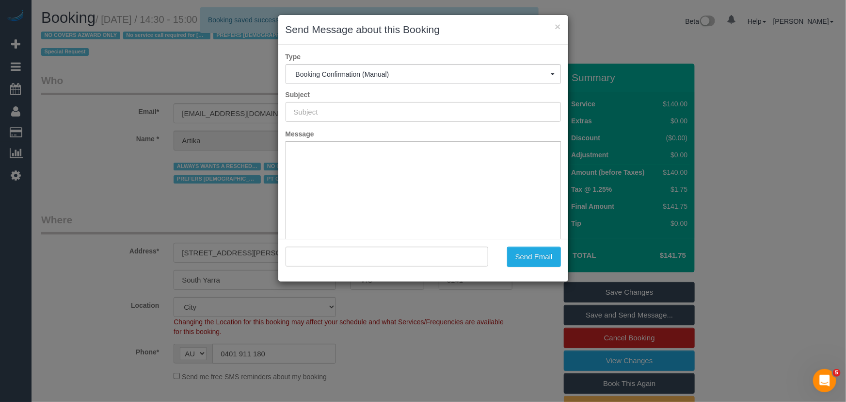
type input "Booking Confirmed"
type input ""Artika Singh" <artikasingh.aba@gmail.com>"
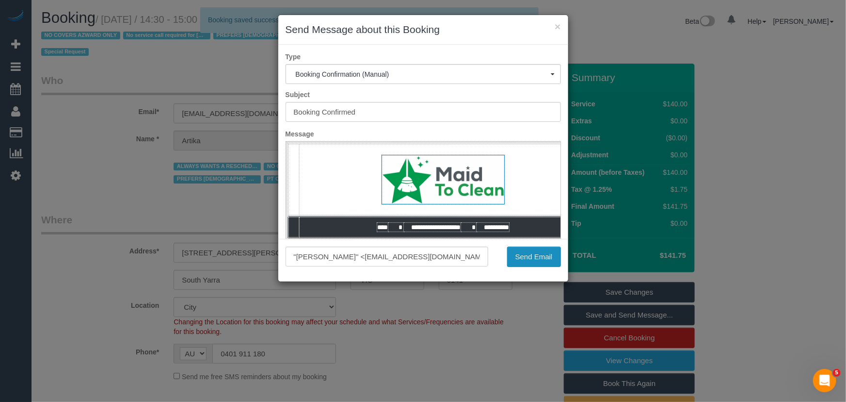
click at [533, 260] on button "Send Email" at bounding box center [534, 256] width 54 height 20
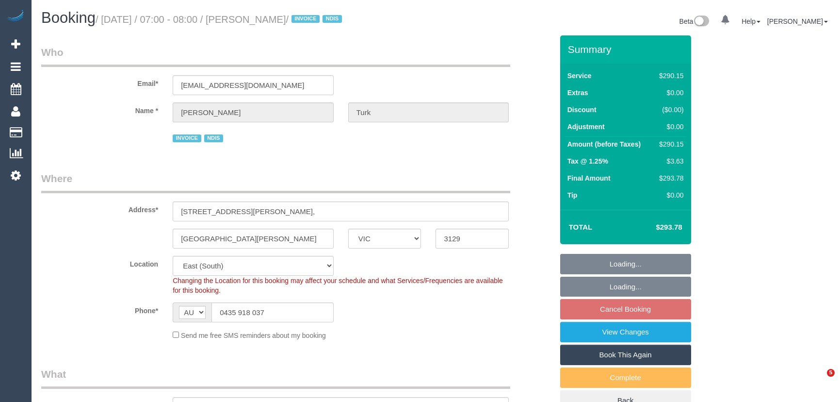
select select "VIC"
select select "2"
select select "150"
select select "number:28"
select select "number:14"
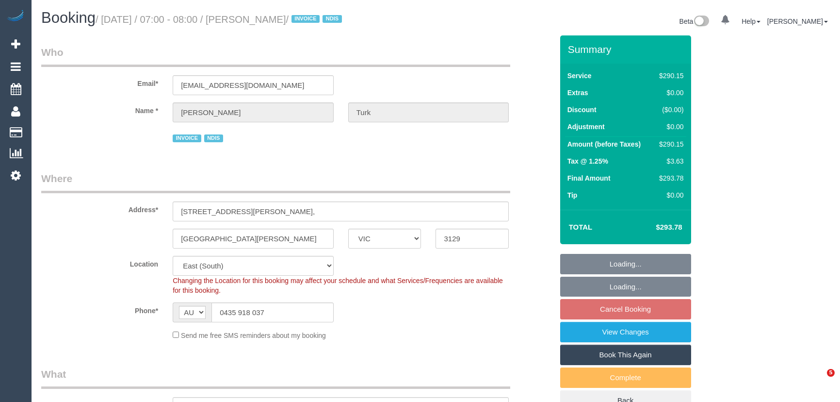
select select "number:19"
select select "object:760"
select select "spot1"
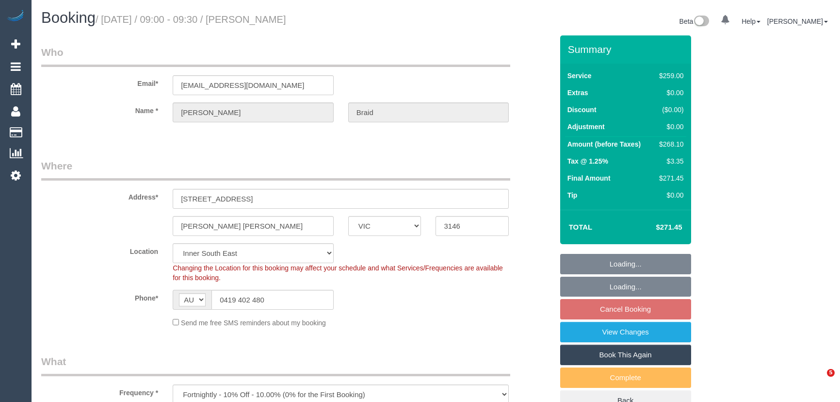
select select "VIC"
select select "string:stripe-pm_1NdPO42GScqysDRVjVskgX68"
select select "number:28"
select select "object:1406"
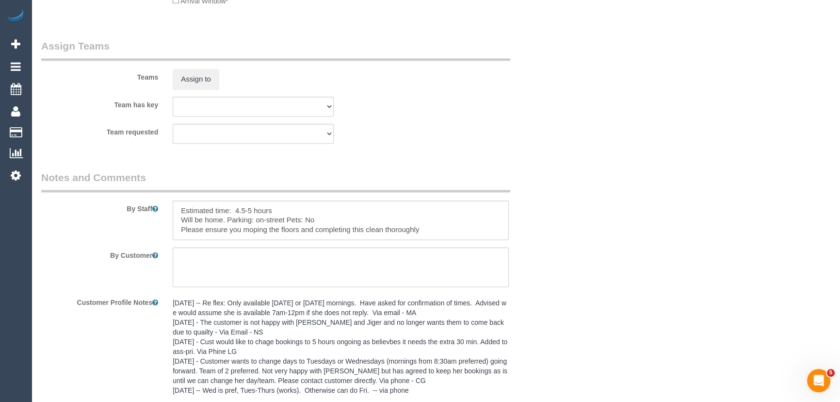
scroll to position [1411, 0]
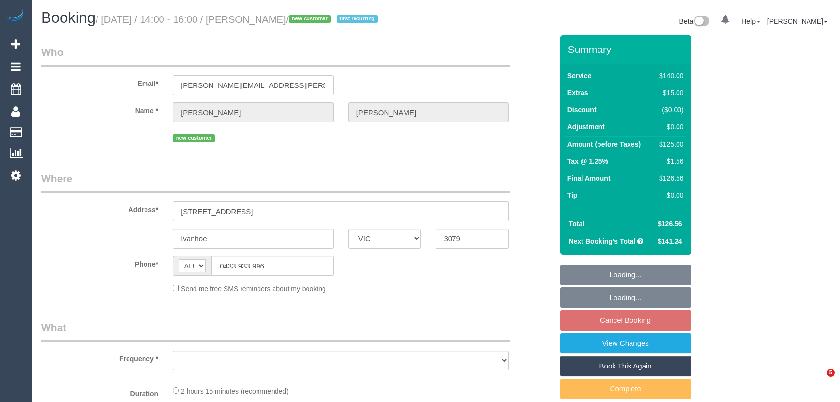
select select "VIC"
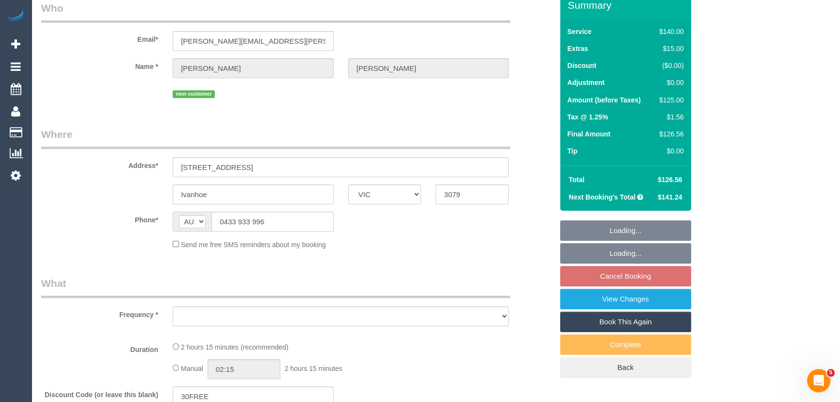
select select "object:542"
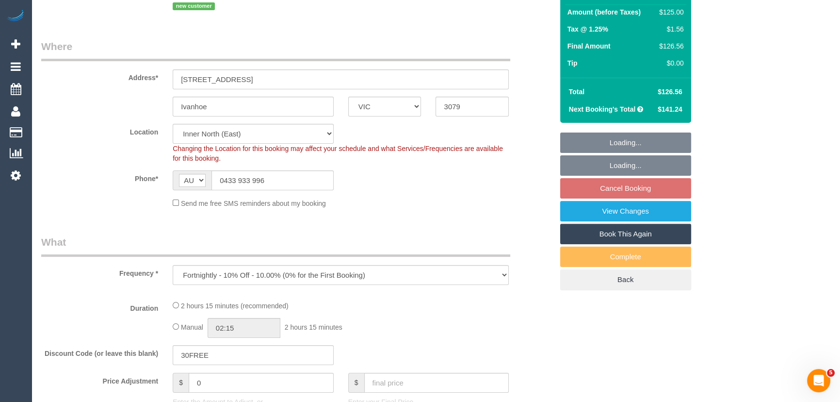
select select "string:stripe-pm_1SAzDb2GScqysDRV6QKB4Oey"
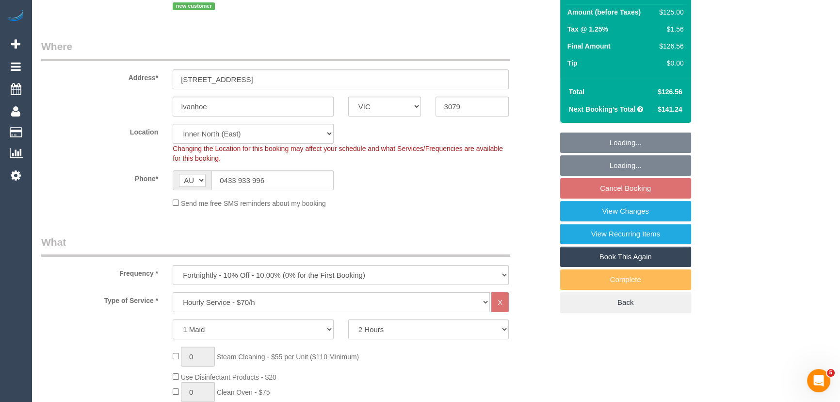
select select "object:1538"
select select "number:27"
select select "number:14"
select select "number:19"
select select "number:24"
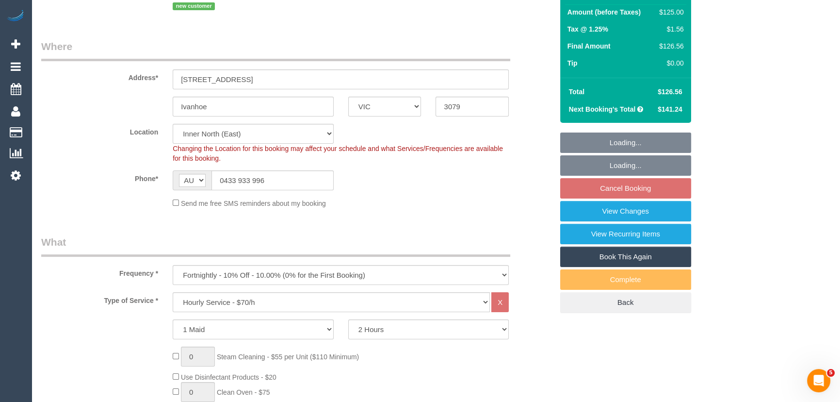
select select "number:33"
select select "number:12"
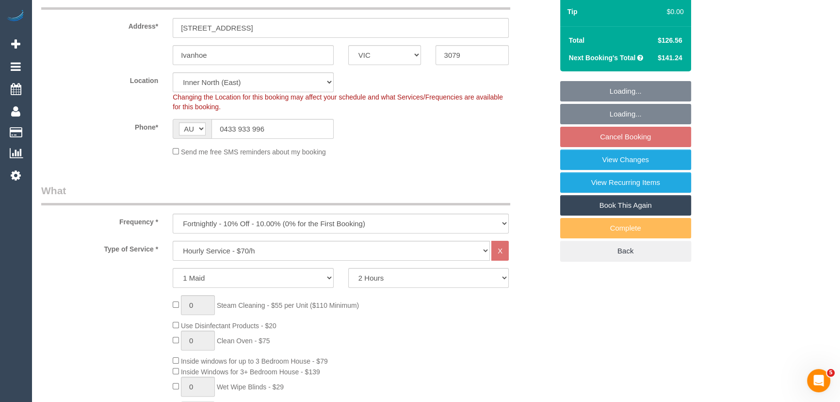
select select "spot5"
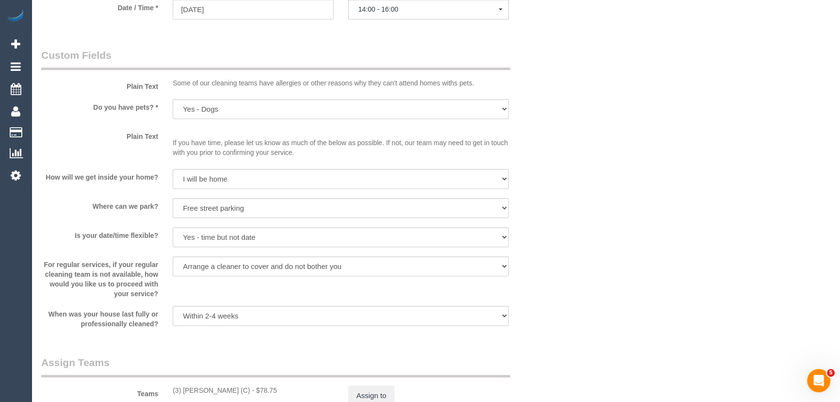
scroll to position [1278, 0]
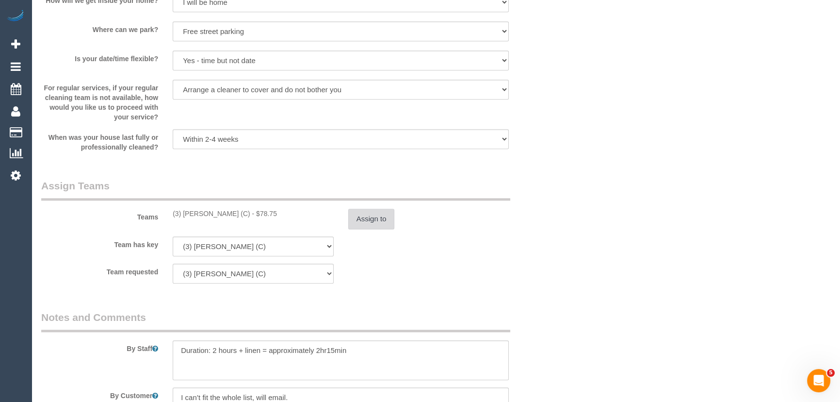
click at [369, 222] on button "Assign to" at bounding box center [371, 219] width 47 height 20
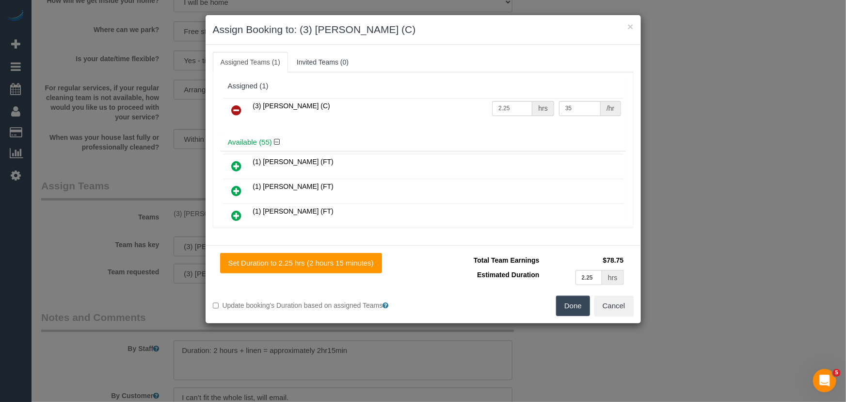
drag, startPoint x: 234, startPoint y: 109, endPoint x: 260, endPoint y: 123, distance: 29.5
click at [234, 109] on icon at bounding box center [237, 110] width 10 height 12
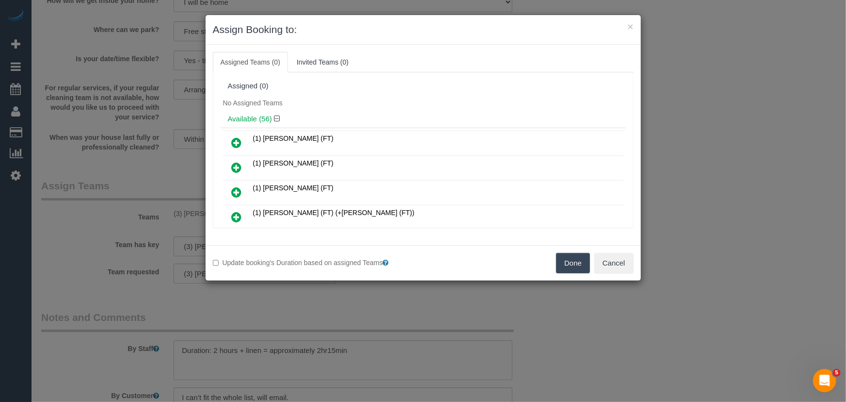
click at [561, 259] on button "Done" at bounding box center [573, 263] width 34 height 20
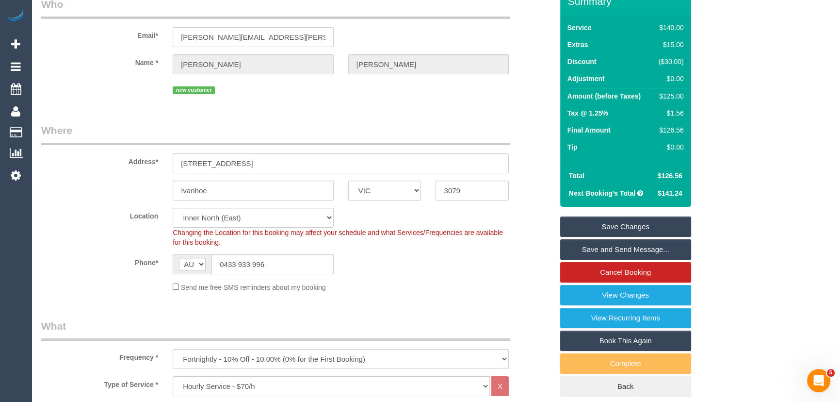
scroll to position [0, 0]
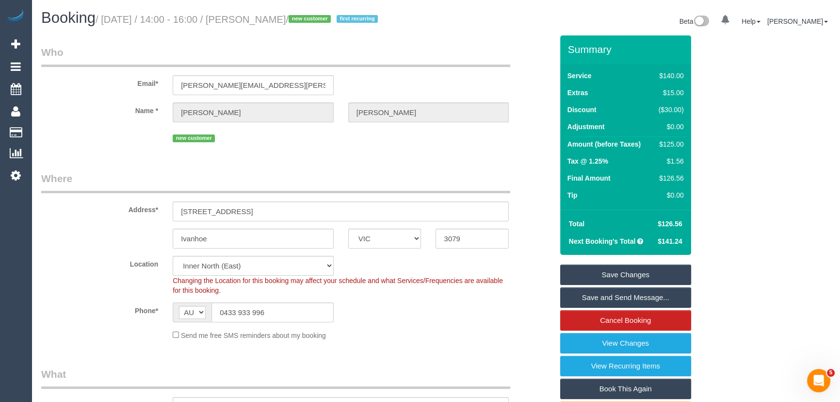
click at [601, 268] on link "Save Changes" at bounding box center [625, 274] width 131 height 20
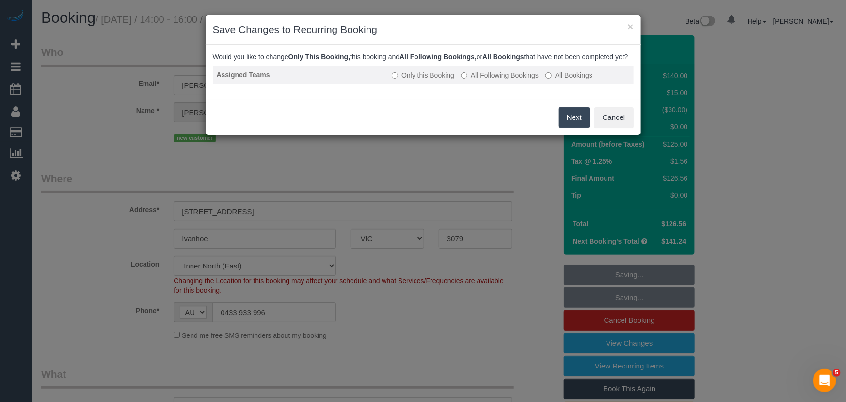
click at [511, 80] on label "All Following Bookings" at bounding box center [500, 75] width 78 height 10
click at [567, 128] on button "Save" at bounding box center [573, 117] width 33 height 20
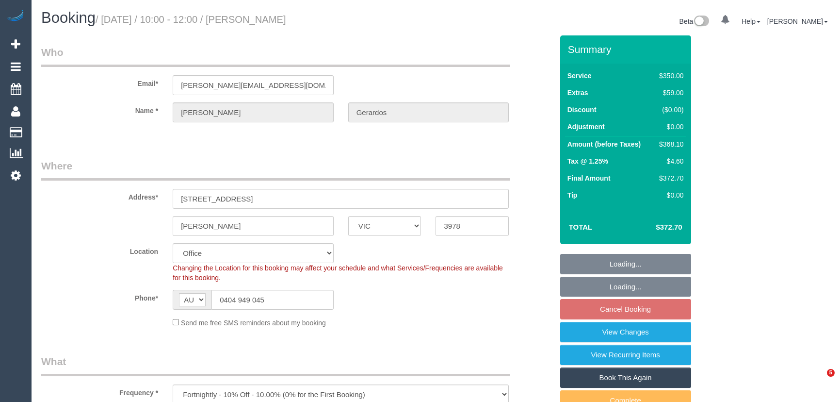
select select "VIC"
select select "2"
select select "150"
select select "number:28"
select select "number:14"
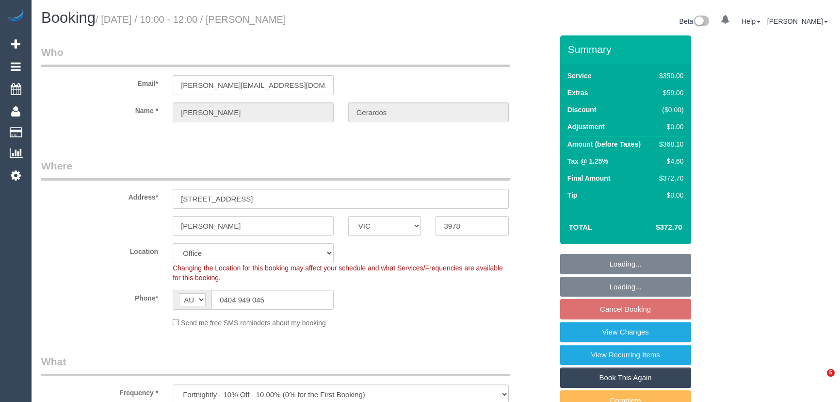
select select "number:19"
select select "number:22"
select select "number:34"
select select "number:13"
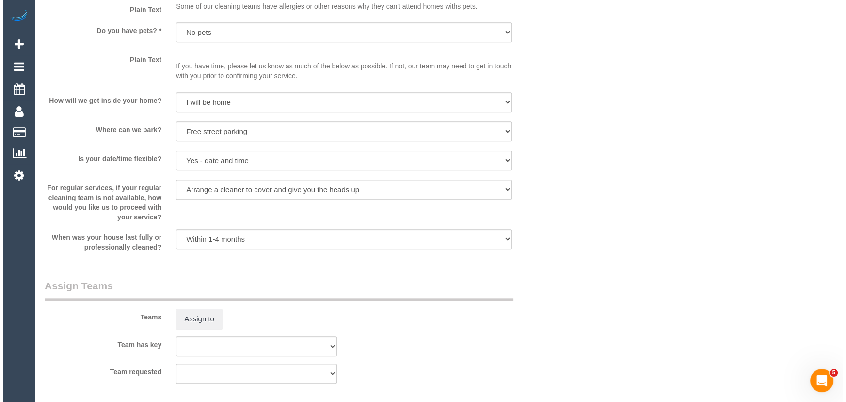
scroll to position [1278, 0]
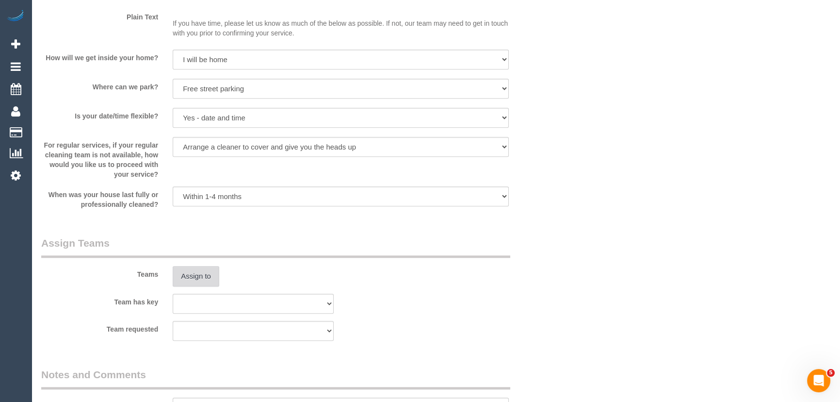
click at [199, 277] on button "Assign to" at bounding box center [196, 276] width 47 height 20
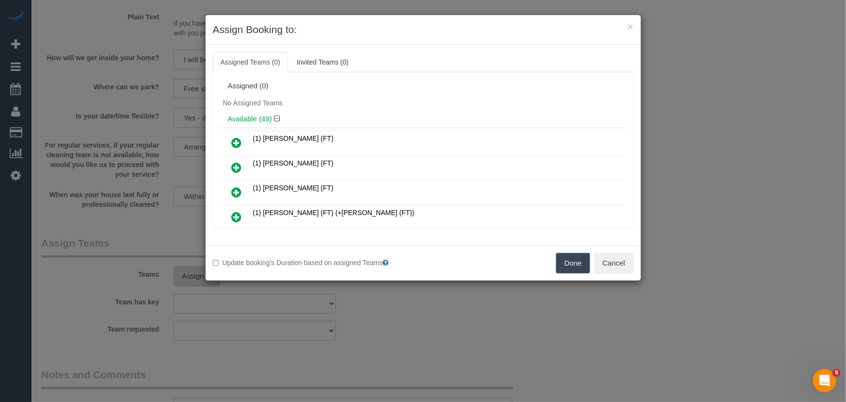
scroll to position [473, 0]
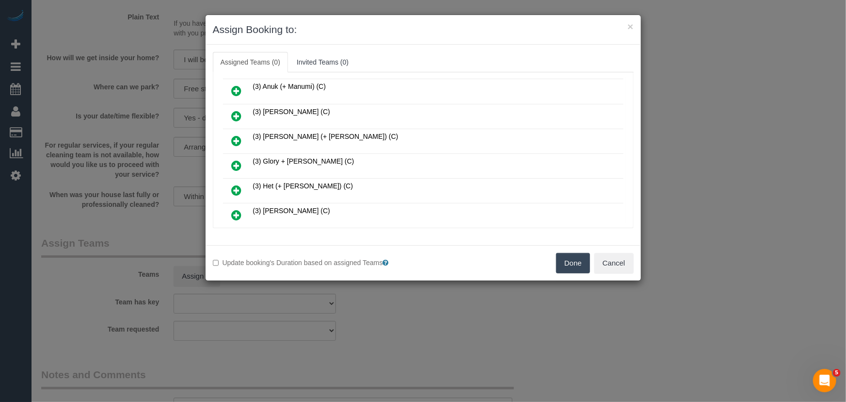
click at [237, 160] on icon at bounding box center [237, 166] width 10 height 12
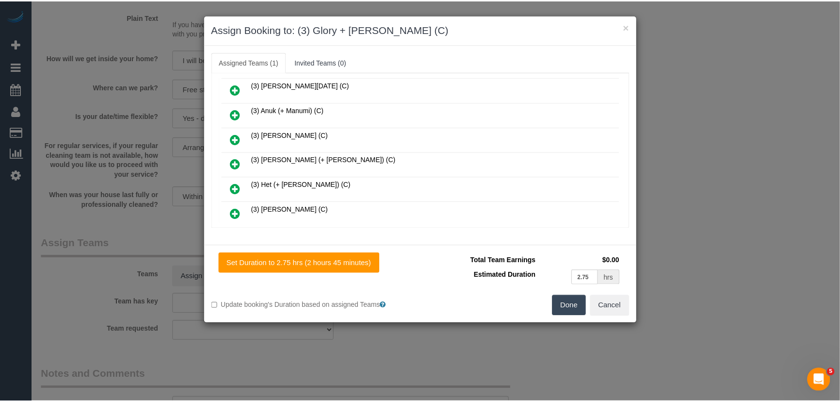
scroll to position [496, 0]
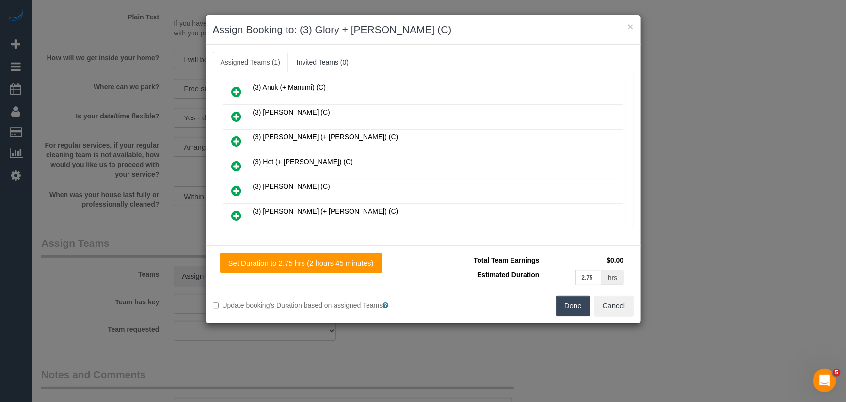
click at [577, 308] on button "Done" at bounding box center [573, 305] width 34 height 20
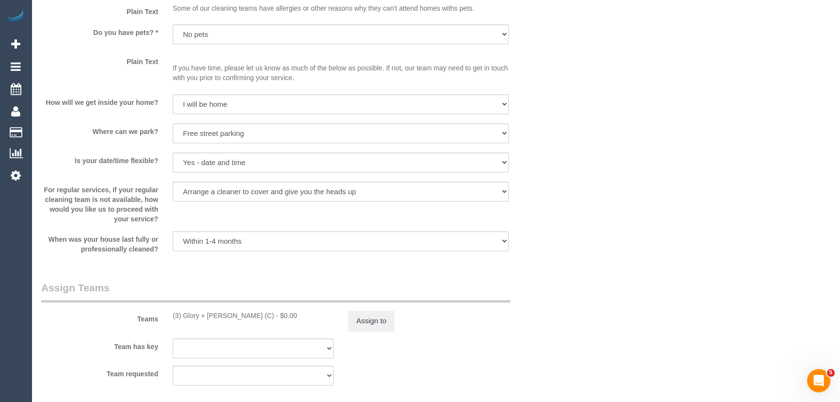
scroll to position [1323, 0]
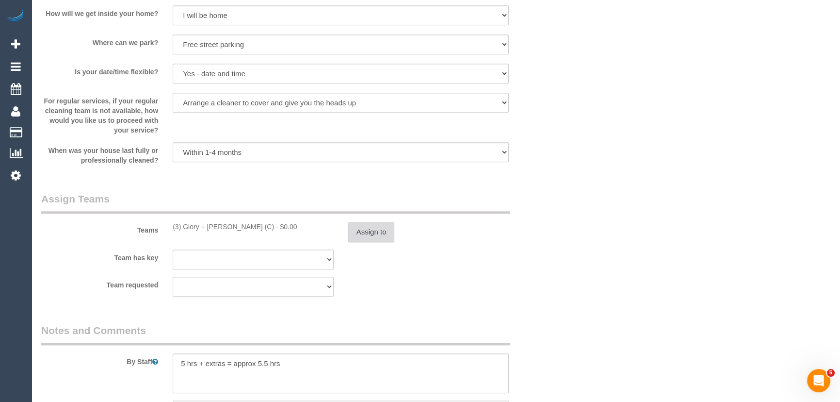
click at [378, 236] on button "Assign to" at bounding box center [371, 232] width 47 height 20
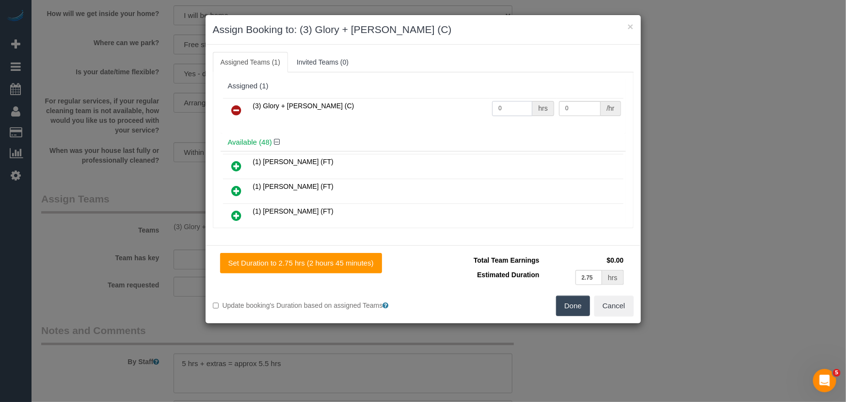
click at [508, 101] on input "0" at bounding box center [512, 108] width 40 height 15
type input "5.5"
type input "35.25"
click at [564, 308] on button "Done" at bounding box center [573, 305] width 34 height 20
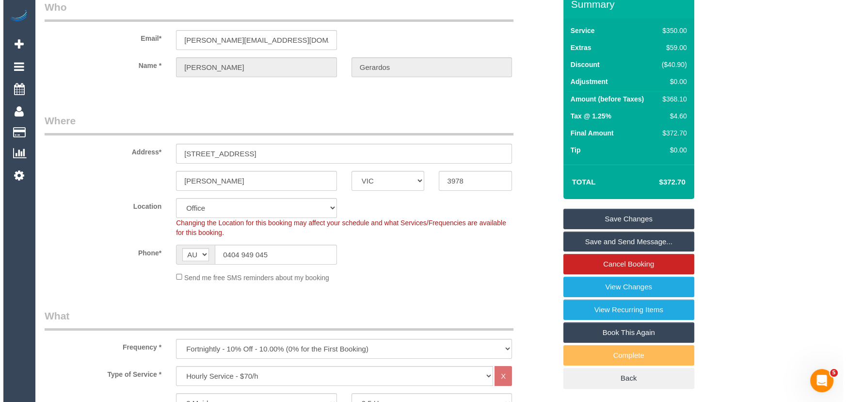
scroll to position [0, 0]
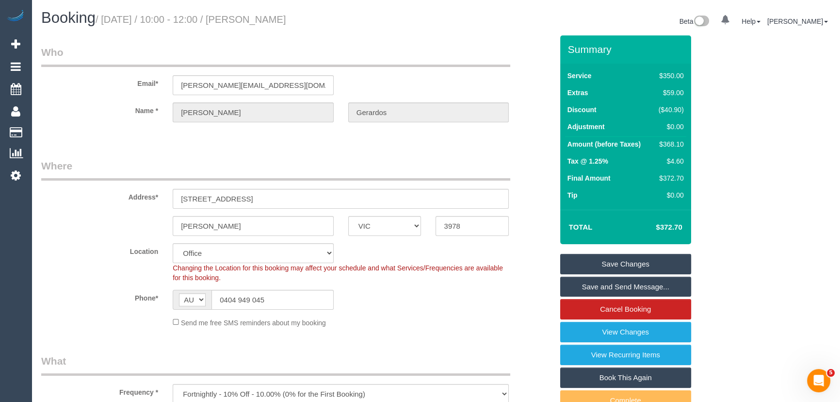
click at [267, 20] on small "/ October 07, 2025 / 10:00 - 12:00 / John Gerardos" at bounding box center [191, 19] width 191 height 11
click at [265, 20] on small "/ October 07, 2025 / 10:00 - 12:00 / John Gerardos" at bounding box center [191, 19] width 191 height 11
copy small "John Gerardos"
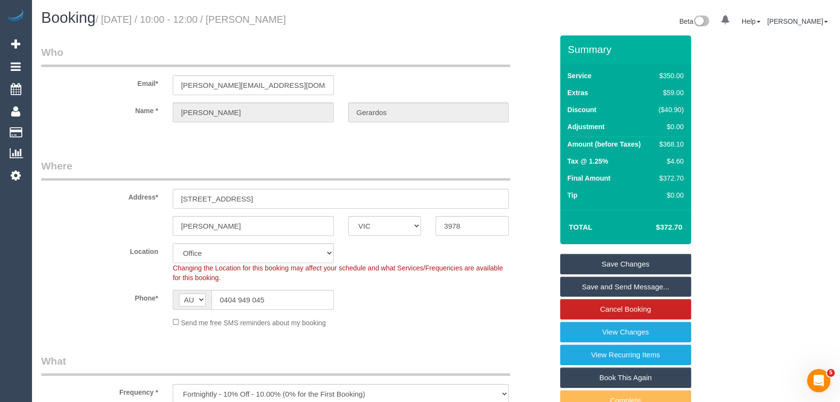
click at [581, 282] on link "Save and Send Message..." at bounding box center [625, 286] width 131 height 20
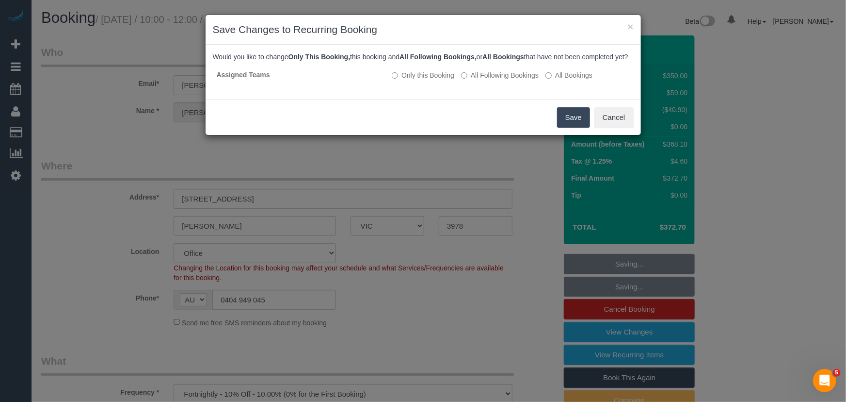
click at [561, 128] on button "Save" at bounding box center [573, 117] width 33 height 20
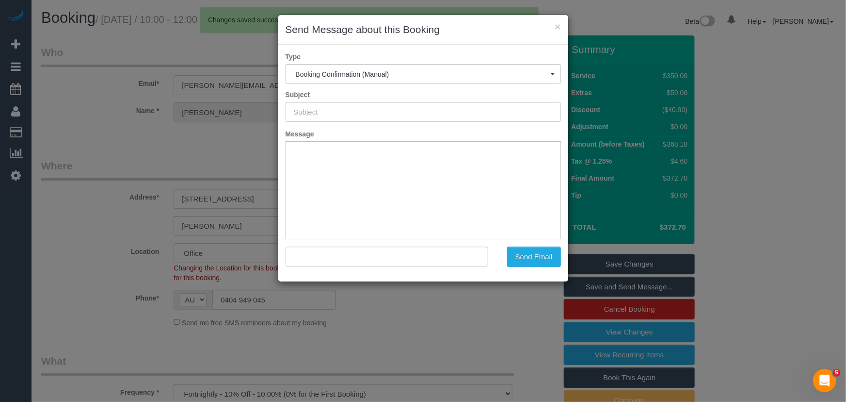
type input "Booking Confirmed"
type input ""John Gerardos" <john@johnws.net>"
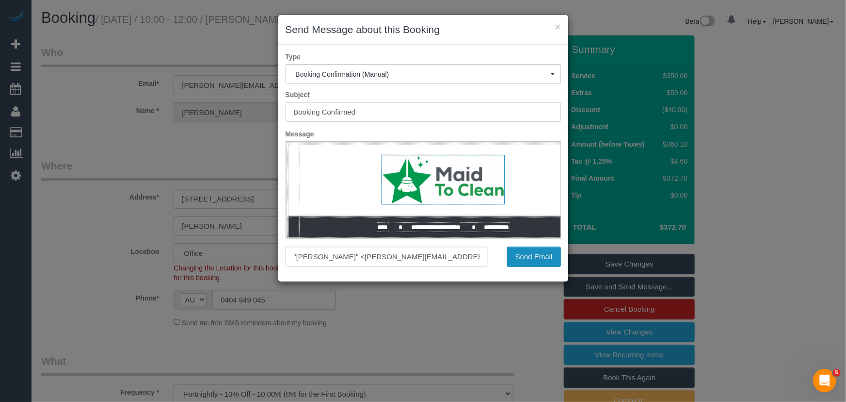
click at [527, 261] on button "Send Email" at bounding box center [534, 256] width 54 height 20
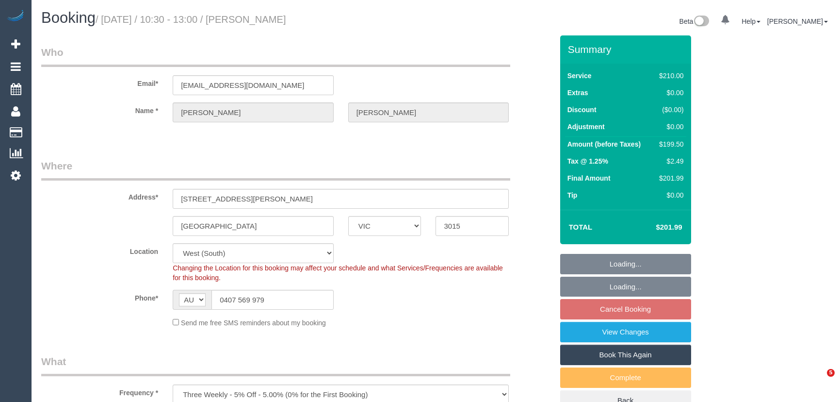
select select "VIC"
select select "180"
select select "number:28"
select select "number:14"
select select "number:19"
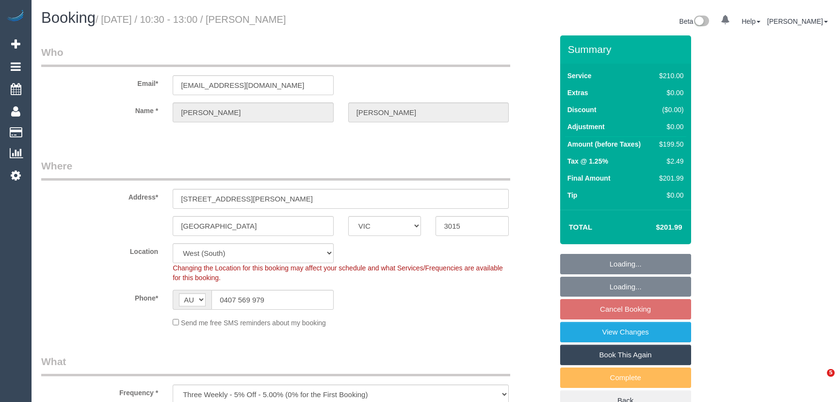
select select "number:22"
select select "number:35"
select select "number:13"
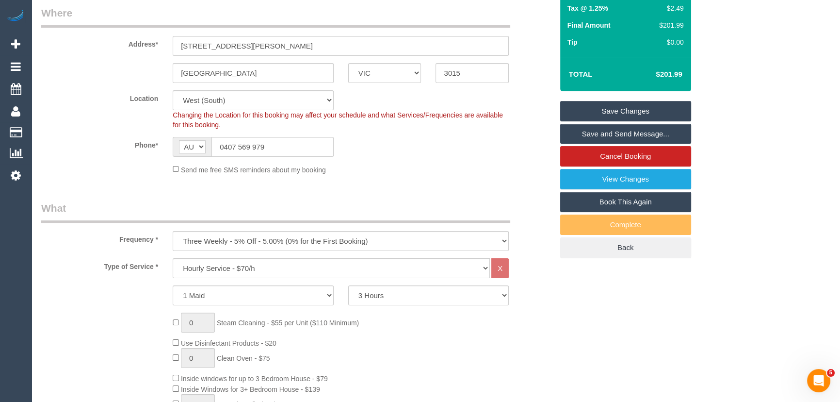
scroll to position [132, 0]
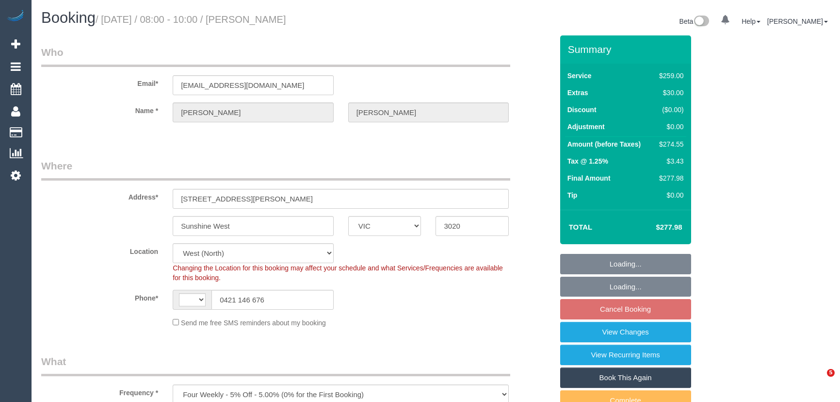
select select "VIC"
select select "object:627"
select select "string:AU"
select select "string:stripe-pm_1R1EdA2GScqysDRV0waI3oNR"
select select "spot2"
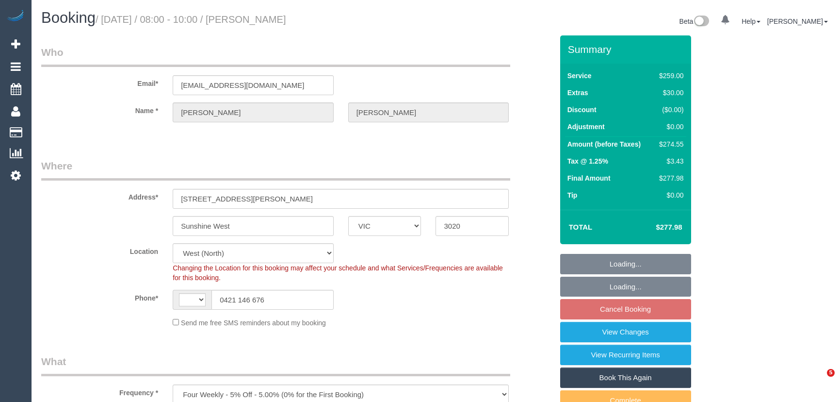
select select "number:27"
select select "number:14"
select select "number:18"
select select "number:22"
select select "number:34"
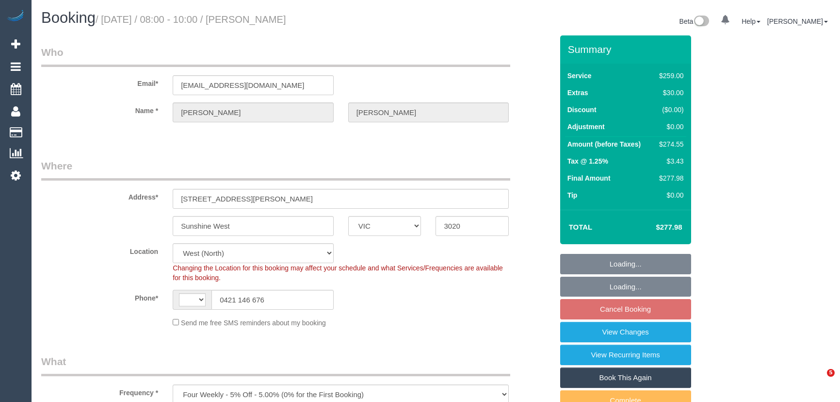
select select "number:12"
select select "VIC"
select select "number:27"
select select "number:14"
select select "number:18"
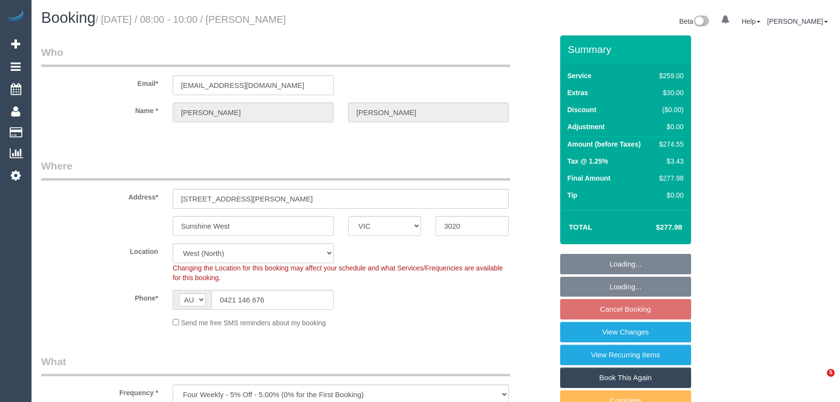
select select "number:22"
select select "number:34"
select select "number:12"
select select "object:1324"
select select "spot2"
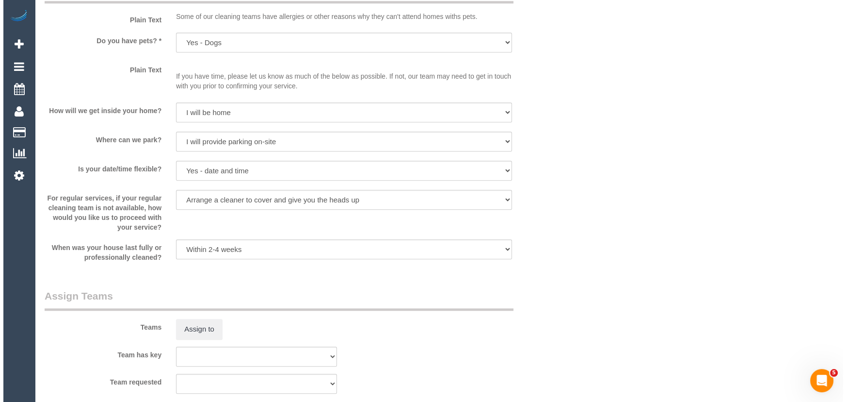
scroll to position [1278, 0]
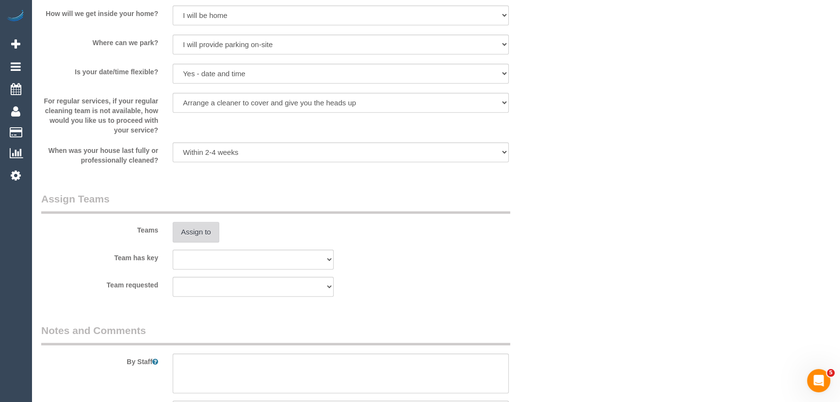
click at [191, 236] on button "Assign to" at bounding box center [196, 232] width 47 height 20
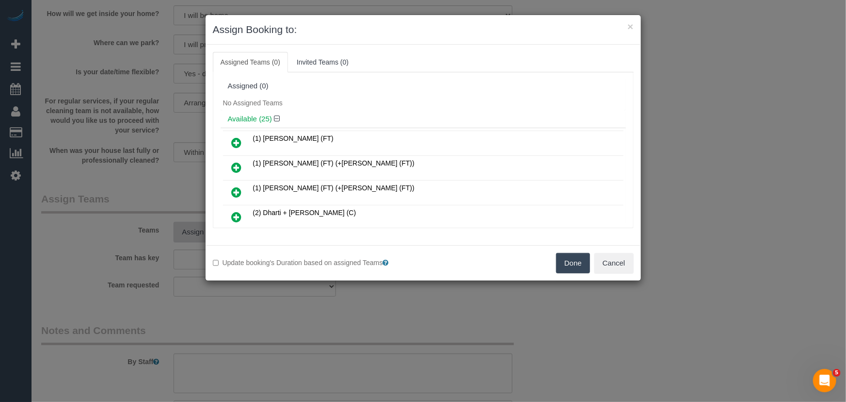
scroll to position [498, 0]
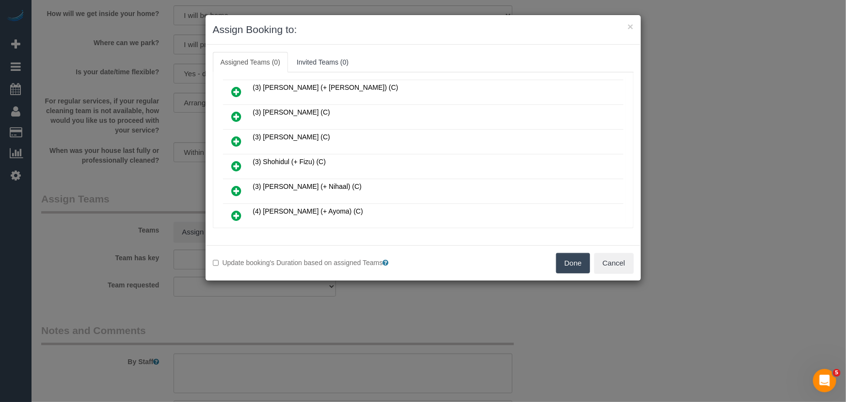
click at [235, 160] on icon at bounding box center [237, 166] width 10 height 12
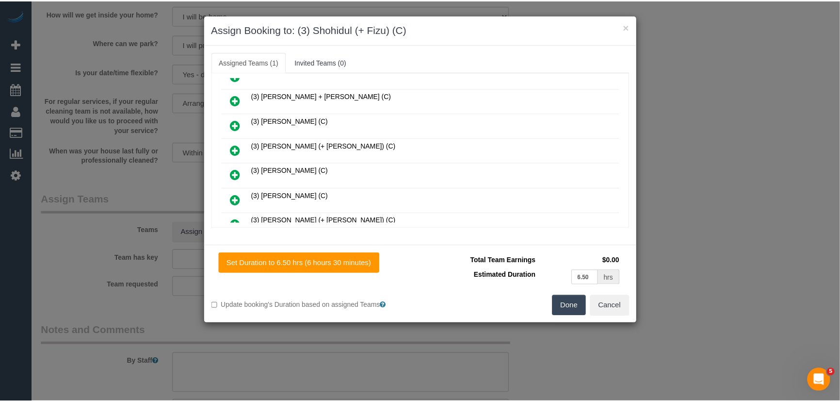
scroll to position [344, 0]
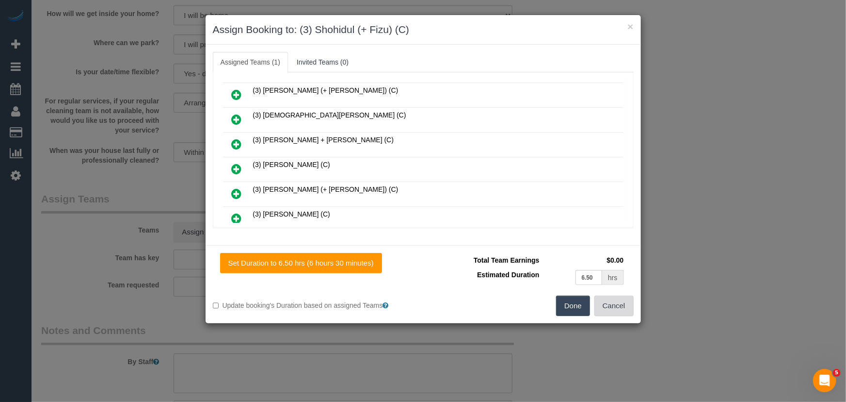
click at [609, 304] on button "Cancel" at bounding box center [614, 305] width 39 height 20
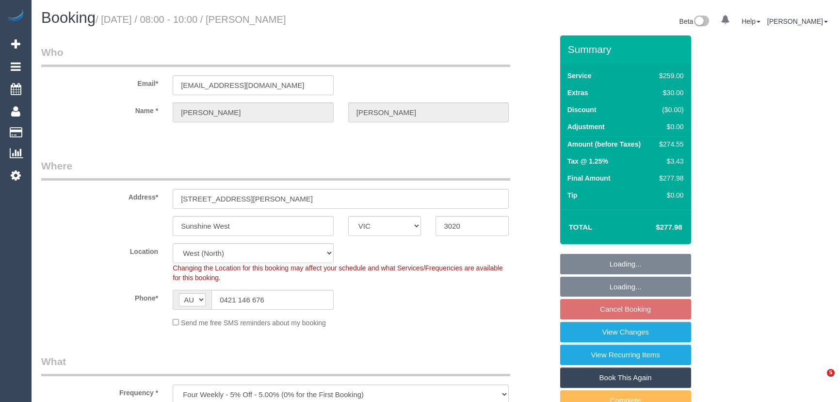
select select "VIC"
select select "spot2"
select select "number:27"
select select "number:14"
select select "number:18"
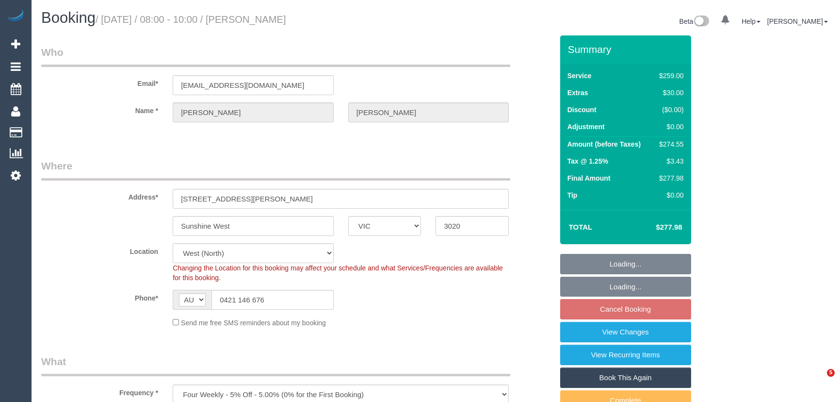
select select "number:22"
select select "number:34"
select select "number:12"
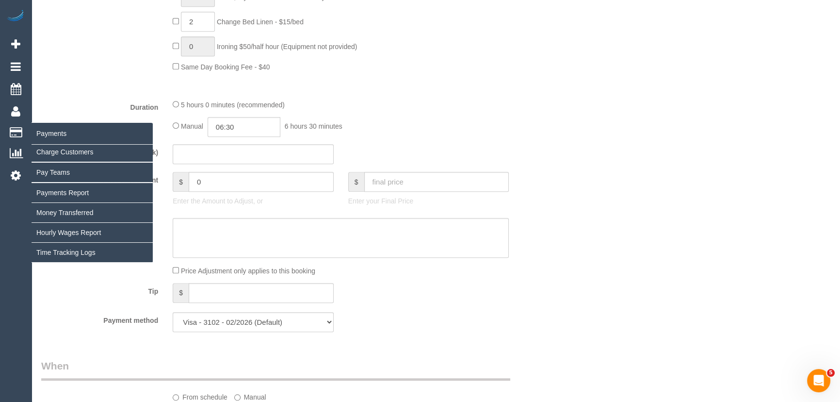
scroll to position [617, 0]
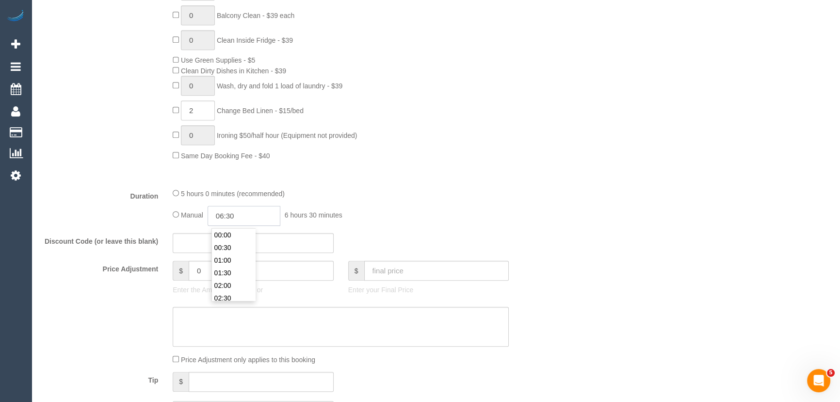
click at [255, 218] on input "06:30" at bounding box center [244, 216] width 73 height 20
type input "02:30"
click at [237, 233] on li "02:30" at bounding box center [233, 234] width 43 height 13
click at [426, 225] on div "Manual 02:30 2 hours 30 minutes" at bounding box center [341, 216] width 336 height 20
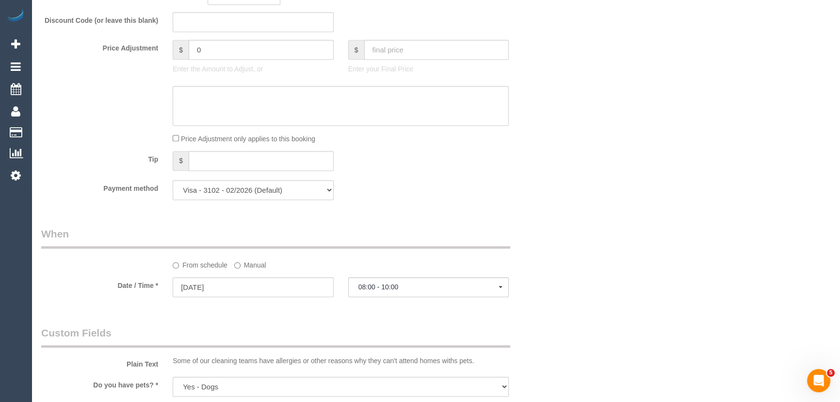
select select "spot27"
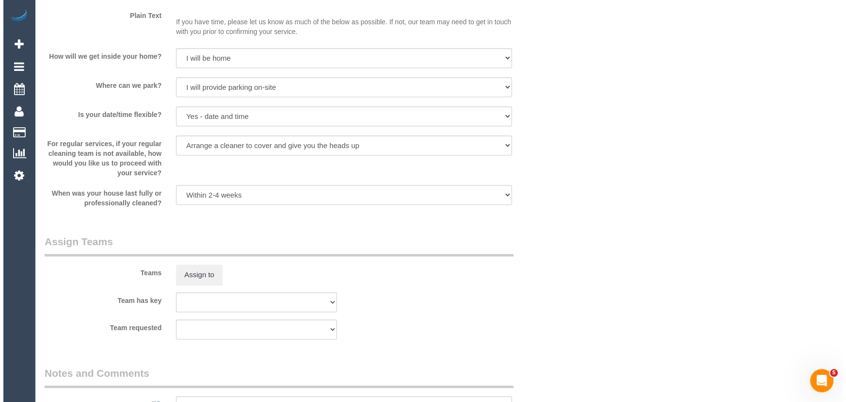
scroll to position [1278, 0]
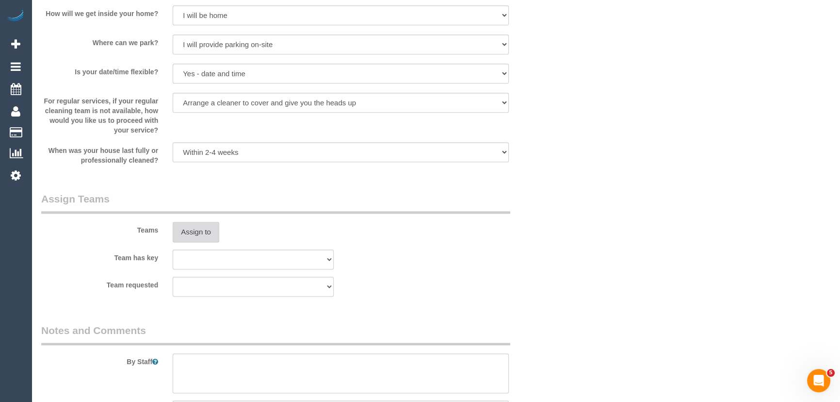
click at [194, 234] on button "Assign to" at bounding box center [196, 232] width 47 height 20
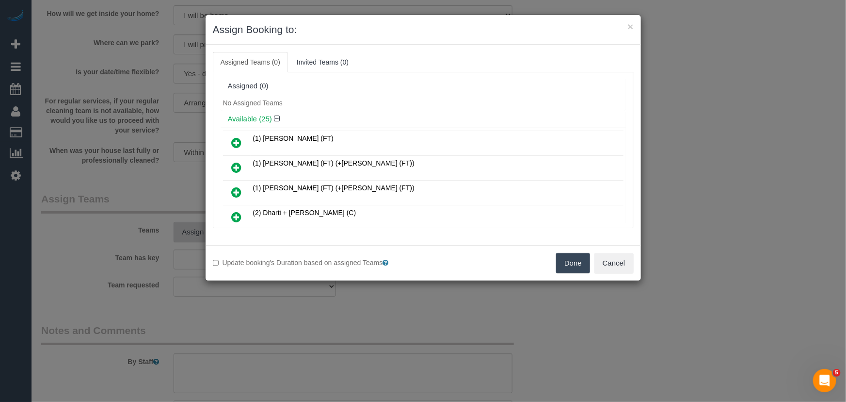
scroll to position [1102, 0]
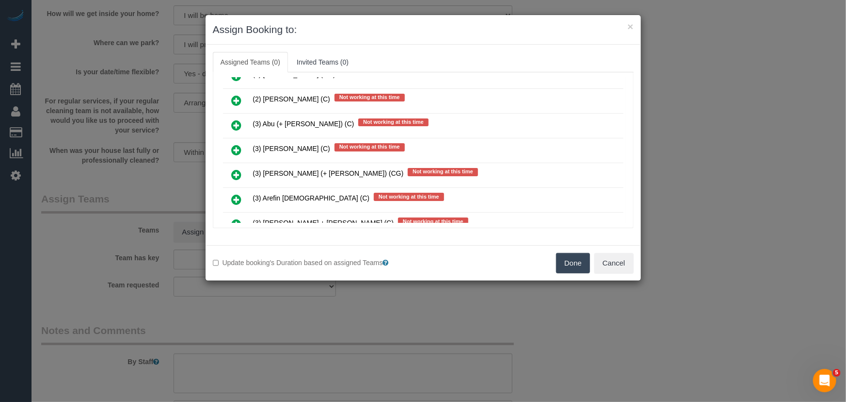
click at [236, 169] on icon at bounding box center [237, 175] width 10 height 12
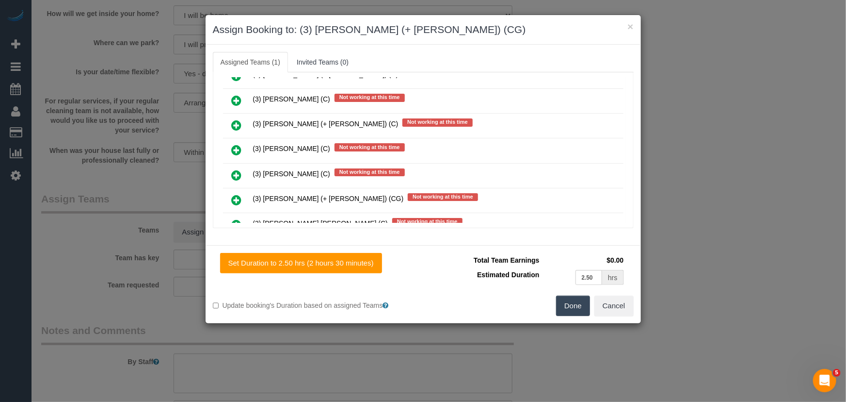
click at [237, 194] on icon at bounding box center [237, 200] width 10 height 12
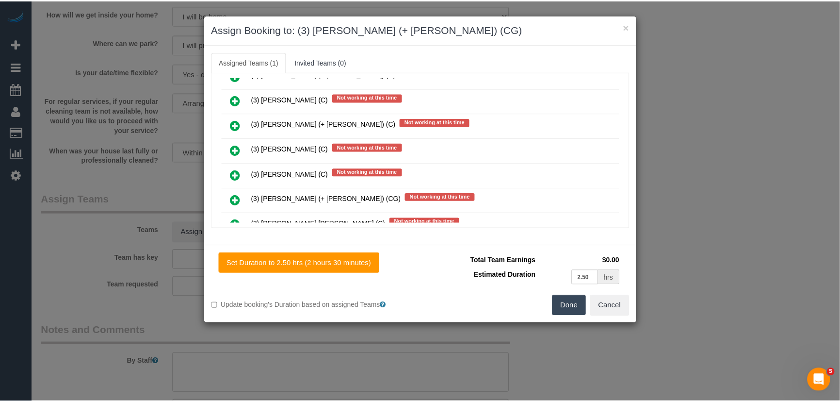
scroll to position [1547, 0]
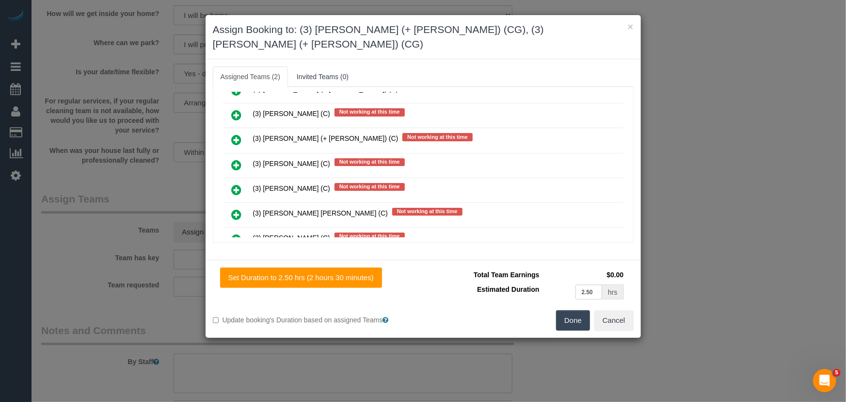
click at [583, 310] on button "Done" at bounding box center [573, 320] width 34 height 20
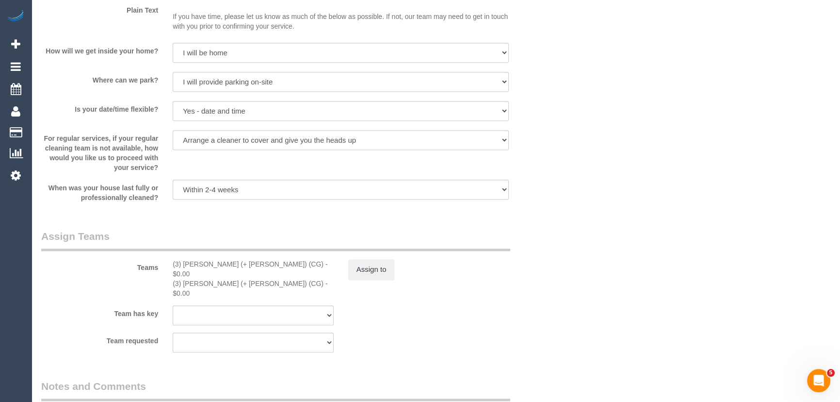
scroll to position [1323, 0]
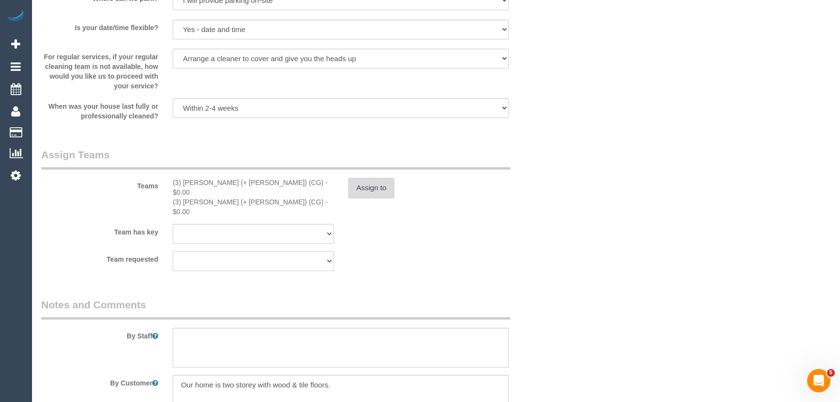
click at [352, 193] on button "Assign to" at bounding box center [371, 188] width 47 height 20
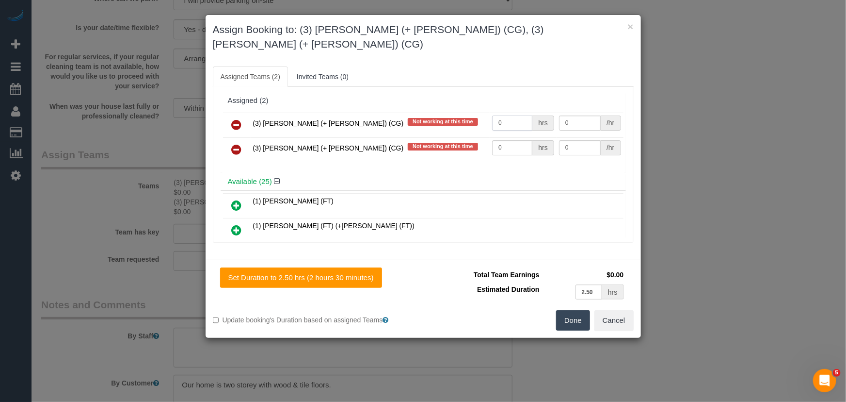
click at [517, 115] on input "0" at bounding box center [512, 122] width 40 height 15
type input "1"
type input "95"
click at [507, 140] on input "0" at bounding box center [512, 147] width 40 height 15
type input "1"
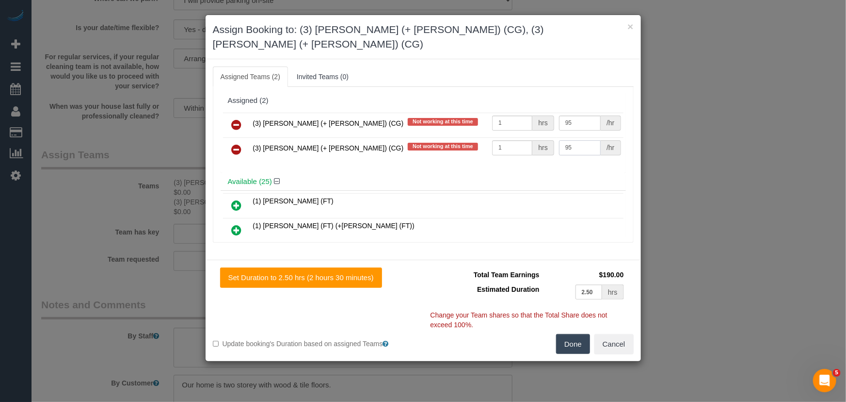
type input "95"
click at [577, 334] on button "Done" at bounding box center [573, 344] width 34 height 20
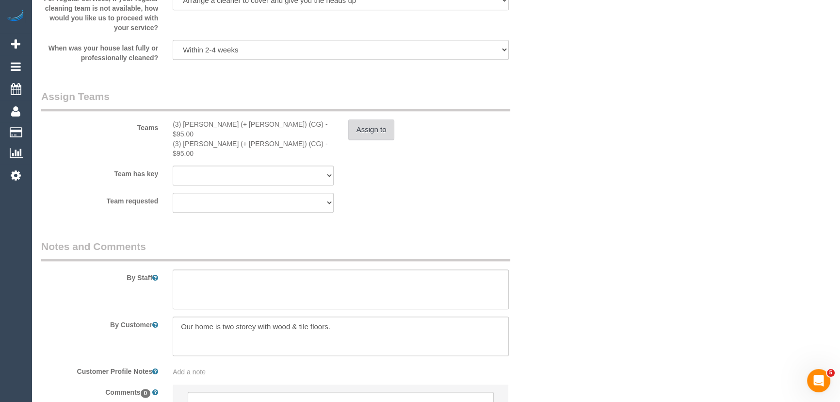
scroll to position [1461, 0]
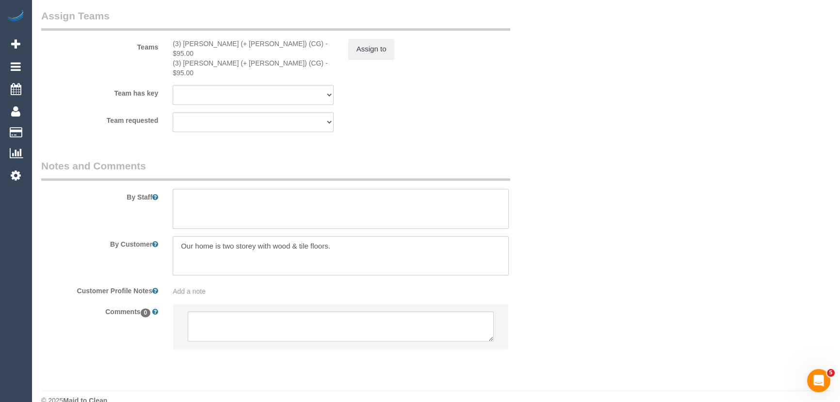
click at [231, 190] on textarea at bounding box center [341, 209] width 336 height 40
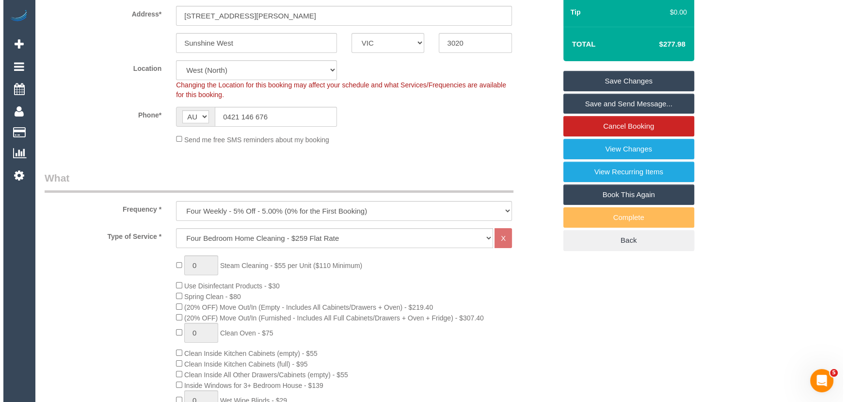
scroll to position [0, 0]
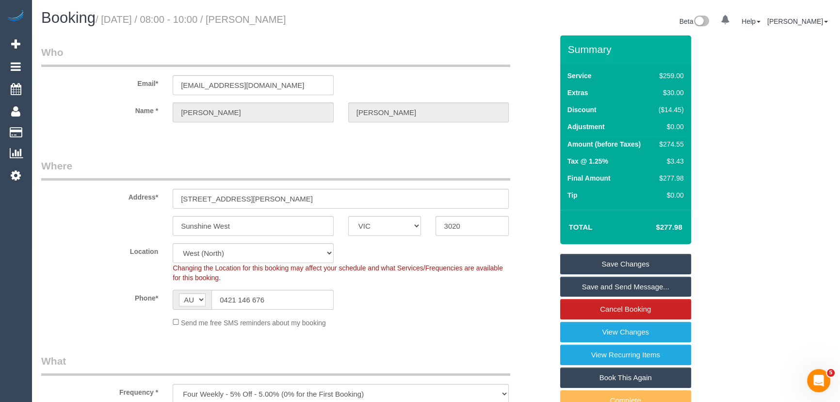
type textarea "Estimated time: 4-5 hours"
click at [270, 18] on small "/ [DATE] / 08:00 - 10:00 / [PERSON_NAME]" at bounding box center [191, 19] width 191 height 11
copy small "[PERSON_NAME]"
click at [596, 286] on link "Save and Send Message..." at bounding box center [625, 286] width 131 height 20
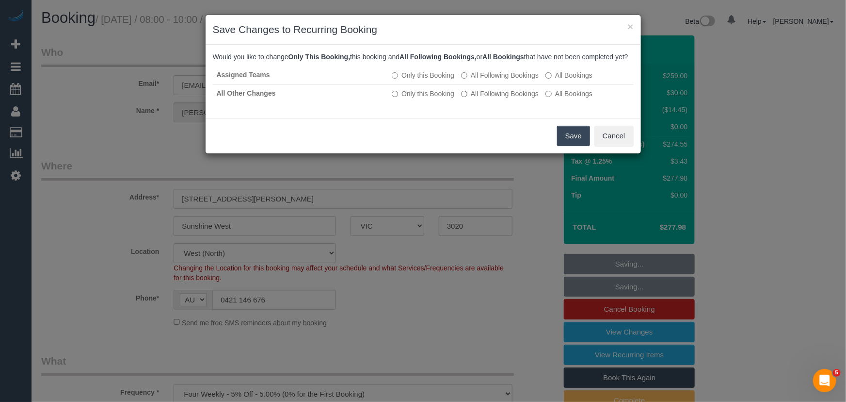
click at [567, 146] on button "Save" at bounding box center [573, 136] width 33 height 20
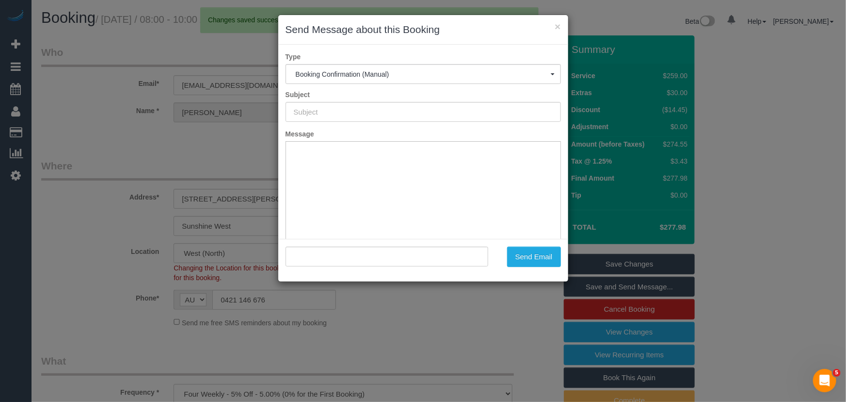
type input "Booking Confirmed"
type input ""[PERSON_NAME]" <[EMAIL_ADDRESS][DOMAIN_NAME]>"
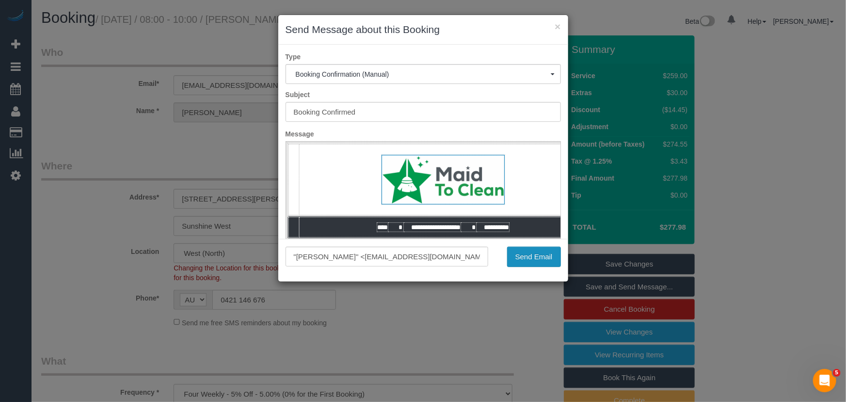
click at [537, 260] on button "Send Email" at bounding box center [534, 256] width 54 height 20
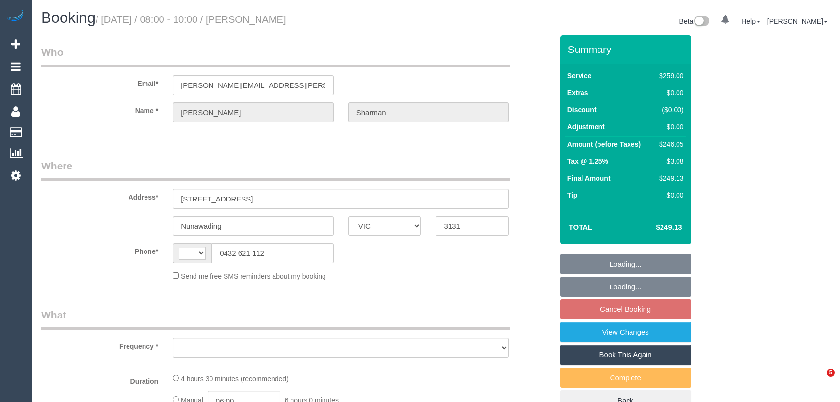
select select "VIC"
select select "string:AU"
select select "string:stripe-pm_1RlIW22GScqysDRV9MiPsUVY"
select select "object:545"
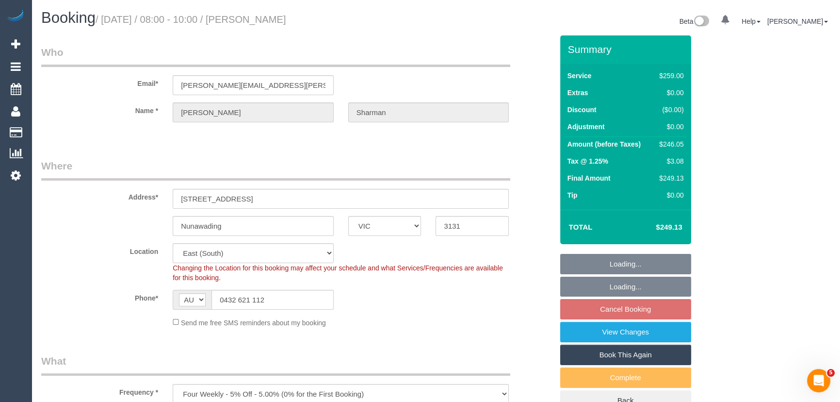
select select "number:27"
select select "number:15"
select select "number:18"
select select "number:22"
select select "number:34"
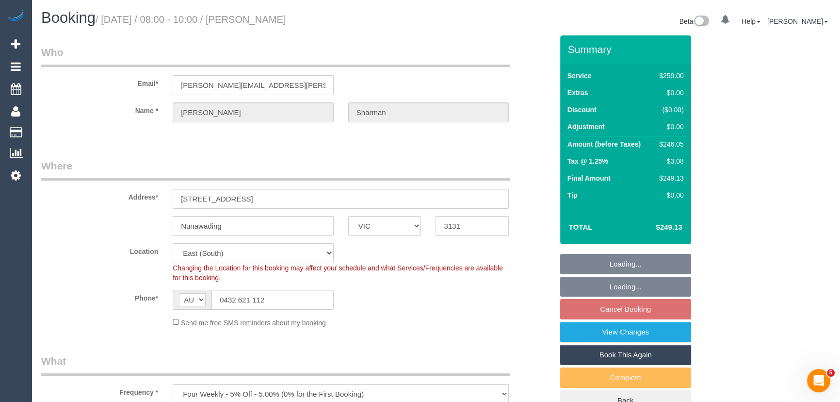
select select "number:13"
select select "object:792"
select select "spot2"
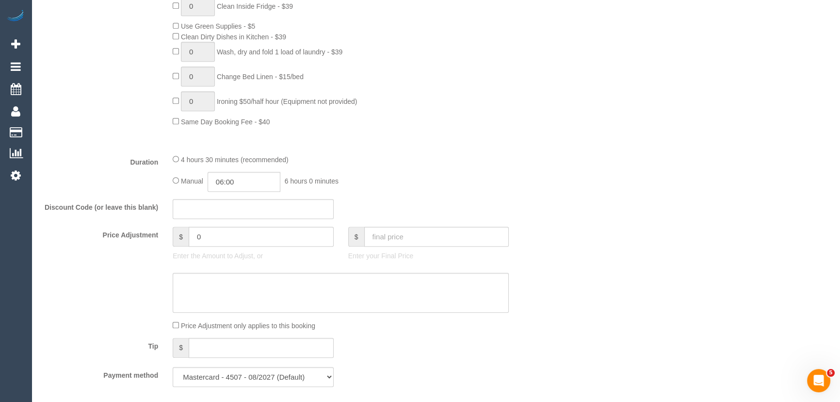
scroll to position [661, 0]
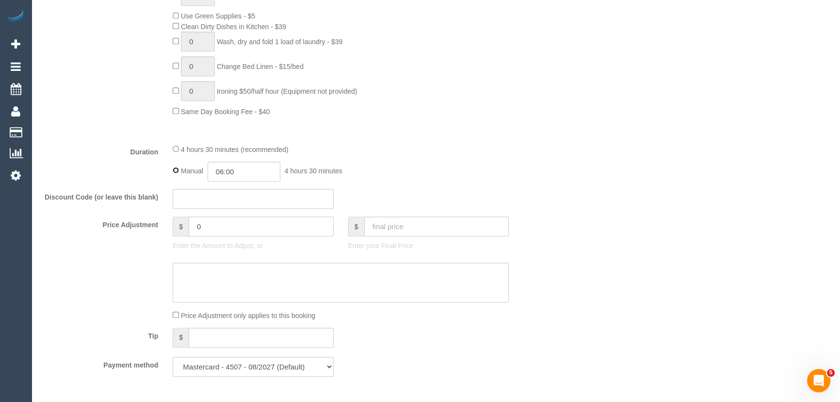
type input "04:30"
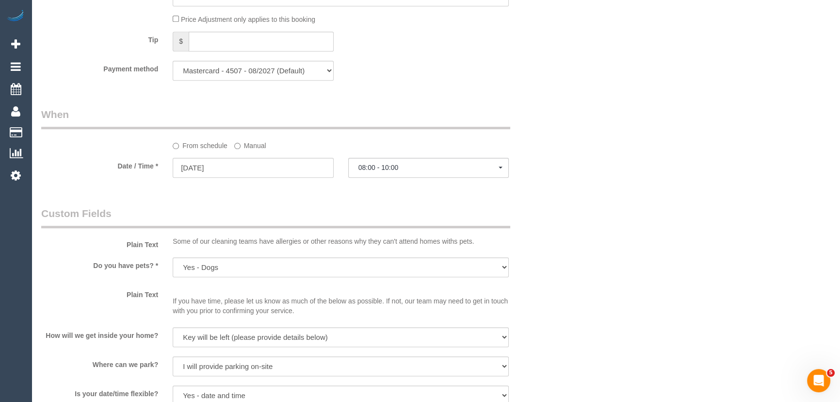
select select "spot27"
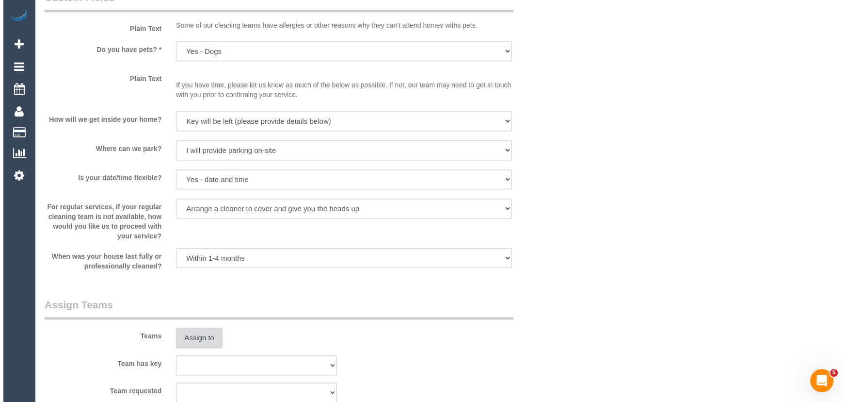
scroll to position [1234, 0]
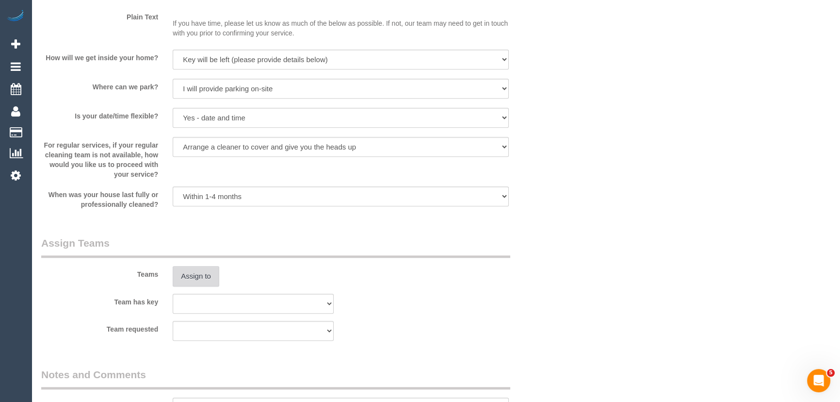
click at [189, 282] on button "Assign to" at bounding box center [196, 276] width 47 height 20
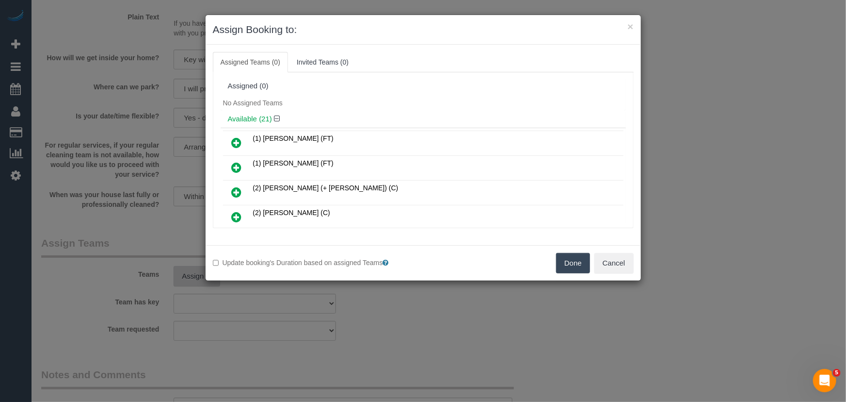
scroll to position [473, 0]
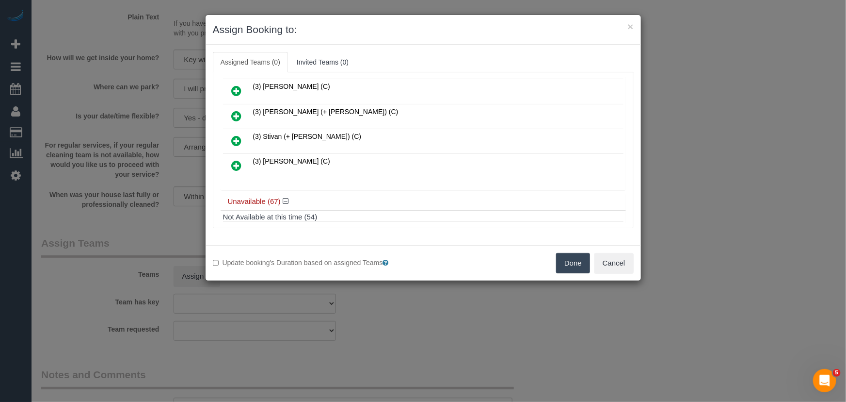
click at [235, 160] on icon at bounding box center [237, 166] width 10 height 12
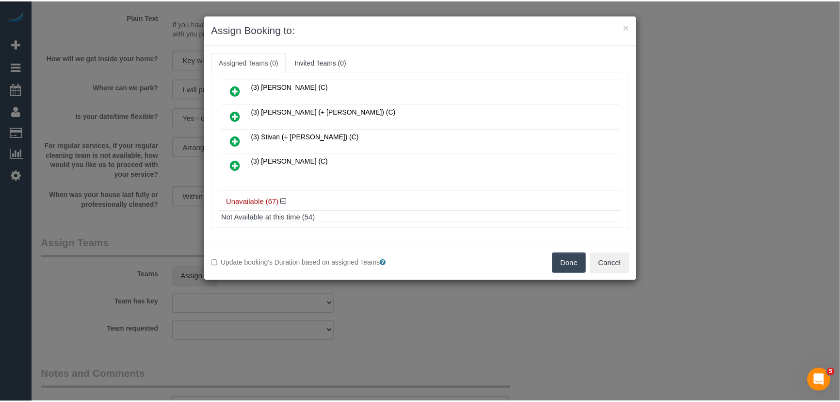
scroll to position [496, 0]
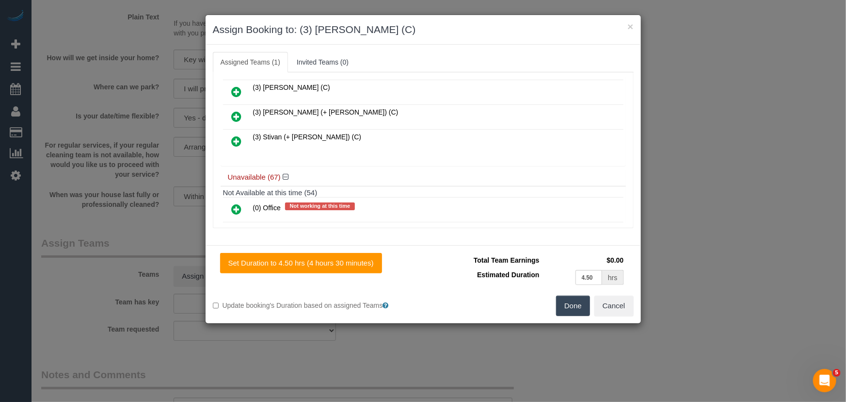
click at [572, 304] on button "Done" at bounding box center [573, 305] width 34 height 20
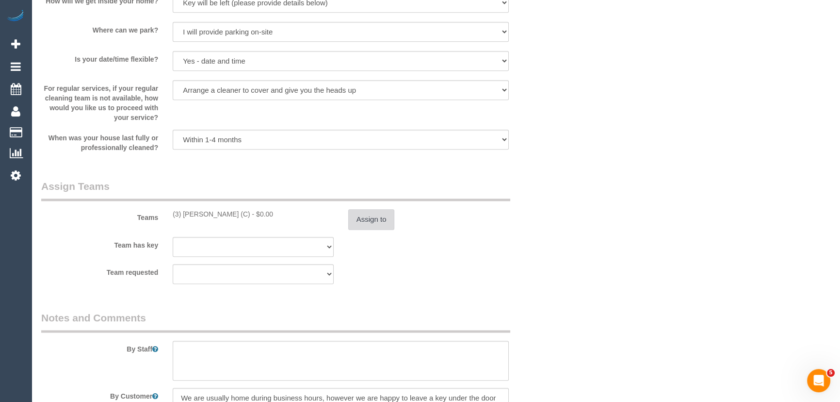
scroll to position [1367, 0]
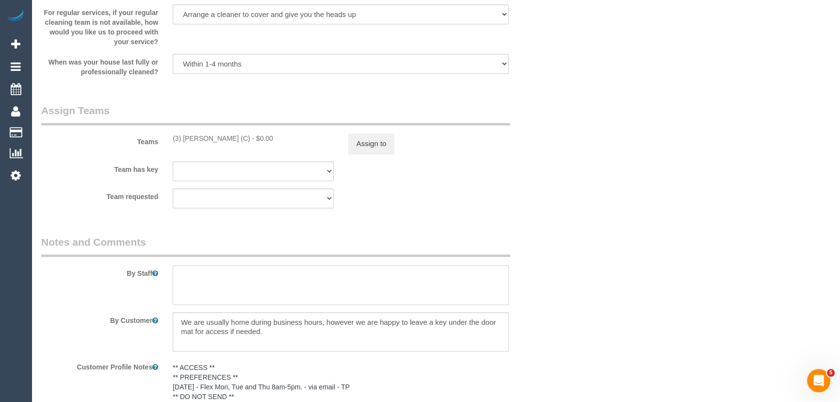
click at [248, 272] on textarea at bounding box center [341, 285] width 336 height 40
type textarea "Estimated time: 3.5-4.5 hours"
click at [404, 250] on legend "Notes and Comments" at bounding box center [275, 246] width 469 height 22
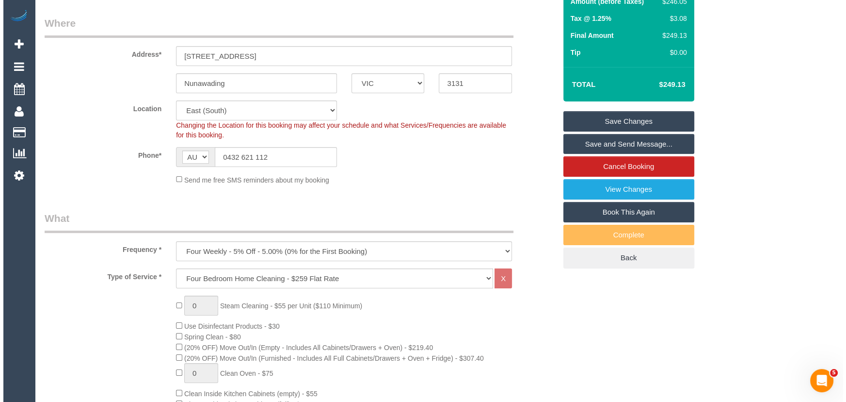
scroll to position [0, 0]
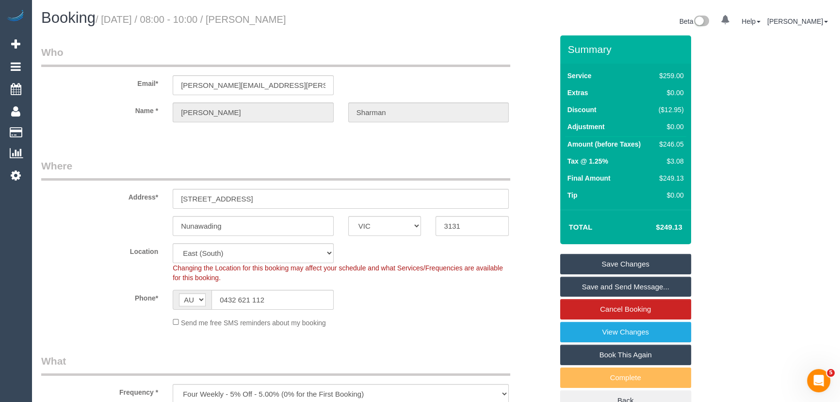
click at [270, 23] on small "/ October 07, 2025 / 08:00 - 10:00 / Rebecca Sharman" at bounding box center [191, 19] width 191 height 11
copy small "Rebecca Sharman"
click at [614, 283] on link "Save and Send Message..." at bounding box center [625, 286] width 131 height 20
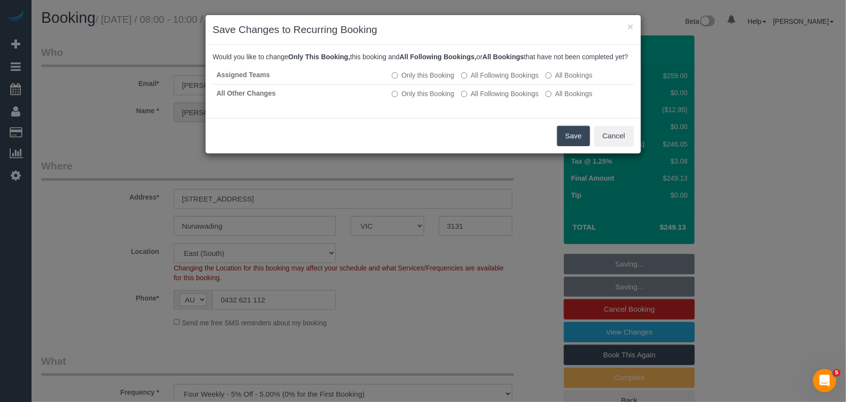
click at [568, 146] on button "Save" at bounding box center [573, 136] width 33 height 20
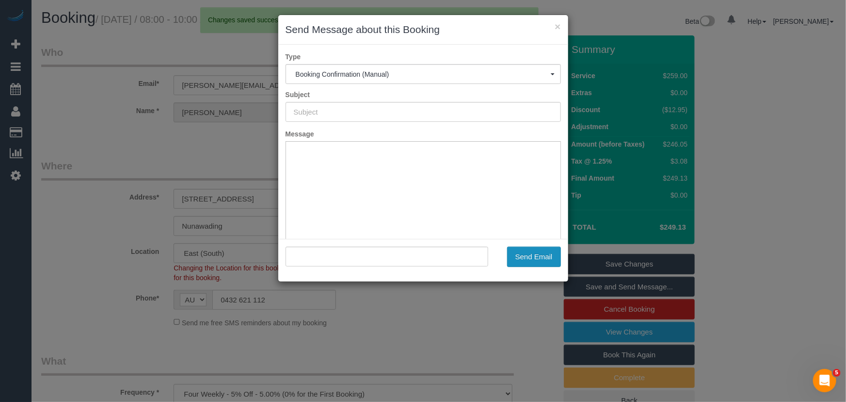
type input "Booking Confirmed"
type input ""Rebecca Sharman" <rebecca.sharman@hotmail.com>"
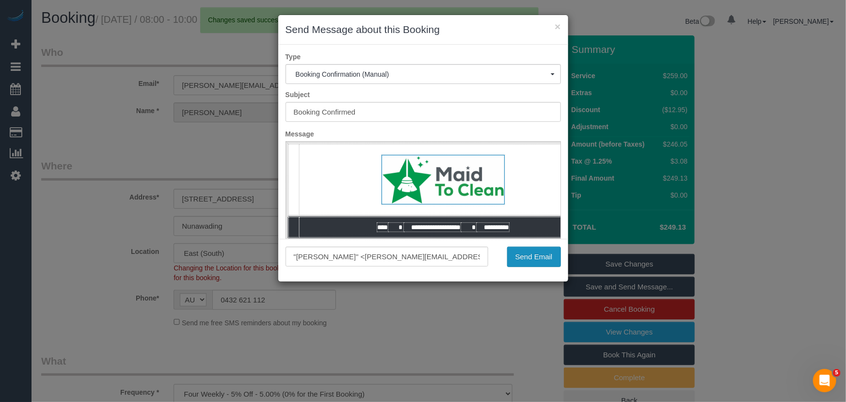
click at [531, 262] on button "Send Email" at bounding box center [534, 256] width 54 height 20
